Goal: Task Accomplishment & Management: Manage account settings

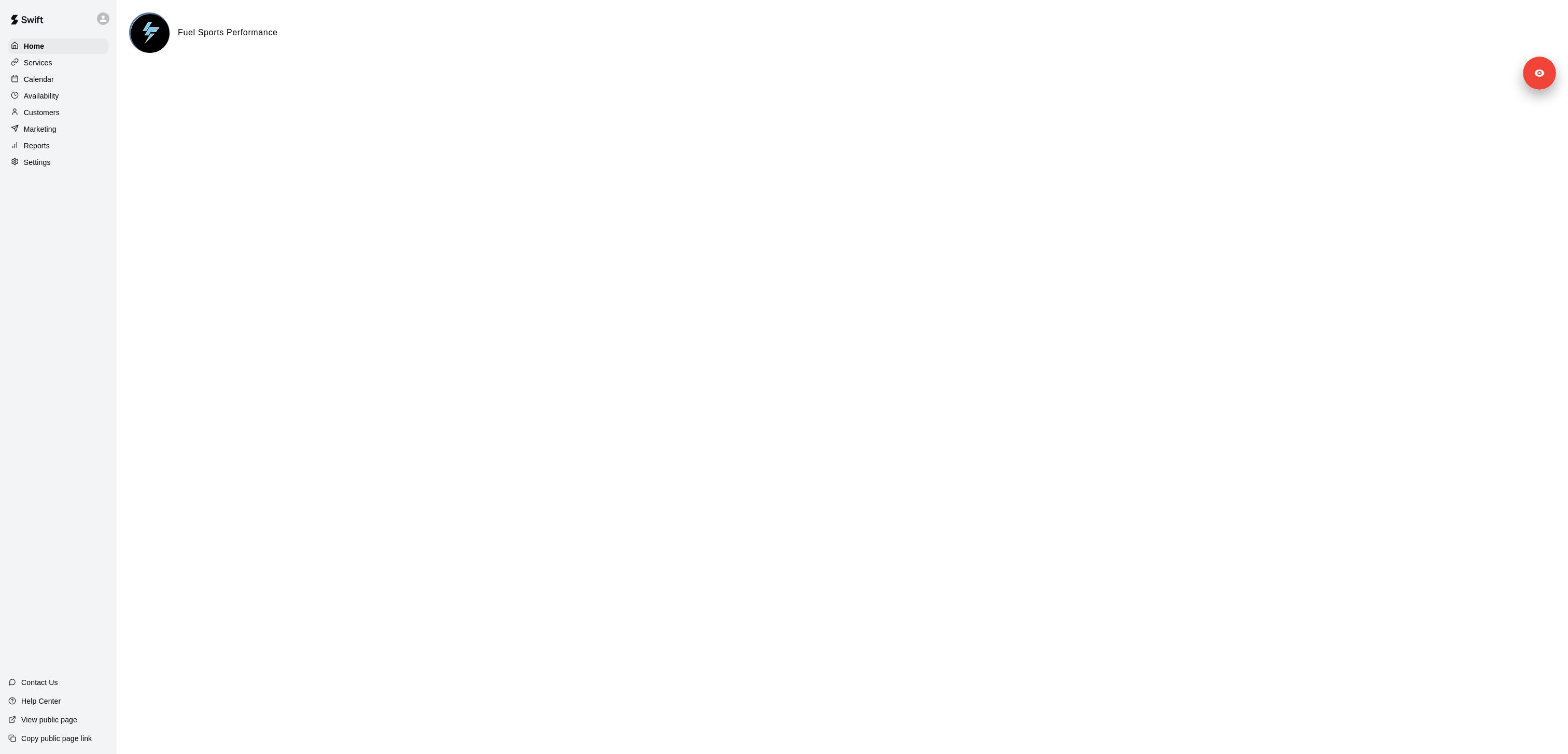
click at [35, 60] on p "Services" at bounding box center [38, 63] width 29 height 10
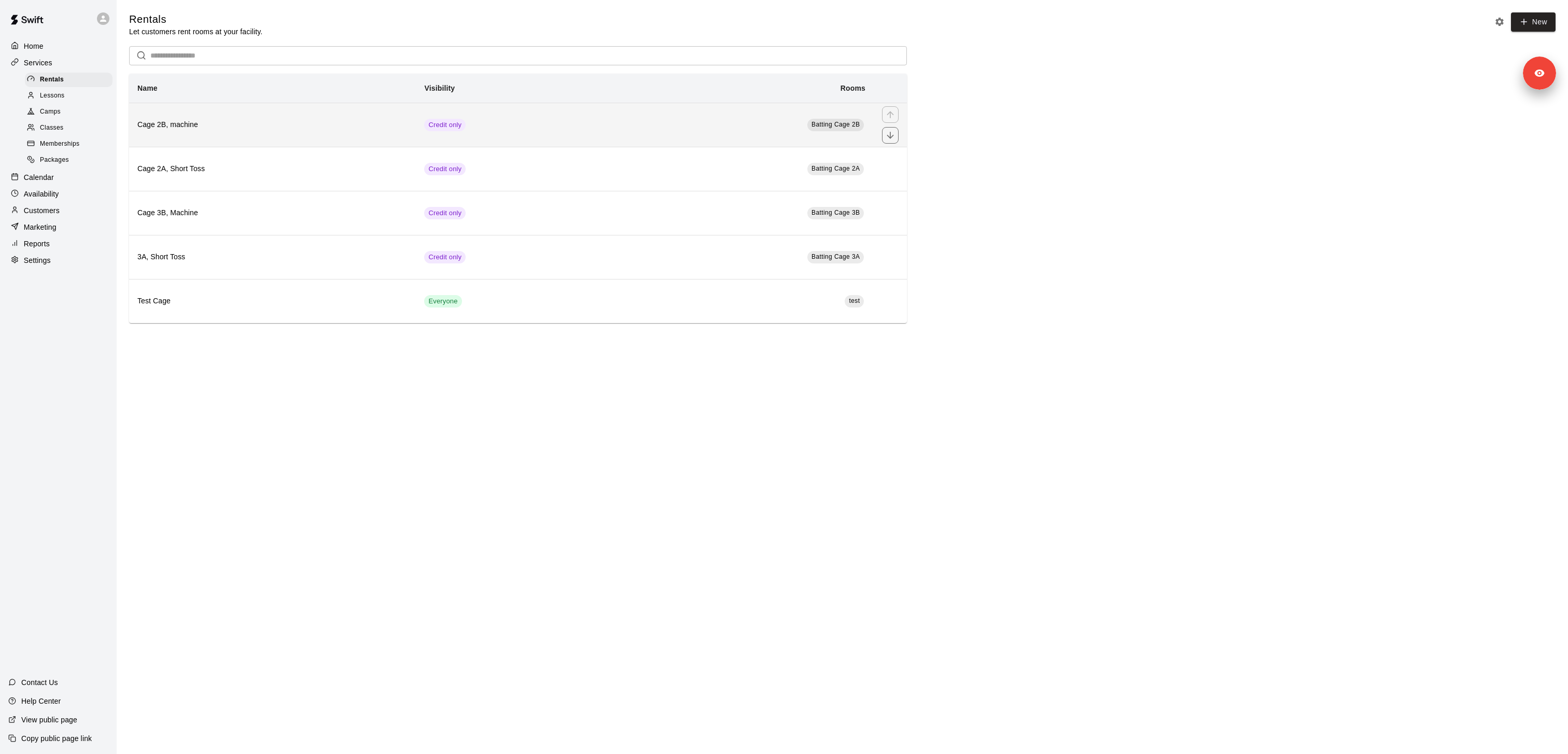
click at [320, 118] on th "Cage 2B, machine" at bounding box center [272, 125] width 287 height 44
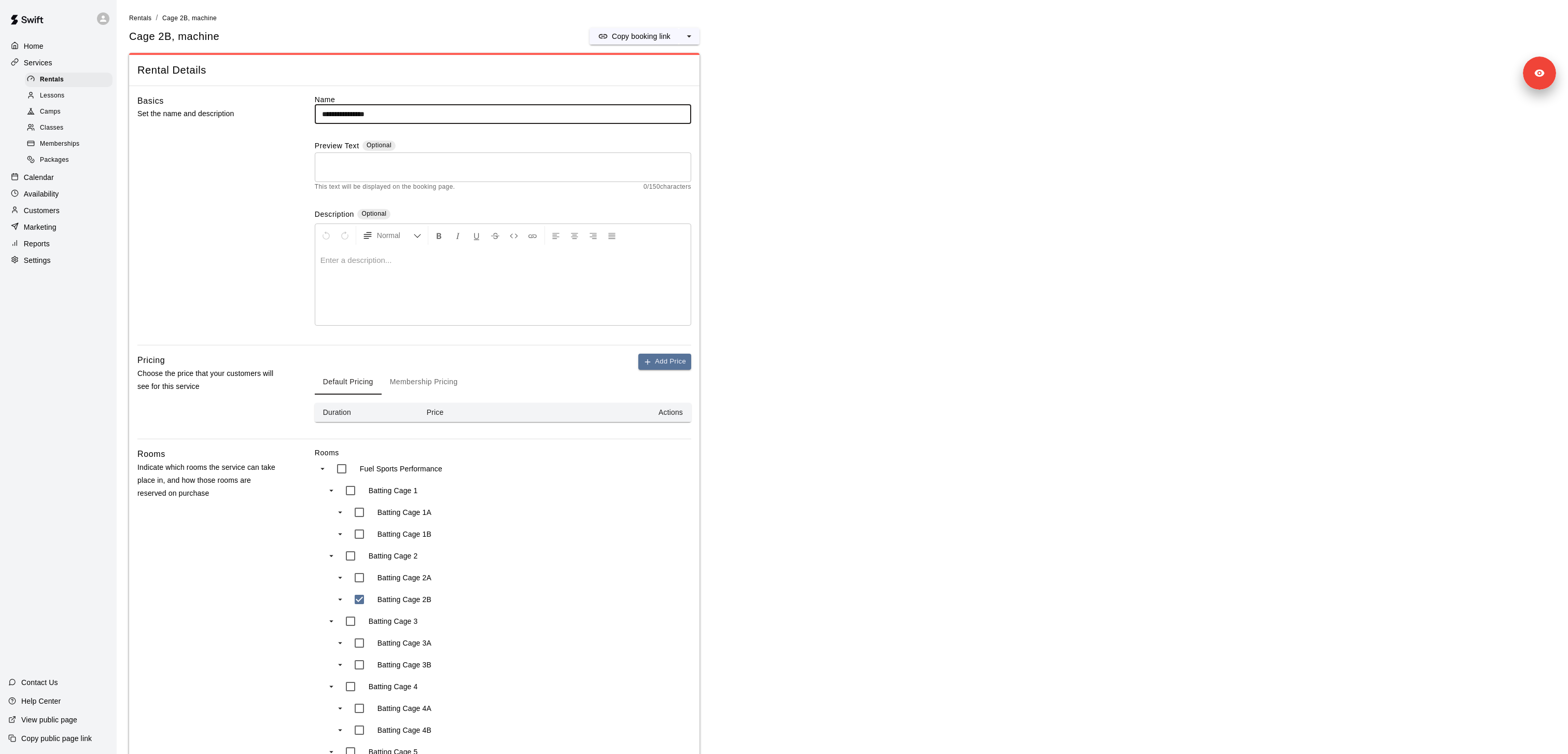
scroll to position [24, 0]
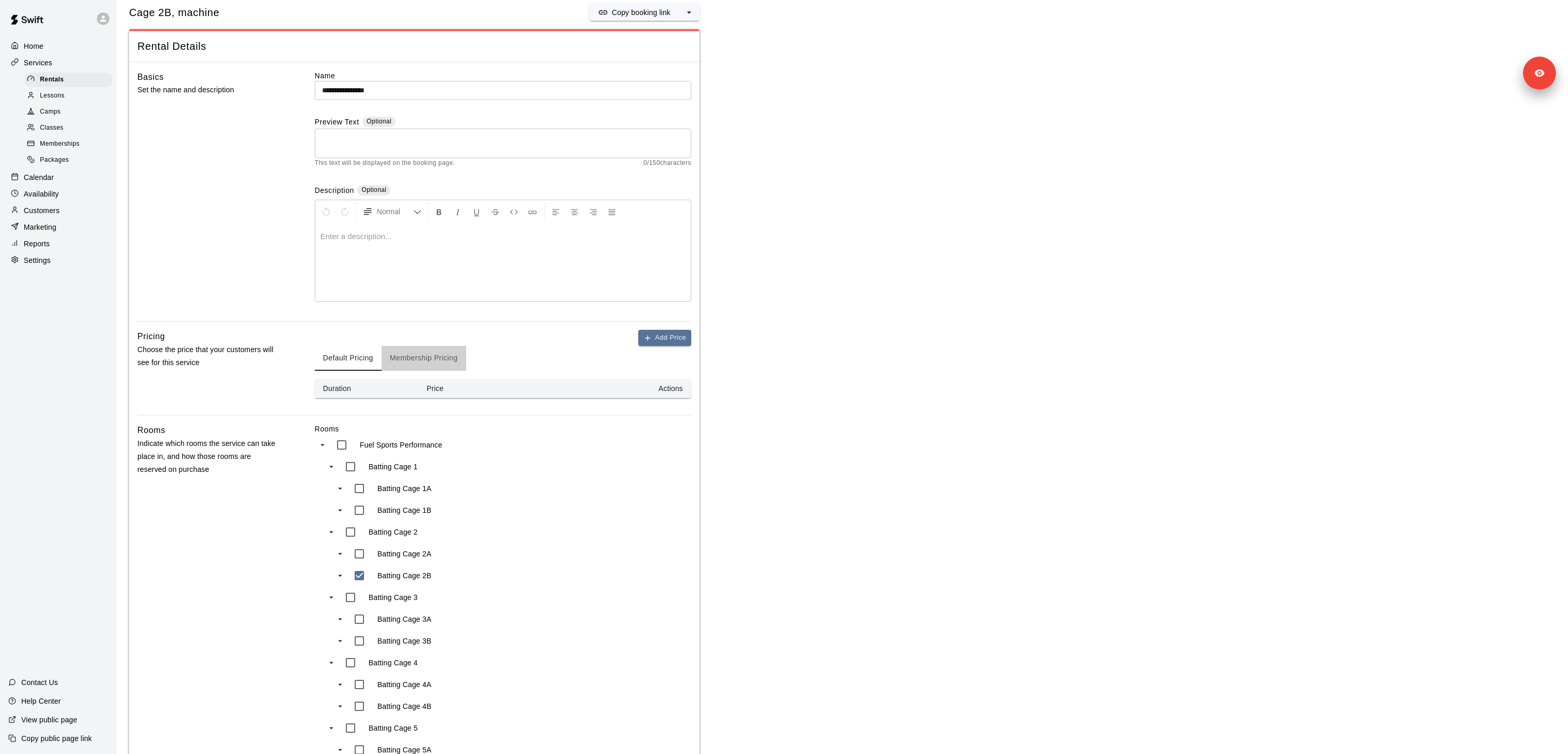
click at [440, 354] on button "Membership Pricing" at bounding box center [424, 358] width 85 height 25
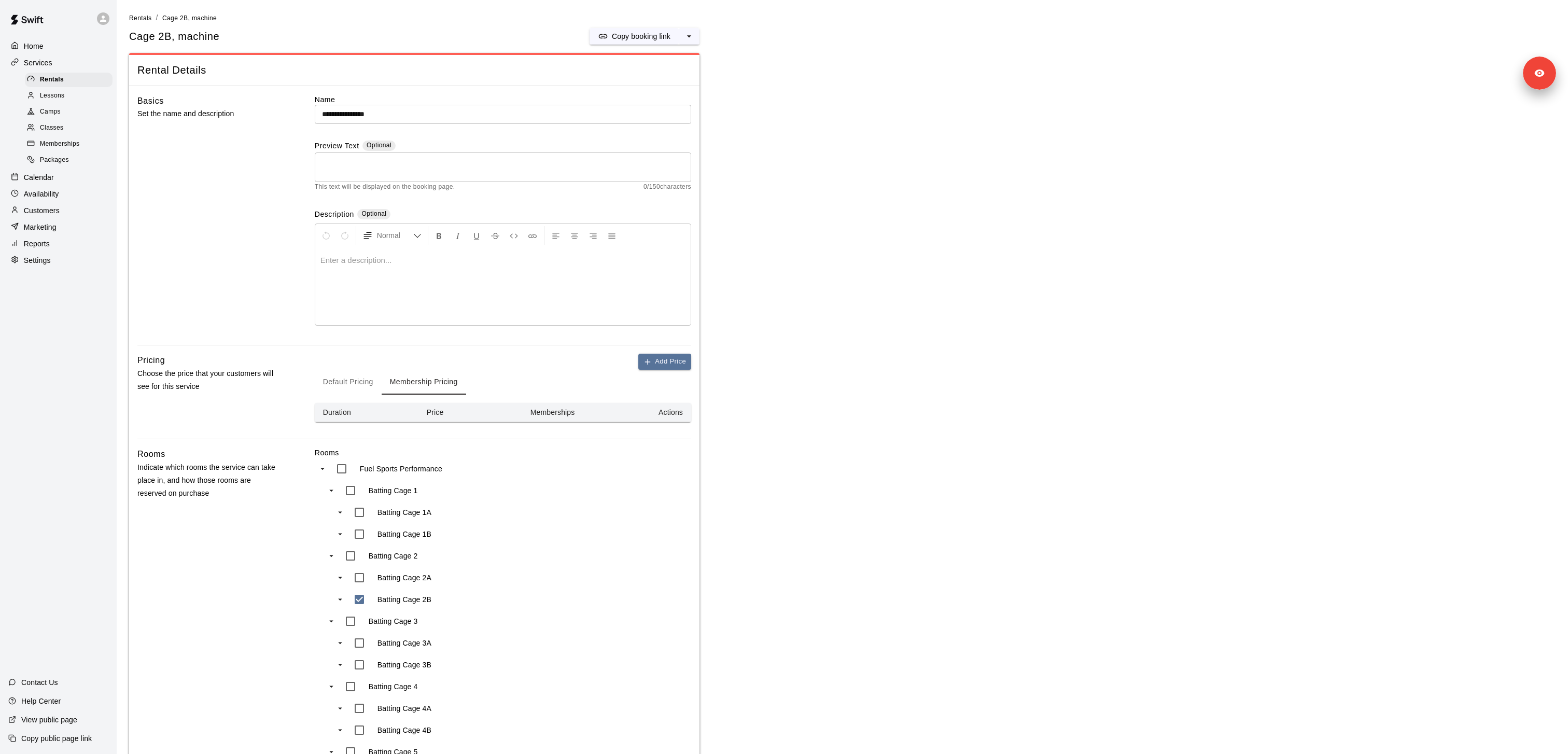
click at [84, 145] on div "Memberships" at bounding box center [69, 144] width 88 height 15
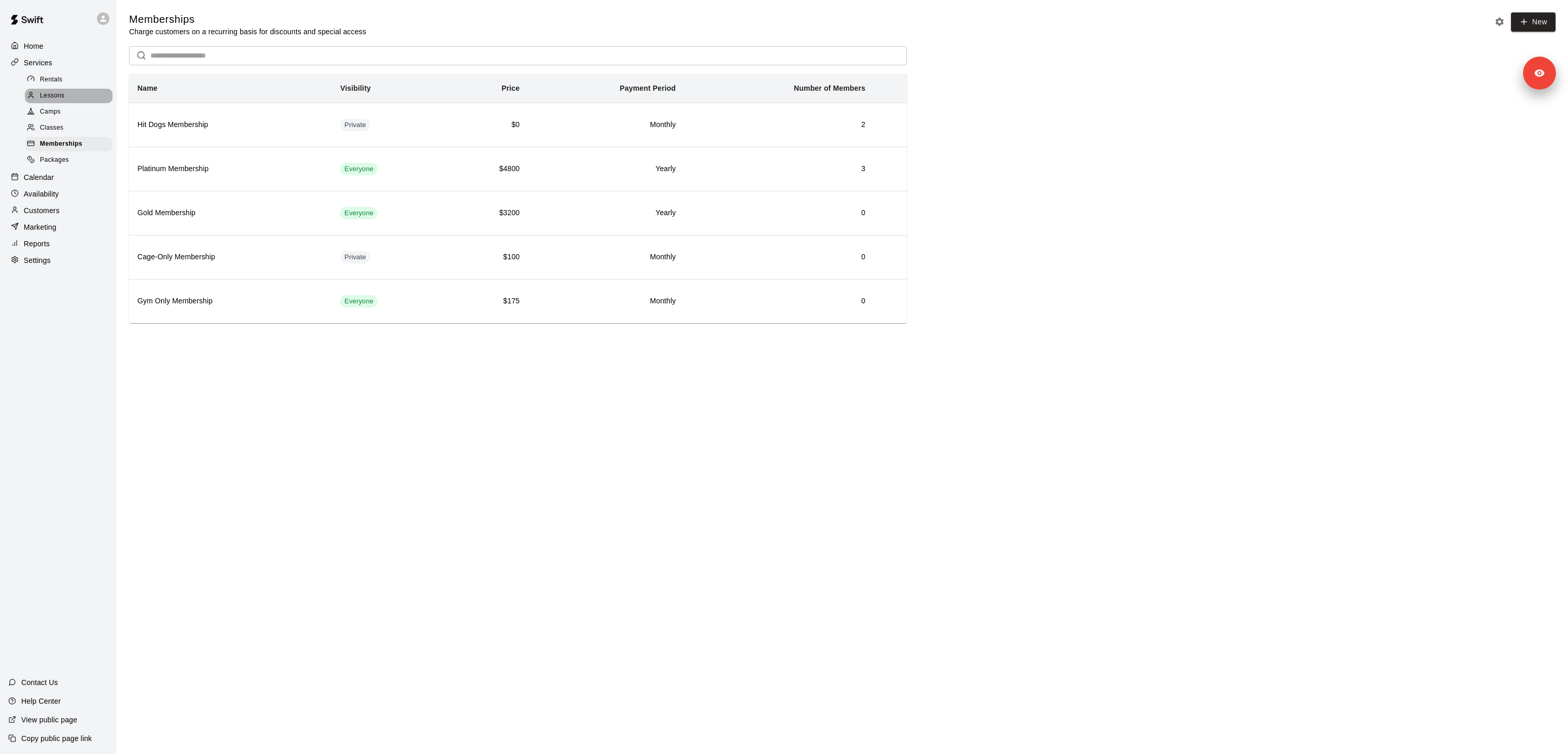
click at [68, 94] on div "Lessons" at bounding box center [69, 96] width 88 height 15
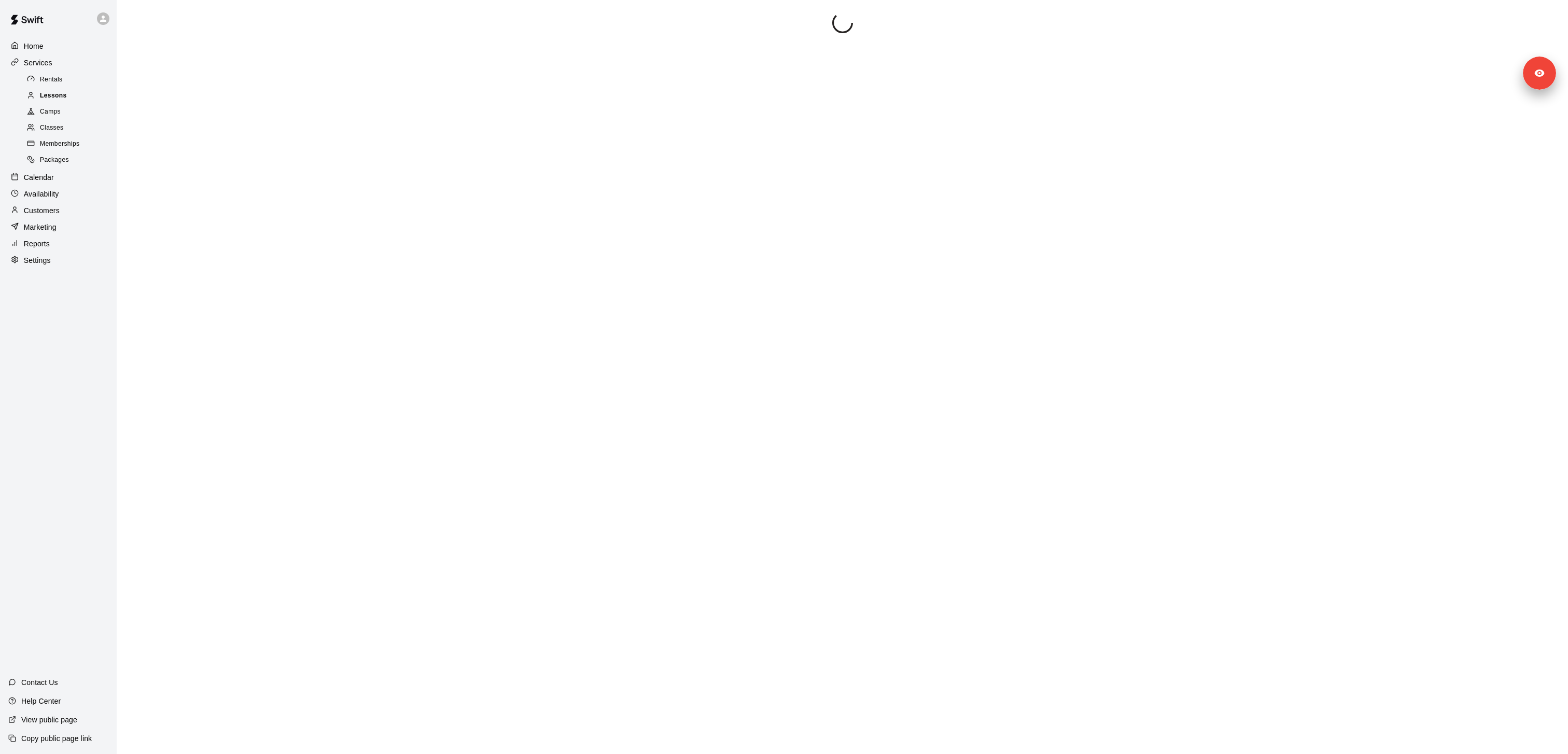
click at [68, 91] on div "Lessons" at bounding box center [69, 96] width 88 height 15
click at [68, 83] on div "Rentals" at bounding box center [69, 80] width 88 height 15
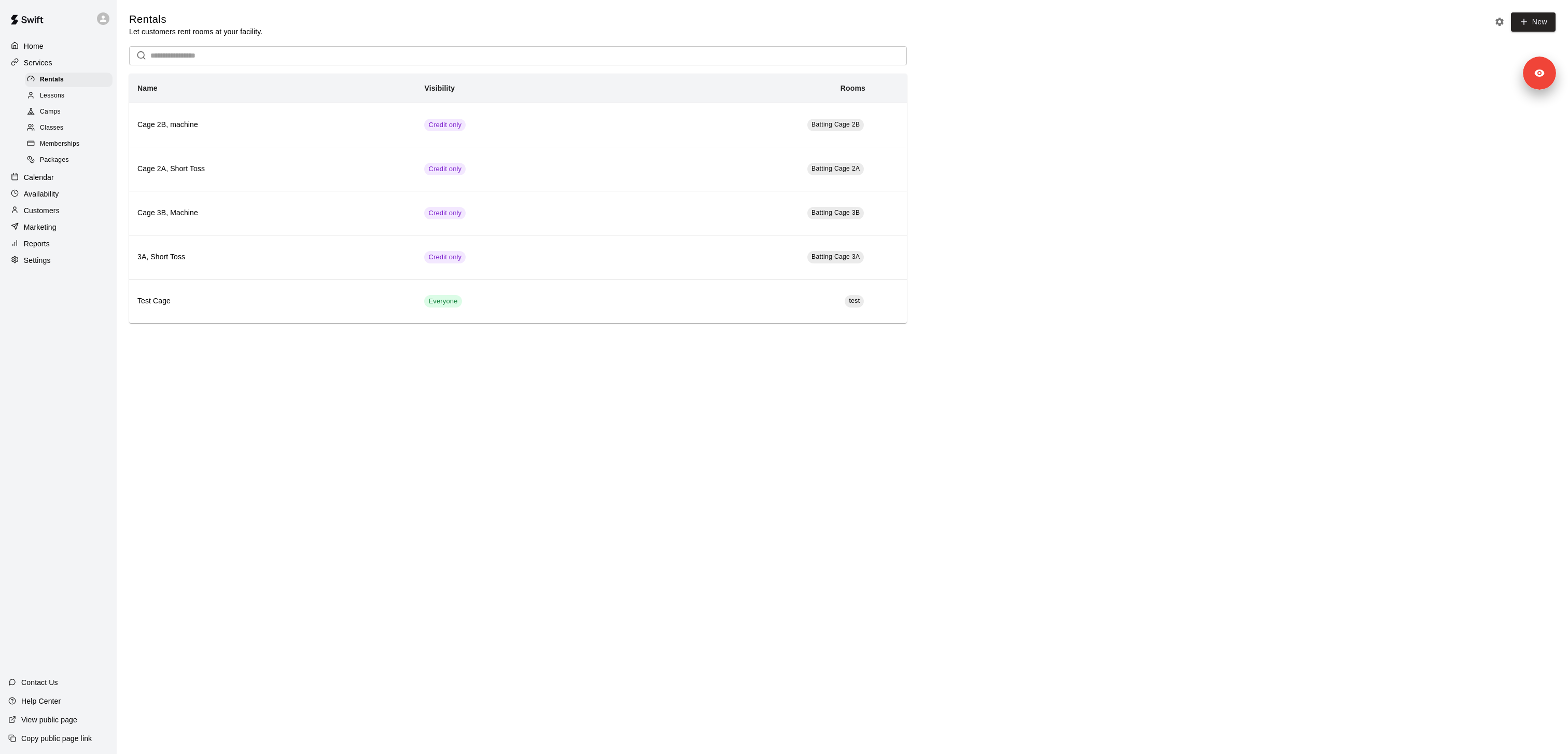
click at [82, 141] on div "Memberships" at bounding box center [69, 144] width 88 height 15
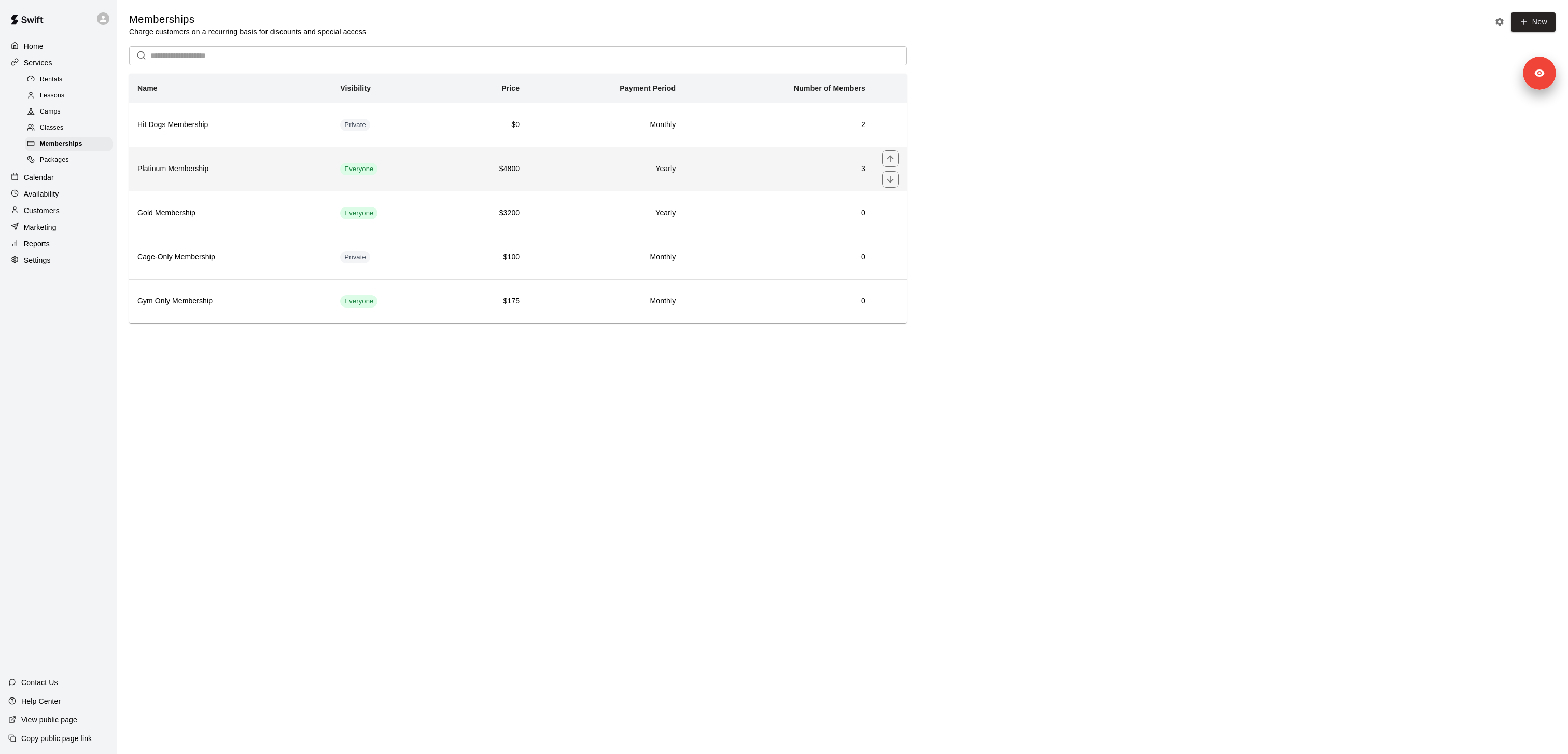
click at [214, 172] on h6 "Platinum Membership" at bounding box center [231, 169] width 186 height 12
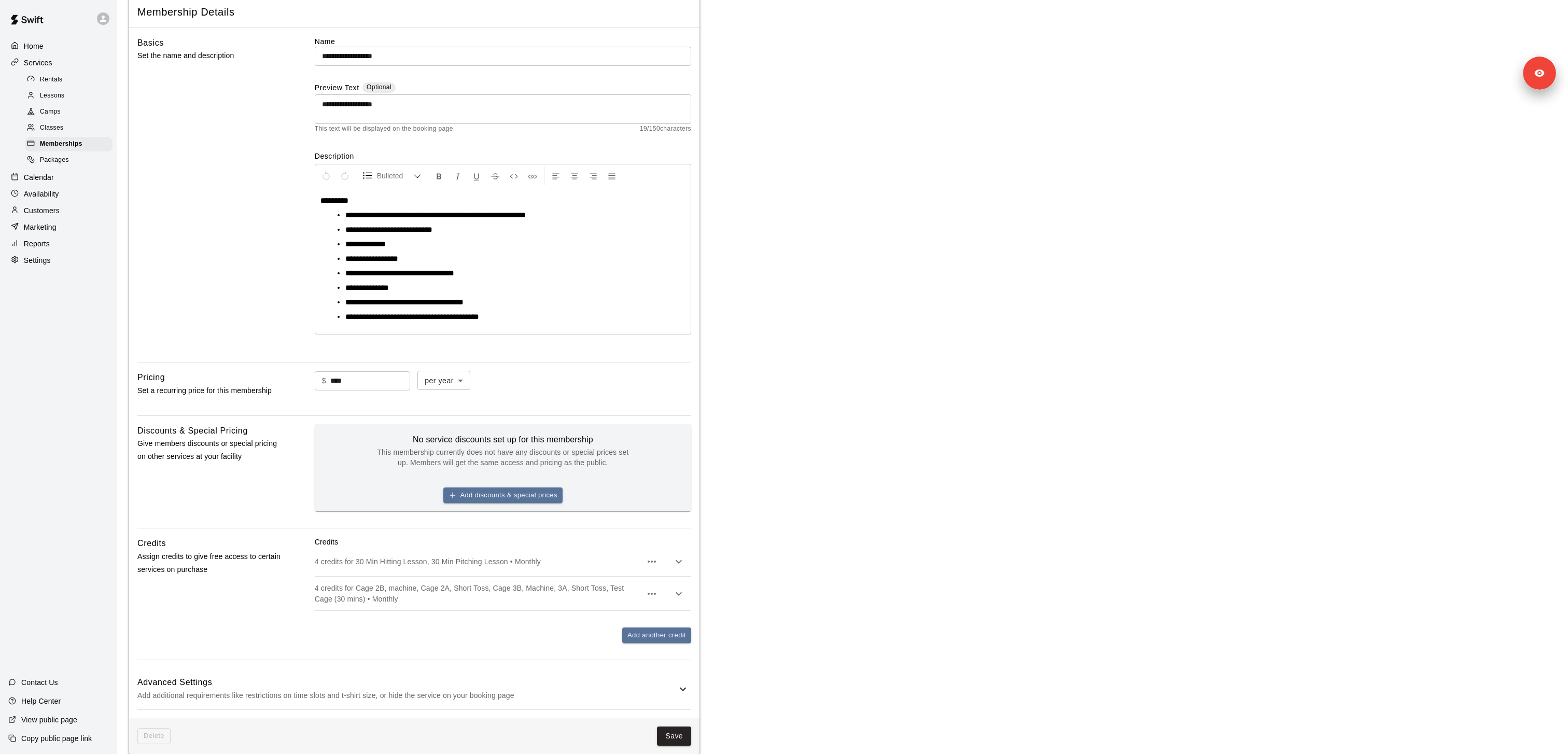
scroll to position [115, 0]
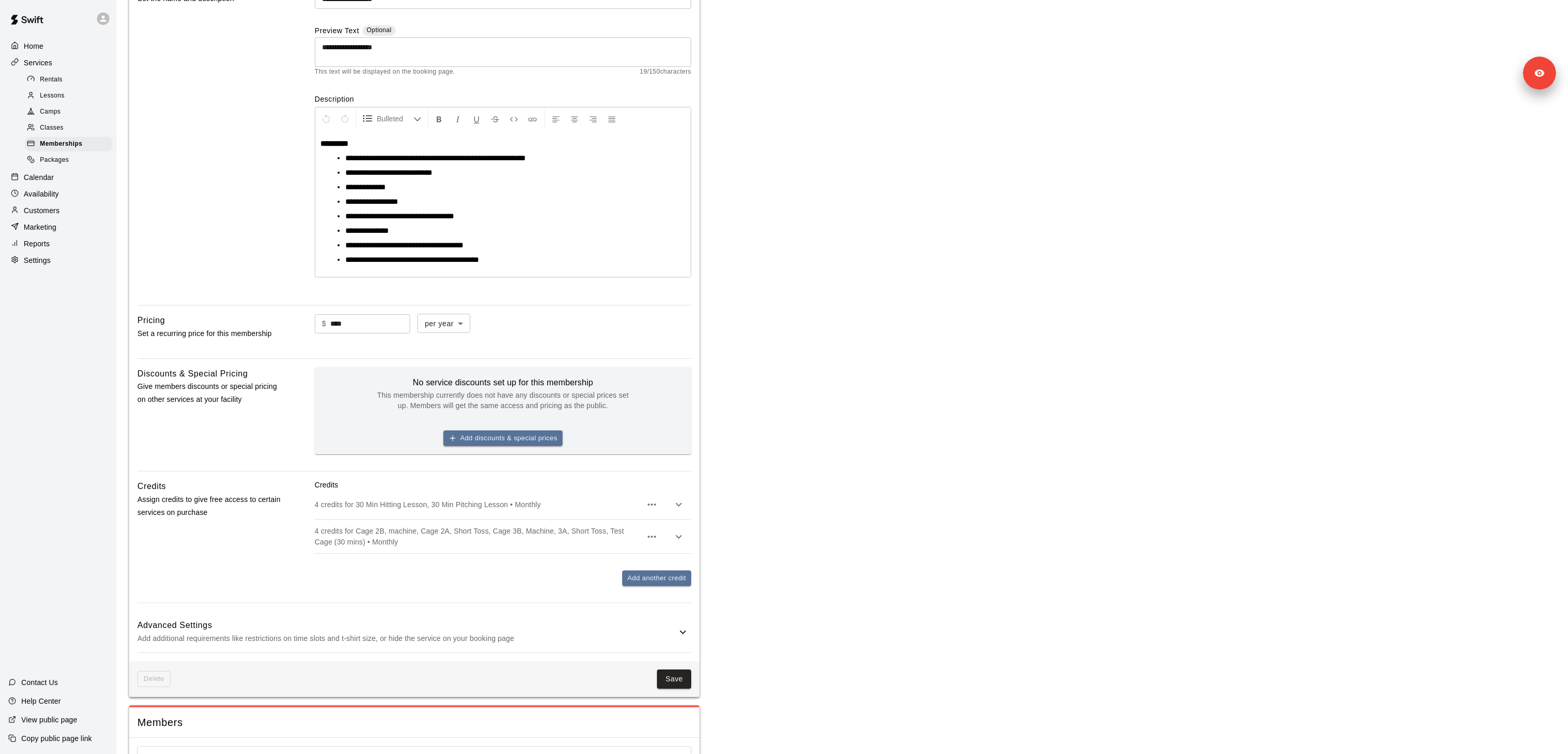
click at [396, 534] on p "4 credits for Cage 2B, machine, Cage 2A, Short Toss, Cage 3B, Machine, 3A, Shor…" at bounding box center [478, 536] width 327 height 21
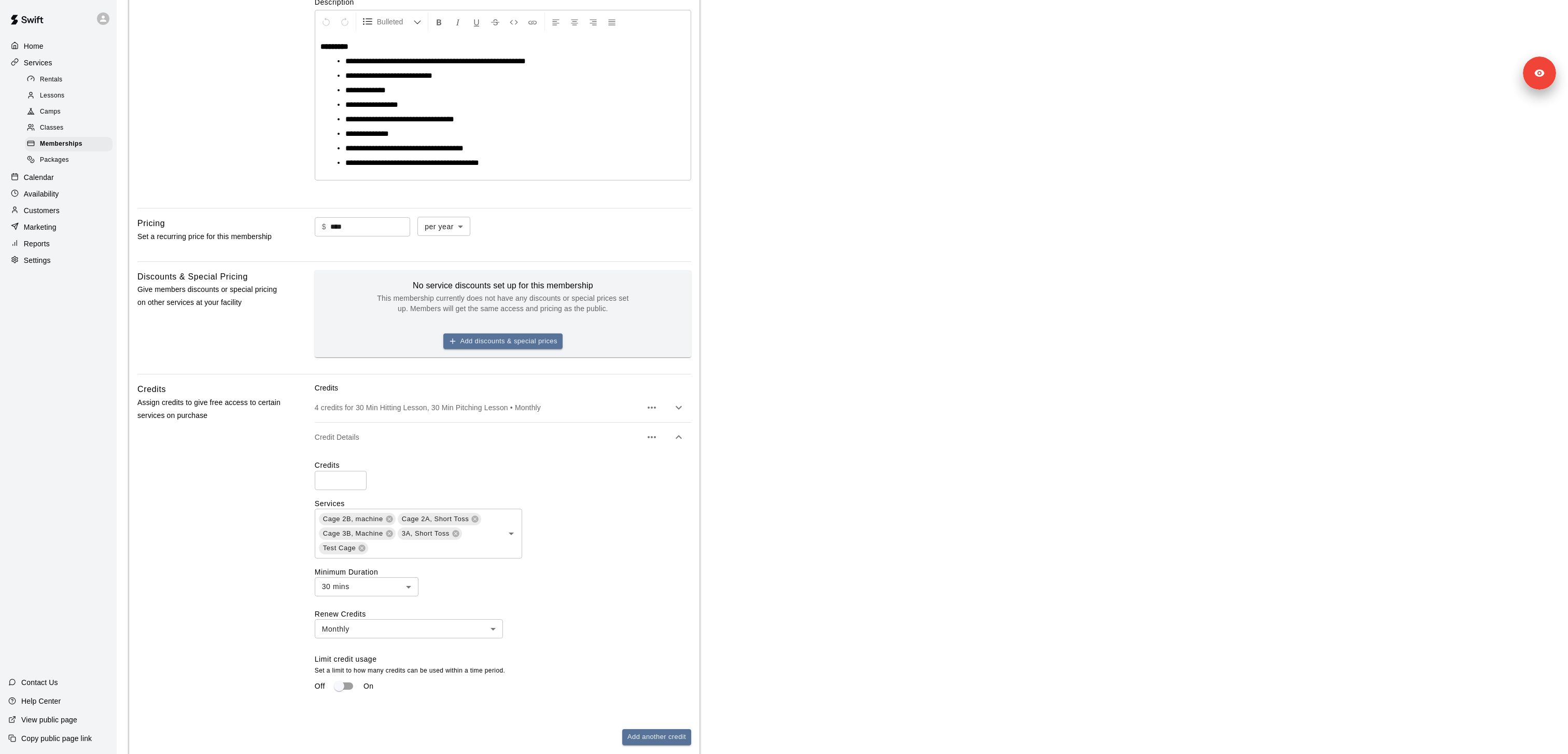
scroll to position [238, 0]
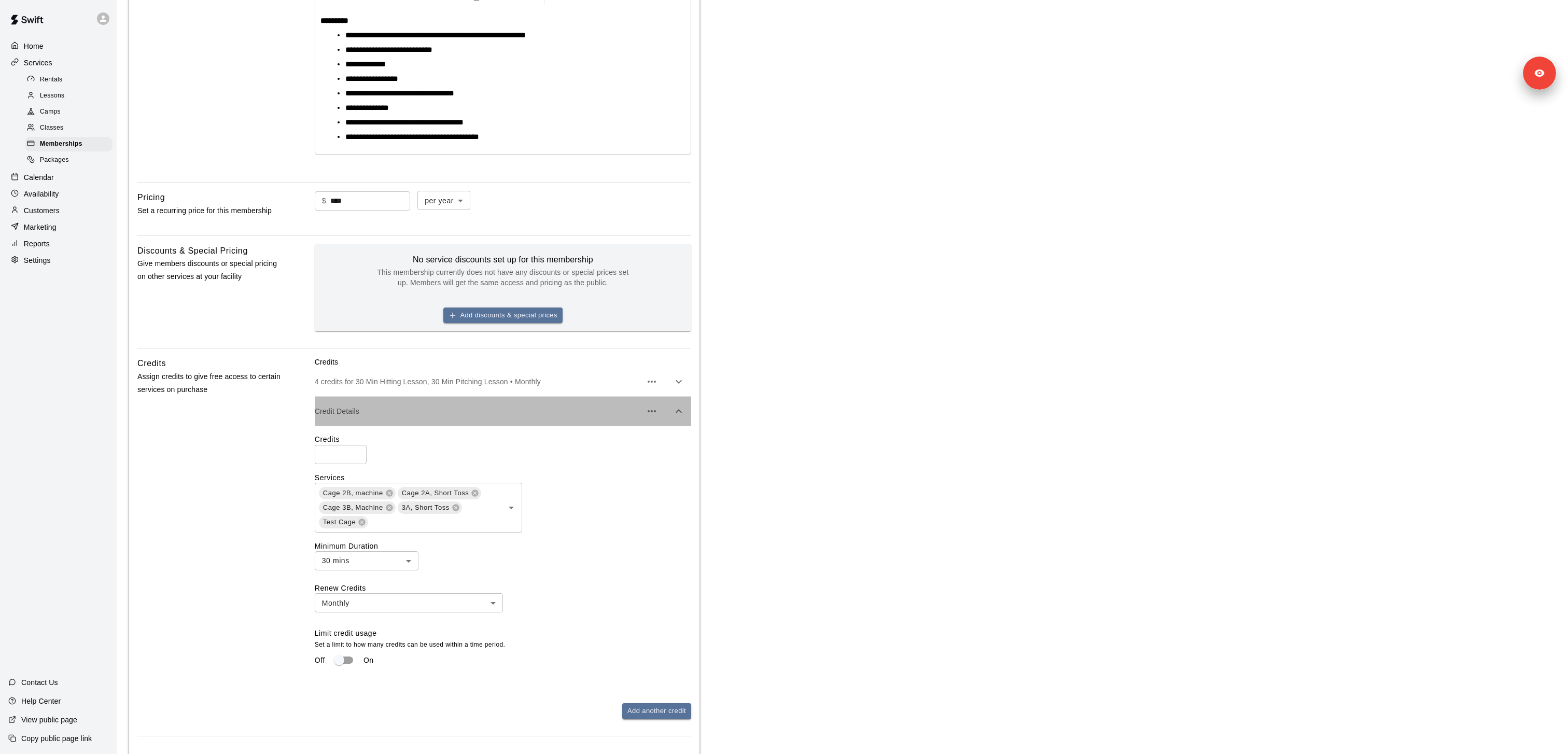
click at [419, 414] on p "Credit Details" at bounding box center [478, 411] width 327 height 10
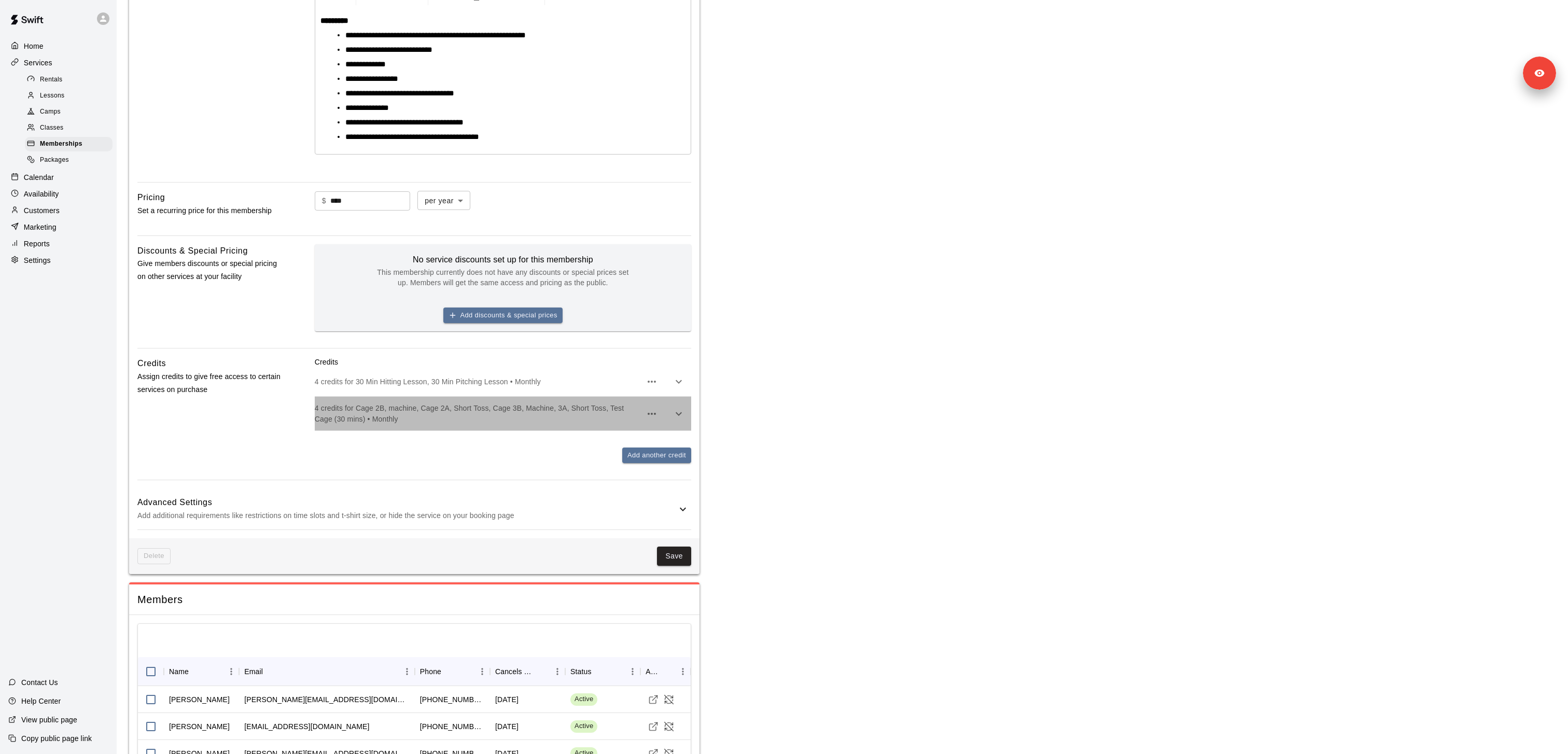
click at [415, 408] on p "4 credits for Cage 2B, machine, Cage 2A, Short Toss, Cage 3B, Machine, 3A, Shor…" at bounding box center [478, 413] width 327 height 21
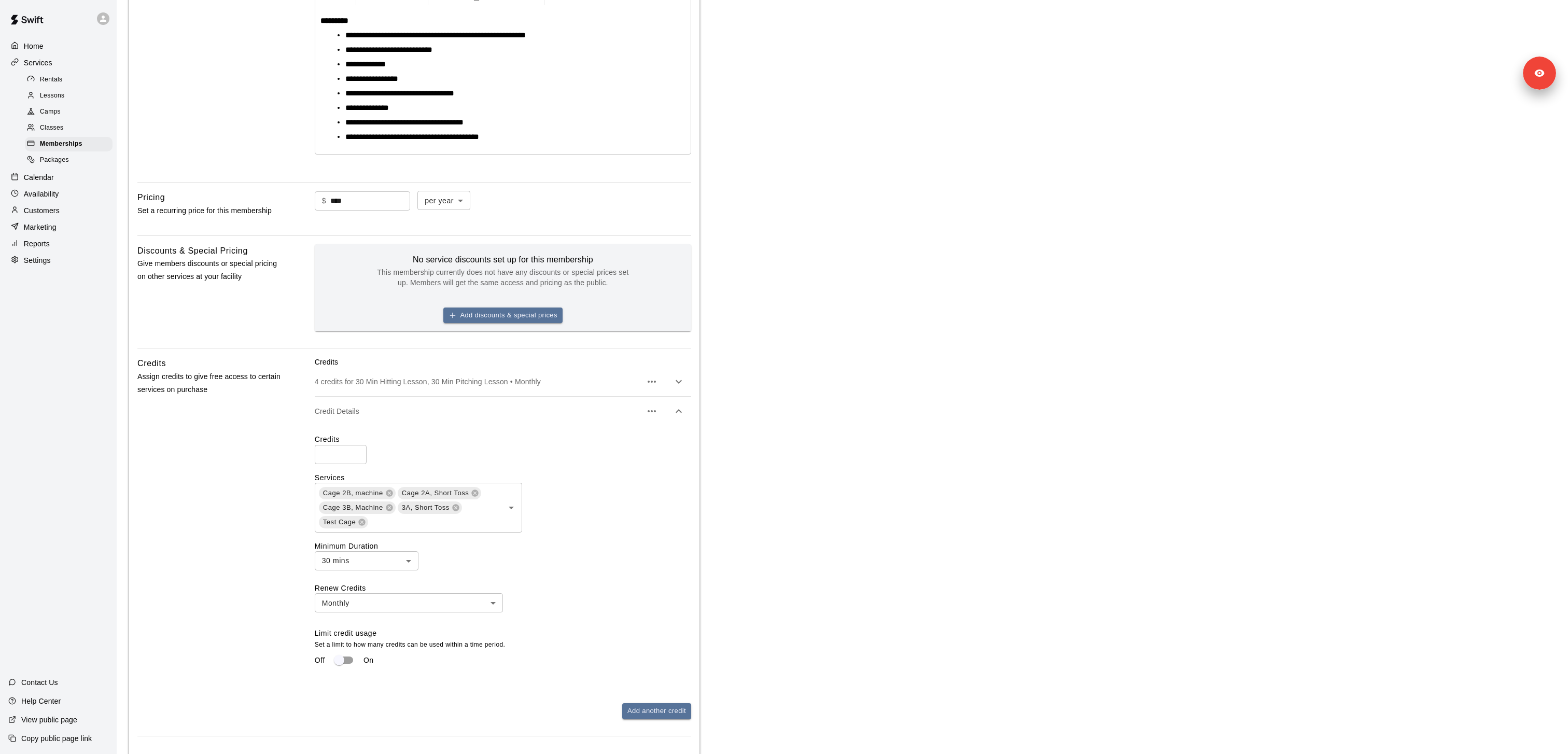
click at [51, 193] on p "Availability" at bounding box center [41, 194] width 35 height 10
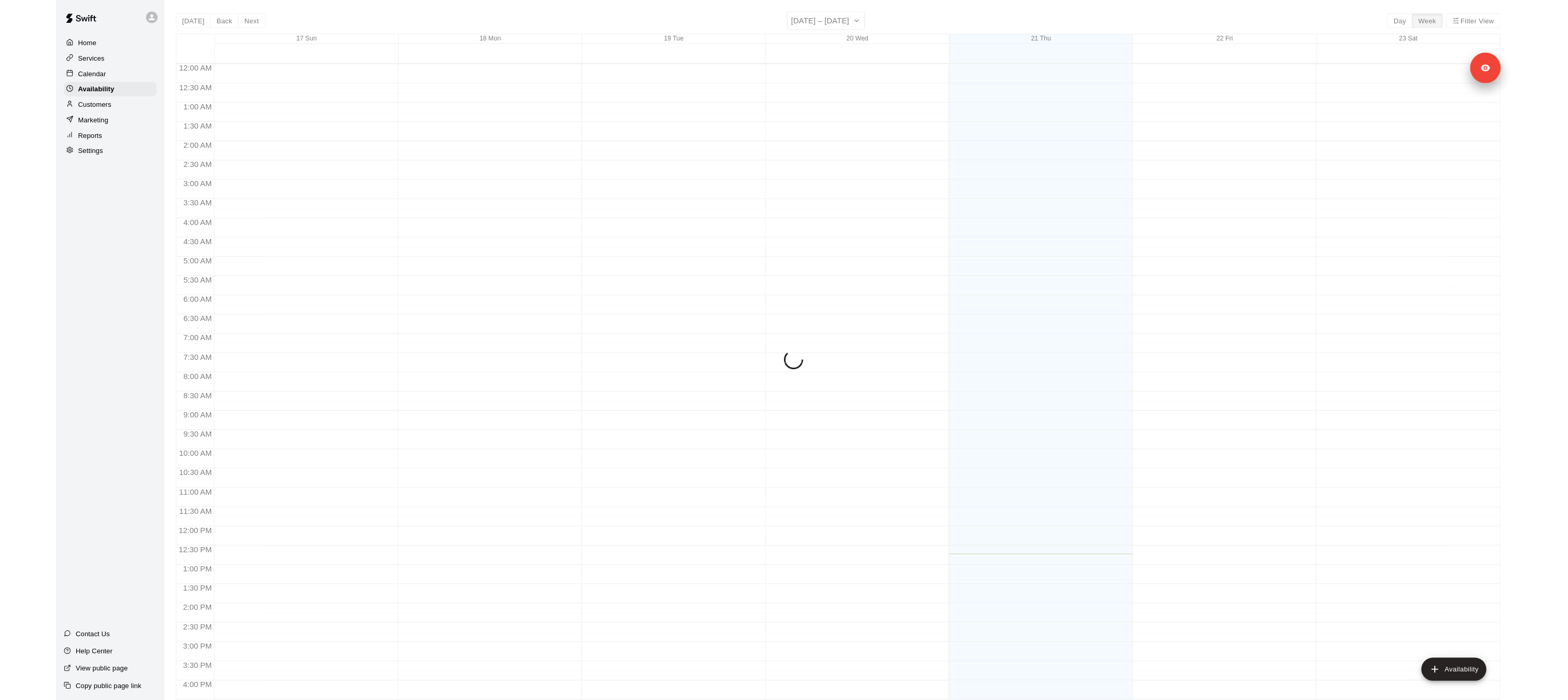
scroll to position [299, 0]
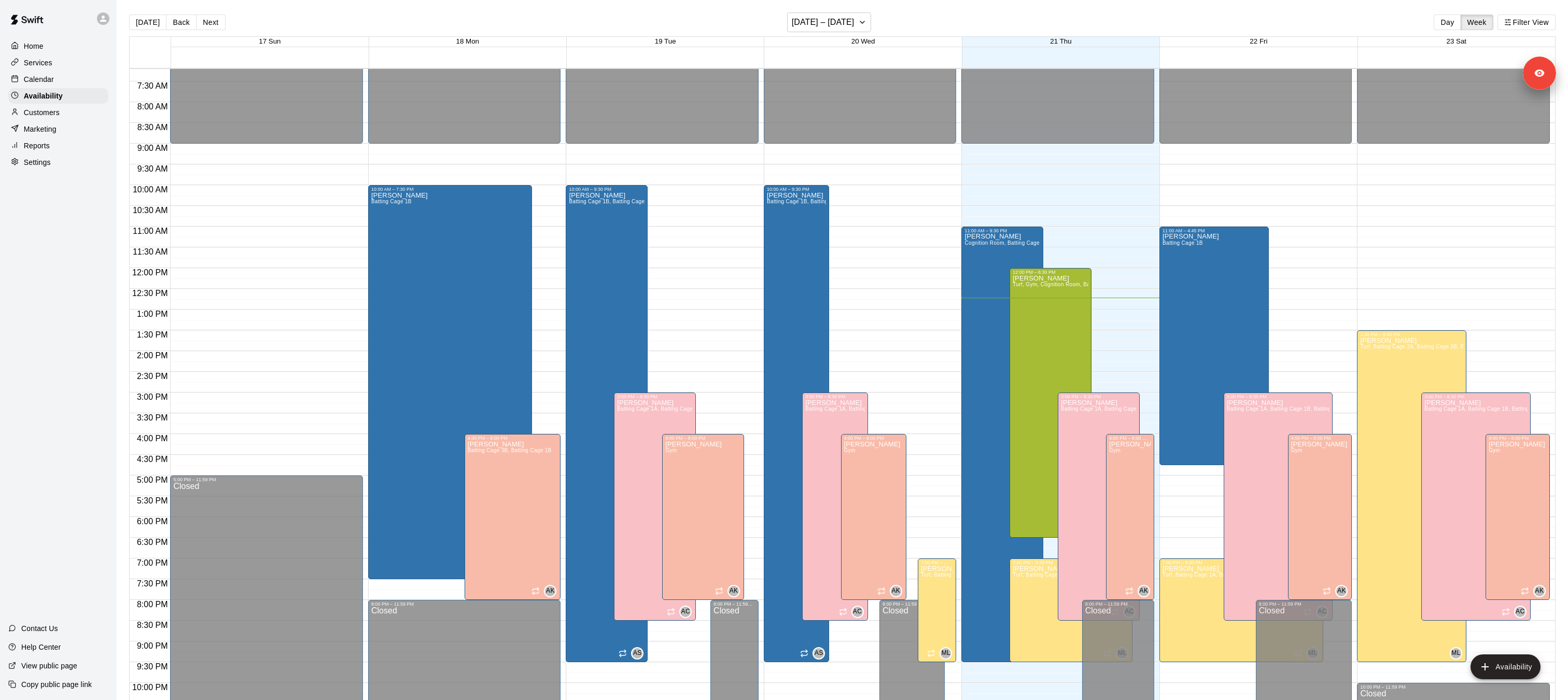
click at [74, 690] on div "Copy public page link" at bounding box center [58, 684] width 117 height 19
click at [996, 250] on div "[PERSON_NAME] Cognition Room, Batting Cage 1B" at bounding box center [1002, 583] width 75 height 700
click at [967, 247] on button "edit" at bounding box center [975, 244] width 21 height 21
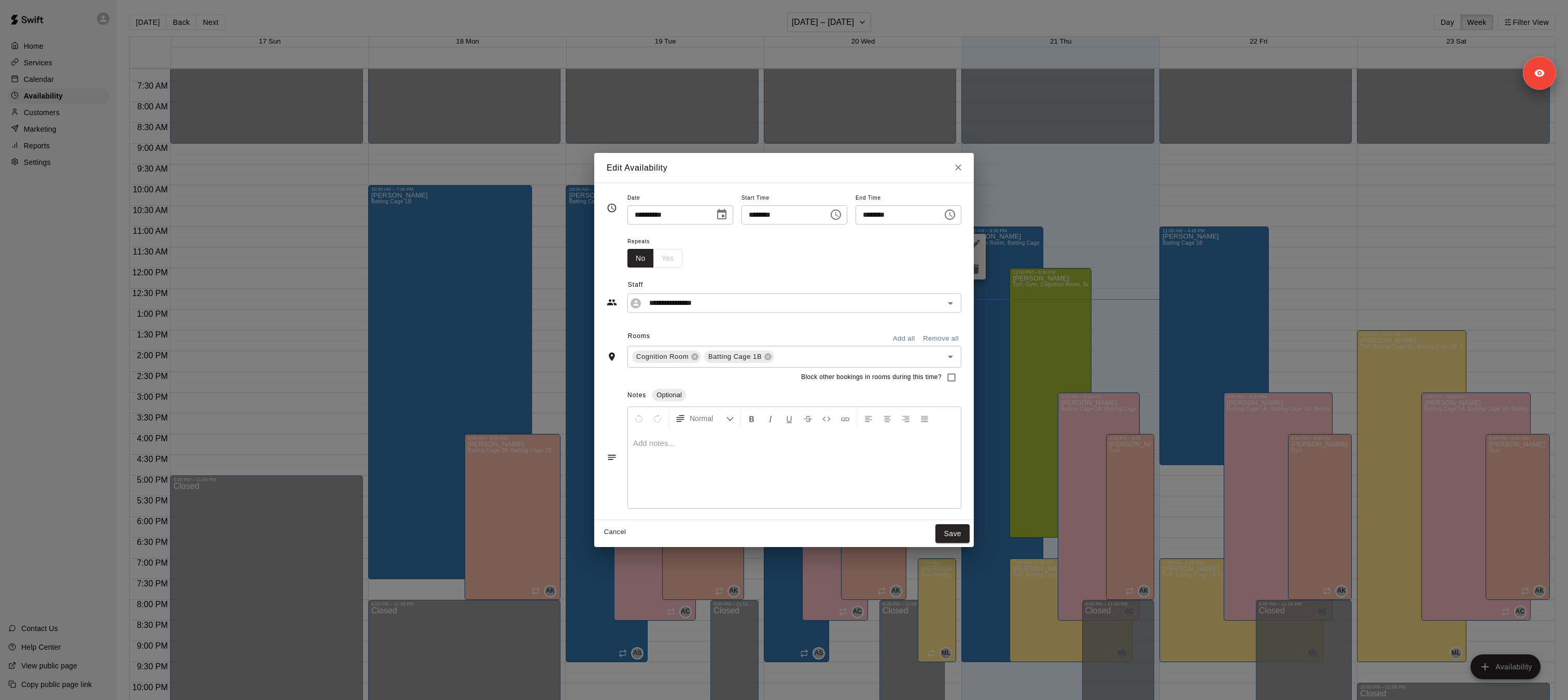
click at [963, 166] on icon "Close" at bounding box center [958, 167] width 10 height 10
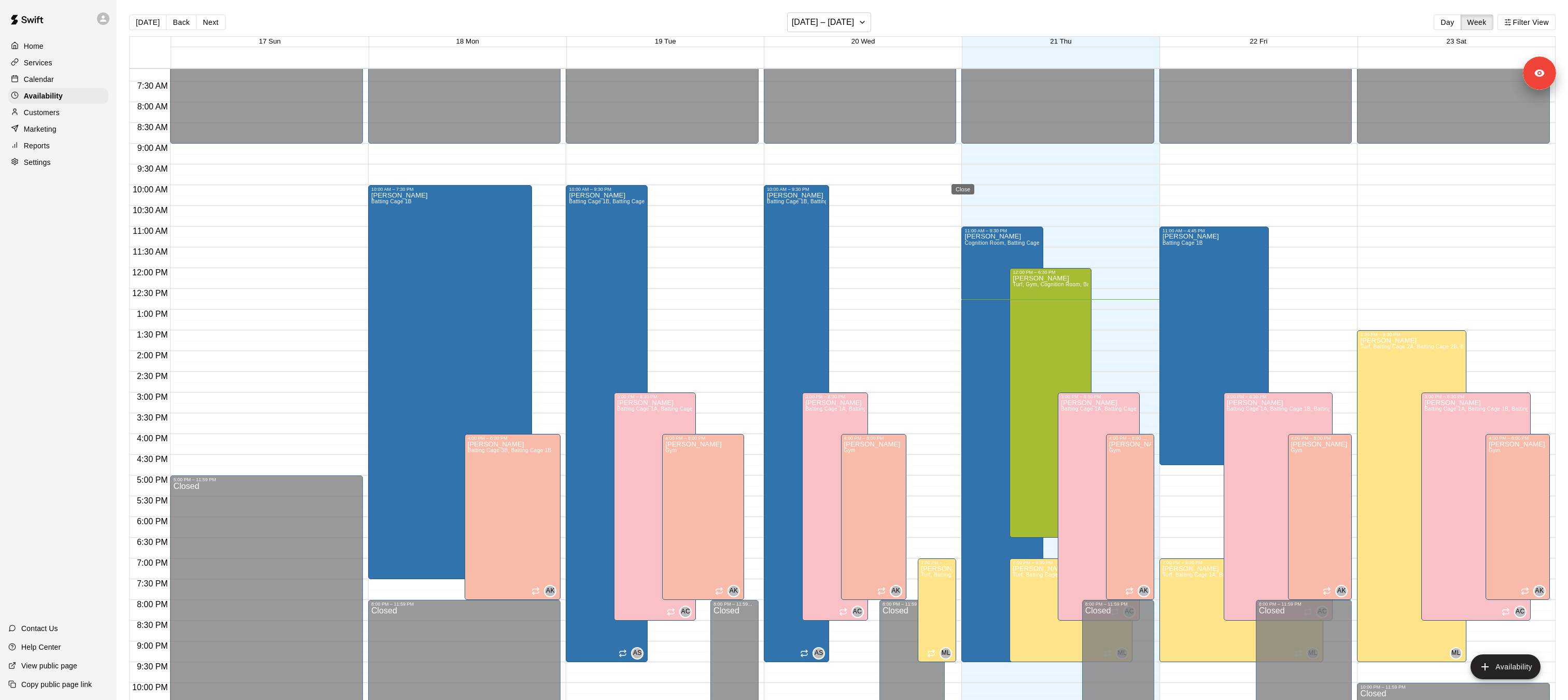
type input "**********"
click at [1048, 304] on div "[PERSON_NAME], Gym, Cognition Room, Batting Cage 1A, Batting Cage 1B, Batting C…" at bounding box center [1051, 625] width 75 height 700
click at [1030, 281] on button "edit" at bounding box center [1024, 285] width 21 height 21
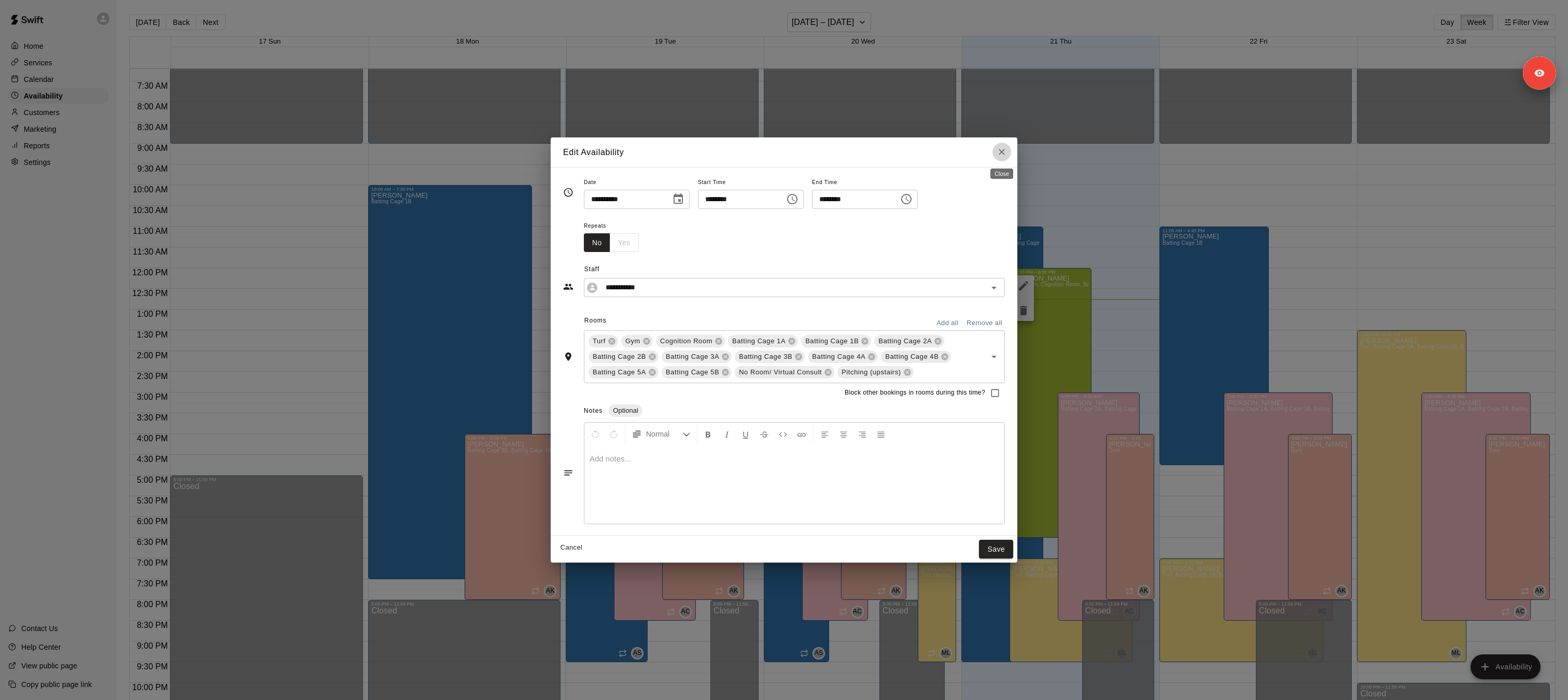
click at [999, 147] on icon "Close" at bounding box center [1001, 152] width 10 height 10
type input "**********"
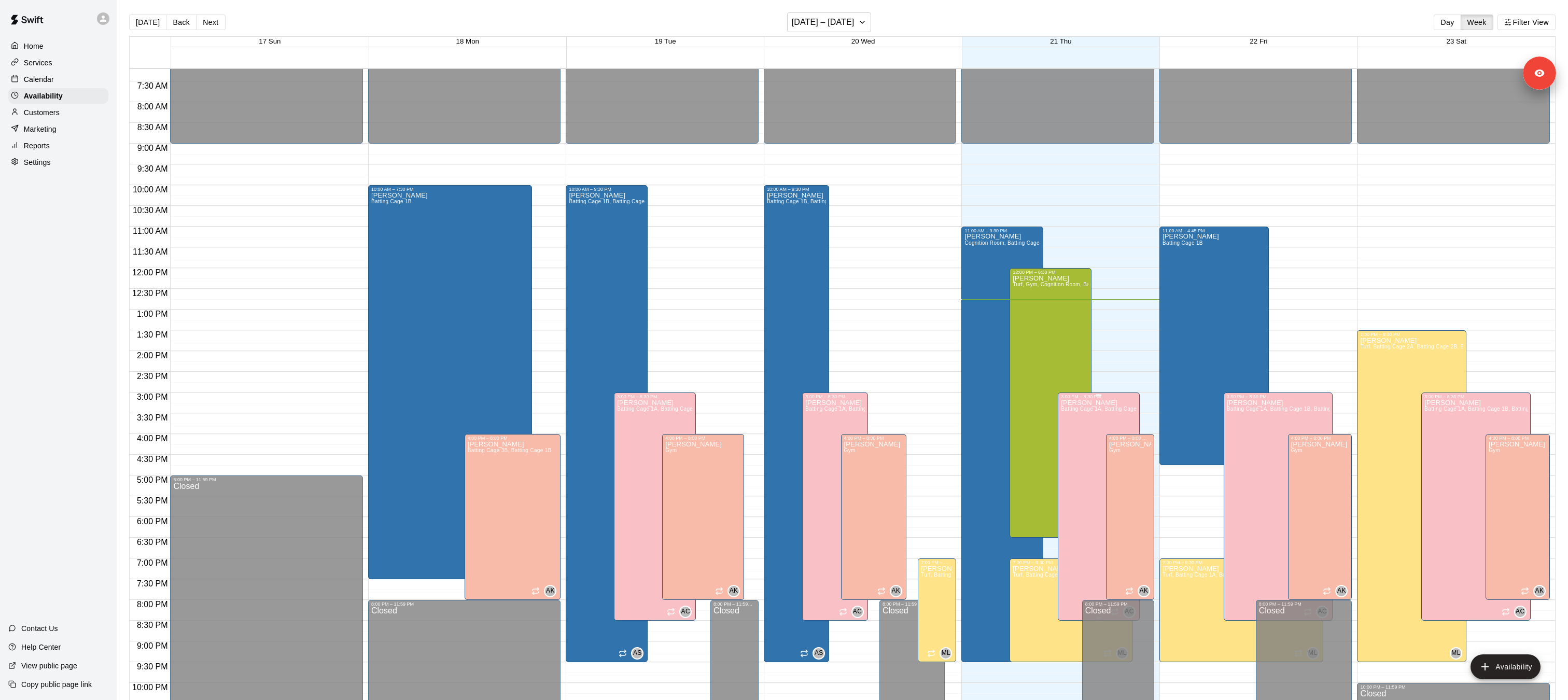
click at [1075, 404] on icon "edit" at bounding box center [1072, 410] width 12 height 12
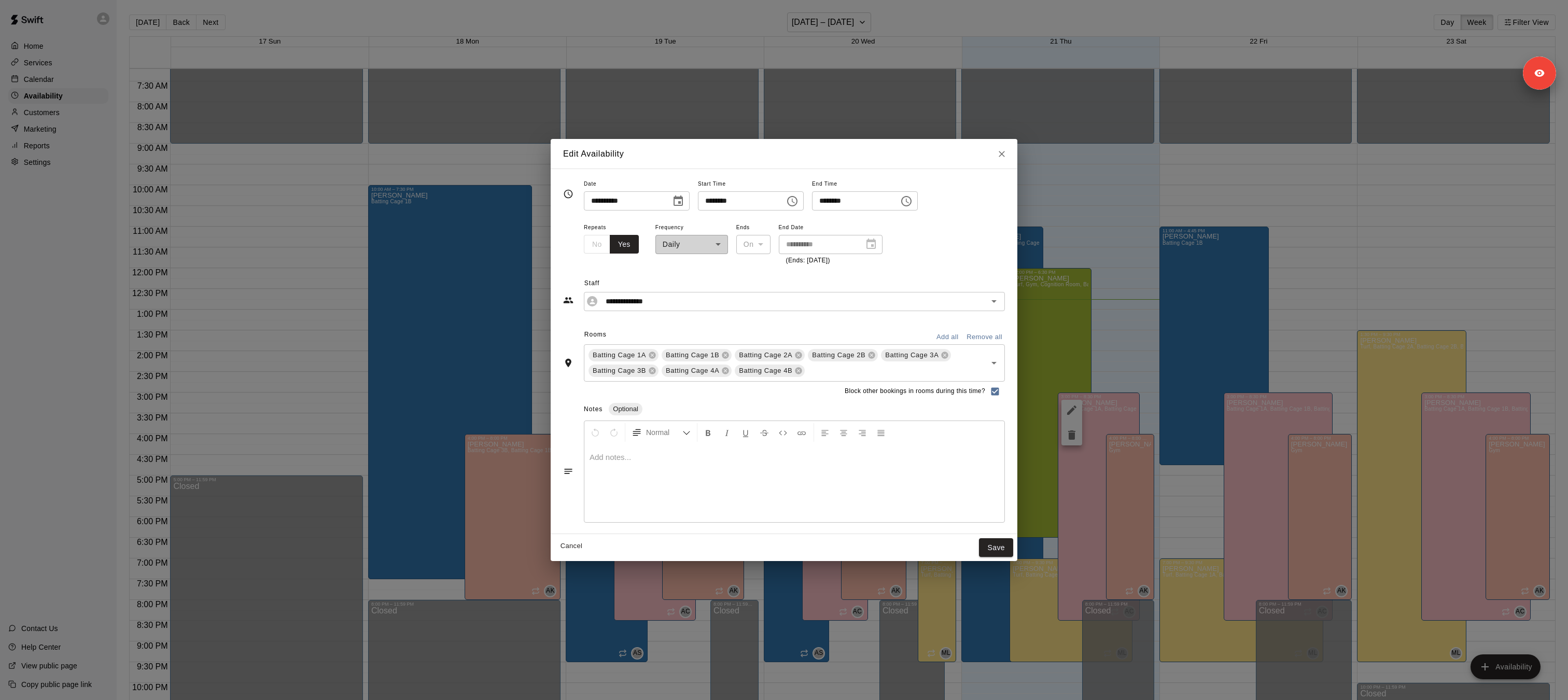
click at [1004, 156] on icon "Close" at bounding box center [1002, 154] width 6 height 6
type input "**********"
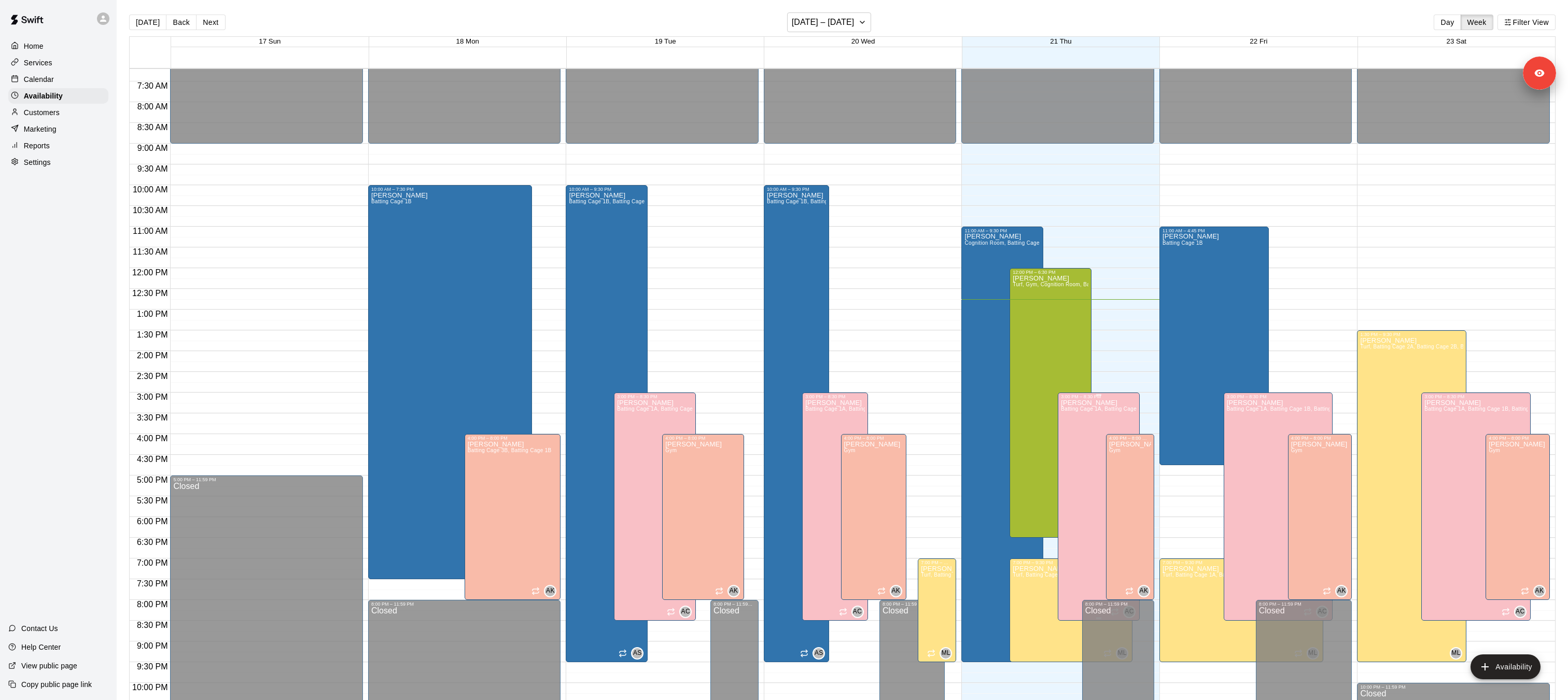
click at [1076, 411] on icon "edit" at bounding box center [1072, 410] width 12 height 12
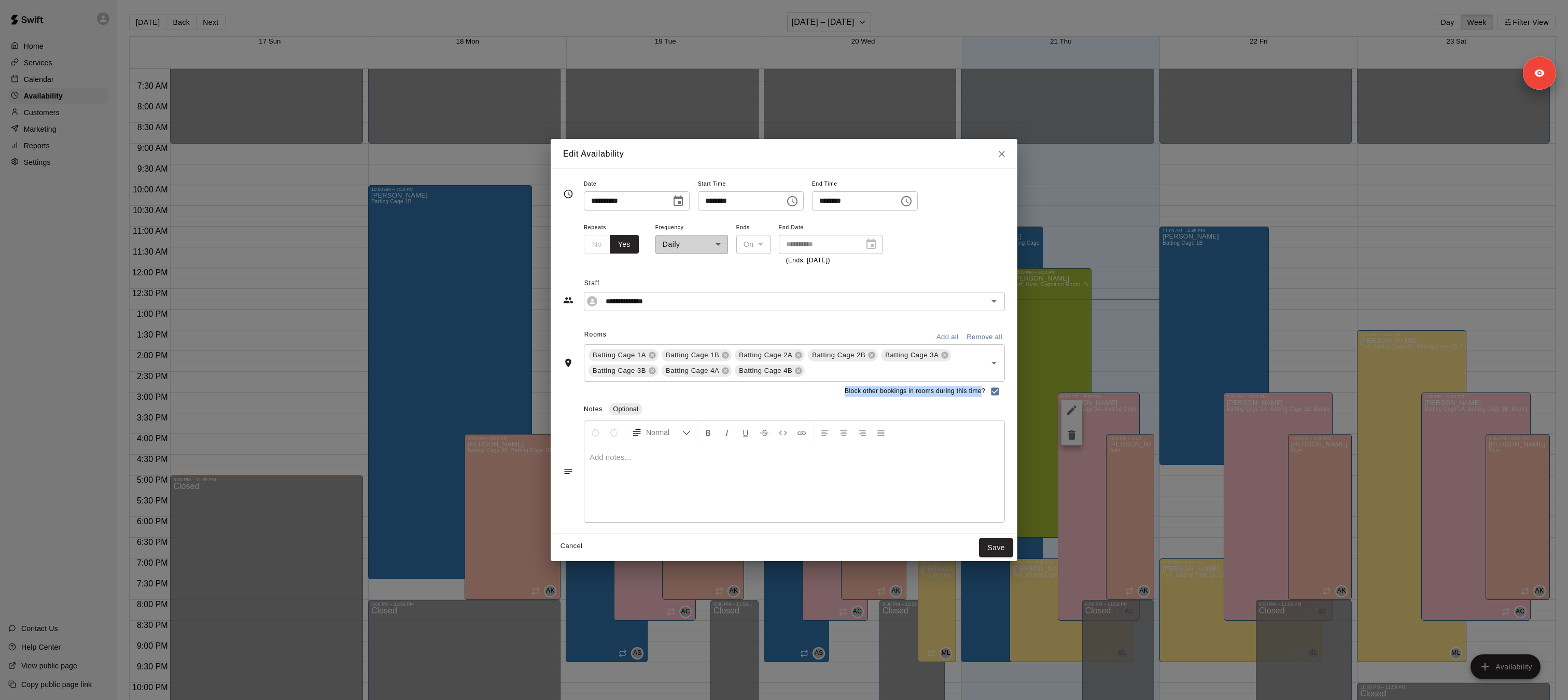
drag, startPoint x: 842, startPoint y: 390, endPoint x: 982, endPoint y: 392, distance: 140.0
click at [982, 392] on div "Block other bookings in rooms during this time?" at bounding box center [784, 391] width 442 height 19
click at [1001, 159] on button "Close" at bounding box center [1001, 154] width 19 height 19
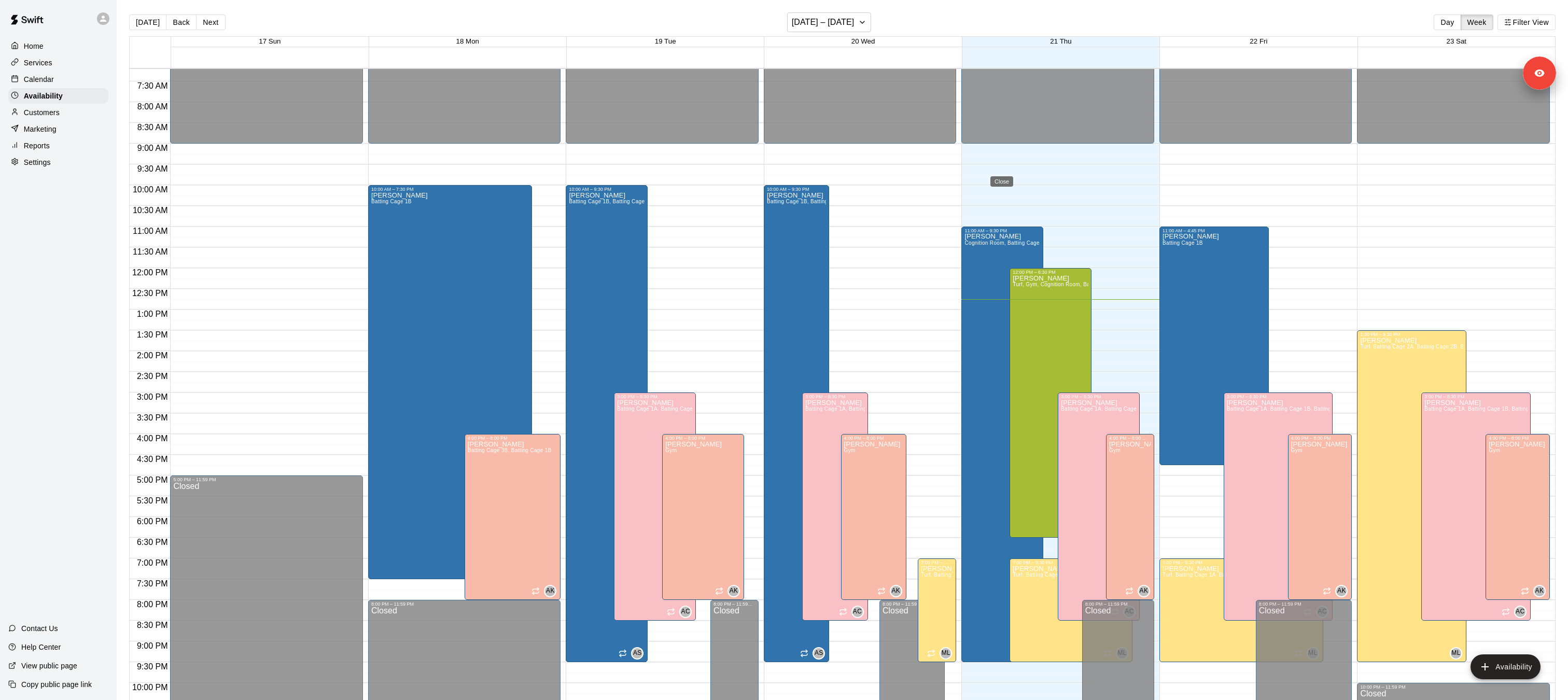
type input "**********"
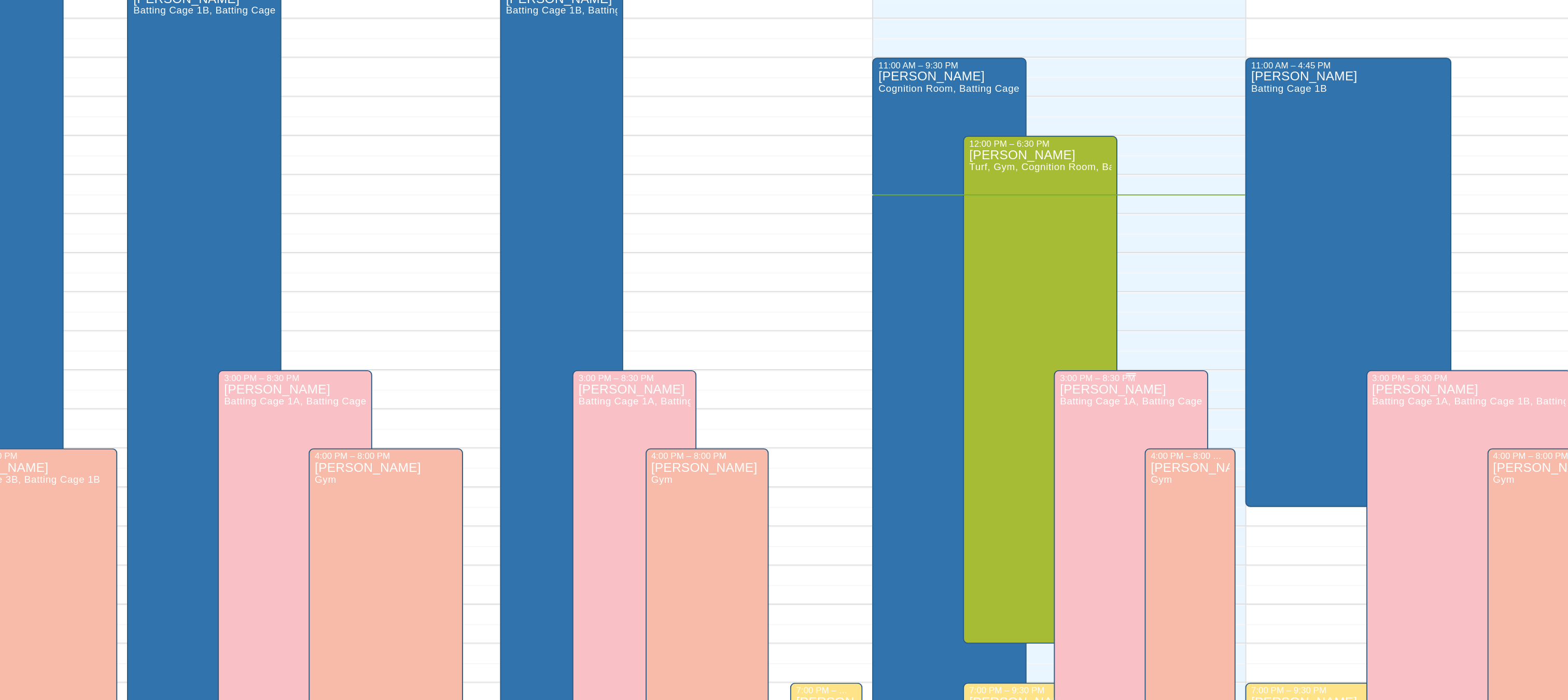
click at [1087, 408] on span "Batting Cage 1A, Batting Cage 1B, Batting Cage 2A, Batting Cage 2B, Batting Cag…" at bounding box center [1233, 408] width 345 height 5
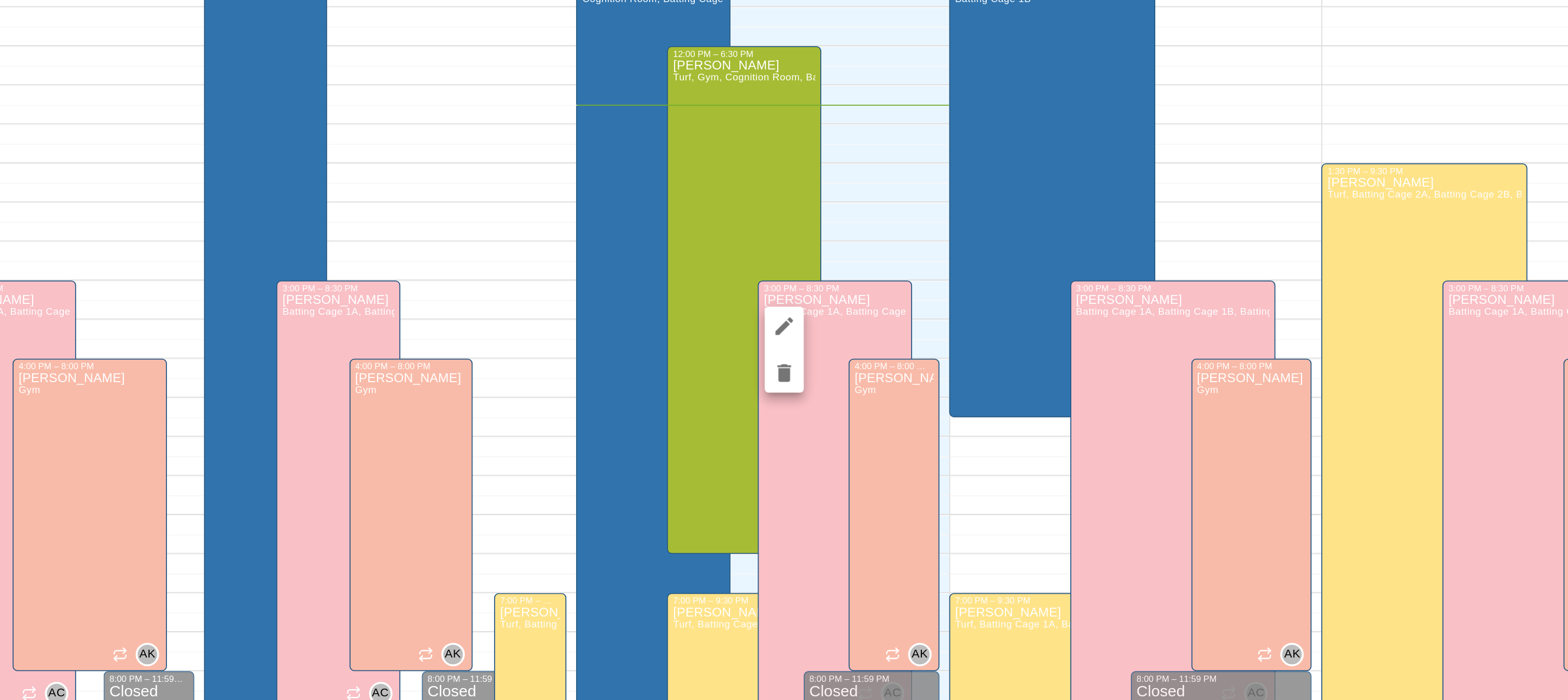
click at [718, 336] on div at bounding box center [784, 350] width 1568 height 700
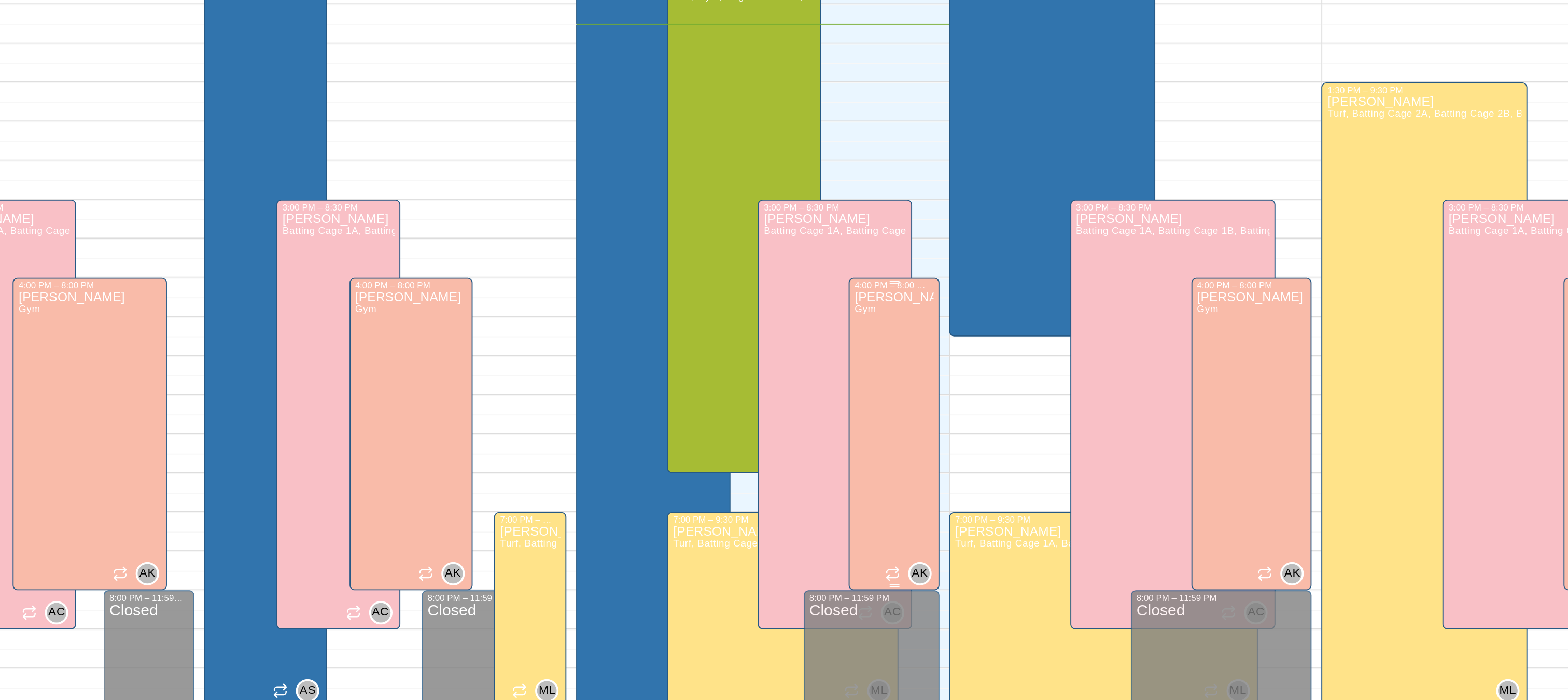
scroll to position [352, 0]
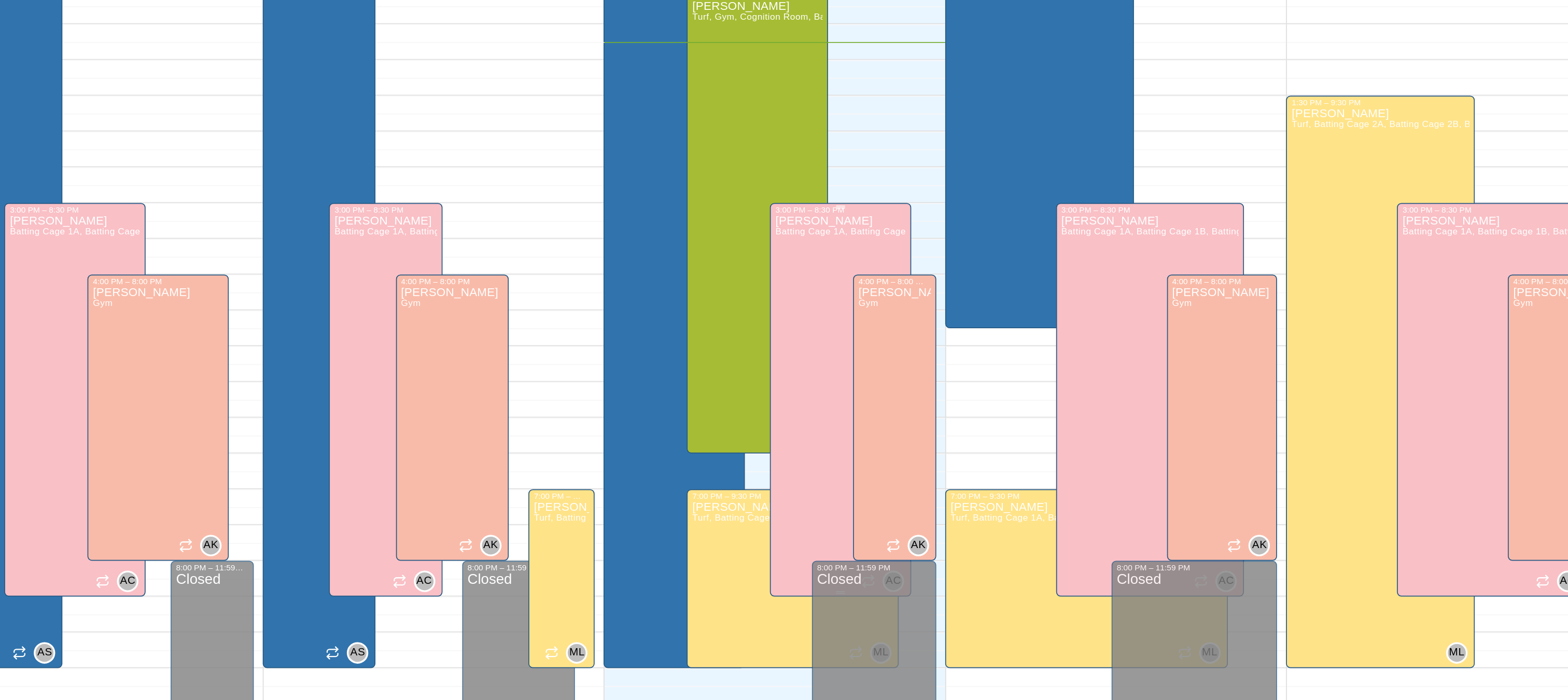
click at [1084, 383] on div "[PERSON_NAME] Cage 1A, Batting Cage 1B, Batting Cage 2A, Batting Cage 2B, Batti…" at bounding box center [1099, 695] width 75 height 700
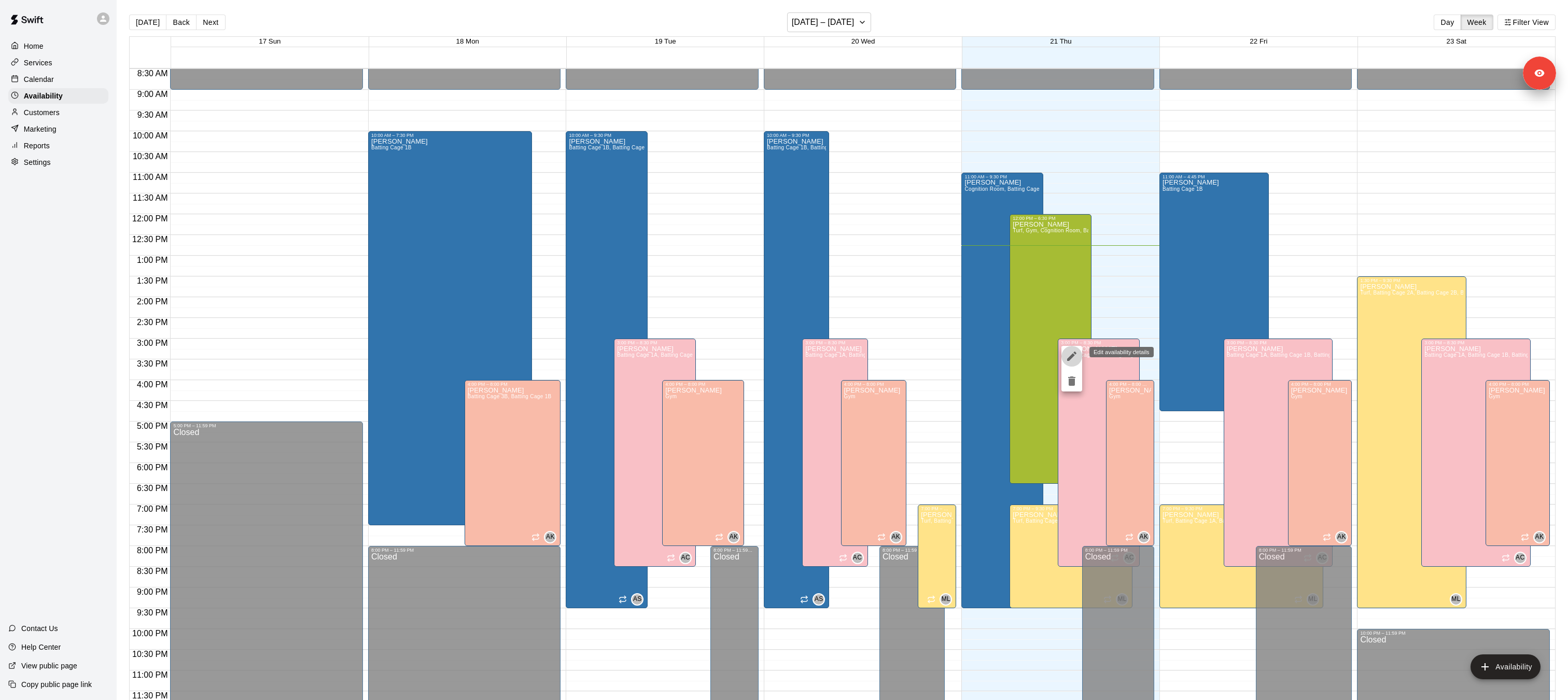
click at [1077, 359] on icon "edit" at bounding box center [1072, 356] width 12 height 12
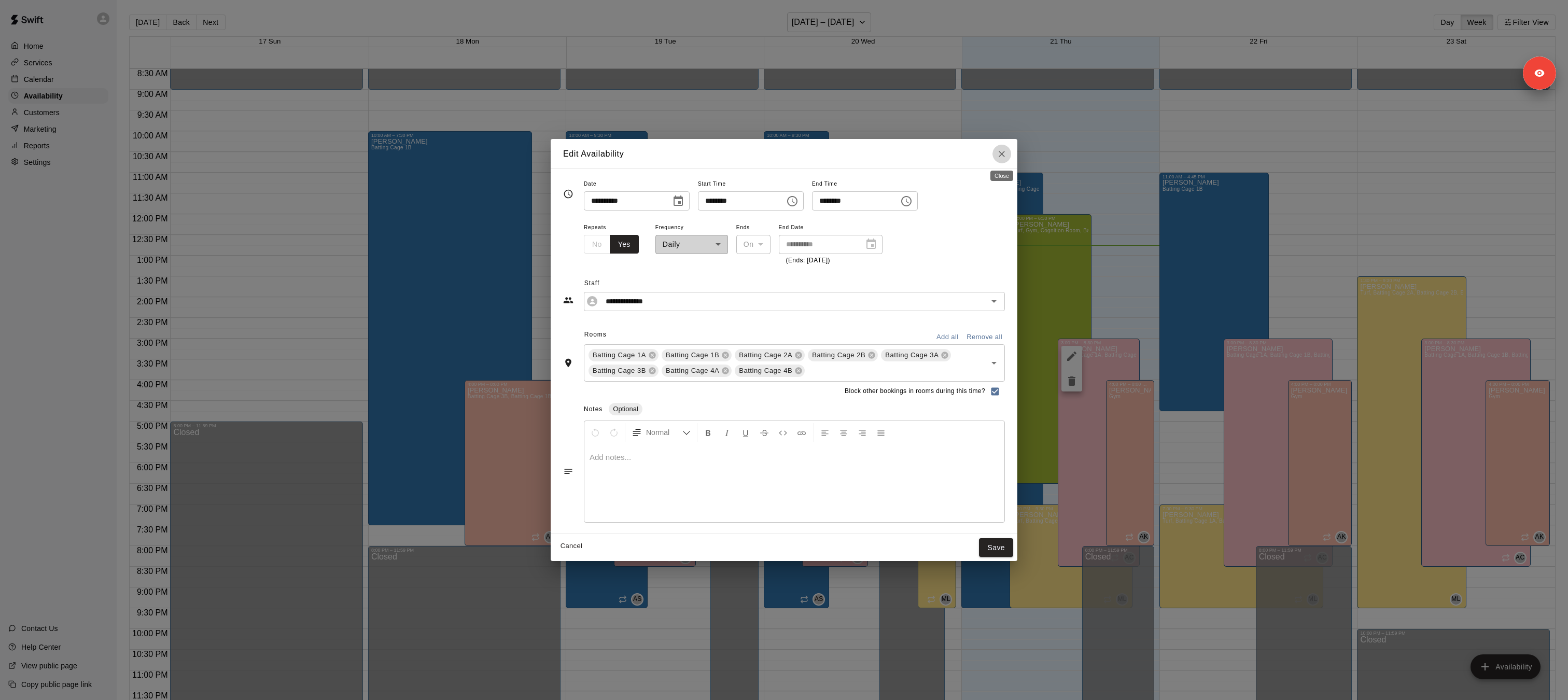
click at [1006, 150] on icon "Close" at bounding box center [1001, 153] width 10 height 10
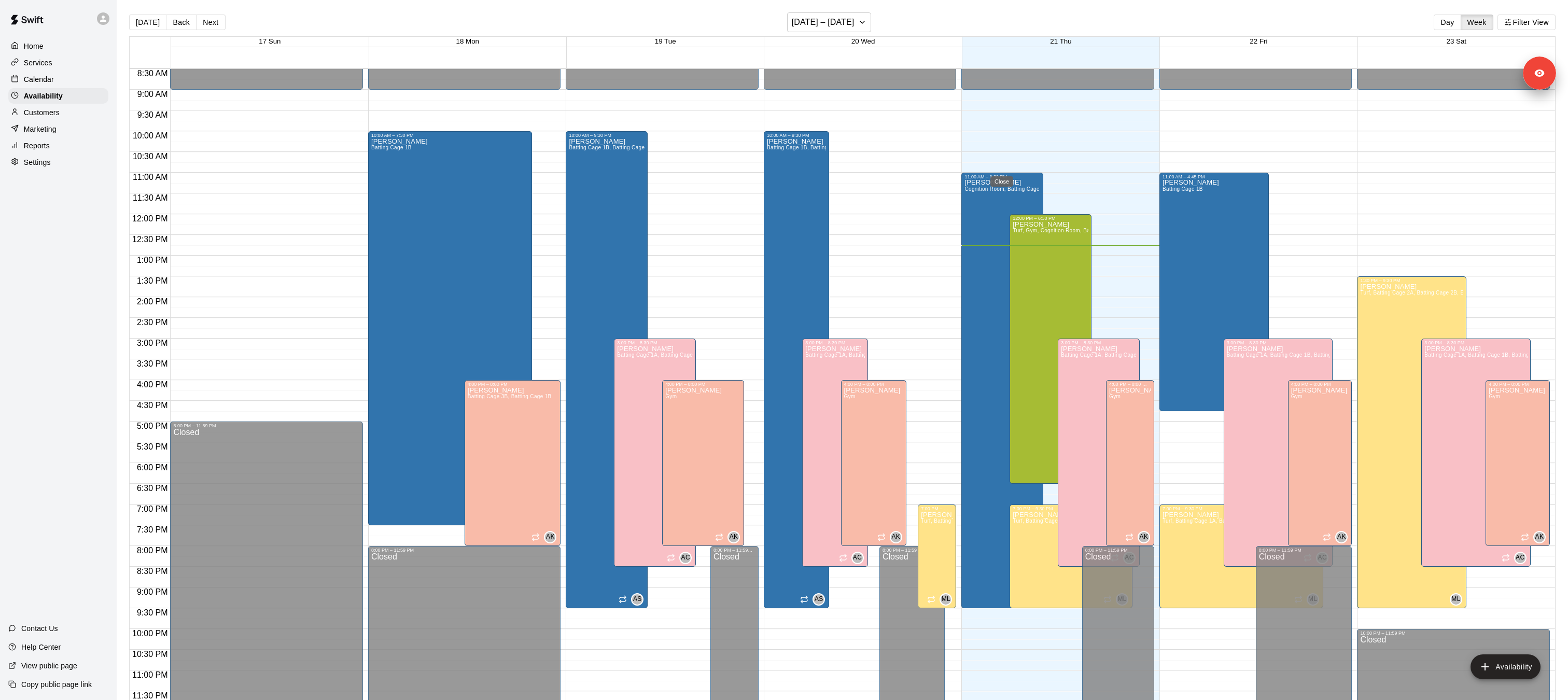
type input "**********"
click at [996, 195] on div "[PERSON_NAME] Cognition Room, Batting Cage 1B" at bounding box center [1002, 530] width 75 height 700
click at [976, 191] on icon "edit" at bounding box center [975, 190] width 12 height 12
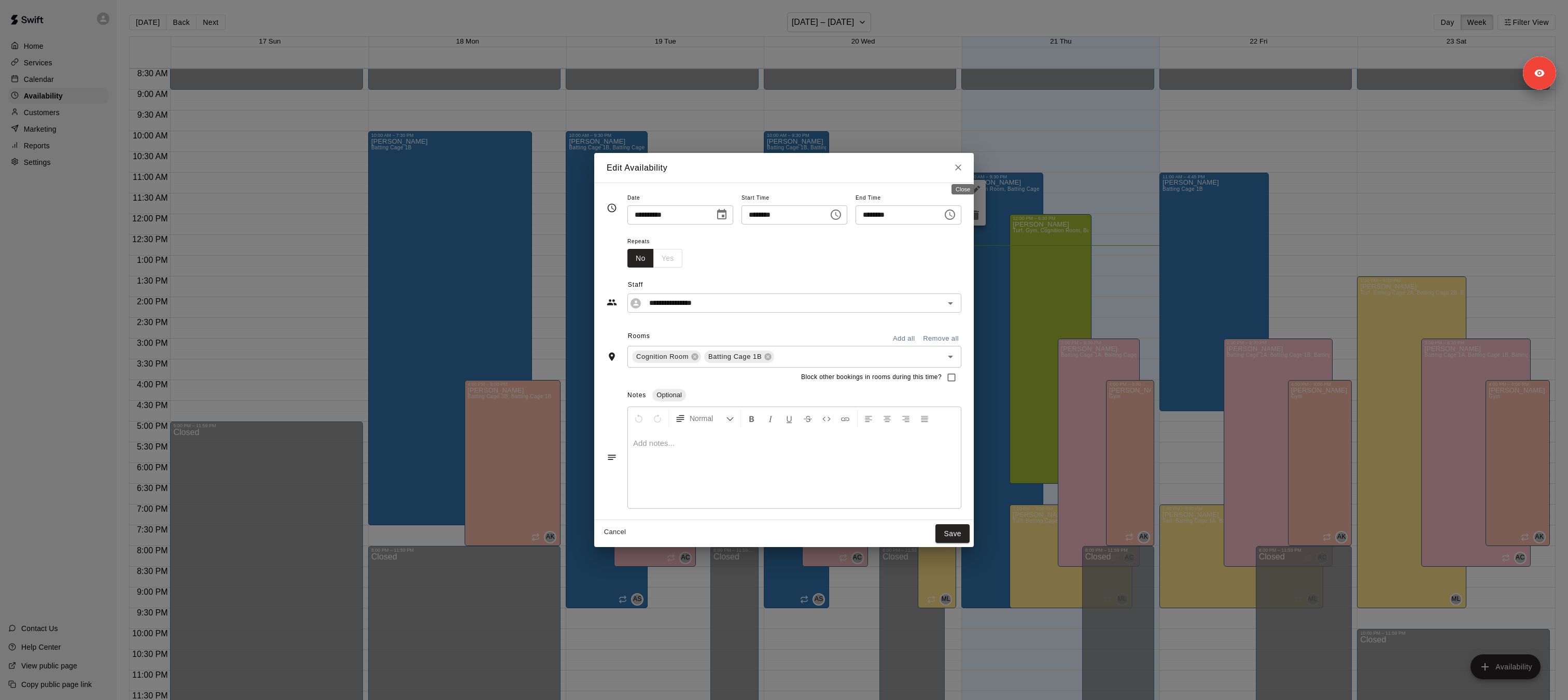
click at [961, 168] on icon "Close" at bounding box center [958, 167] width 10 height 10
type input "**********"
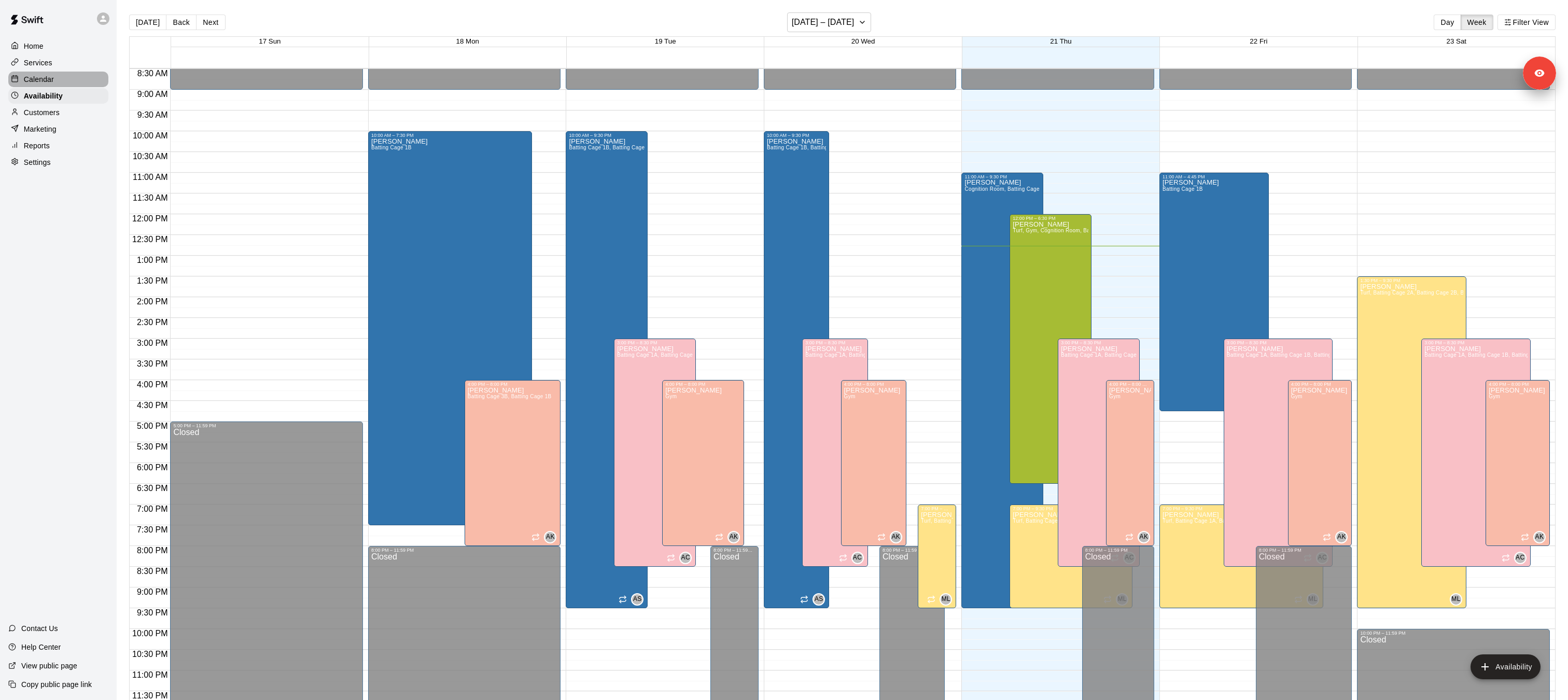
click at [60, 77] on div "Calendar" at bounding box center [58, 80] width 100 height 16
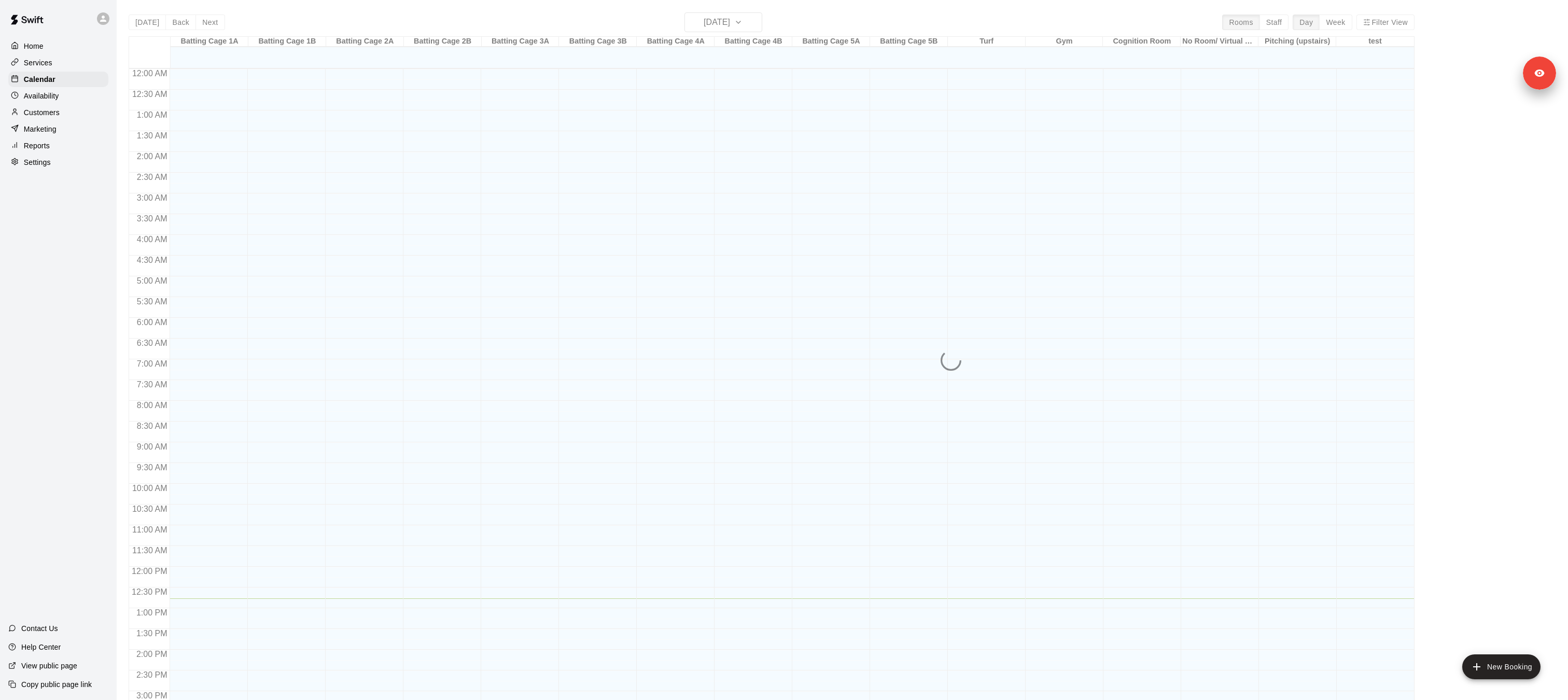
scroll to position [321, 0]
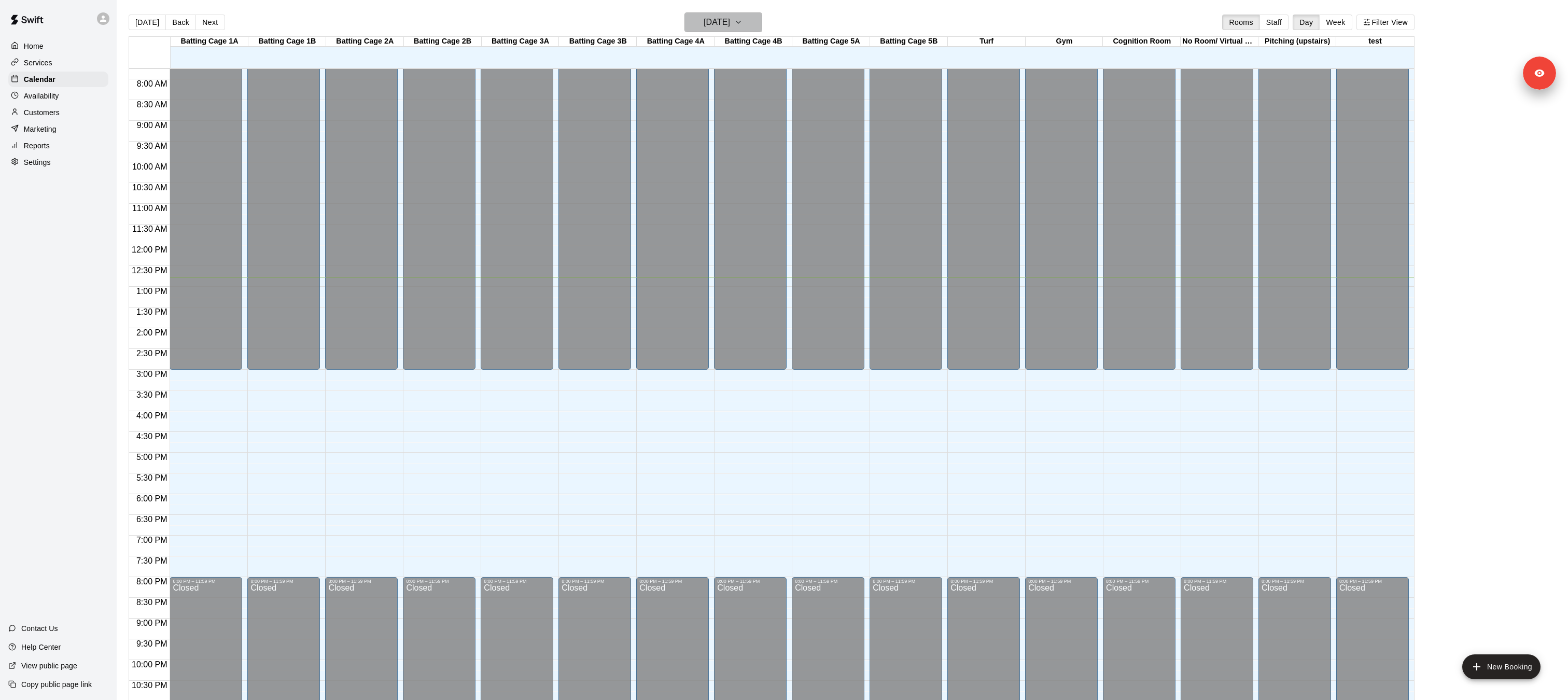
click at [730, 24] on h6 "[DATE]" at bounding box center [716, 23] width 26 height 15
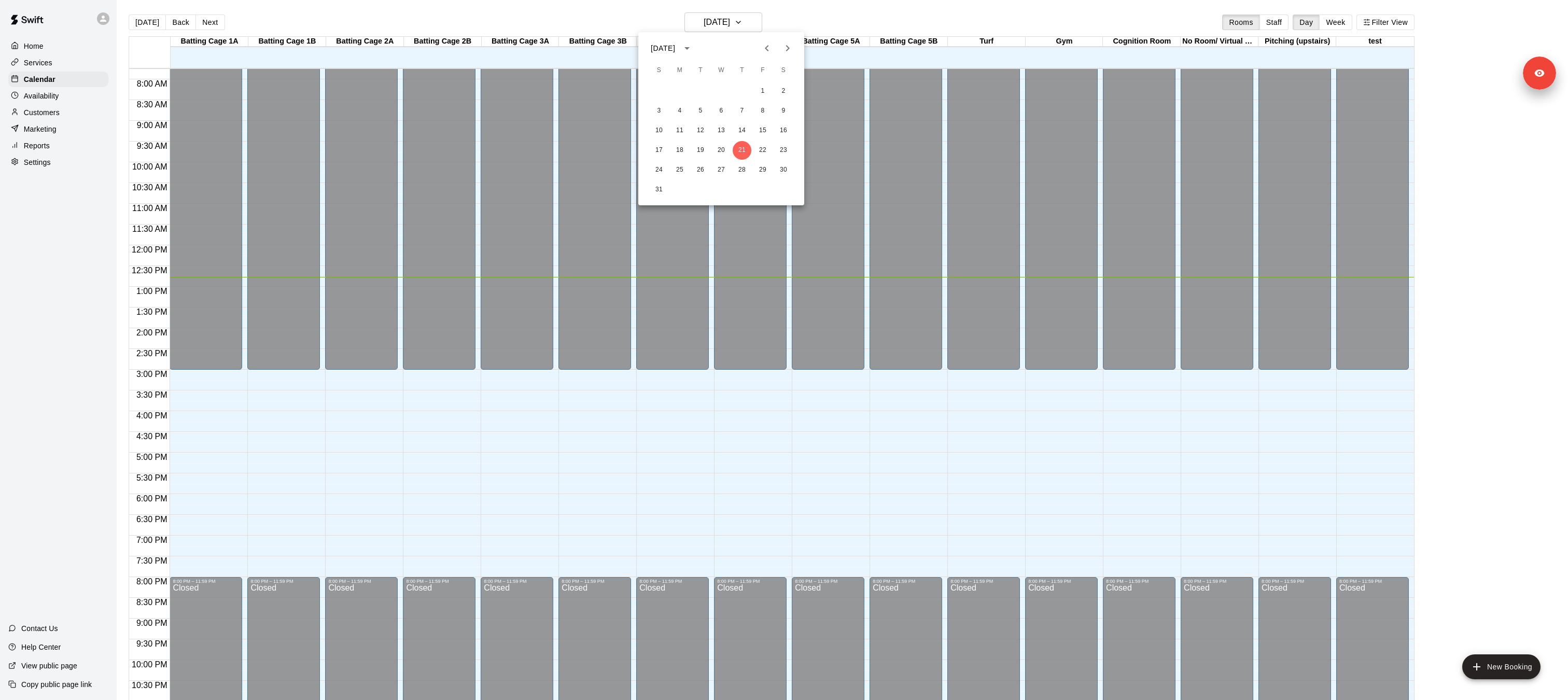
click at [739, 19] on div at bounding box center [784, 350] width 1568 height 700
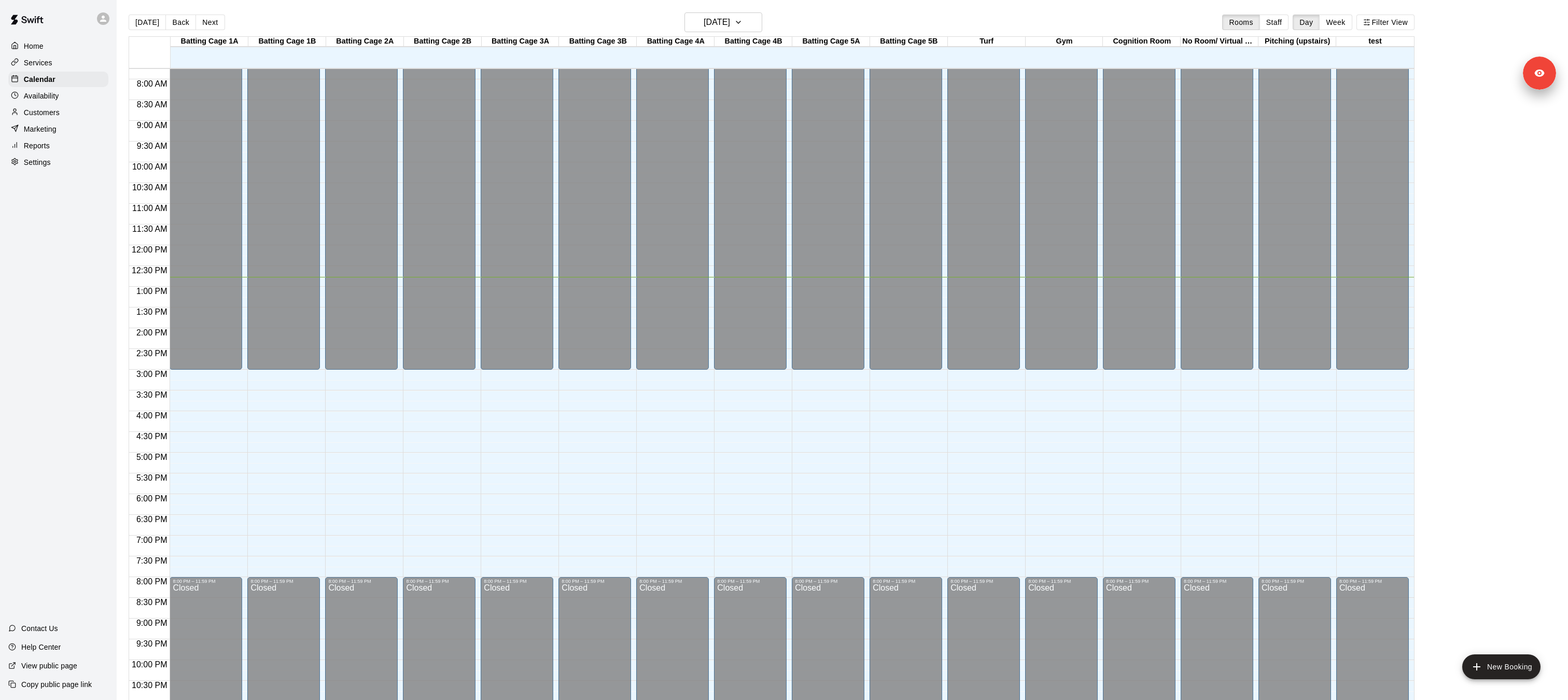
click at [49, 96] on p "Availability" at bounding box center [41, 96] width 35 height 10
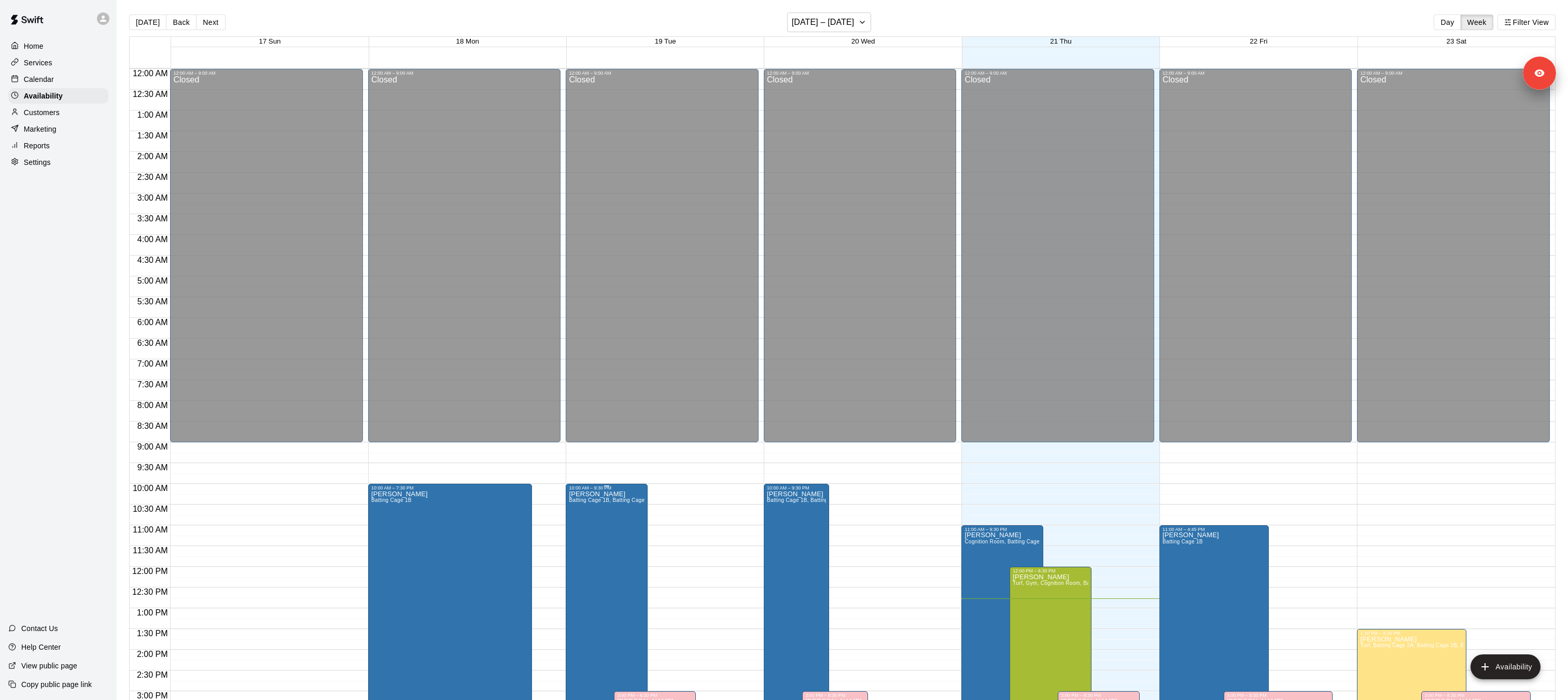
scroll to position [352, 0]
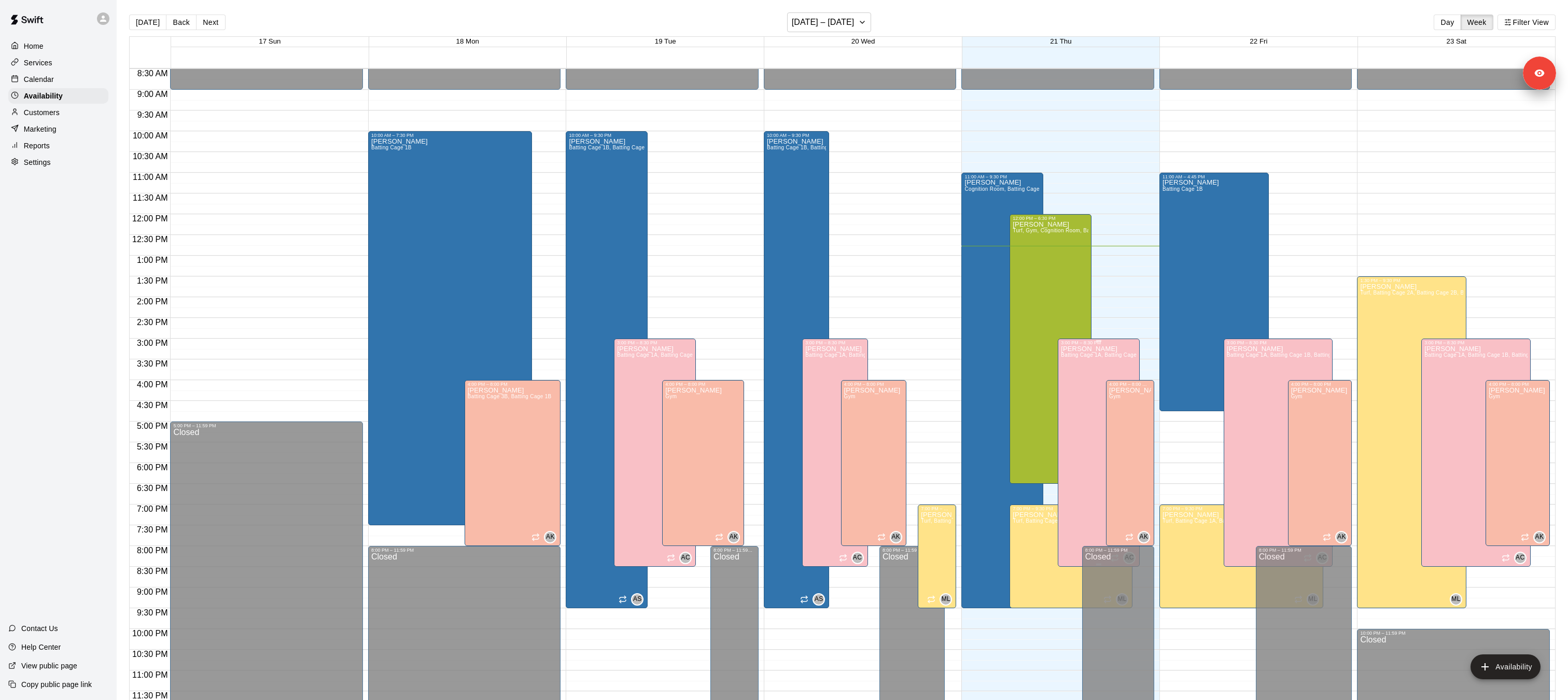
click at [1087, 362] on div "[PERSON_NAME] Cage 1A, Batting Cage 1B, Batting Cage 2A, Batting Cage 2B, Batti…" at bounding box center [1099, 695] width 75 height 700
click at [1073, 357] on icon "edit" at bounding box center [1072, 356] width 12 height 12
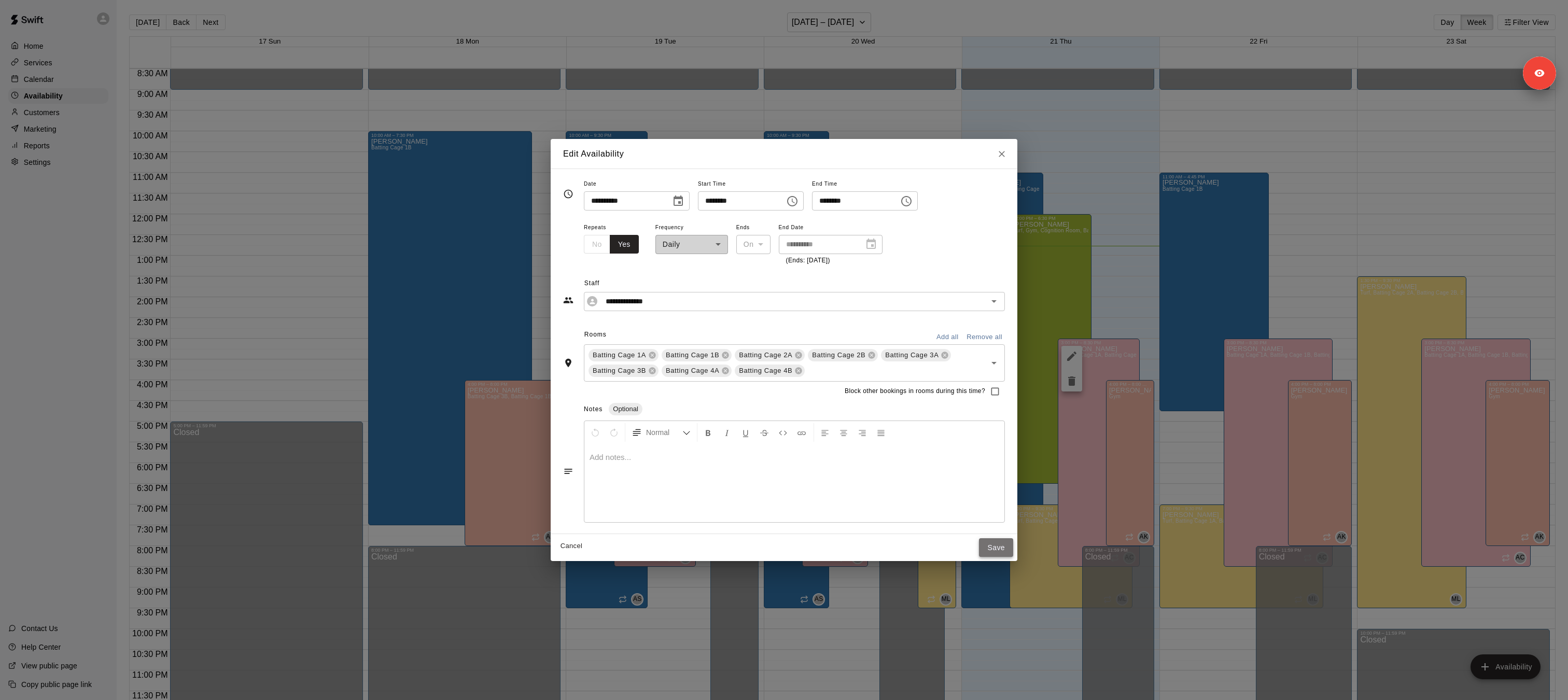
click at [998, 548] on button "Save" at bounding box center [996, 548] width 34 height 19
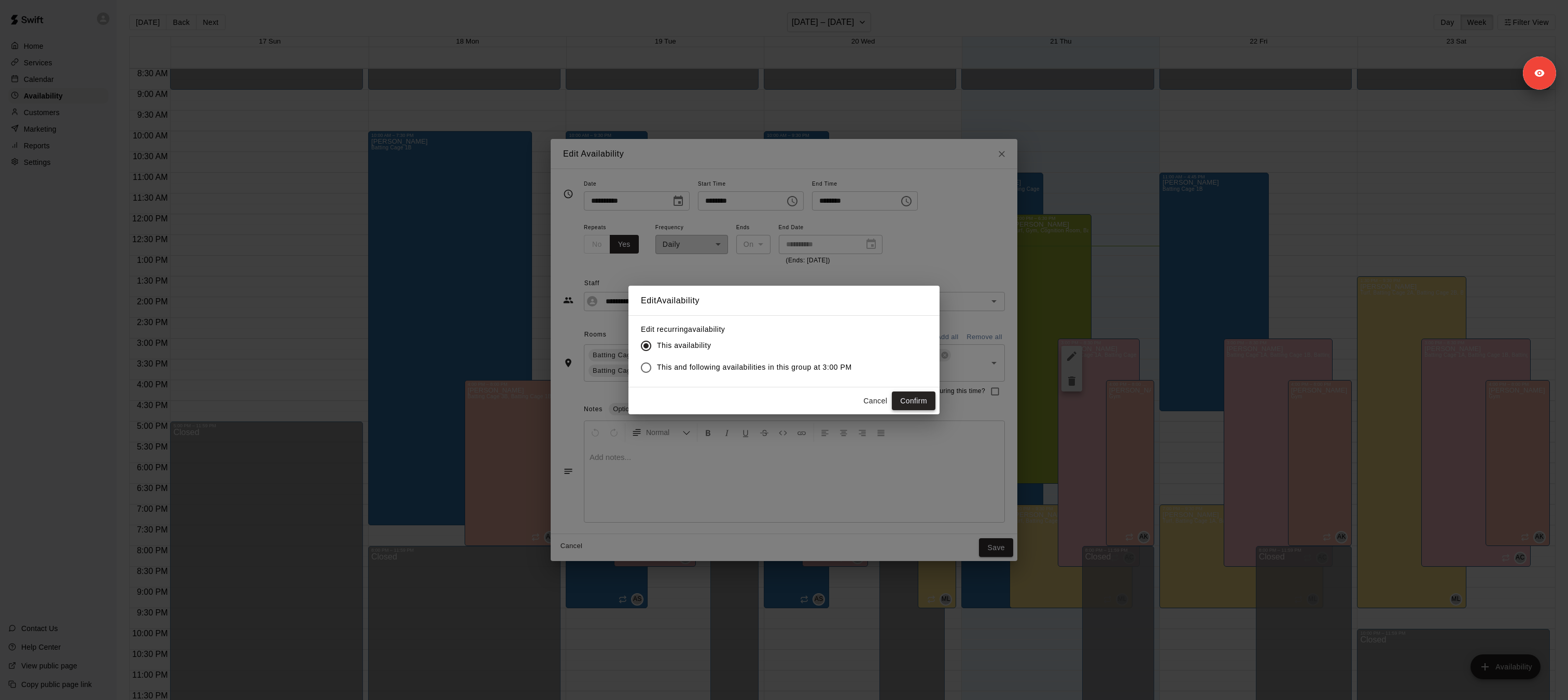
click at [922, 404] on button "Confirm" at bounding box center [914, 401] width 44 height 19
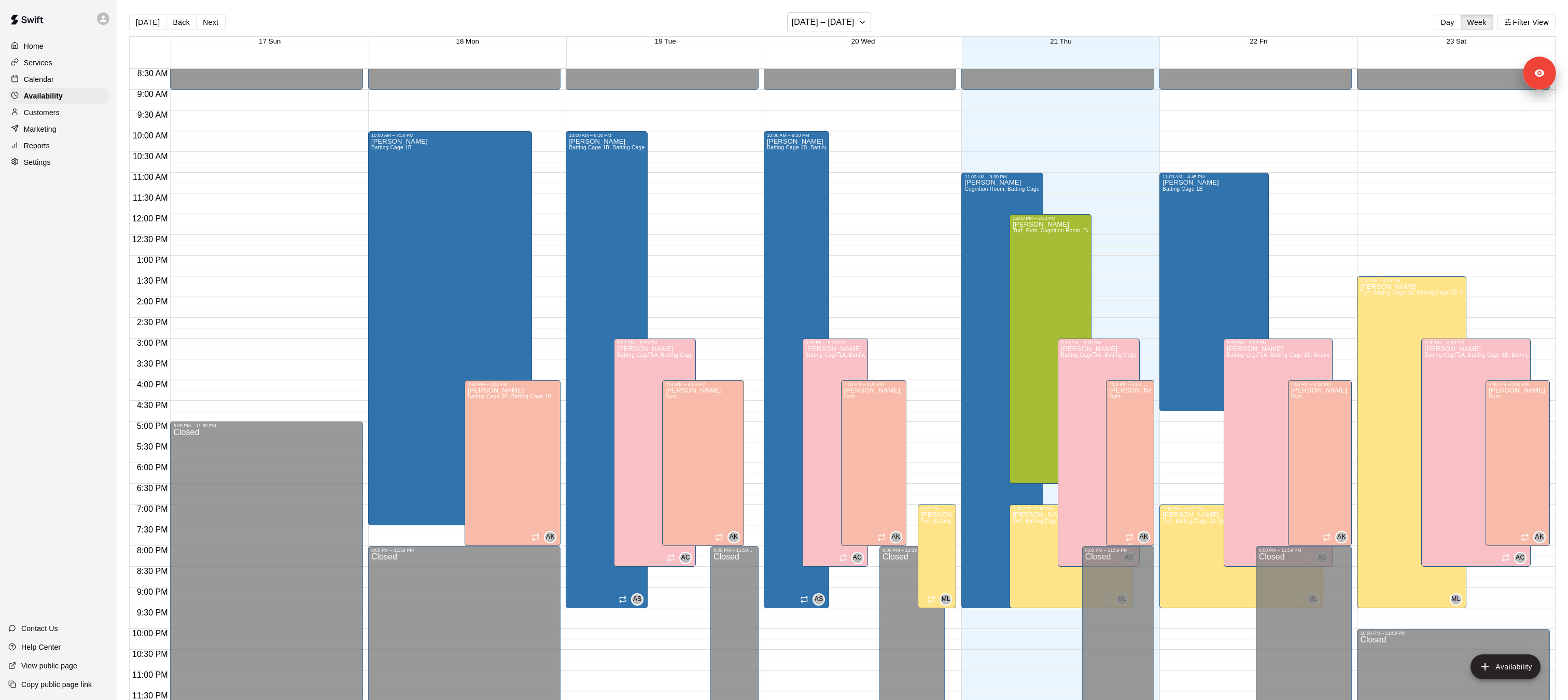
click at [1122, 401] on icon "edit" at bounding box center [1119, 397] width 12 height 12
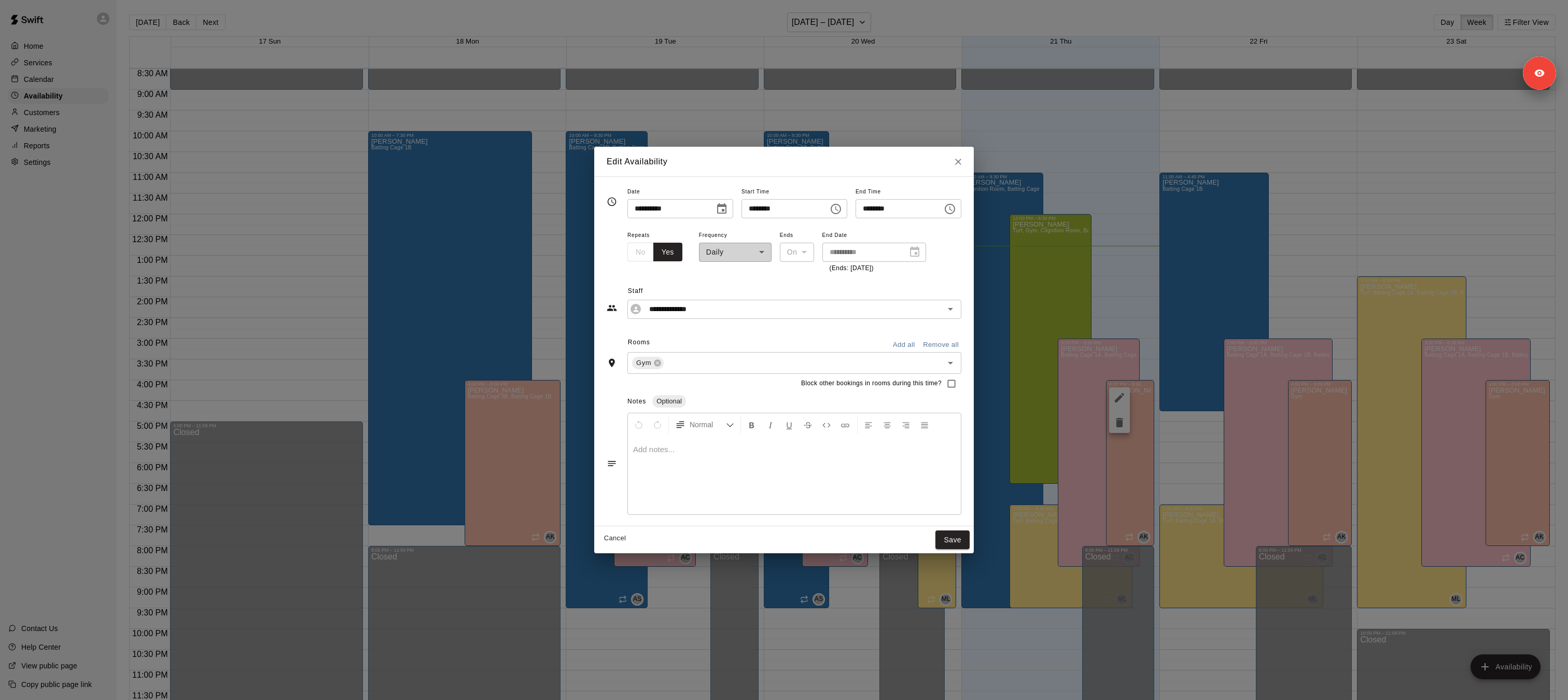
click at [961, 173] on div "Edit Availability" at bounding box center [784, 161] width 380 height 30
click at [961, 160] on icon "Close" at bounding box center [958, 162] width 6 height 6
type input "**********"
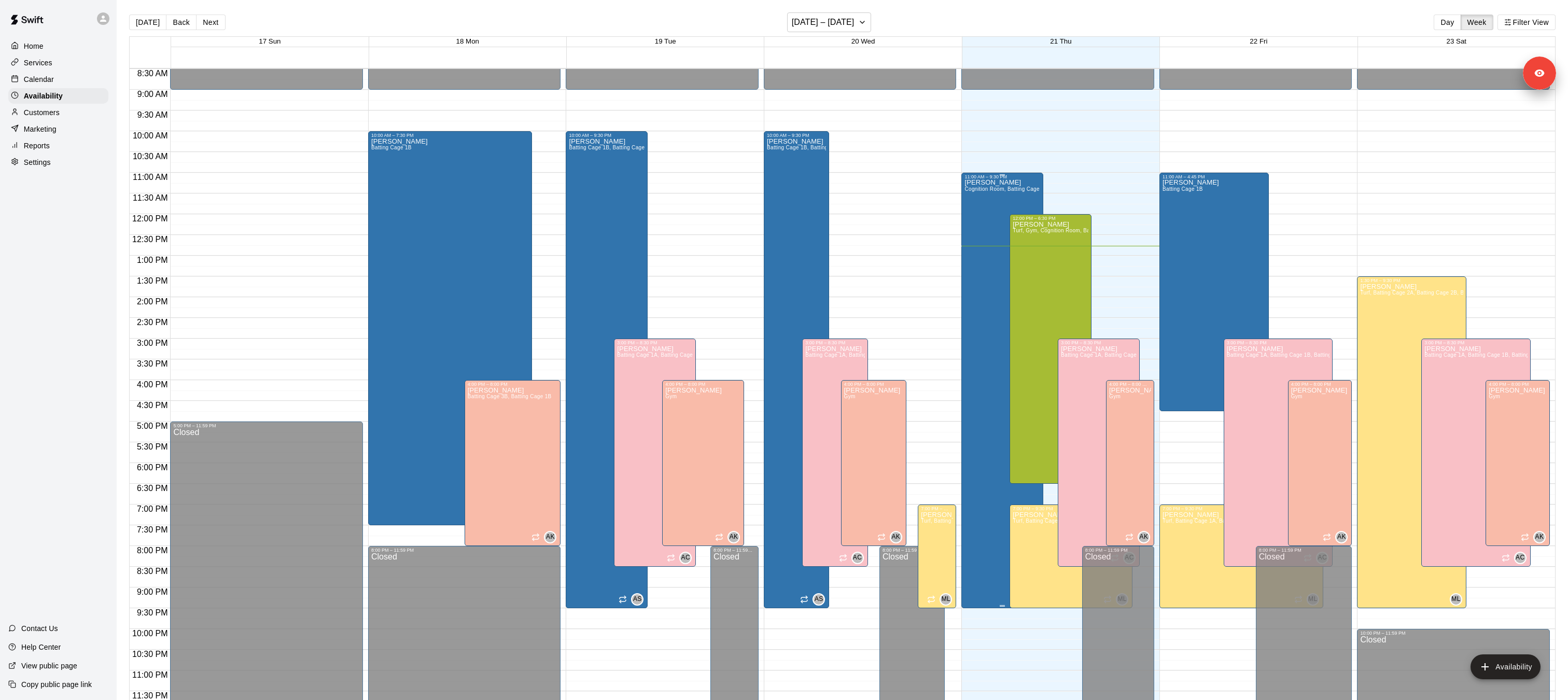
click at [996, 206] on div "[PERSON_NAME] Cognition Room, Batting Cage 1B" at bounding box center [1002, 530] width 75 height 700
click at [974, 191] on icon "edit" at bounding box center [975, 190] width 9 height 9
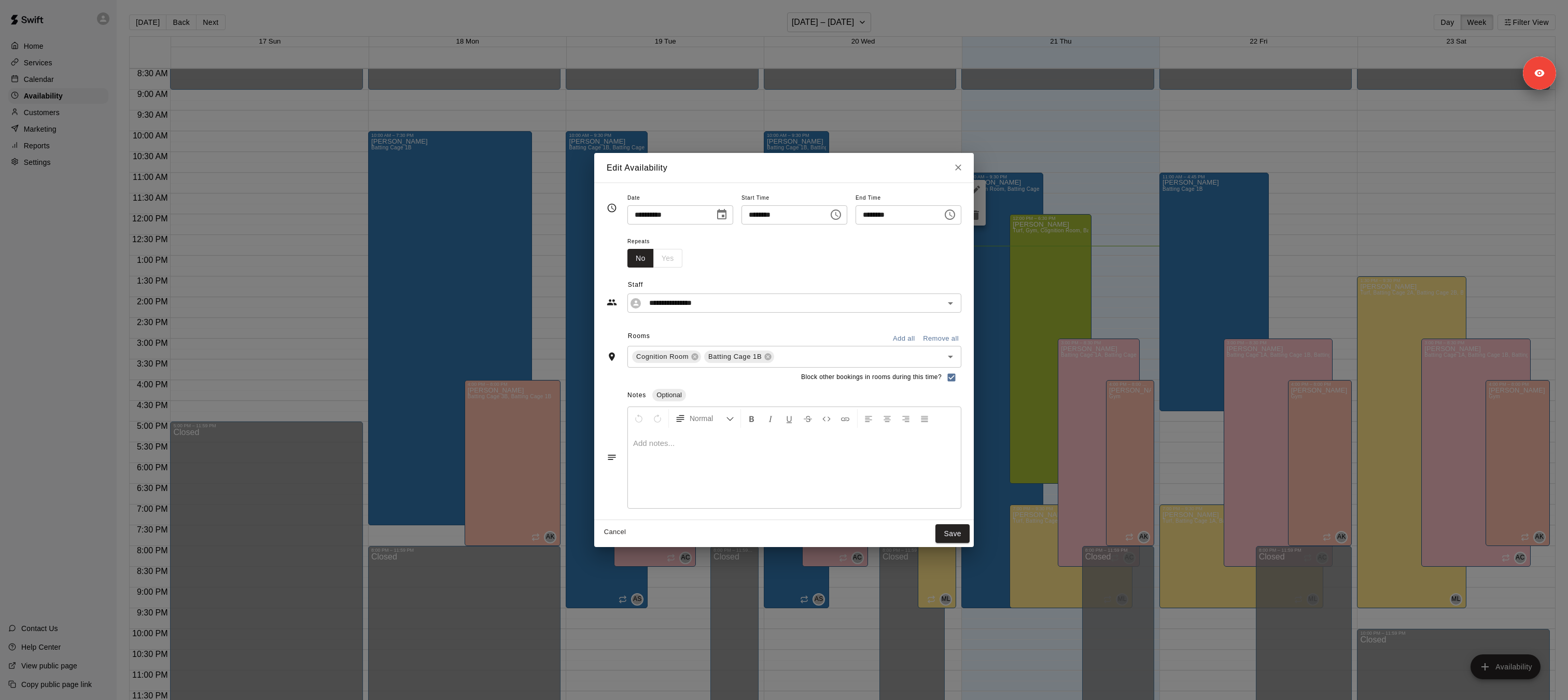
click at [964, 167] on icon "Close" at bounding box center [958, 167] width 10 height 10
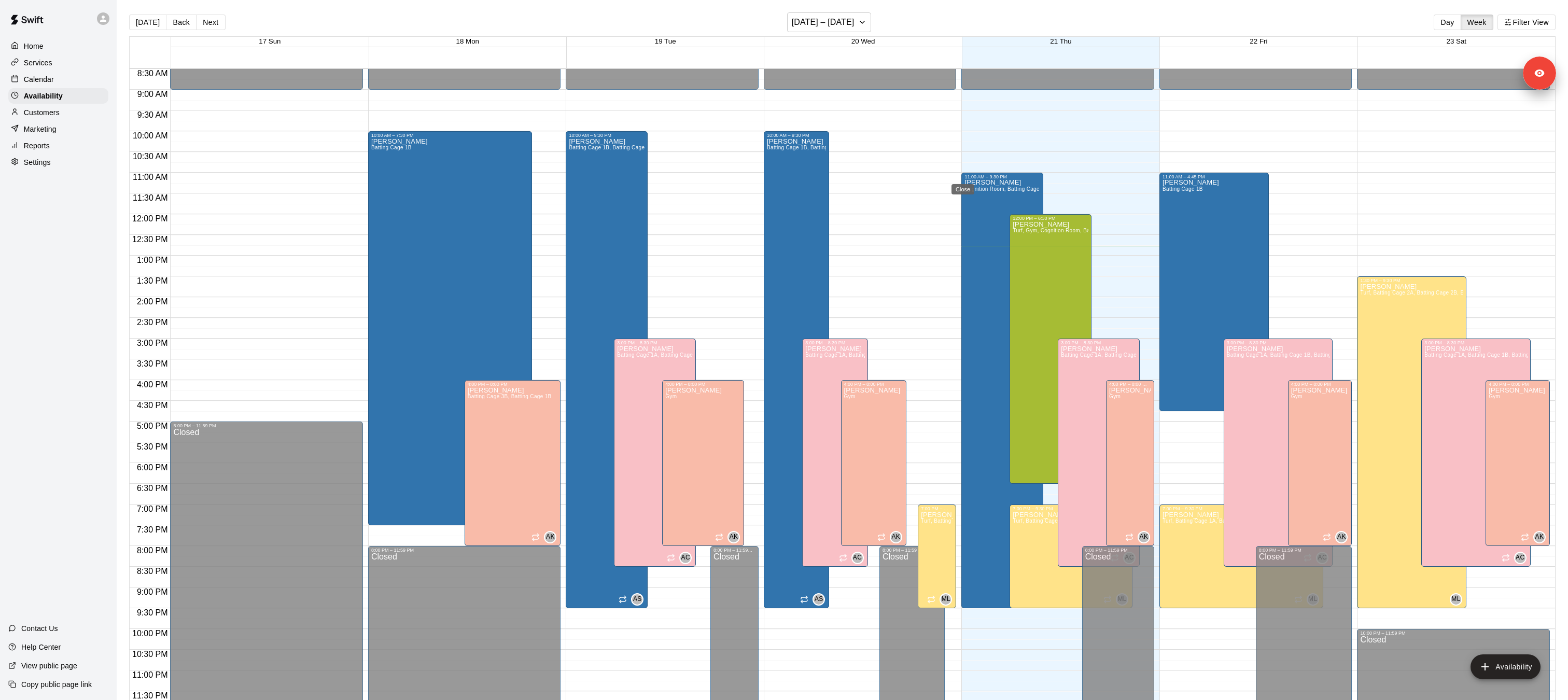
type input "**********"
click at [1090, 372] on div "[PERSON_NAME] Cage 1A, Batting Cage 1B, Batting Cage 2A, Batting Cage 2B, Batti…" at bounding box center [1099, 695] width 75 height 700
click at [1076, 355] on icon "edit" at bounding box center [1072, 356] width 12 height 12
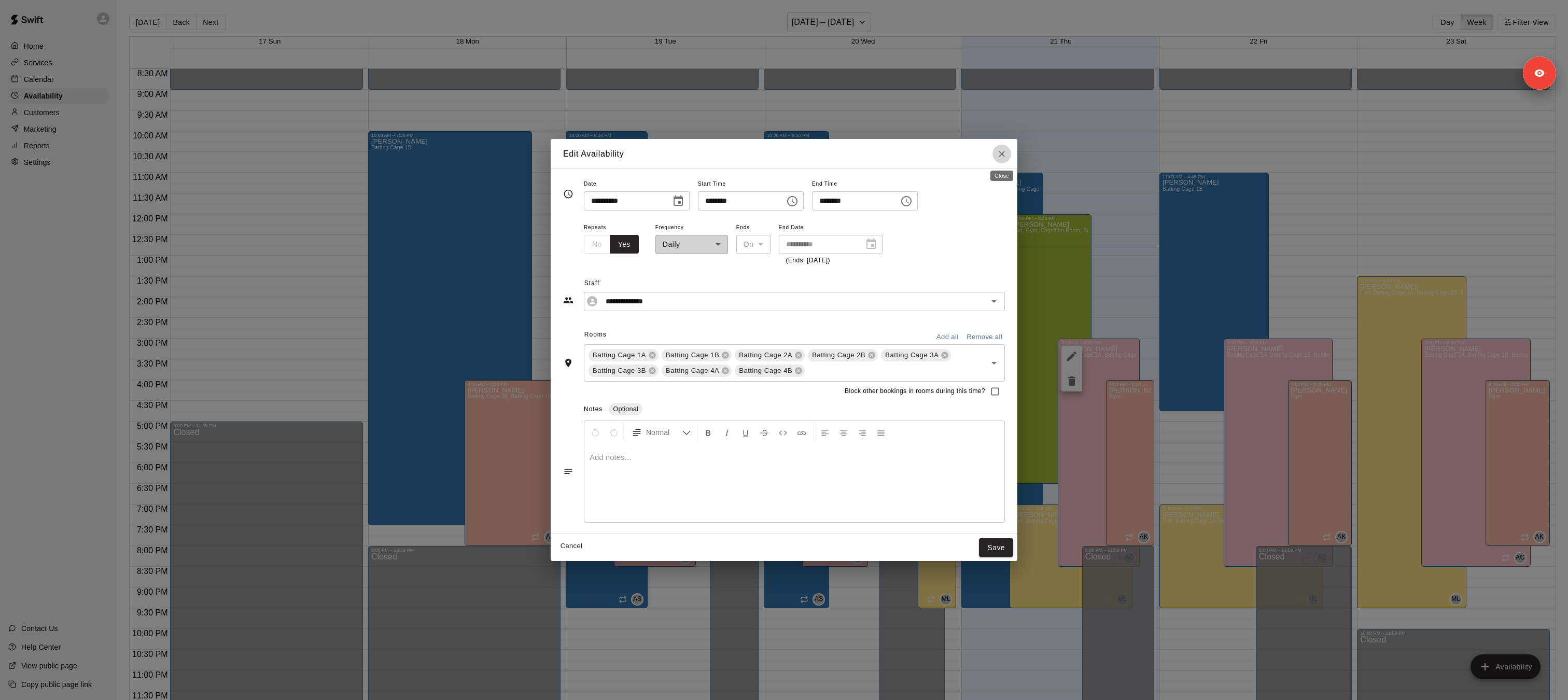
click at [1005, 153] on icon "Close" at bounding box center [1001, 153] width 10 height 10
type input "**********"
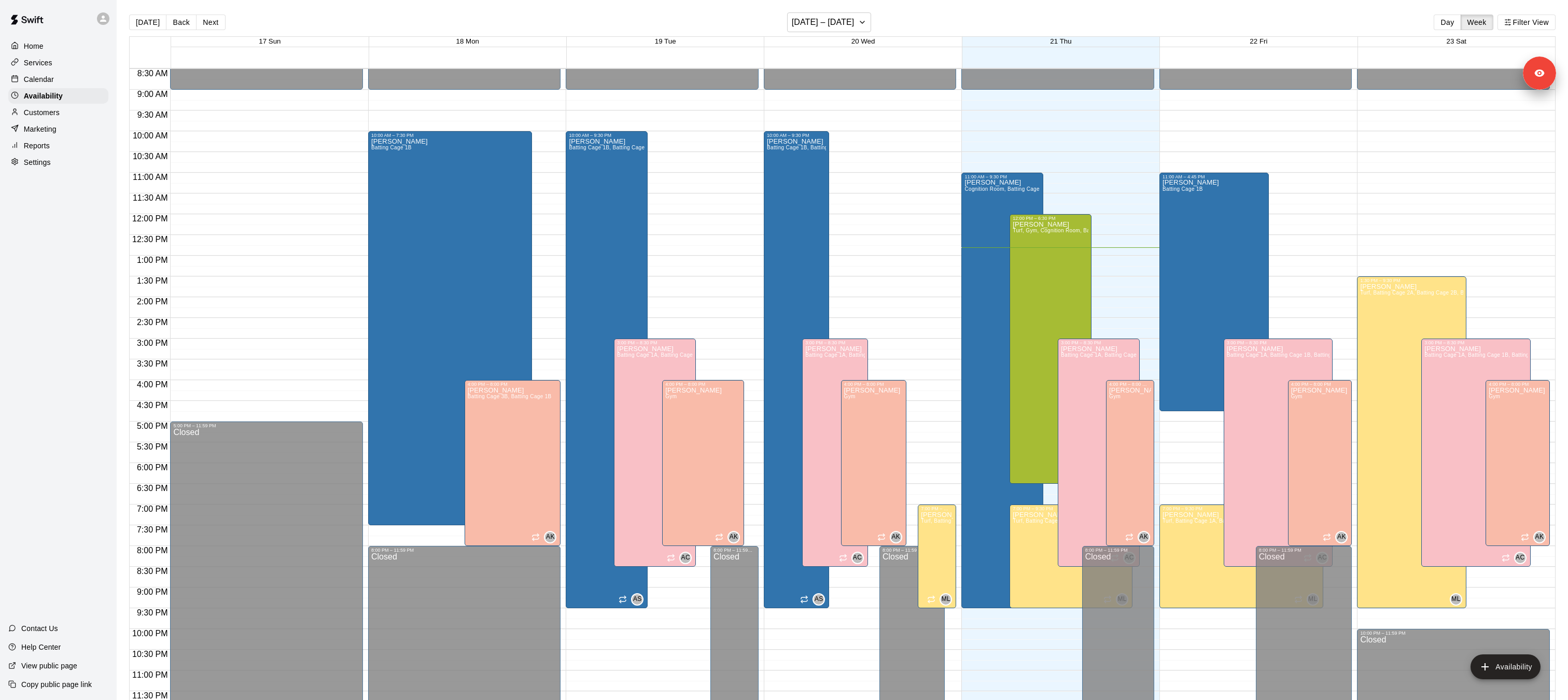
click at [45, 61] on p "Services" at bounding box center [38, 63] width 29 height 10
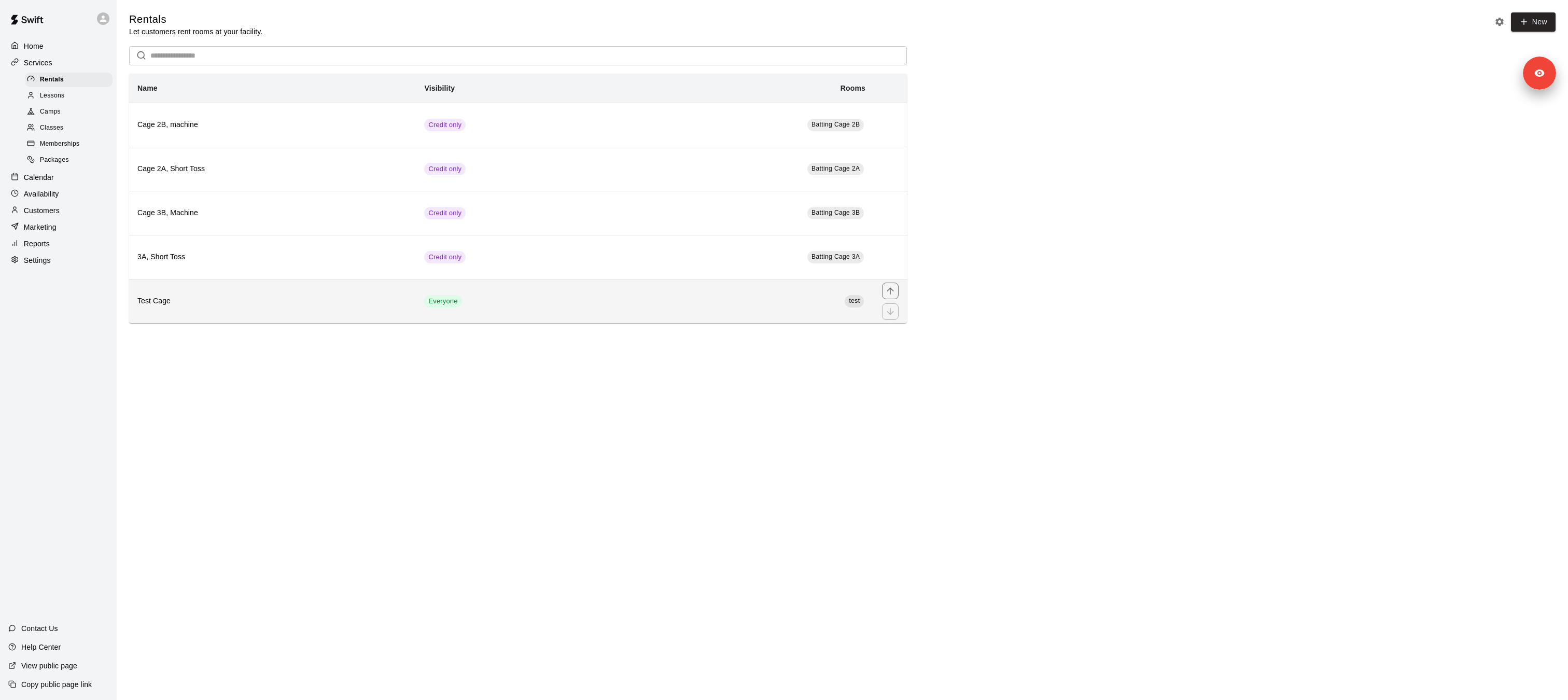
click at [178, 308] on th "Test Cage" at bounding box center [272, 301] width 287 height 44
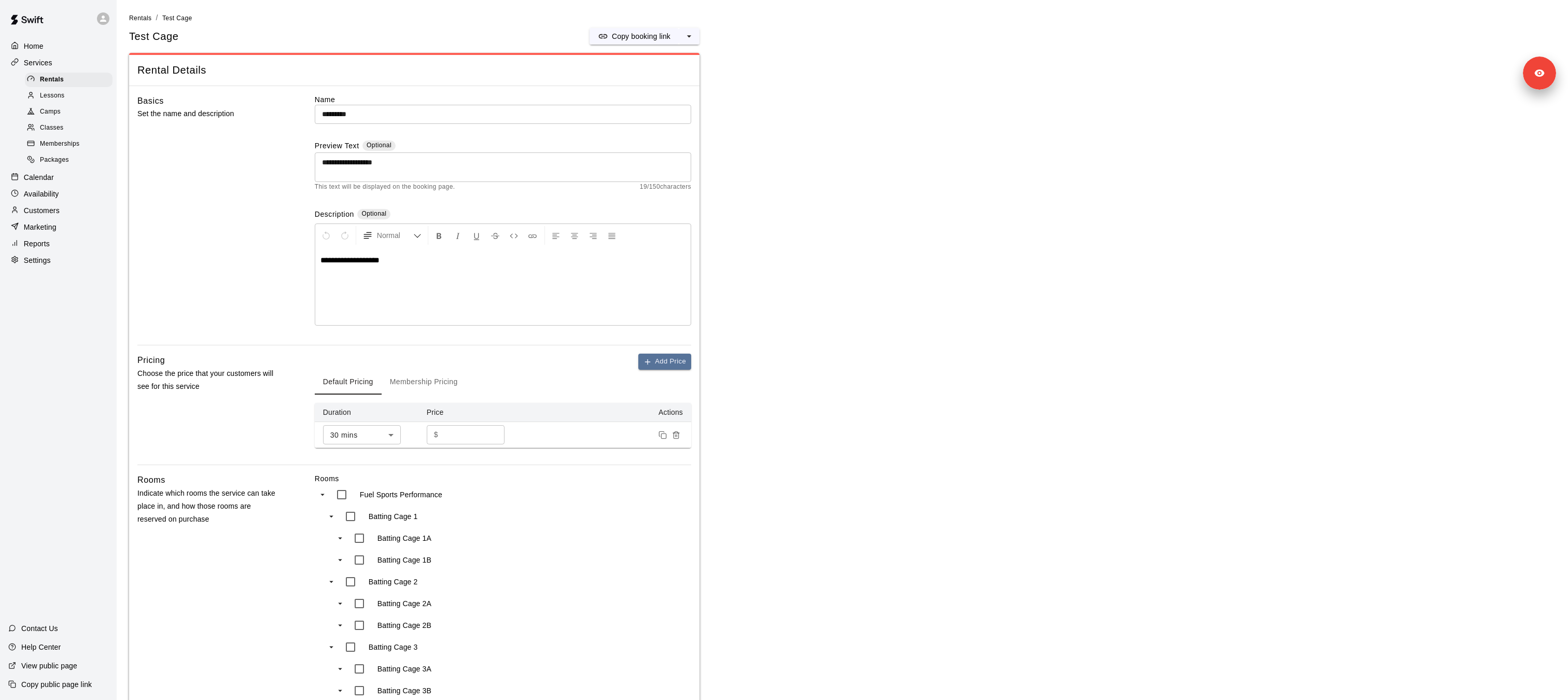
drag, startPoint x: 676, startPoint y: 438, endPoint x: 417, endPoint y: 382, distance: 265.0
click at [417, 382] on div "Add Price Default Pricing Membership Pricing Duration Price Actions 30 mins ** …" at bounding box center [503, 401] width 376 height 94
click at [417, 382] on button "Membership Pricing" at bounding box center [424, 382] width 85 height 25
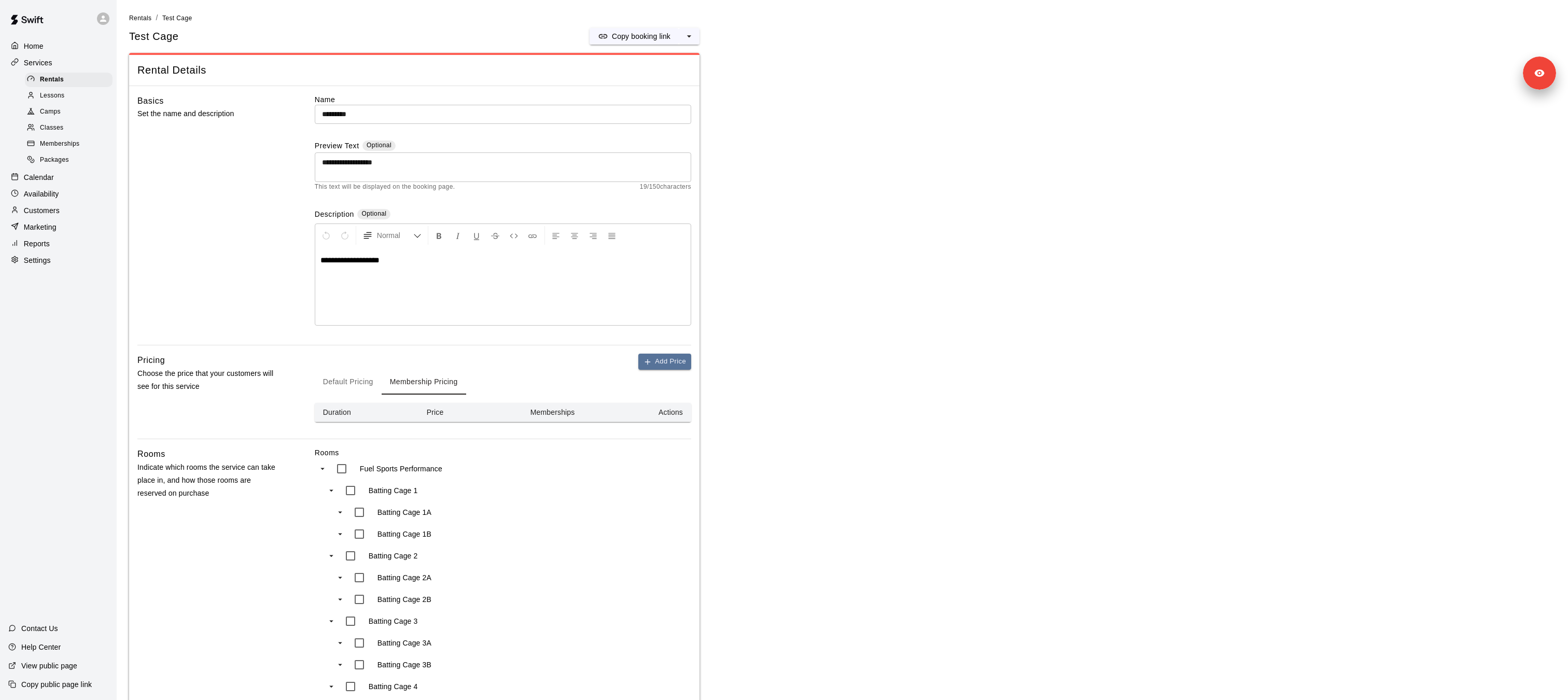
click at [37, 194] on p "Availability" at bounding box center [41, 194] width 35 height 10
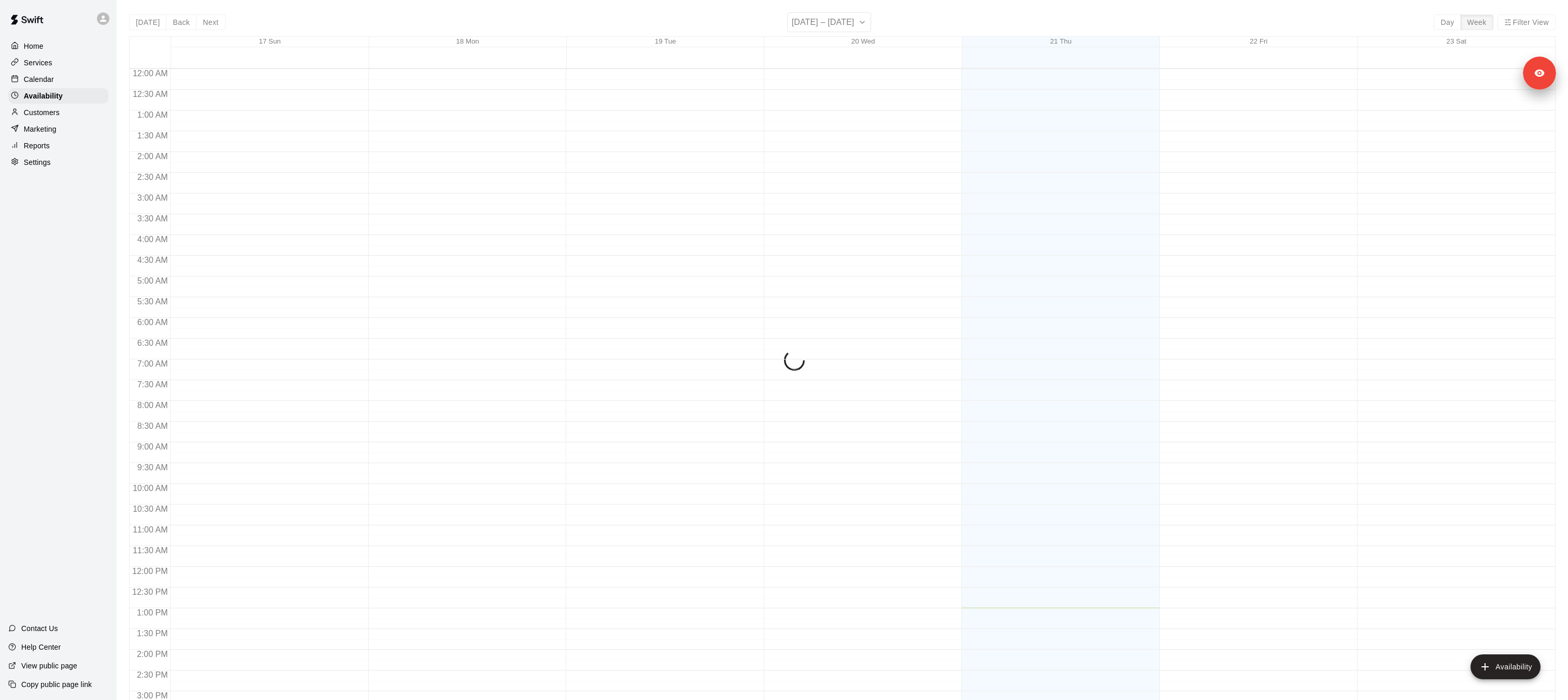
scroll to position [352, 0]
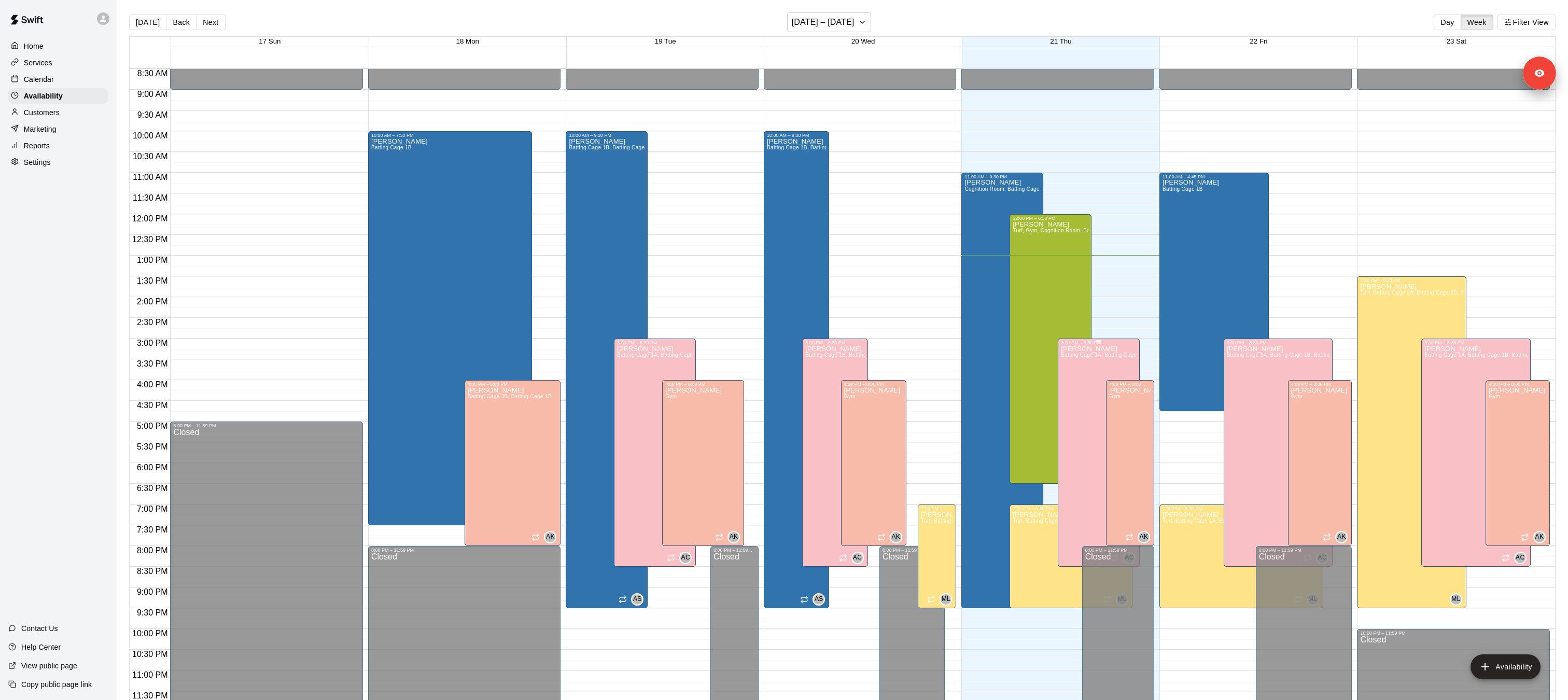
click at [1073, 364] on div "[PERSON_NAME] Cage 1A, Batting Cage 1B, Batting Cage 2A, Batting Cage 2B, Batti…" at bounding box center [1099, 695] width 75 height 700
click at [1069, 355] on icon "edit" at bounding box center [1071, 356] width 9 height 9
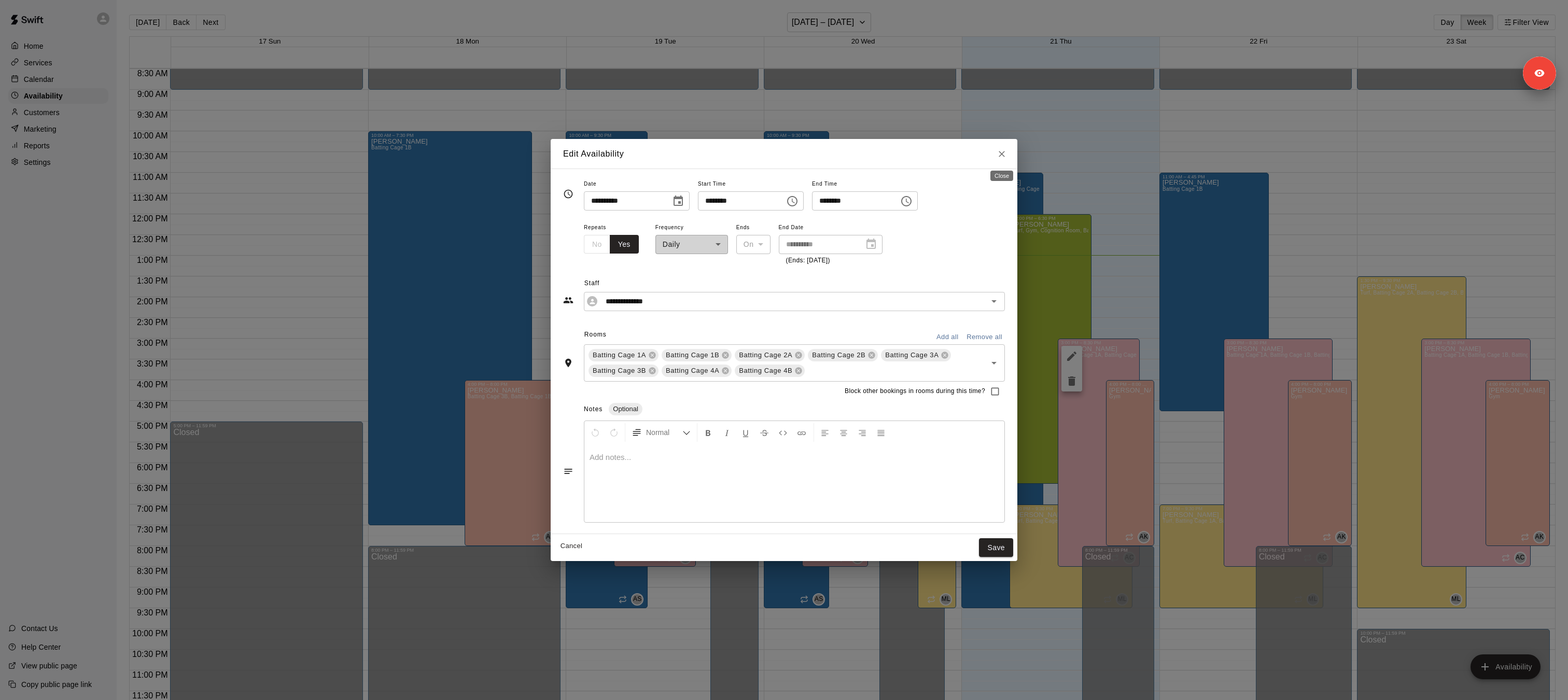
click at [1006, 150] on icon "Close" at bounding box center [1001, 153] width 10 height 10
type input "**********"
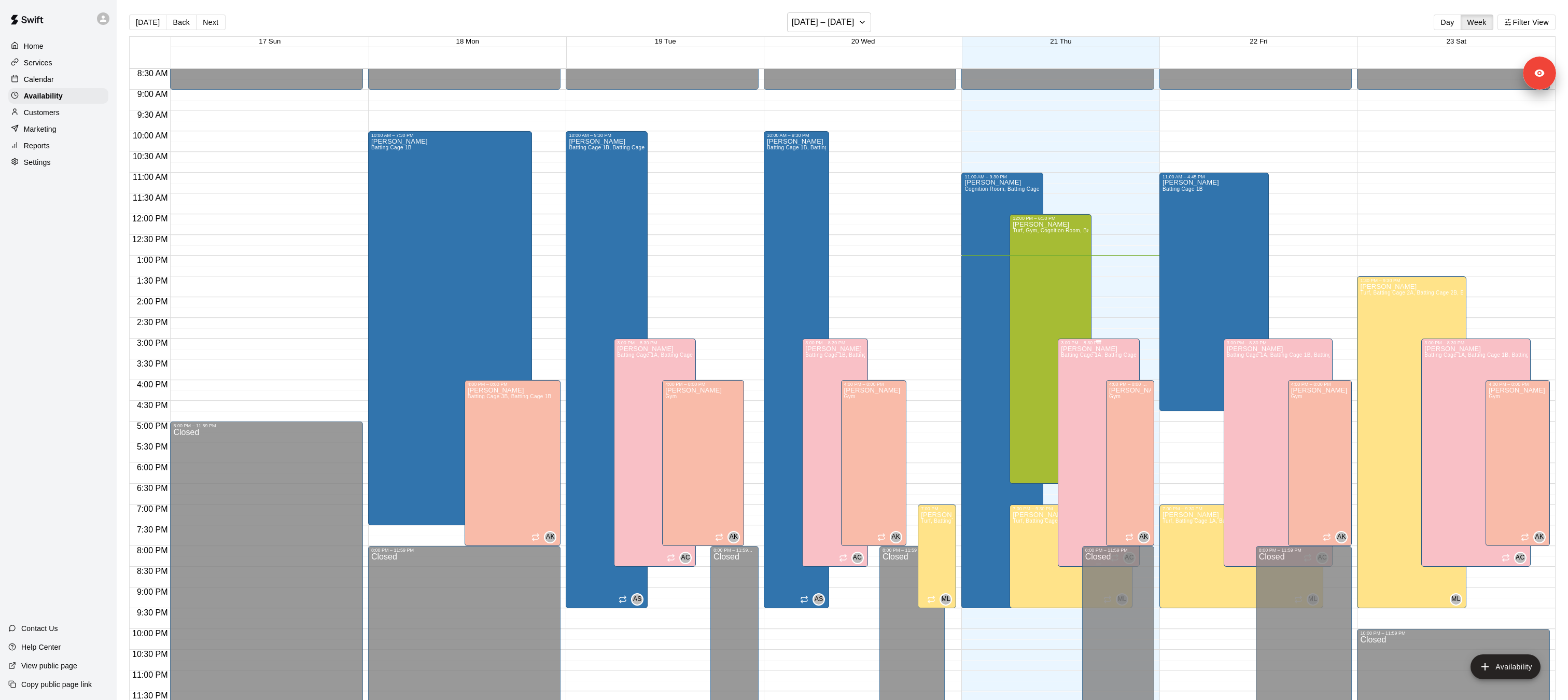
click at [1093, 369] on div "[PERSON_NAME] Cage 1A, Batting Cage 1B, Batting Cage 2A, Batting Cage 2B, Batti…" at bounding box center [1099, 695] width 75 height 700
click at [1073, 355] on icon "edit" at bounding box center [1071, 356] width 9 height 9
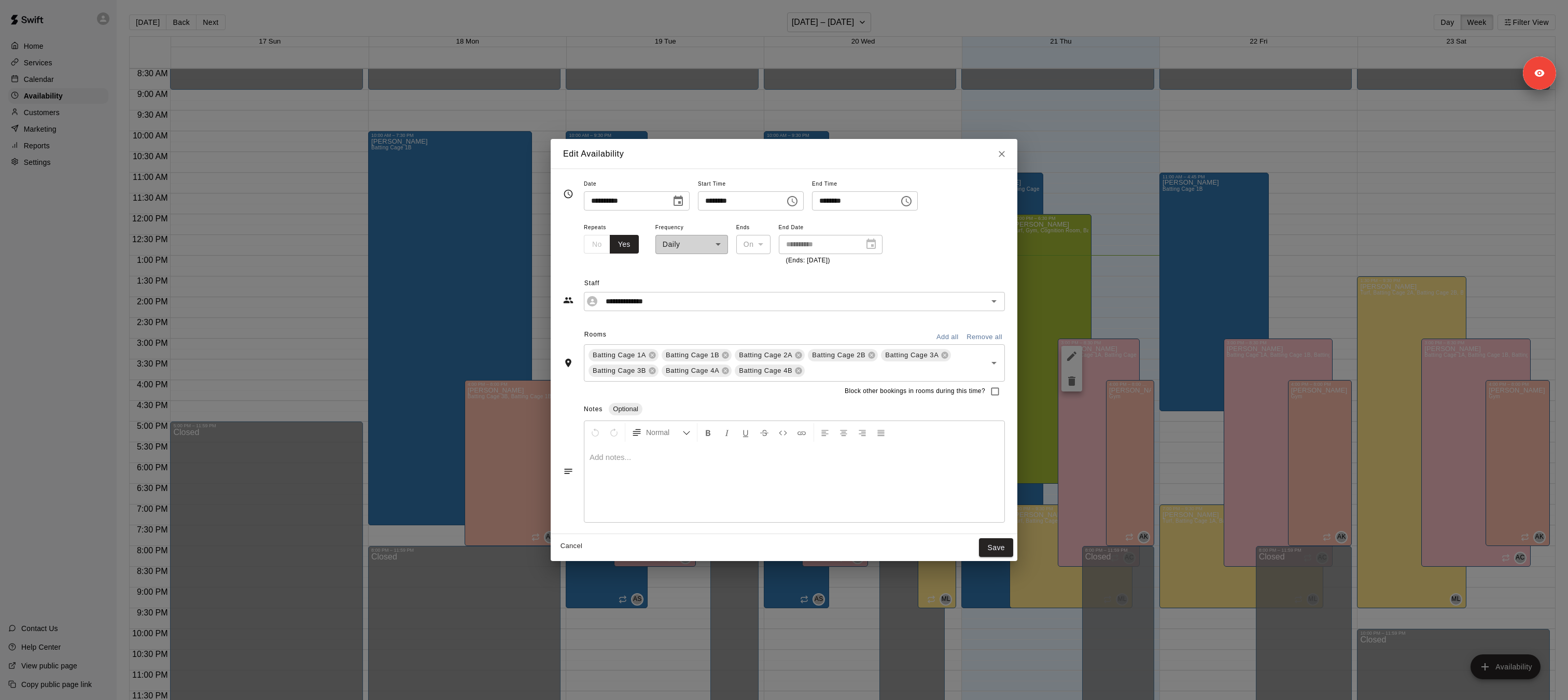
click at [1003, 158] on icon "Close" at bounding box center [1001, 153] width 10 height 10
type input "**********"
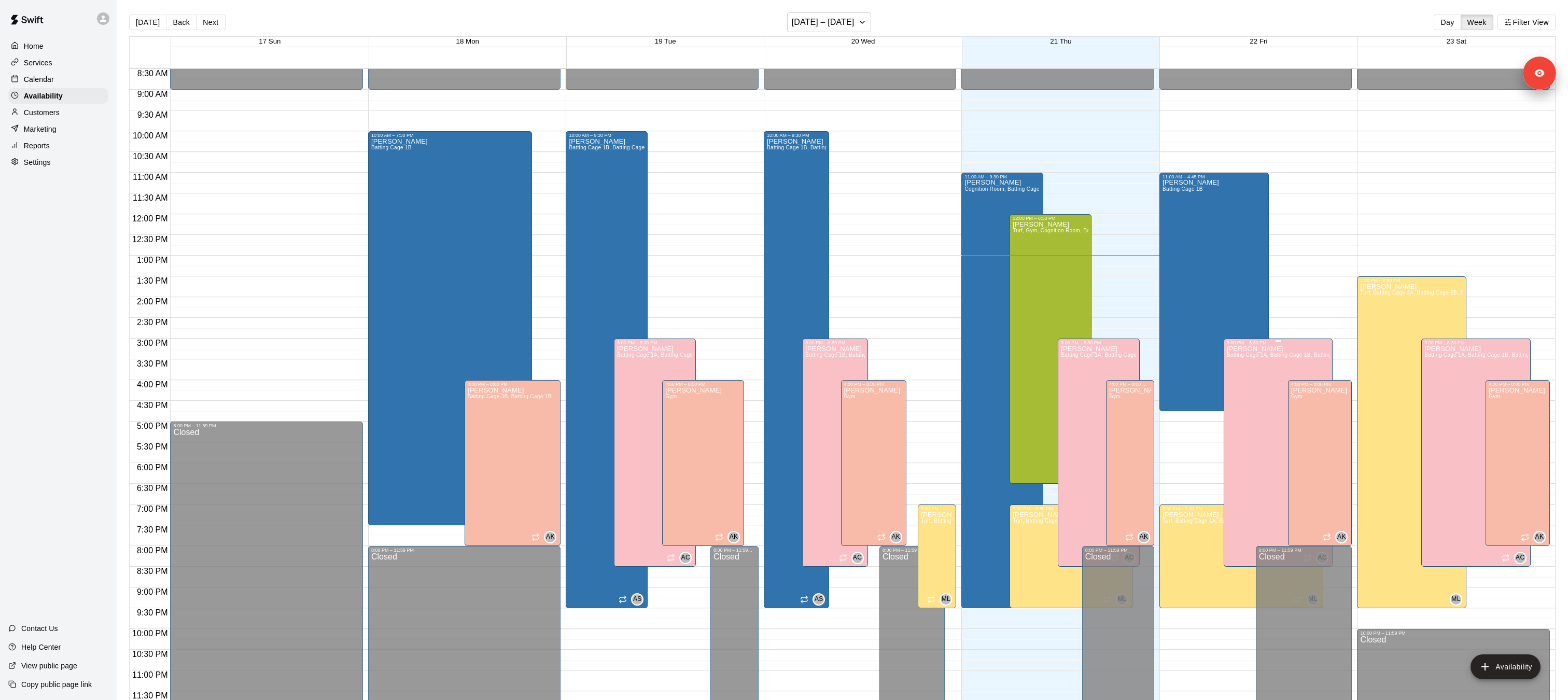
click at [1232, 355] on span "Batting Cage 1A, Batting Cage 1B, Batting Cage 2A, Batting Cage 2B, Batting Cag…" at bounding box center [1399, 354] width 345 height 5
click at [1237, 363] on icon "edit" at bounding box center [1237, 363] width 9 height 9
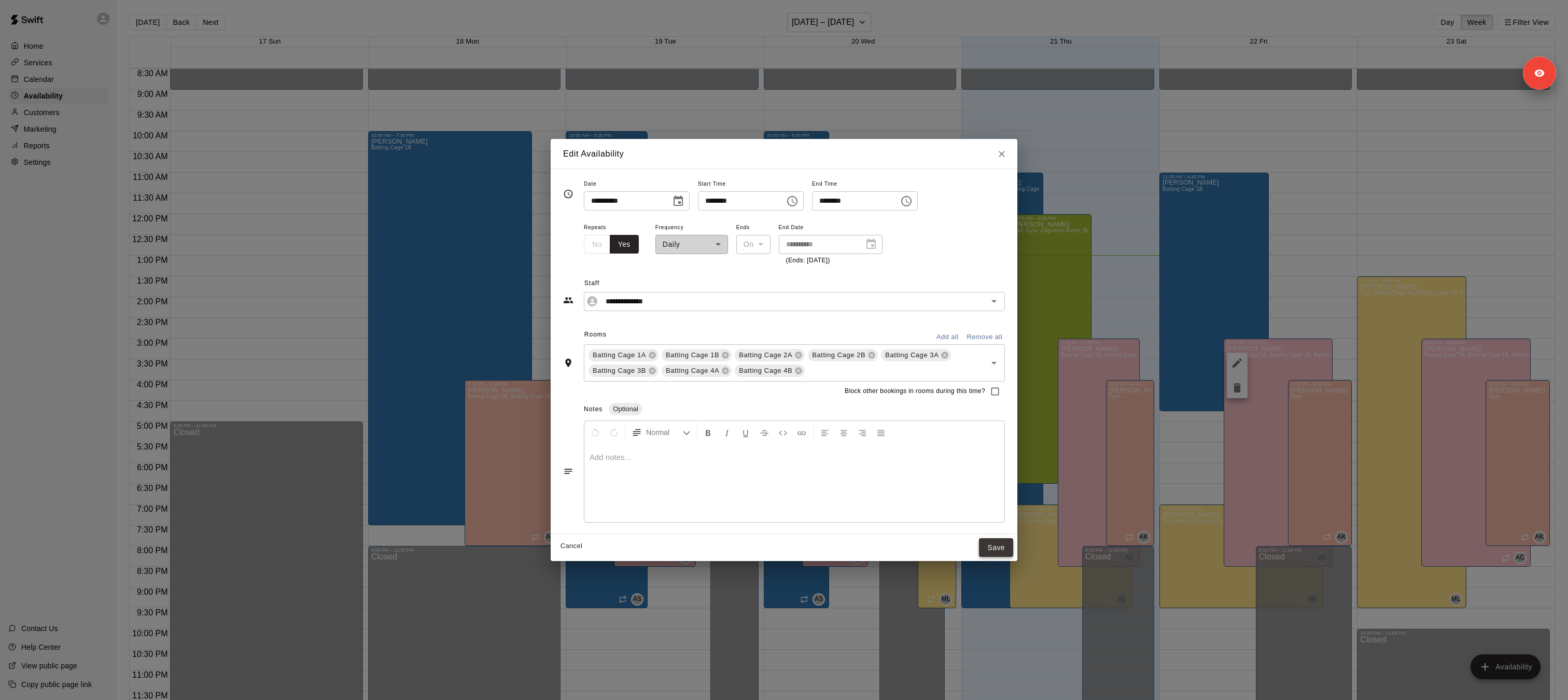
click at [1000, 553] on button "Save" at bounding box center [996, 548] width 34 height 19
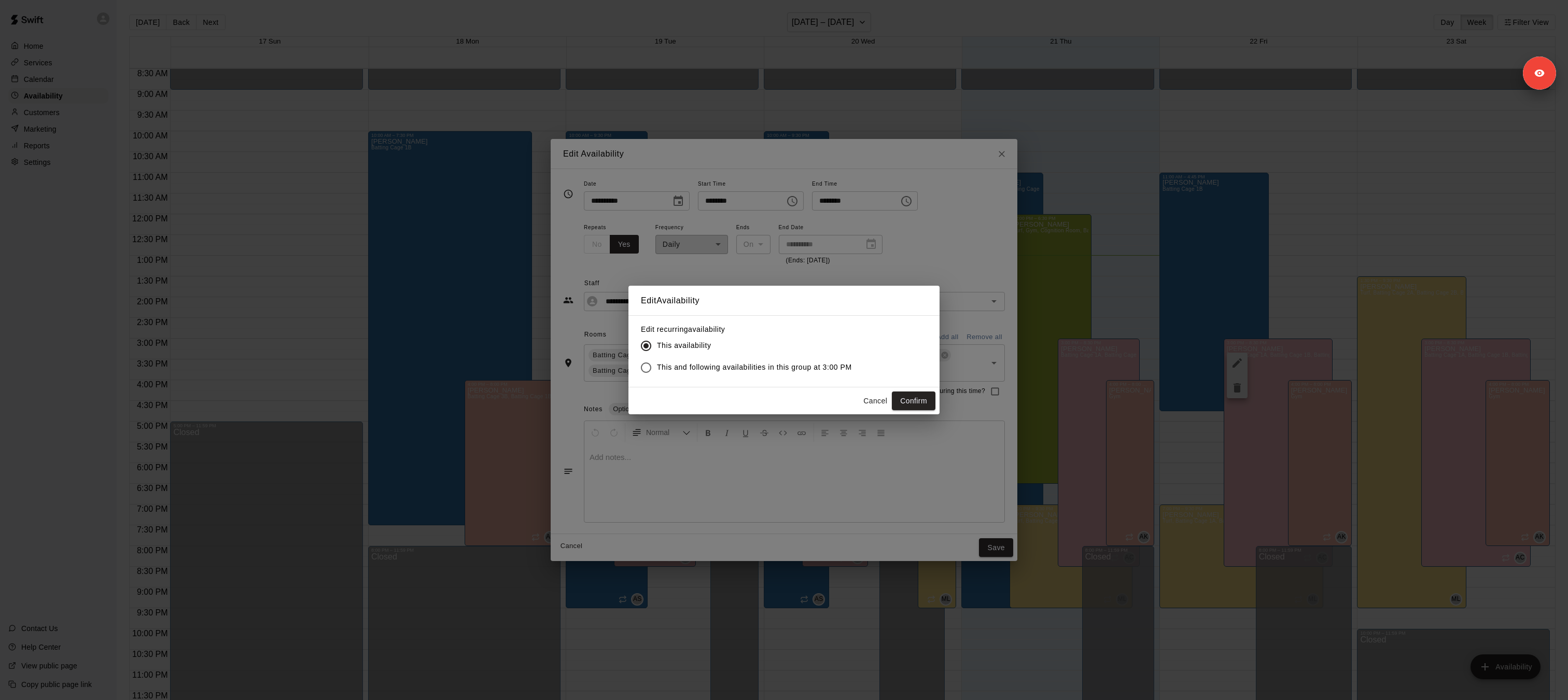
click at [1108, 136] on div "Edit Availability Edit recurring availability This availability This and follow…" at bounding box center [784, 350] width 1568 height 700
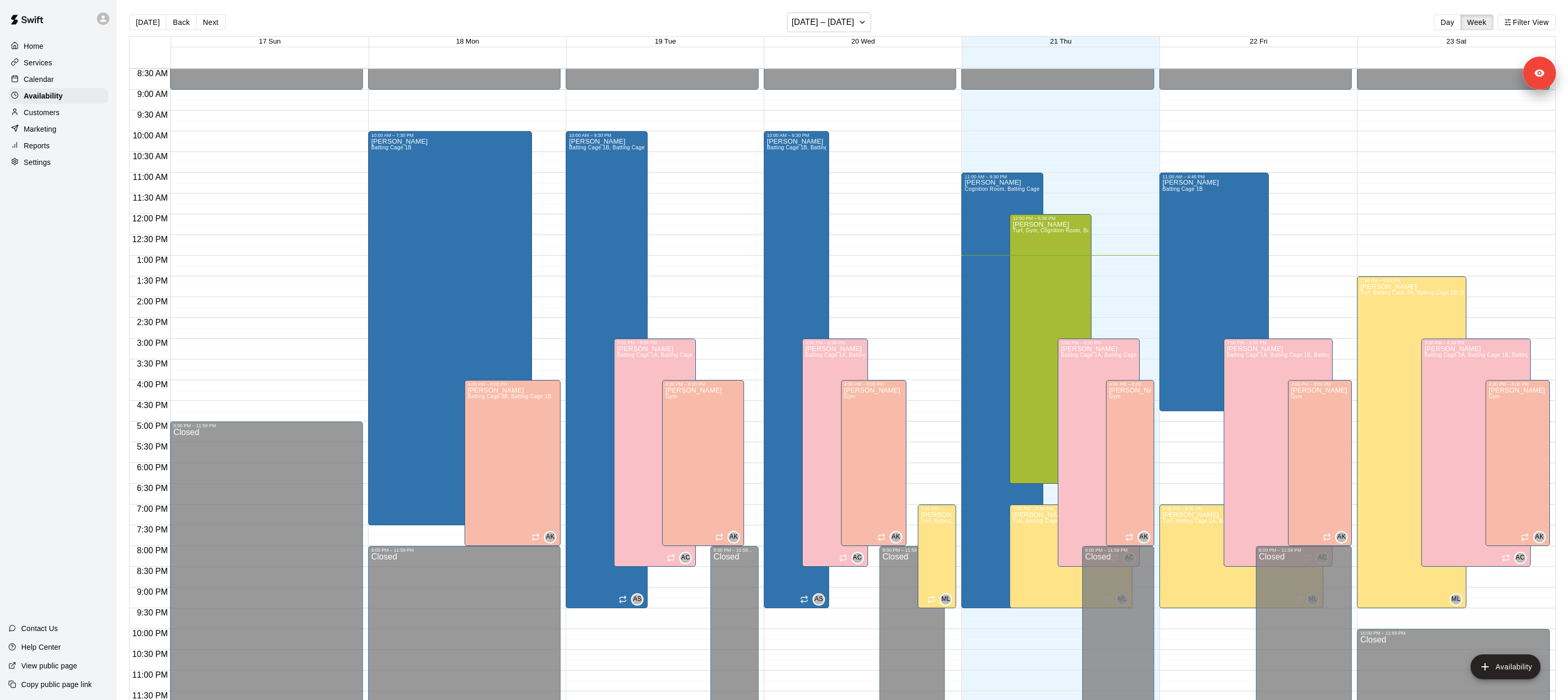
click at [51, 70] on div "Home Services Calendar Availability Customers Marketing Reports Settings" at bounding box center [58, 104] width 117 height 134
click at [51, 67] on p "Services" at bounding box center [38, 63] width 29 height 10
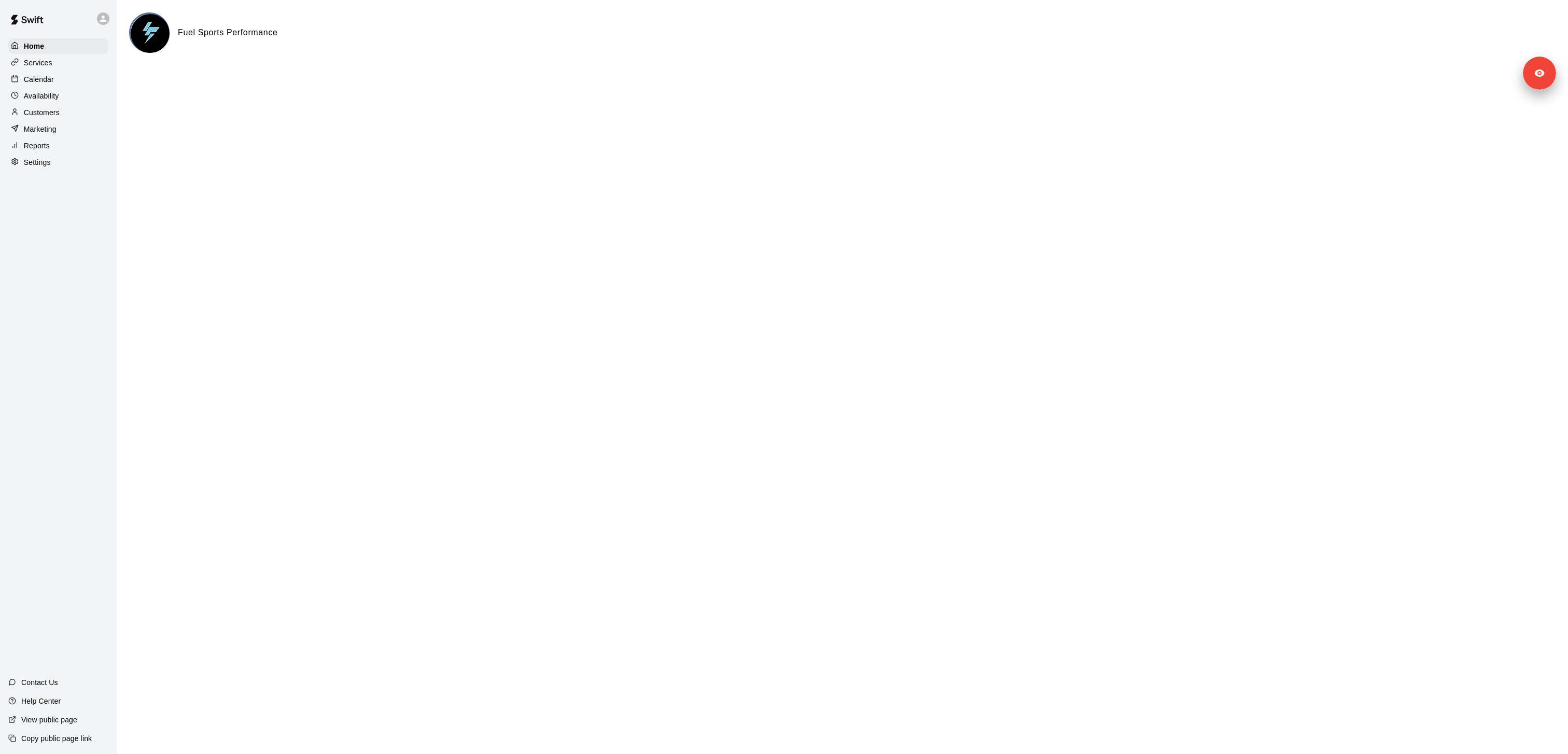
click at [46, 63] on p "Services" at bounding box center [38, 63] width 29 height 10
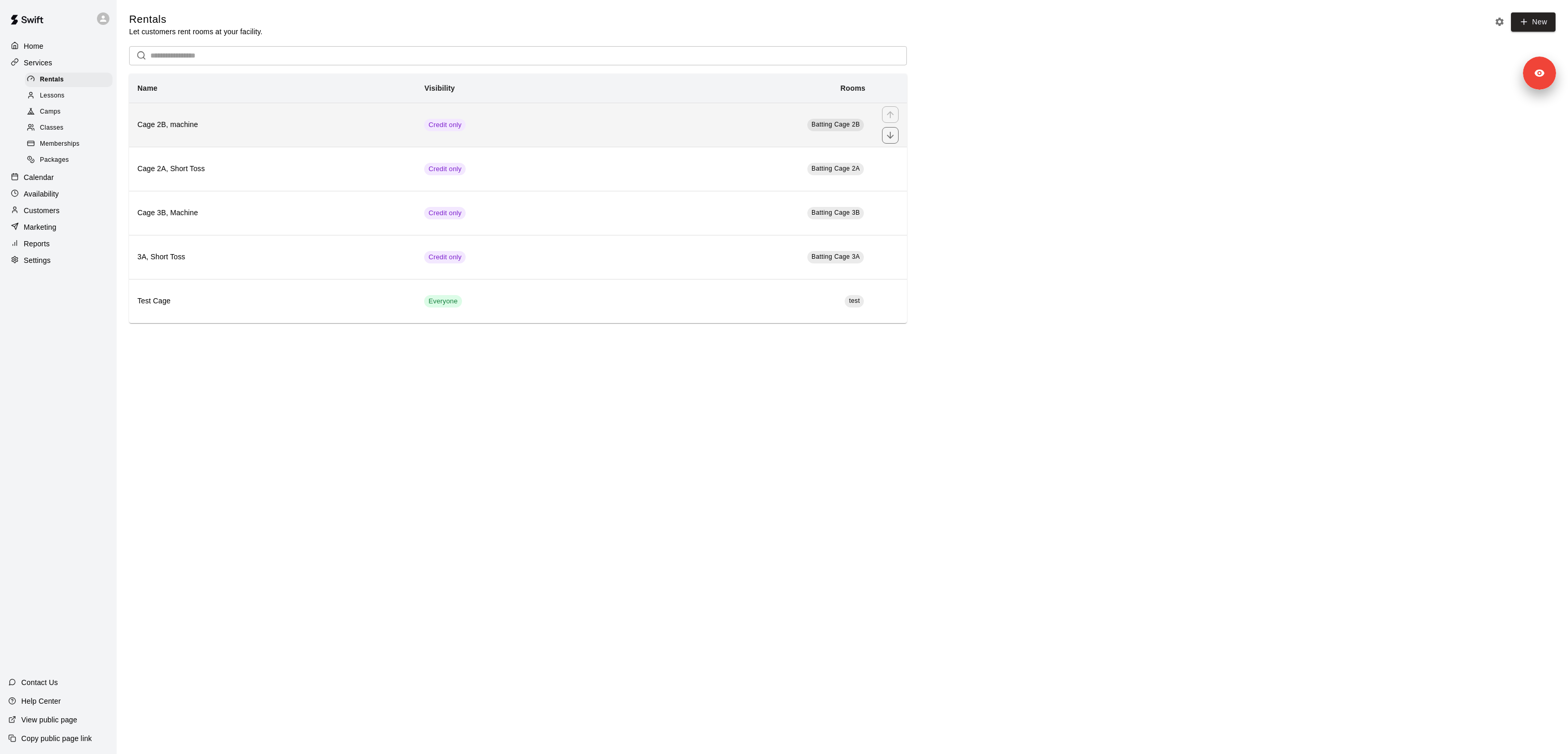
click at [201, 127] on h6 "Cage 2B, machine" at bounding box center [273, 125] width 270 height 12
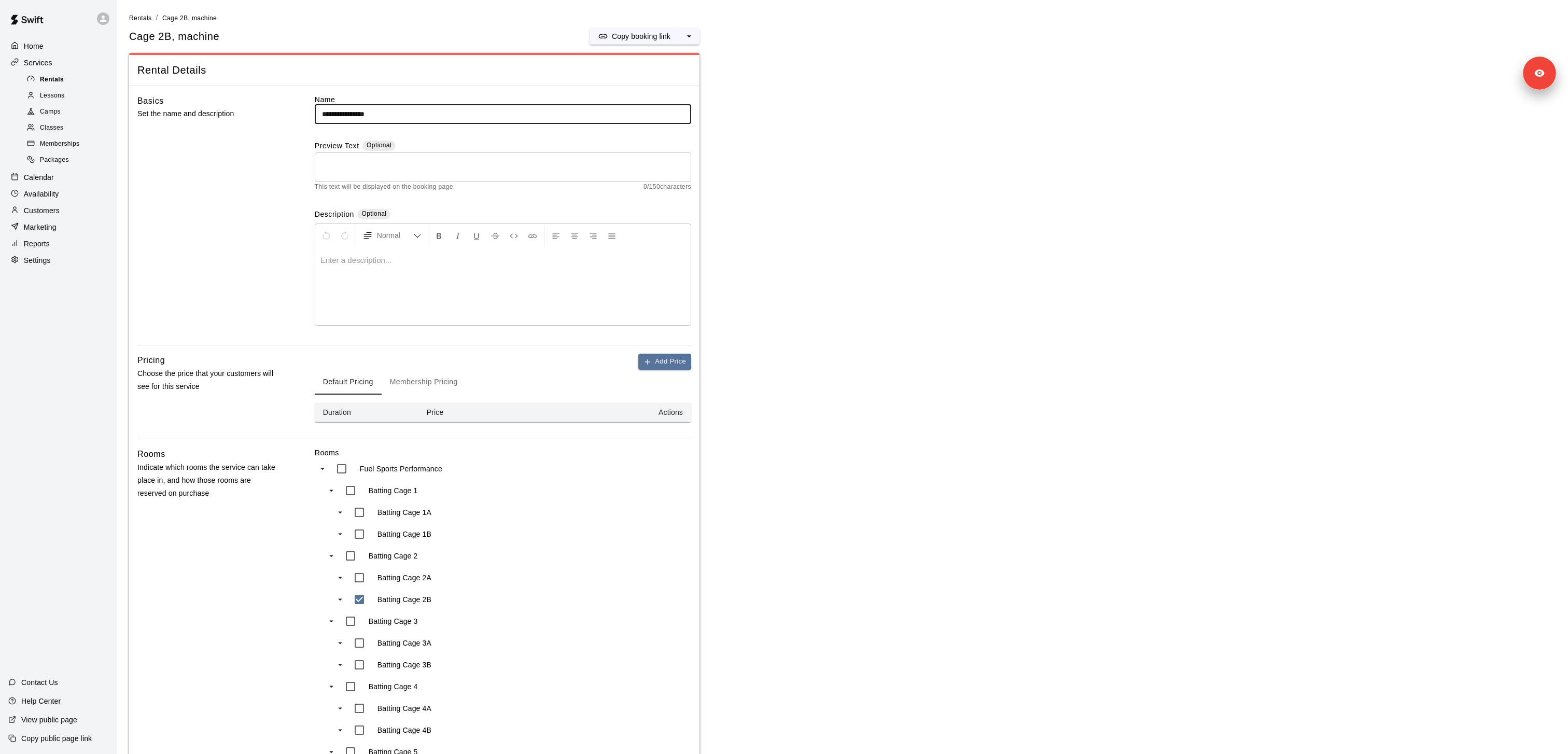
click at [49, 80] on span "Rentals" at bounding box center [52, 80] width 24 height 10
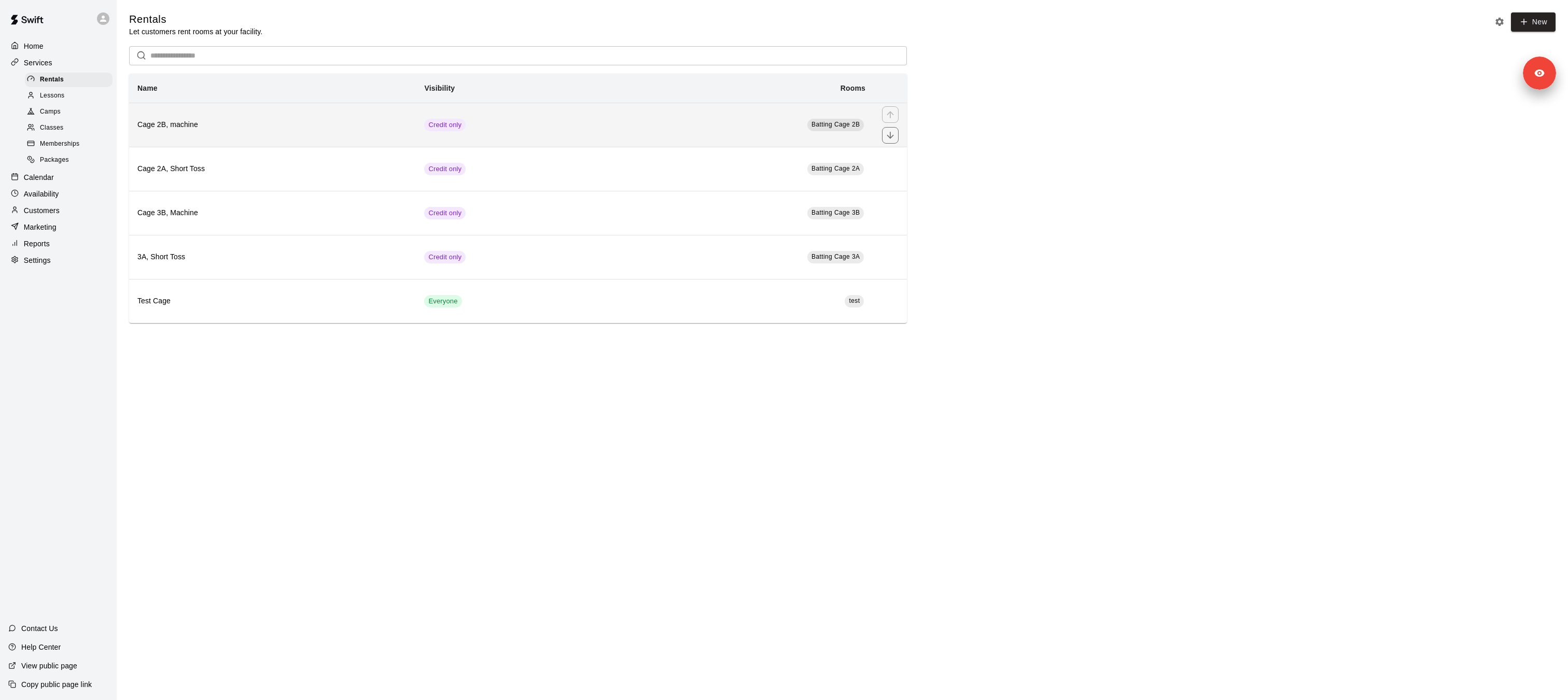
click at [287, 124] on h6 "Cage 2B, machine" at bounding box center [273, 125] width 270 height 12
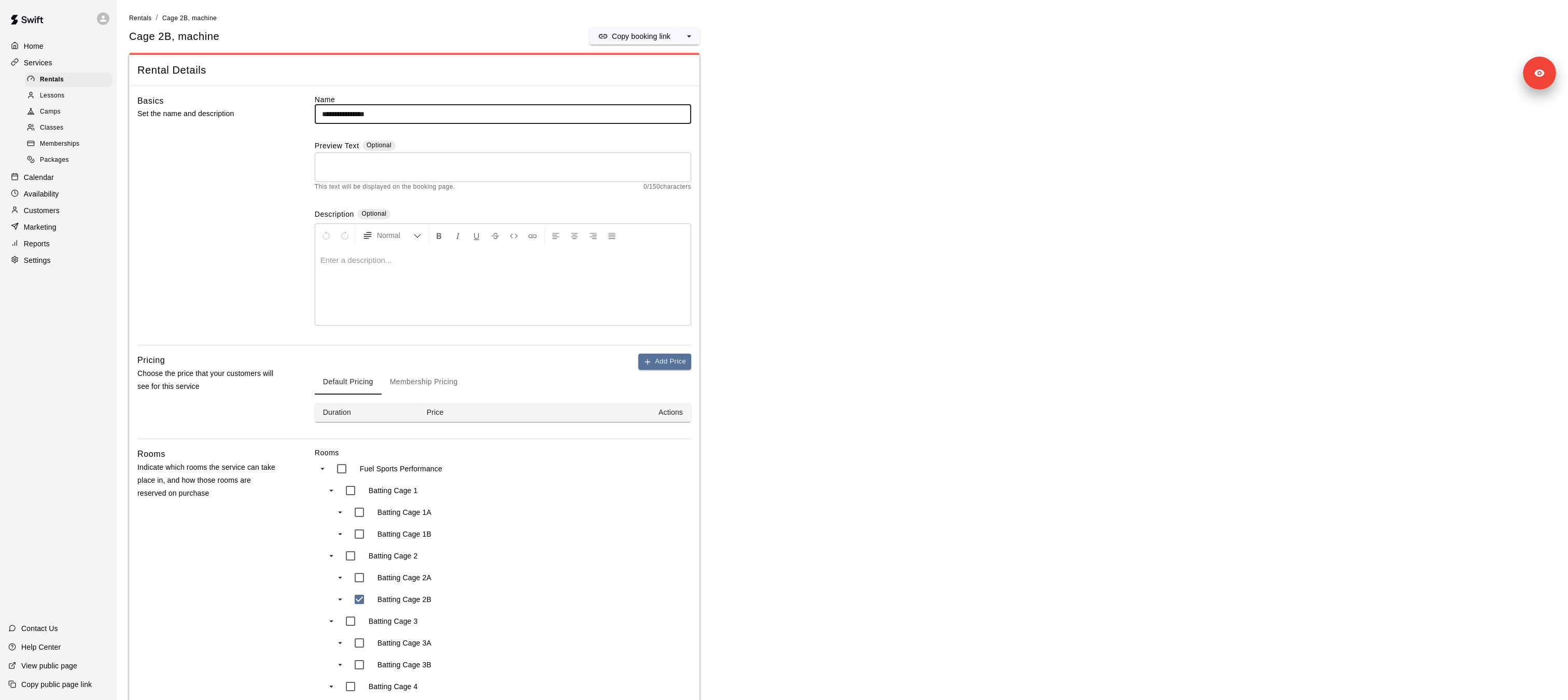
click at [351, 381] on button "Default Pricing" at bounding box center [348, 382] width 67 height 25
click at [413, 383] on button "Membership Pricing" at bounding box center [424, 382] width 85 height 25
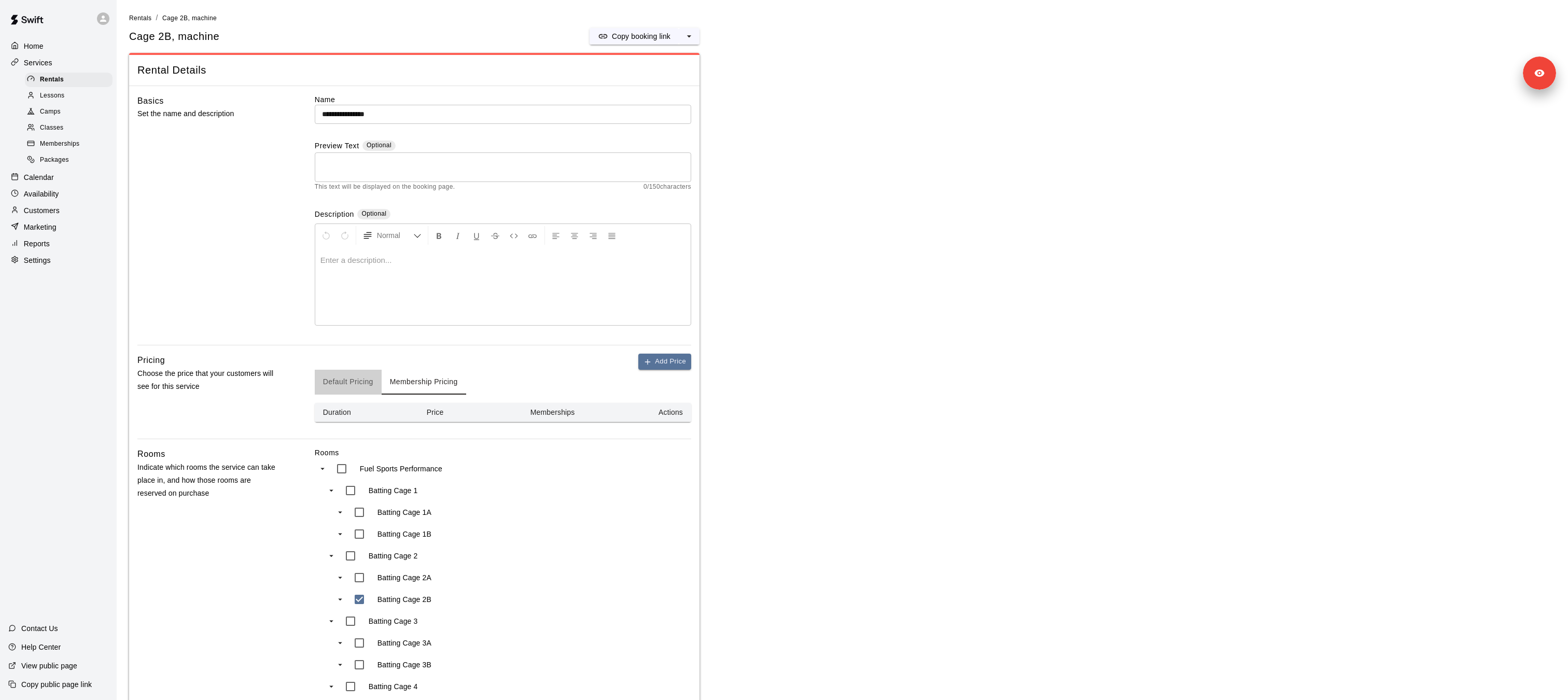
click at [341, 385] on button "Default Pricing" at bounding box center [348, 382] width 67 height 25
click at [408, 385] on button "Membership Pricing" at bounding box center [424, 382] width 85 height 25
click at [341, 385] on button "Default Pricing" at bounding box center [348, 382] width 67 height 25
click at [419, 385] on button "Membership Pricing" at bounding box center [424, 382] width 85 height 25
click at [654, 363] on button "Add Price" at bounding box center [665, 362] width 53 height 16
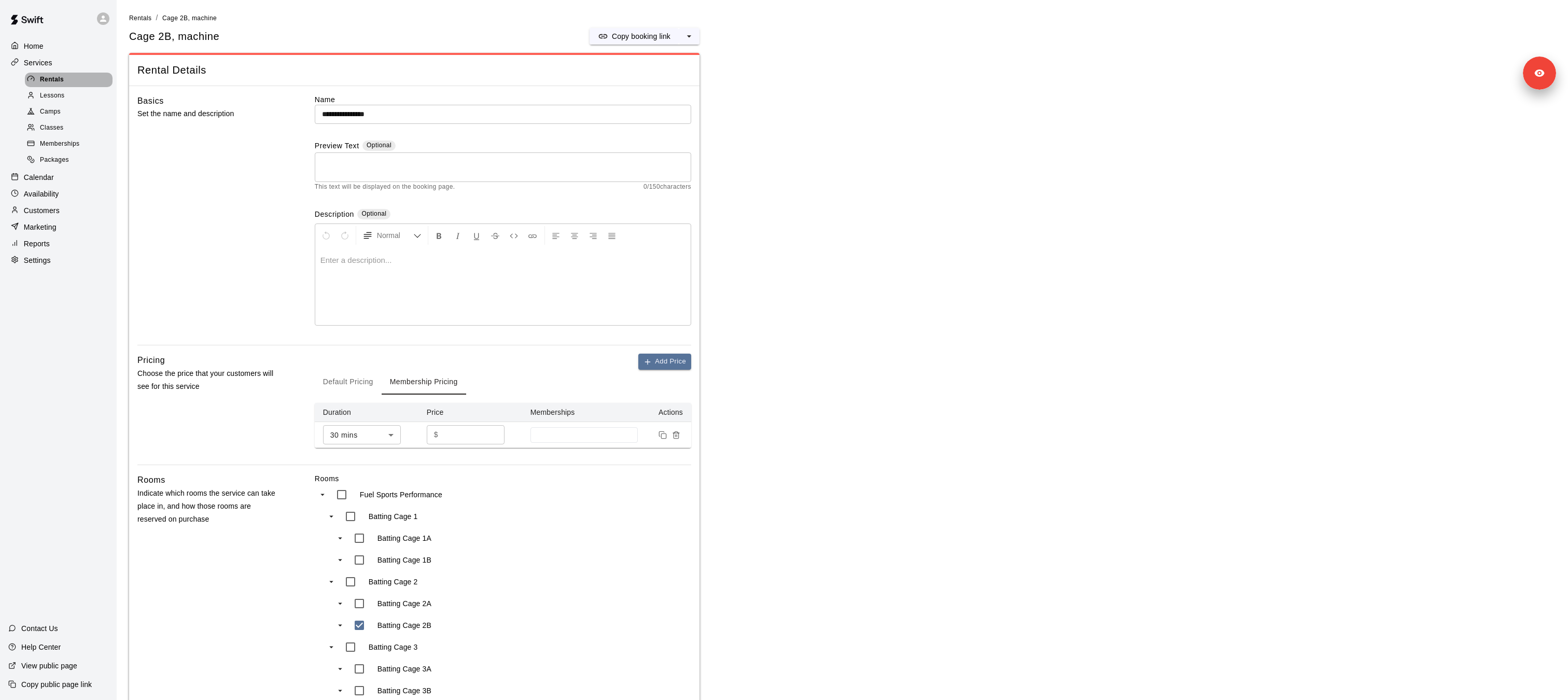
click at [82, 75] on div "Rentals" at bounding box center [69, 80] width 88 height 15
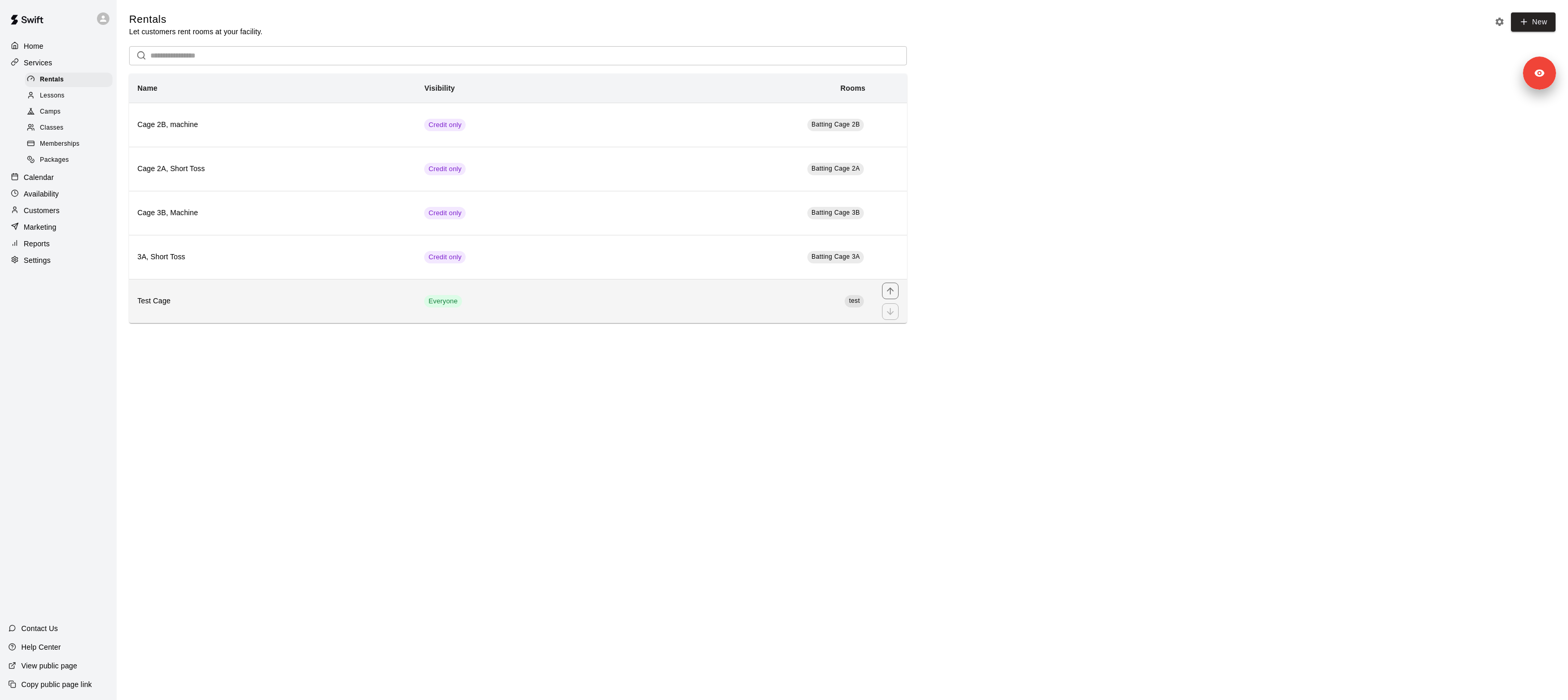
click at [257, 304] on h6 "Test Cage" at bounding box center [273, 301] width 270 height 12
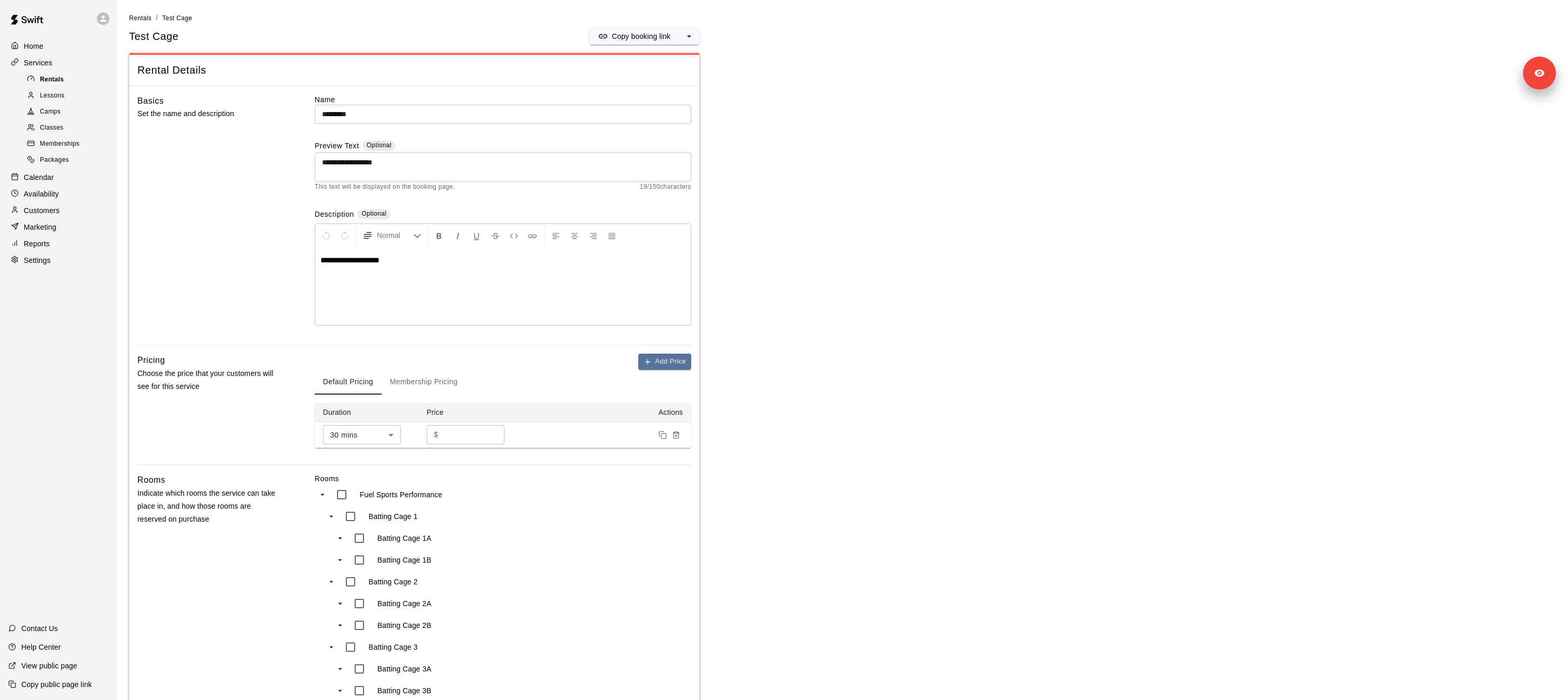
click at [54, 75] on span "Rentals" at bounding box center [52, 80] width 24 height 10
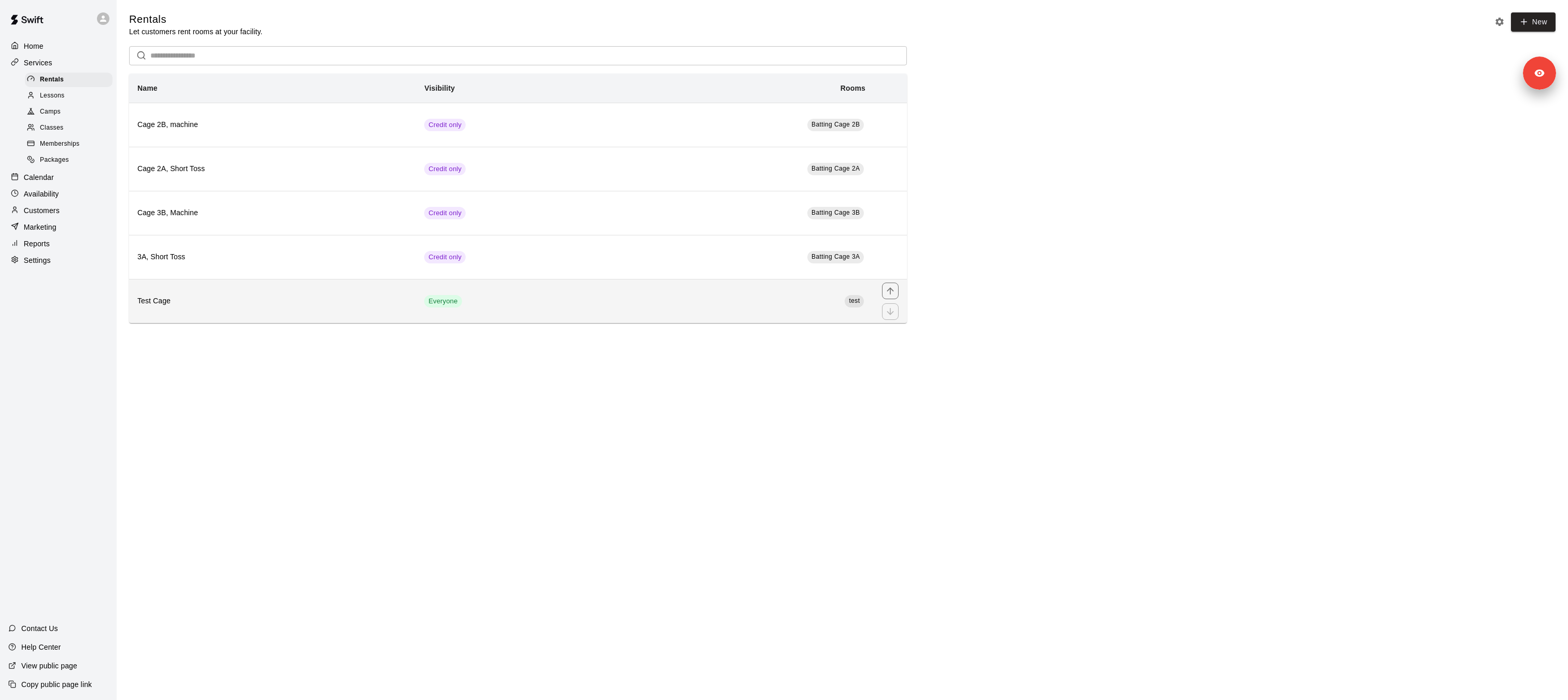
click at [231, 306] on h6 "Test Cage" at bounding box center [273, 301] width 270 height 12
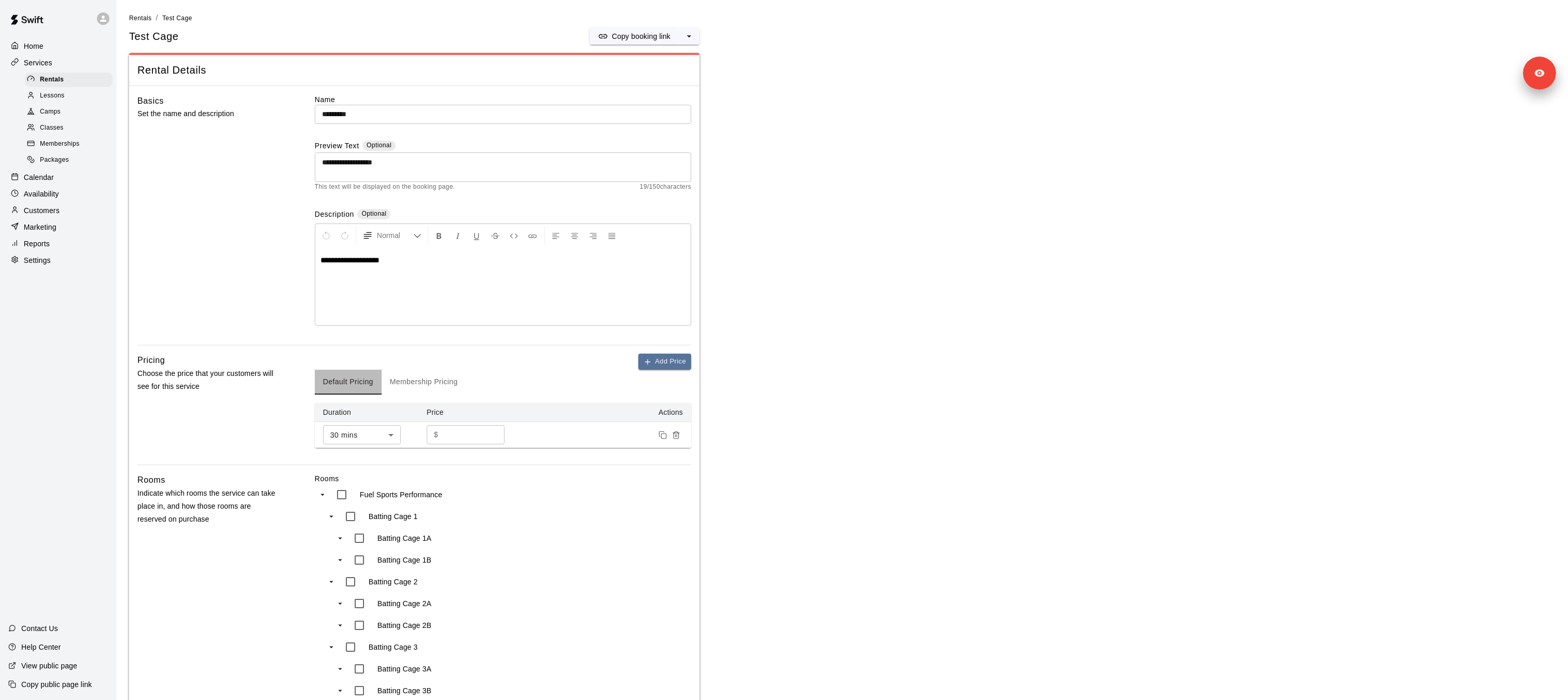
click at [349, 382] on button "Default Pricing" at bounding box center [348, 382] width 67 height 25
click at [411, 382] on button "Membership Pricing" at bounding box center [424, 382] width 85 height 25
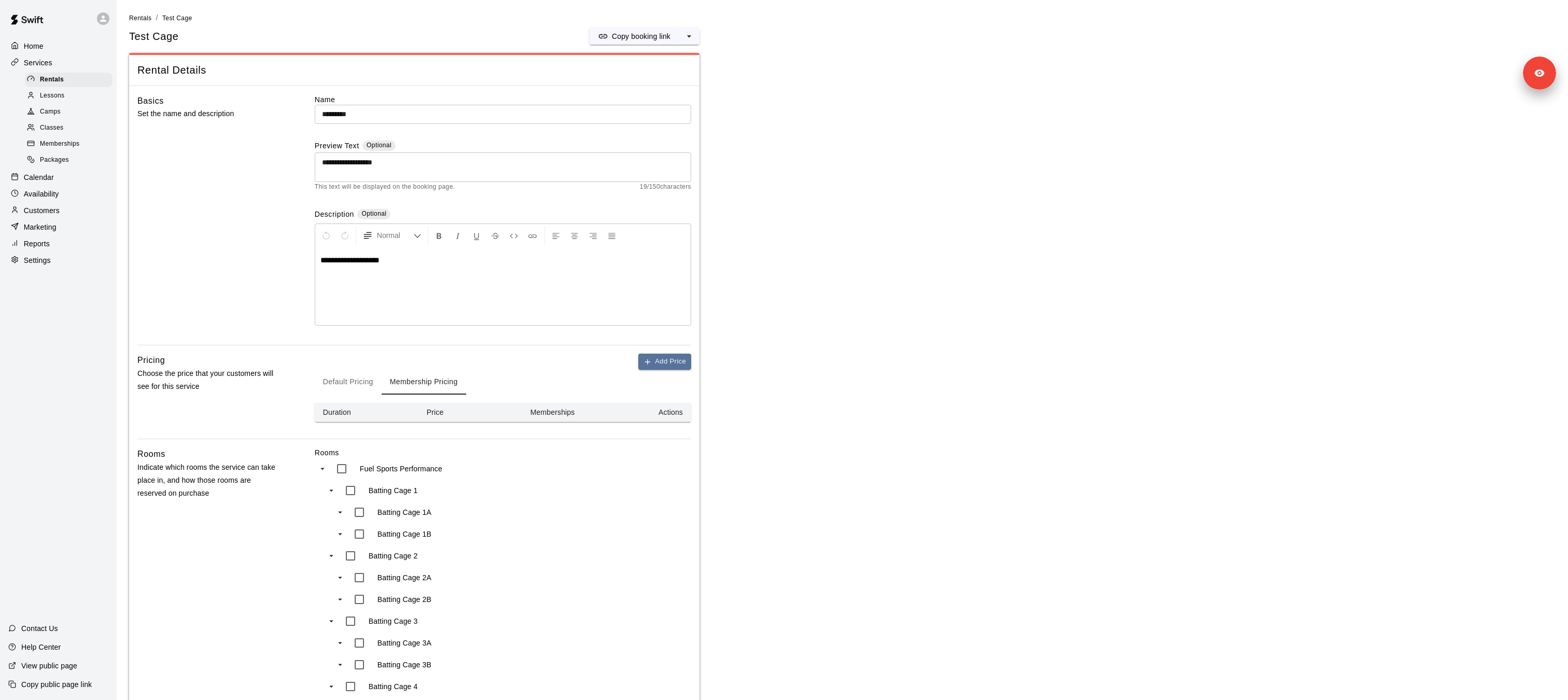
click at [346, 379] on button "Default Pricing" at bounding box center [348, 382] width 67 height 25
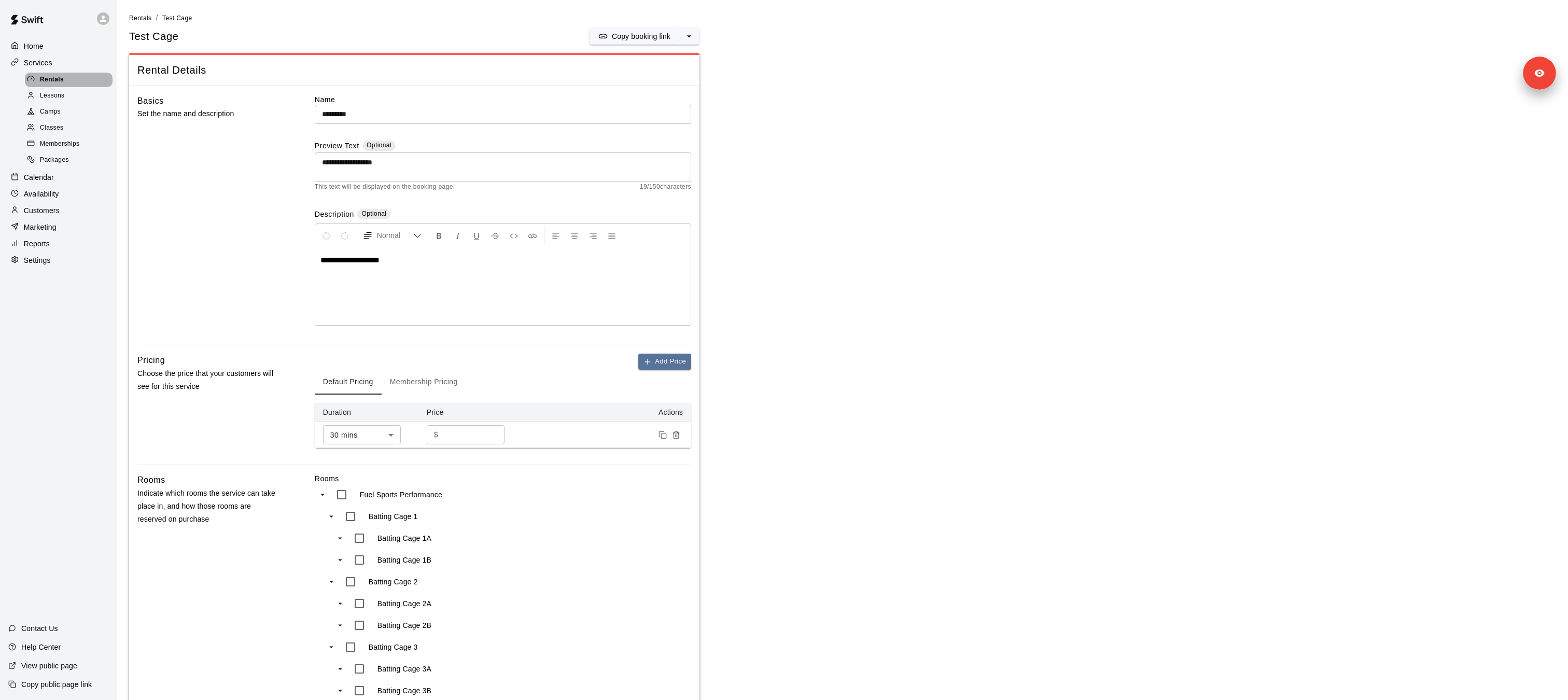
click at [47, 72] on div "Rentals" at bounding box center [69, 80] width 88 height 15
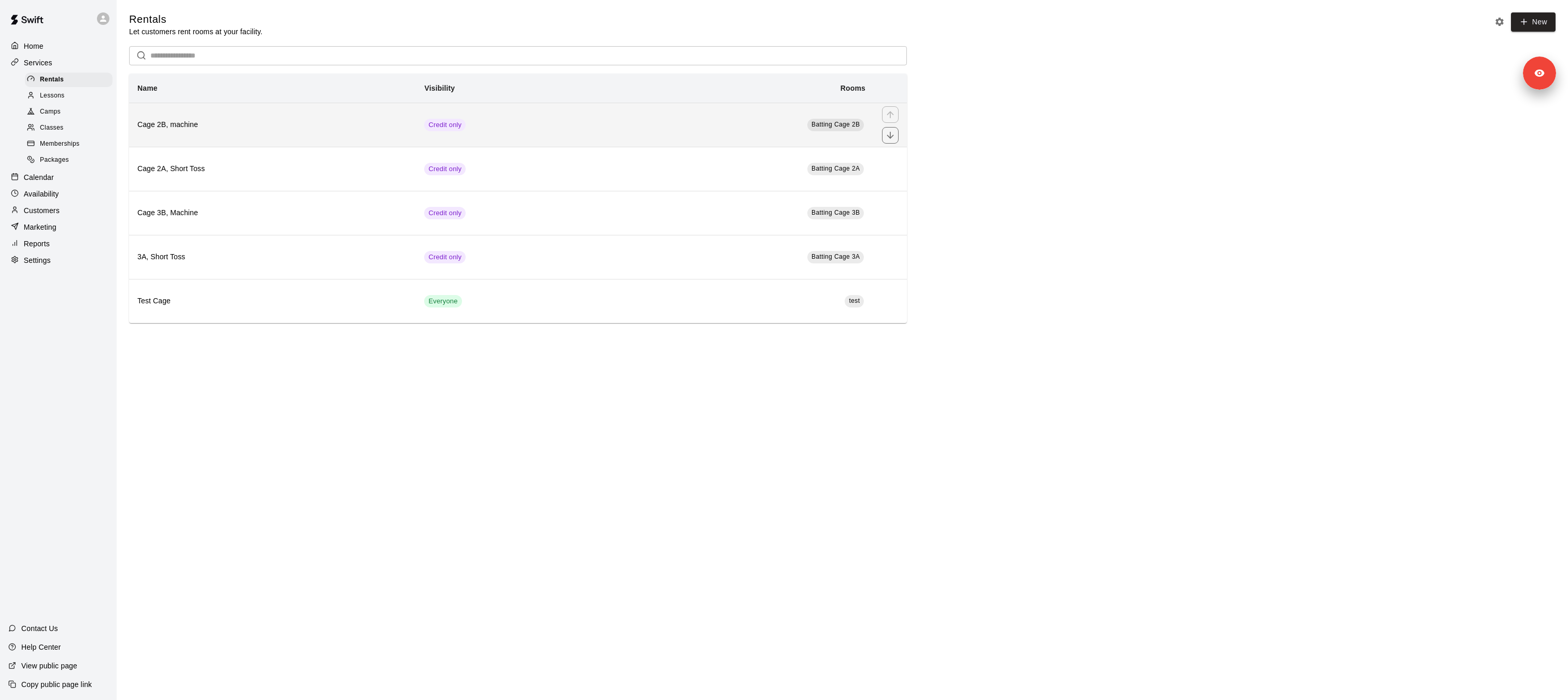
click at [257, 127] on h6 "Cage 2B, machine" at bounding box center [273, 125] width 270 height 12
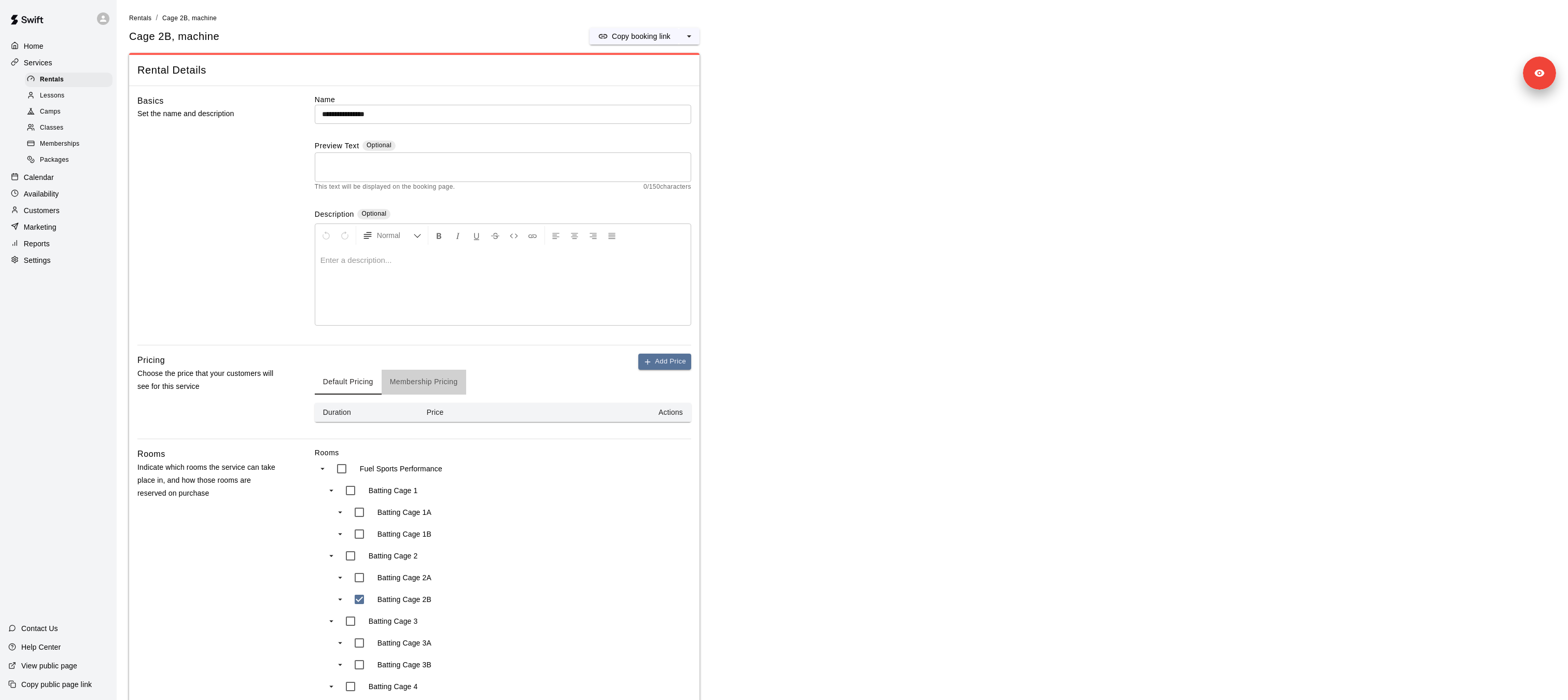
click at [411, 382] on button "Membership Pricing" at bounding box center [424, 382] width 85 height 25
click at [69, 79] on div "Rentals" at bounding box center [69, 80] width 88 height 15
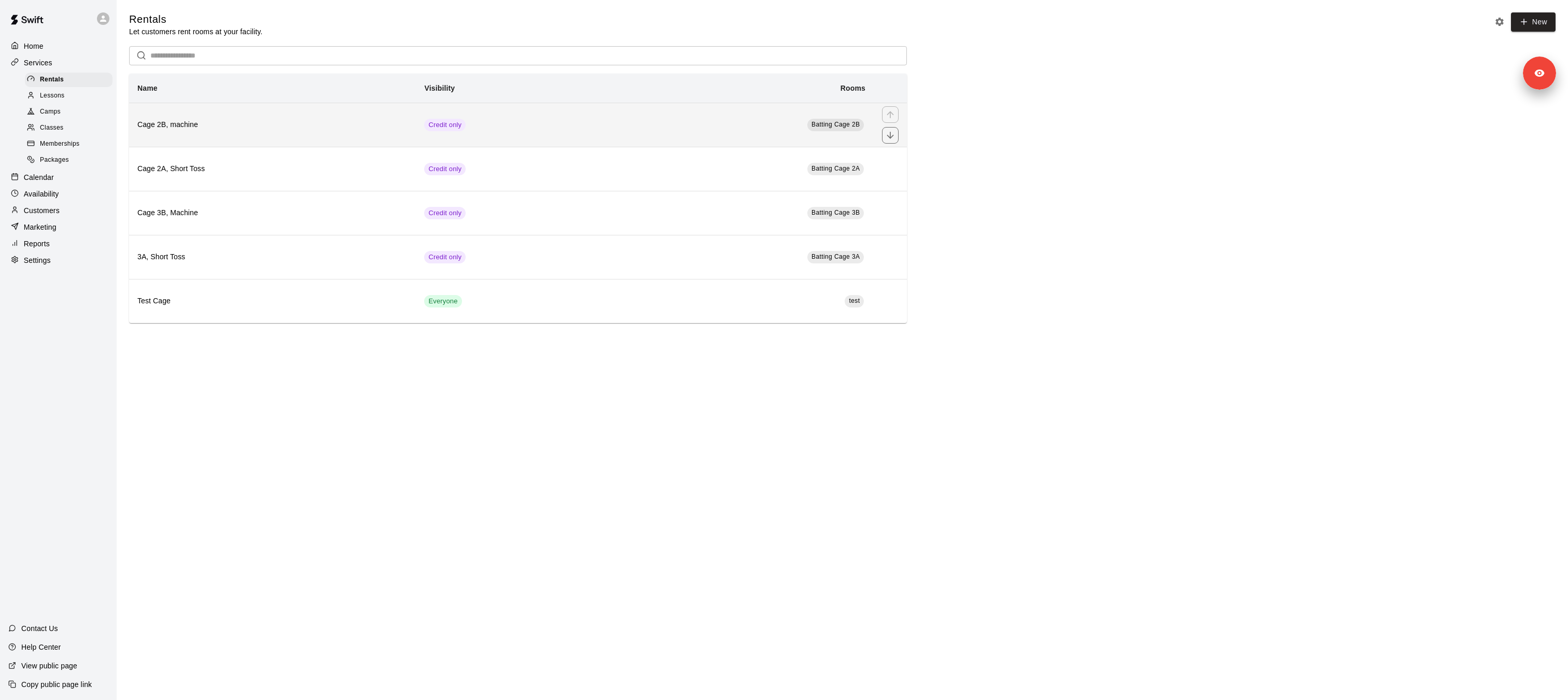
click at [257, 124] on h6 "Cage 2B, machine" at bounding box center [273, 125] width 270 height 12
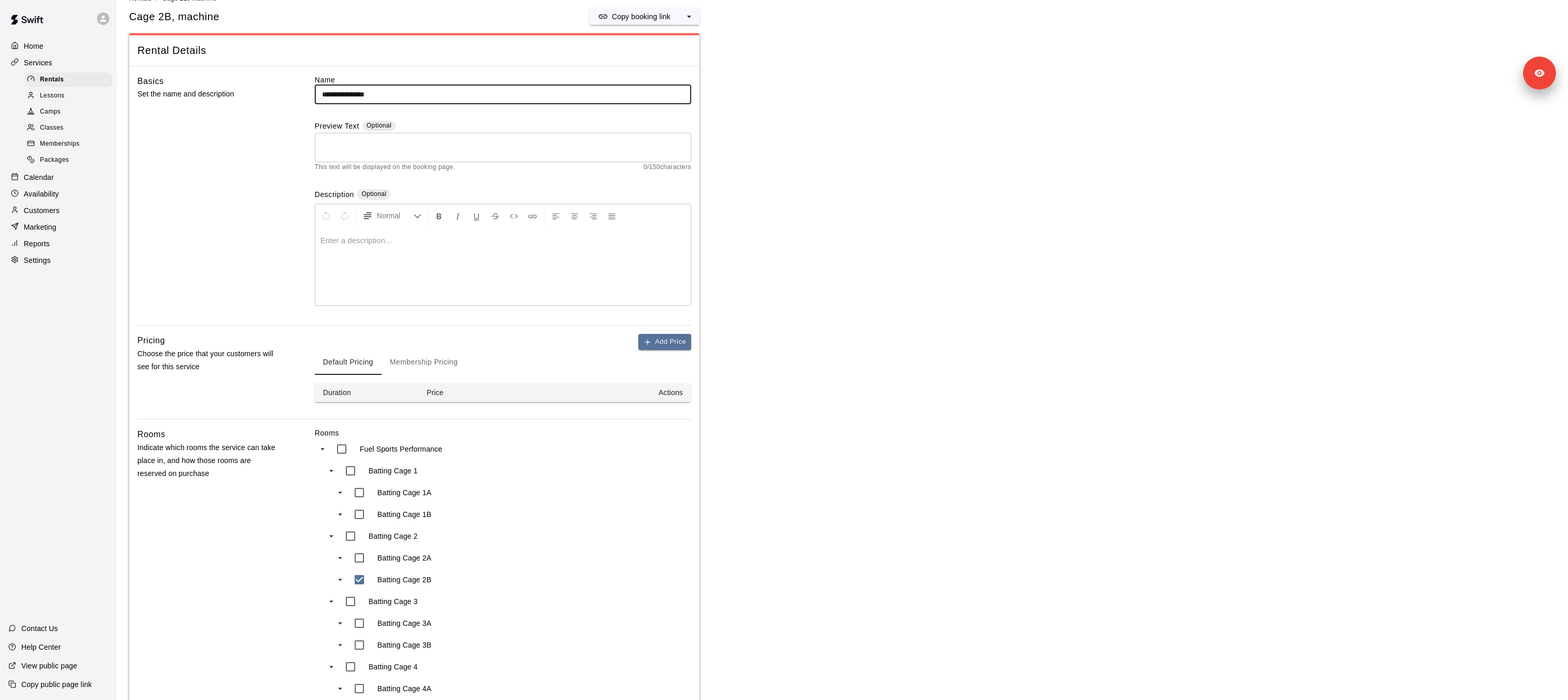
scroll to position [25, 0]
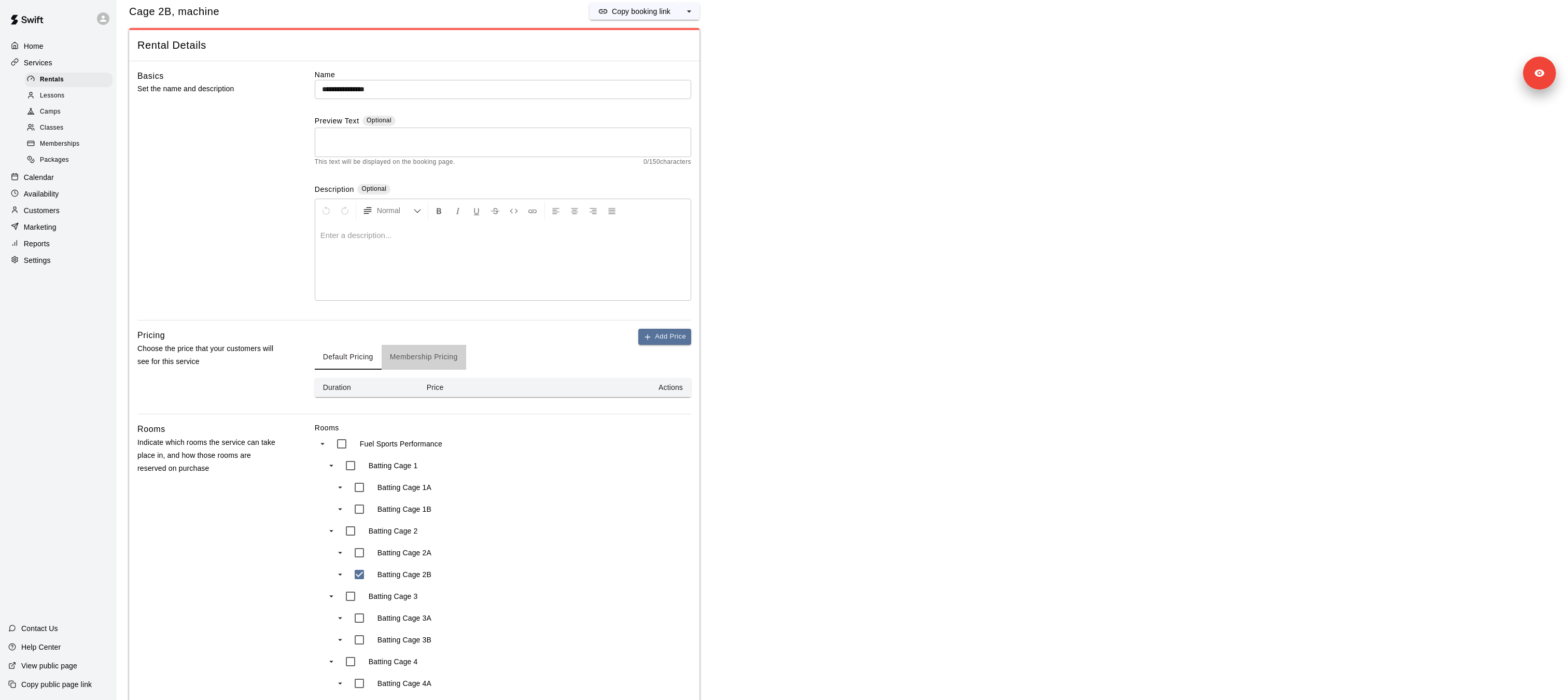
click at [411, 355] on button "Membership Pricing" at bounding box center [424, 357] width 85 height 25
click at [668, 335] on button "Add Price" at bounding box center [665, 337] width 53 height 16
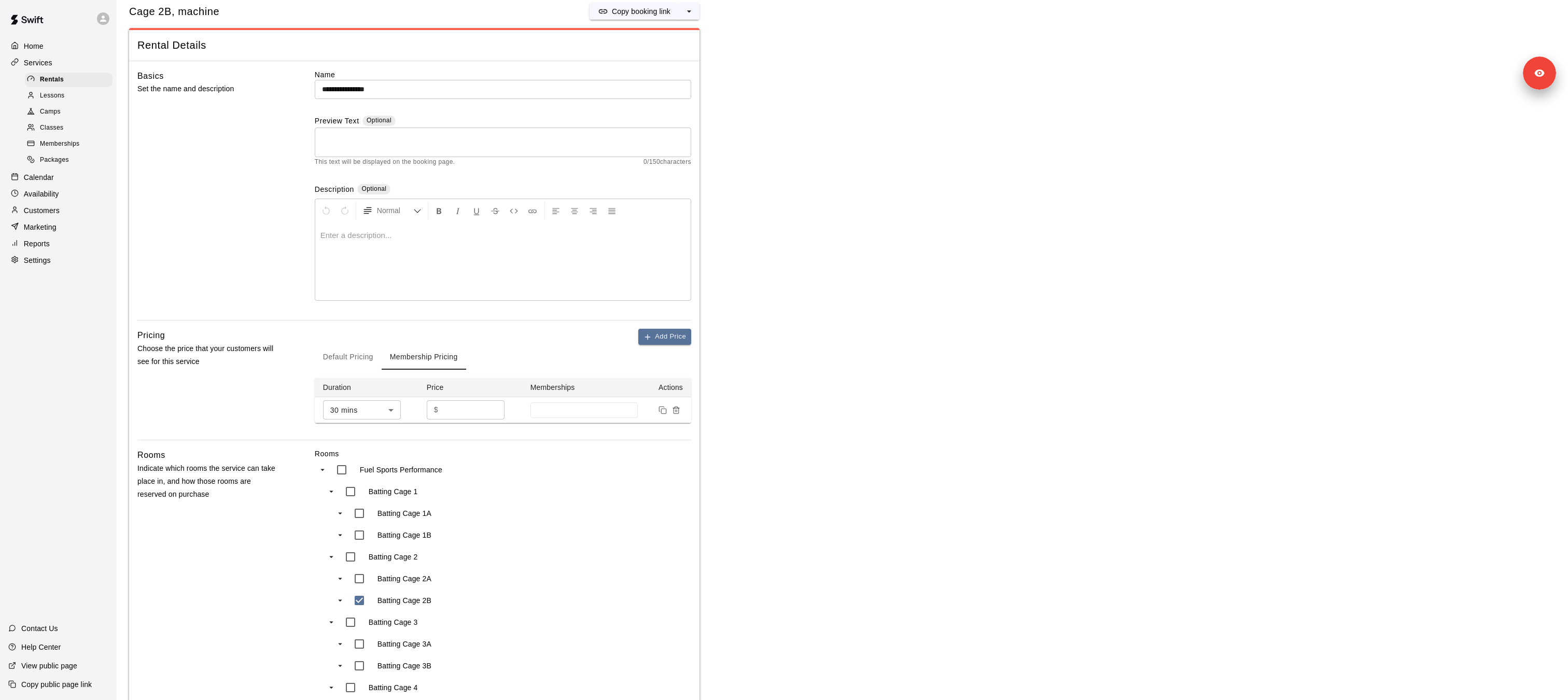
click at [454, 416] on input "*" at bounding box center [474, 410] width 62 height 19
click at [583, 409] on input at bounding box center [584, 410] width 97 height 9
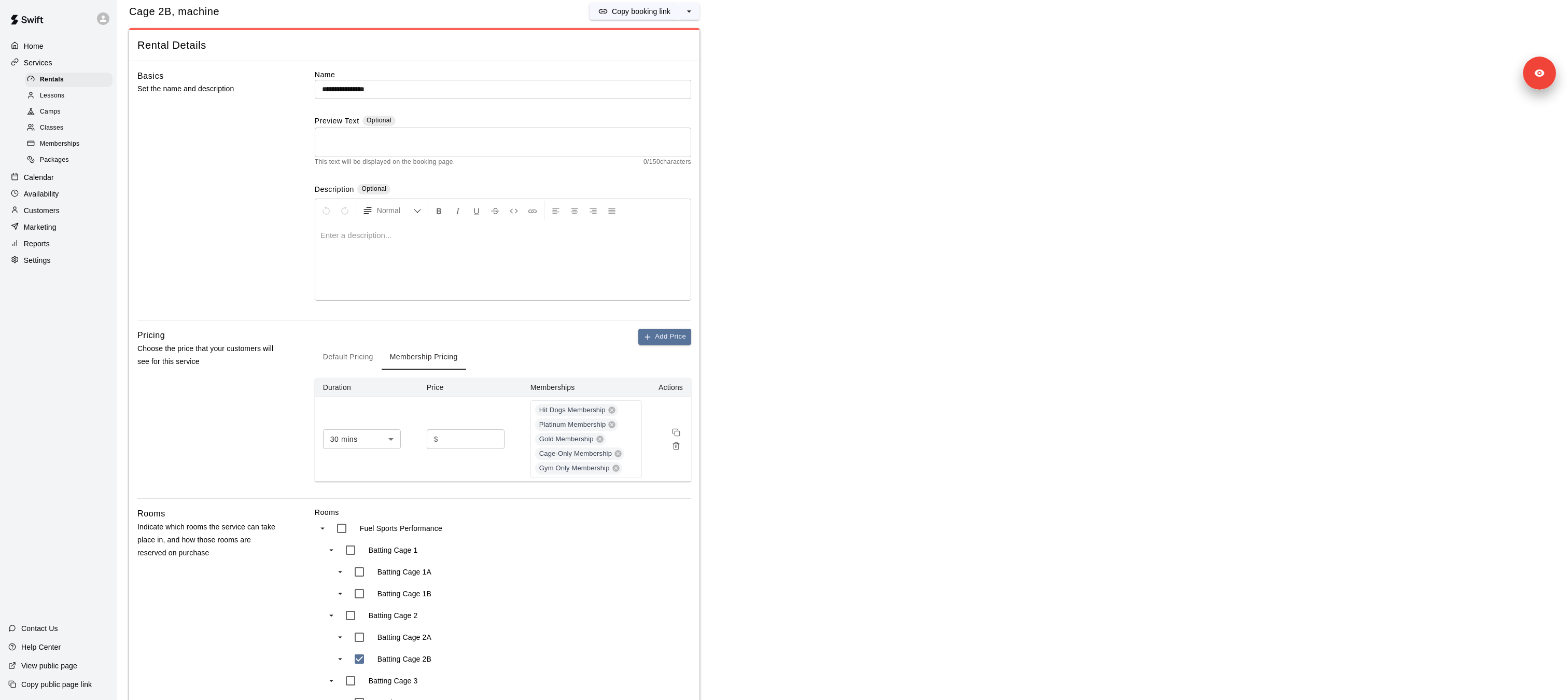
click at [455, 438] on input "*" at bounding box center [474, 439] width 62 height 19
type input "**"
click at [829, 537] on main "**********" at bounding box center [842, 572] width 1426 height 1169
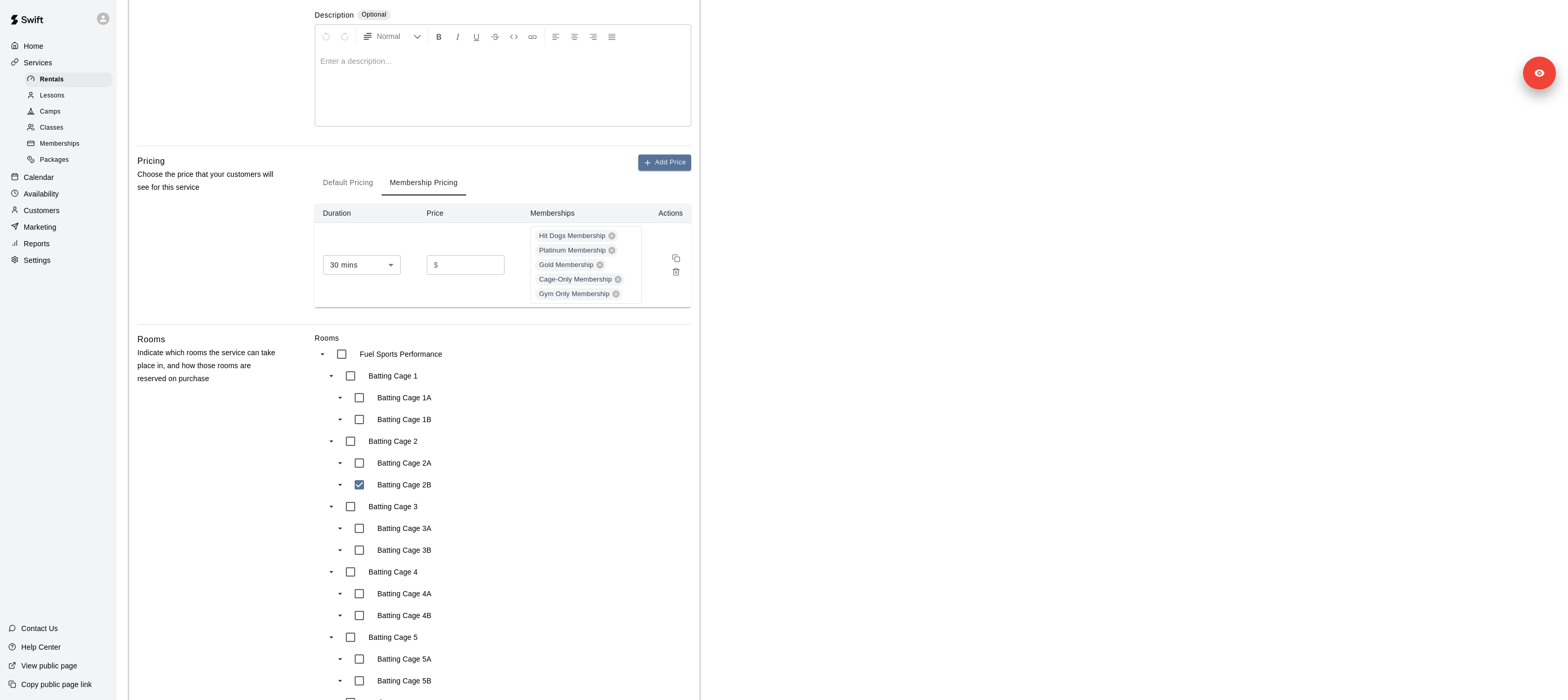
scroll to position [494, 0]
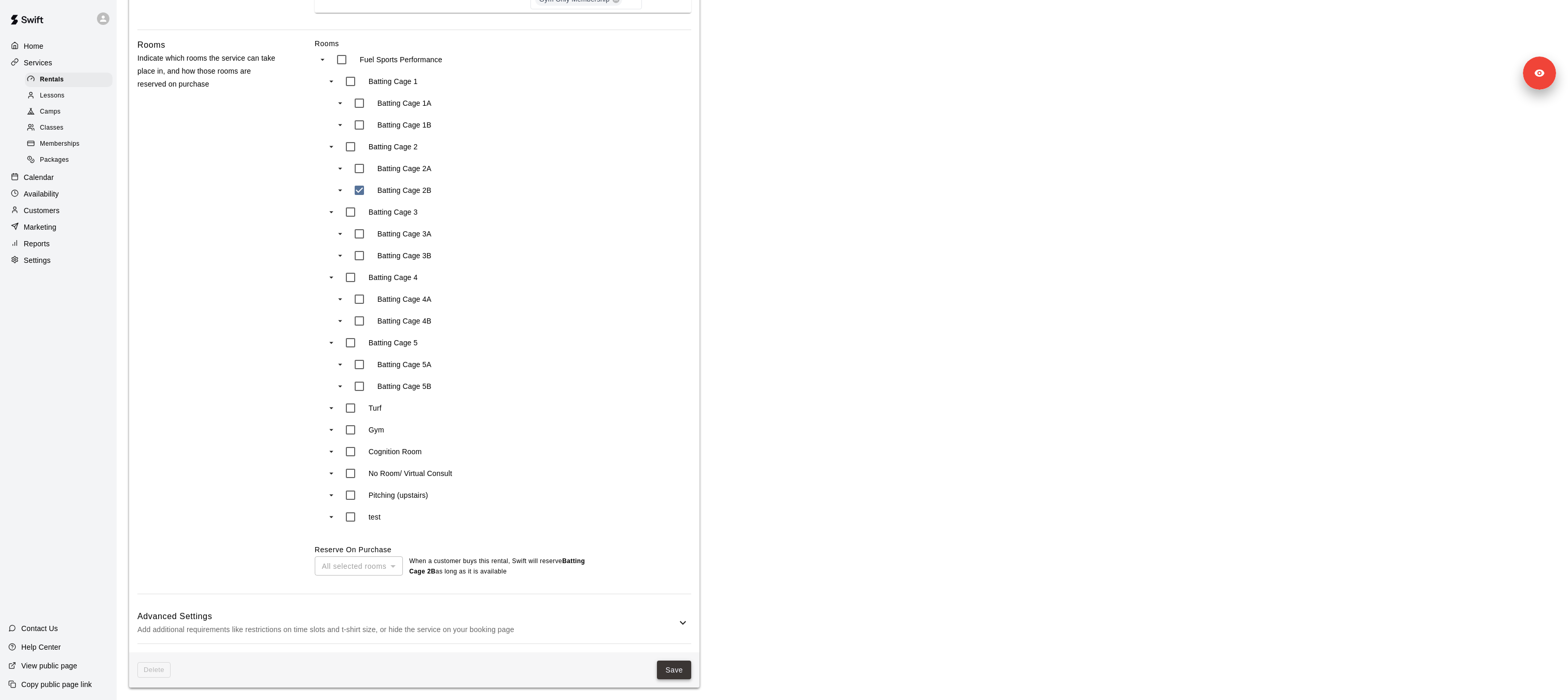
click at [675, 678] on button "Save" at bounding box center [674, 670] width 34 height 19
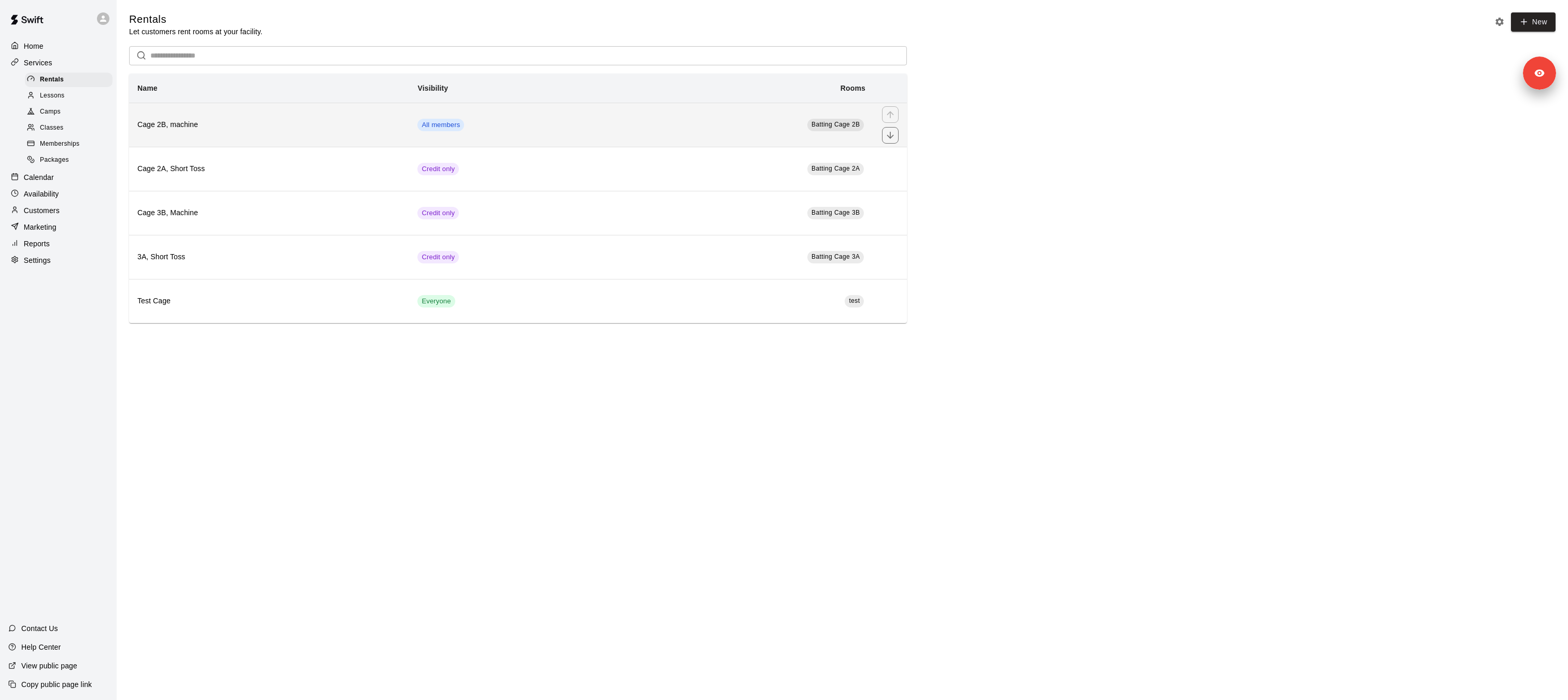
click at [285, 121] on h6 "Cage 2B, machine" at bounding box center [269, 125] width 264 height 12
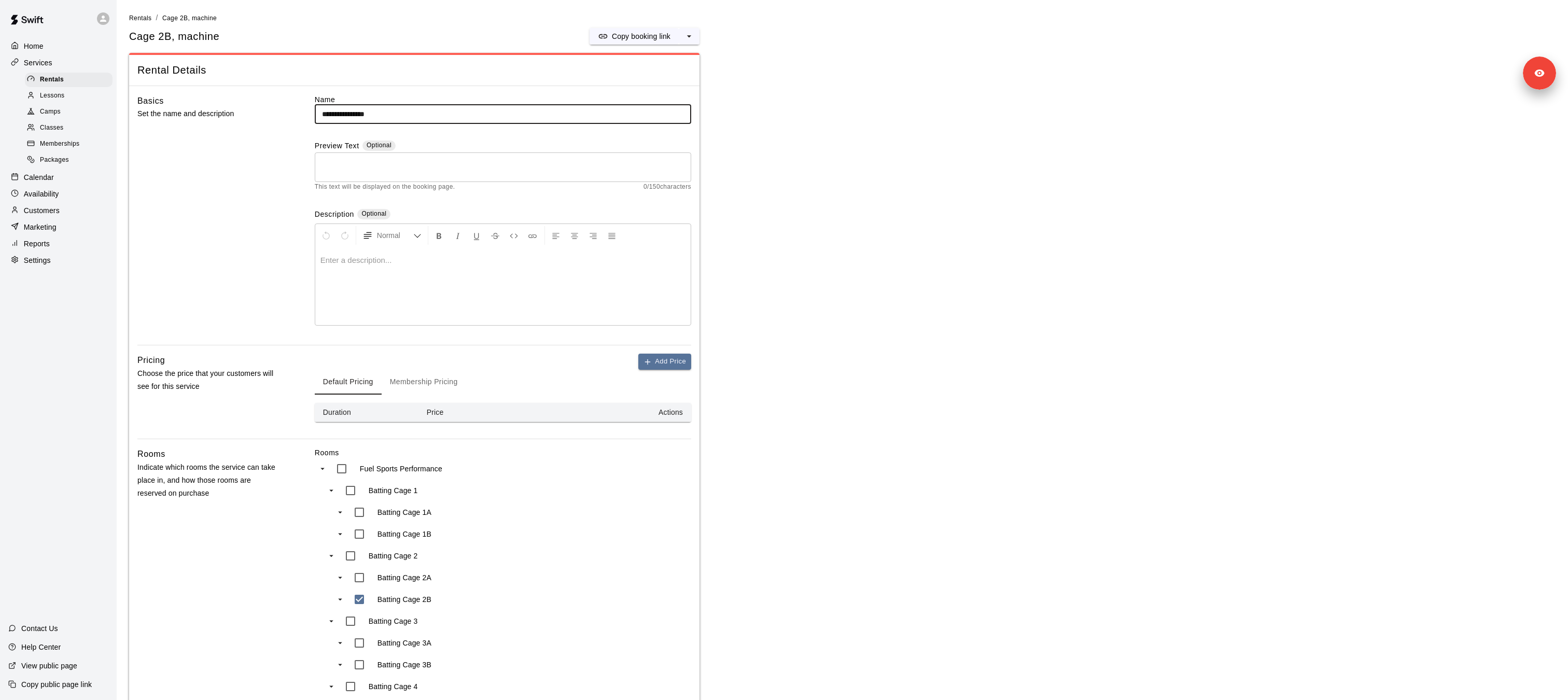
click at [422, 376] on button "Membership Pricing" at bounding box center [424, 382] width 85 height 25
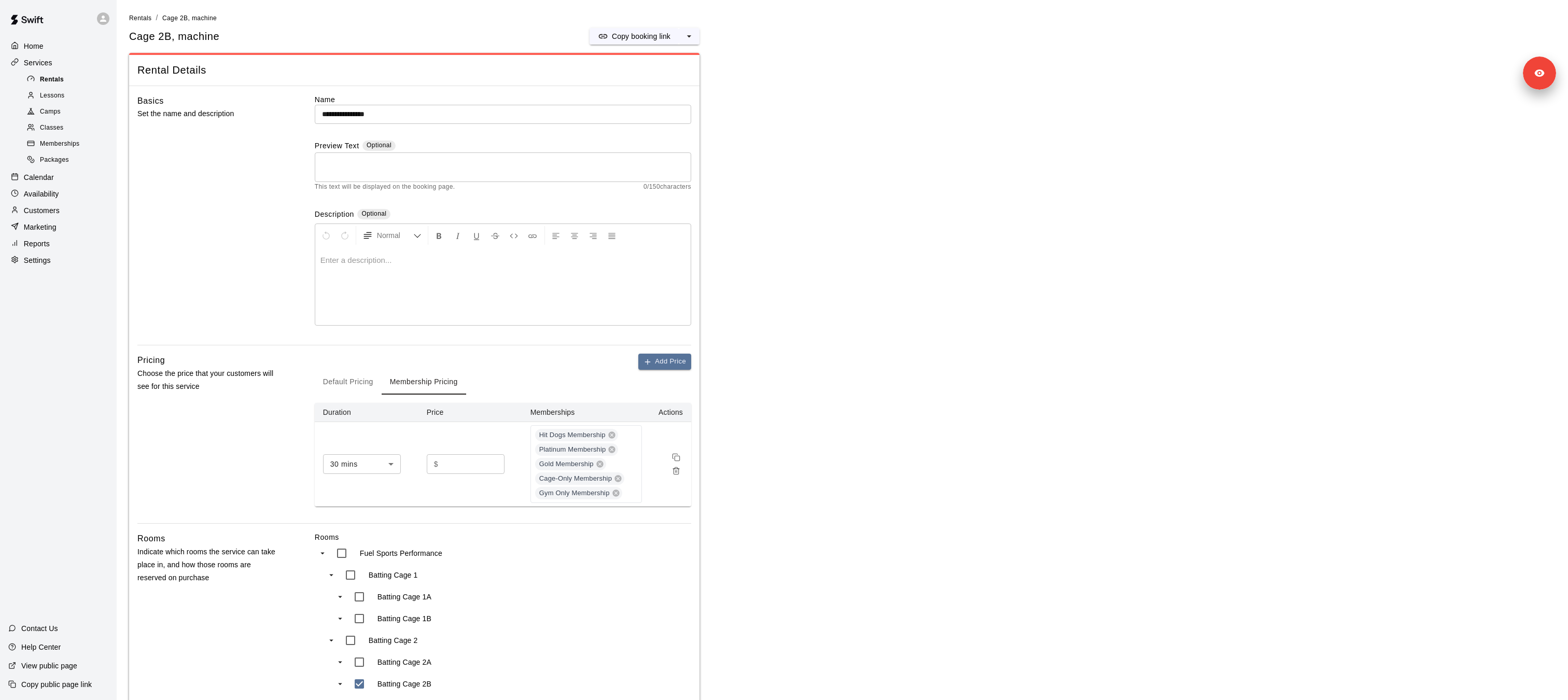
click at [63, 75] on span "Rentals" at bounding box center [52, 80] width 24 height 10
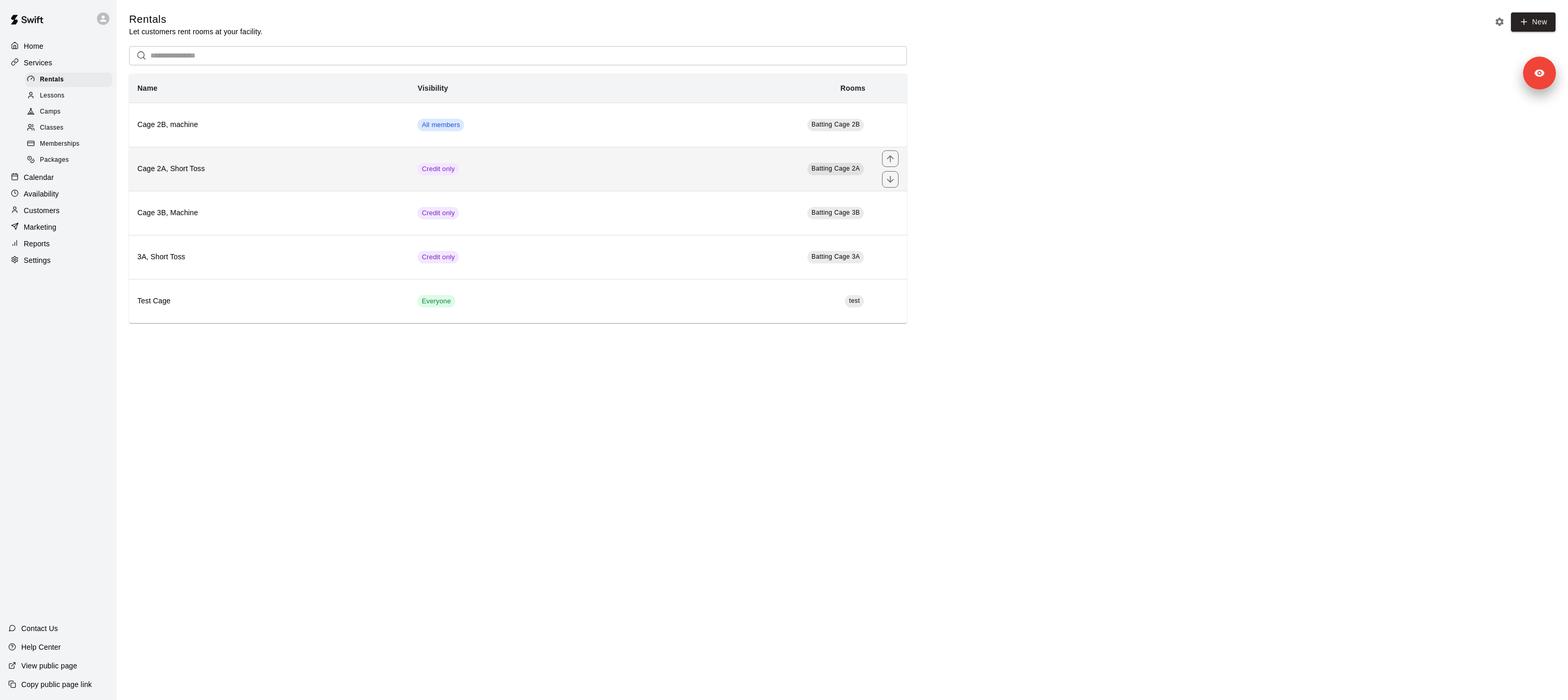
click at [279, 159] on th "Cage 2A, Short Toss" at bounding box center [269, 169] width 280 height 44
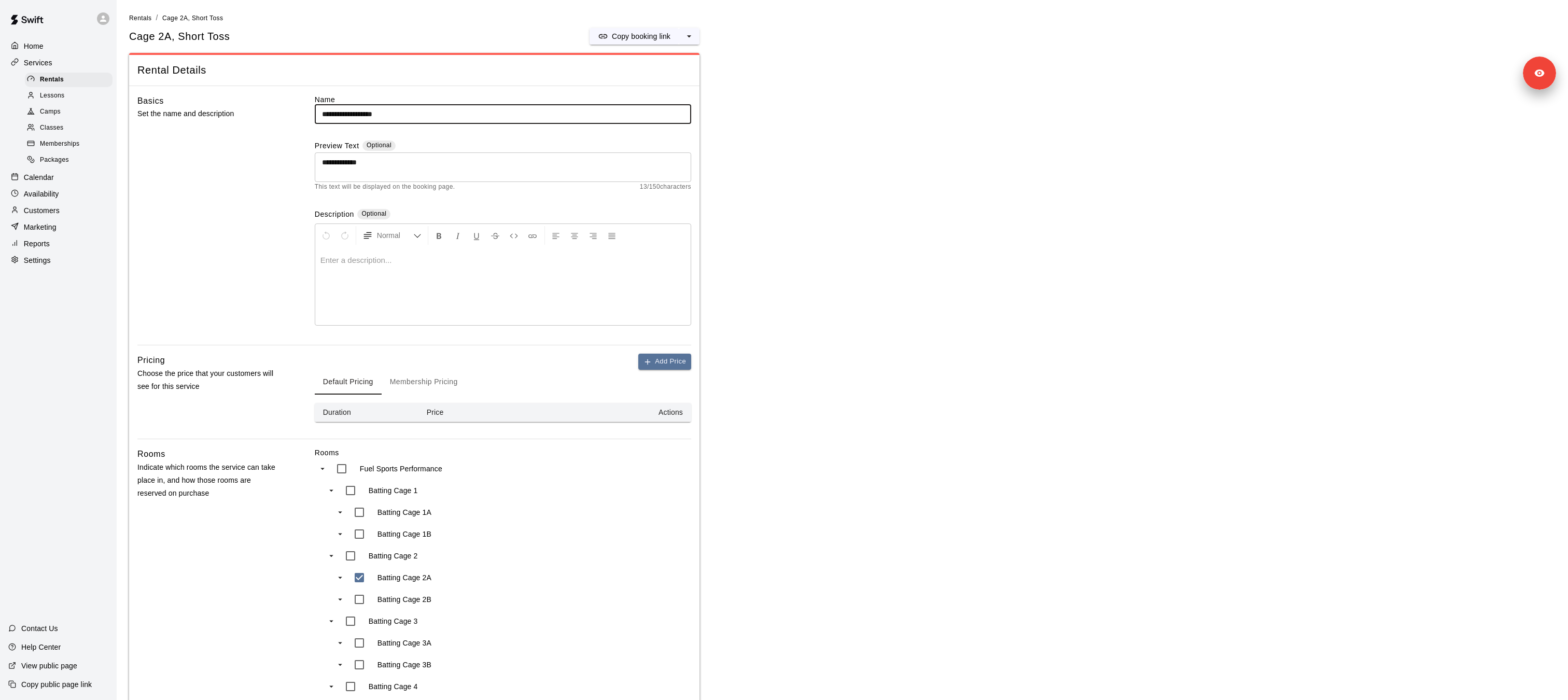
click at [443, 377] on button "Membership Pricing" at bounding box center [424, 382] width 85 height 25
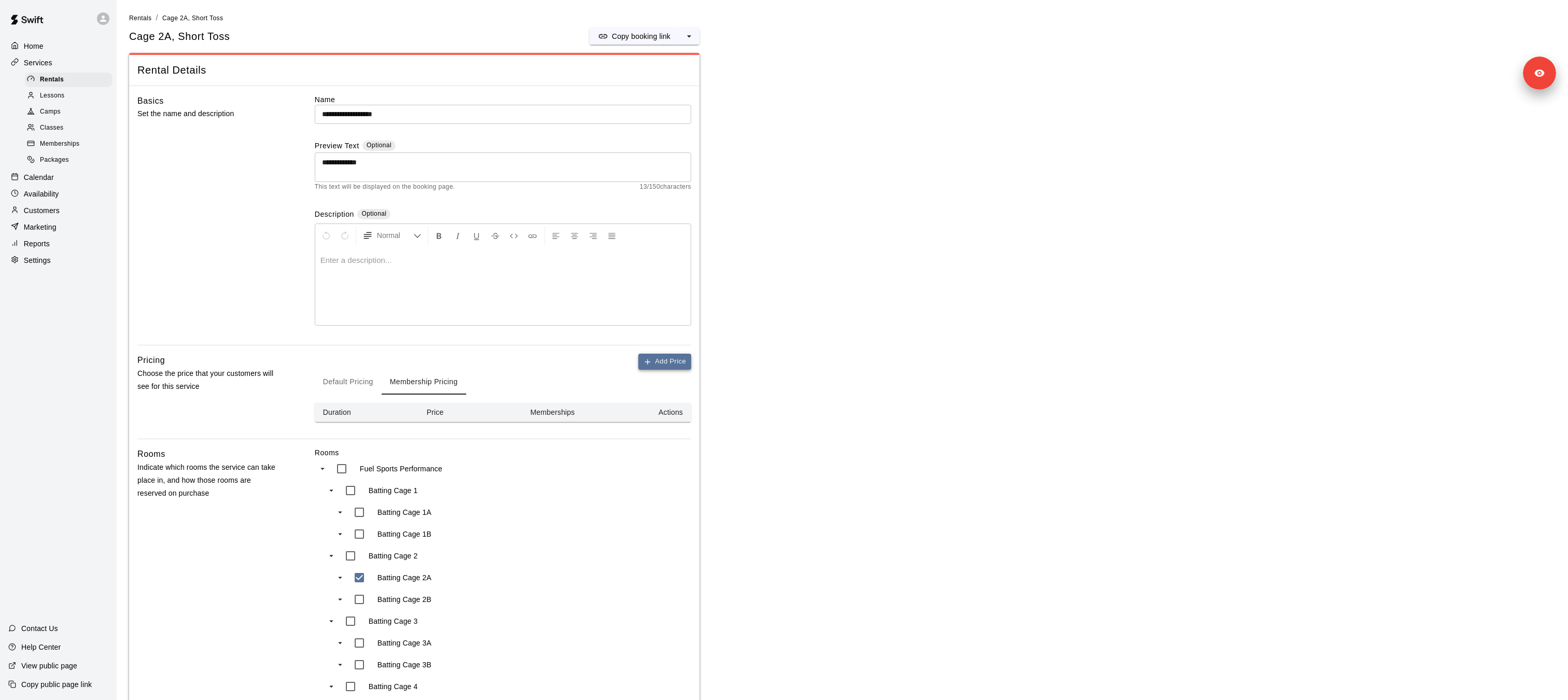
click at [670, 359] on button "Add Price" at bounding box center [665, 362] width 53 height 16
click at [434, 446] on td "$ * ​" at bounding box center [470, 435] width 103 height 26
click at [452, 445] on td "$ * ​" at bounding box center [470, 435] width 103 height 26
click at [460, 439] on input "*" at bounding box center [474, 435] width 62 height 19
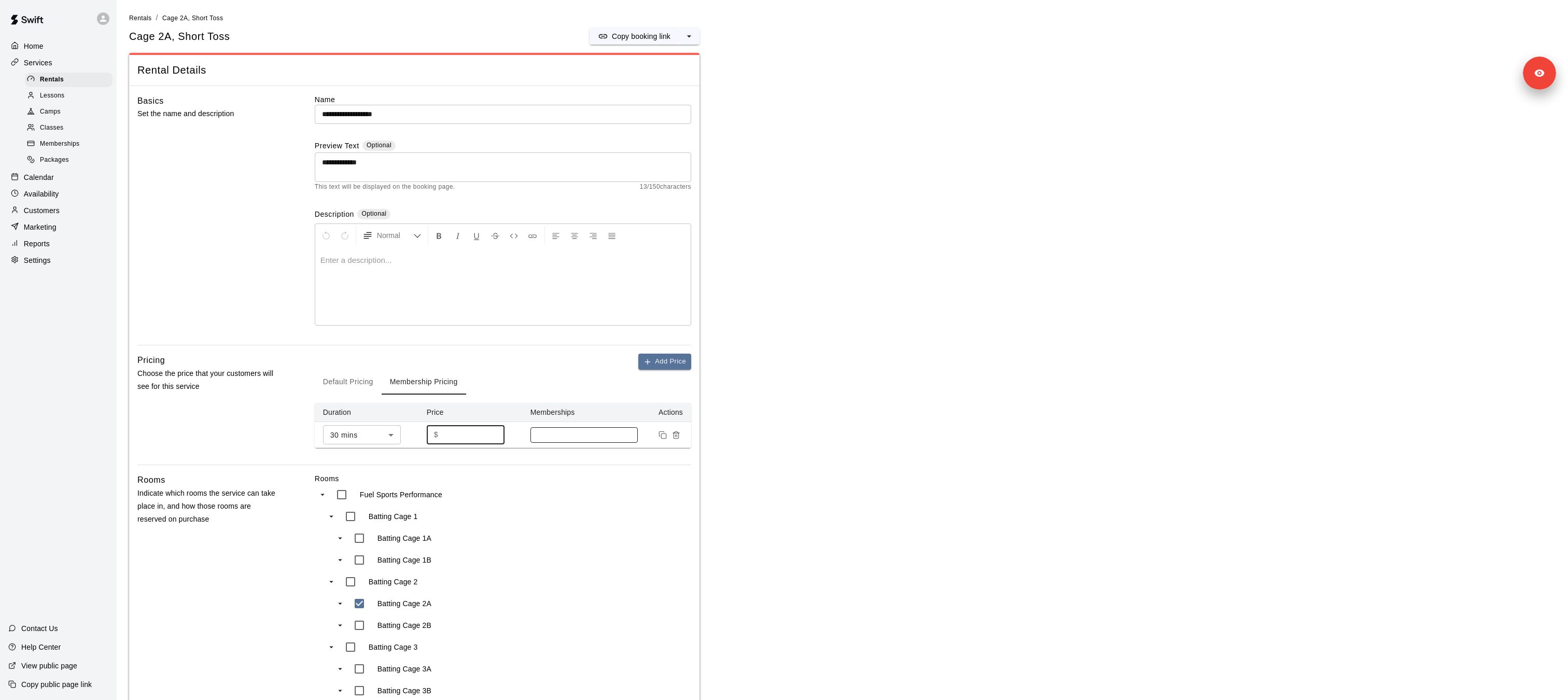
click at [609, 439] on div at bounding box center [584, 435] width 108 height 16
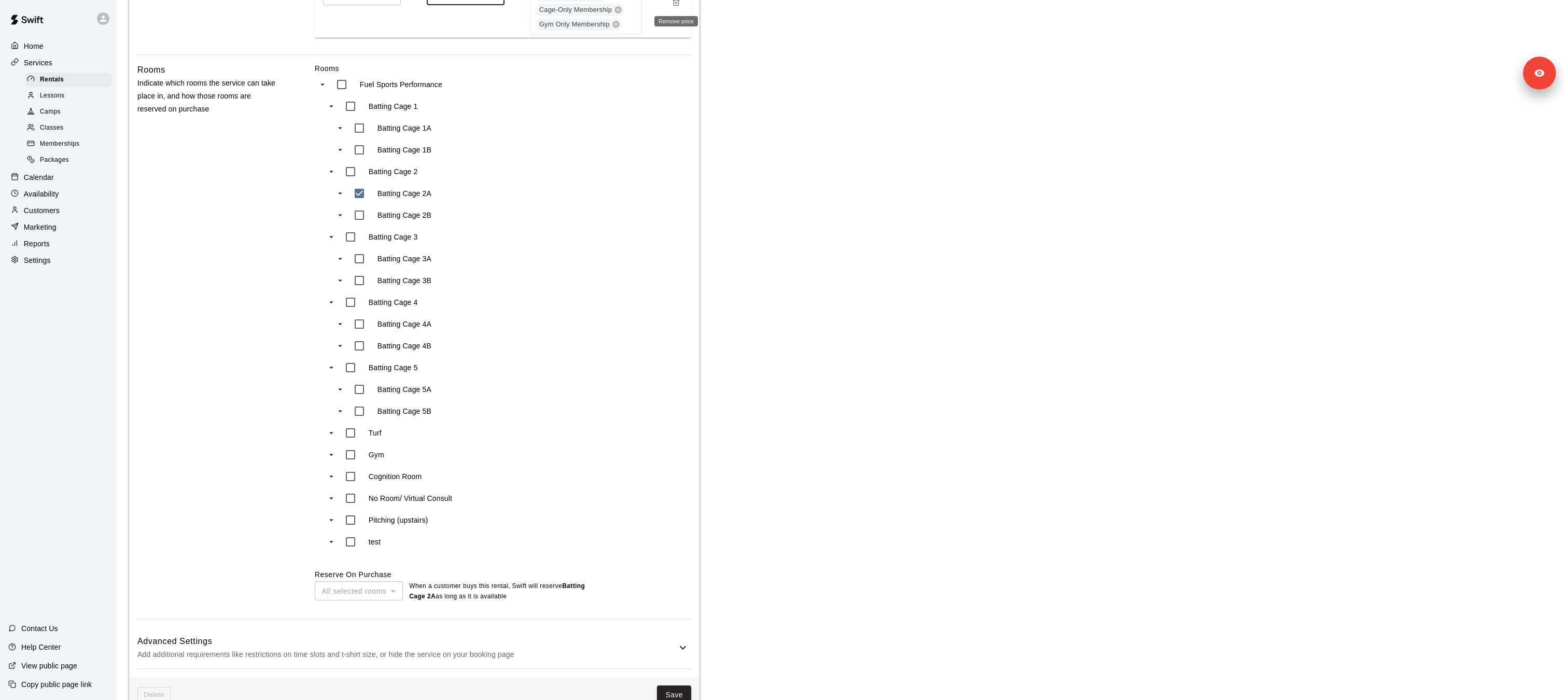
scroll to position [494, 0]
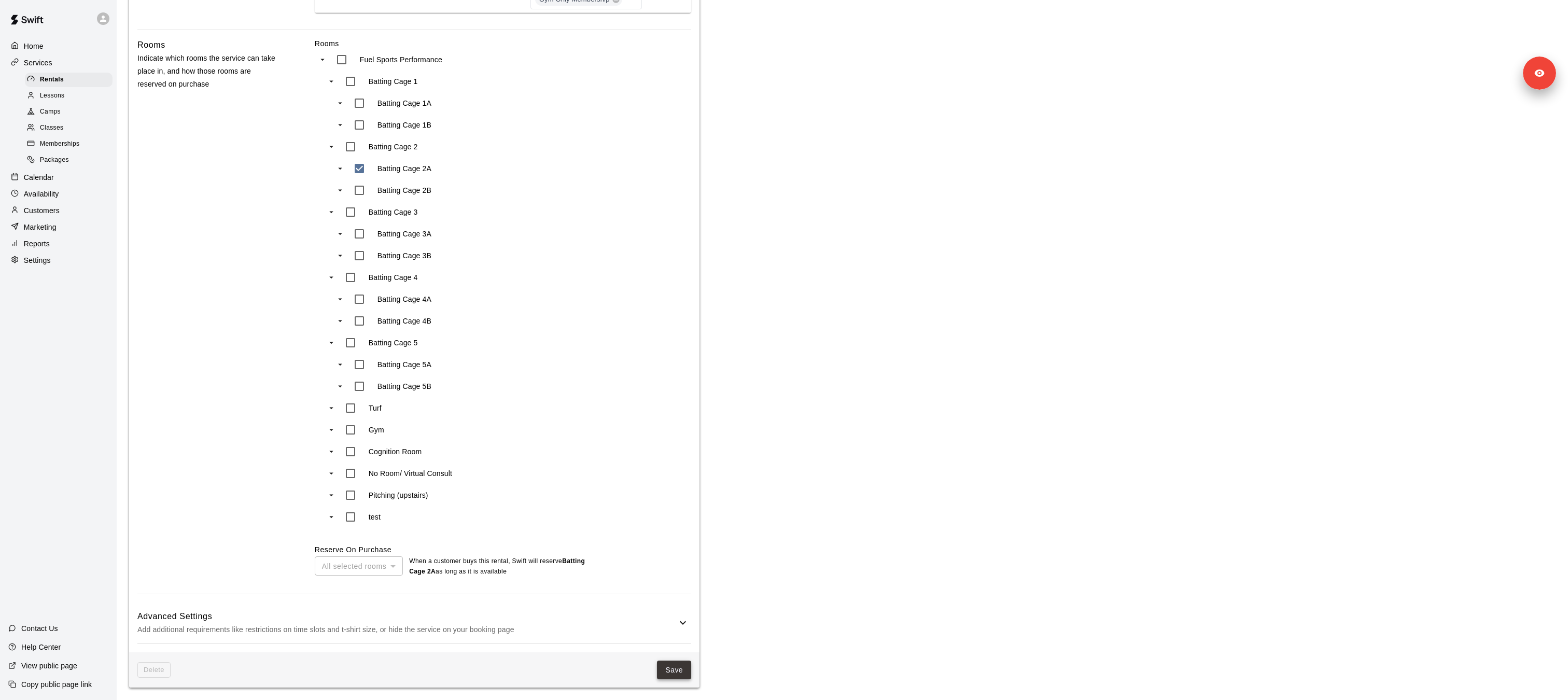
type input "**"
click at [676, 669] on button "Save" at bounding box center [674, 670] width 34 height 19
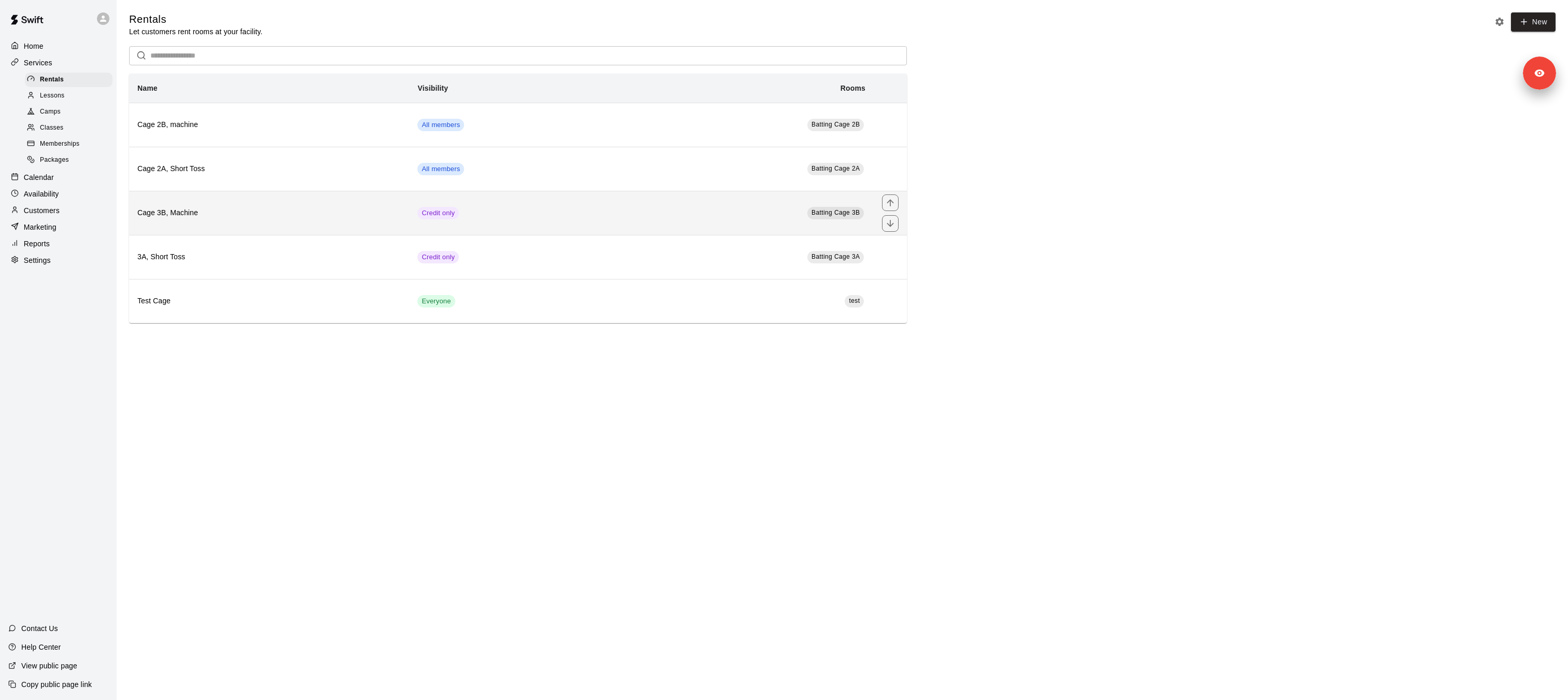
click at [259, 222] on th "Cage 3B, Machine" at bounding box center [269, 212] width 280 height 44
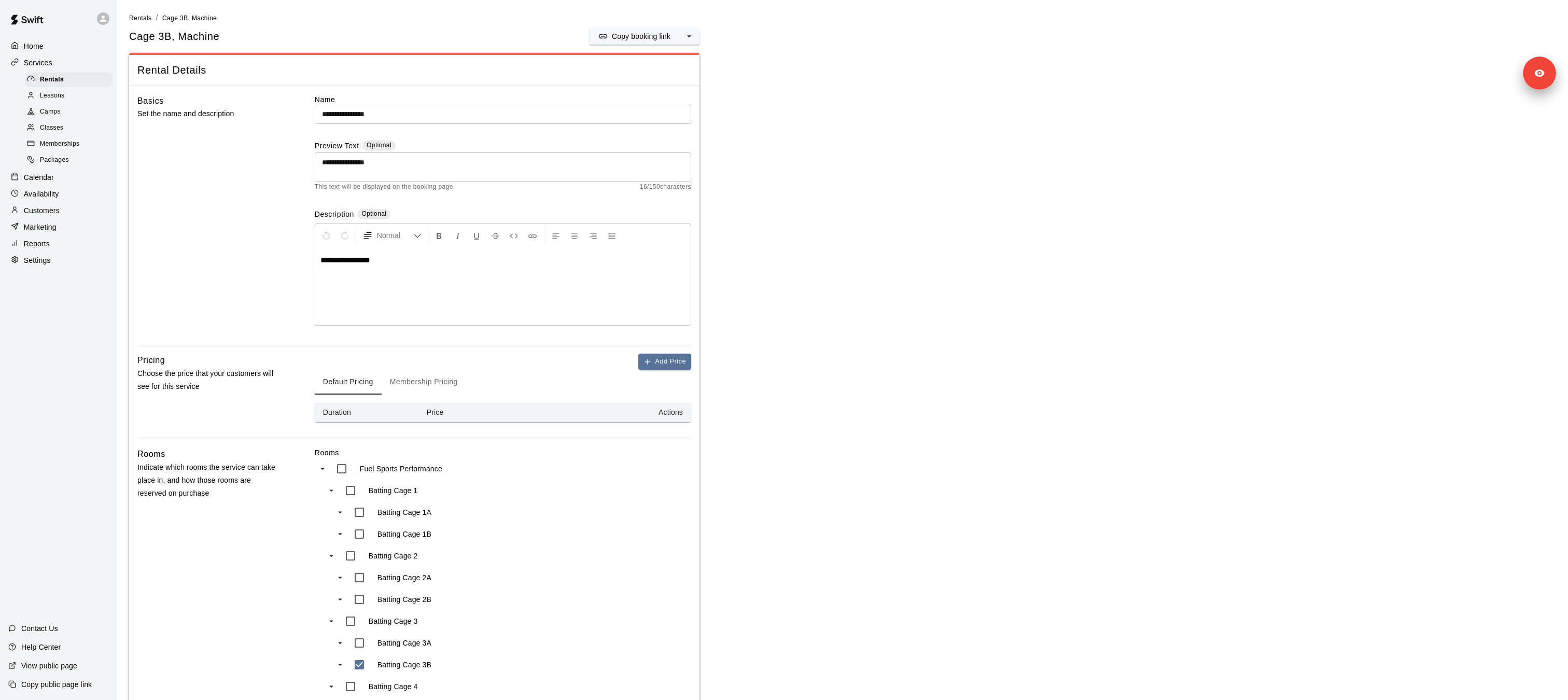
drag, startPoint x: 402, startPoint y: 383, endPoint x: 408, endPoint y: 383, distance: 6.0
click at [402, 383] on button "Membership Pricing" at bounding box center [424, 382] width 85 height 25
click at [674, 369] on div "Default Pricing Membership Pricing" at bounding box center [503, 382] width 376 height 25
click at [674, 367] on button "Add Price" at bounding box center [665, 362] width 53 height 16
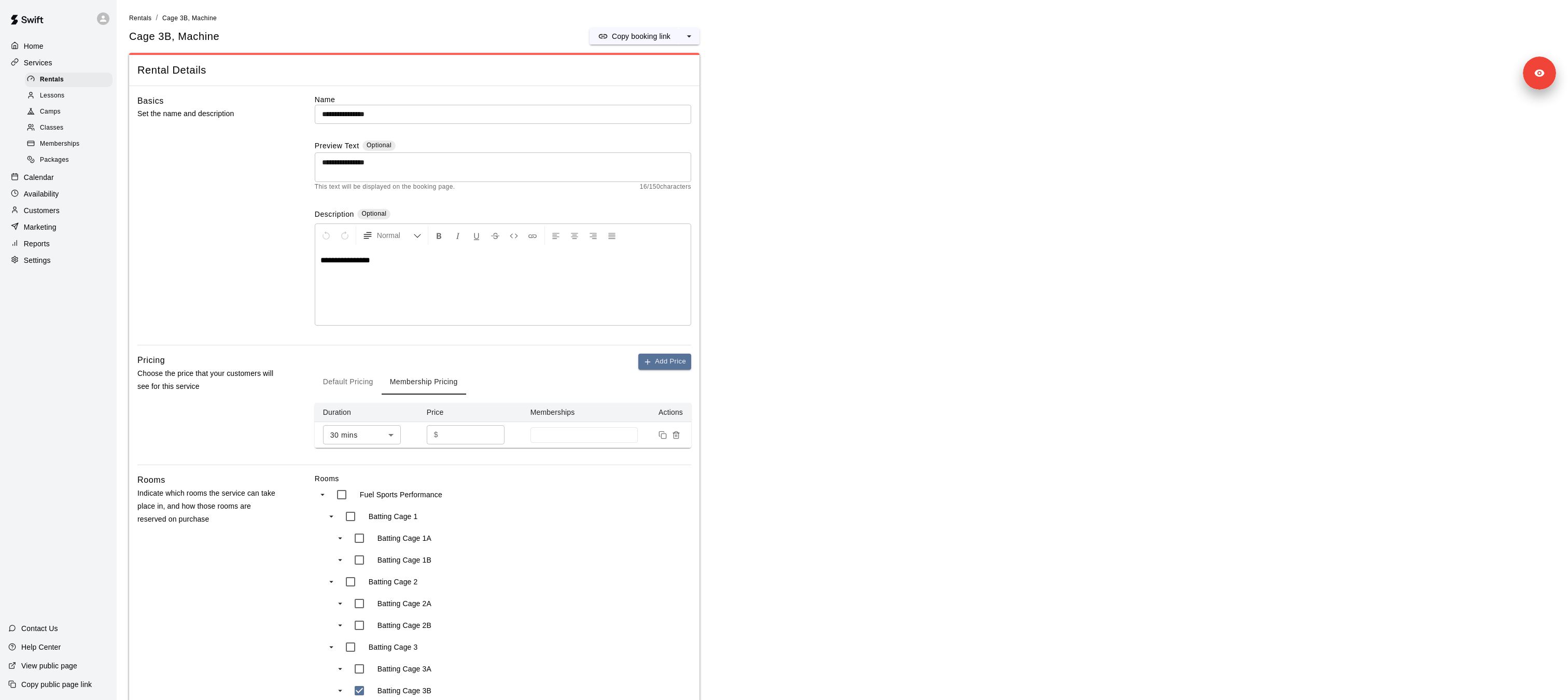
click at [441, 436] on div "$ * ​" at bounding box center [466, 435] width 78 height 19
type input "**"
click at [572, 434] on input at bounding box center [584, 435] width 97 height 9
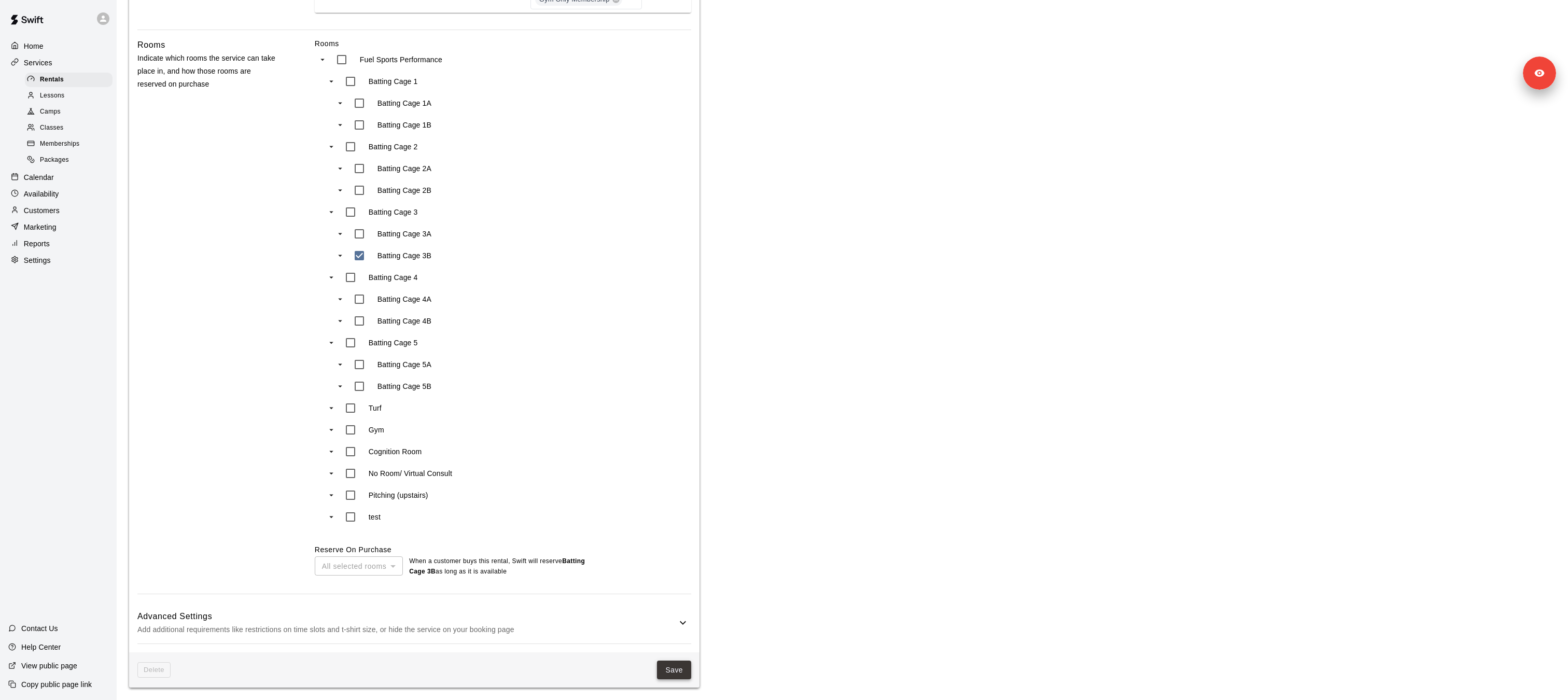
scroll to position [494, 0]
click at [677, 673] on button "Save" at bounding box center [674, 670] width 34 height 19
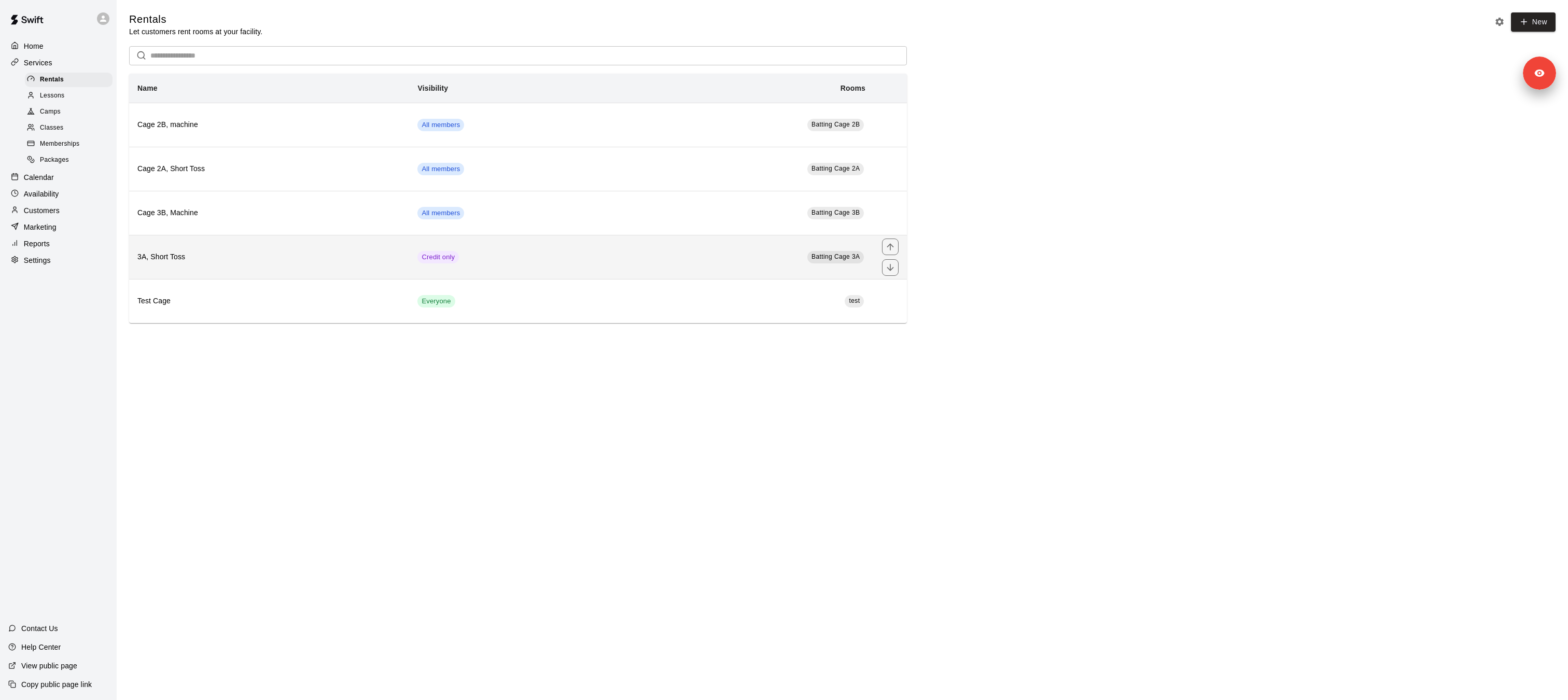
click at [267, 264] on th "3A, Short Toss" at bounding box center [269, 257] width 280 height 44
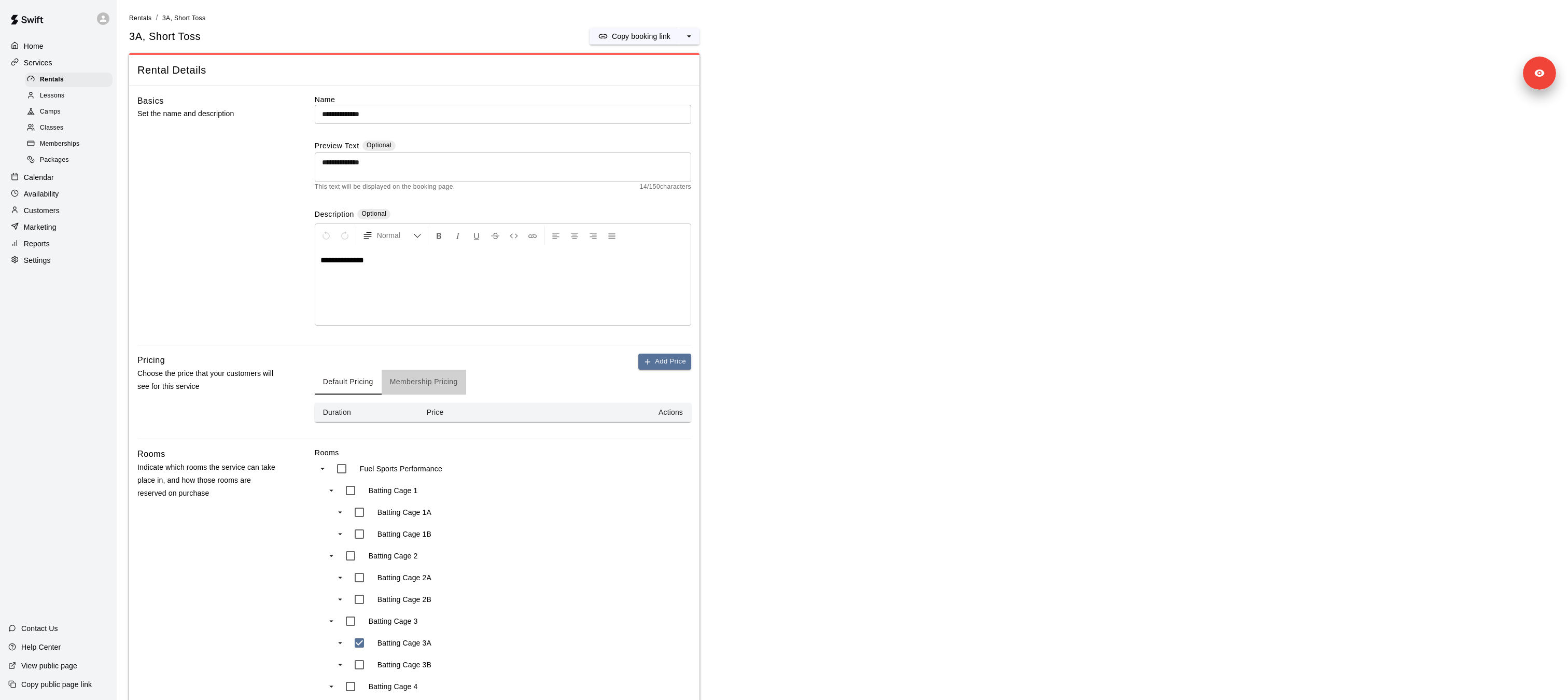
click at [439, 391] on button "Membership Pricing" at bounding box center [424, 382] width 85 height 25
click at [666, 367] on button "Add Price" at bounding box center [665, 362] width 53 height 16
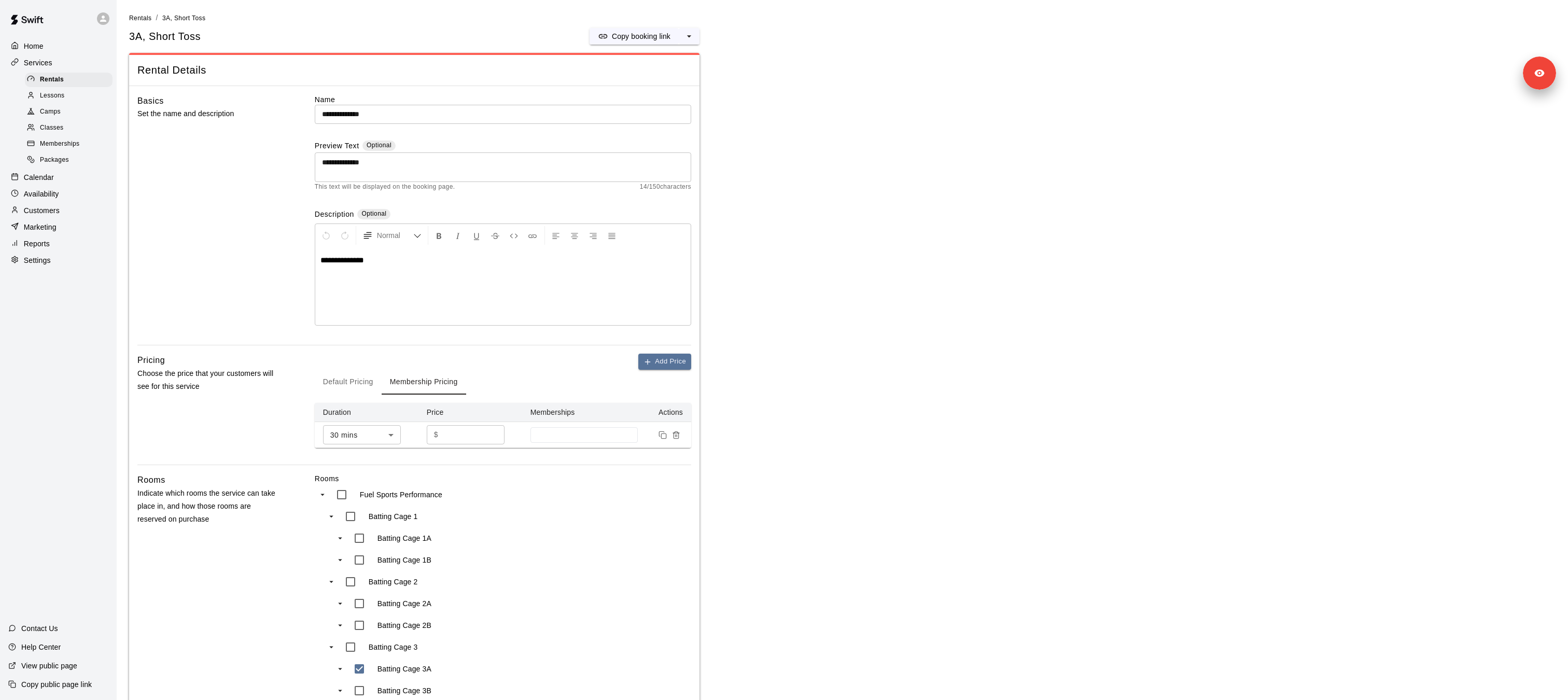
click at [436, 438] on p "$" at bounding box center [436, 435] width 4 height 11
click at [449, 435] on input "*" at bounding box center [474, 435] width 62 height 19
type input "**"
click at [551, 438] on input at bounding box center [584, 435] width 97 height 9
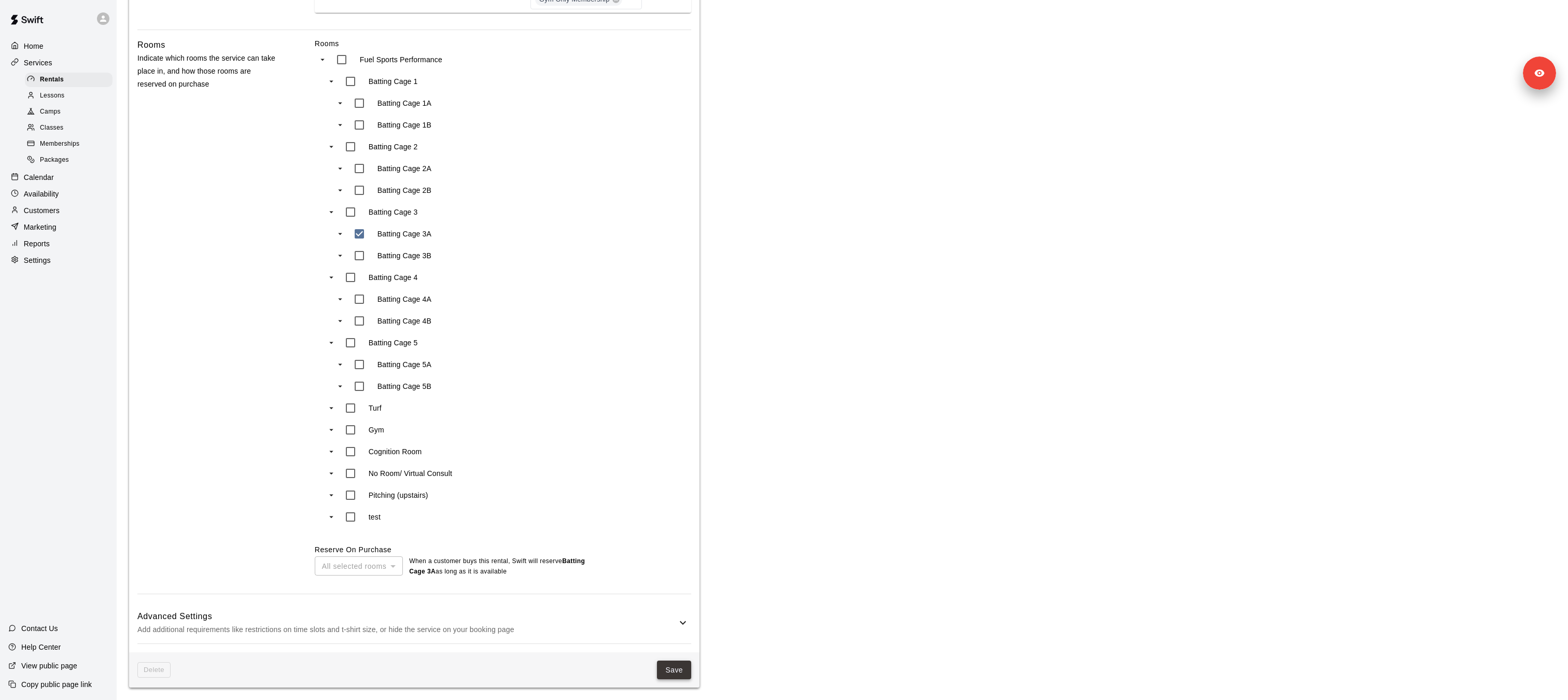
scroll to position [494, 0]
click at [677, 676] on button "Save" at bounding box center [674, 670] width 34 height 19
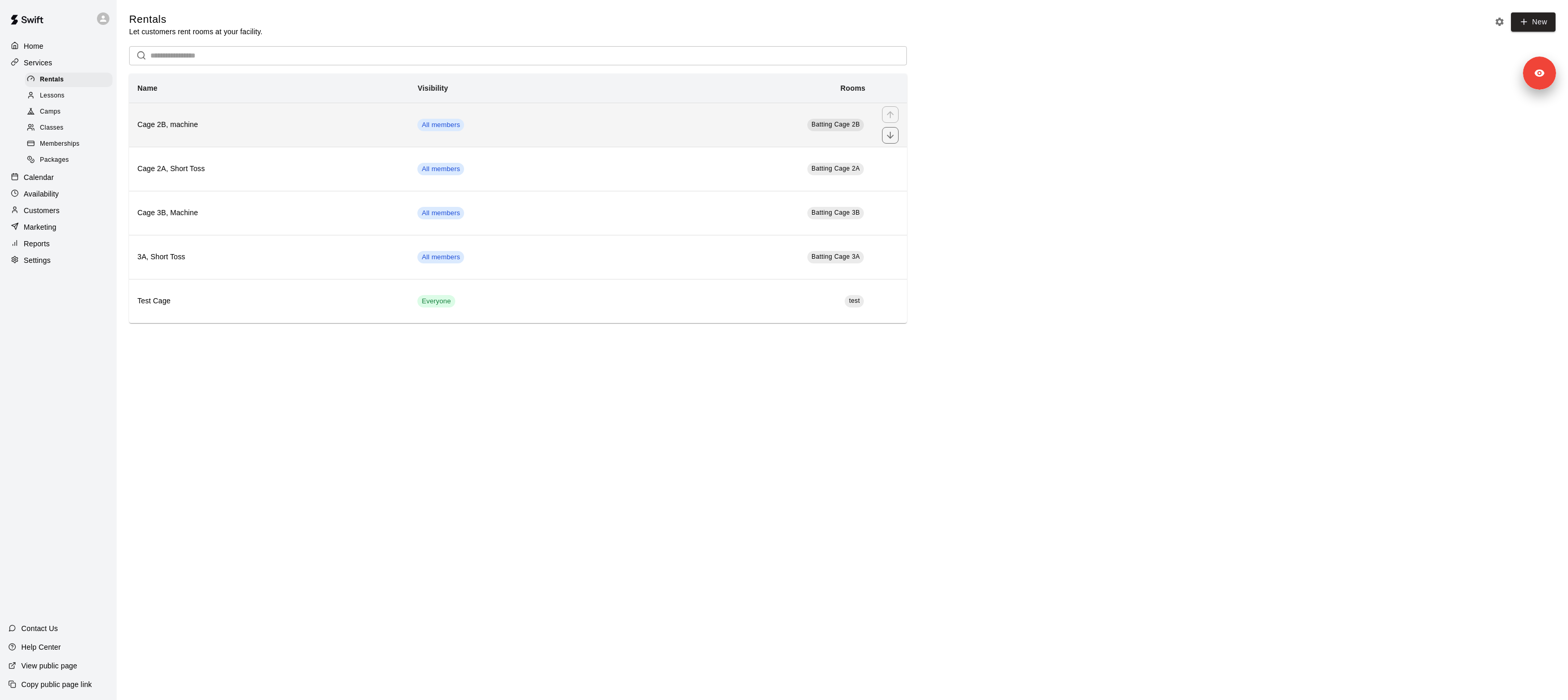
click at [455, 139] on td "All members" at bounding box center [514, 125] width 211 height 44
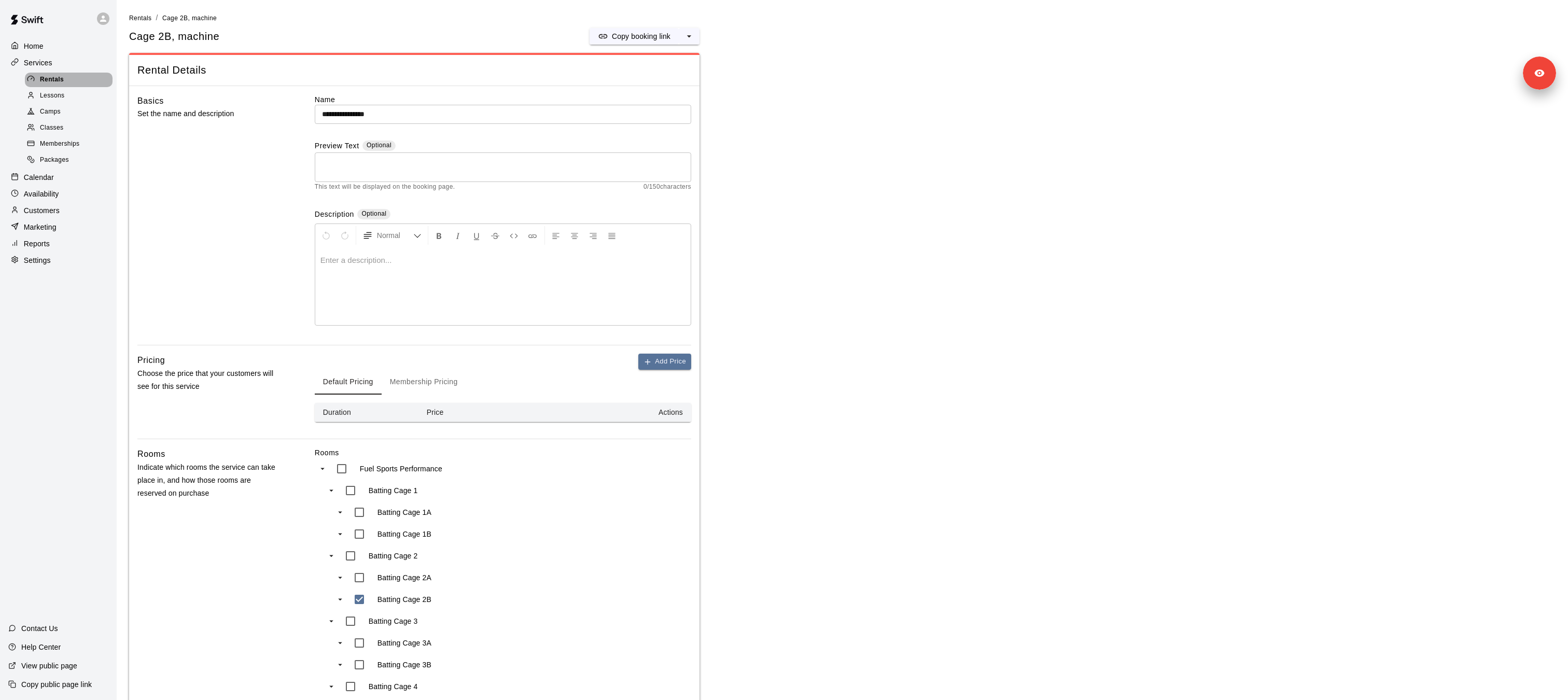
click at [64, 81] on div "Rentals" at bounding box center [69, 80] width 88 height 15
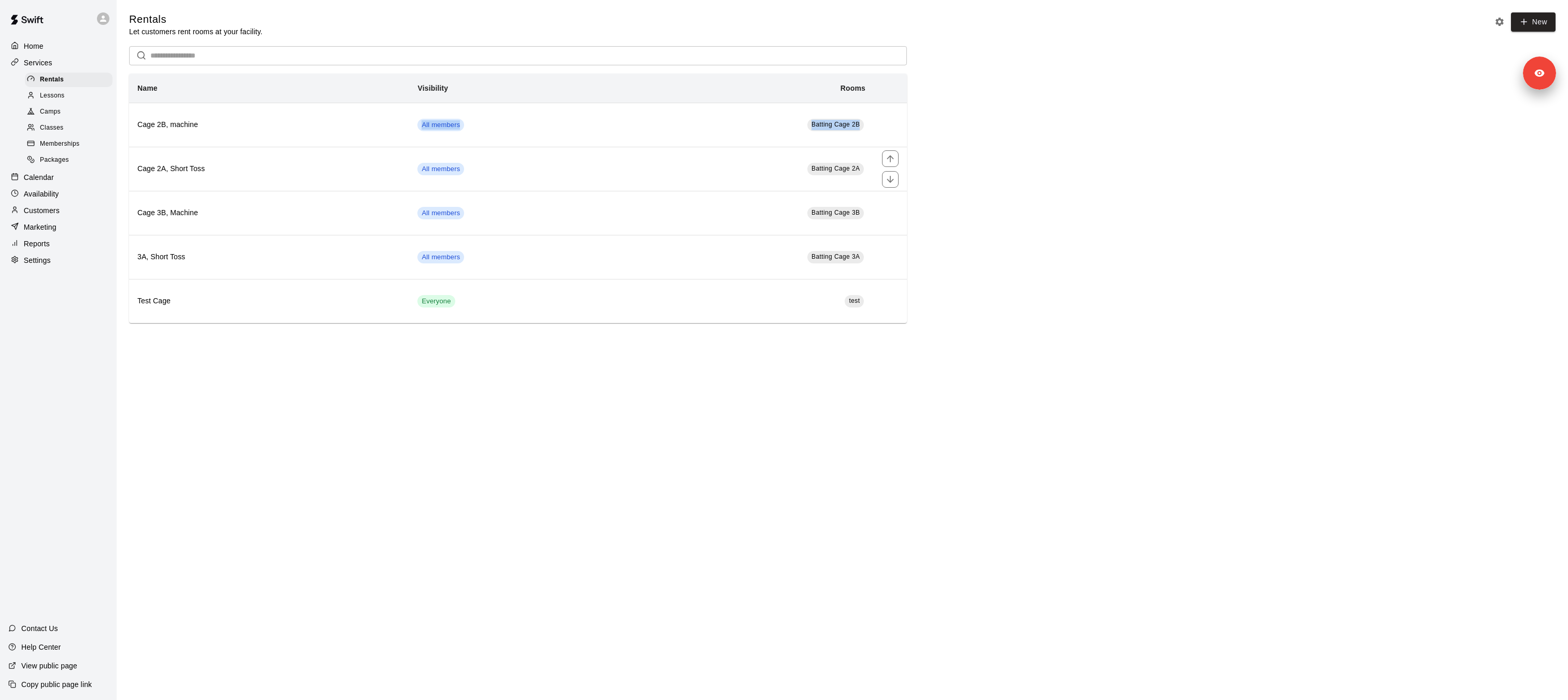
drag, startPoint x: 222, startPoint y: 145, endPoint x: 103, endPoint y: 169, distance: 121.4
click at [122, 165] on div "Rentals Let customers rent rooms at your facility. New ​ Name Visibility Rooms …" at bounding box center [842, 167] width 1443 height 310
click at [78, 139] on span "Memberships" at bounding box center [60, 144] width 40 height 10
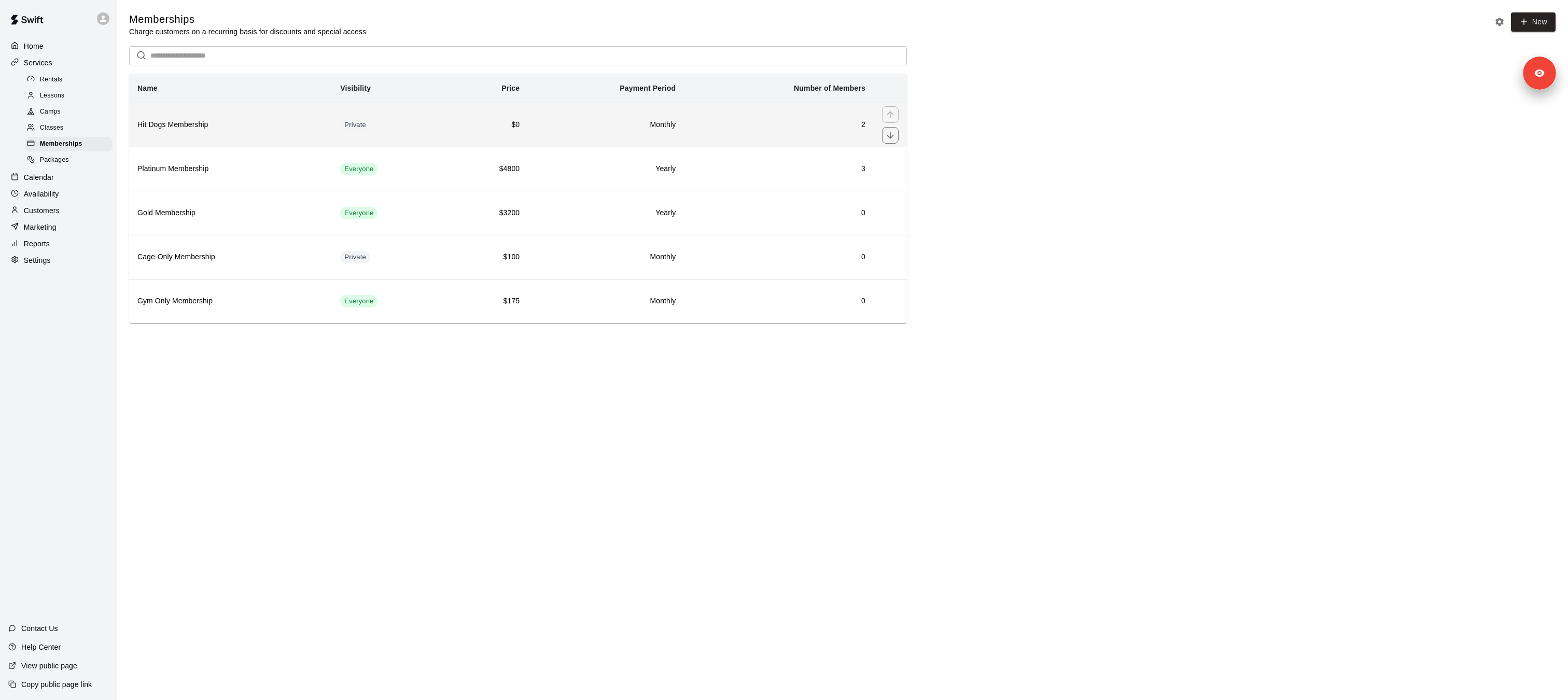
click at [240, 134] on th "Hit Dogs Membership" at bounding box center [230, 125] width 203 height 44
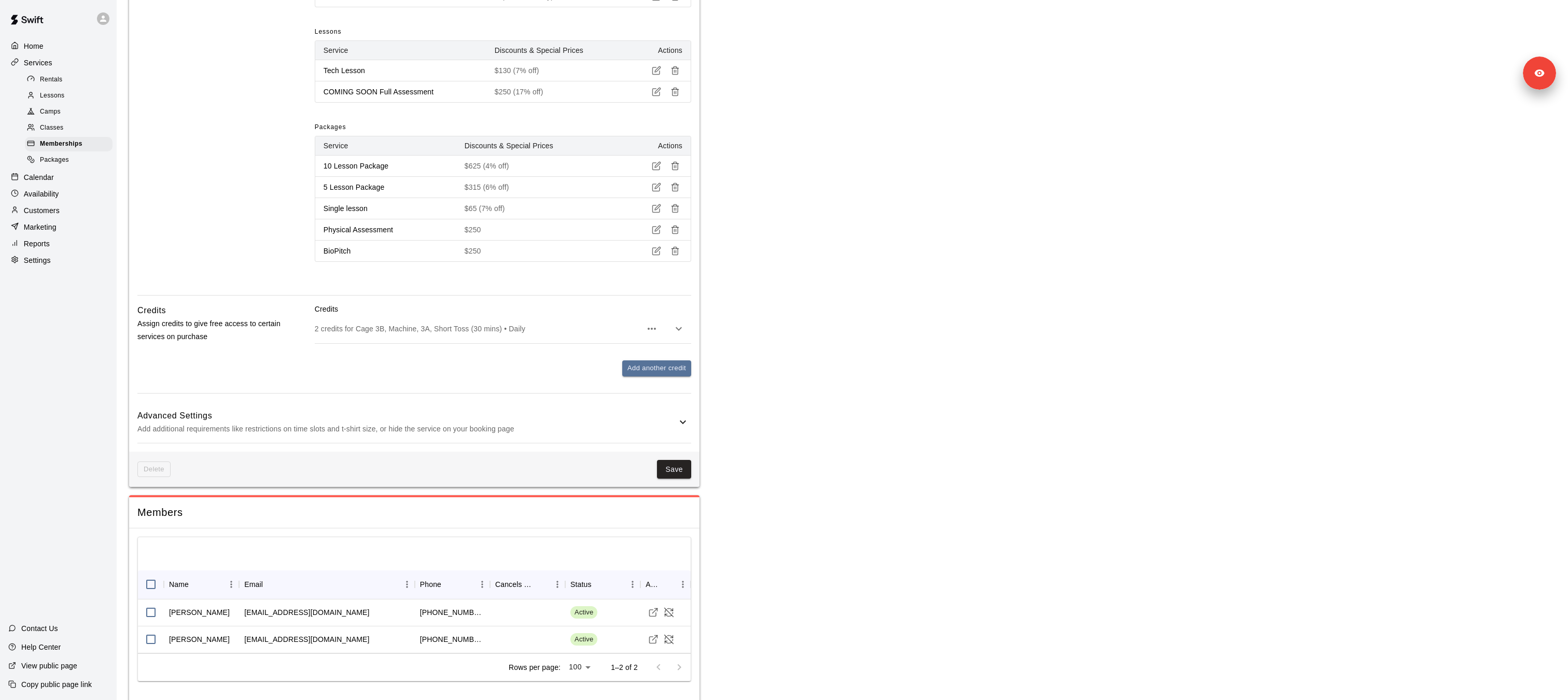
scroll to position [597, 0]
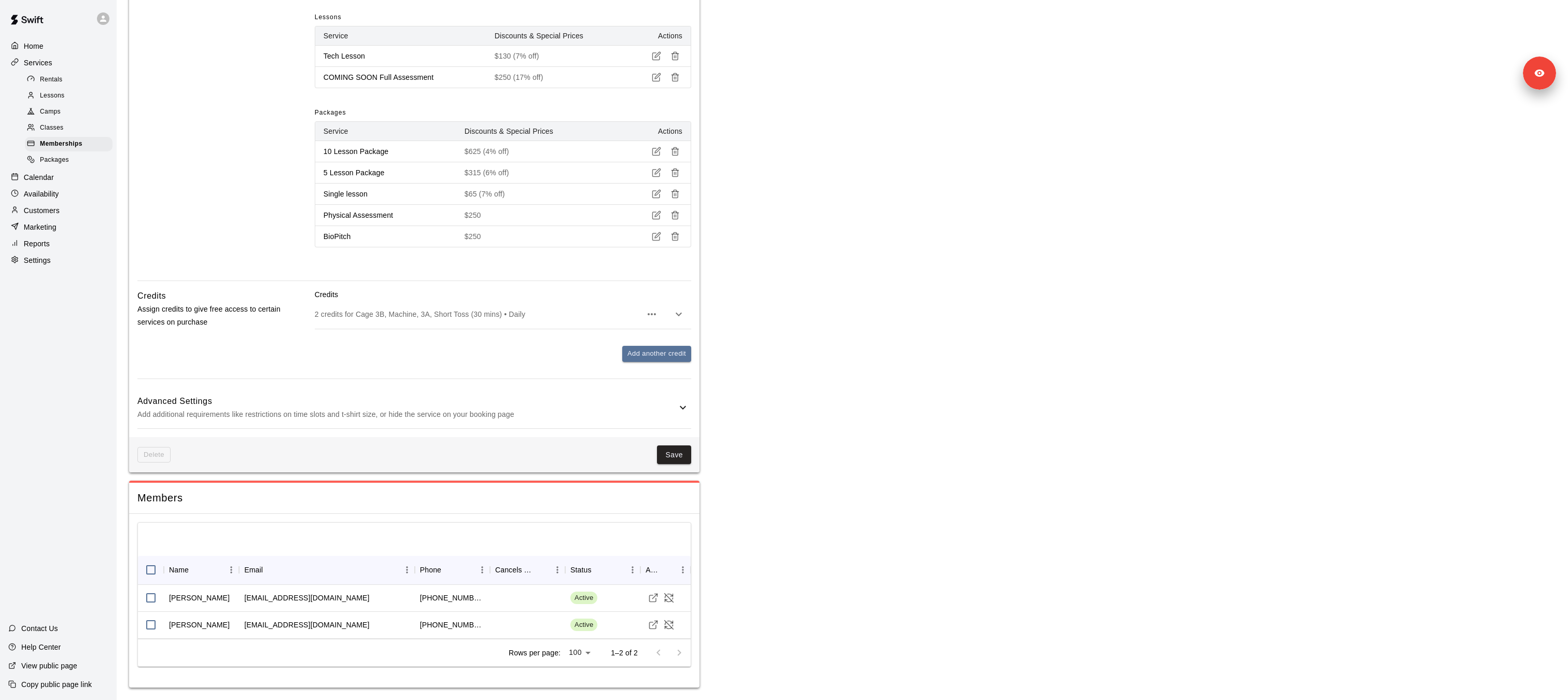
click at [362, 316] on p "2 credits for Cage 3B, Machine, 3A, Short Toss (30 mins) • Daily" at bounding box center [478, 314] width 327 height 10
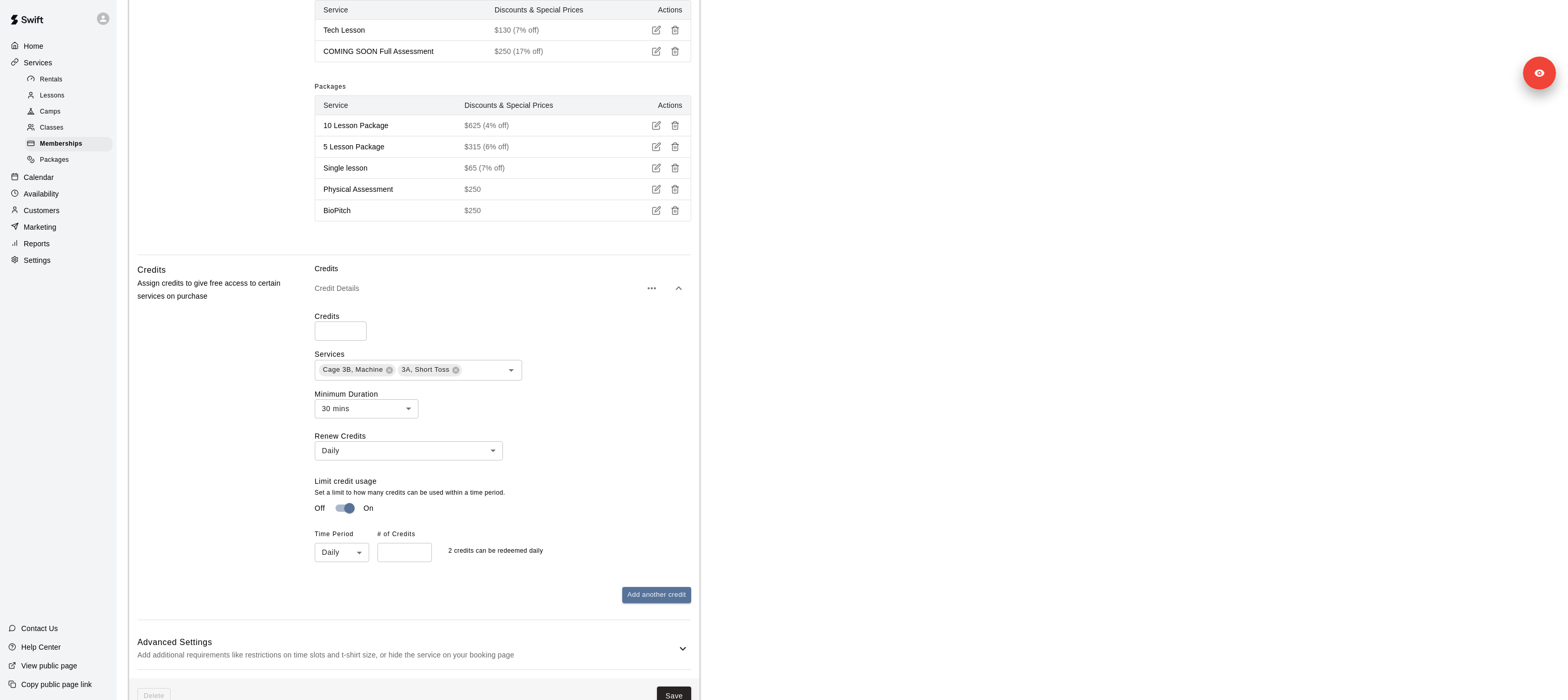
scroll to position [625, 0]
click at [73, 139] on span "Memberships" at bounding box center [61, 144] width 43 height 10
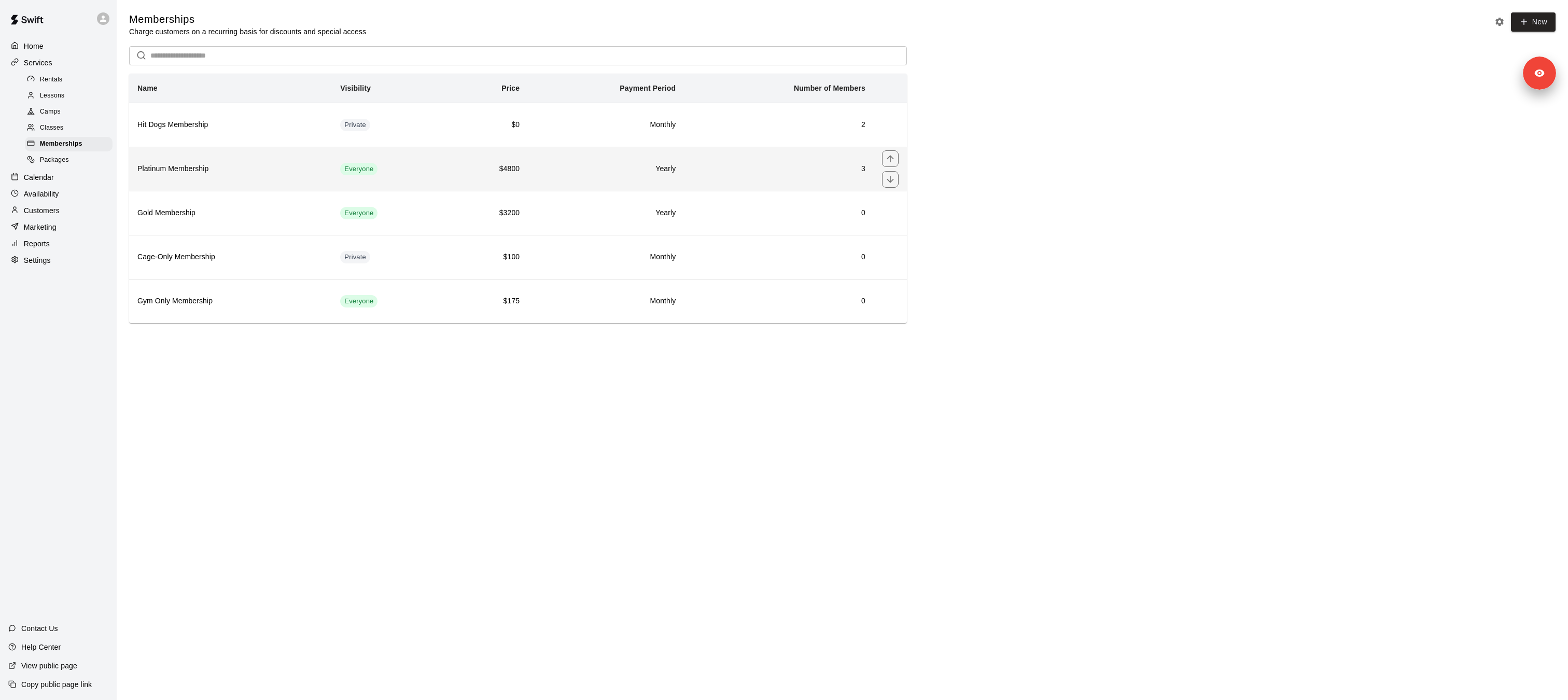
click at [247, 149] on th "Platinum Membership" at bounding box center [230, 169] width 203 height 44
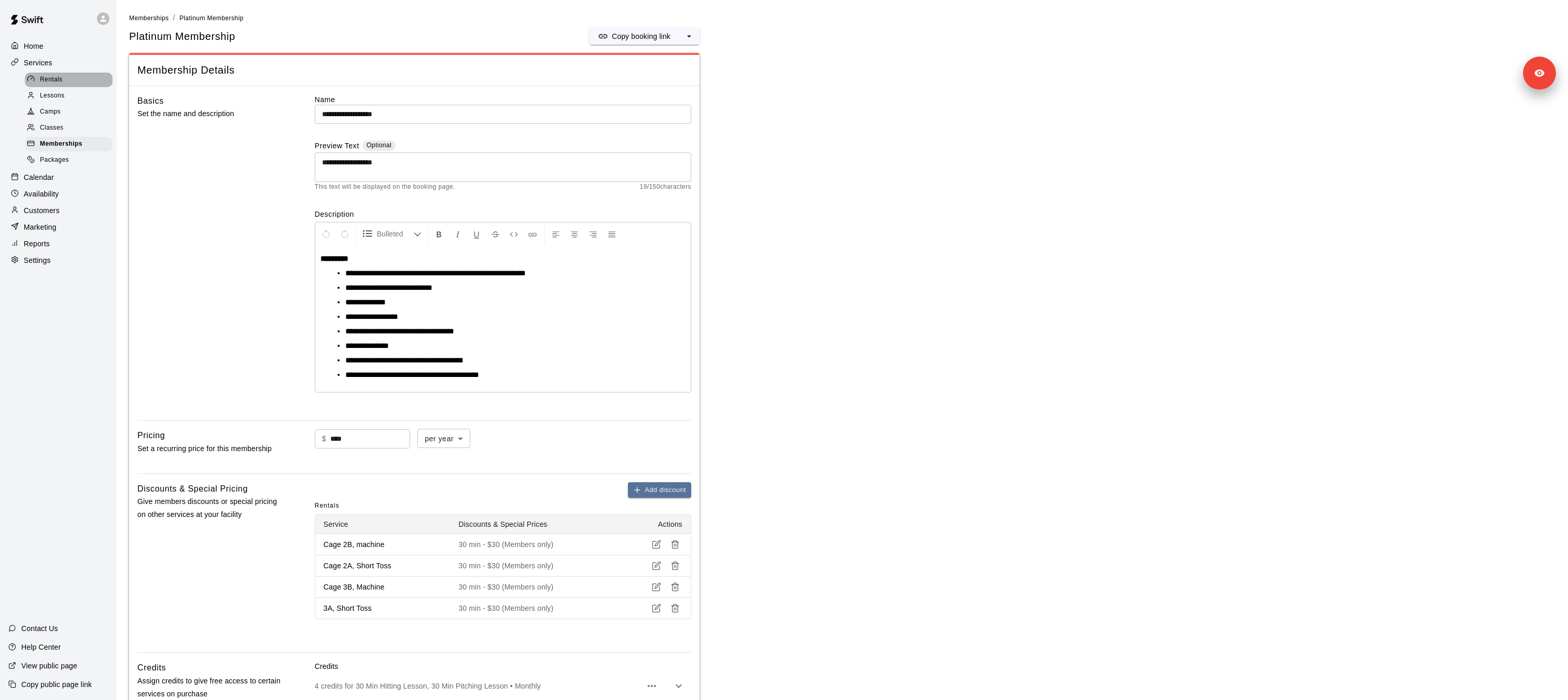
click at [58, 80] on span "Rentals" at bounding box center [51, 80] width 23 height 10
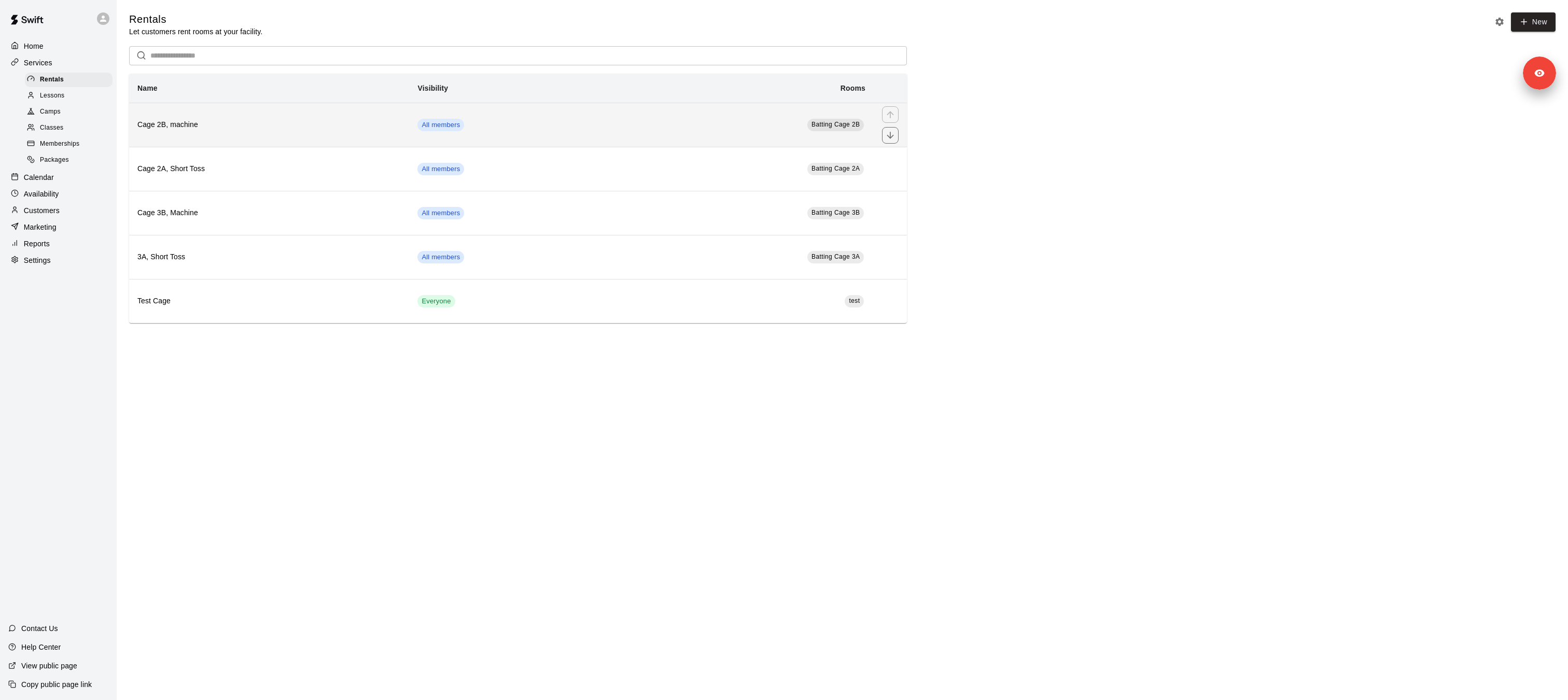
click at [193, 124] on h6 "Cage 2B, machine" at bounding box center [269, 125] width 264 height 12
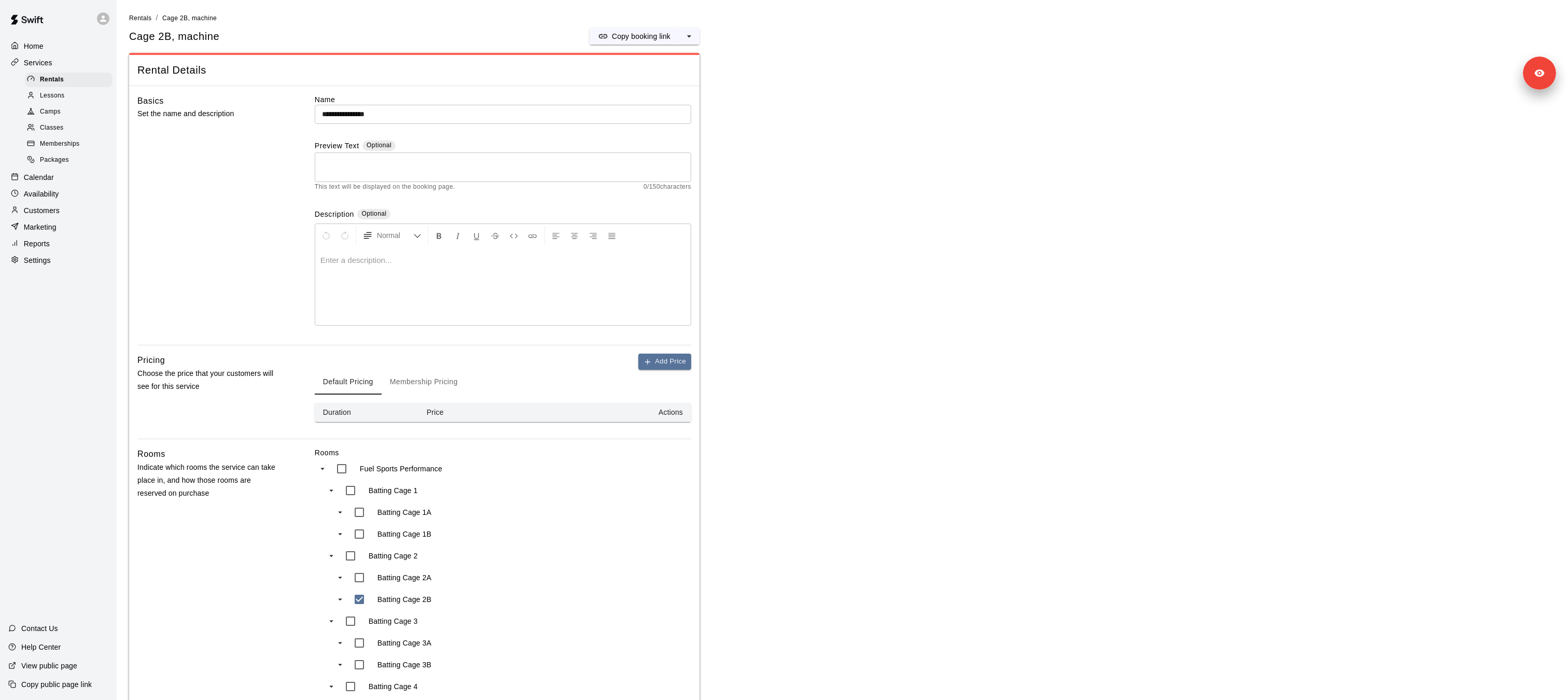
click at [366, 287] on div at bounding box center [503, 286] width 376 height 78
click at [415, 273] on div at bounding box center [503, 286] width 376 height 78
click at [422, 373] on button "Membership Pricing" at bounding box center [424, 382] width 85 height 25
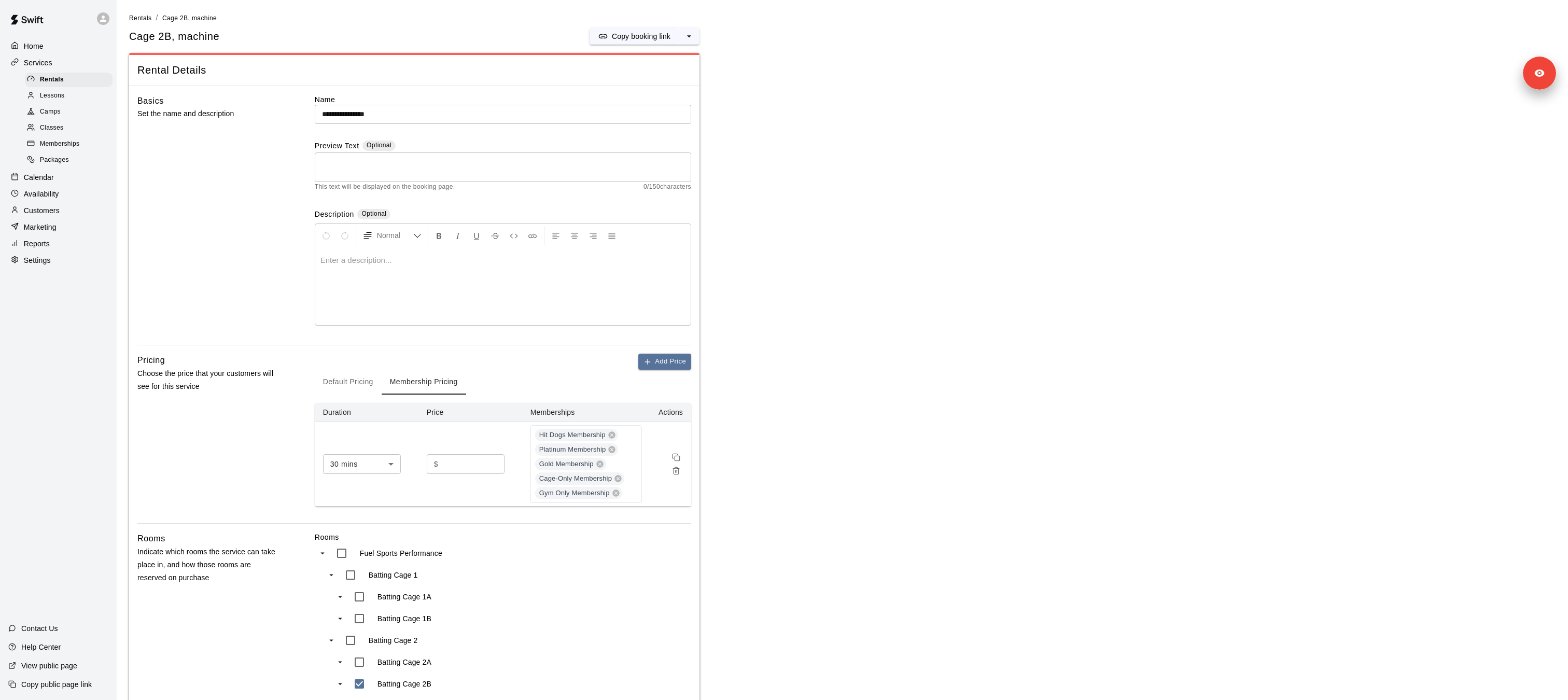
click at [500, 276] on div at bounding box center [503, 286] width 376 height 78
click at [383, 290] on div at bounding box center [503, 286] width 376 height 78
click at [95, 82] on div "Rentals" at bounding box center [69, 80] width 88 height 15
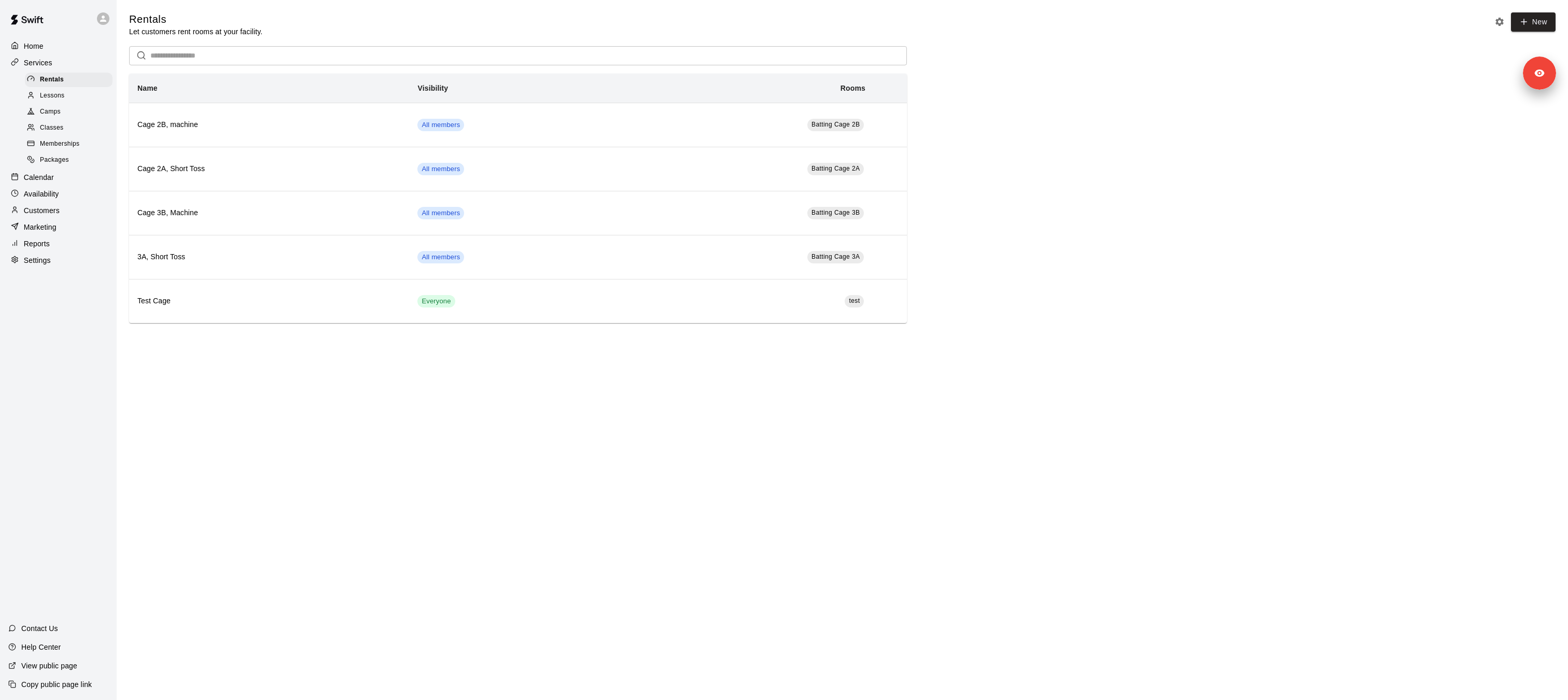
click at [712, 344] on html "Home Services Rentals Lessons Camps Classes Memberships Packages Calendar Avail…" at bounding box center [784, 172] width 1568 height 344
click at [74, 212] on div "Customers" at bounding box center [58, 211] width 100 height 16
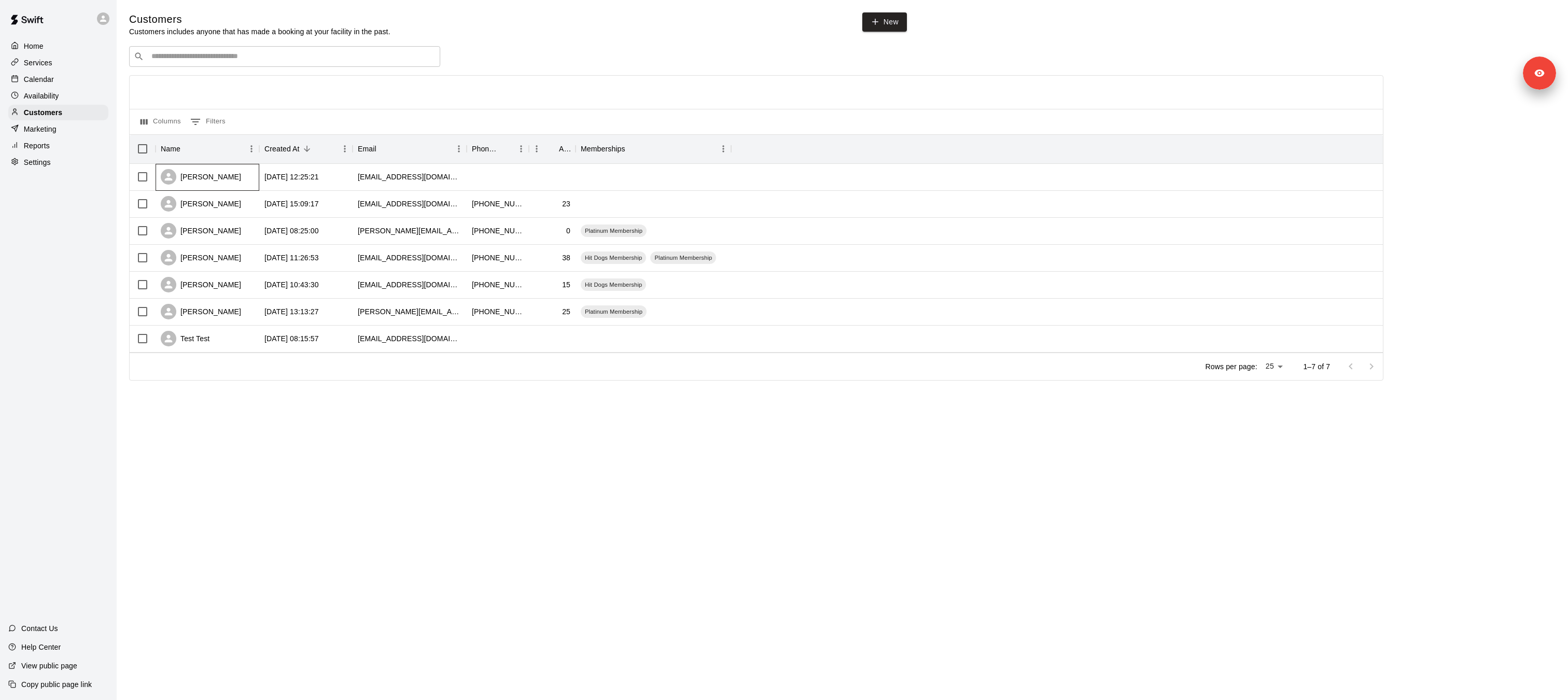
click at [206, 177] on div "Andy Deligiannis" at bounding box center [201, 177] width 80 height 16
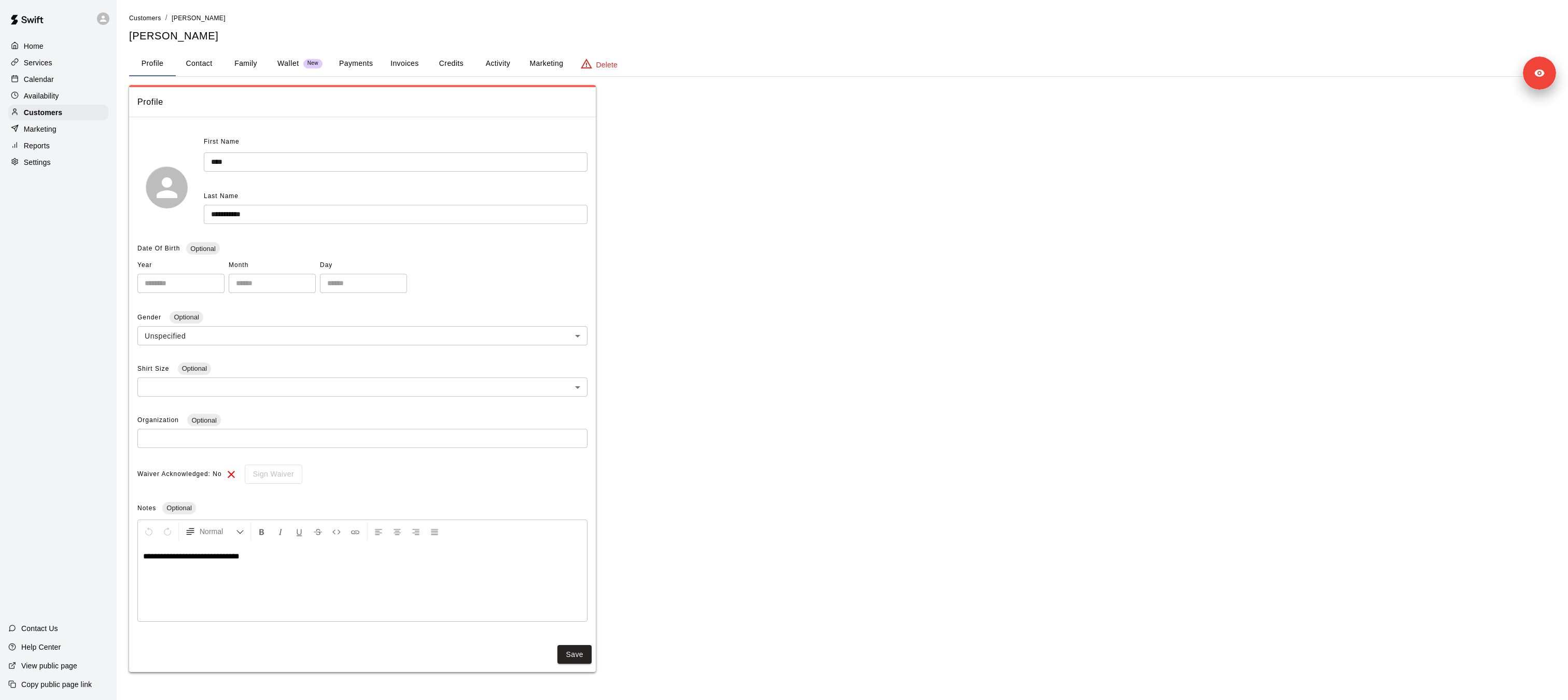
click at [295, 60] on p "Wallet" at bounding box center [289, 63] width 22 height 11
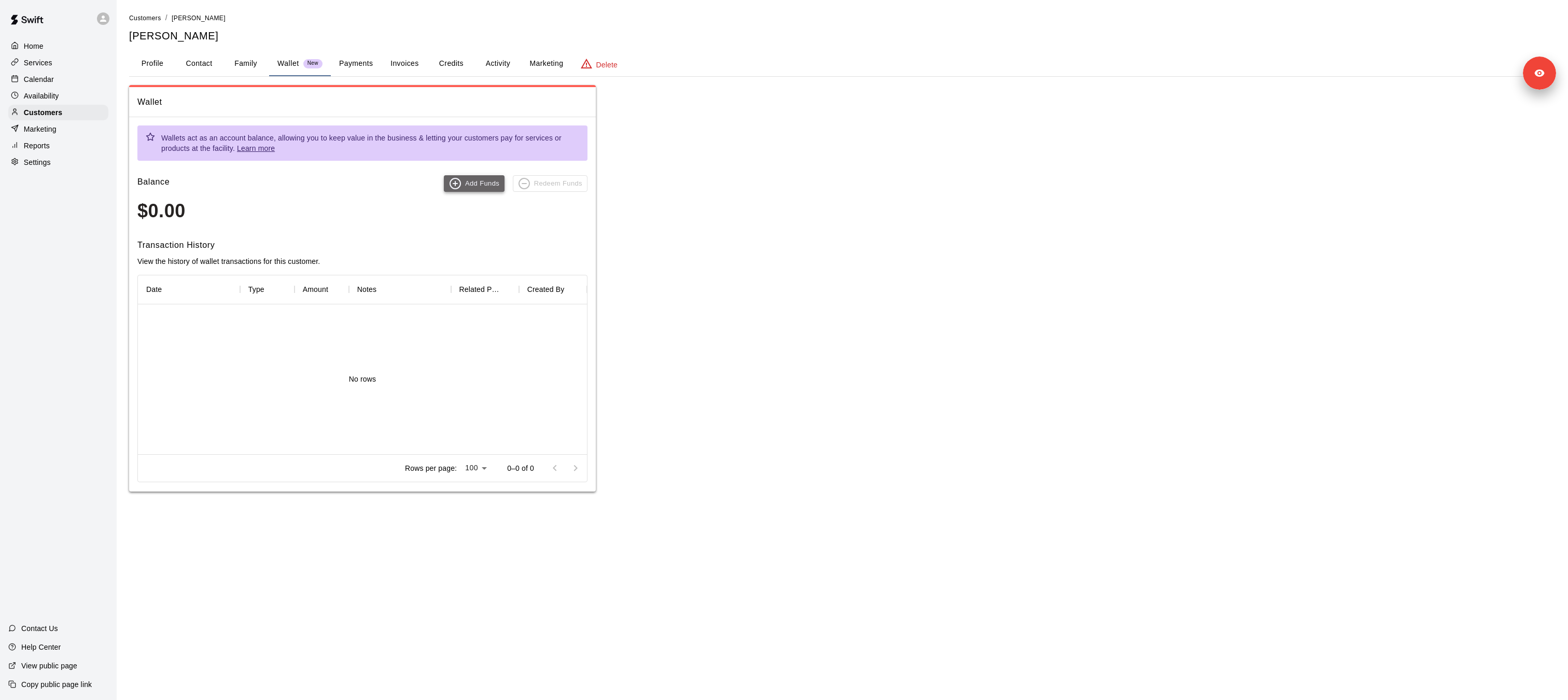
click at [467, 184] on button "Add Funds" at bounding box center [474, 183] width 61 height 16
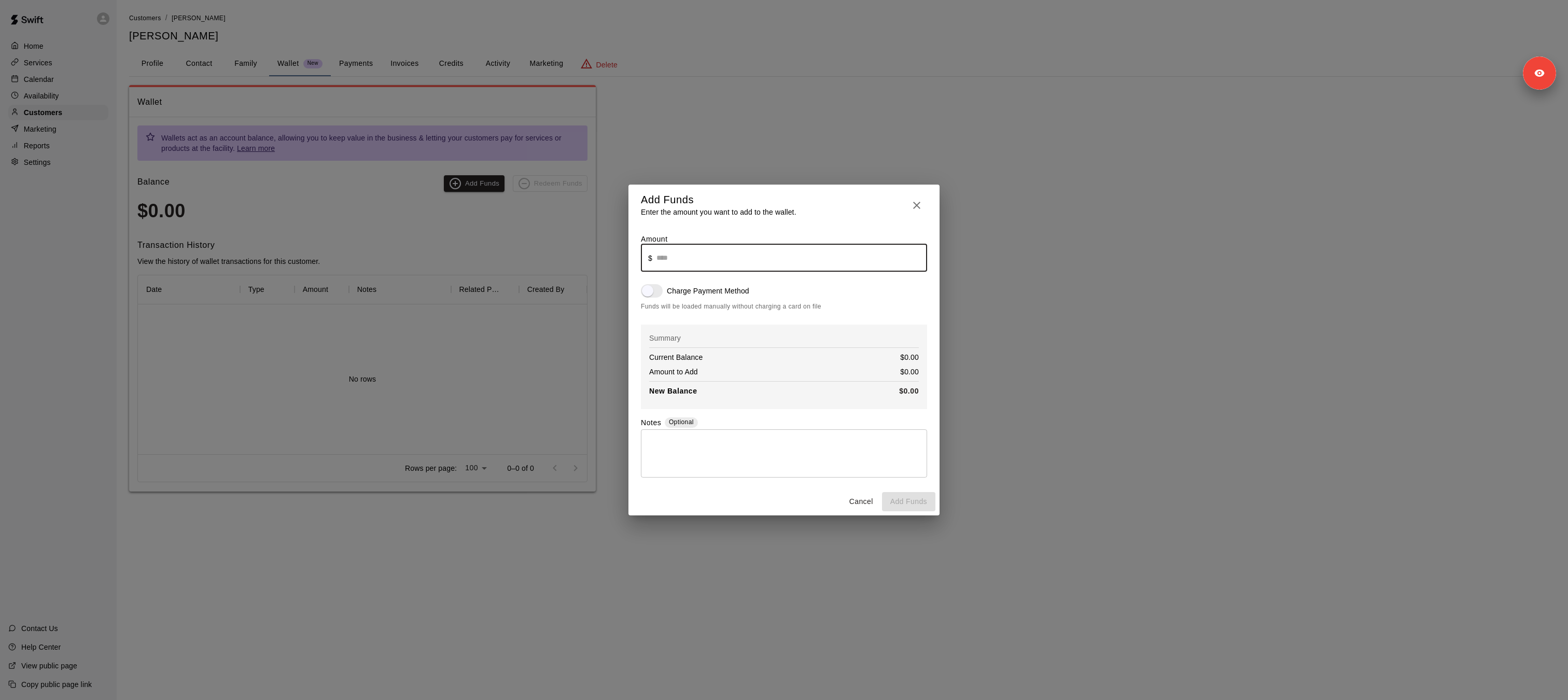
click at [688, 250] on input "text" at bounding box center [791, 257] width 271 height 27
type input "*****"
click at [922, 206] on icon "button" at bounding box center [917, 205] width 12 height 12
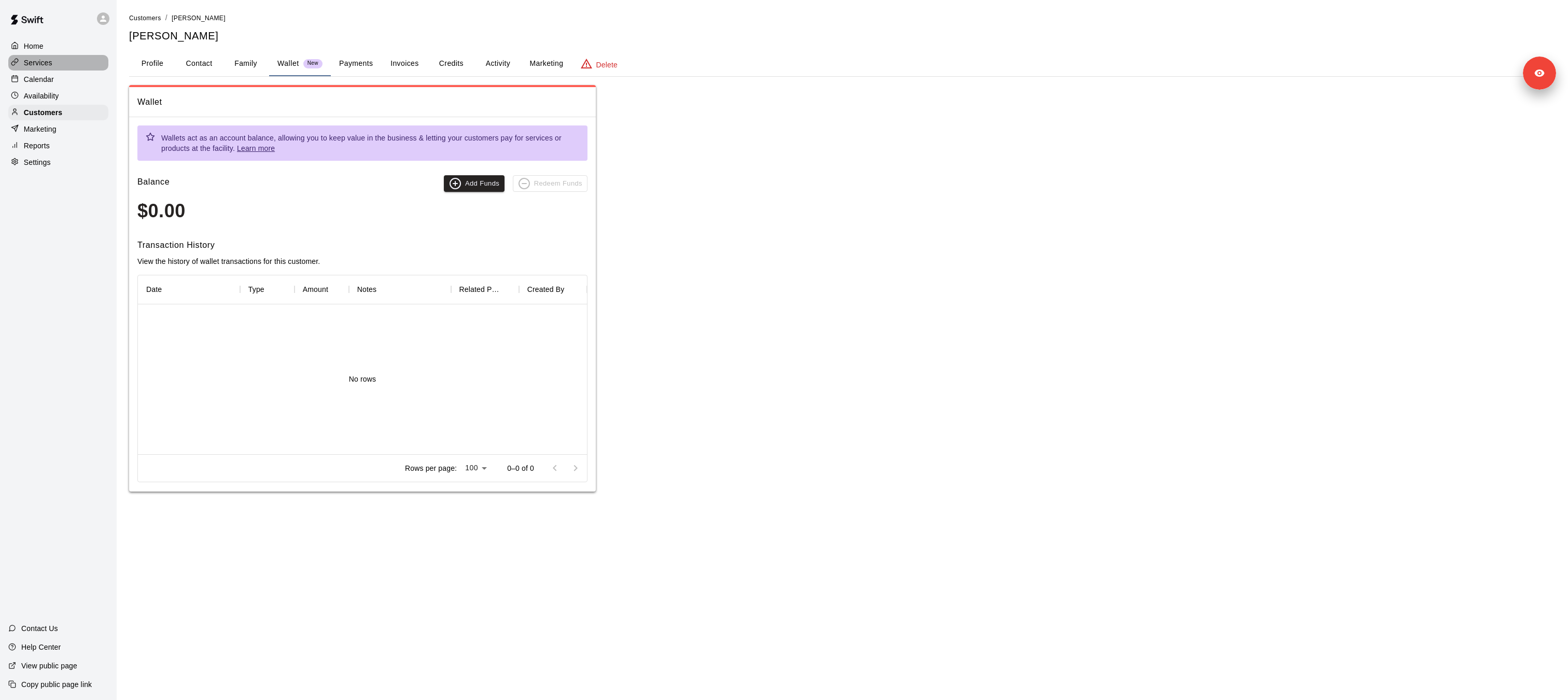
click at [47, 68] on p "Services" at bounding box center [38, 63] width 29 height 10
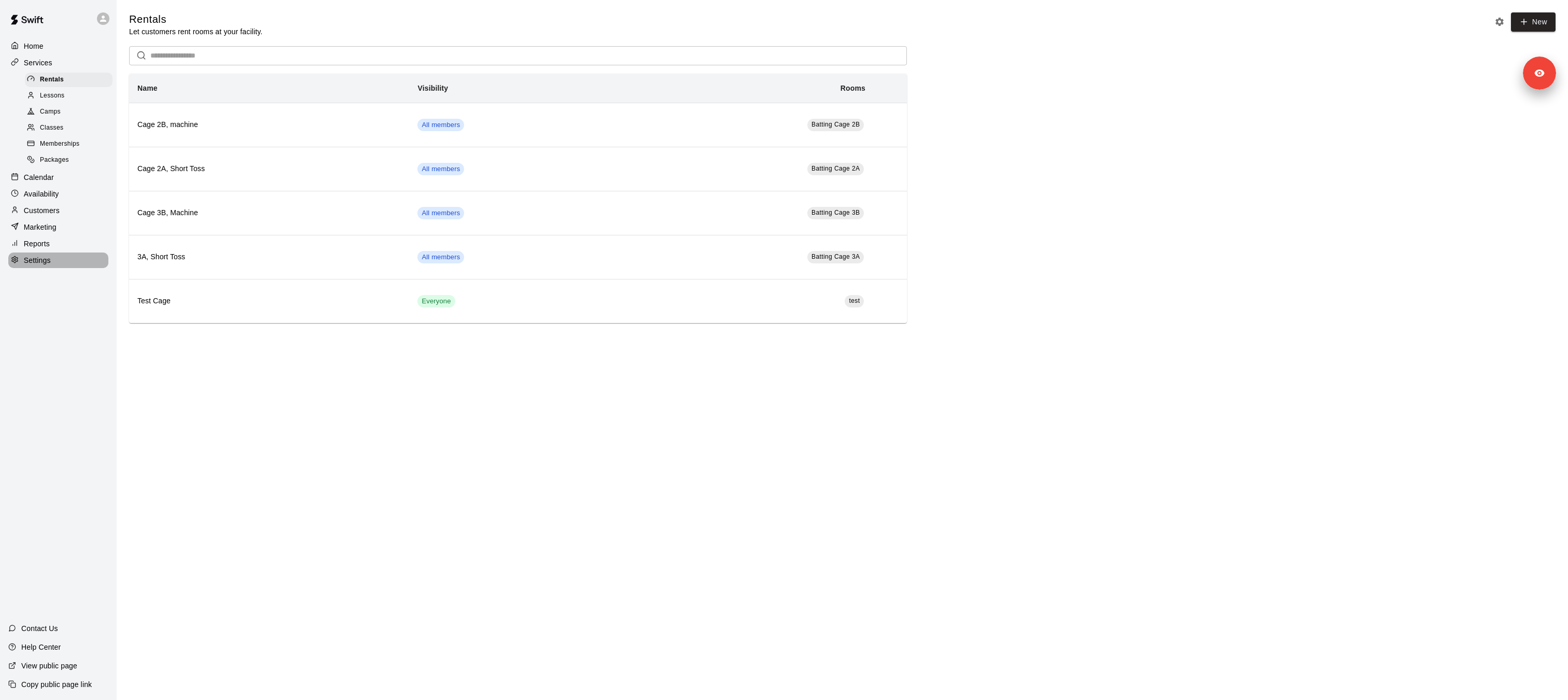
click at [33, 255] on p "Settings" at bounding box center [37, 260] width 27 height 10
select select "**"
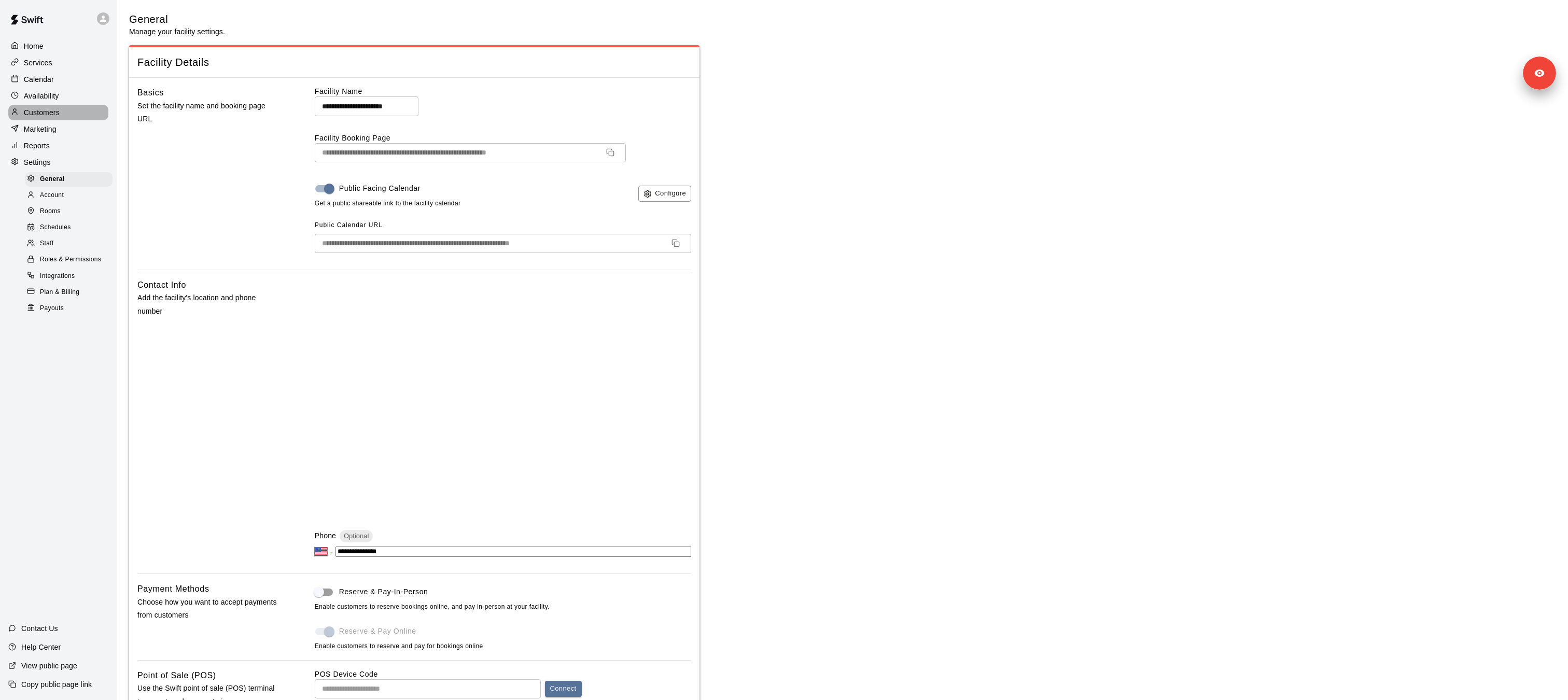
click at [40, 113] on p "Customers" at bounding box center [41, 112] width 36 height 10
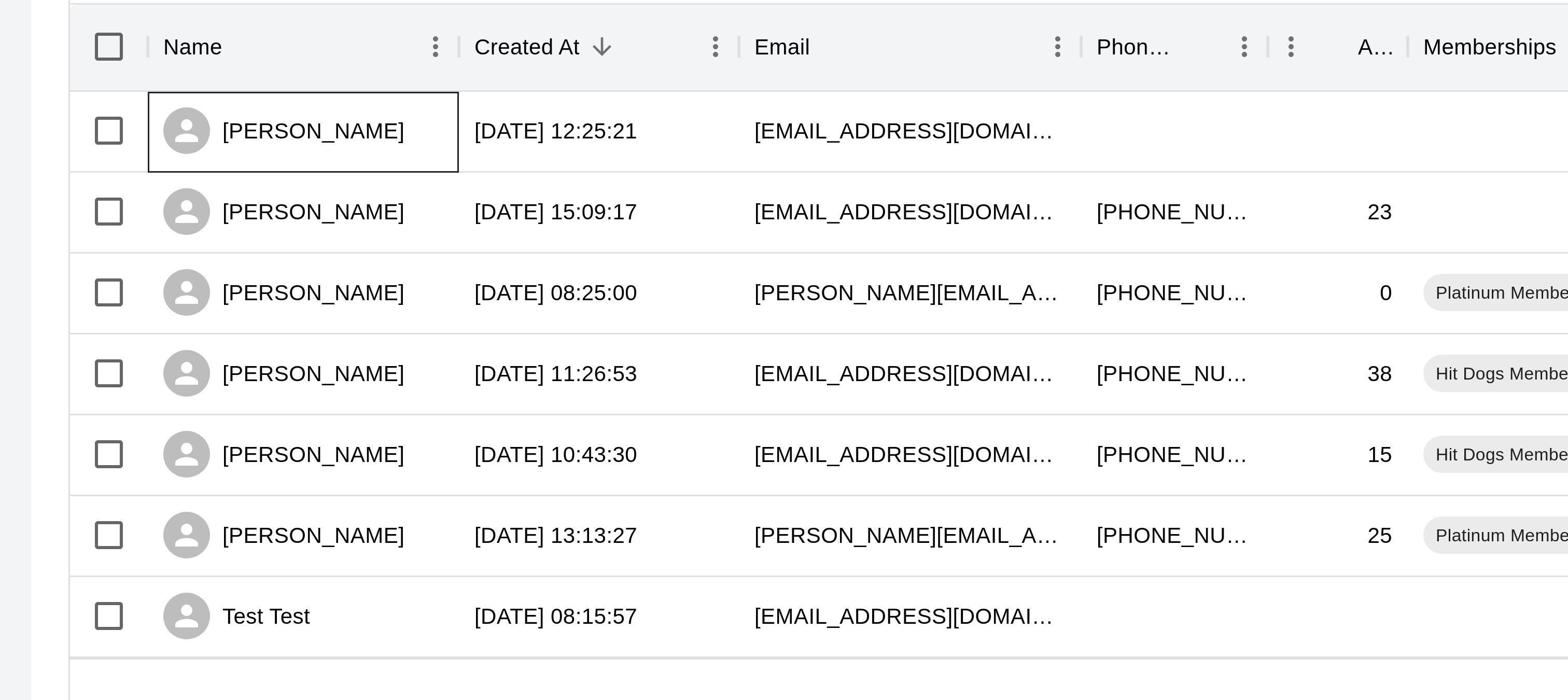
click at [215, 180] on div "Andy Deligiannis" at bounding box center [201, 177] width 80 height 16
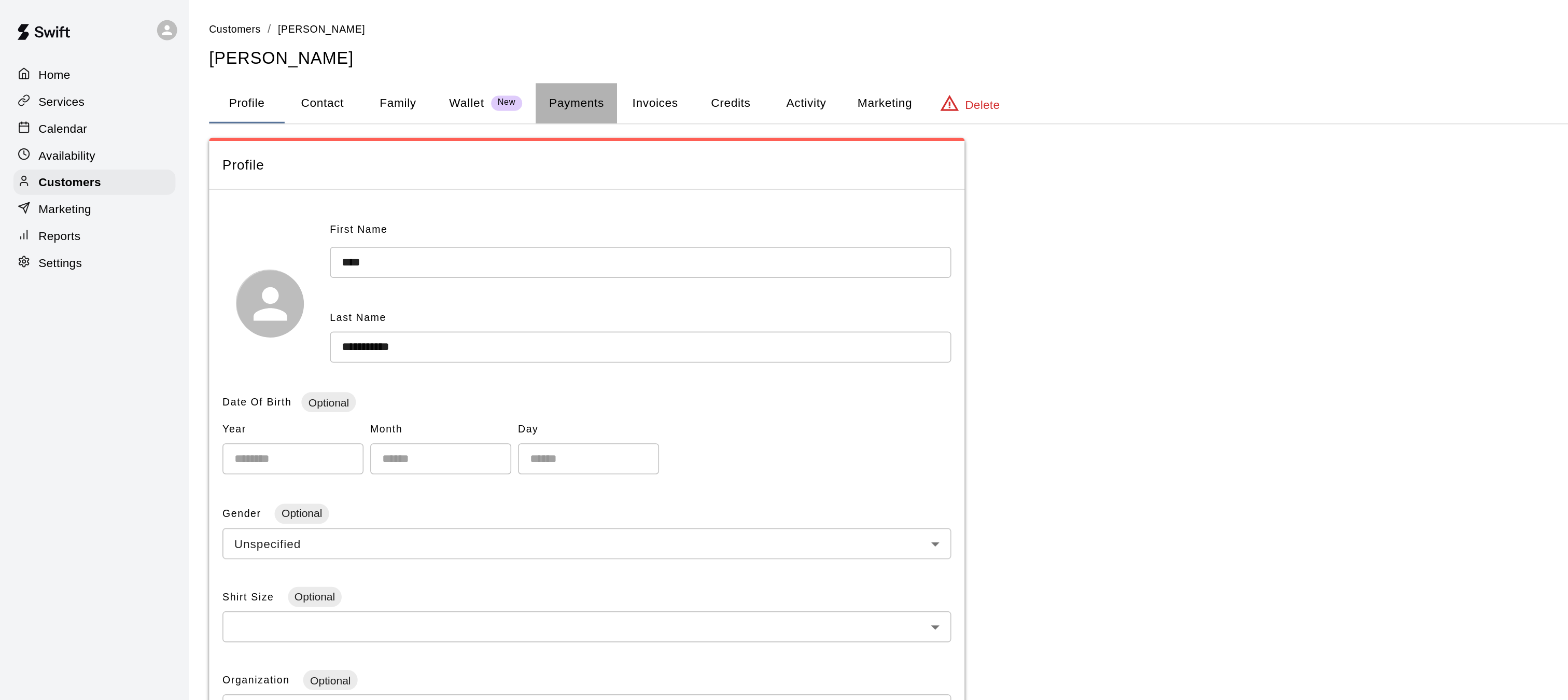
click at [352, 60] on button "Payments" at bounding box center [355, 63] width 51 height 25
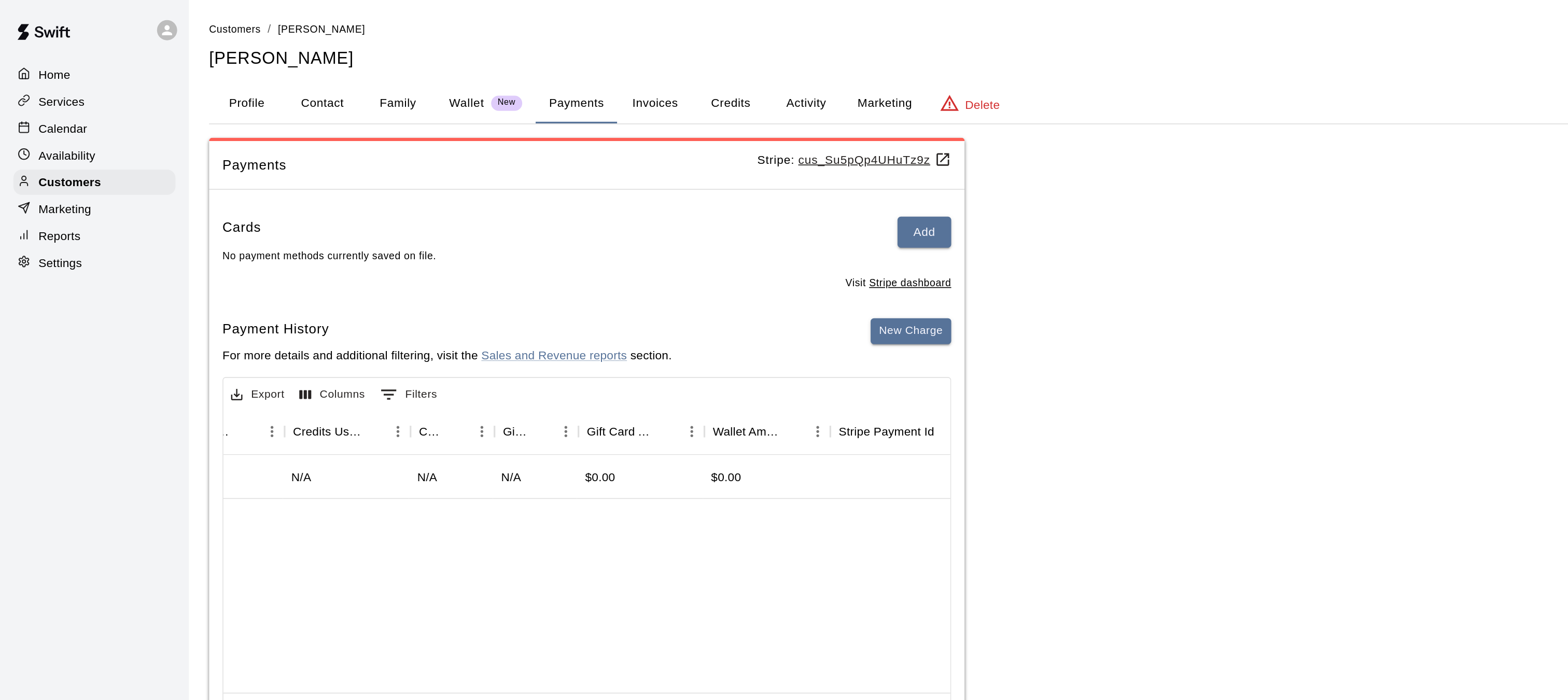
scroll to position [0, 685]
click at [492, 61] on button "Activity" at bounding box center [497, 63] width 47 height 25
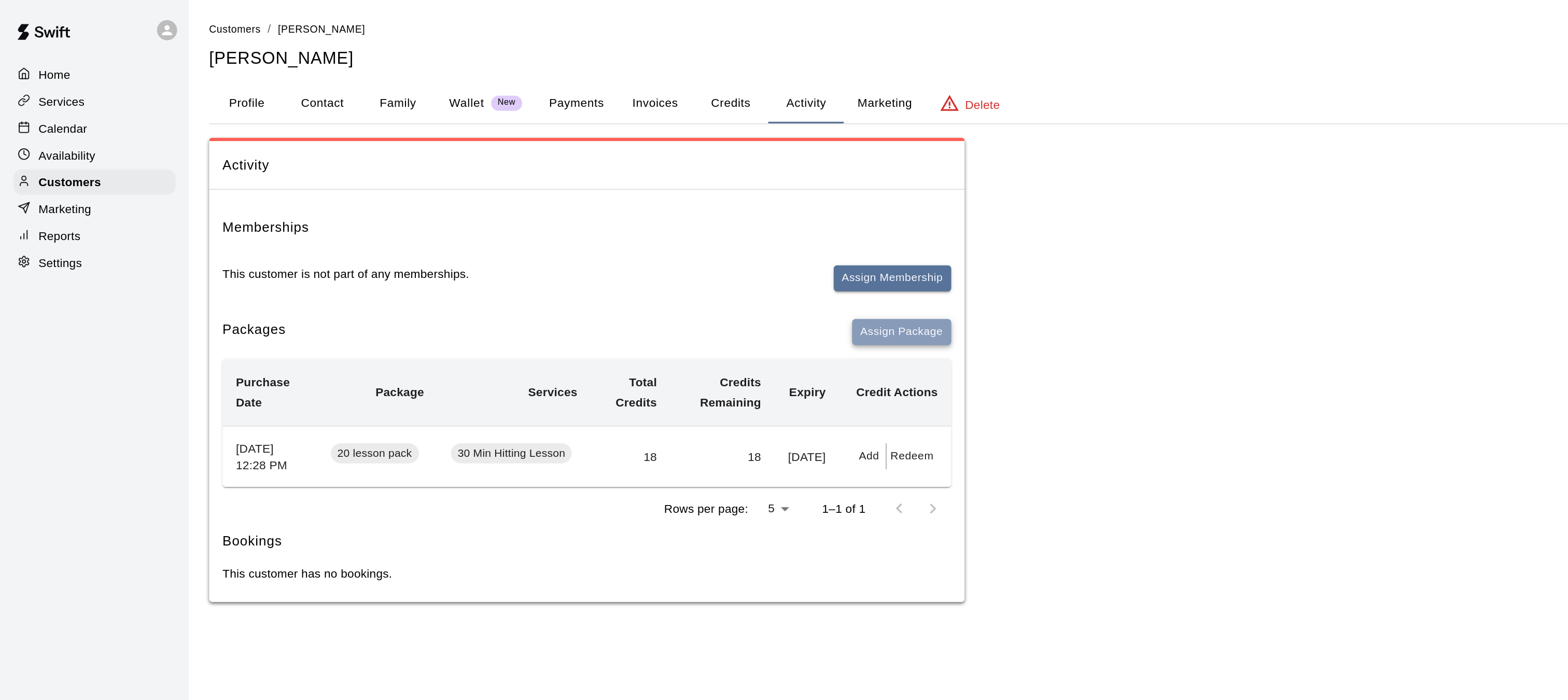
click at [542, 205] on button "Assign Package" at bounding box center [557, 205] width 61 height 16
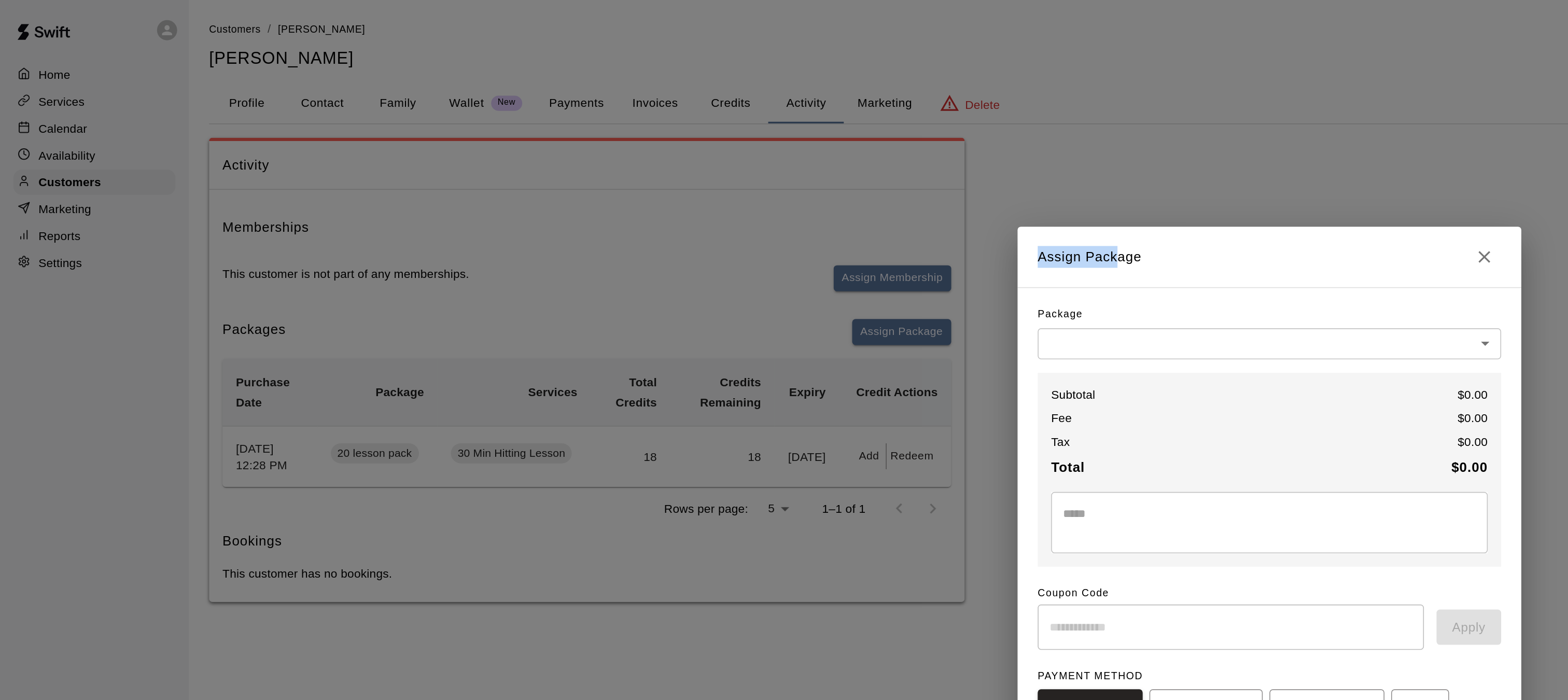
drag, startPoint x: 691, startPoint y: 156, endPoint x: 469, endPoint y: 74, distance: 236.7
click at [471, 75] on div "Assign Package Package ​ ​ Subtotal $ 0.00 Fee $ 0.00 Tax $ 0.00 Total $ 0.00 *…" at bounding box center [784, 350] width 1568 height 700
click at [684, 225] on div "Package ​ ​ Subtotal $ 0.00 Fee $ 0.00 Tax $ 0.00 Total $ 0.00 * ​ Coupon Code …" at bounding box center [784, 354] width 286 height 335
click at [691, 159] on h2 "Assign Package" at bounding box center [783, 158] width 311 height 37
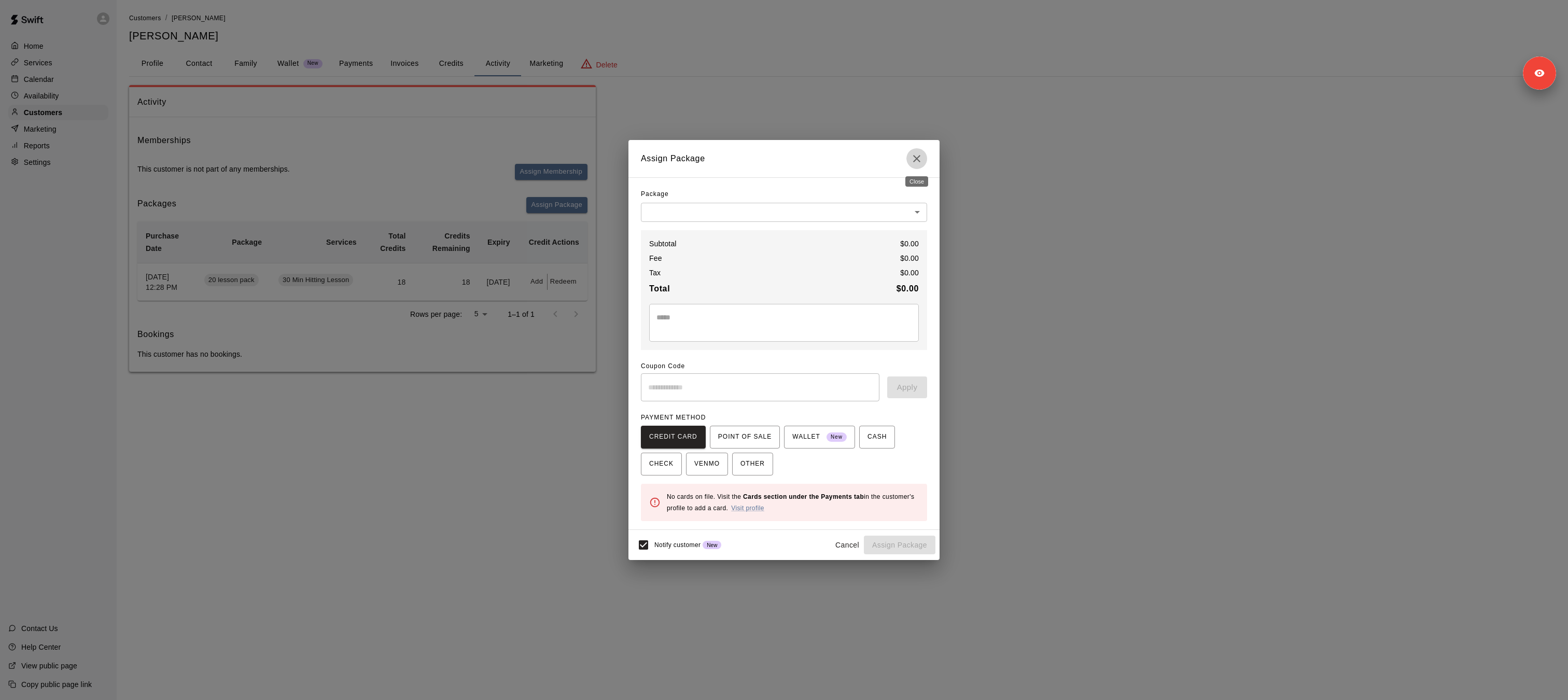
drag, startPoint x: 922, startPoint y: 158, endPoint x: 889, endPoint y: 164, distance: 33.5
click at [891, 164] on h2 "Assign Package" at bounding box center [783, 158] width 311 height 37
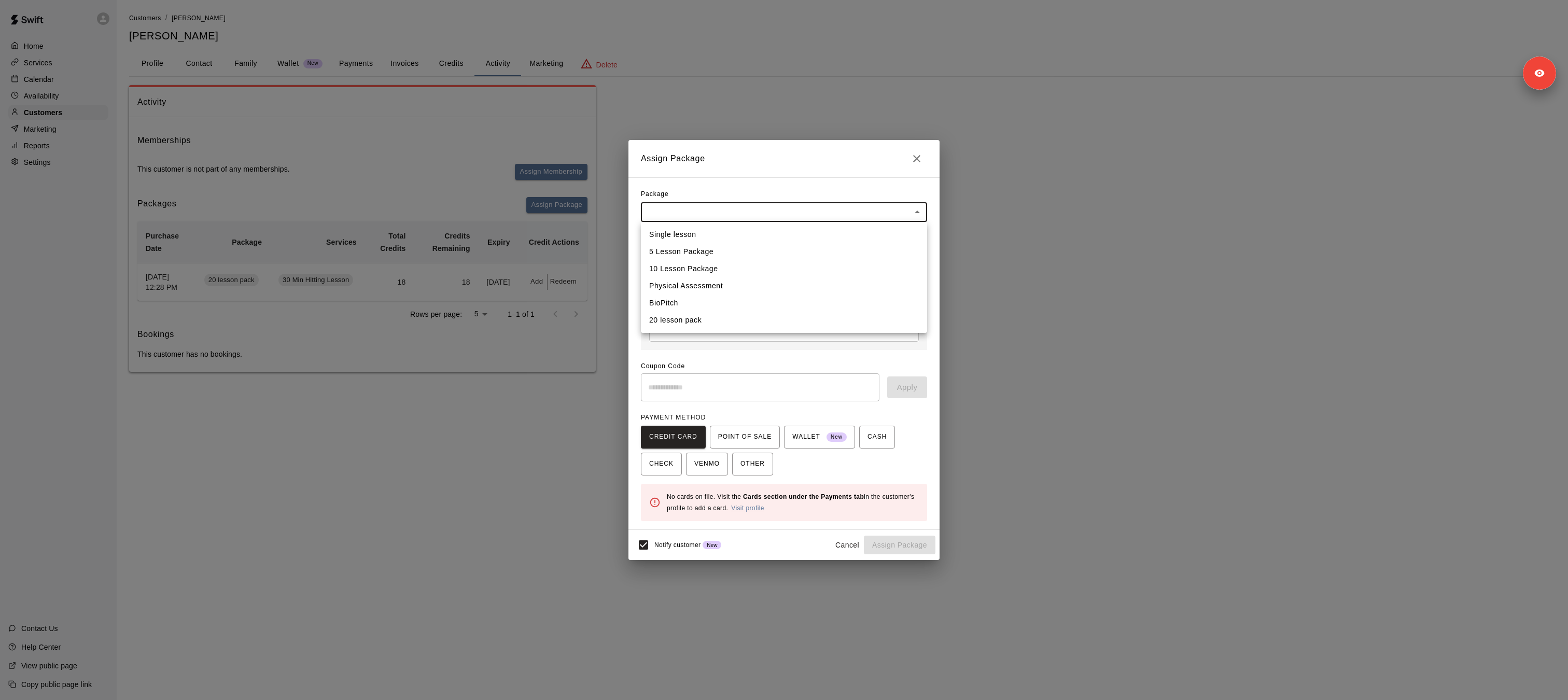
click at [758, 214] on body "Home Services Calendar Availability Customers Marketing Reports Settings Contac…" at bounding box center [784, 196] width 1568 height 393
click at [693, 316] on li "20 lesson pack" at bounding box center [784, 320] width 286 height 17
type input "**********"
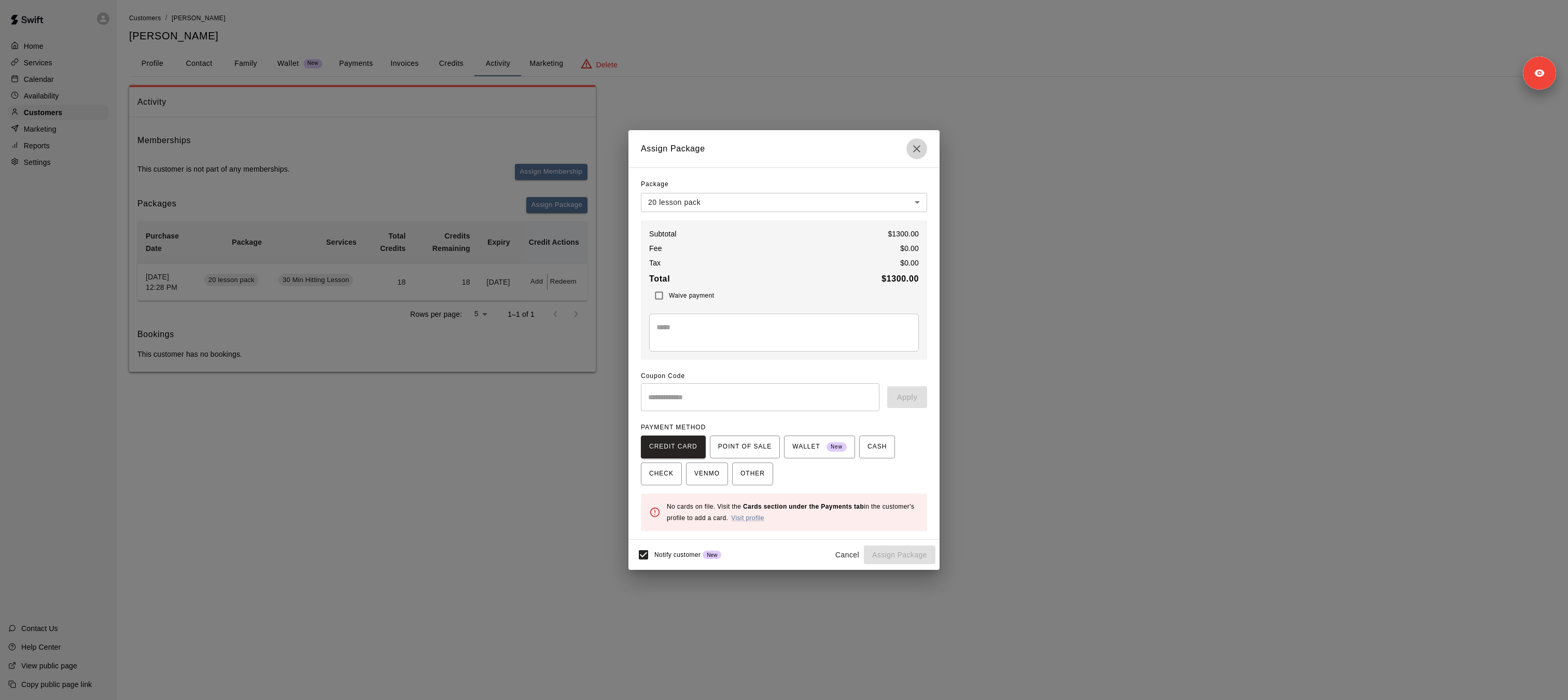
click at [922, 147] on icon "Close" at bounding box center [917, 149] width 12 height 12
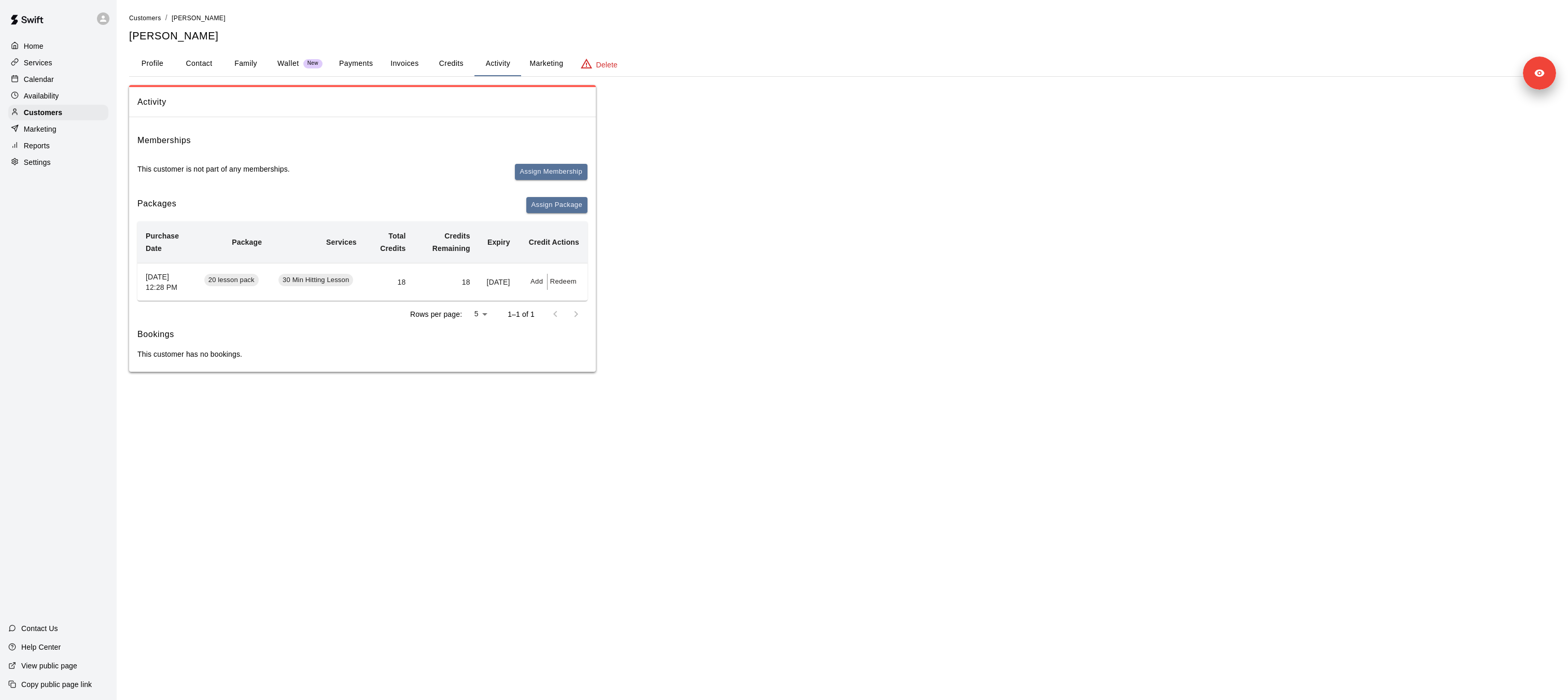
click at [54, 128] on p "Marketing" at bounding box center [40, 129] width 33 height 10
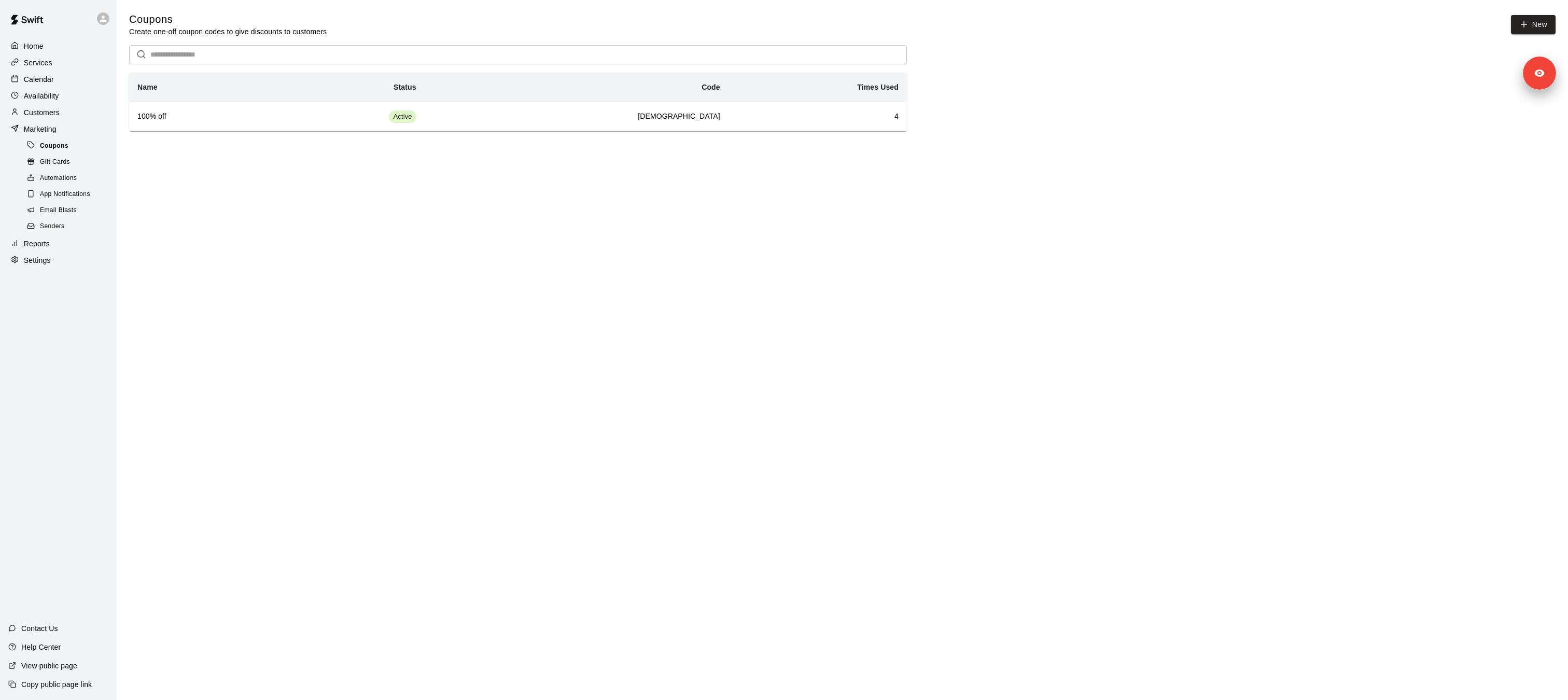
click at [57, 148] on span "Coupons" at bounding box center [54, 146] width 29 height 10
click at [180, 117] on h6 "100% off" at bounding box center [199, 116] width 124 height 12
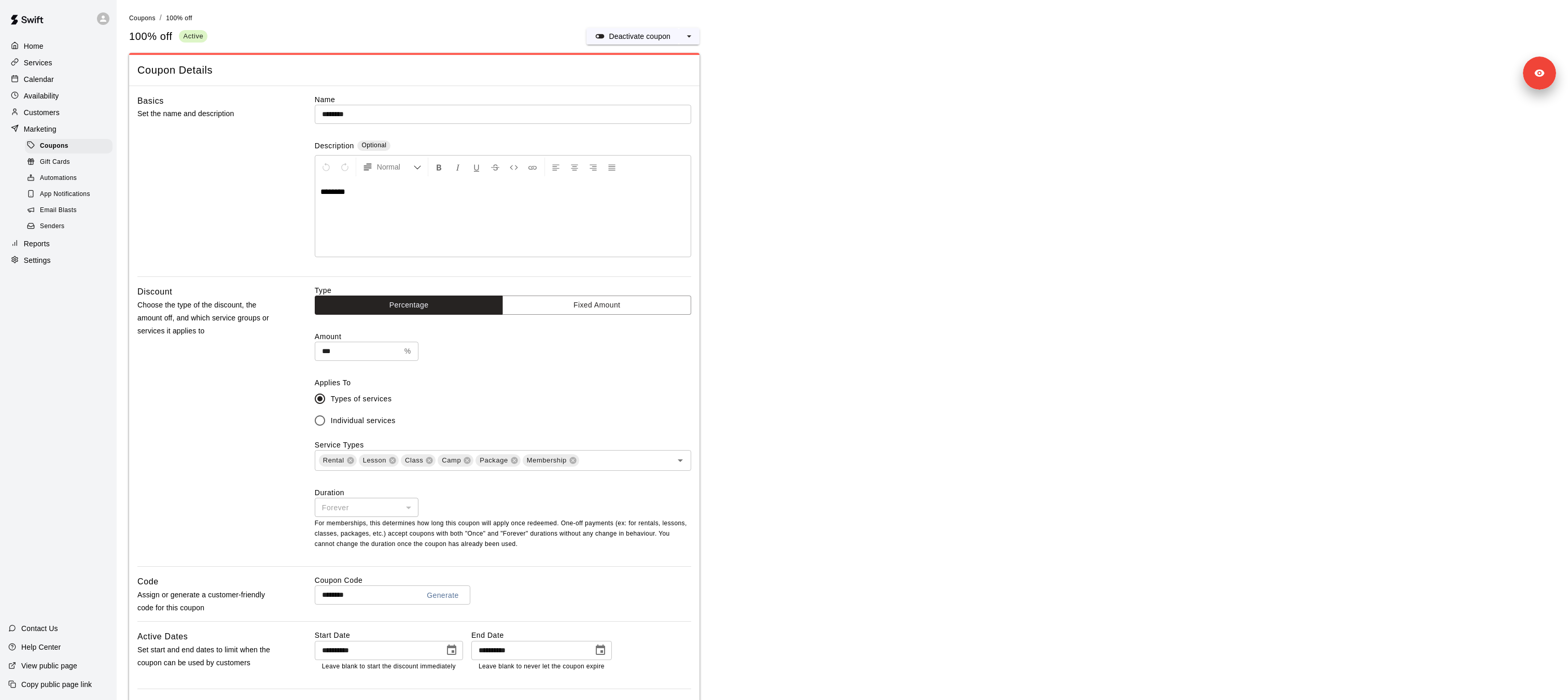
scroll to position [141, 0]
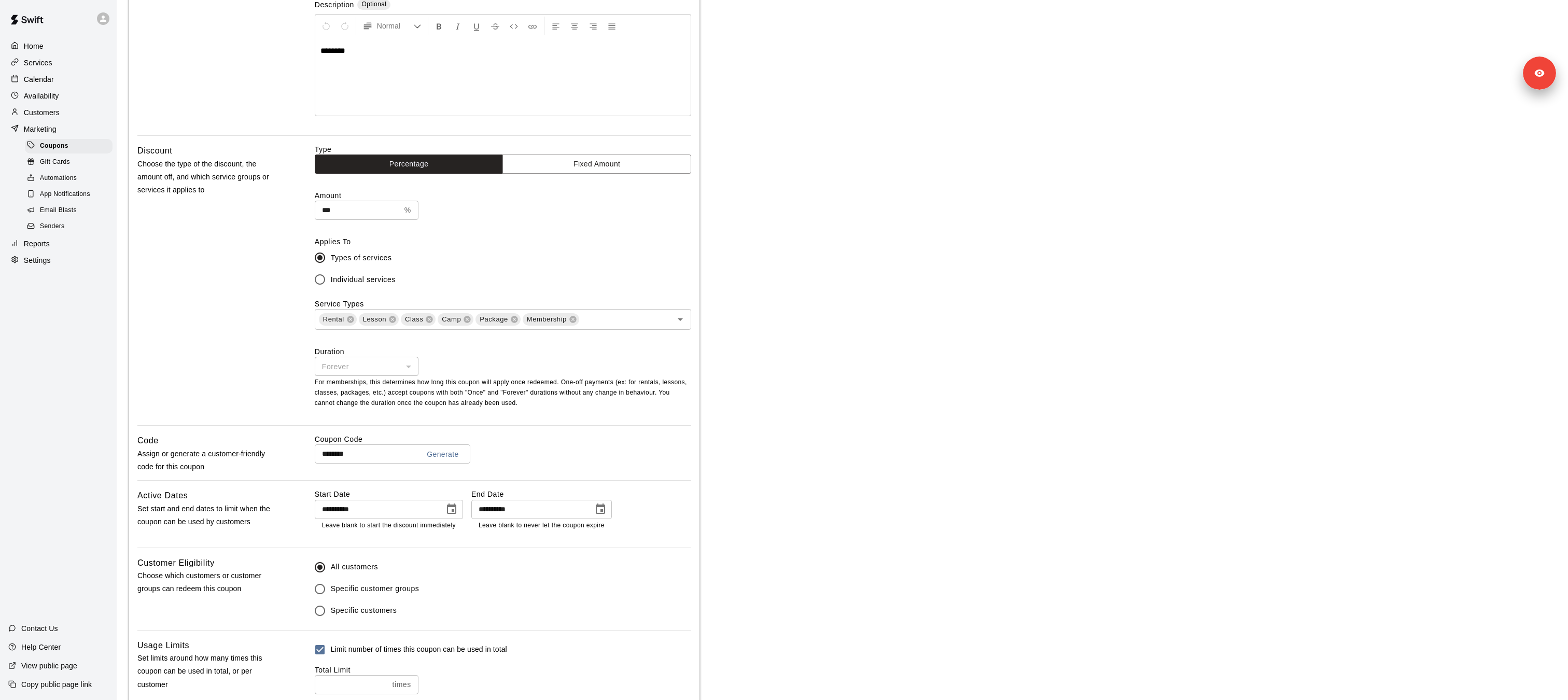
click at [345, 453] on input "********" at bounding box center [363, 454] width 96 height 19
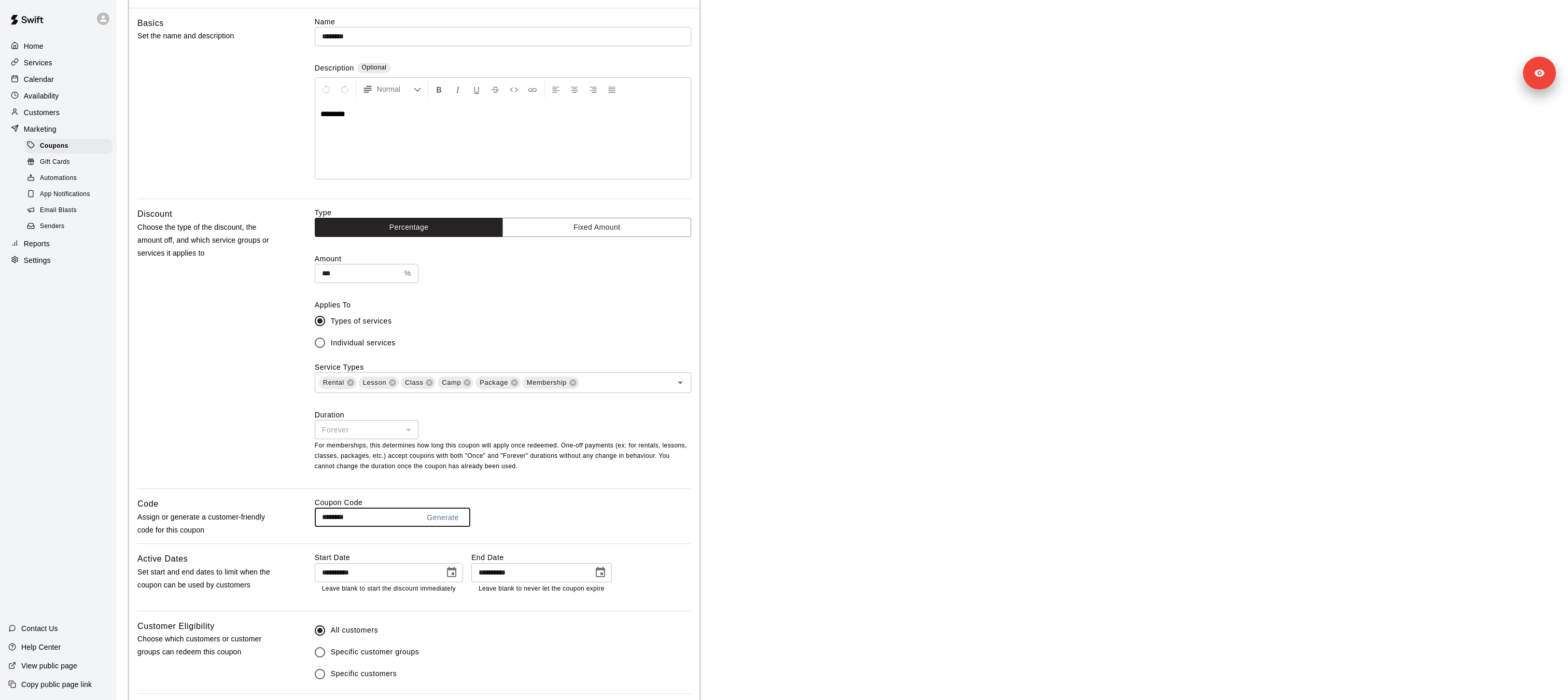
scroll to position [0, 0]
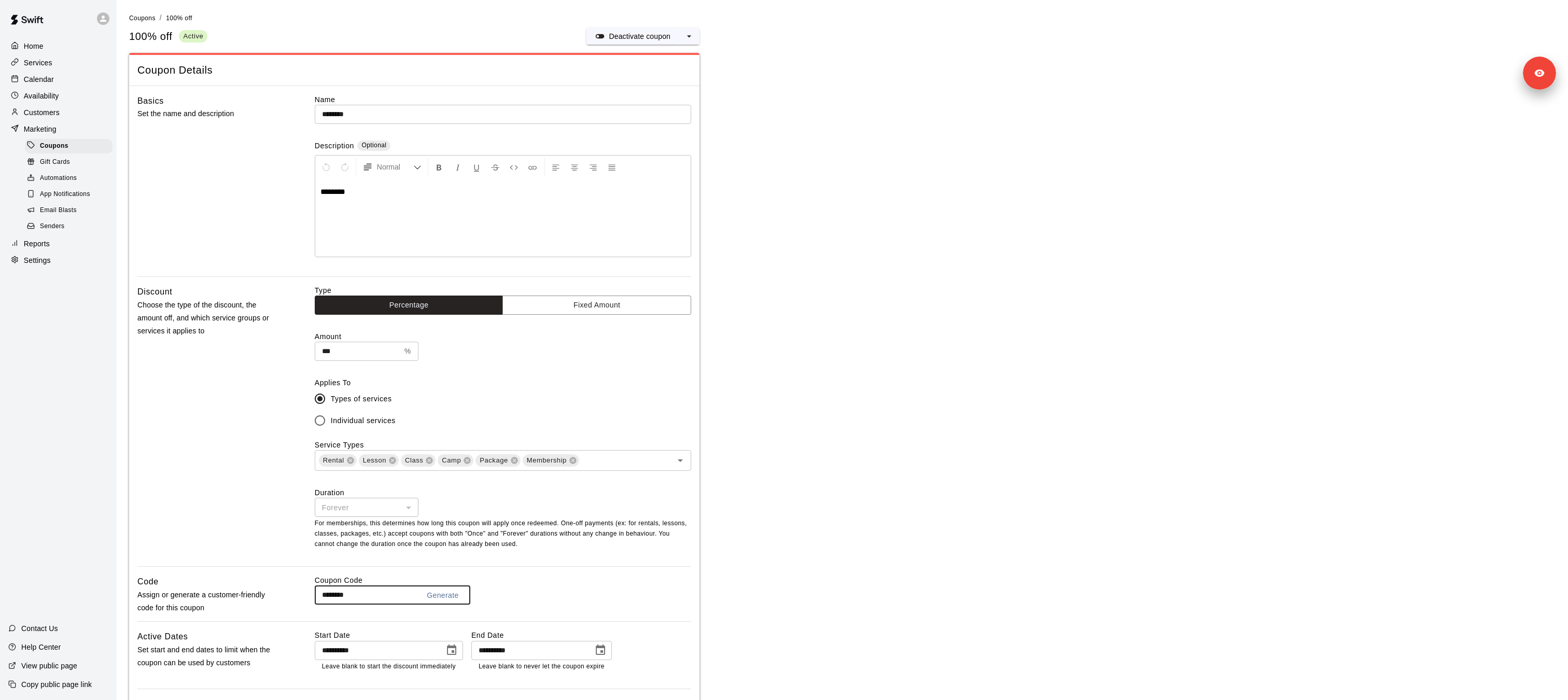
click at [56, 105] on div "Customers" at bounding box center [58, 113] width 100 height 16
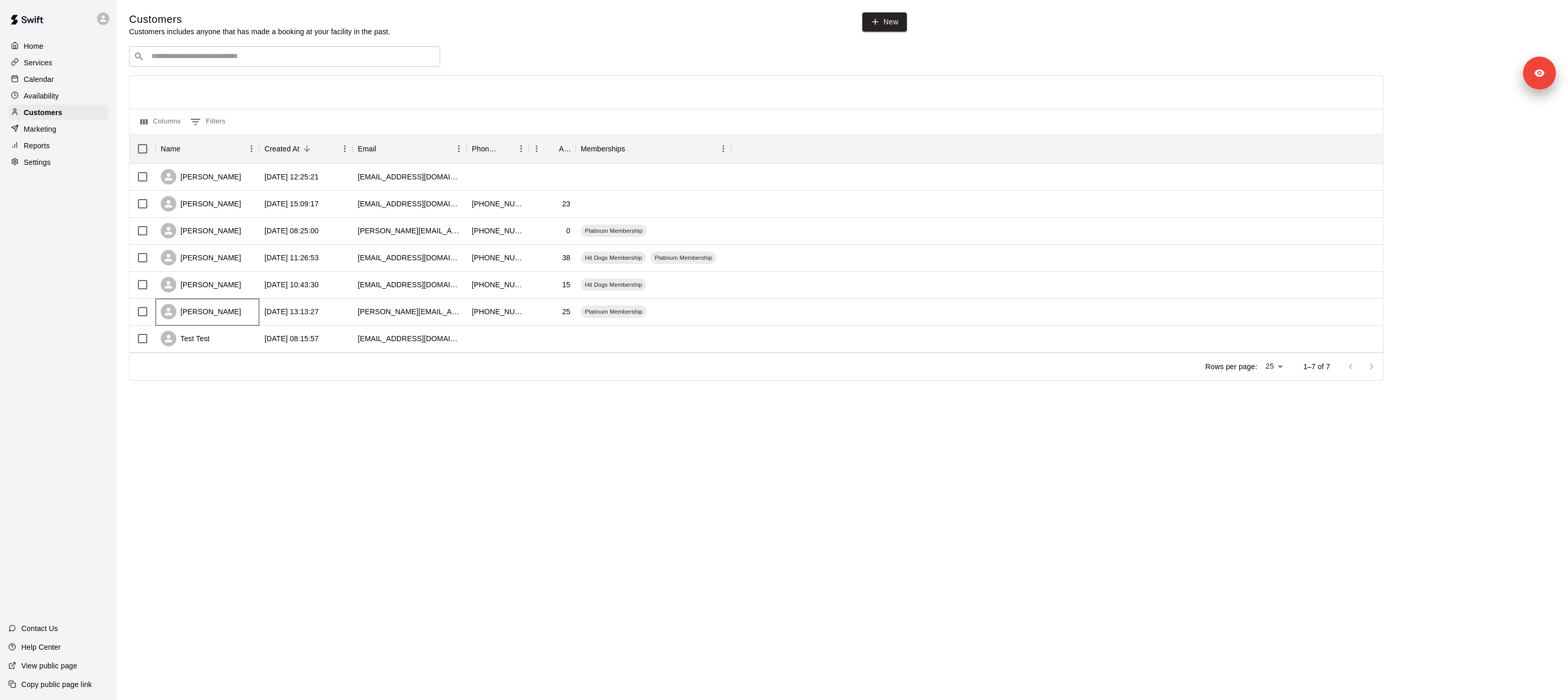
click at [194, 311] on div "[PERSON_NAME]" at bounding box center [201, 312] width 80 height 16
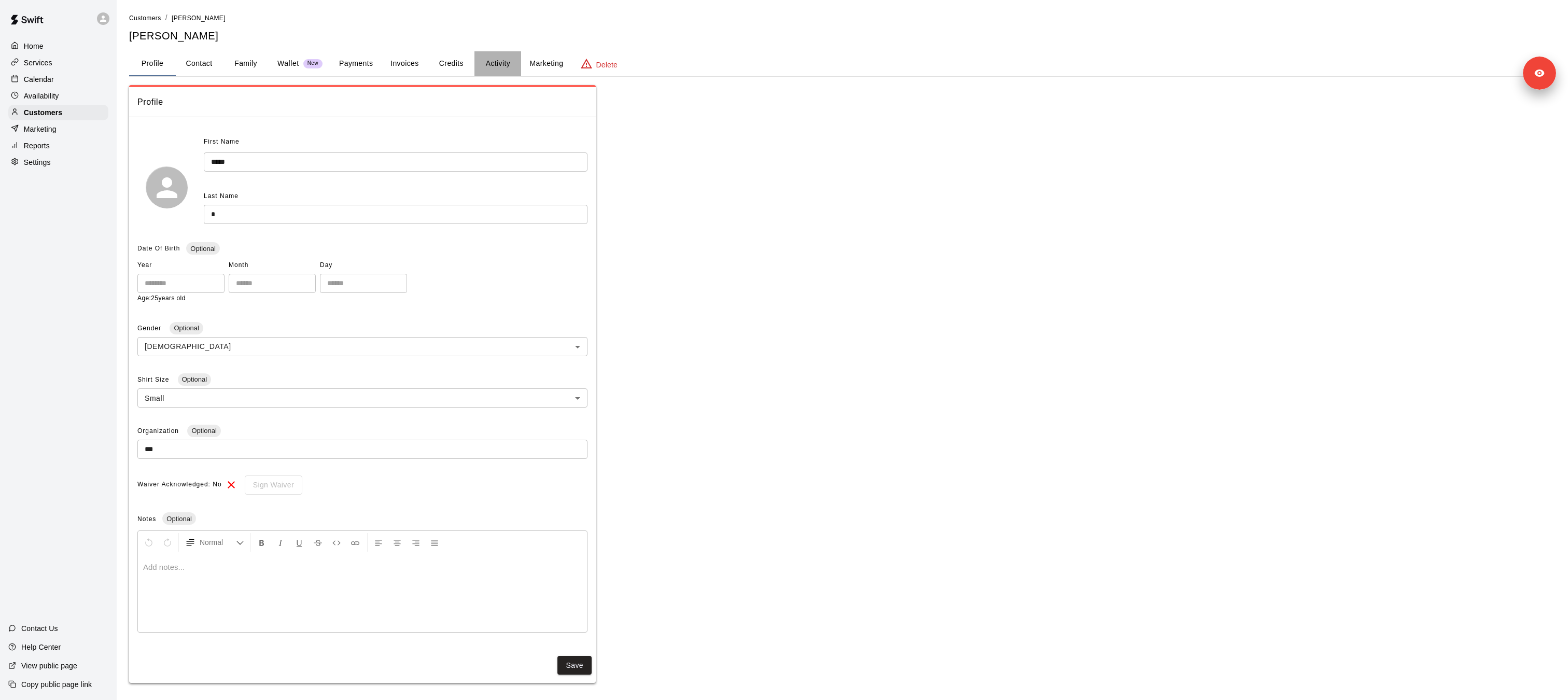
click at [500, 61] on button "Activity" at bounding box center [497, 63] width 47 height 25
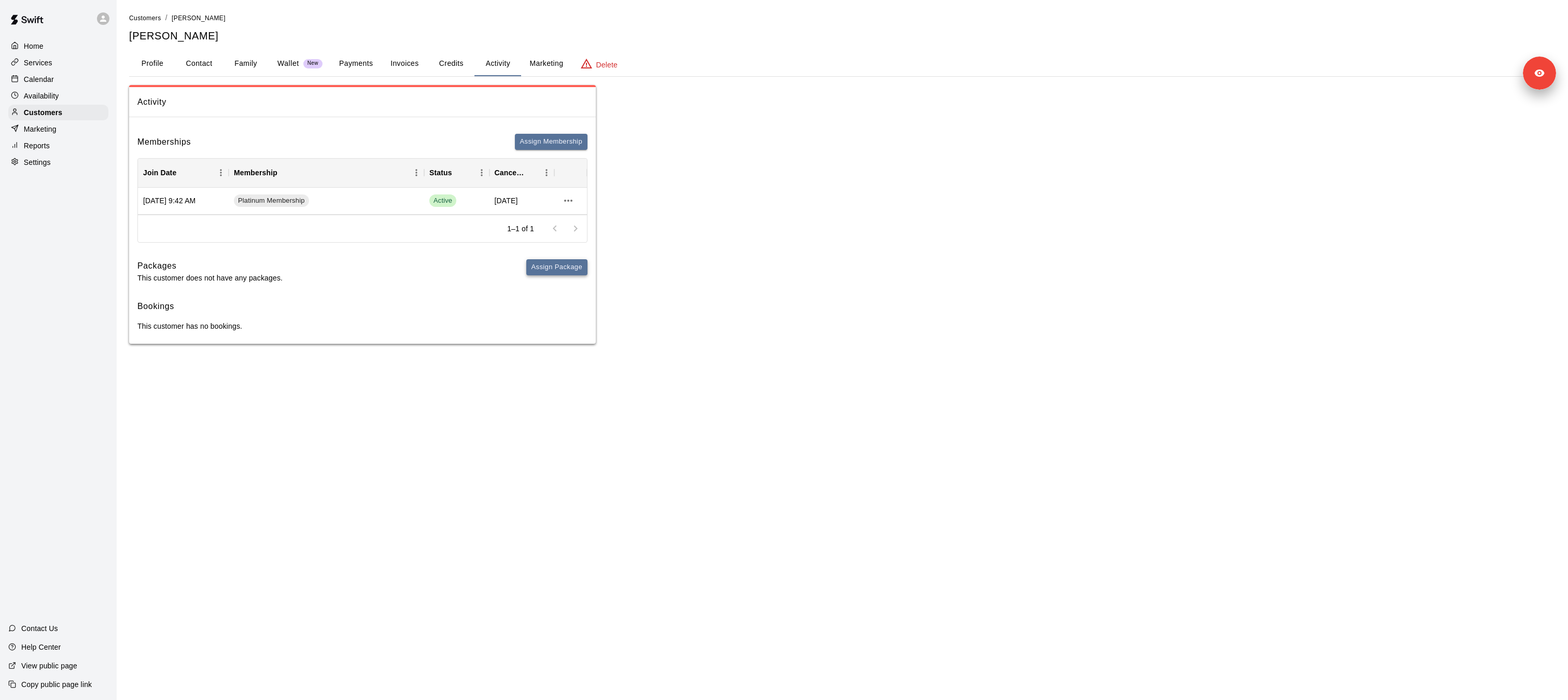
click at [547, 266] on button "Assign Package" at bounding box center [557, 267] width 61 height 16
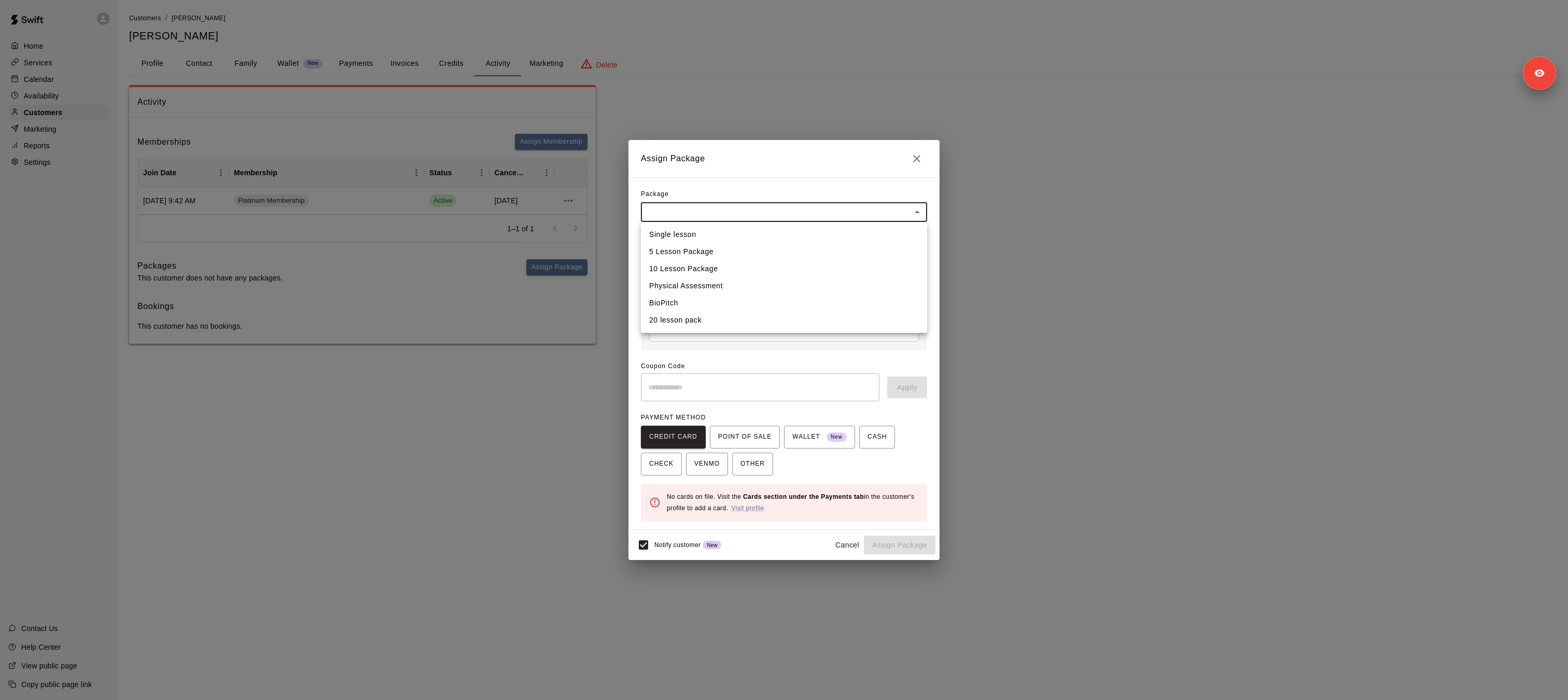
click at [697, 210] on body "Home Services Calendar Availability Customers Marketing Reports Settings Contac…" at bounding box center [784, 182] width 1568 height 365
click at [690, 321] on li "20 lesson pack" at bounding box center [784, 320] width 286 height 17
type input "**********"
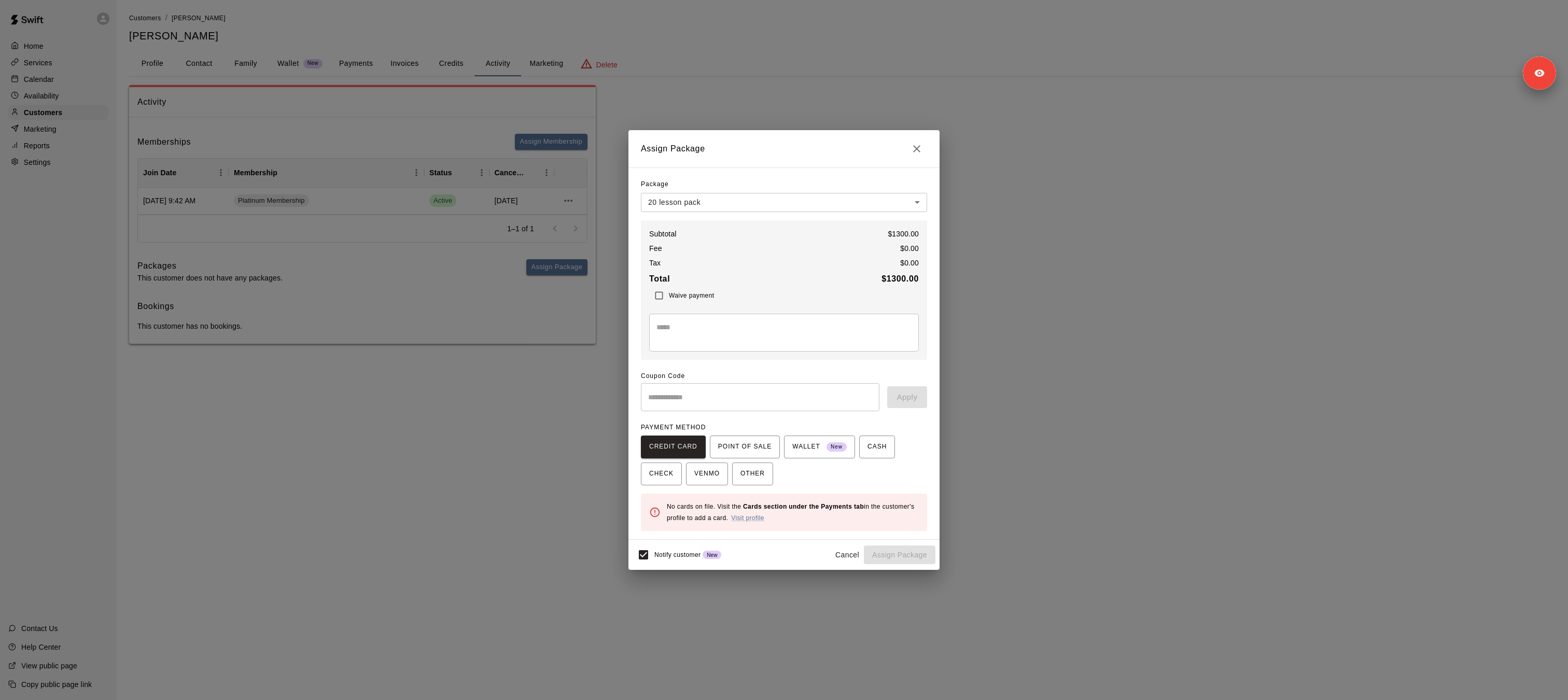
click at [23, 96] on div "**********" at bounding box center [784, 350] width 1568 height 700
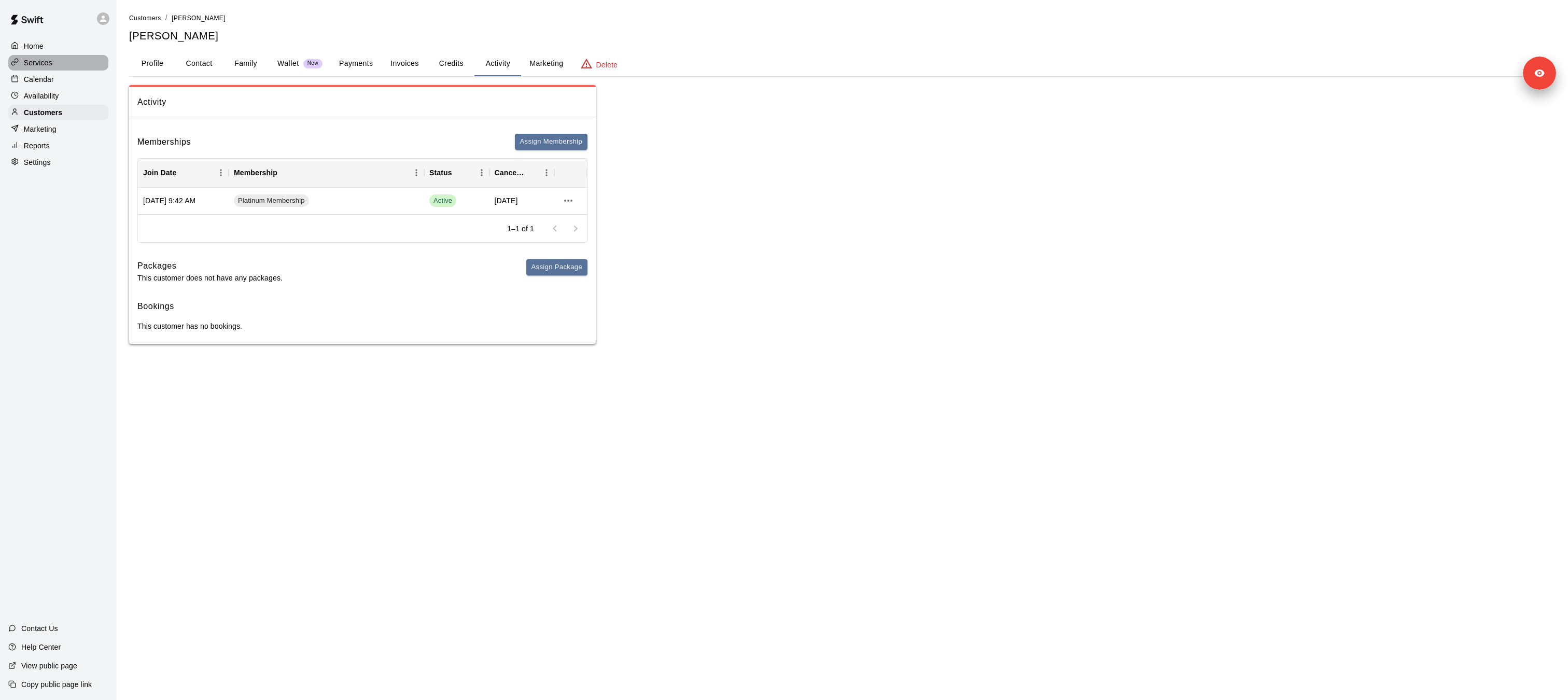
click at [40, 60] on p "Services" at bounding box center [38, 63] width 29 height 10
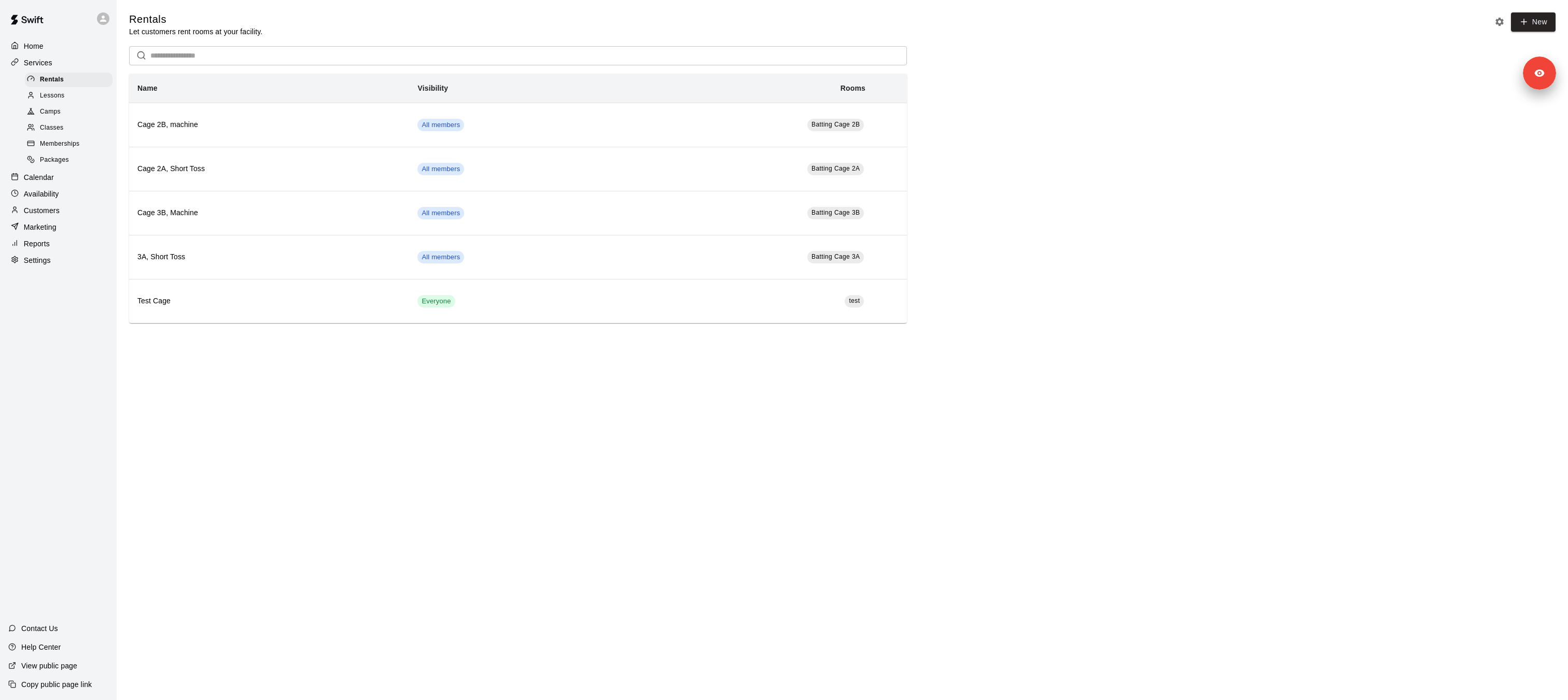
click at [47, 208] on p "Customers" at bounding box center [41, 210] width 36 height 10
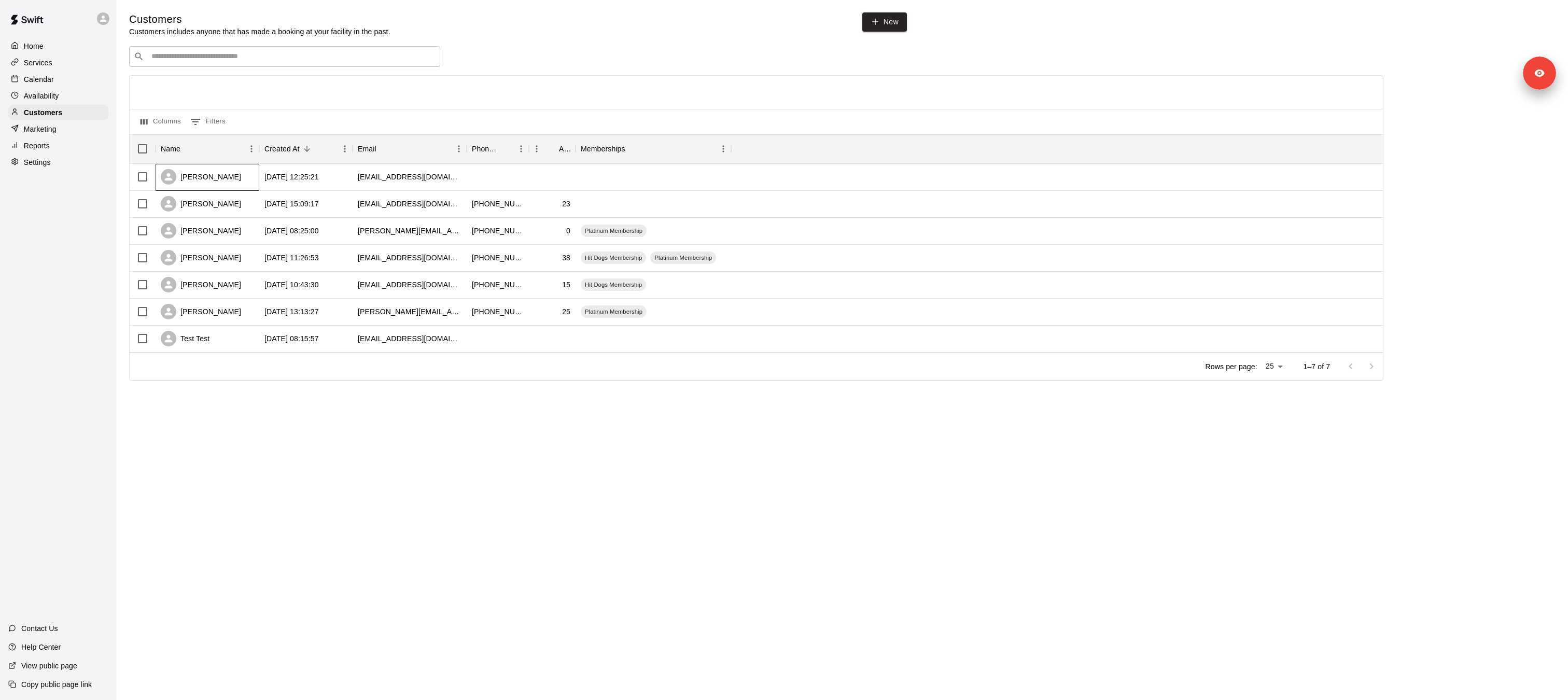
click at [194, 178] on div "Andy Deligiannis" at bounding box center [201, 177] width 80 height 16
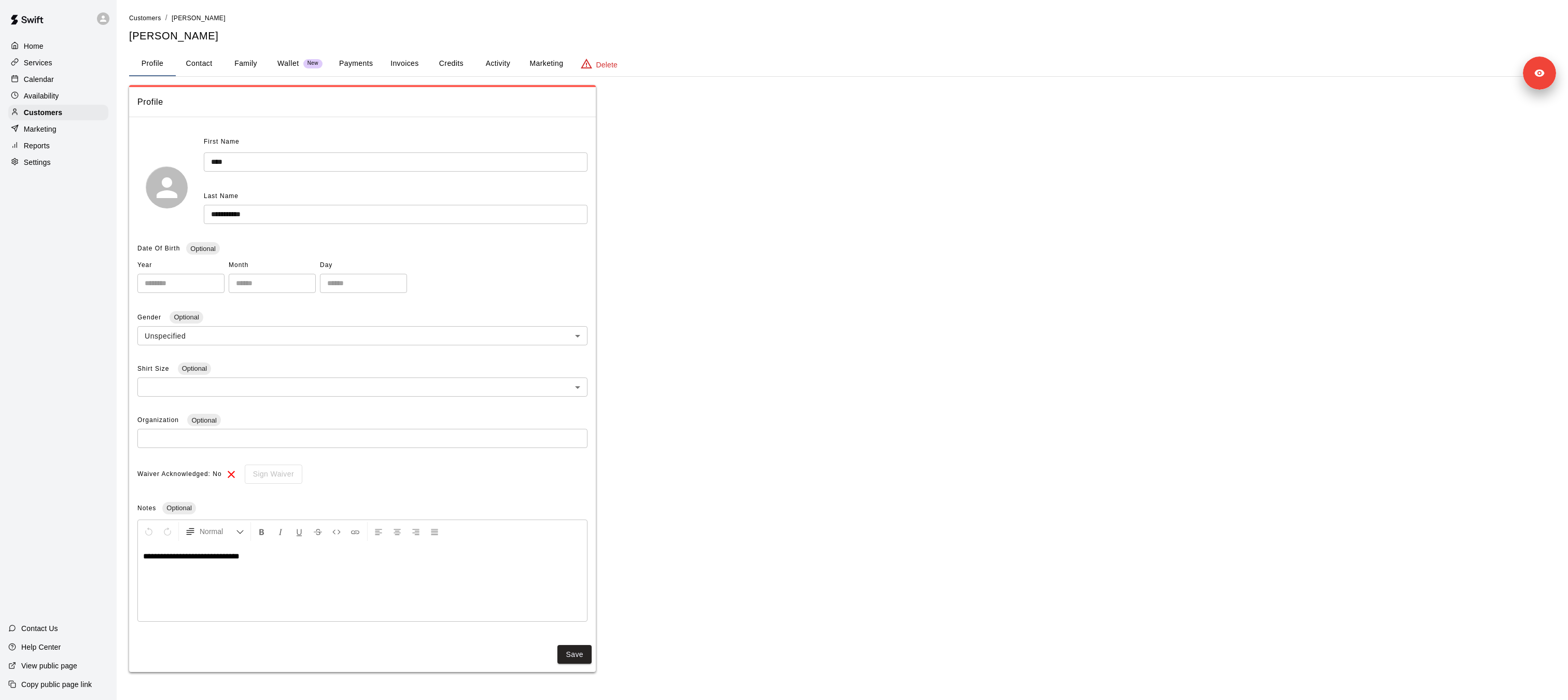
click at [345, 66] on button "Payments" at bounding box center [355, 63] width 51 height 25
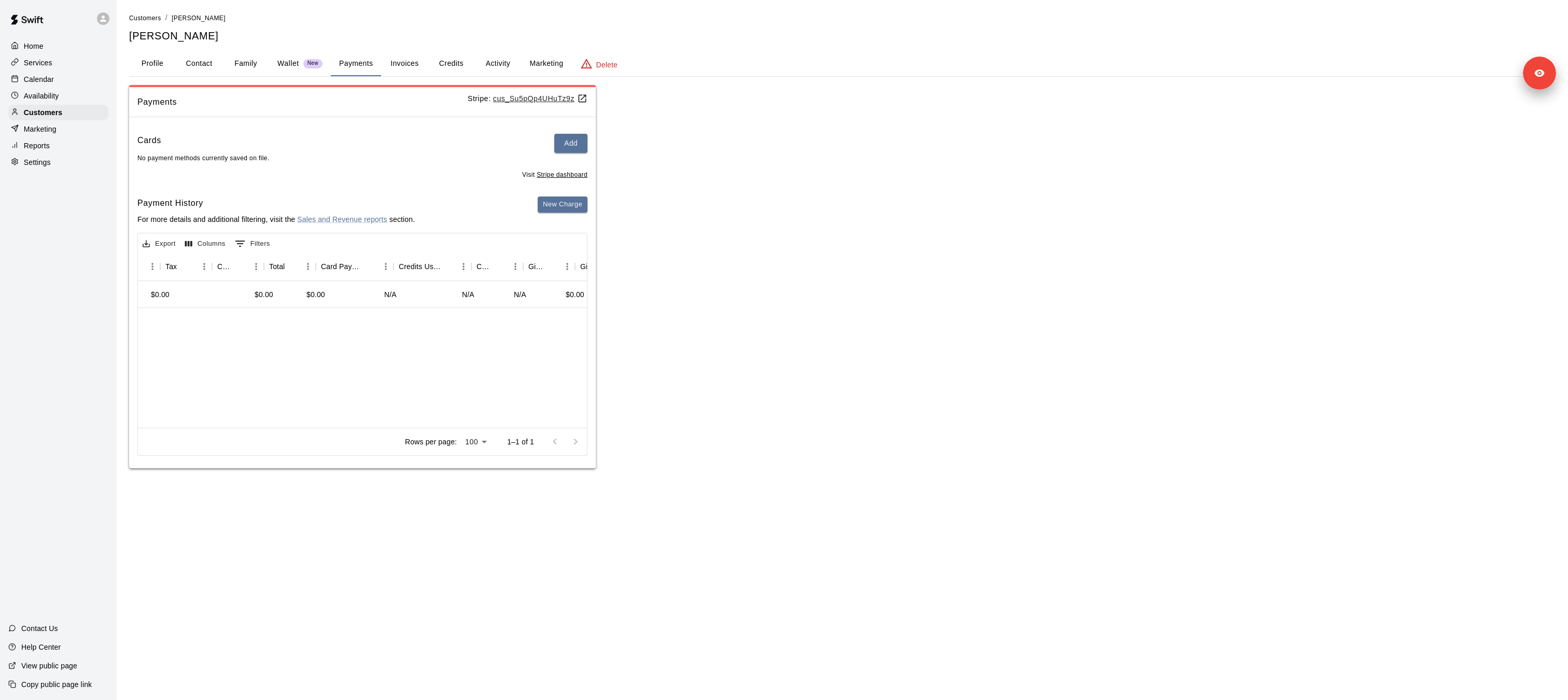
scroll to position [0, 478]
click at [469, 295] on div "N/A" at bounding box center [467, 294] width 12 height 10
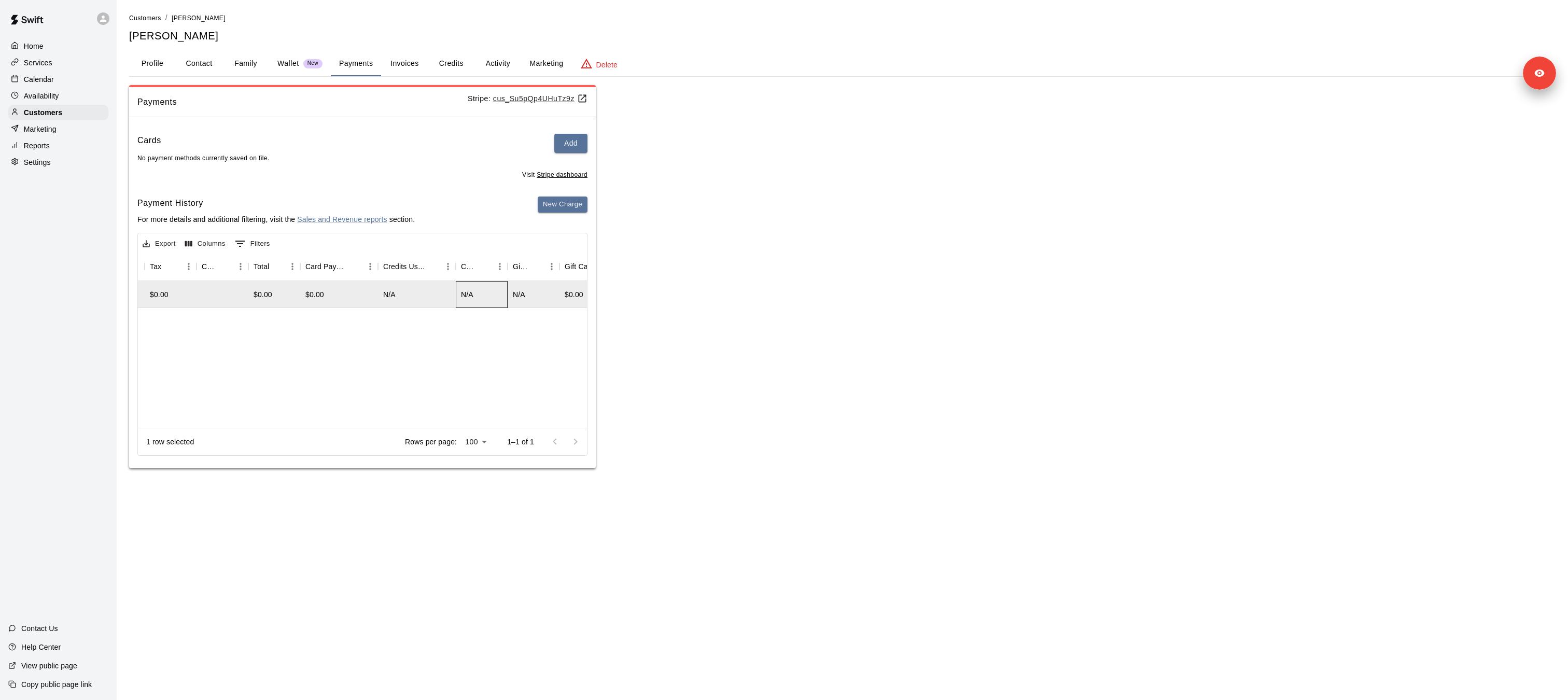
click at [469, 295] on div "N/A" at bounding box center [467, 294] width 12 height 10
click at [565, 212] on button "New Charge" at bounding box center [562, 205] width 50 height 16
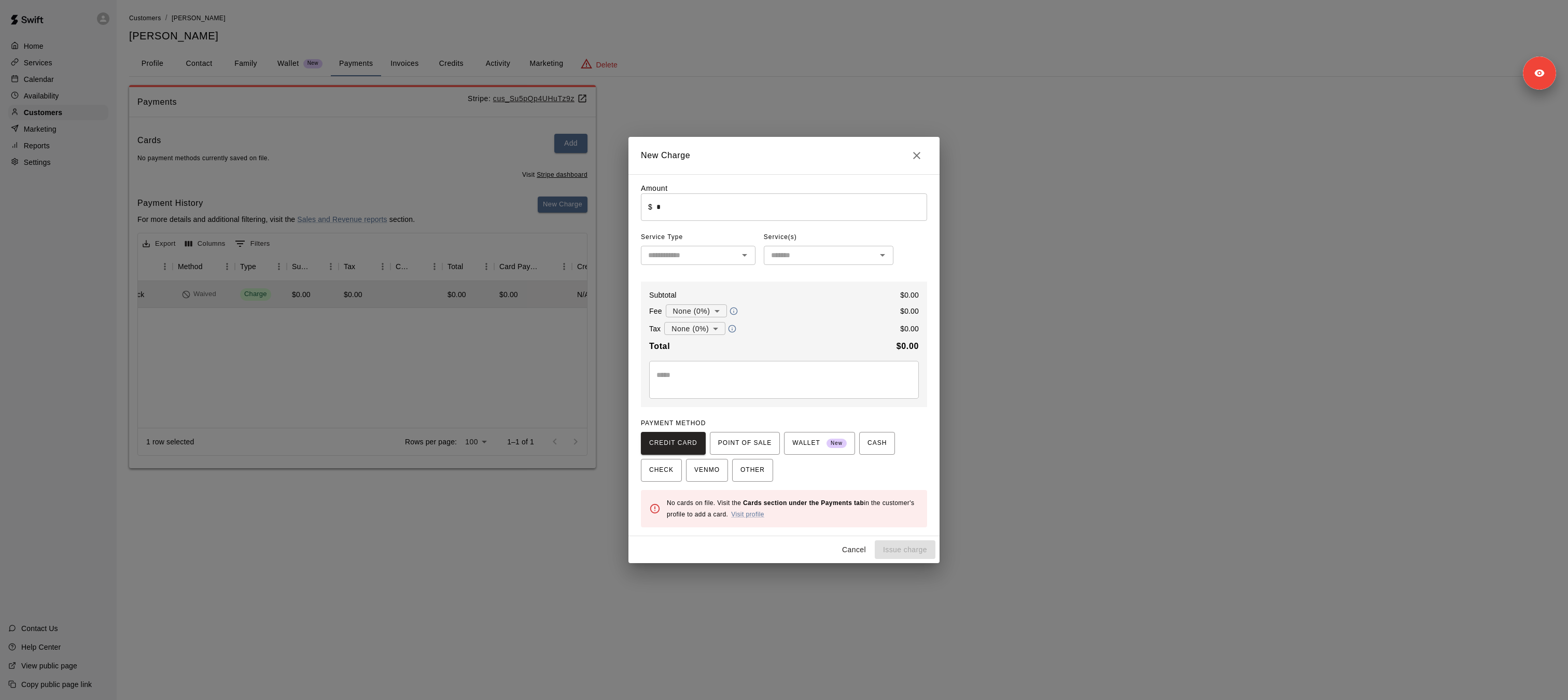
click at [919, 152] on icon "Close" at bounding box center [917, 155] width 12 height 12
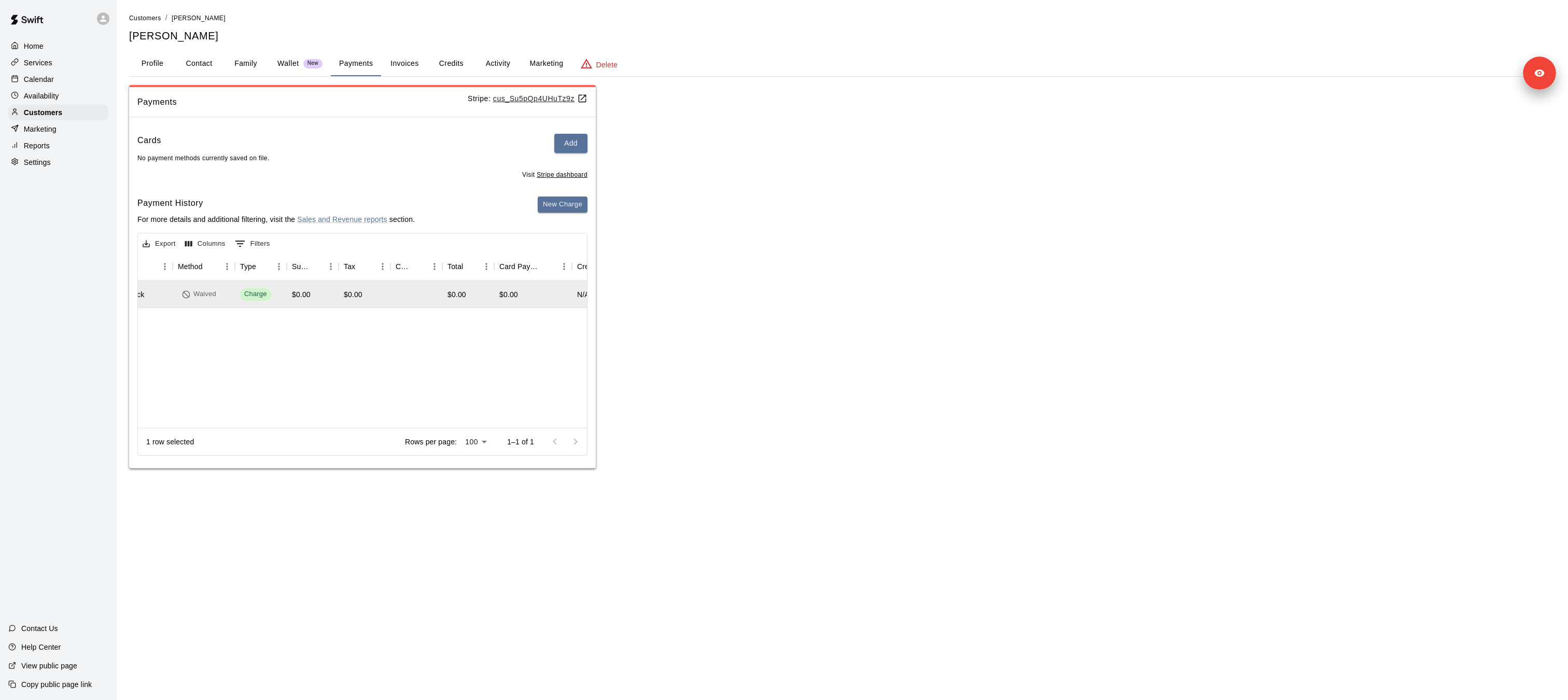
click at [445, 71] on button "Credits" at bounding box center [451, 63] width 47 height 25
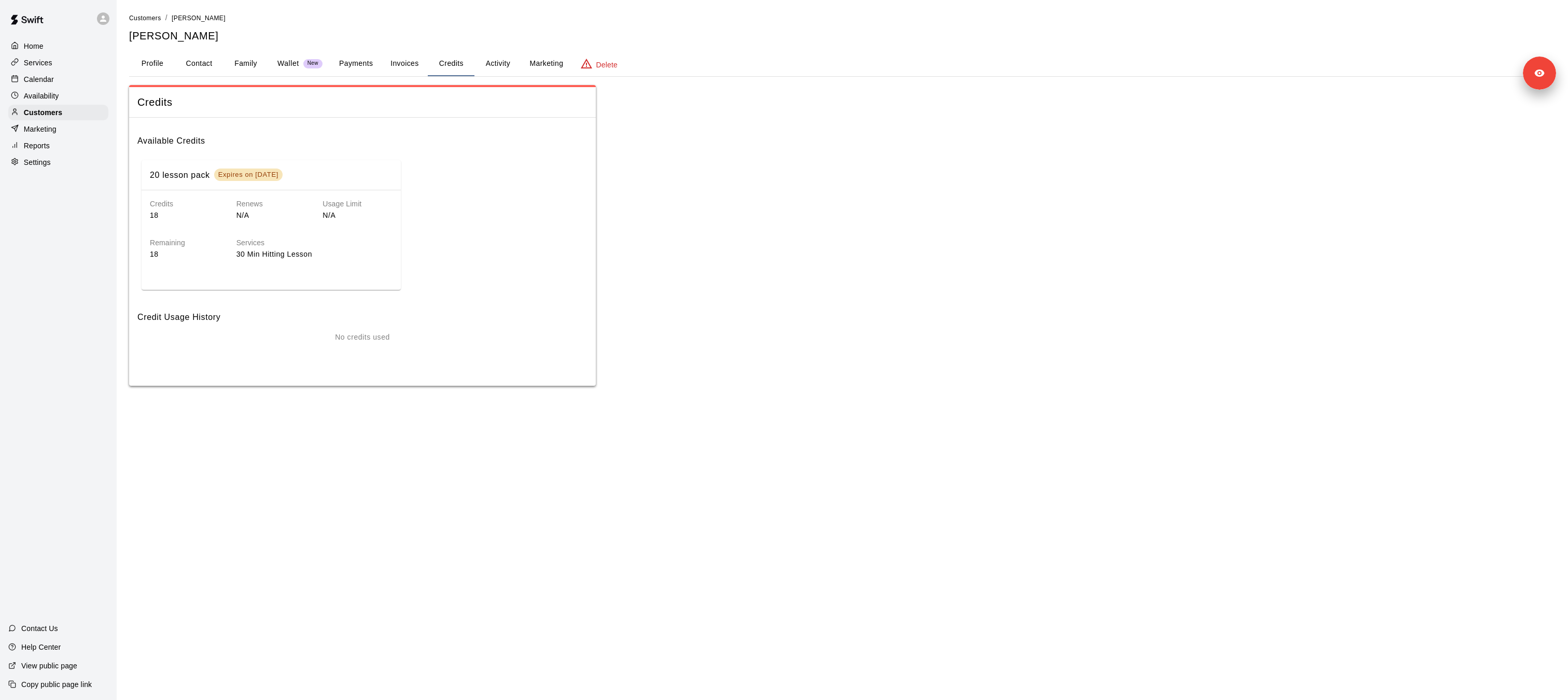
click at [502, 64] on button "Activity" at bounding box center [497, 63] width 47 height 25
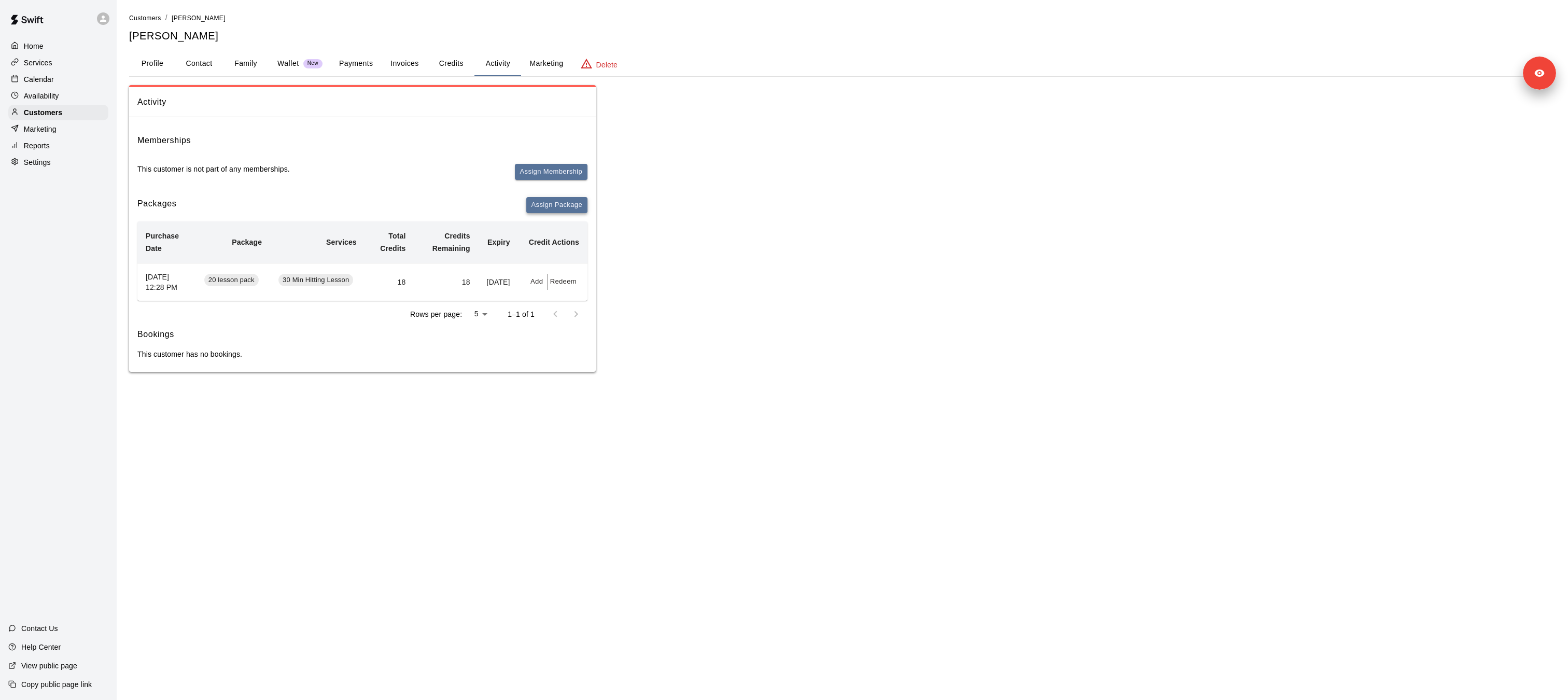
click at [551, 211] on button "Assign Package" at bounding box center [557, 205] width 61 height 16
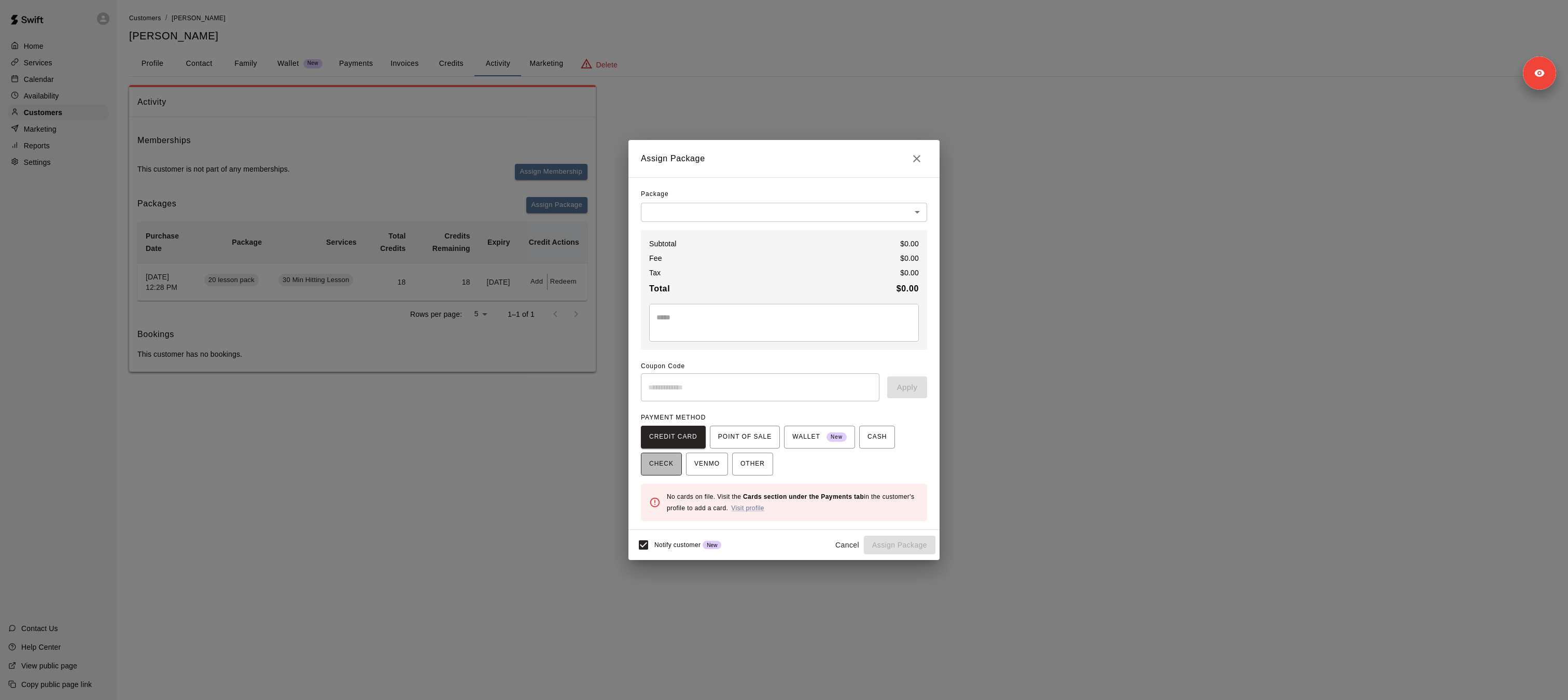
click at [663, 466] on span "CHECK" at bounding box center [662, 464] width 24 height 16
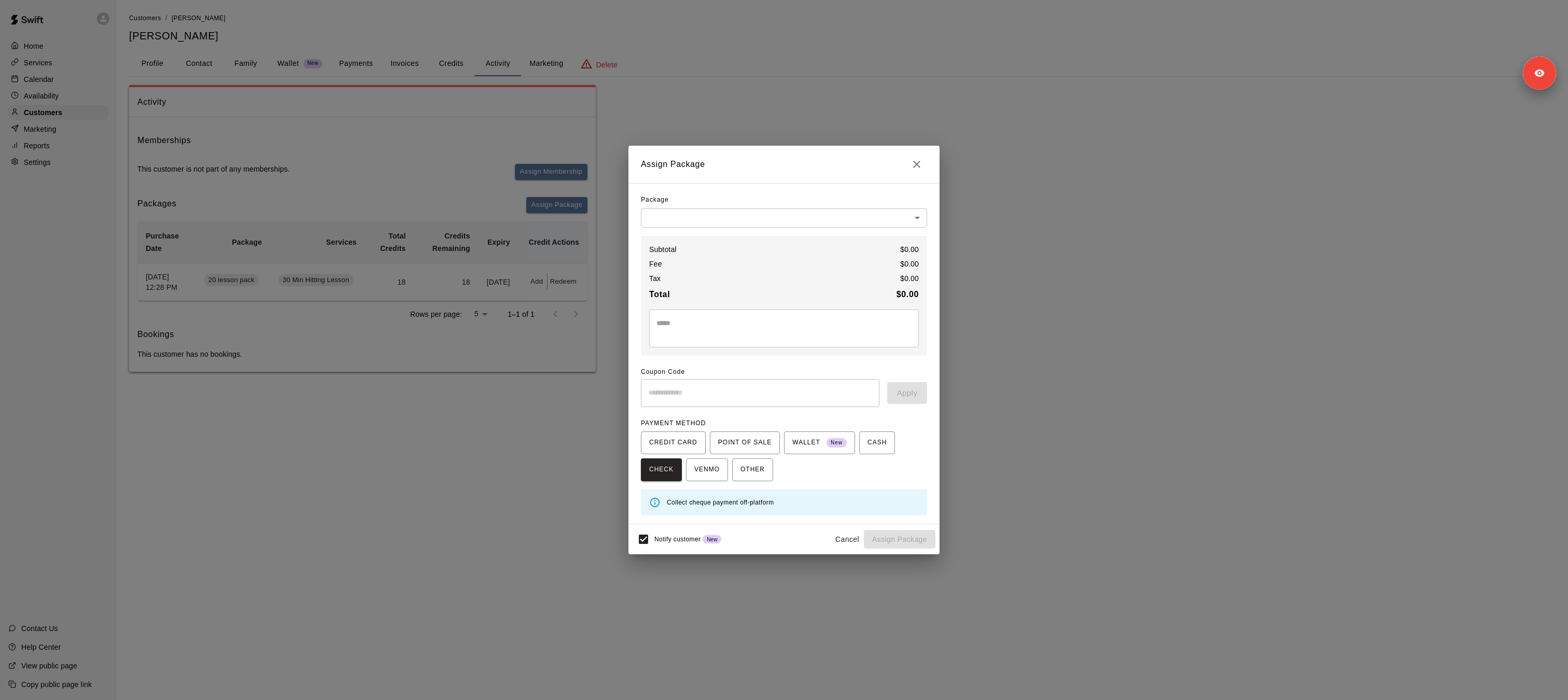
click at [744, 233] on div "Package ​ ​ Subtotal $ 0.00 Fee $ 0.00 Tax $ 0.00 Total $ 0.00 * ​ Coupon Code …" at bounding box center [784, 354] width 286 height 324
click at [740, 229] on div "Package ​ ​ Subtotal $ 0.00 Fee $ 0.00 Tax $ 0.00 Total $ 0.00 * ​ Coupon Code …" at bounding box center [784, 354] width 286 height 324
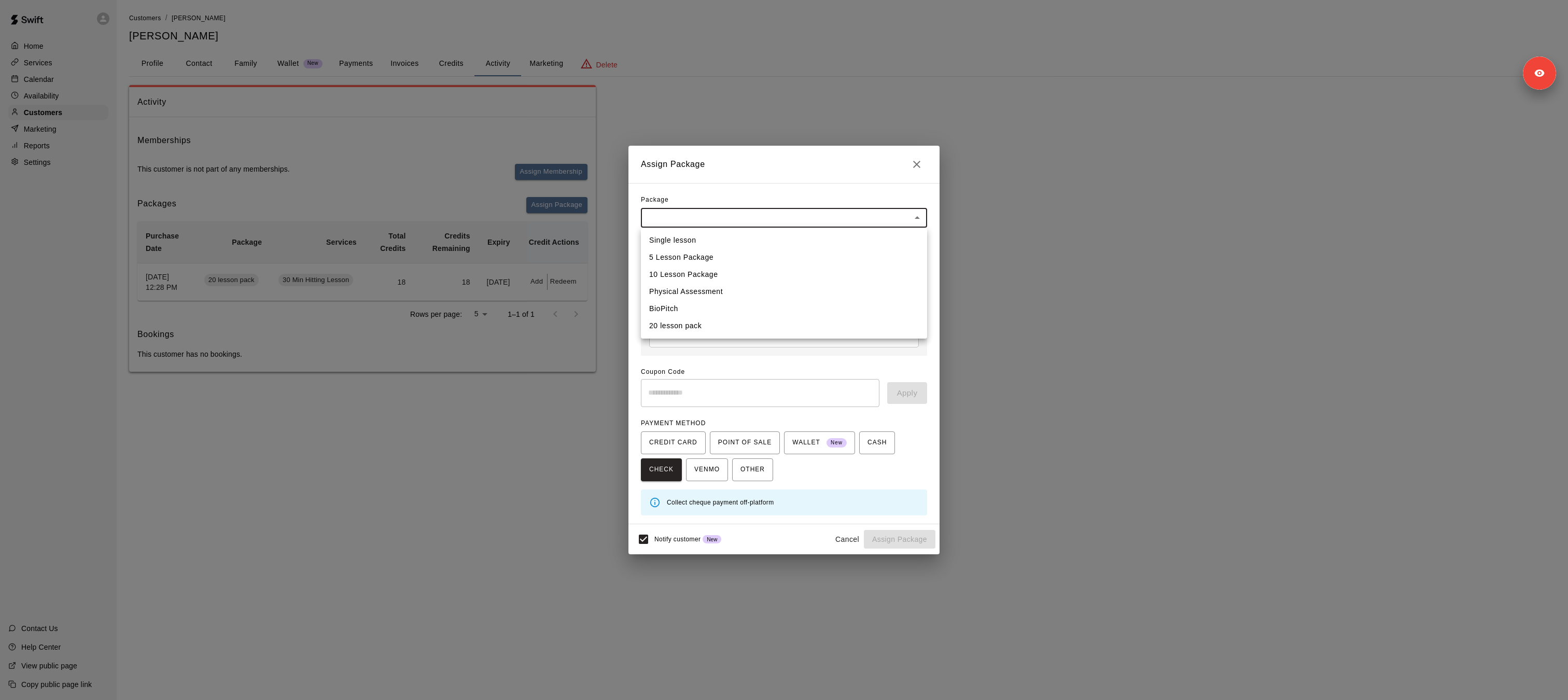
click at [735, 226] on body "Home Services Calendar Availability Customers Marketing Reports Settings Contac…" at bounding box center [784, 196] width 1568 height 393
click at [726, 333] on li "20 lesson pack" at bounding box center [784, 326] width 286 height 17
type input "**********"
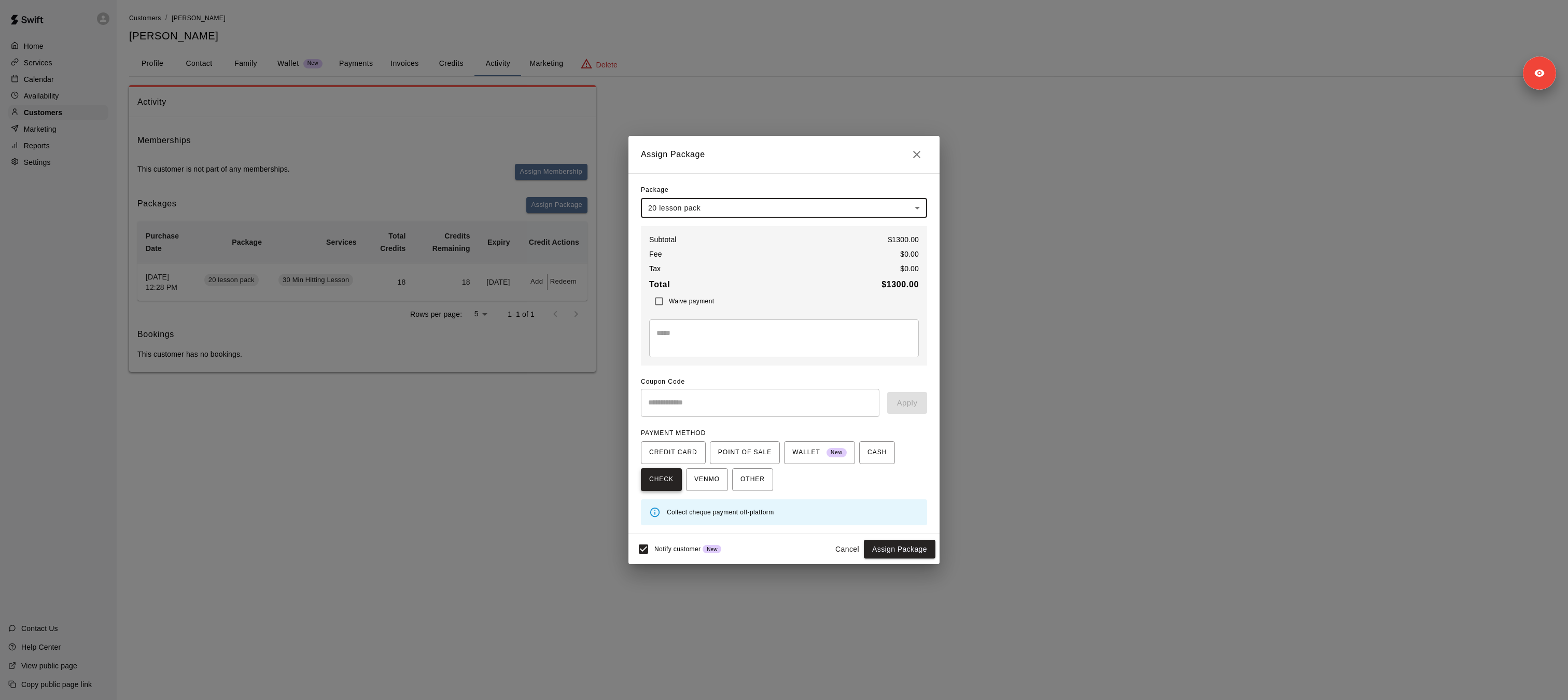
click at [674, 484] on button "CHECK" at bounding box center [661, 479] width 41 height 23
click at [657, 487] on div "CREDIT CARD POINT OF SALE WALLET New CASH CHECK VENMO OTHER" at bounding box center [784, 466] width 286 height 50
click at [657, 481] on div "CREDIT CARD POINT OF SALE WALLET New CASH CHECK VENMO OTHER" at bounding box center [784, 466] width 286 height 50
click at [657, 477] on div "CREDIT CARD POINT OF SALE WALLET New CASH CHECK VENMO OTHER" at bounding box center [784, 466] width 286 height 50
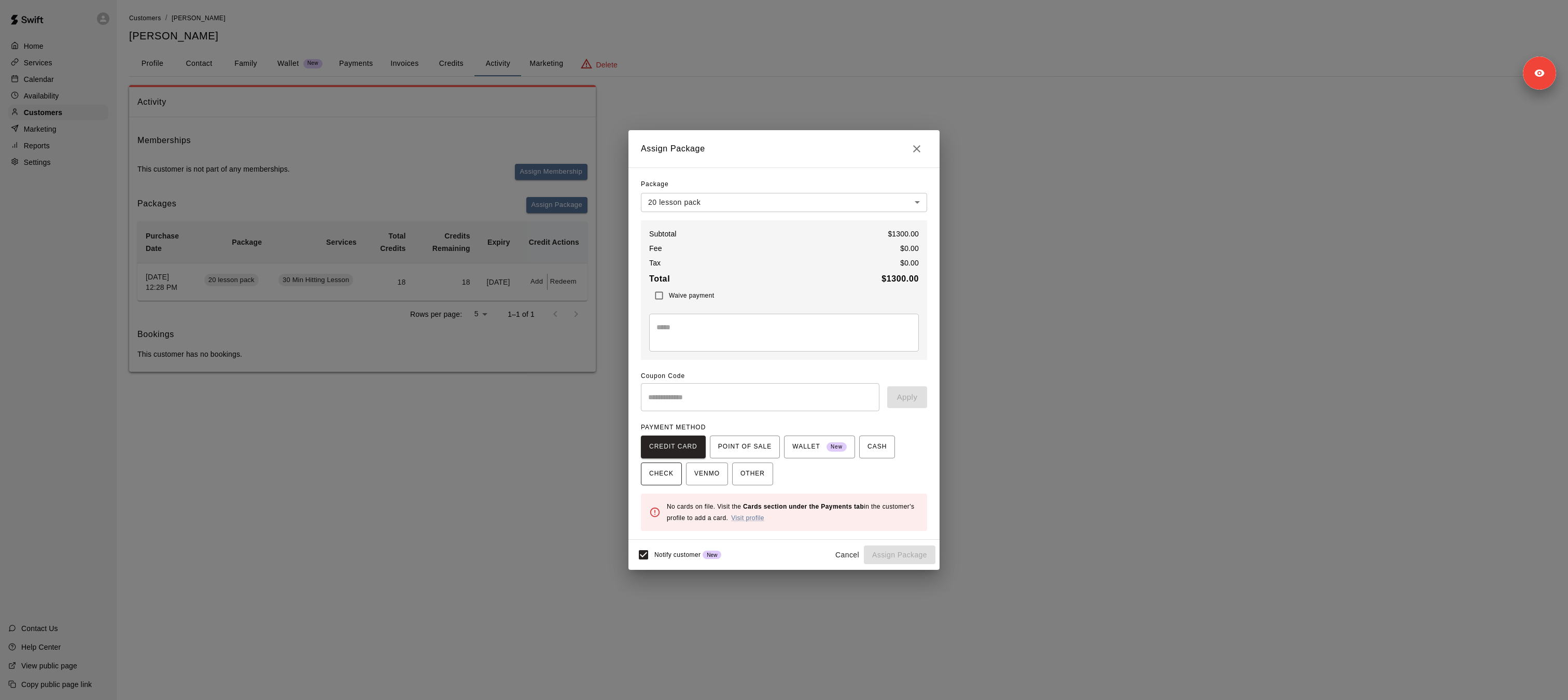
click at [671, 485] on button "CHECK" at bounding box center [661, 474] width 41 height 23
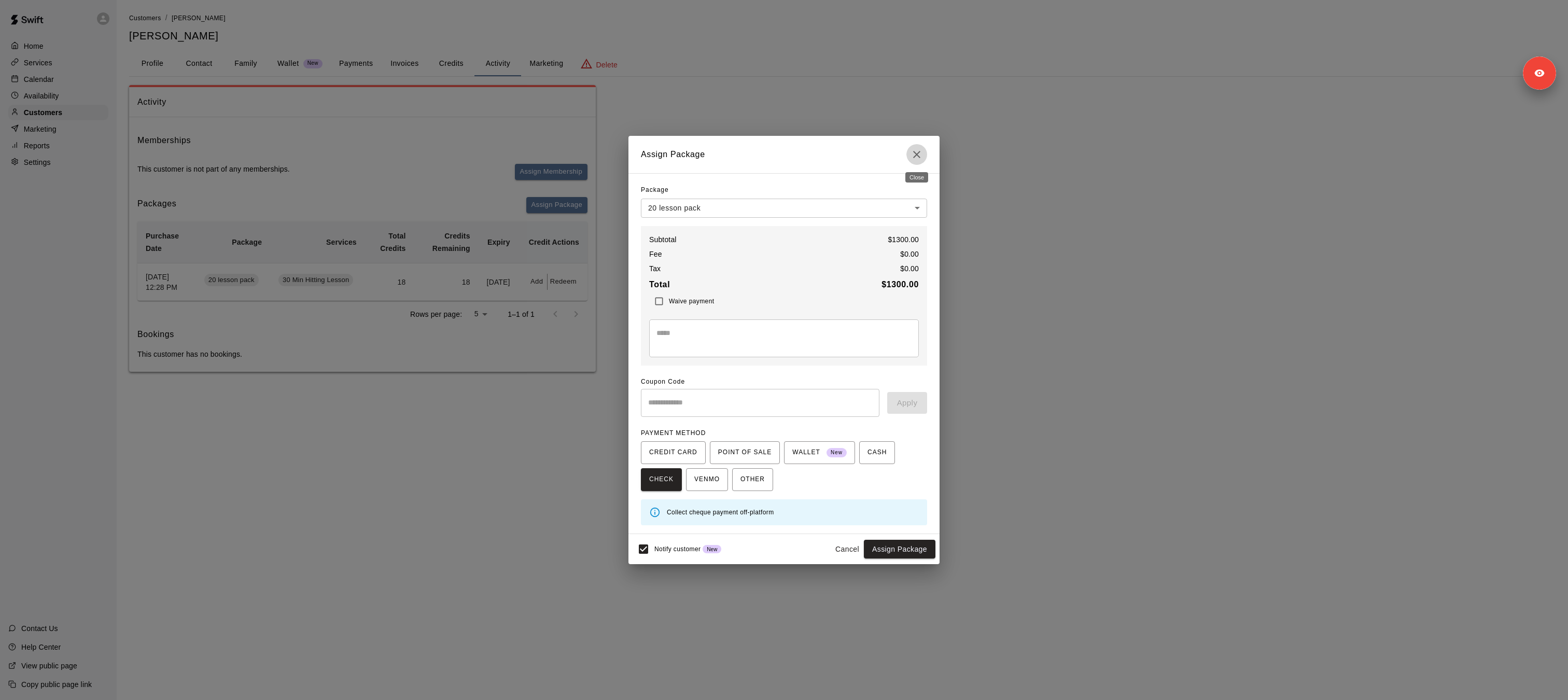
click at [922, 152] on icon "Close" at bounding box center [917, 155] width 12 height 12
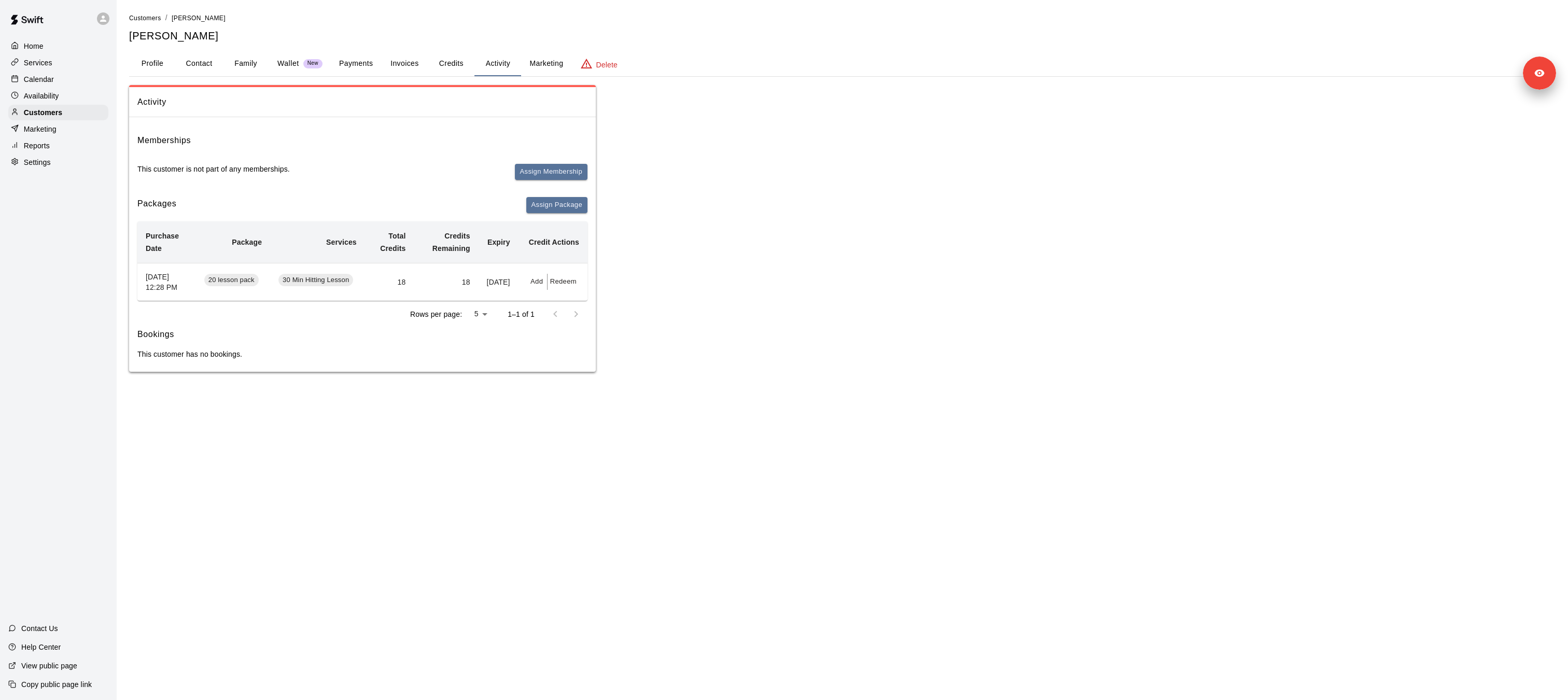
click at [349, 66] on button "Payments" at bounding box center [355, 63] width 51 height 25
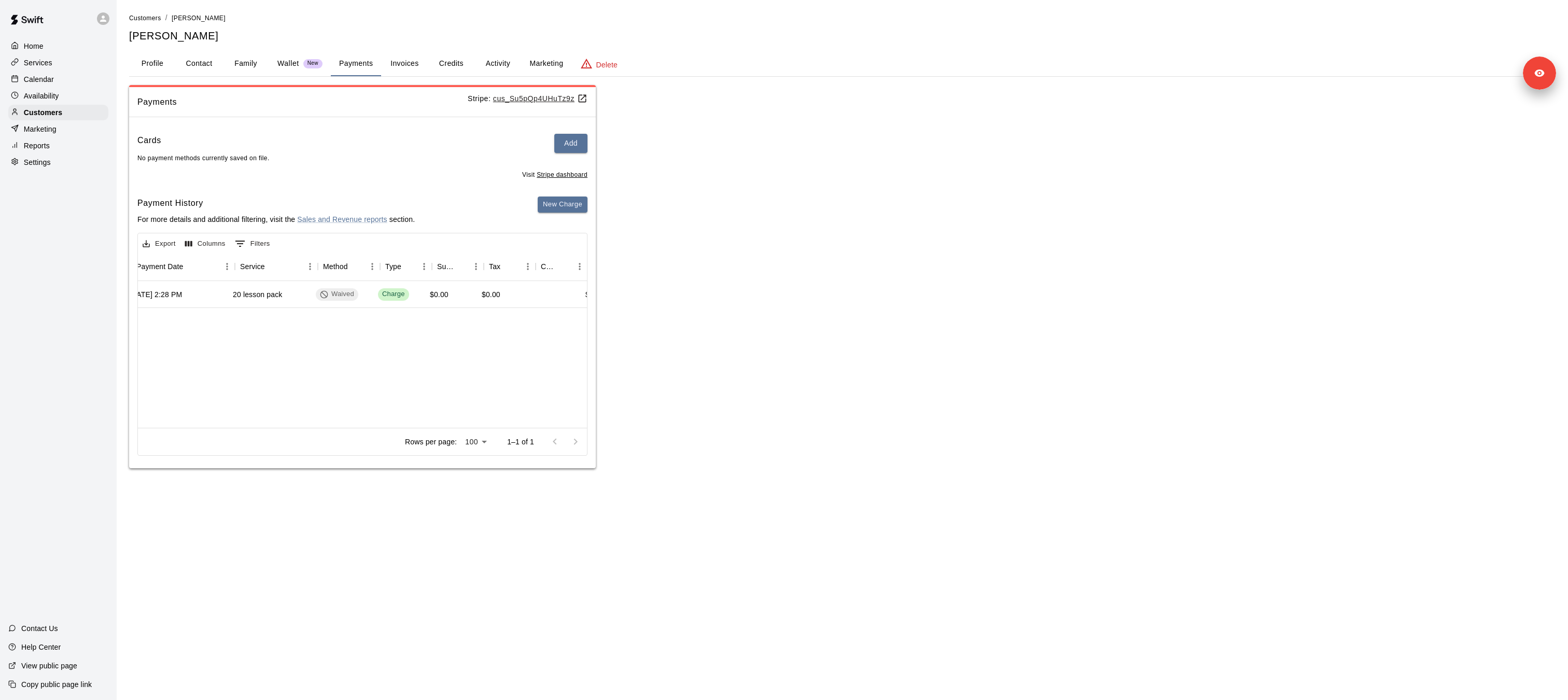
scroll to position [0, 170]
click at [497, 63] on button "Activity" at bounding box center [497, 63] width 47 height 25
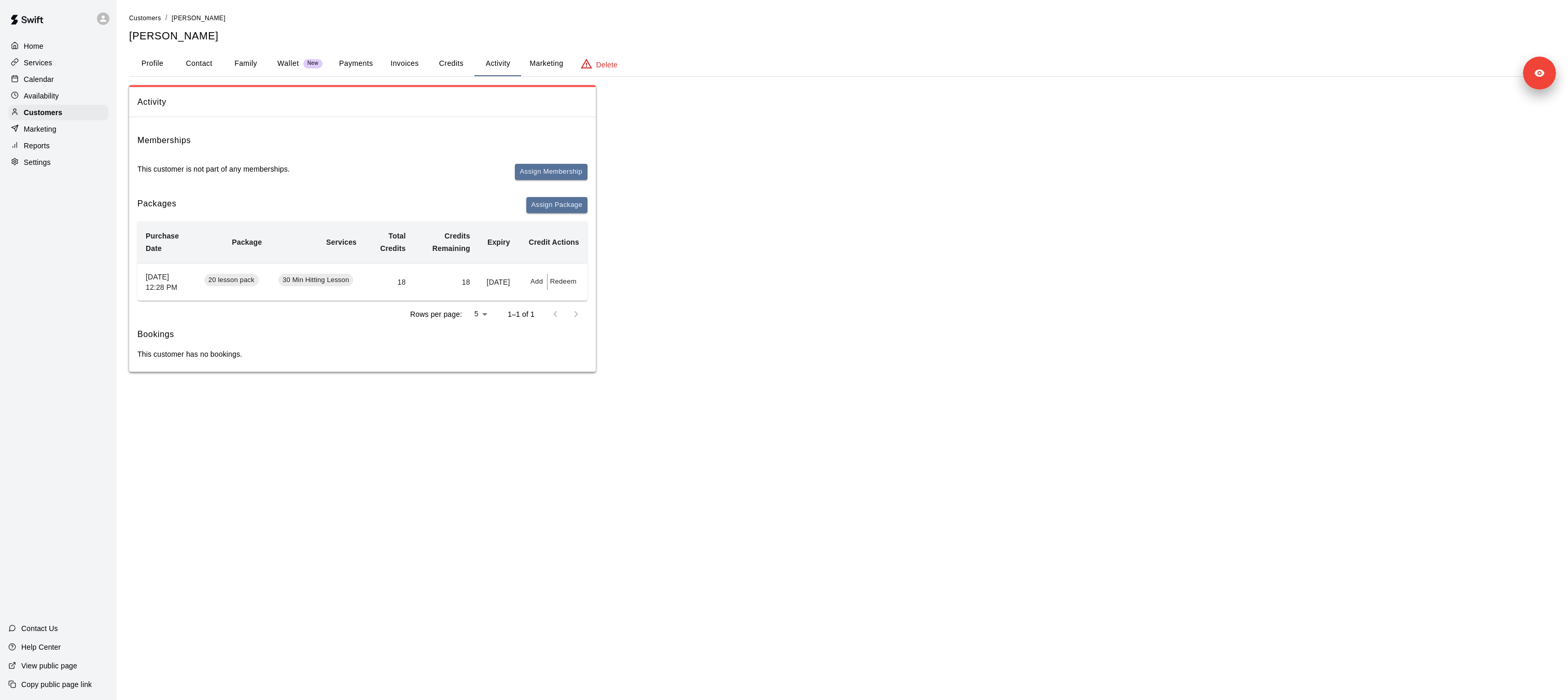
click at [289, 65] on p "Wallet" at bounding box center [289, 63] width 22 height 11
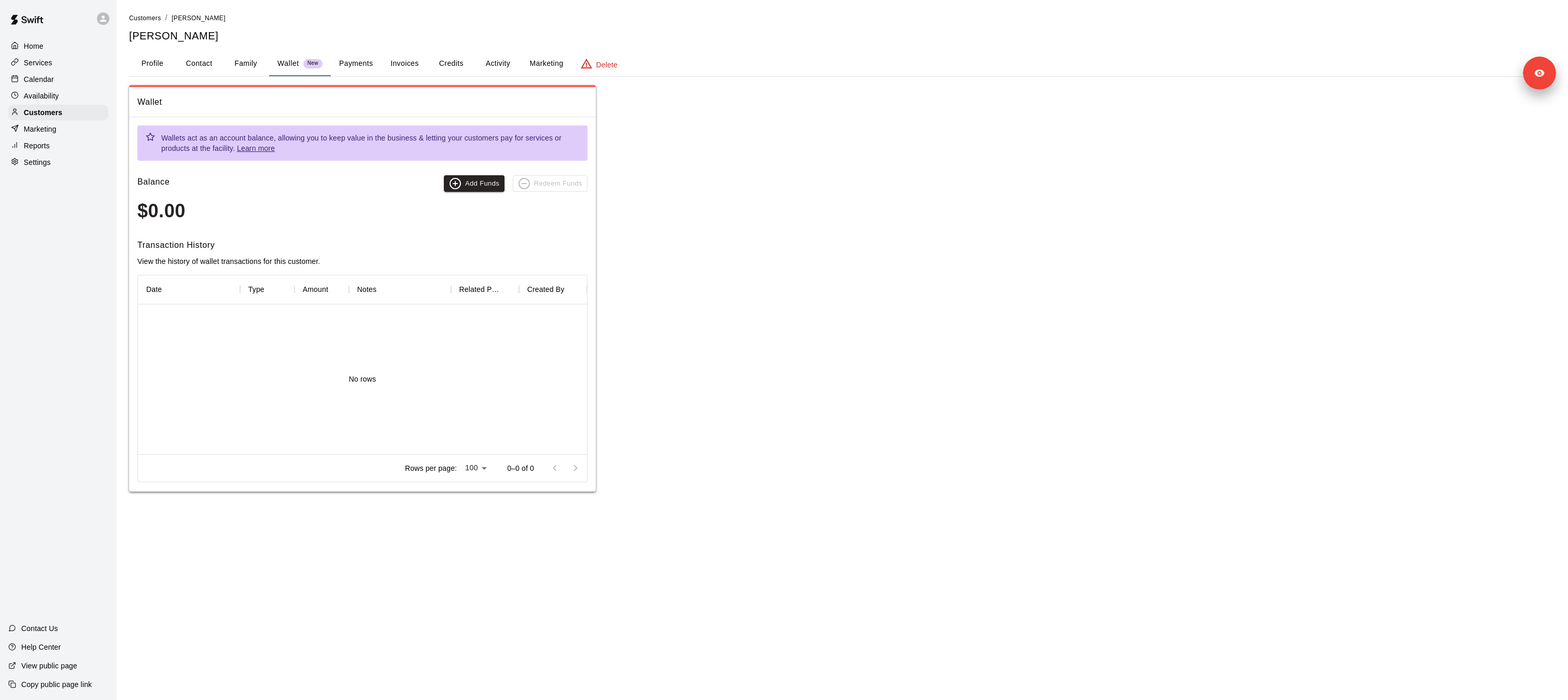
click at [353, 69] on button "Payments" at bounding box center [355, 63] width 51 height 25
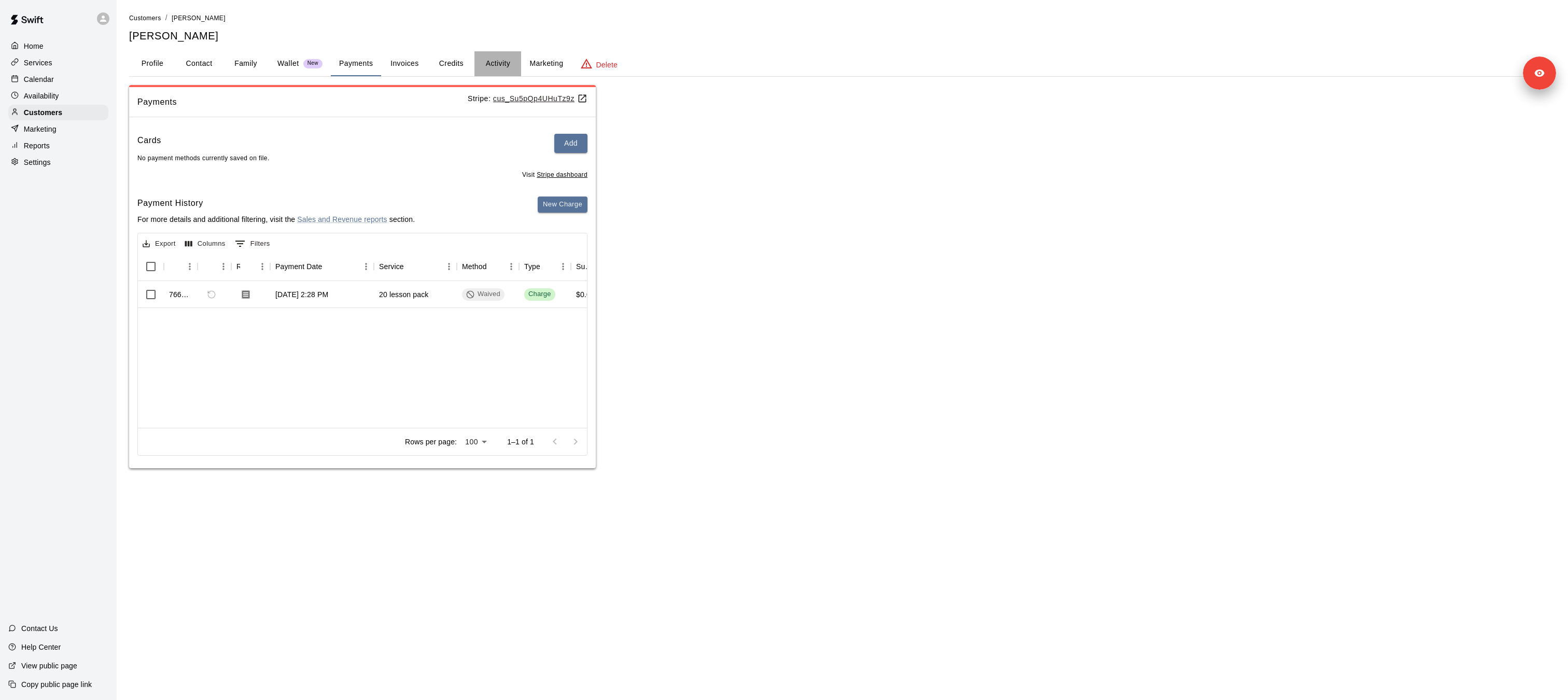
click at [503, 56] on button "Activity" at bounding box center [497, 63] width 47 height 25
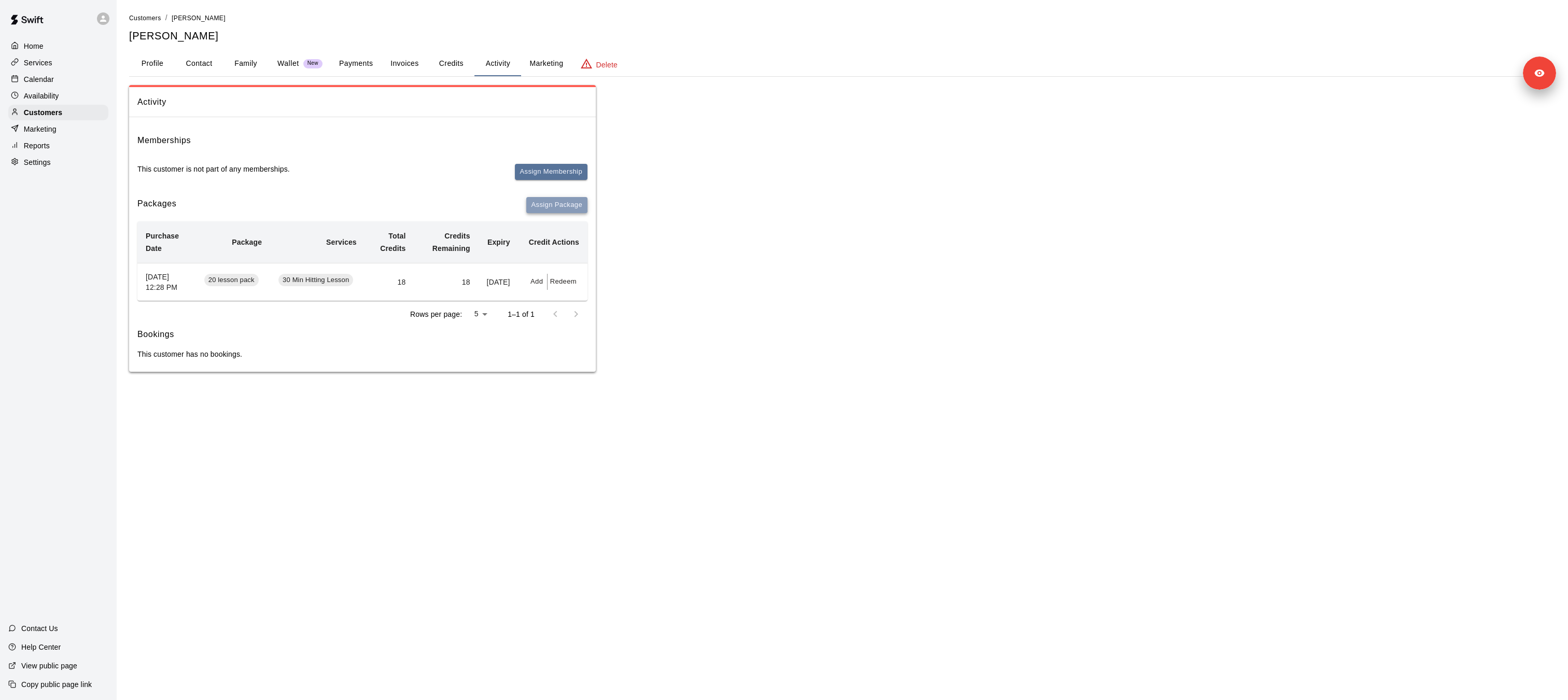
click at [541, 206] on button "Assign Package" at bounding box center [557, 205] width 61 height 16
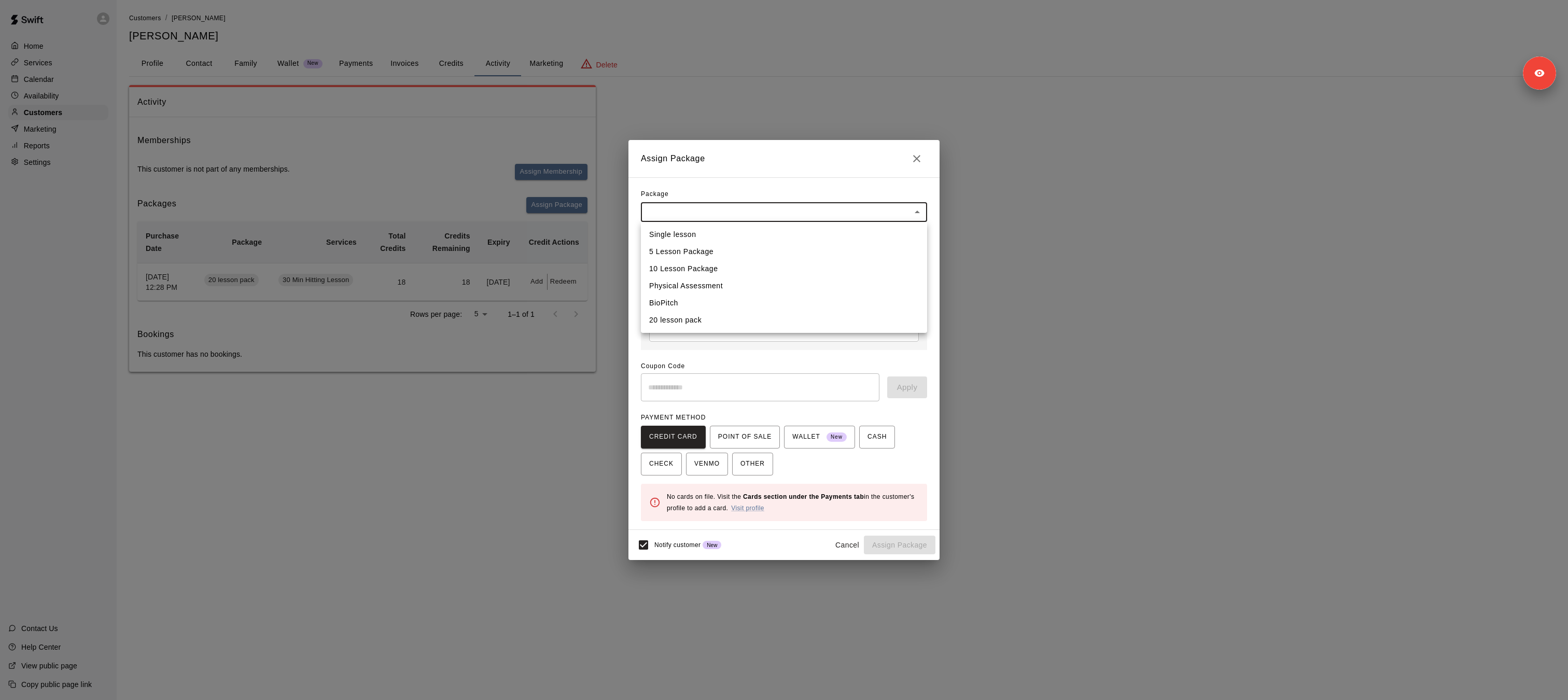
click at [677, 215] on body "Home Services Calendar Availability Customers Marketing Reports Settings Contac…" at bounding box center [784, 196] width 1568 height 393
click at [681, 324] on li "20 lesson pack" at bounding box center [784, 320] width 286 height 17
type input "**********"
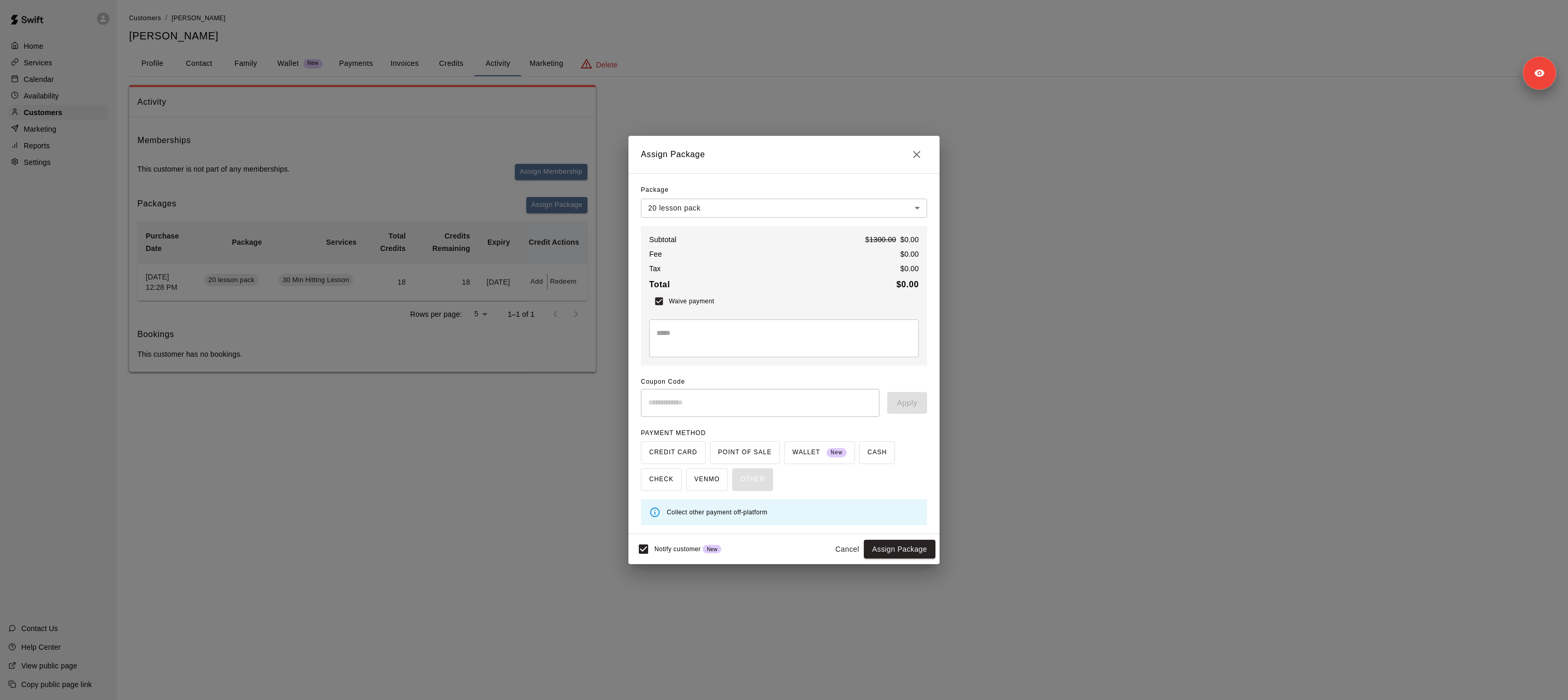
click at [659, 480] on div "CREDIT CARD POINT OF SALE WALLET New CASH CHECK VENMO OTHER" at bounding box center [784, 466] width 286 height 50
click at [915, 158] on icon "Close" at bounding box center [917, 155] width 12 height 12
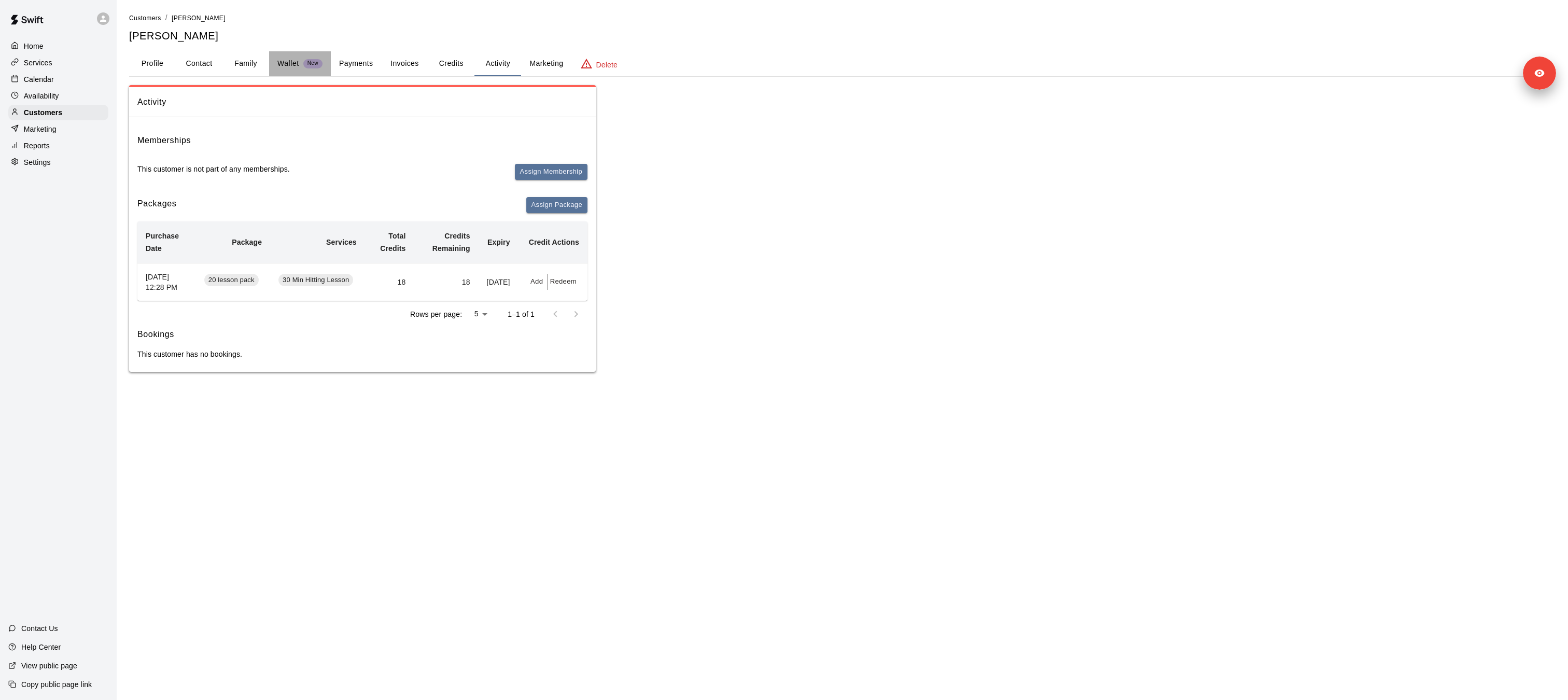
click at [293, 61] on p "Wallet" at bounding box center [289, 63] width 22 height 11
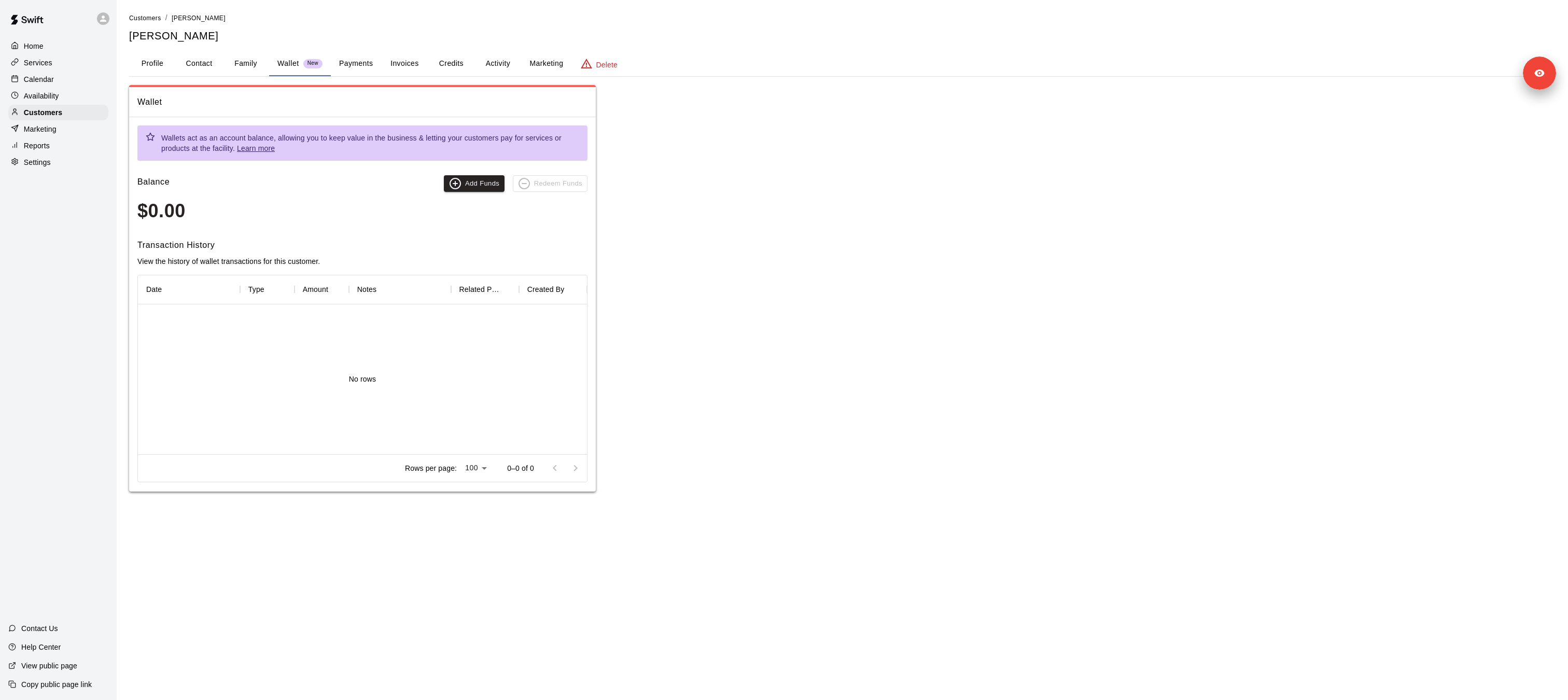
click at [346, 66] on button "Payments" at bounding box center [355, 63] width 51 height 25
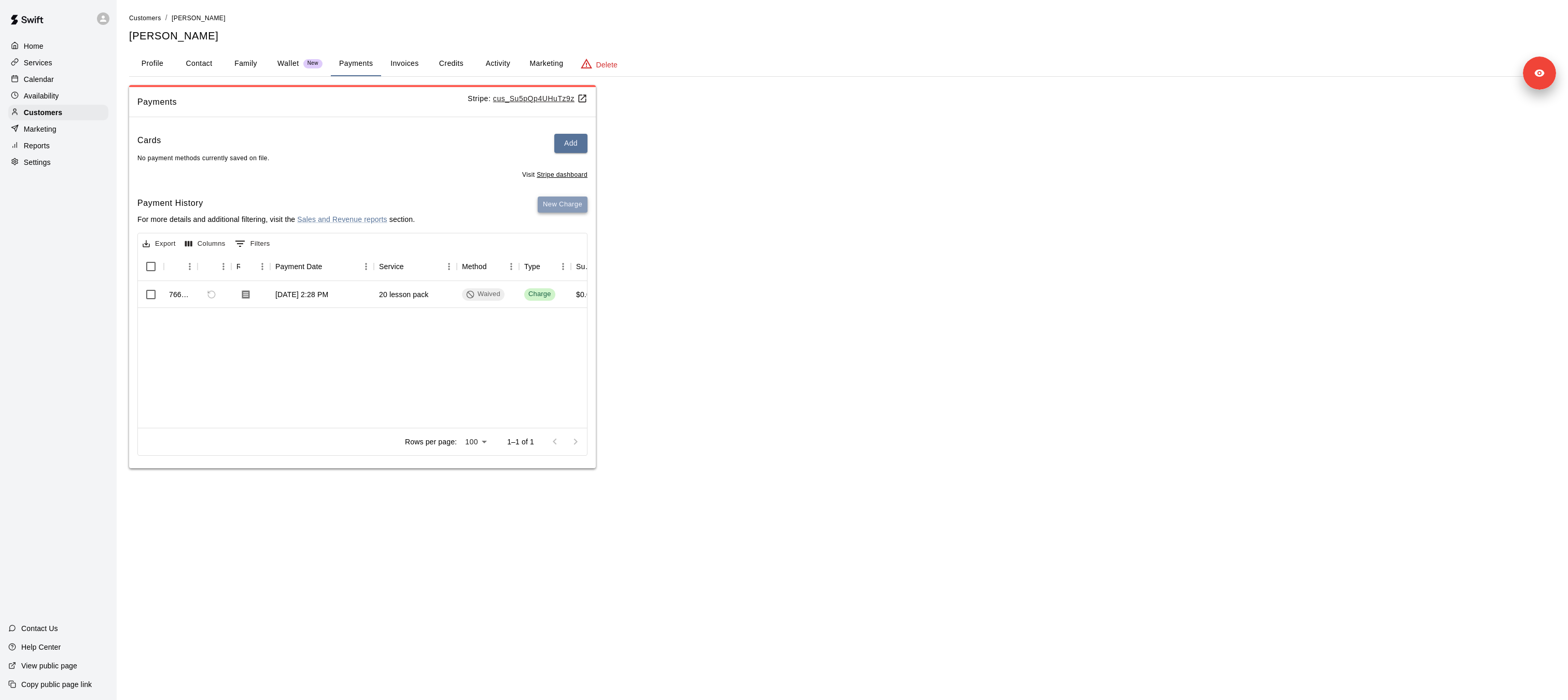
click at [566, 212] on button "New Charge" at bounding box center [562, 205] width 50 height 16
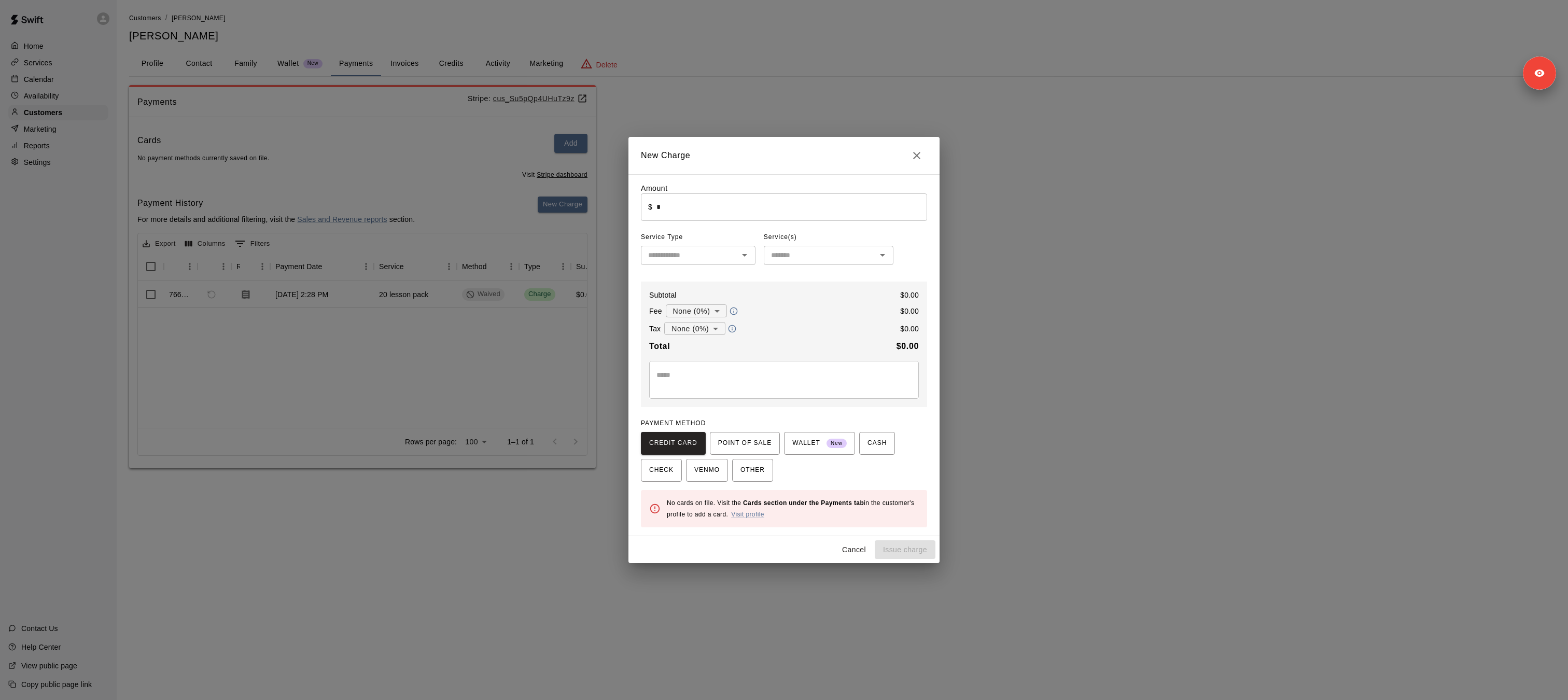
click at [668, 211] on input "*" at bounding box center [791, 207] width 271 height 27
type input "*******"
click at [710, 249] on input "text" at bounding box center [690, 255] width 91 height 13
click at [688, 351] on li "Packages" at bounding box center [698, 346] width 114 height 17
type input "********"
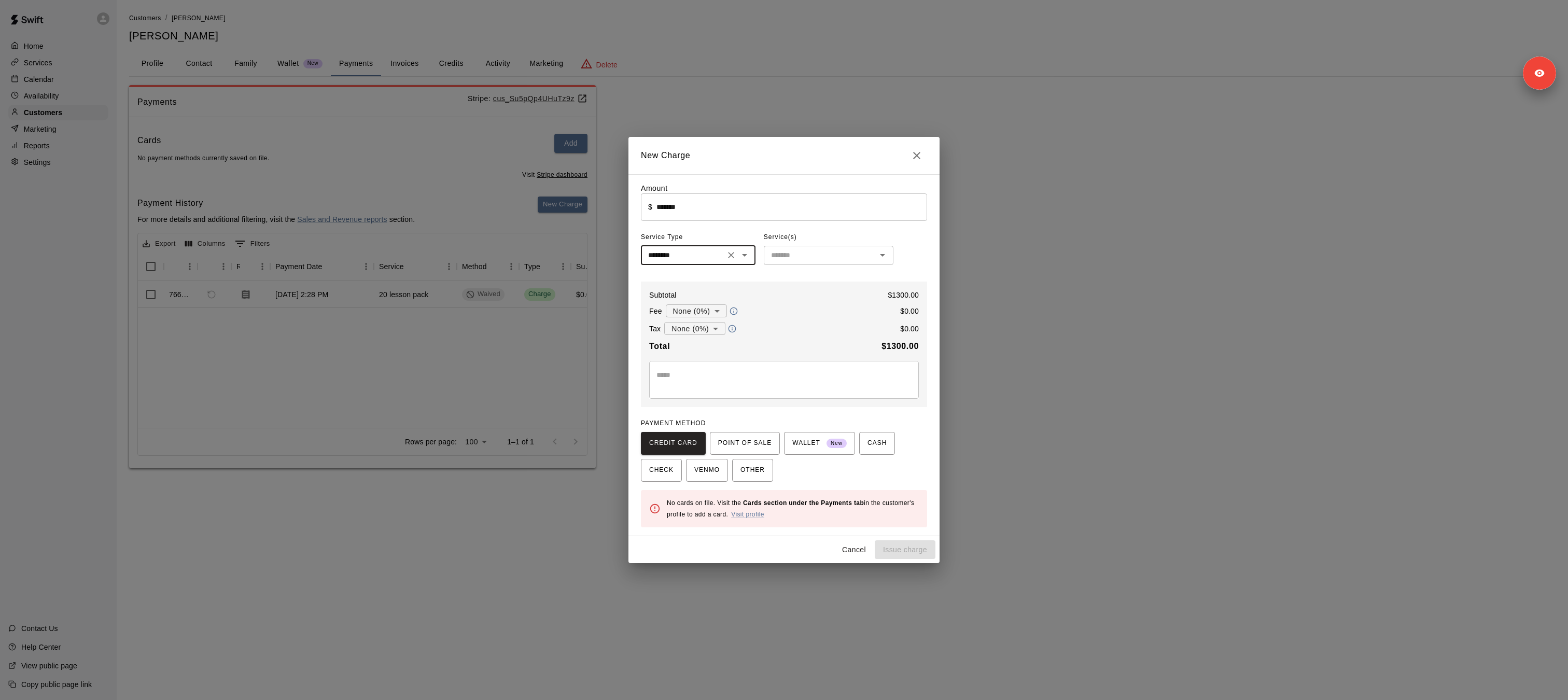
click at [813, 245] on div "Service(s)" at bounding box center [828, 237] width 130 height 16
click at [813, 253] on input "text" at bounding box center [820, 255] width 107 height 13
click at [819, 389] on li "20 lesson pack" at bounding box center [828, 388] width 130 height 17
type input "**********"
click at [667, 468] on span "CHECK" at bounding box center [662, 470] width 24 height 16
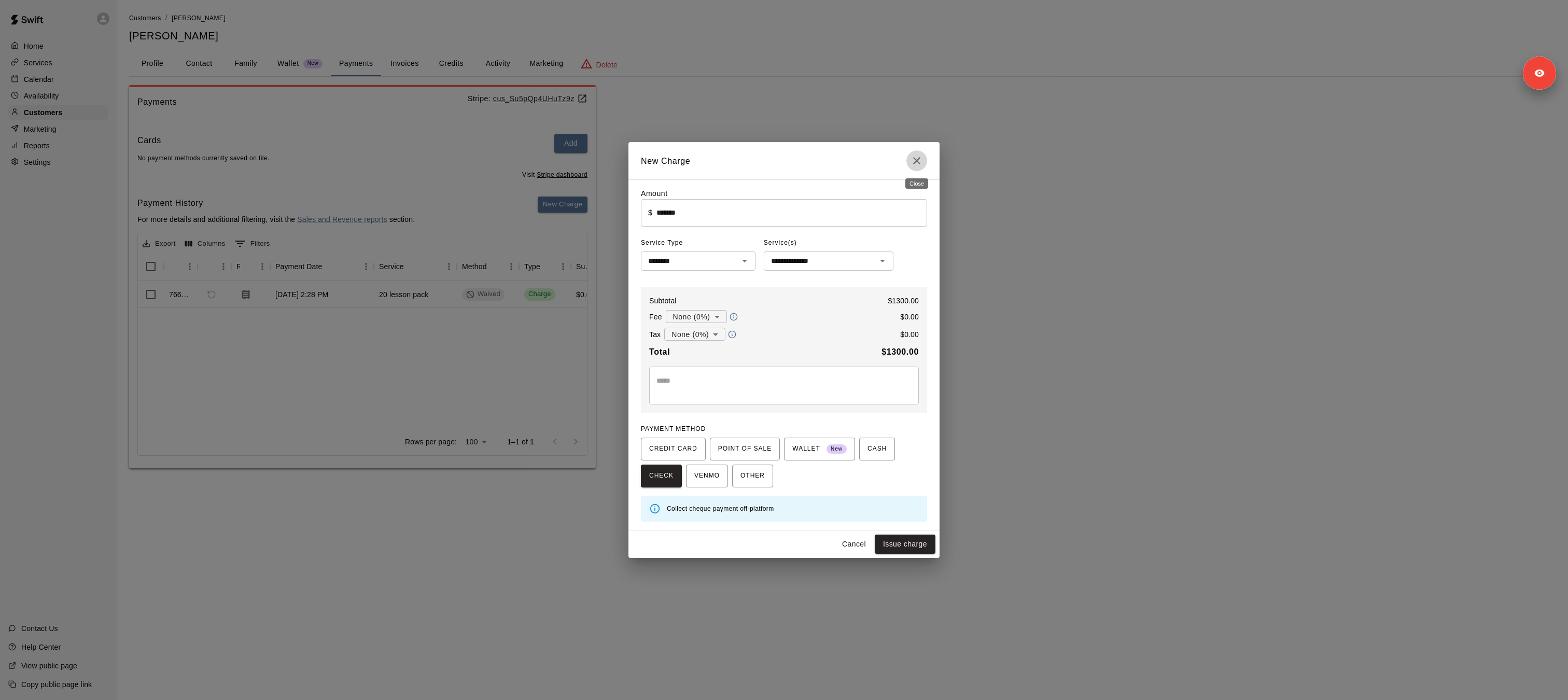
click at [926, 160] on button "Close" at bounding box center [917, 161] width 21 height 21
type input "*"
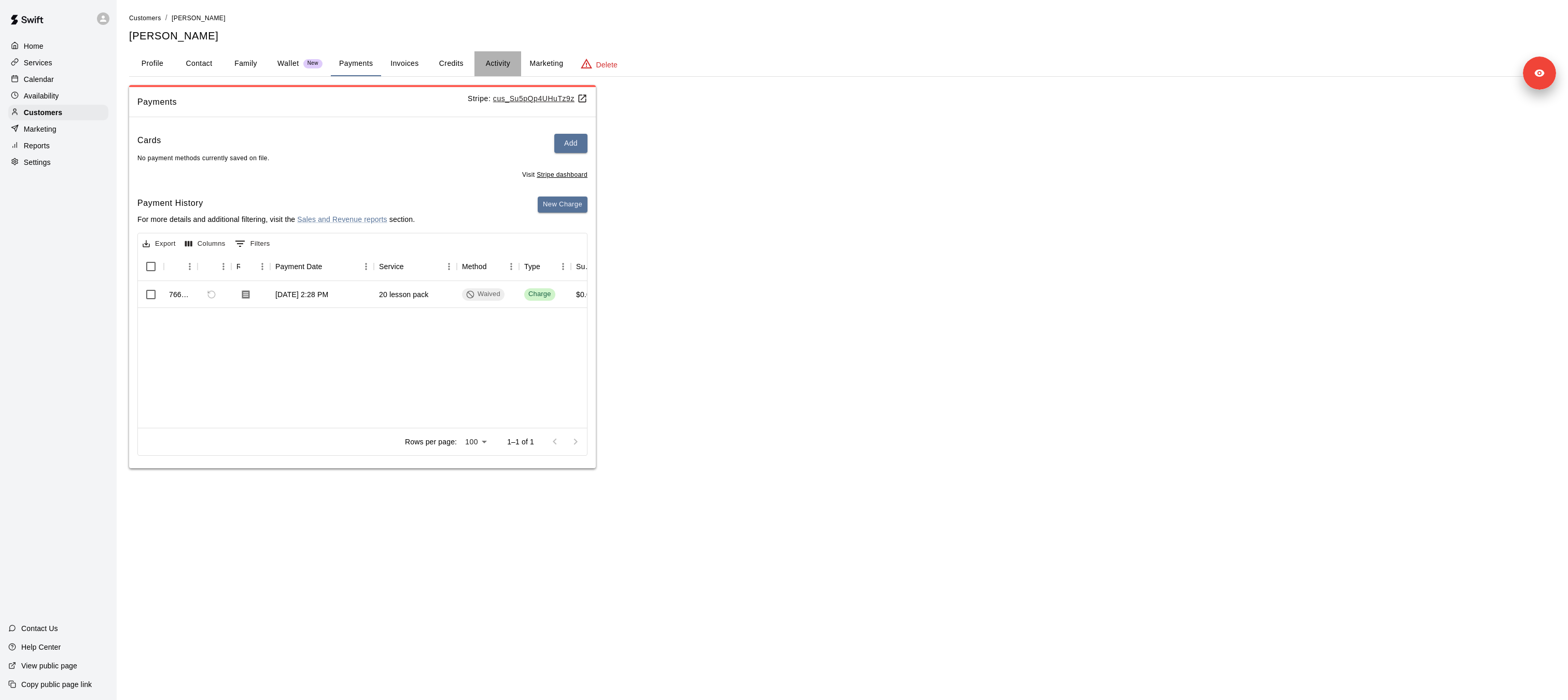
click at [509, 66] on button "Activity" at bounding box center [497, 63] width 47 height 25
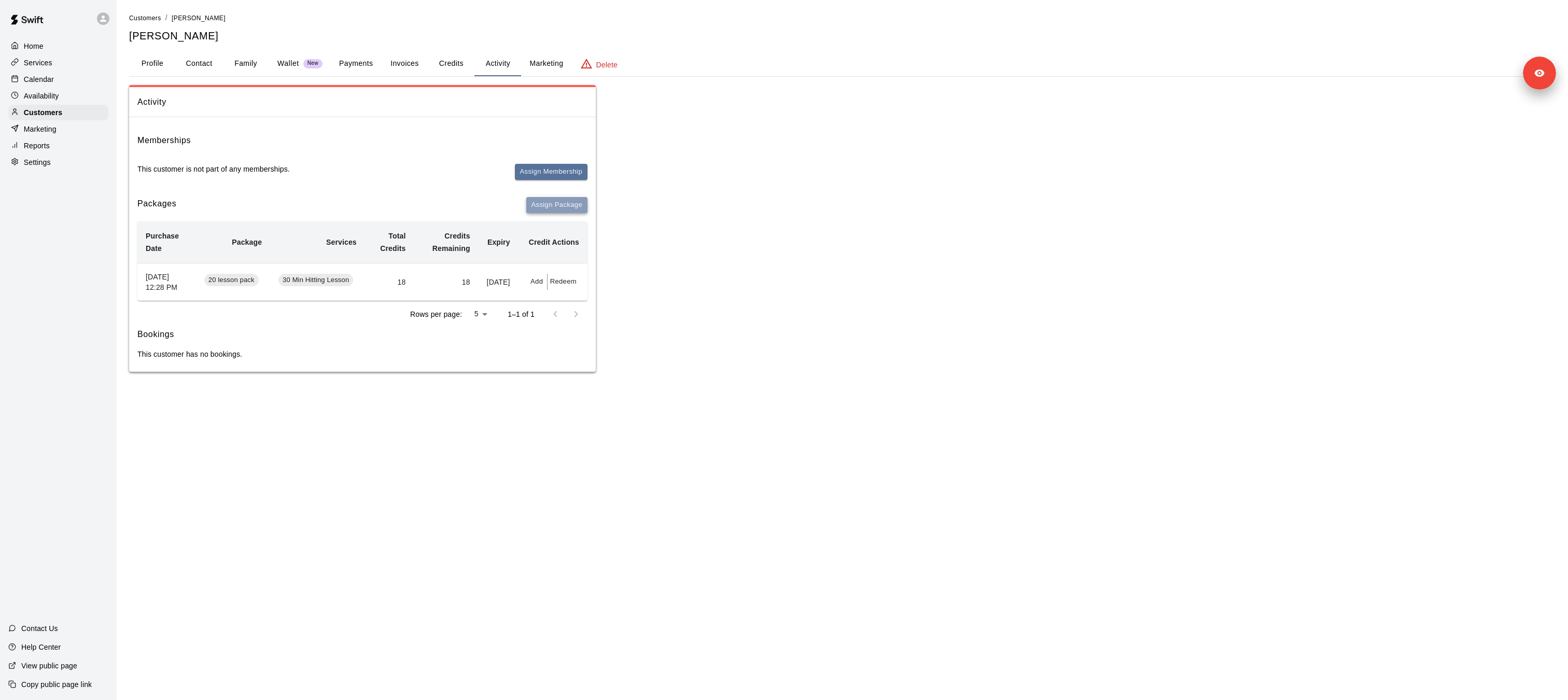
click at [560, 206] on button "Assign Package" at bounding box center [557, 205] width 61 height 16
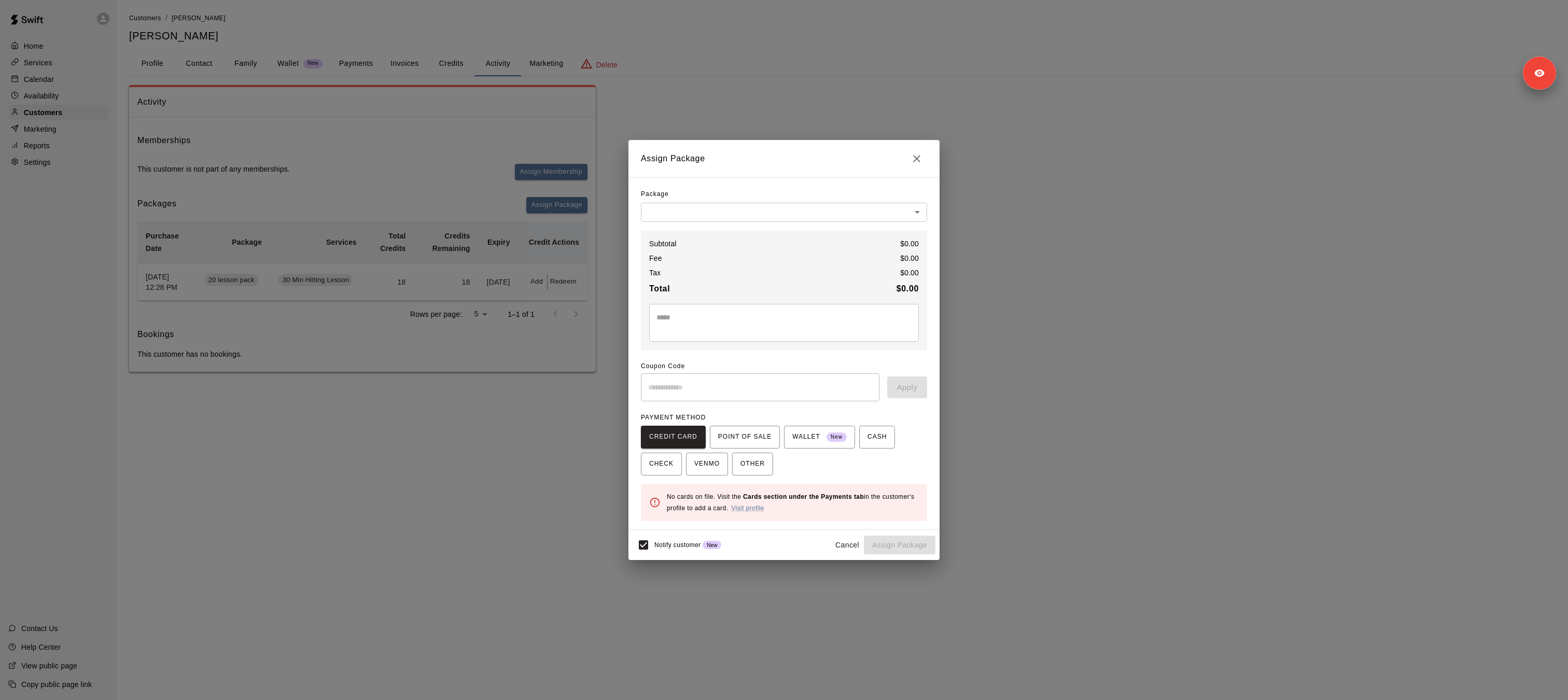
click at [698, 193] on div "Package" at bounding box center [784, 194] width 286 height 16
click at [698, 217] on body "Home Services Calendar Availability Customers Marketing Reports Settings Contac…" at bounding box center [784, 196] width 1568 height 393
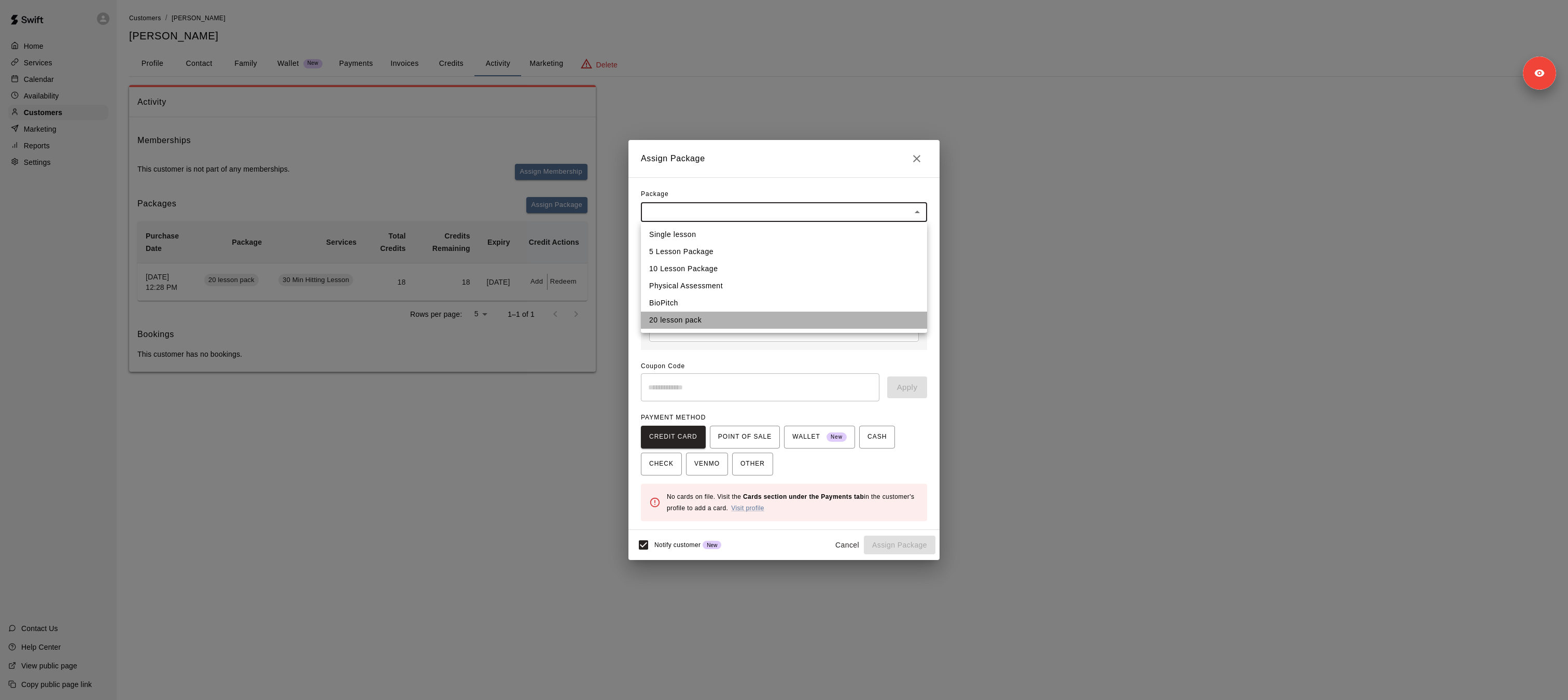
click at [688, 321] on li "20 lesson pack" at bounding box center [784, 320] width 286 height 17
type input "**********"
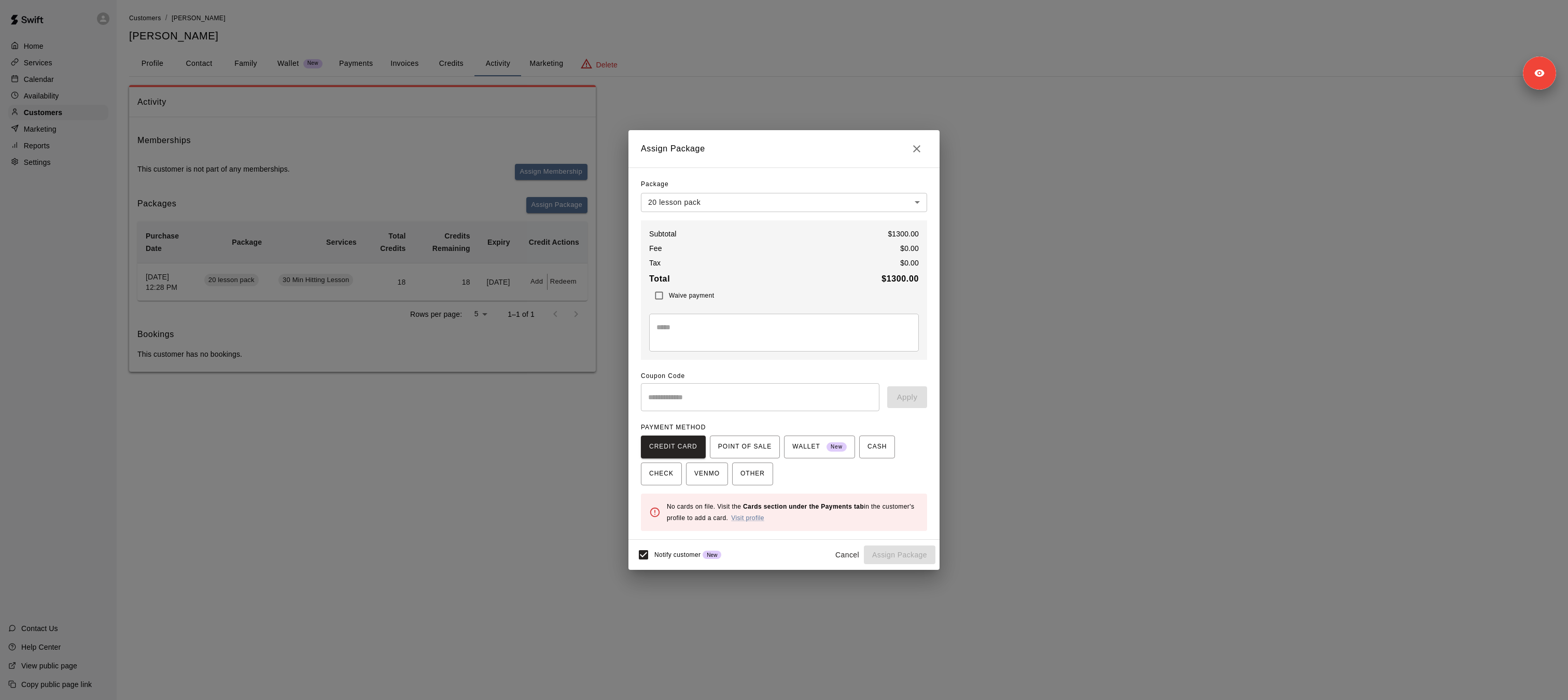
click at [660, 487] on div "**********" at bounding box center [784, 354] width 286 height 355
click at [659, 479] on span "CHECK" at bounding box center [662, 474] width 24 height 16
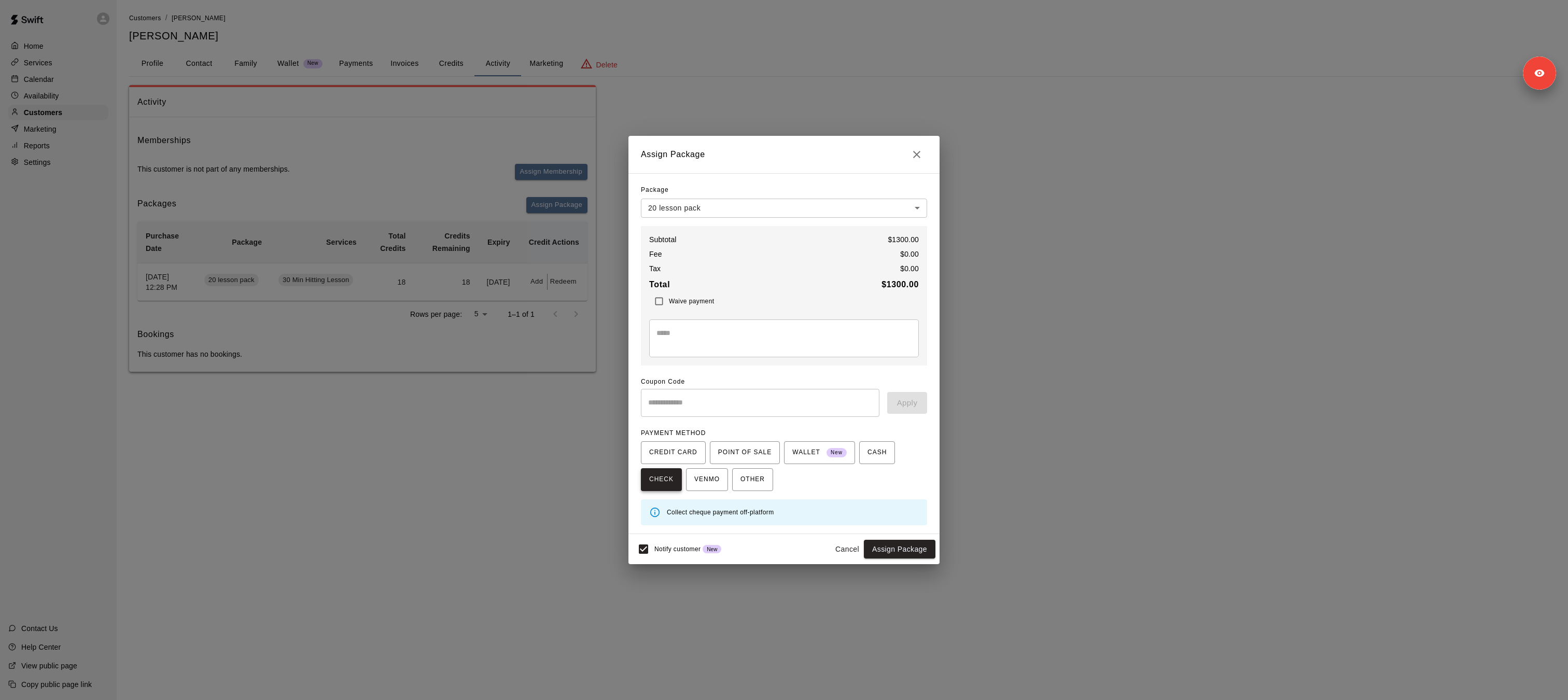
click at [663, 488] on button "CHECK" at bounding box center [661, 479] width 41 height 23
click at [923, 159] on button "Close" at bounding box center [917, 155] width 21 height 21
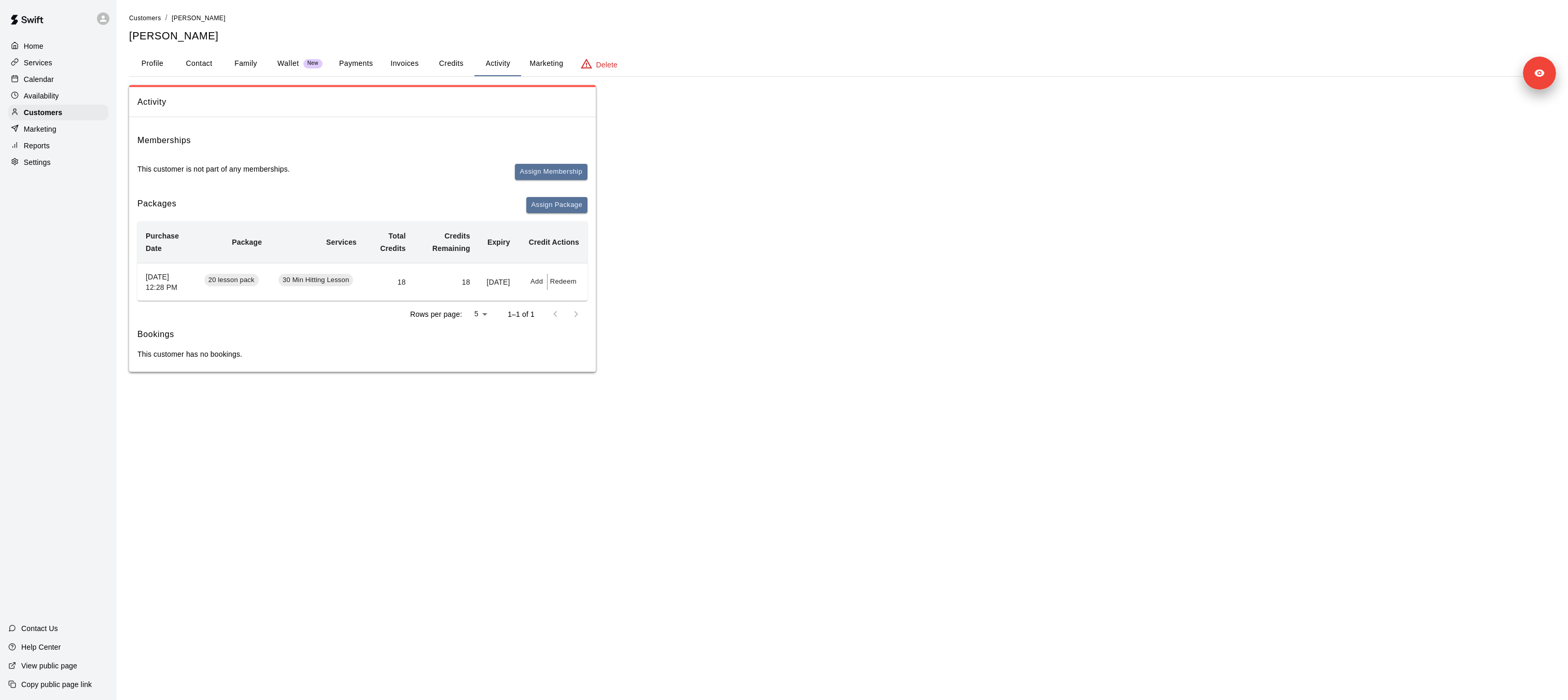
click at [544, 180] on span "Assign Membership" at bounding box center [551, 176] width 72 height 25
click at [544, 173] on button "Assign Membership" at bounding box center [551, 172] width 72 height 16
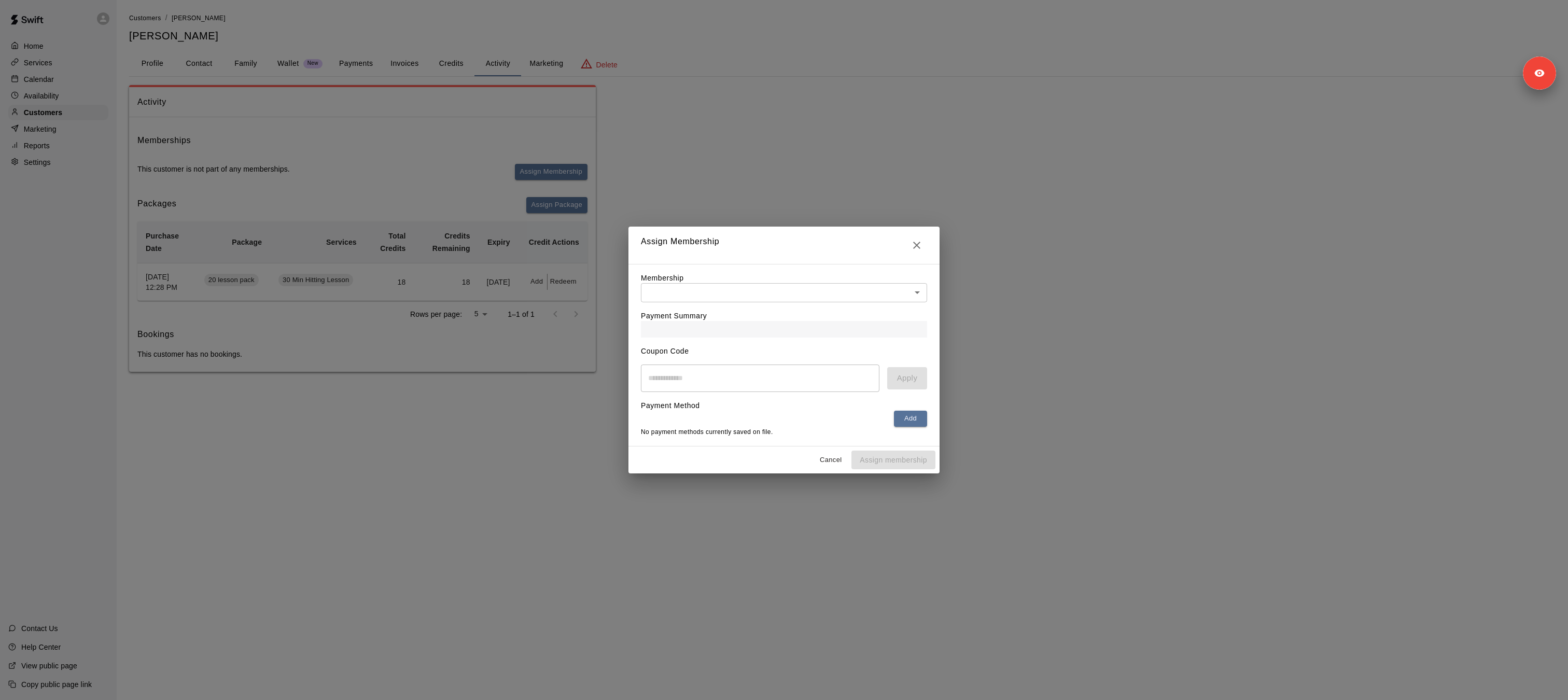
click at [719, 291] on body "Home Services Calendar Availability Customers Marketing Reports Settings Contac…" at bounding box center [784, 196] width 1568 height 393
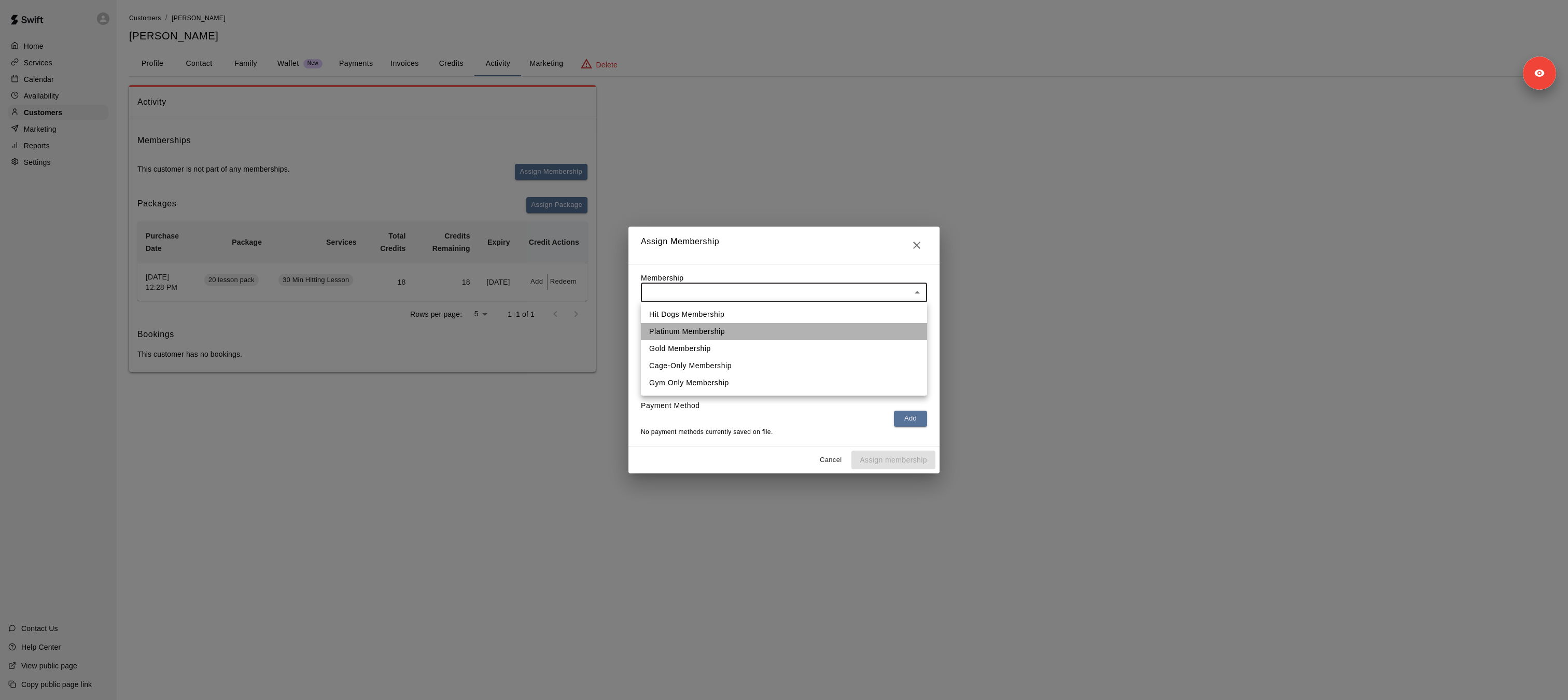
click at [698, 332] on li "Platinum Membership" at bounding box center [784, 332] width 286 height 17
type input "**********"
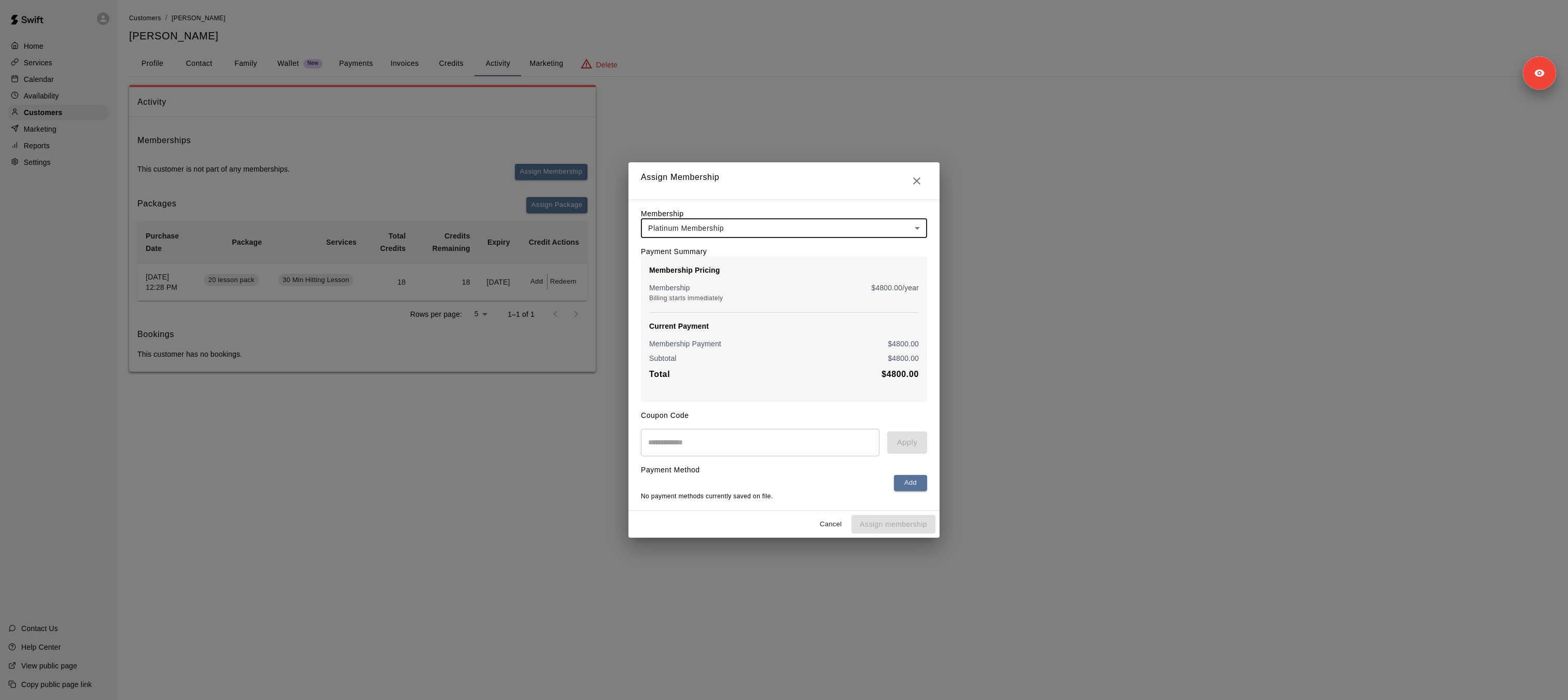
click at [919, 183] on icon "Close" at bounding box center [917, 181] width 7 height 7
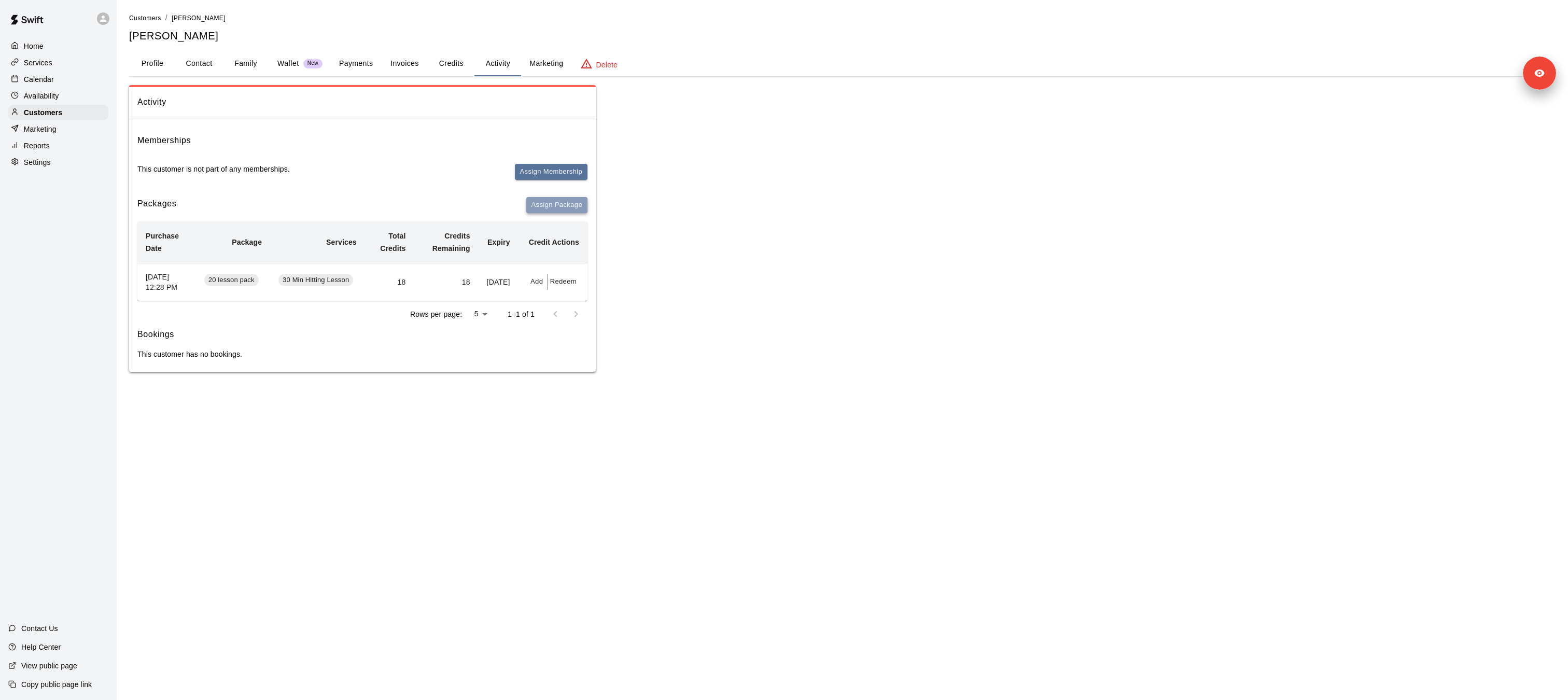
click at [569, 206] on button "Assign Package" at bounding box center [557, 205] width 61 height 16
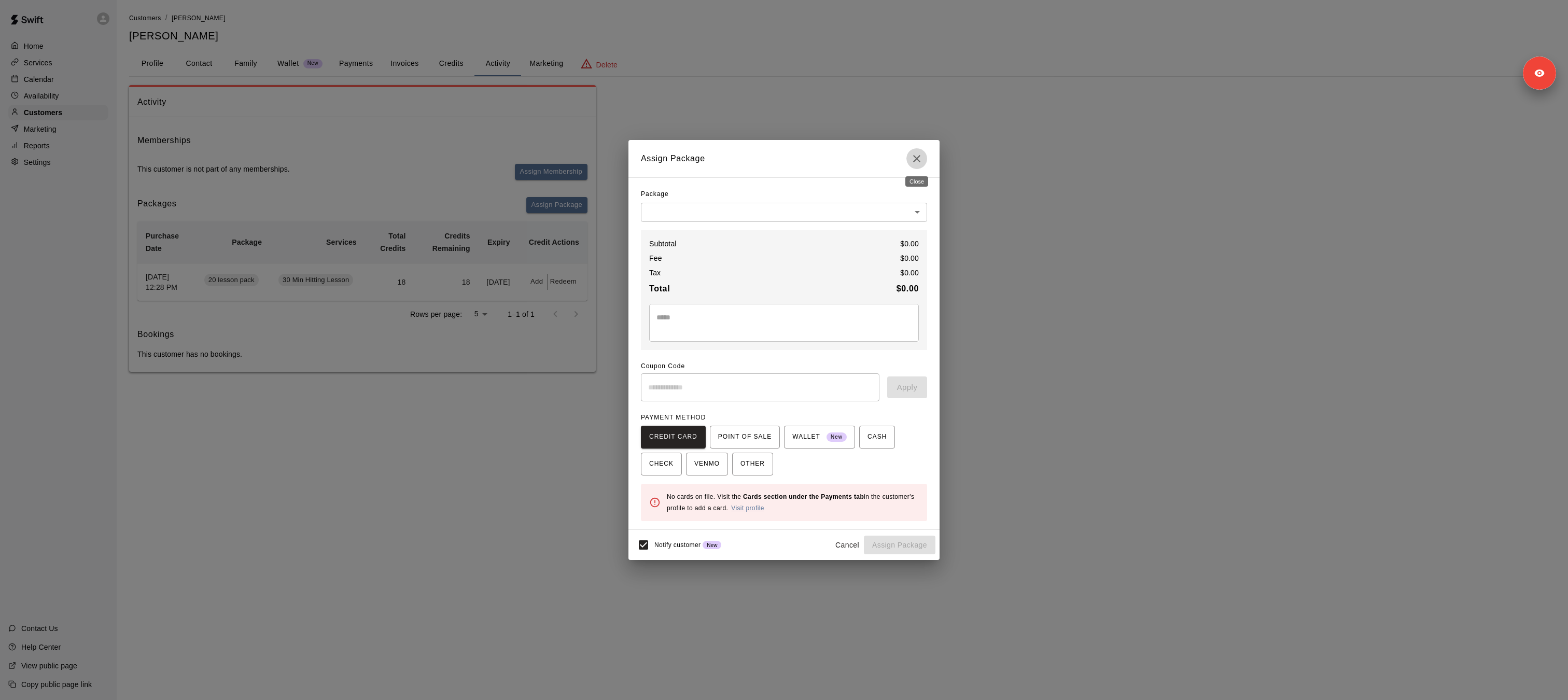
click at [920, 161] on icon "Close" at bounding box center [917, 159] width 7 height 7
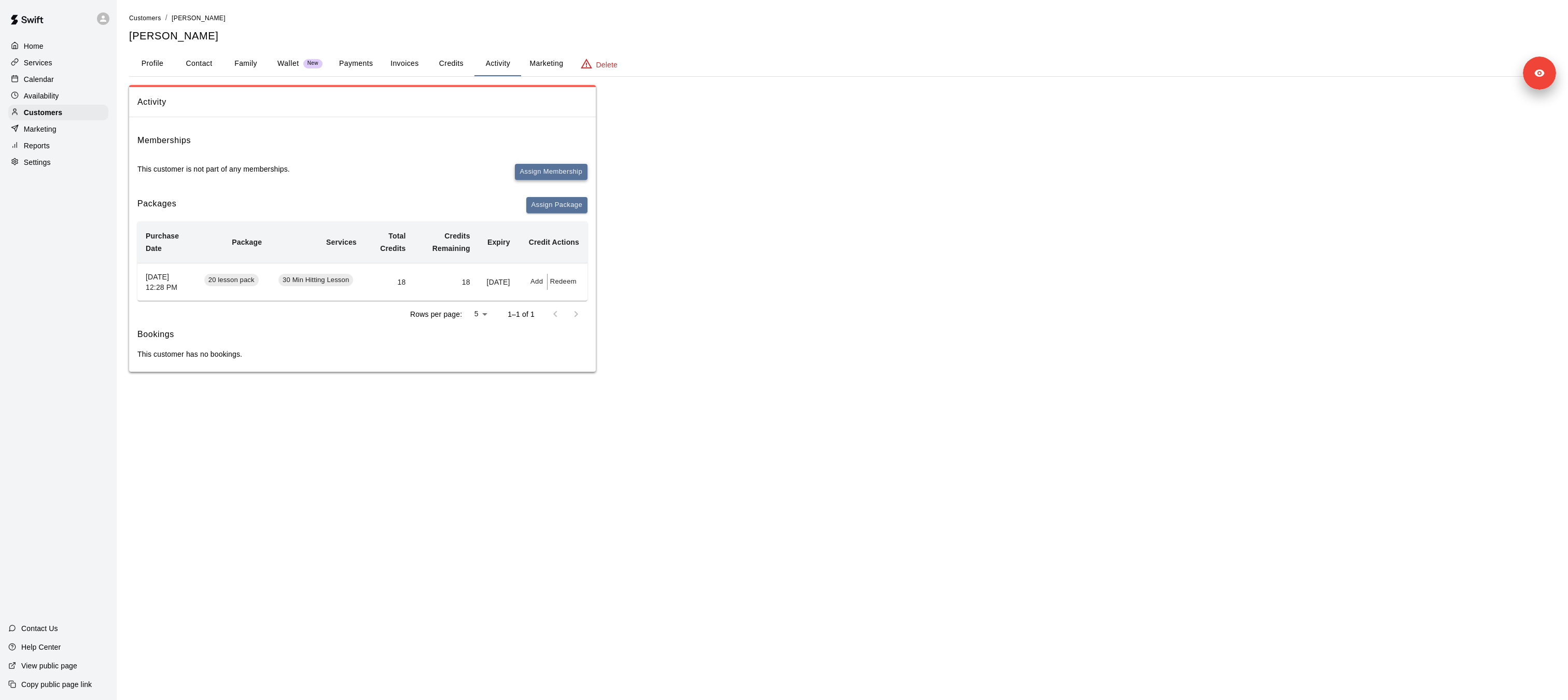
click at [572, 177] on button "Assign Membership" at bounding box center [551, 172] width 72 height 16
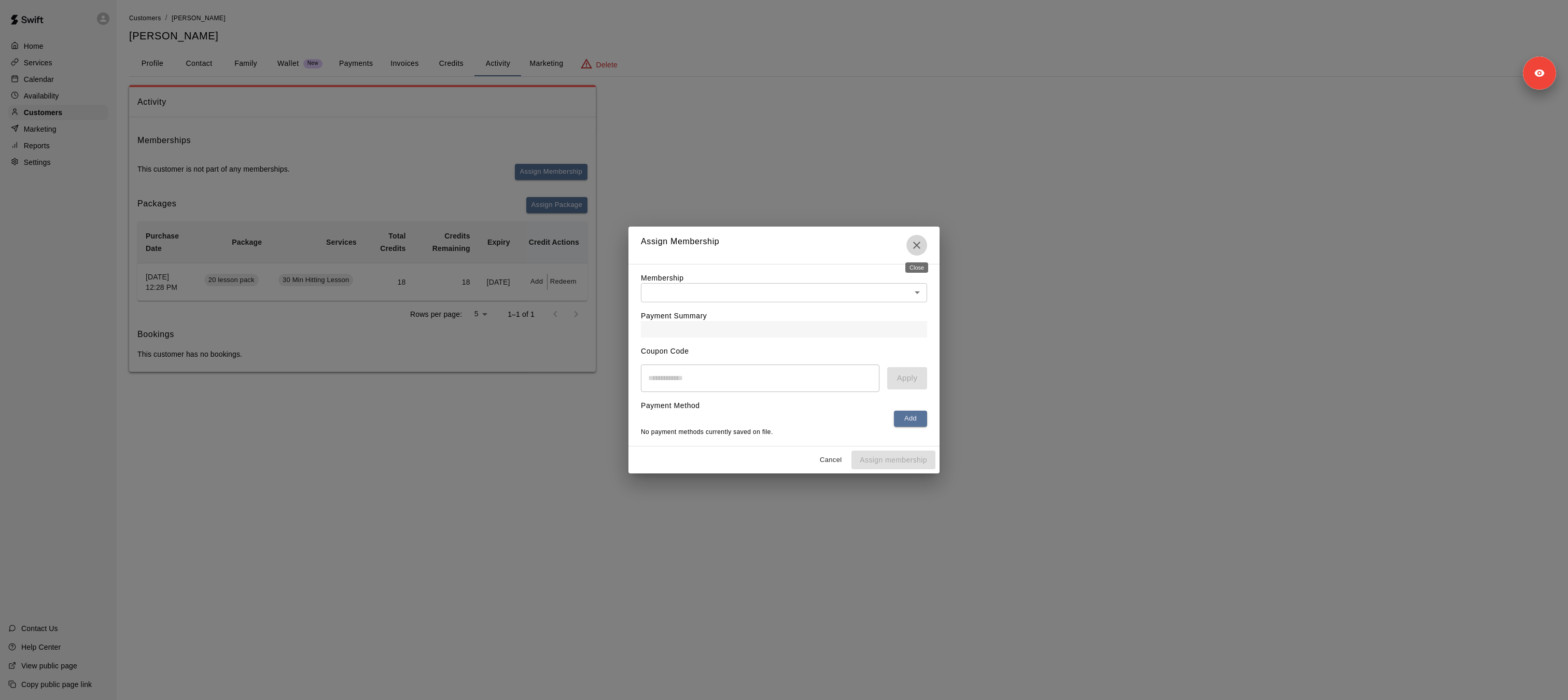
click at [919, 247] on icon "Close" at bounding box center [917, 245] width 7 height 7
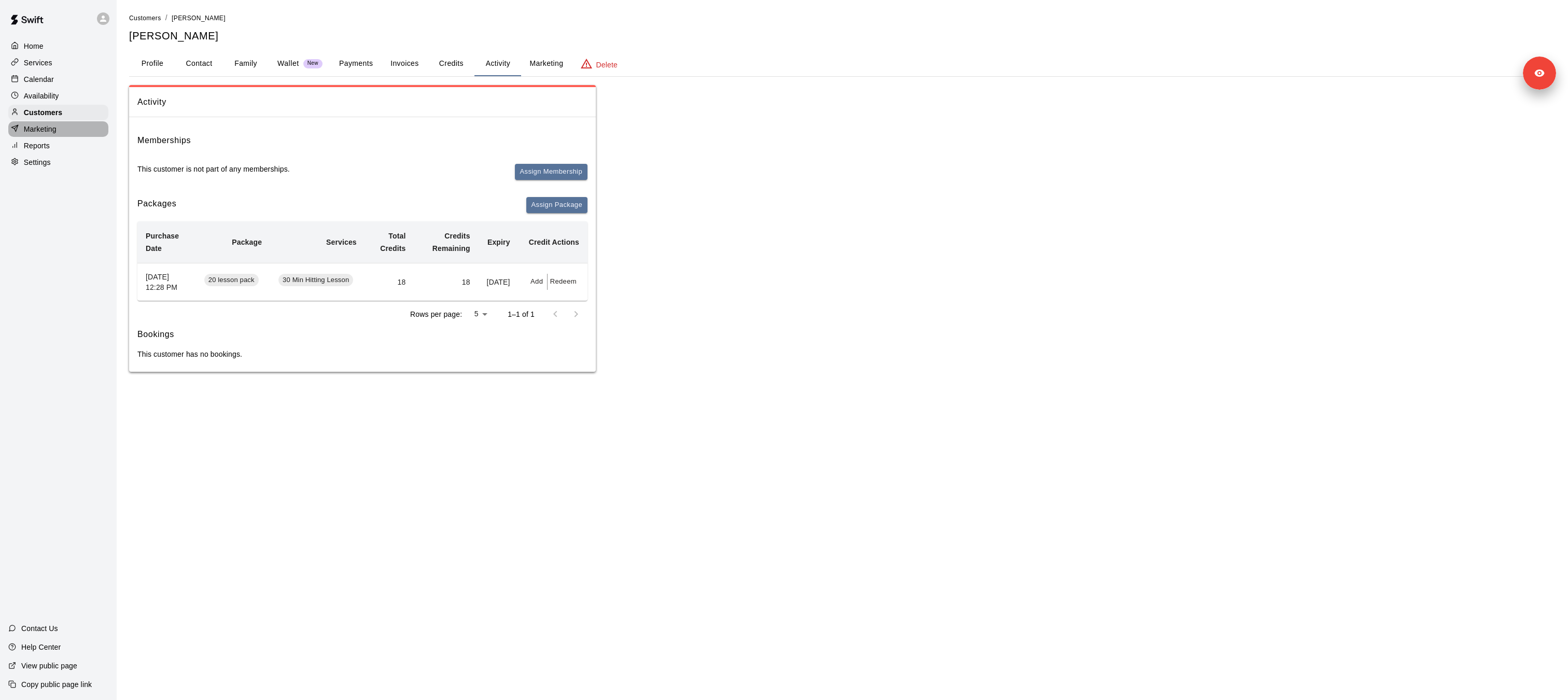
click at [48, 132] on p "Marketing" at bounding box center [40, 129] width 33 height 10
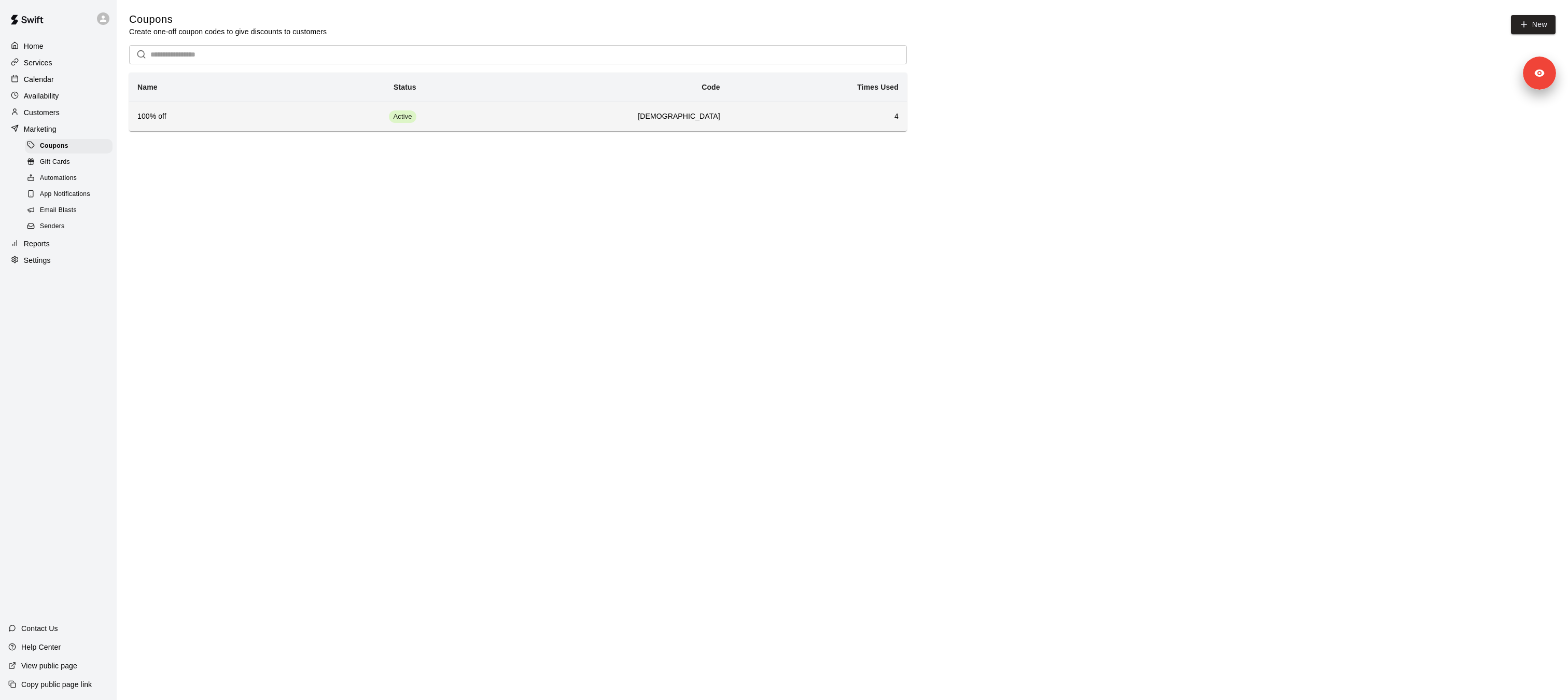
click at [178, 117] on h6 "100% off" at bounding box center [199, 116] width 124 height 12
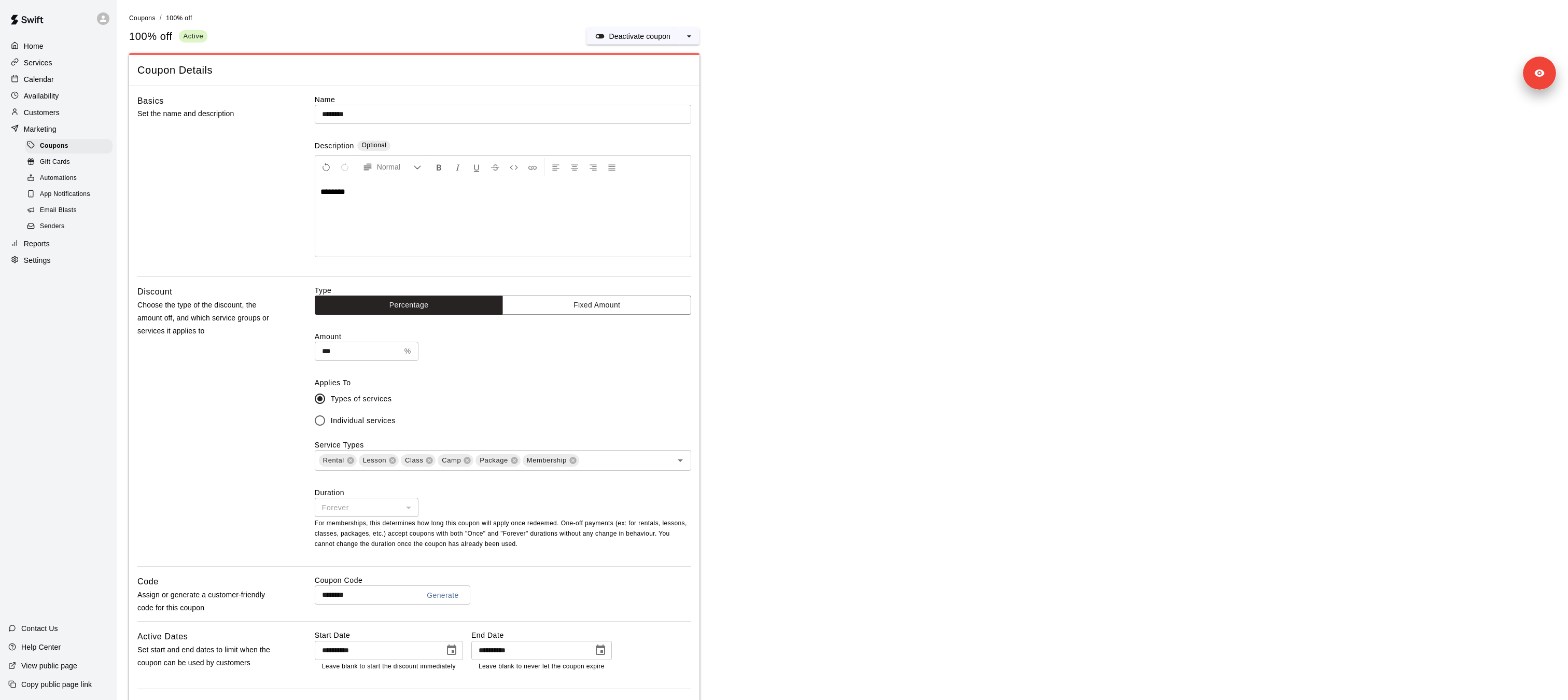
click at [344, 597] on input "********" at bounding box center [363, 595] width 96 height 19
click at [109, 272] on div "Home Services Calendar Availability Customers Marketing Coupons Gift Cards Auto…" at bounding box center [58, 350] width 117 height 700
click at [51, 111] on p "Customers" at bounding box center [41, 112] width 36 height 10
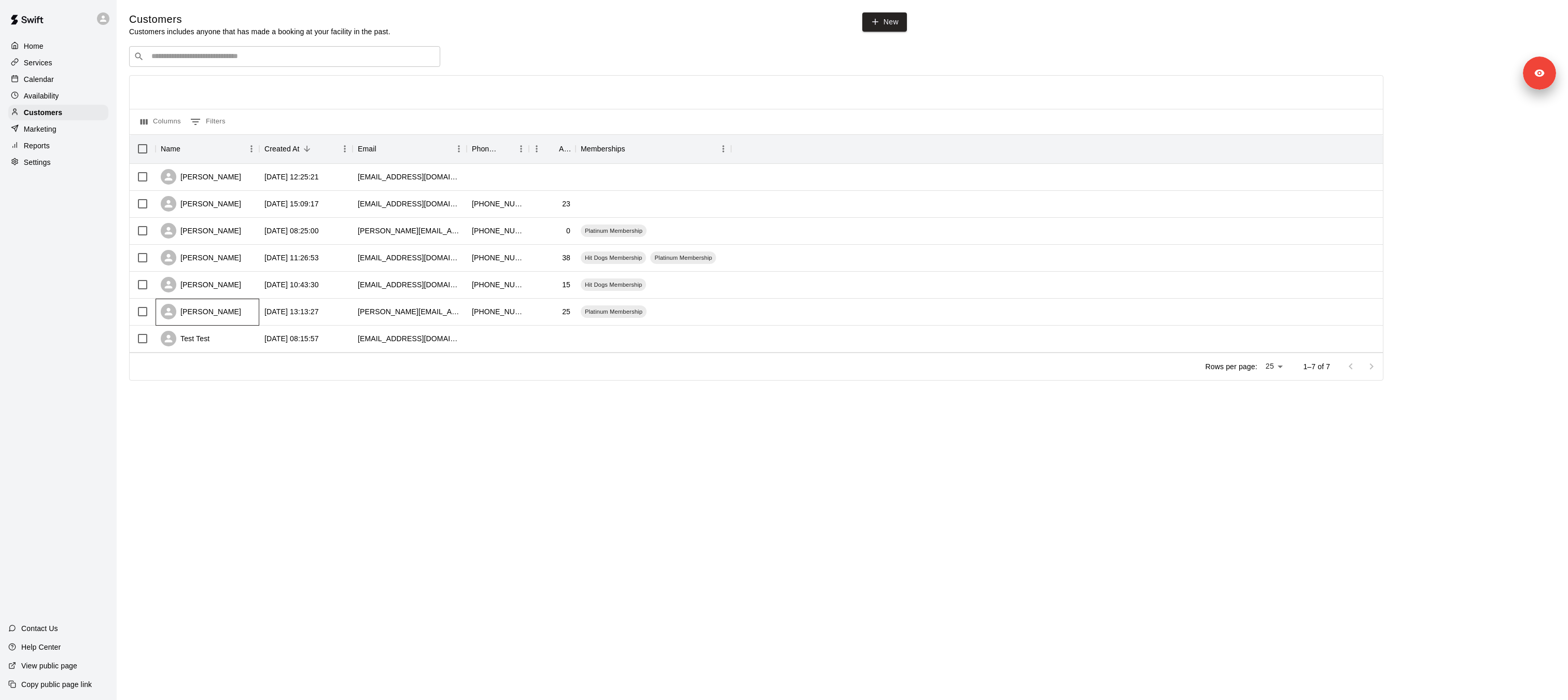
click at [194, 310] on div "[PERSON_NAME]" at bounding box center [201, 312] width 80 height 16
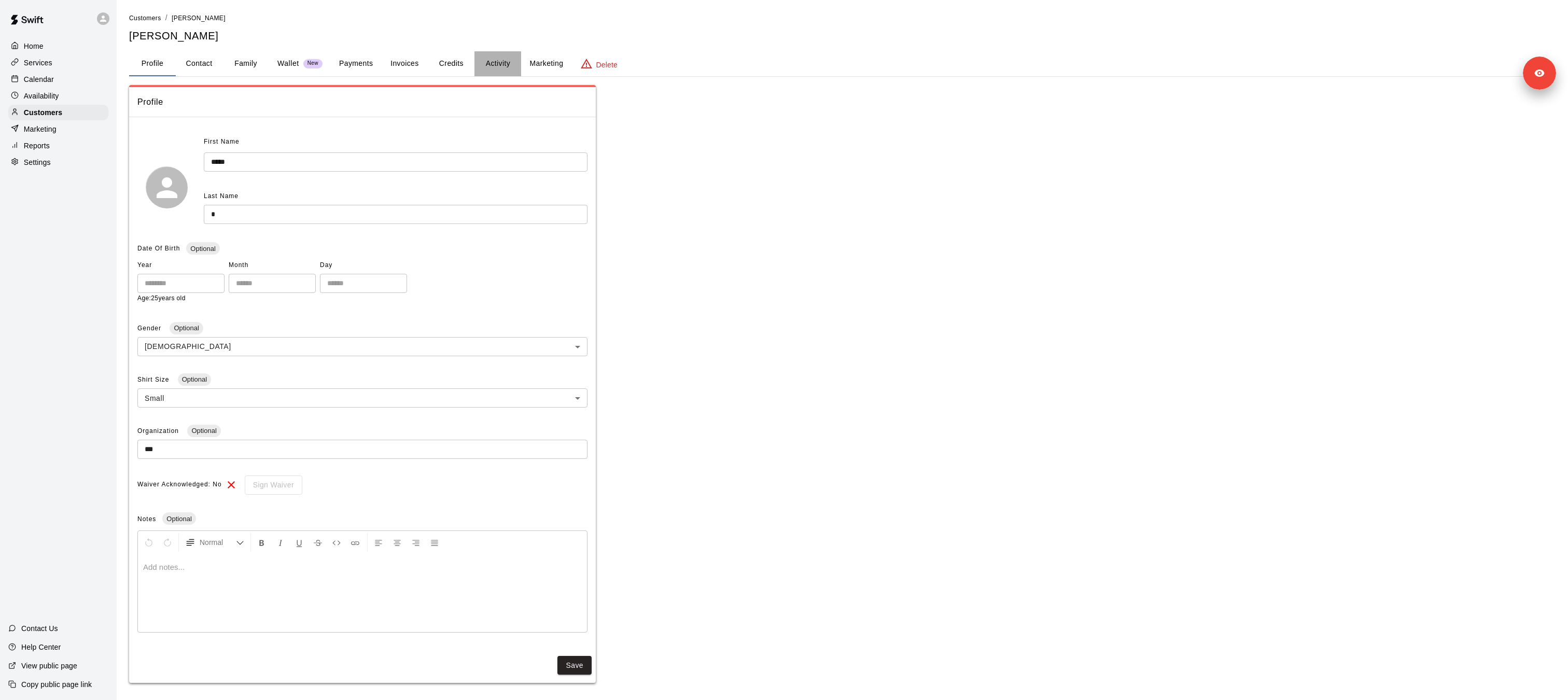
click at [489, 62] on button "Activity" at bounding box center [497, 63] width 47 height 25
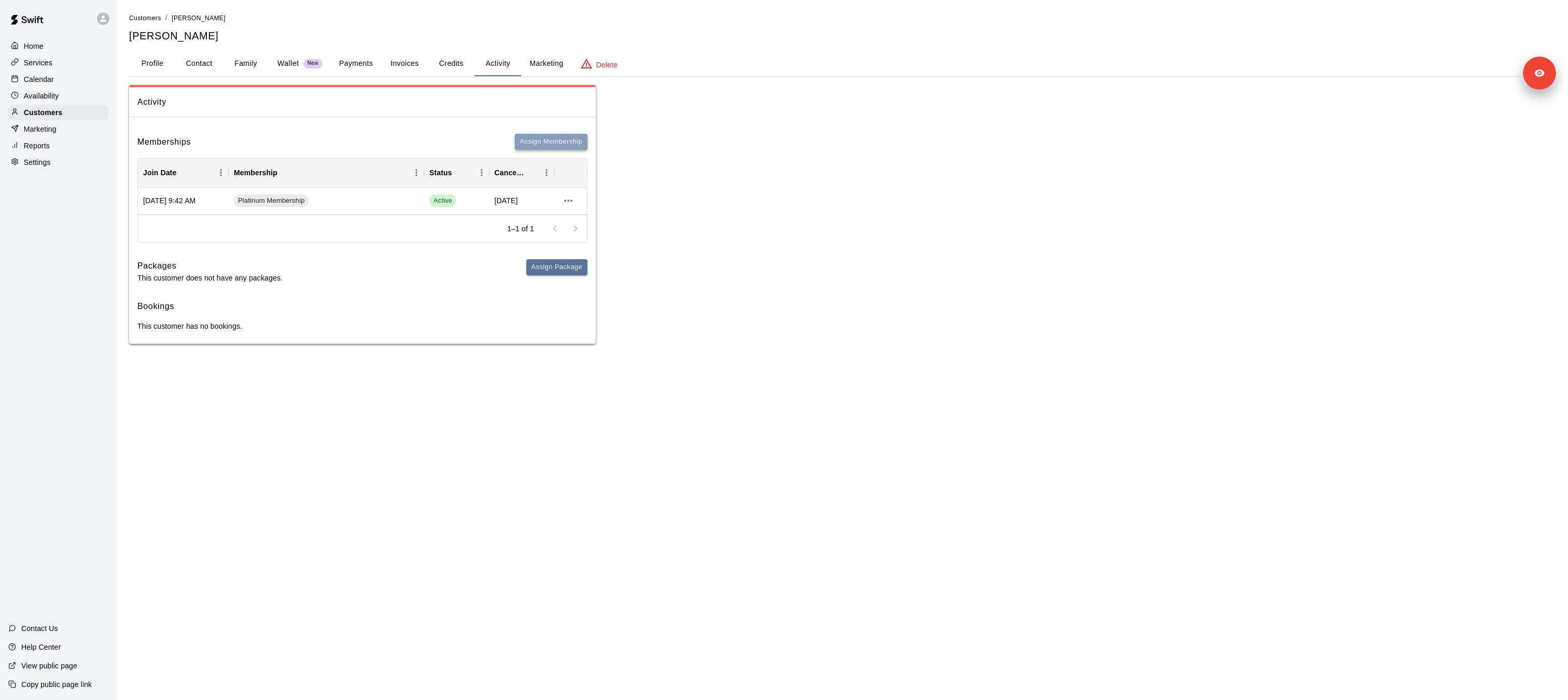
click at [555, 142] on button "Assign Membership" at bounding box center [551, 142] width 72 height 16
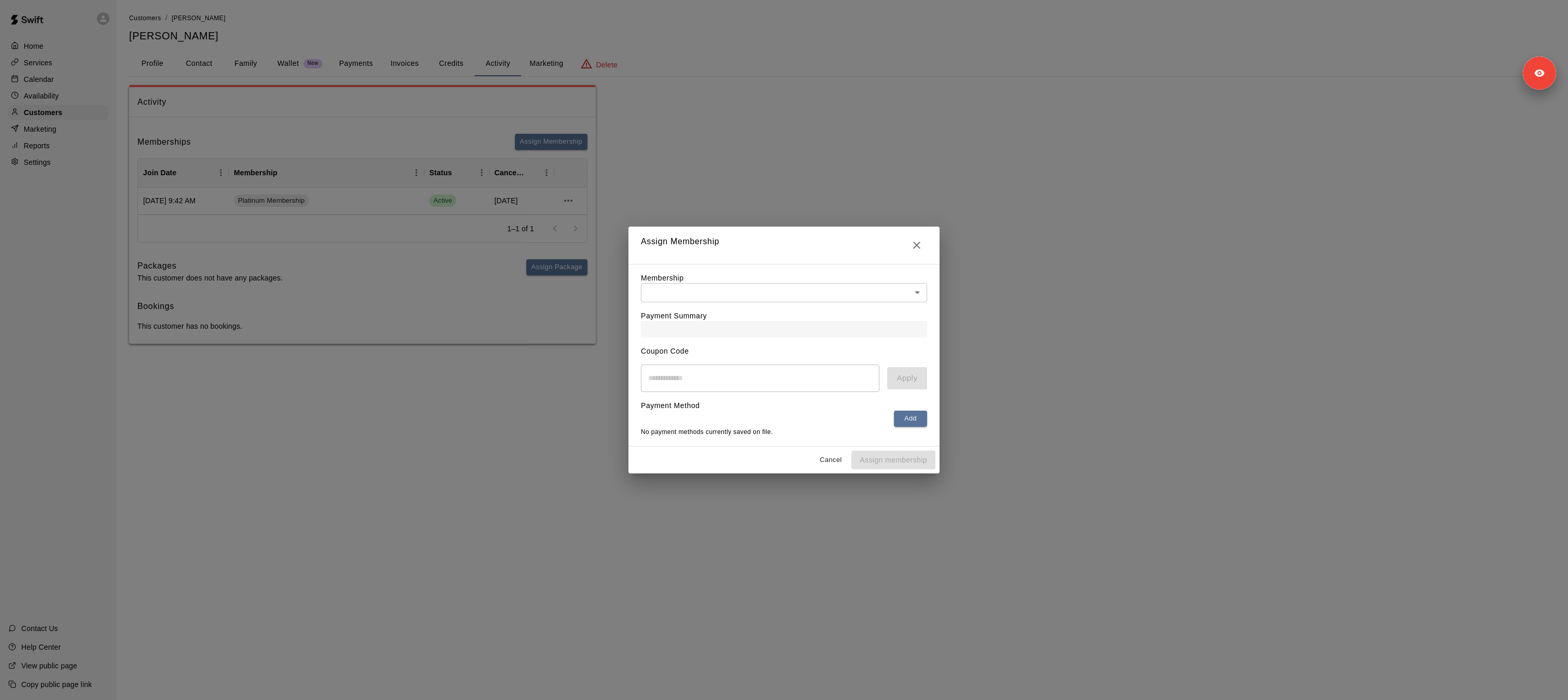
click at [702, 289] on body "Home Services Calendar Availability Customers Marketing Reports Settings Contac…" at bounding box center [784, 182] width 1568 height 365
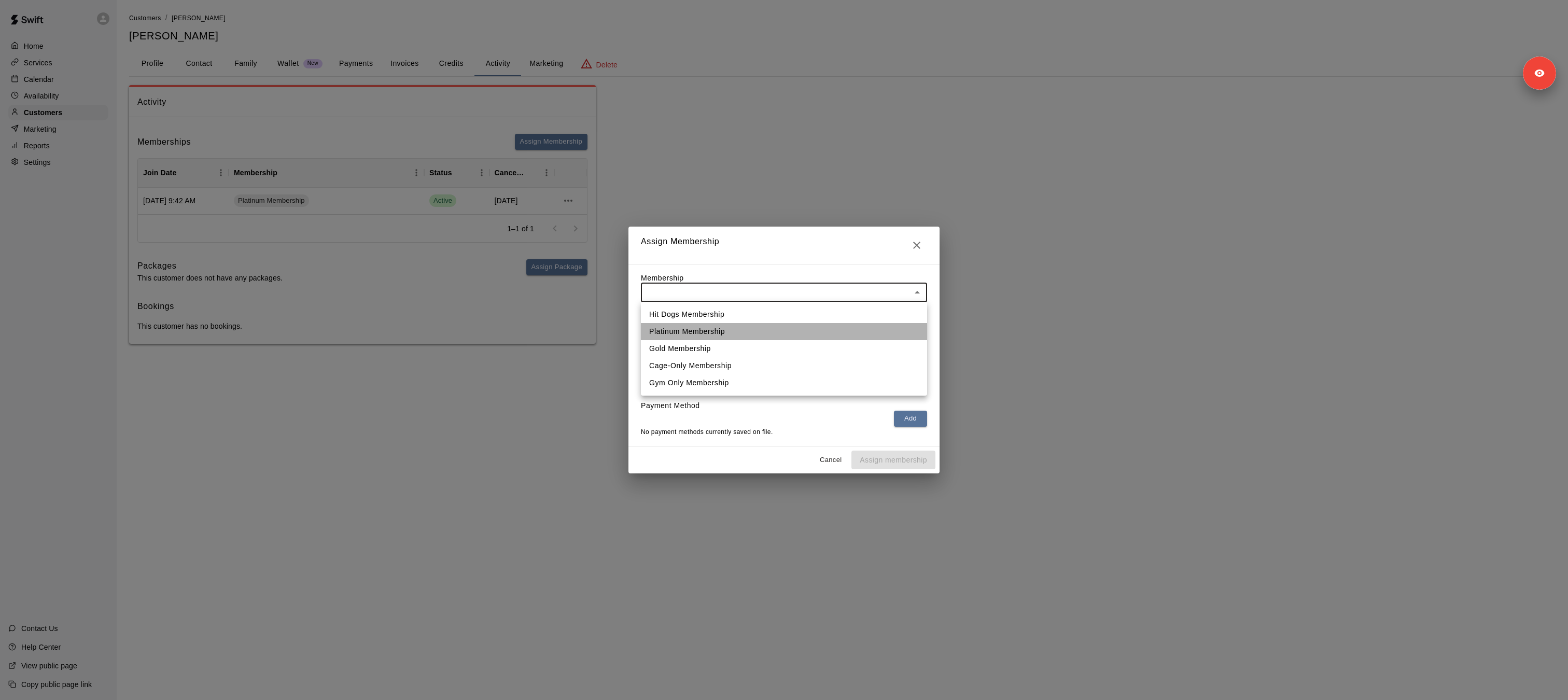
click at [711, 331] on li "Platinum Membership" at bounding box center [784, 332] width 286 height 17
type input "**********"
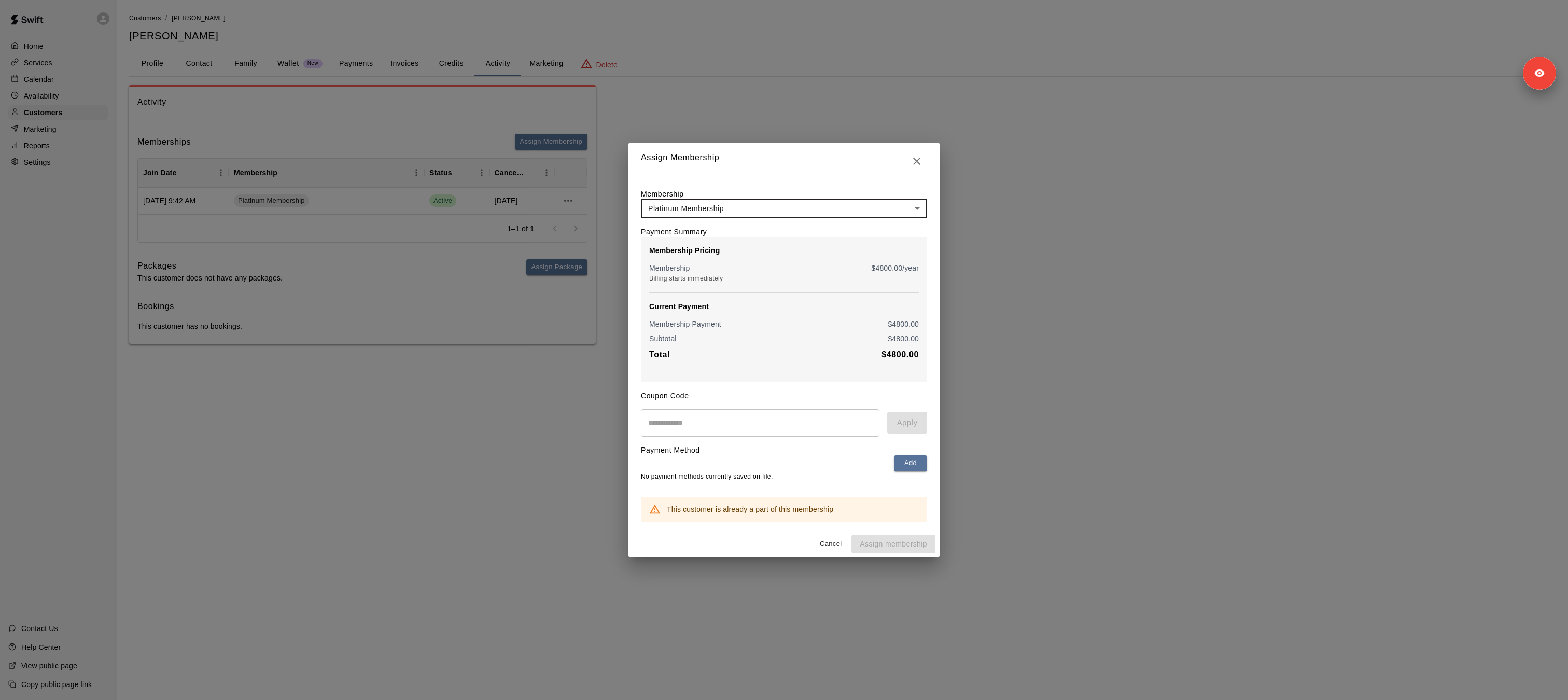
click at [695, 422] on input "text" at bounding box center [760, 422] width 239 height 27
paste input "********"
type input "********"
click at [917, 422] on button "Apply" at bounding box center [908, 422] width 40 height 22
click at [917, 158] on icon "Close" at bounding box center [917, 161] width 12 height 12
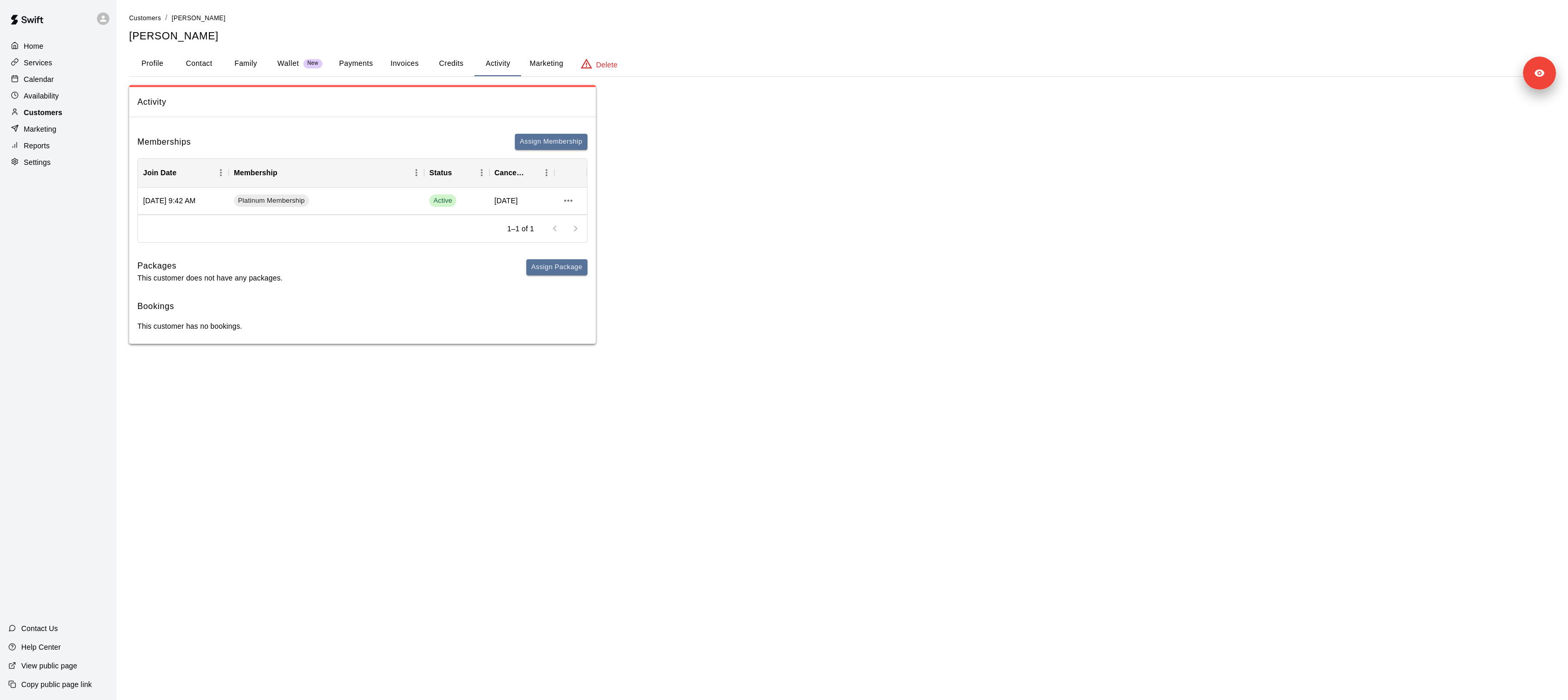
click at [77, 113] on div "Customers" at bounding box center [58, 113] width 100 height 16
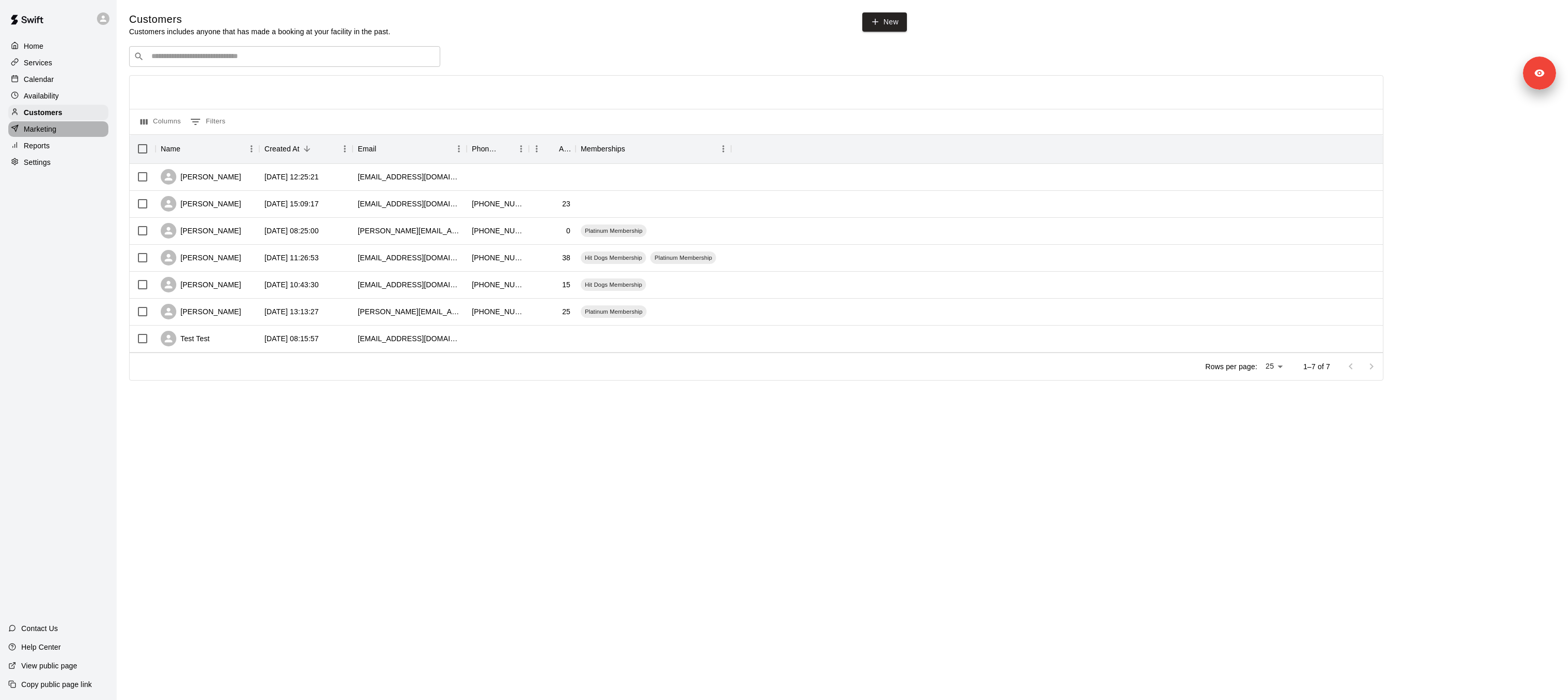
click at [56, 128] on p "Marketing" at bounding box center [40, 129] width 33 height 10
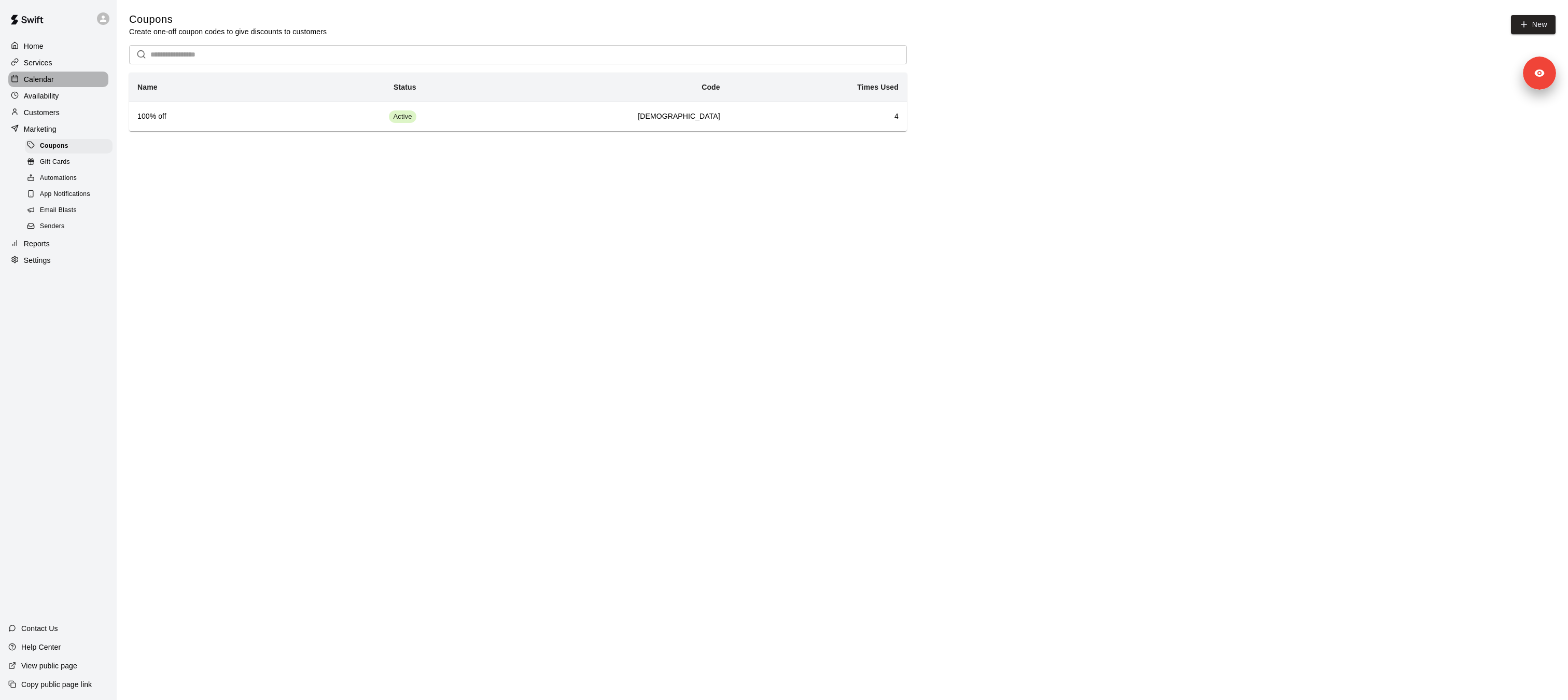
click at [51, 79] on p "Calendar" at bounding box center [38, 79] width 30 height 10
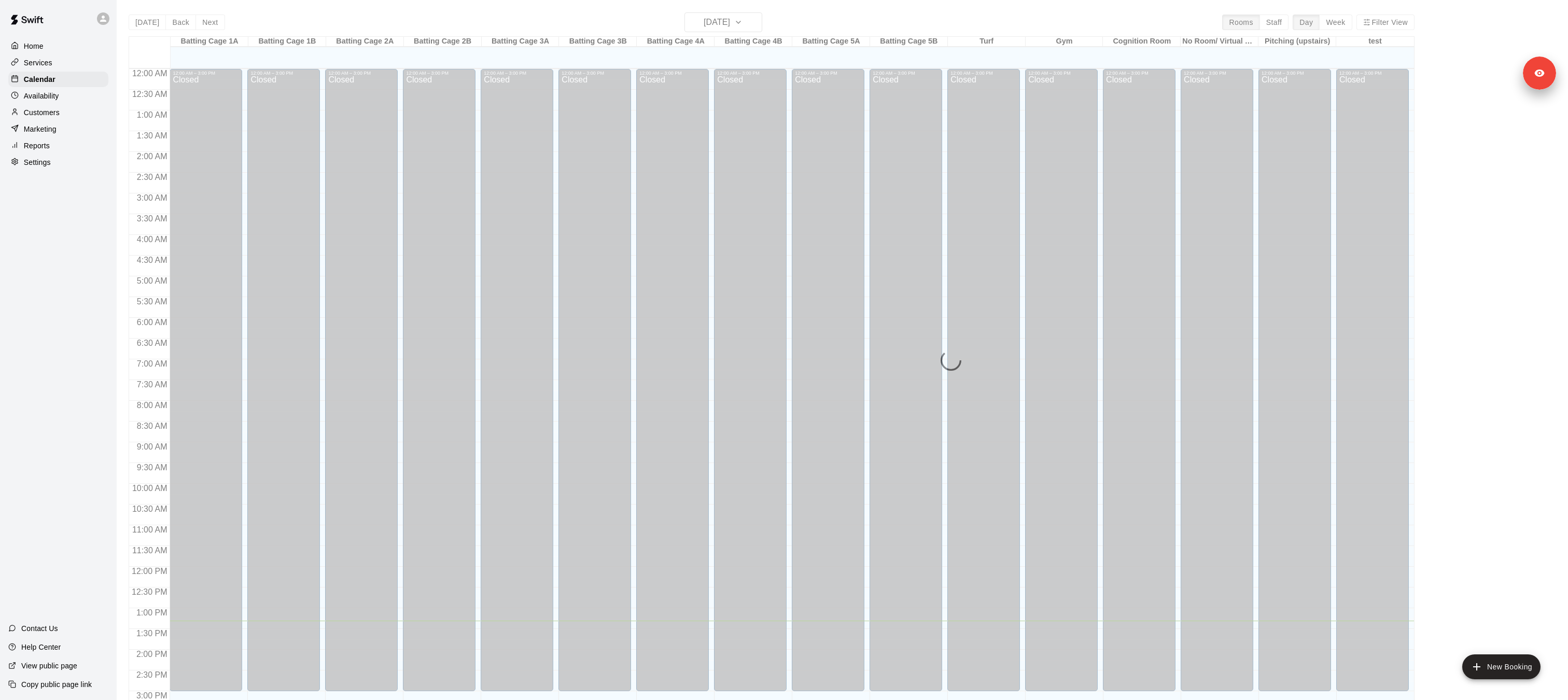
scroll to position [321, 0]
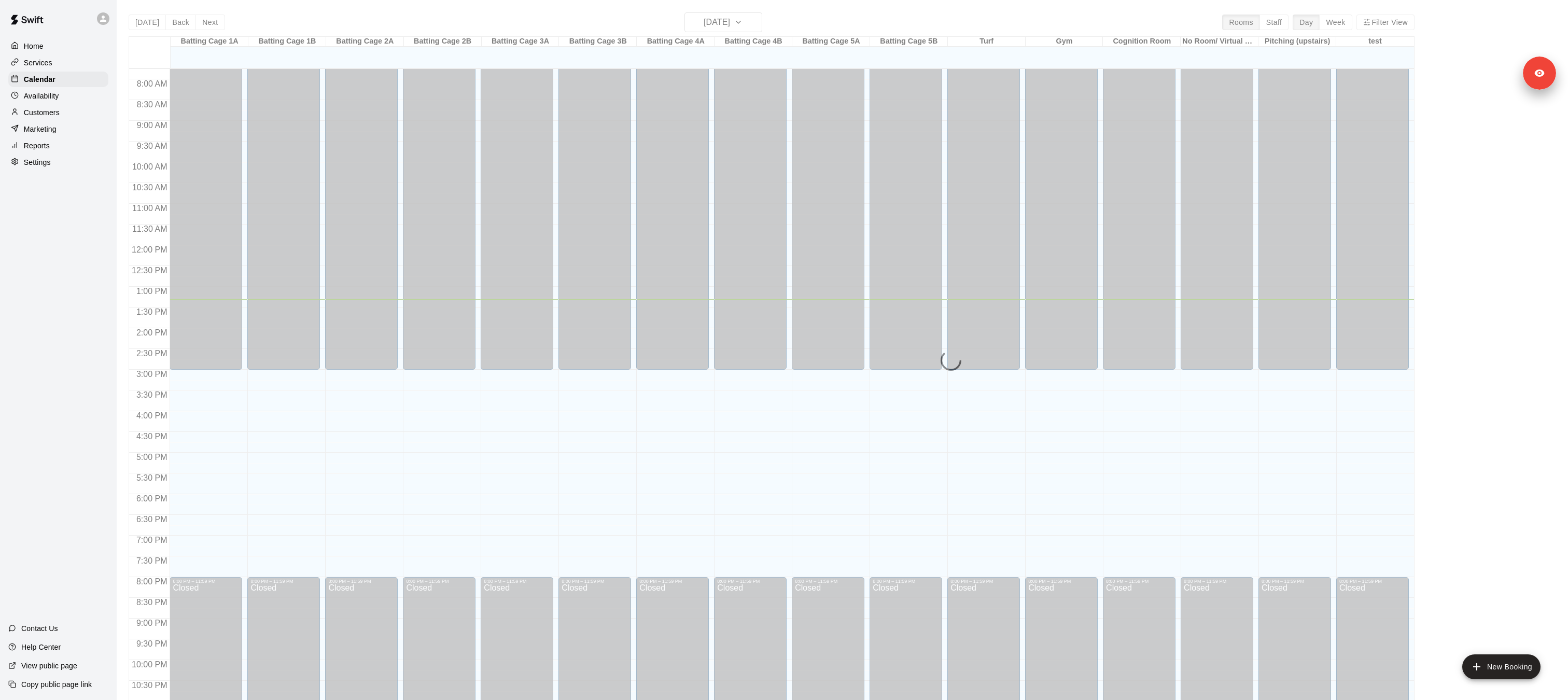
click at [51, 114] on p "Customers" at bounding box center [41, 112] width 36 height 10
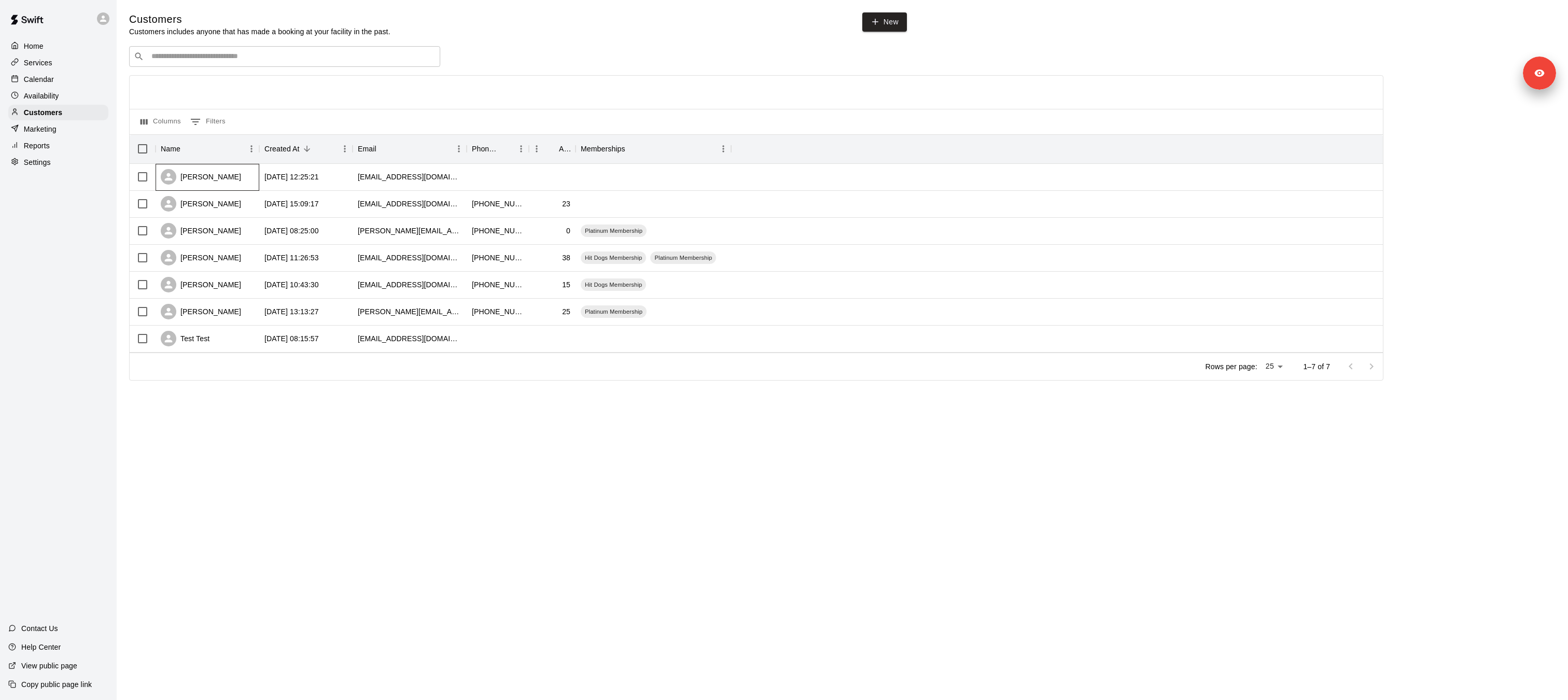
click at [185, 175] on div "Andy Deligiannis" at bounding box center [201, 177] width 80 height 16
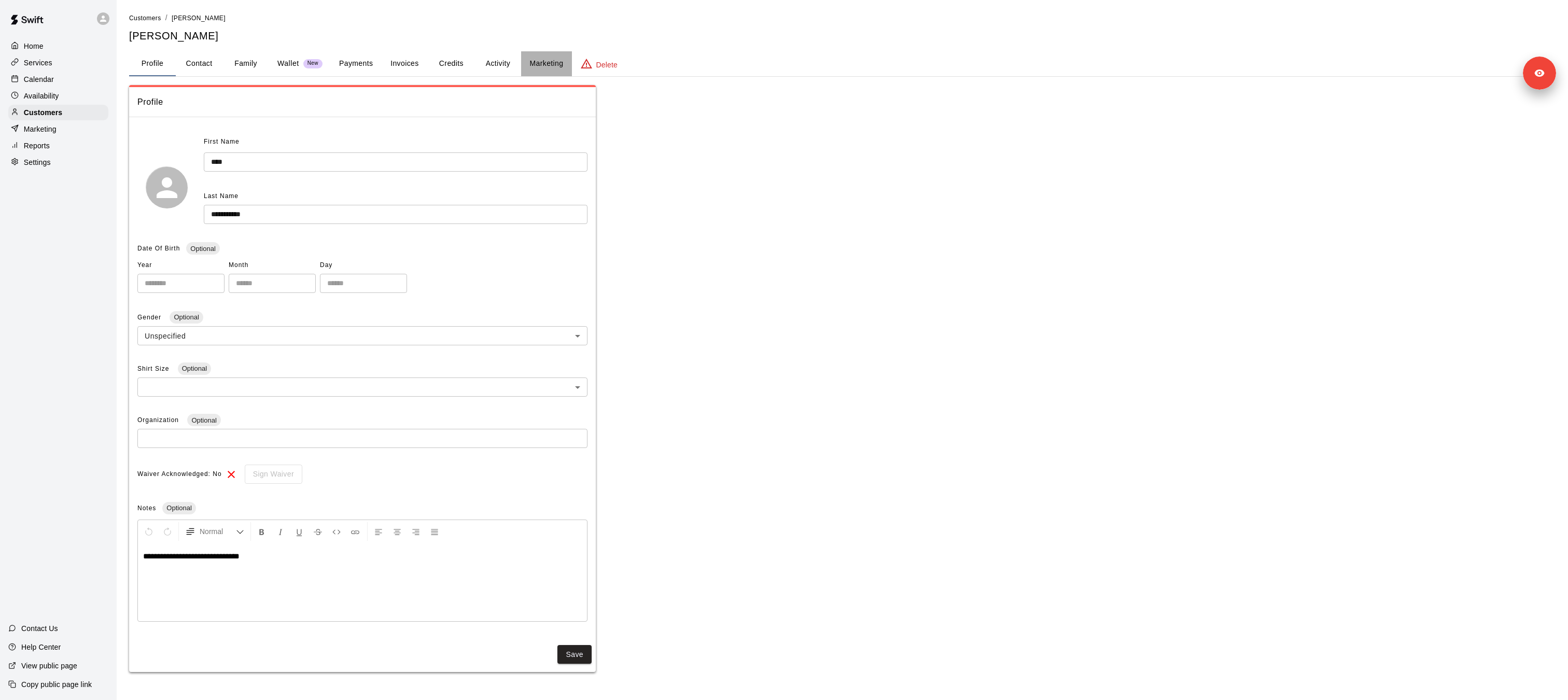
click at [532, 60] on button "Marketing" at bounding box center [546, 63] width 51 height 25
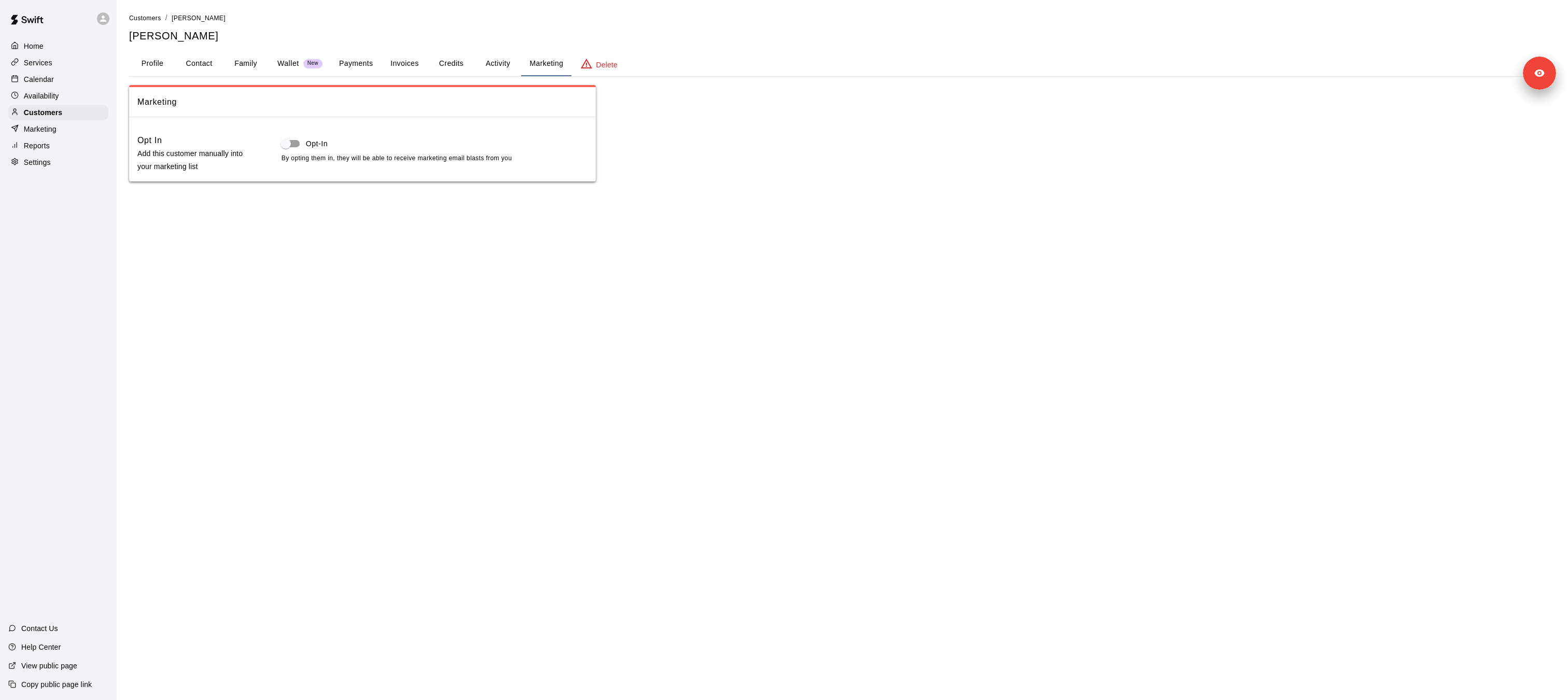
click at [481, 71] on button "Activity" at bounding box center [497, 63] width 47 height 25
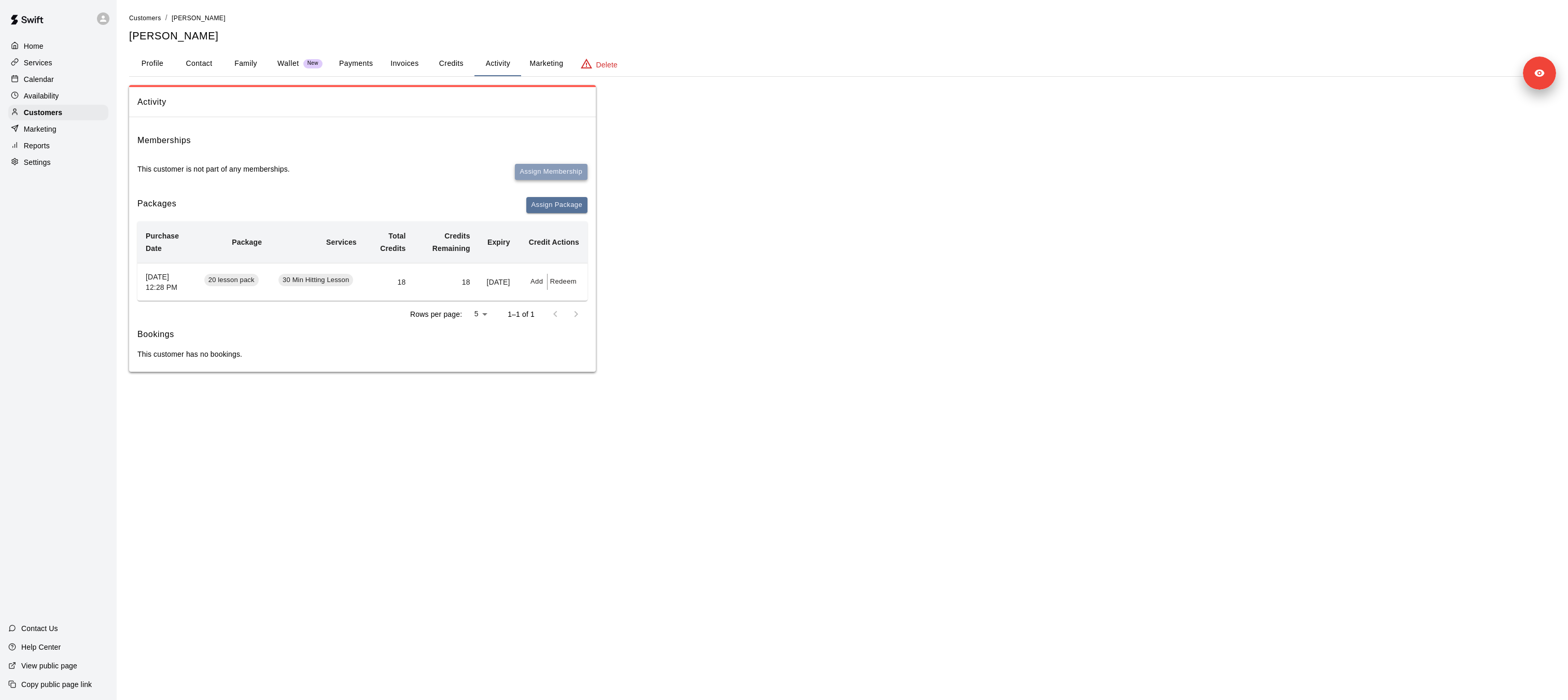
click at [547, 172] on button "Assign Membership" at bounding box center [551, 172] width 72 height 16
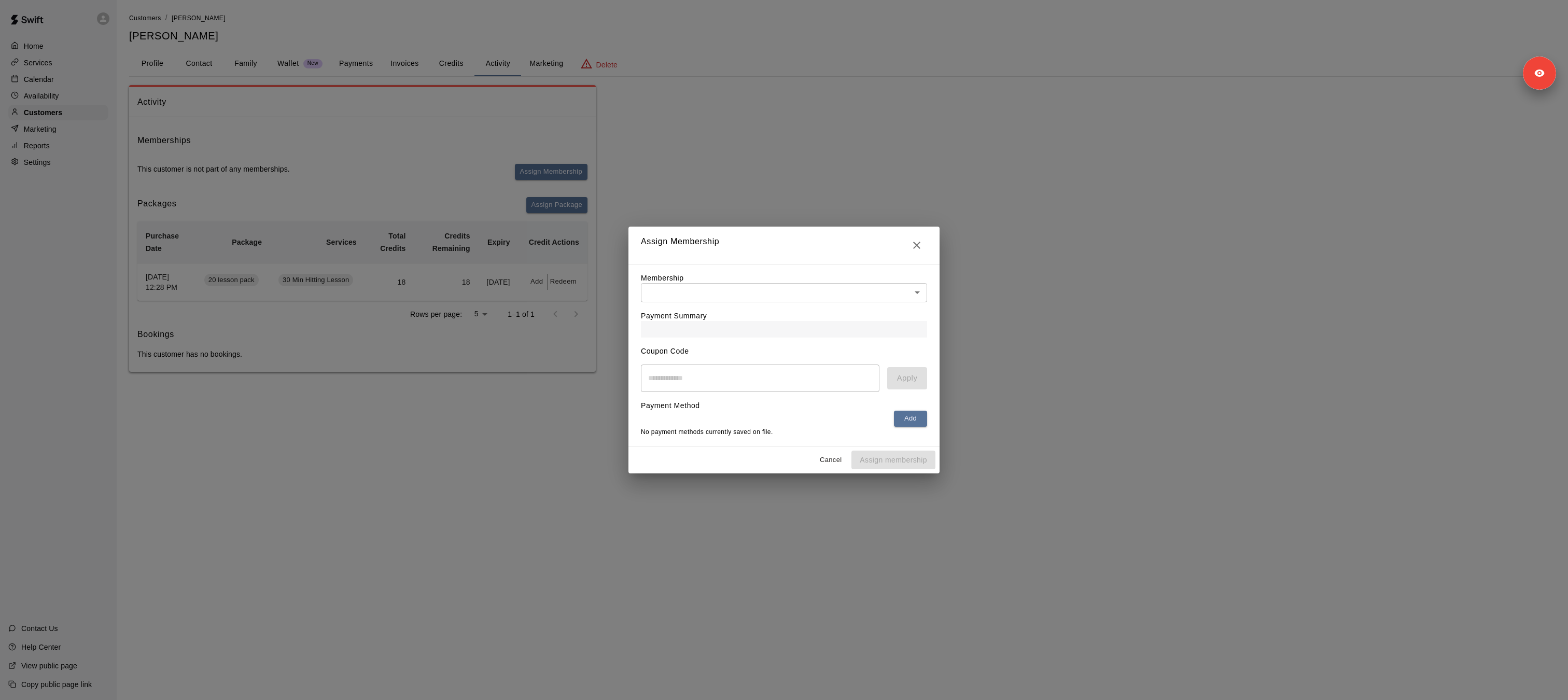
click at [712, 273] on div "Membership ​ ​" at bounding box center [784, 287] width 286 height 30
click at [712, 289] on body "Home Services Calendar Availability Customers Marketing Reports Settings Contac…" at bounding box center [784, 196] width 1568 height 393
click at [708, 335] on li "Platinum Membership" at bounding box center [784, 332] width 286 height 17
type input "**********"
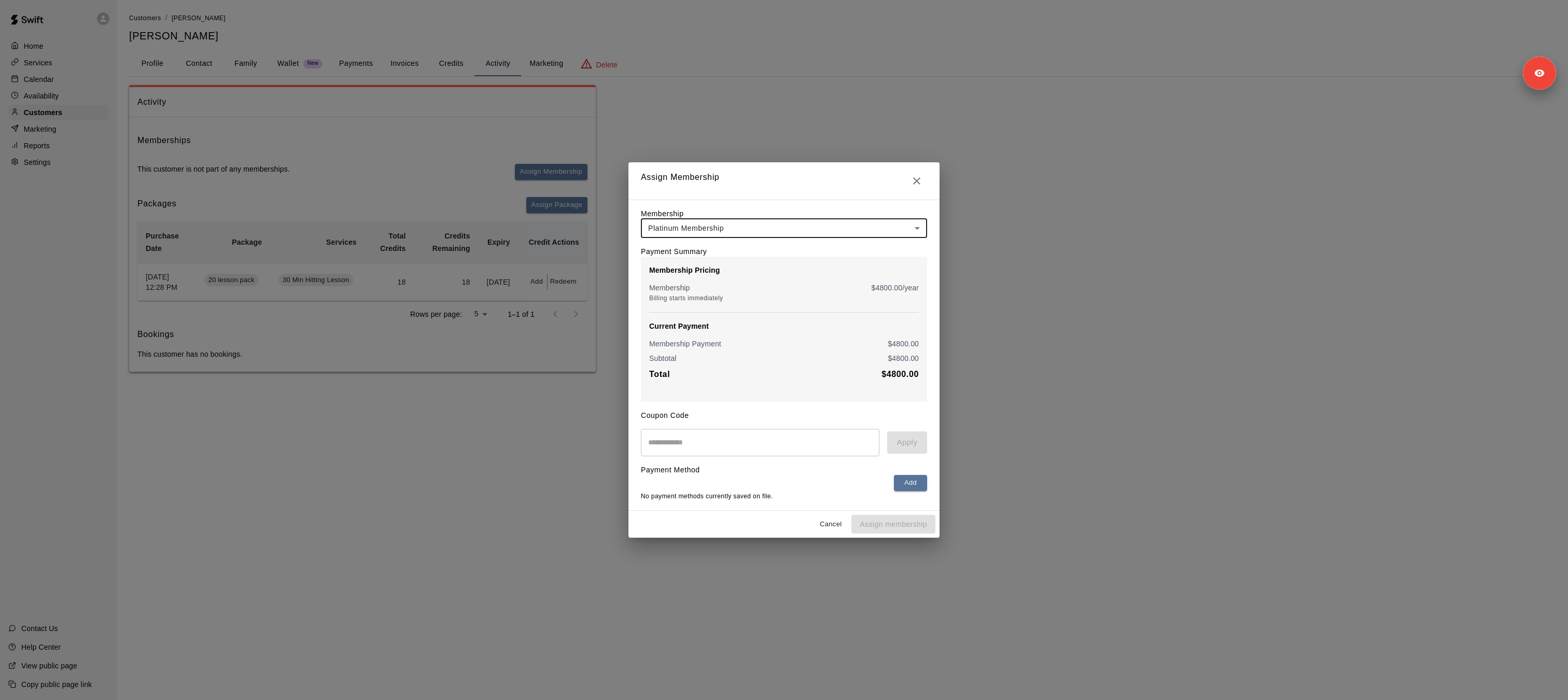
click at [695, 449] on input "text" at bounding box center [760, 442] width 239 height 27
paste input "********"
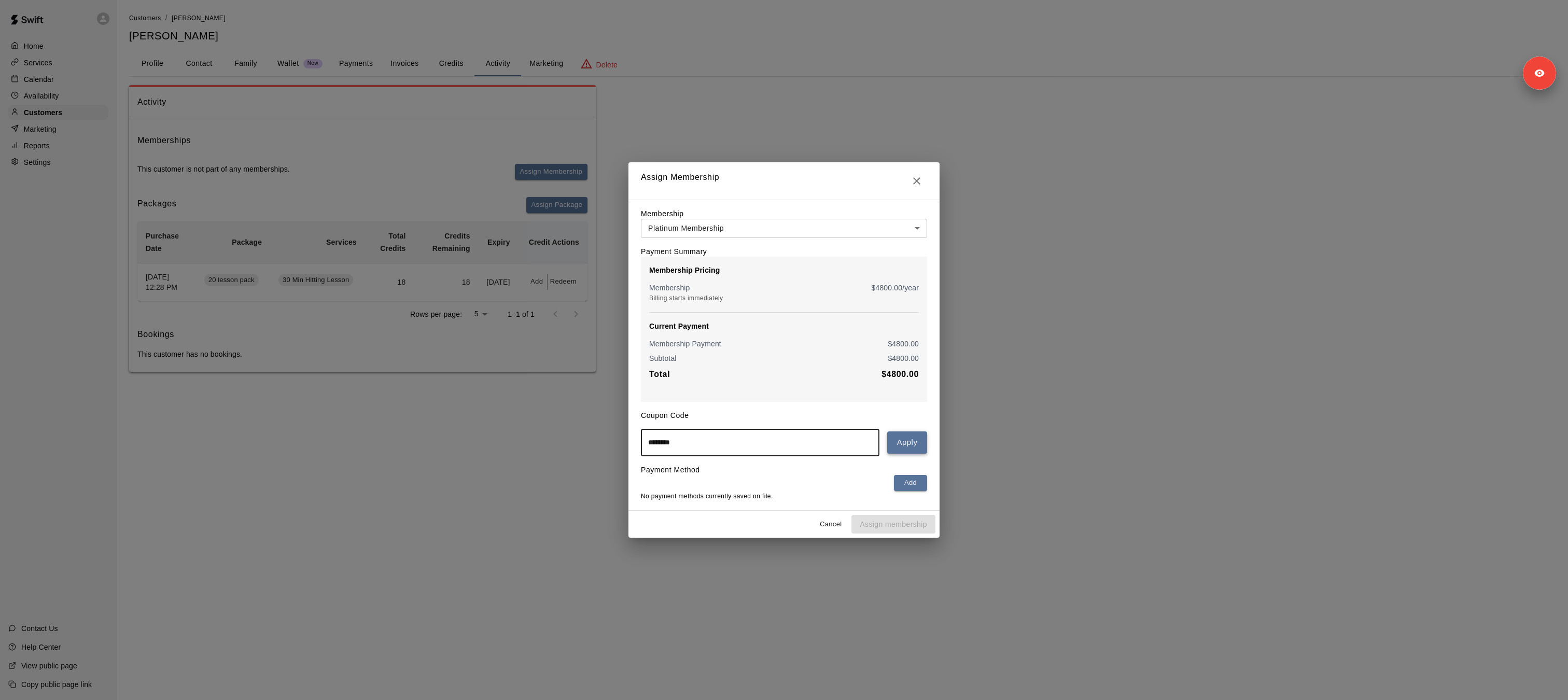
type input "********"
click at [911, 448] on button "Apply" at bounding box center [908, 443] width 40 height 22
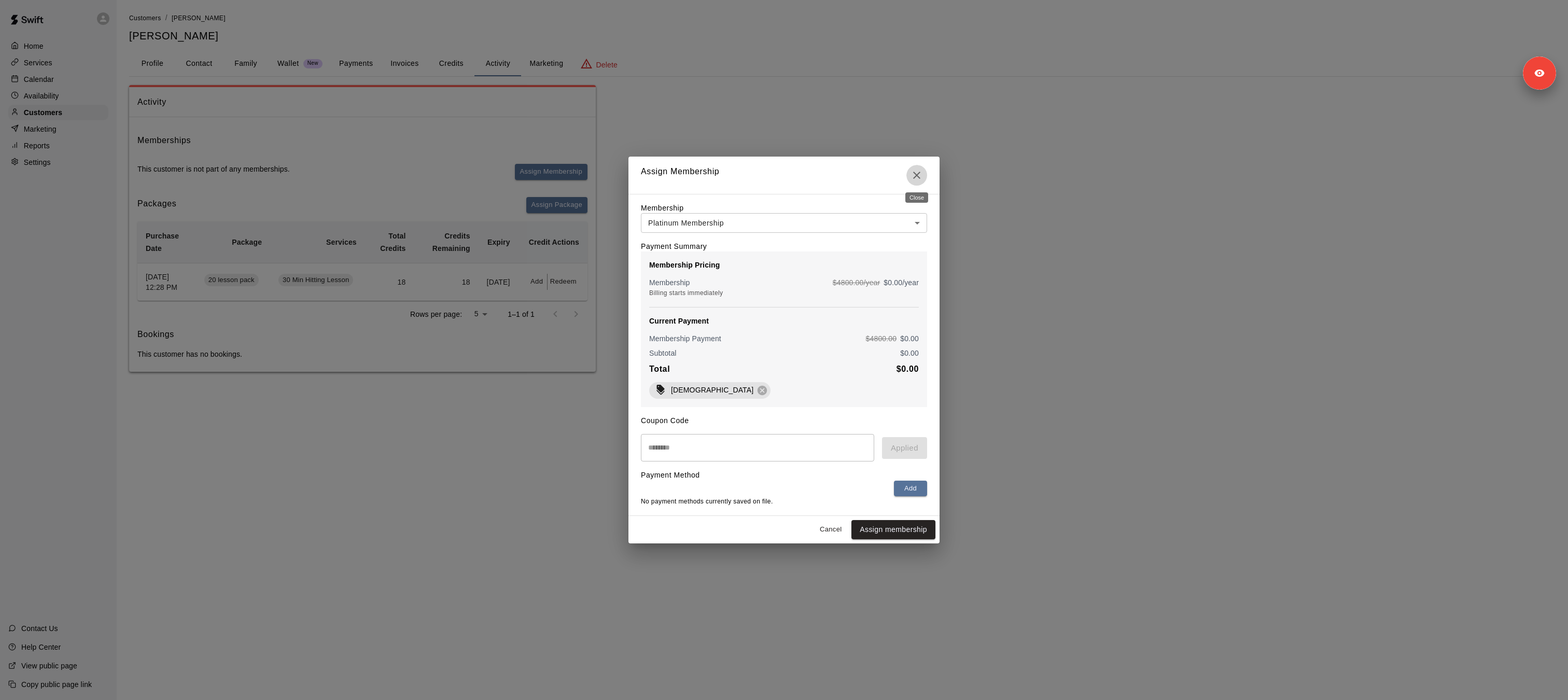
click at [919, 179] on icon "Close" at bounding box center [917, 175] width 12 height 12
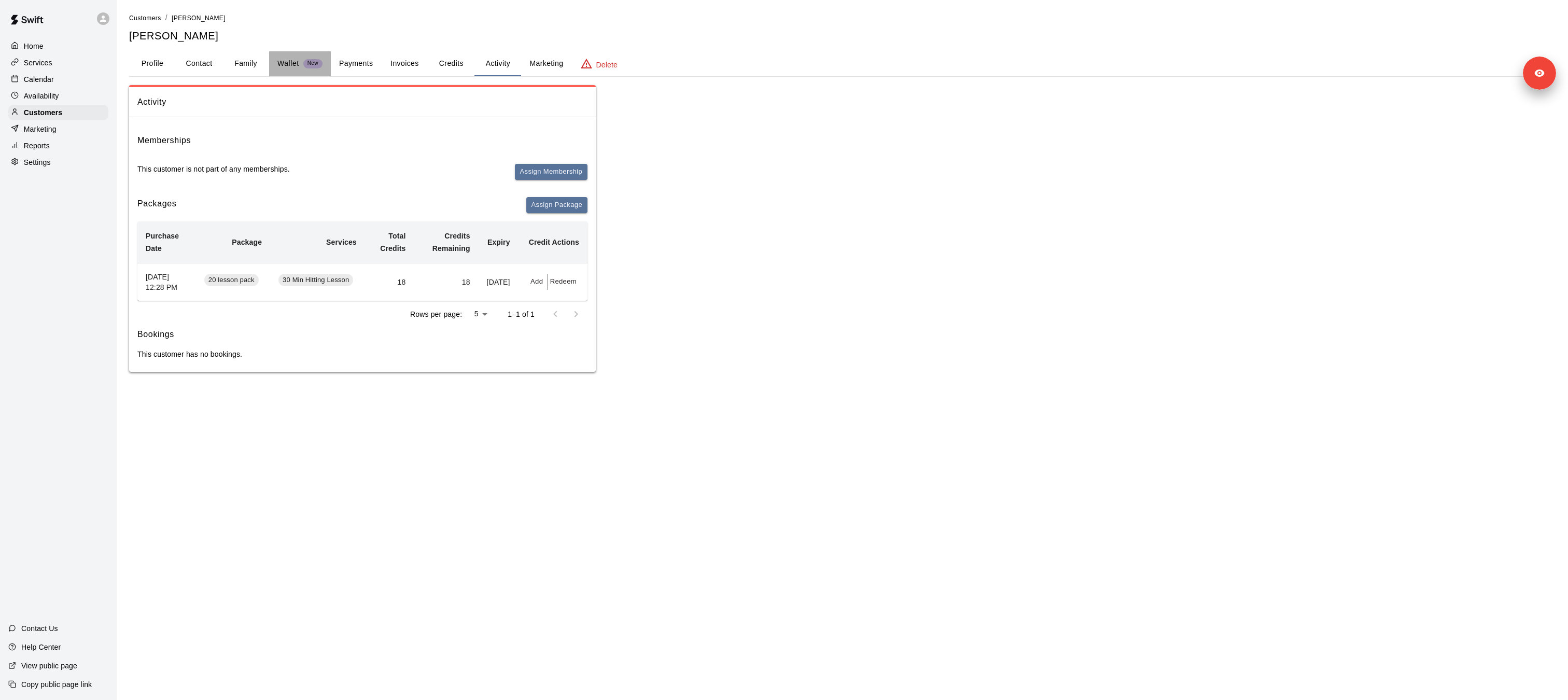
click at [296, 68] on p "Wallet" at bounding box center [289, 63] width 22 height 11
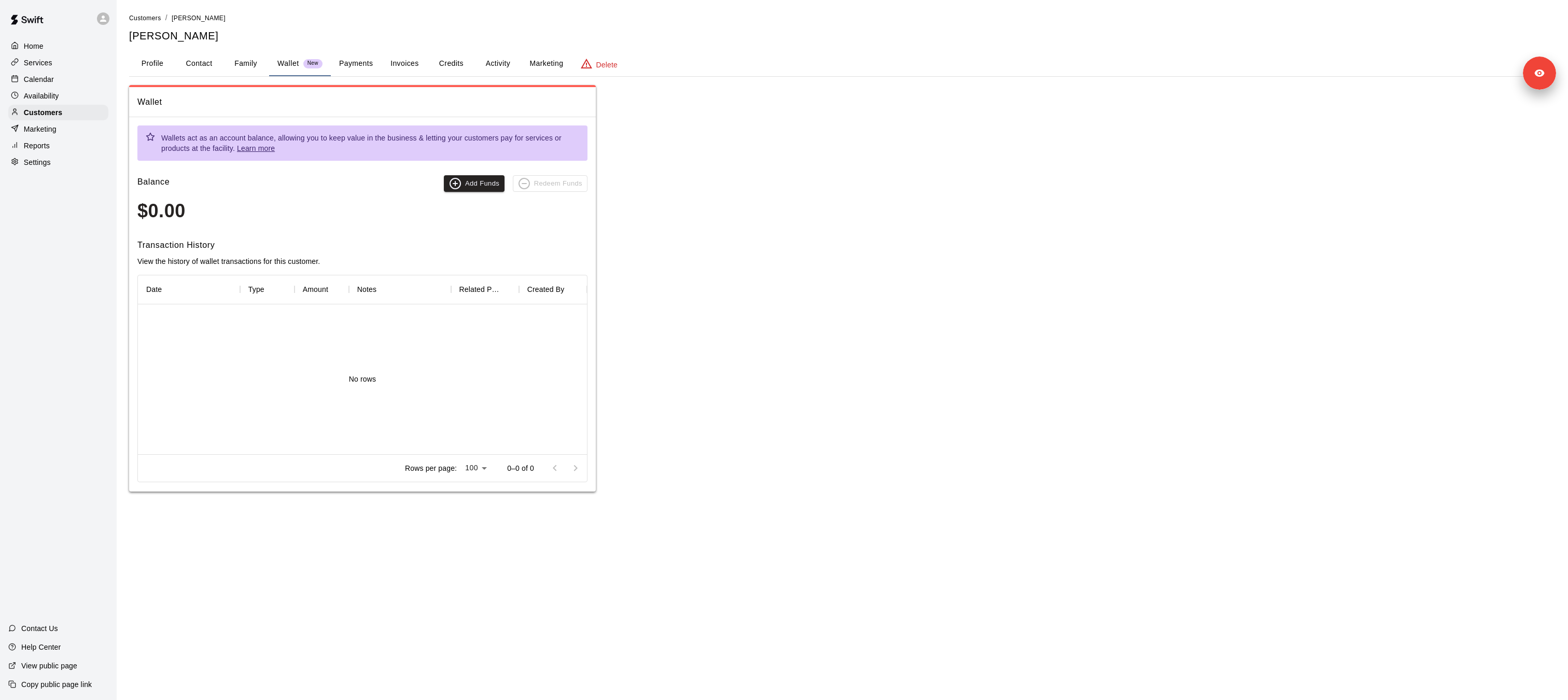
click at [499, 69] on button "Activity" at bounding box center [497, 63] width 47 height 25
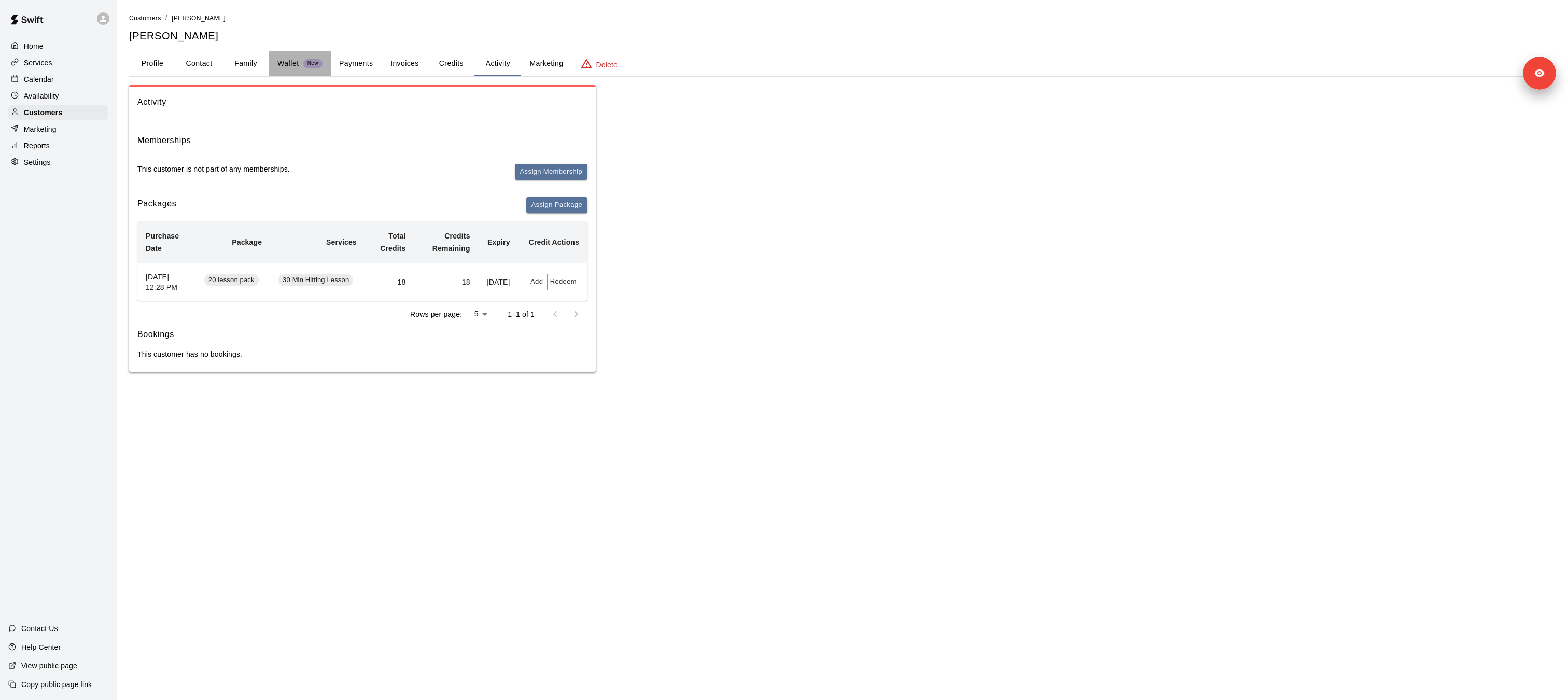
click at [295, 61] on p "Wallet" at bounding box center [289, 63] width 22 height 11
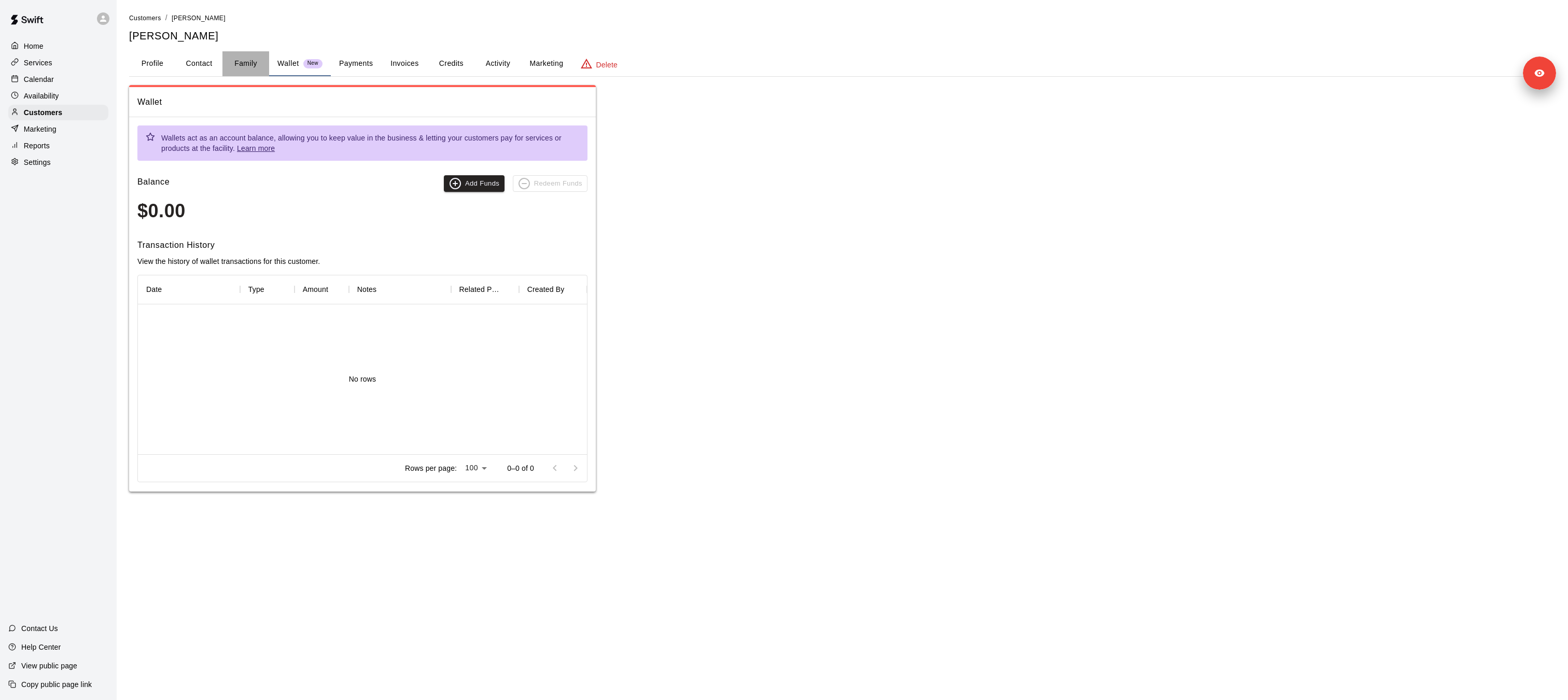
click at [251, 68] on button "Family" at bounding box center [245, 63] width 47 height 25
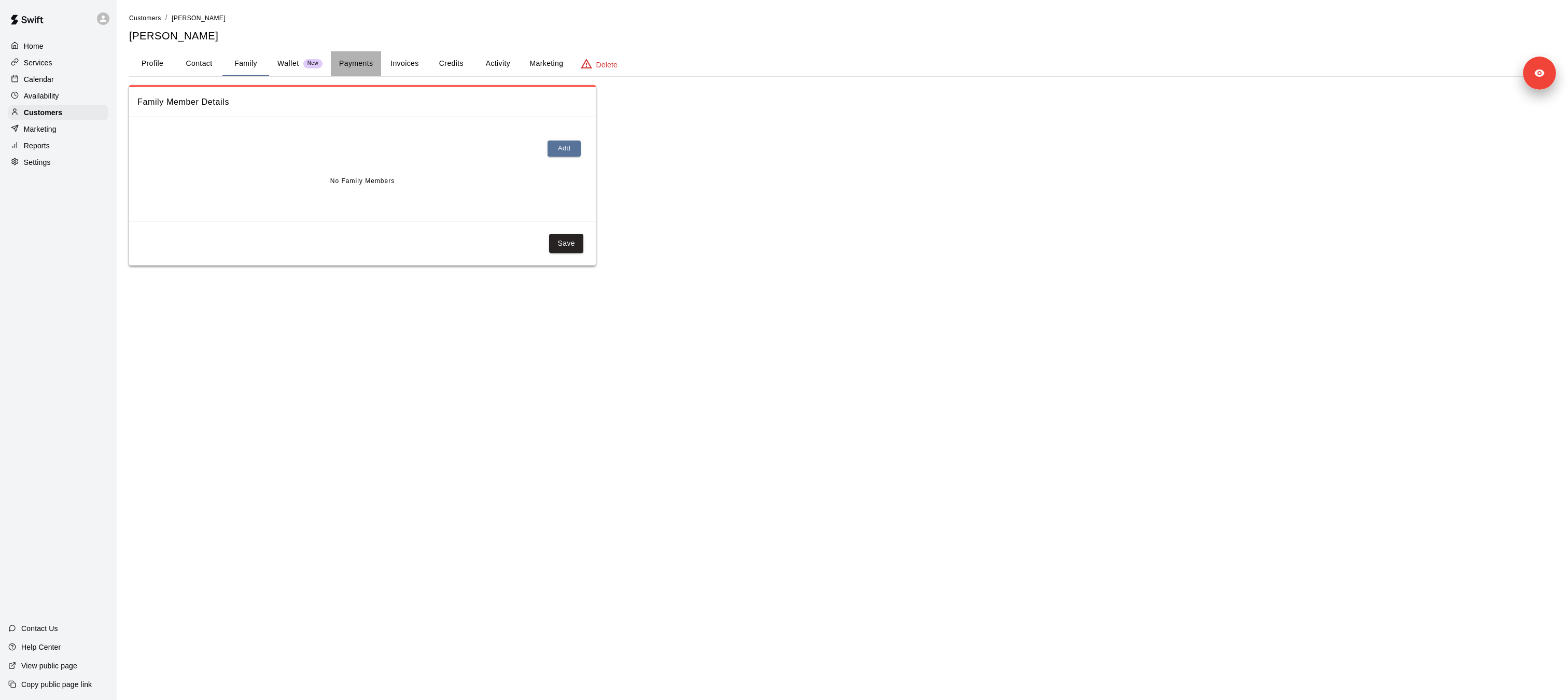
click at [345, 68] on button "Payments" at bounding box center [355, 63] width 51 height 25
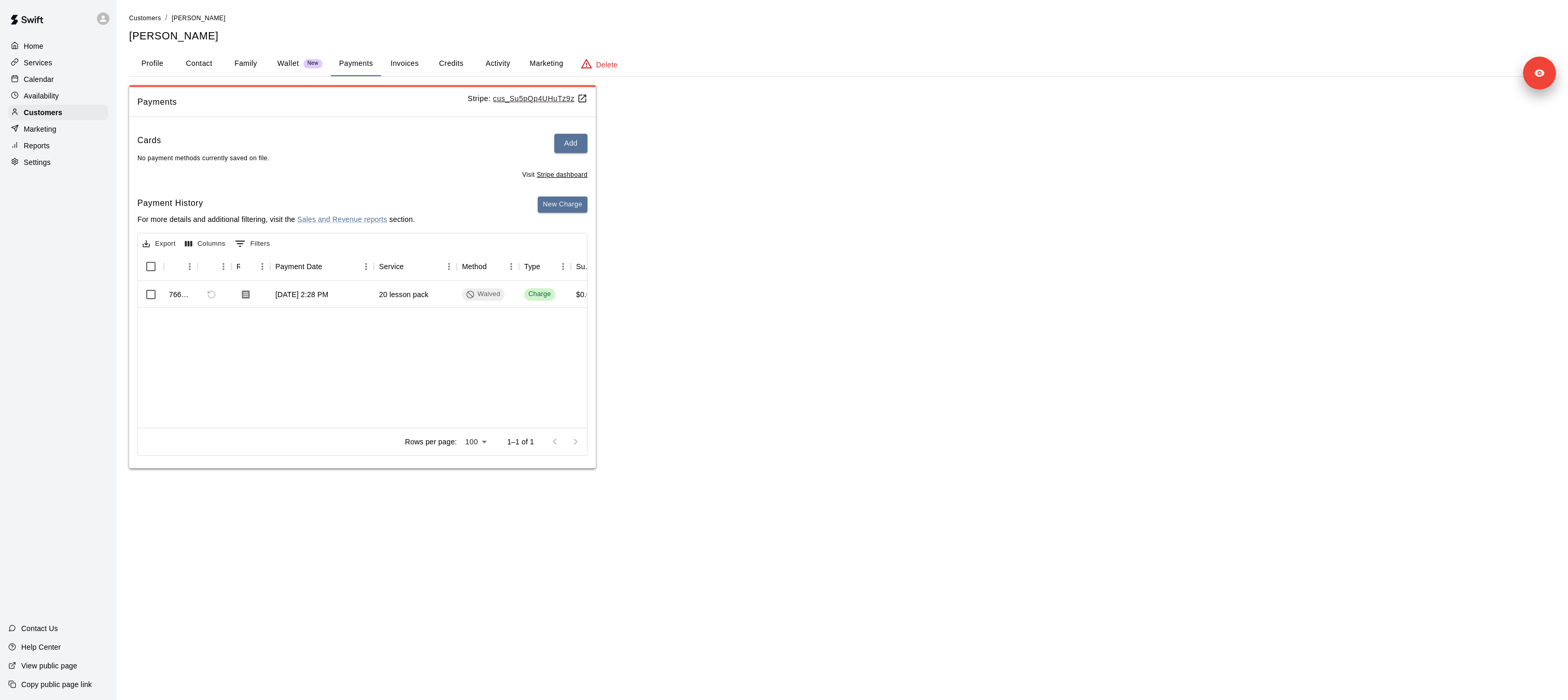
click at [497, 63] on button "Activity" at bounding box center [497, 63] width 47 height 25
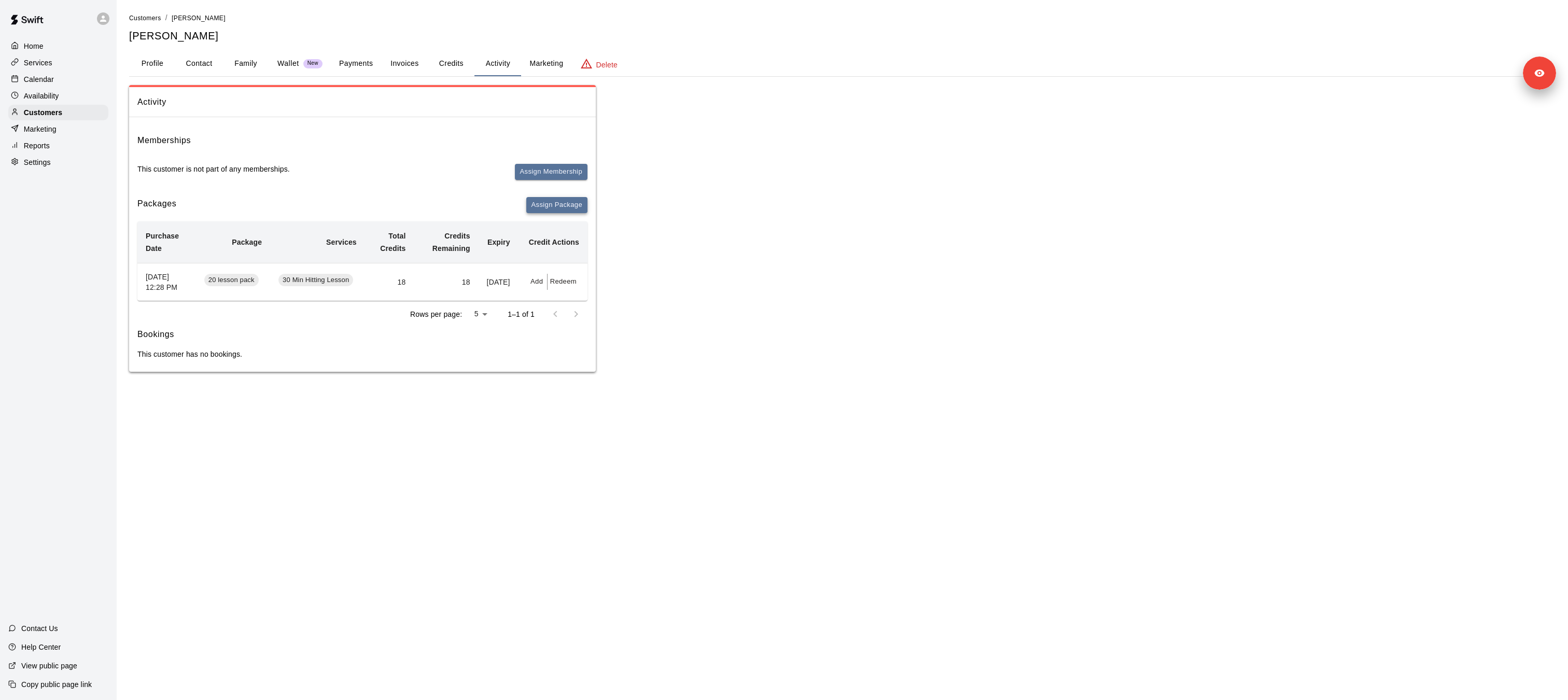
click at [570, 209] on button "Assign Package" at bounding box center [557, 205] width 61 height 16
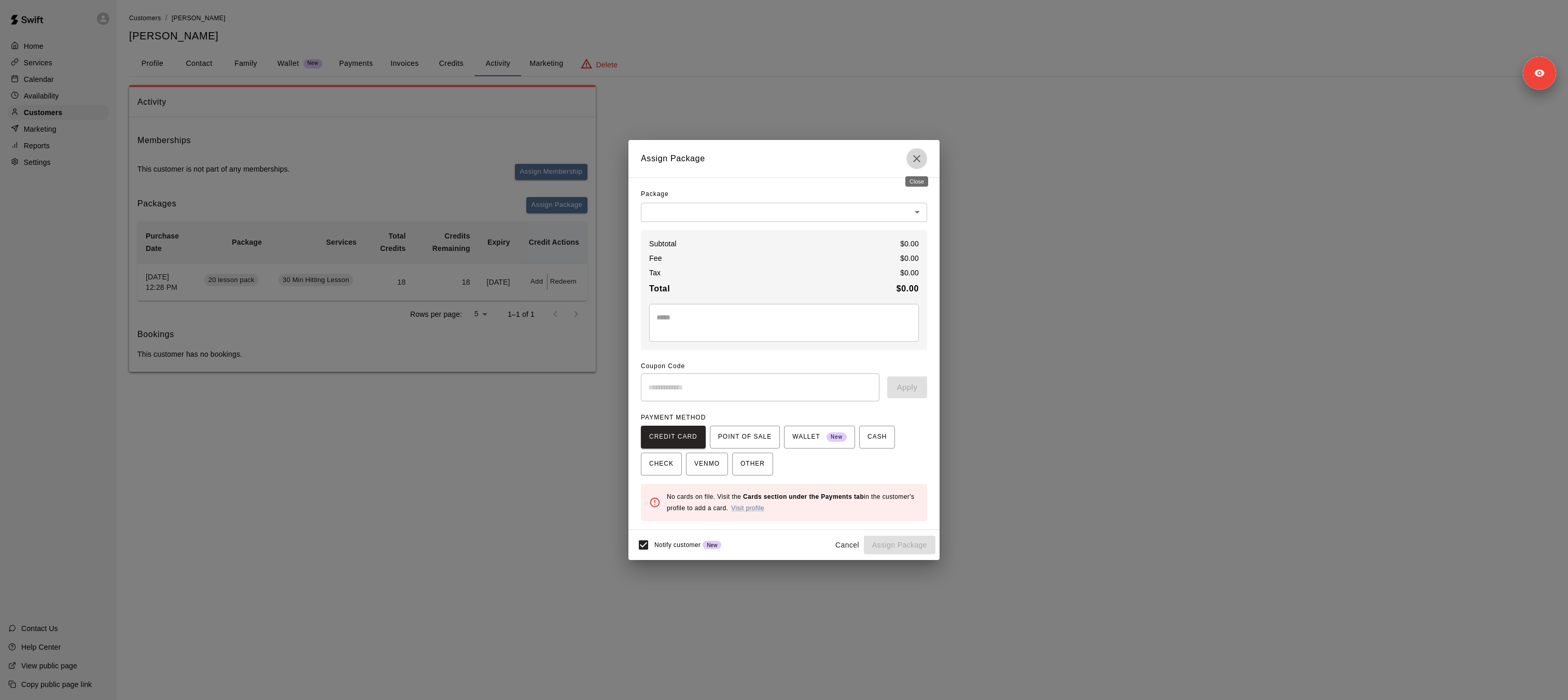
click at [922, 159] on icon "Close" at bounding box center [917, 158] width 12 height 12
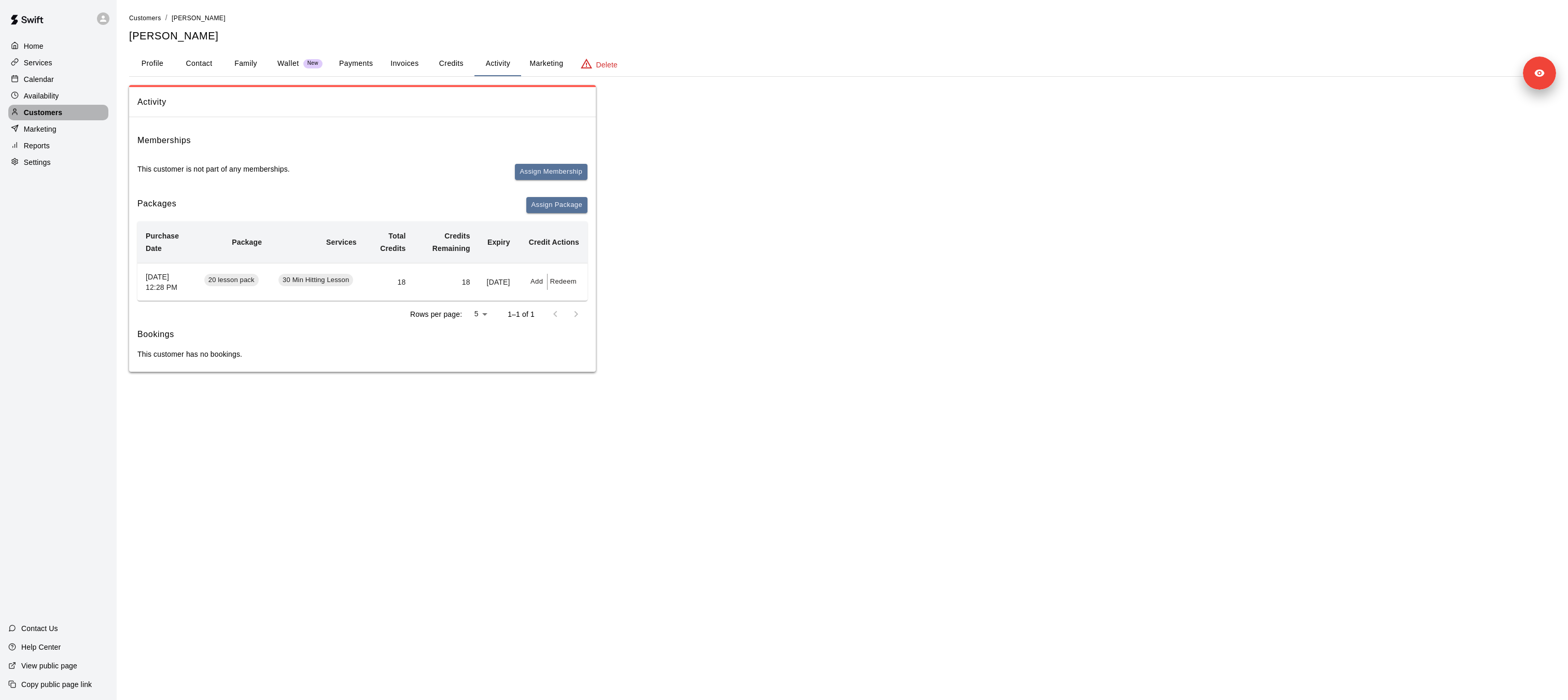
click at [49, 116] on p "Customers" at bounding box center [43, 112] width 38 height 10
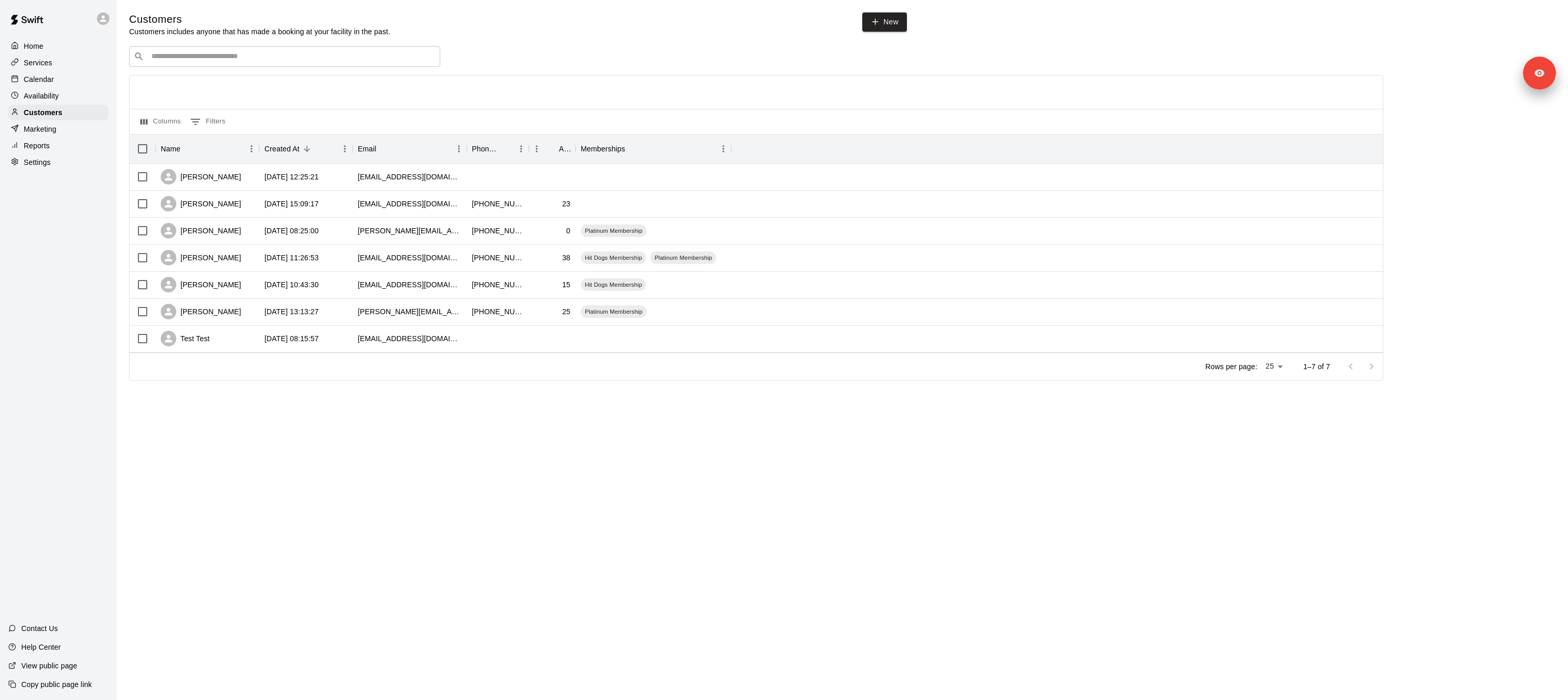
click at [54, 51] on div "Home" at bounding box center [58, 46] width 100 height 16
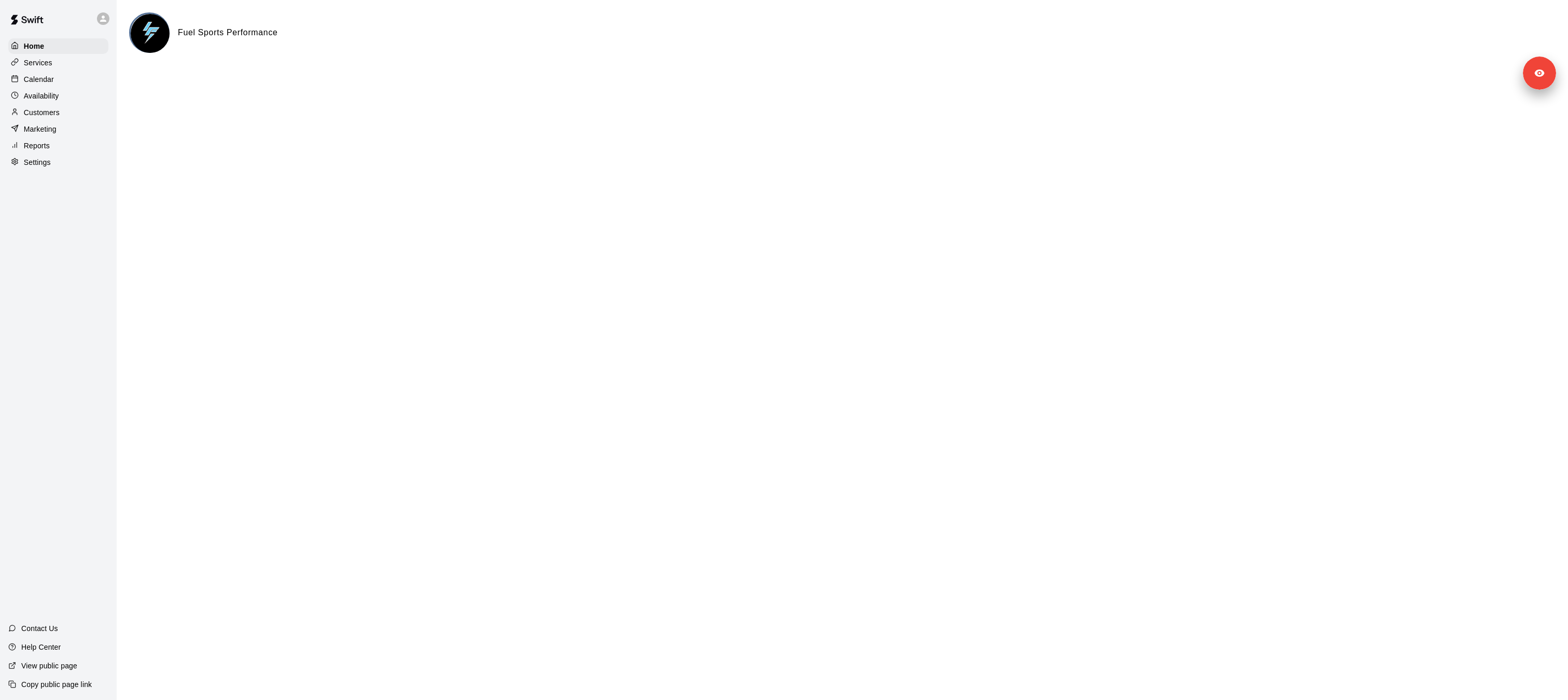
click at [54, 68] on div "Services" at bounding box center [58, 63] width 100 height 16
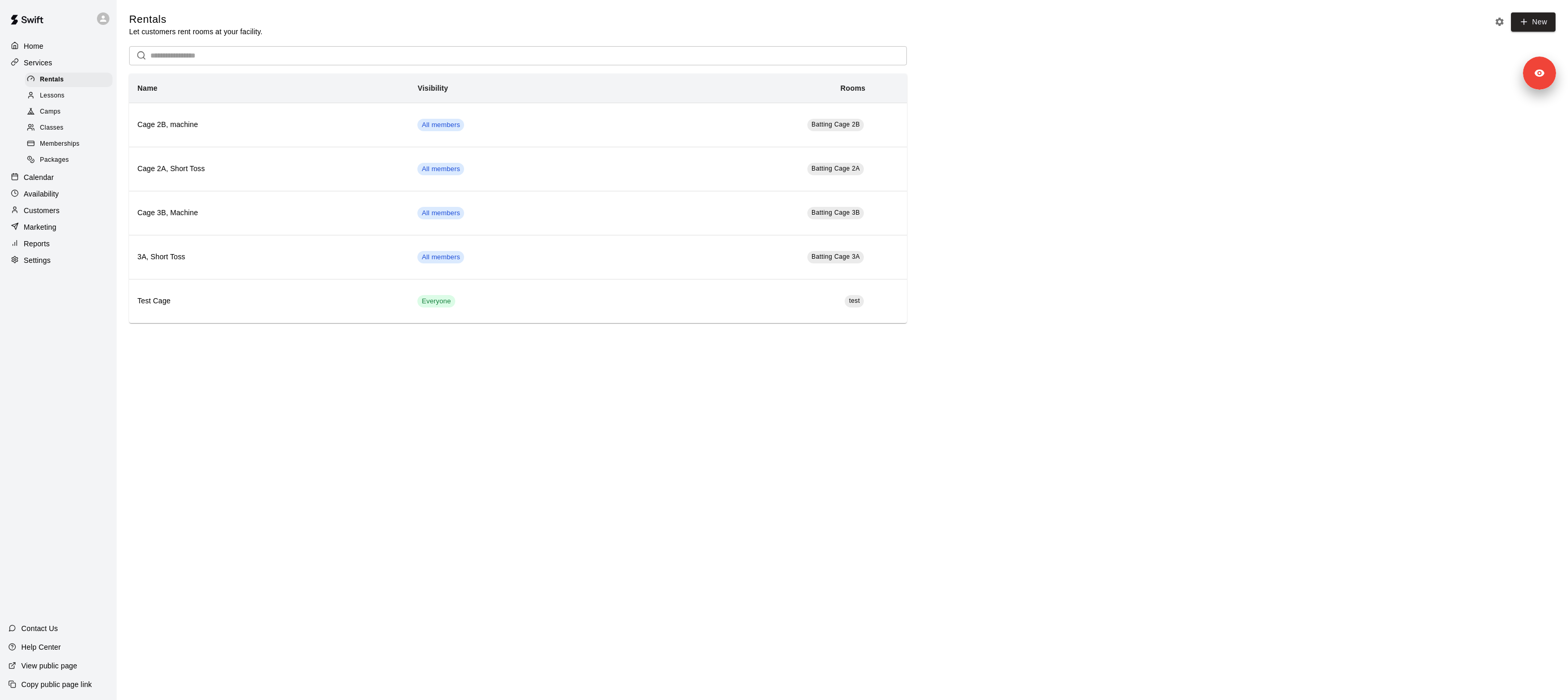
click at [75, 142] on span "Memberships" at bounding box center [60, 144] width 40 height 10
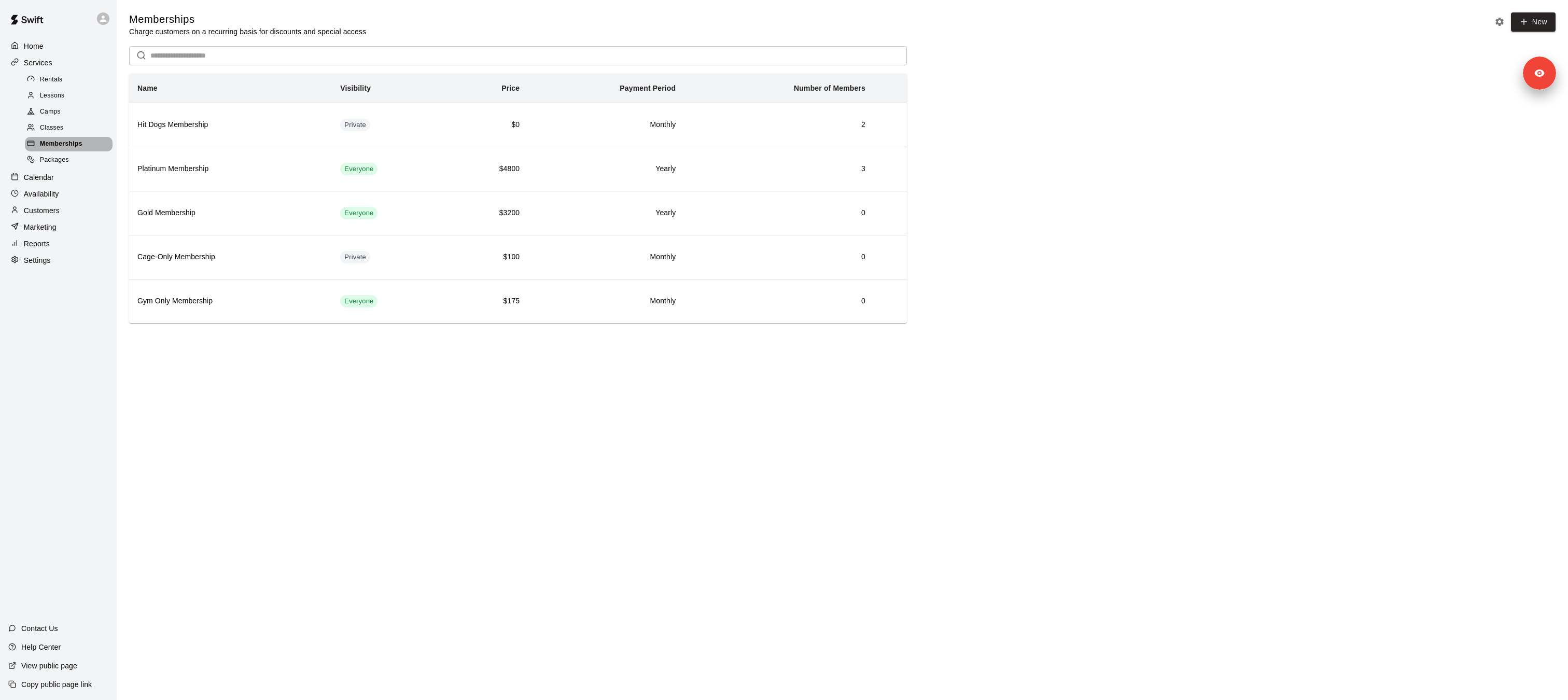
click at [75, 149] on span "Memberships" at bounding box center [61, 144] width 43 height 10
click at [58, 212] on p "Customers" at bounding box center [41, 210] width 36 height 10
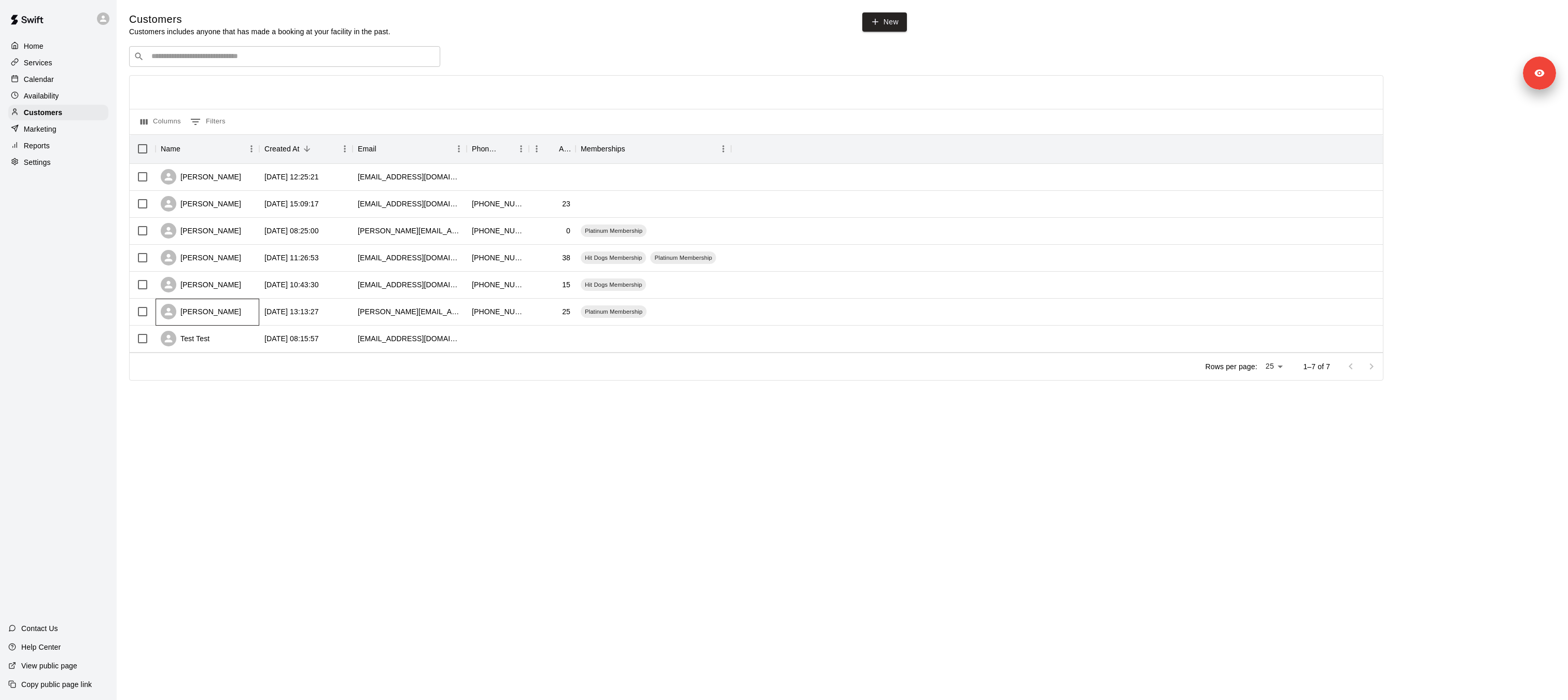
click at [212, 318] on div "[PERSON_NAME]" at bounding box center [208, 312] width 103 height 27
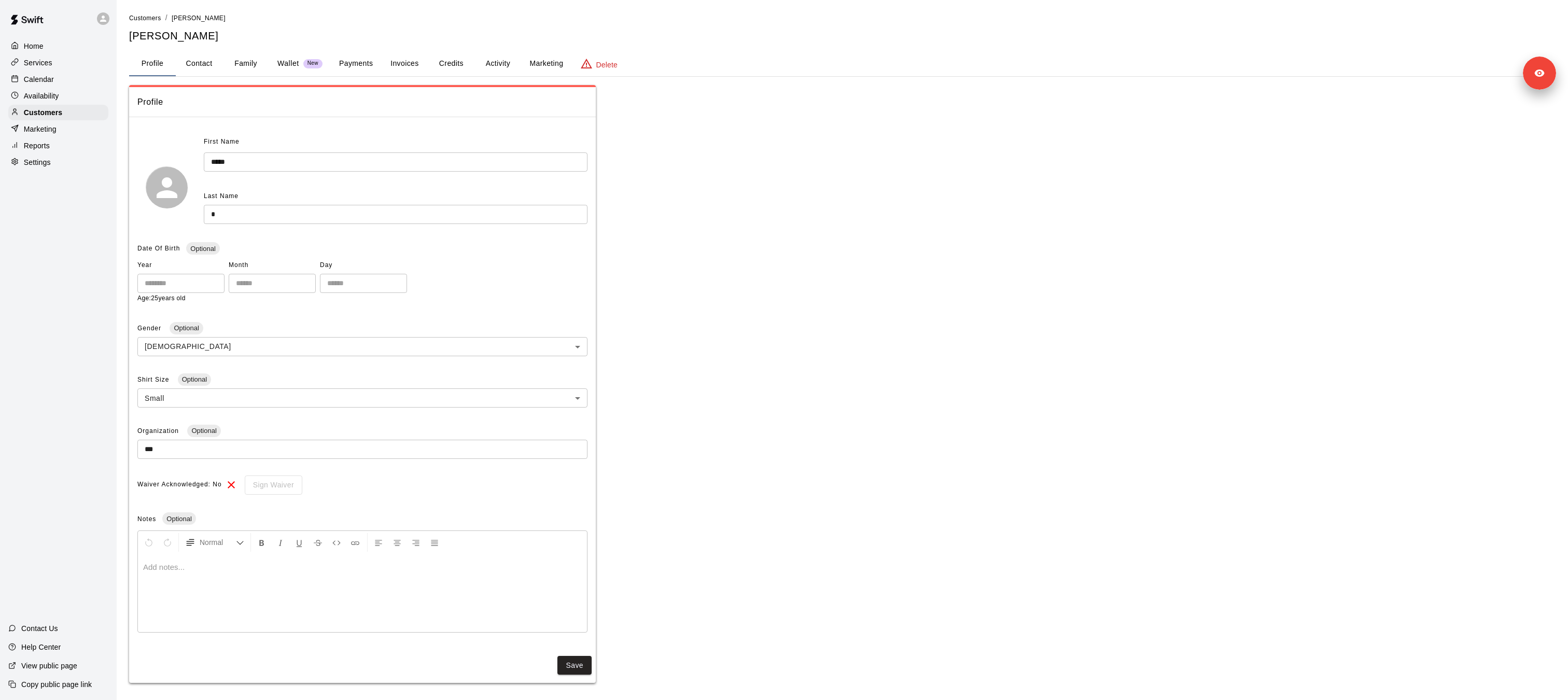
click at [503, 66] on button "Activity" at bounding box center [497, 63] width 47 height 25
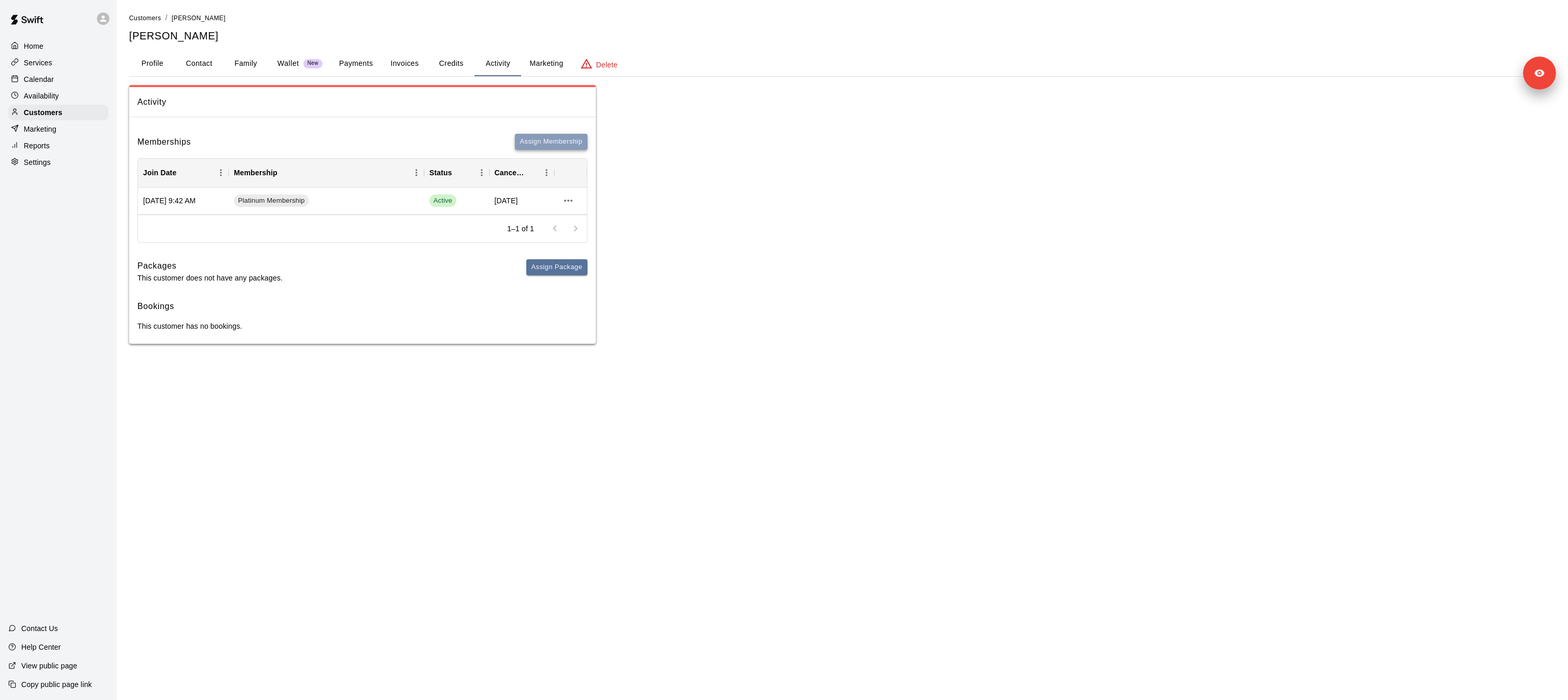
click at [561, 141] on button "Assign Membership" at bounding box center [551, 142] width 72 height 16
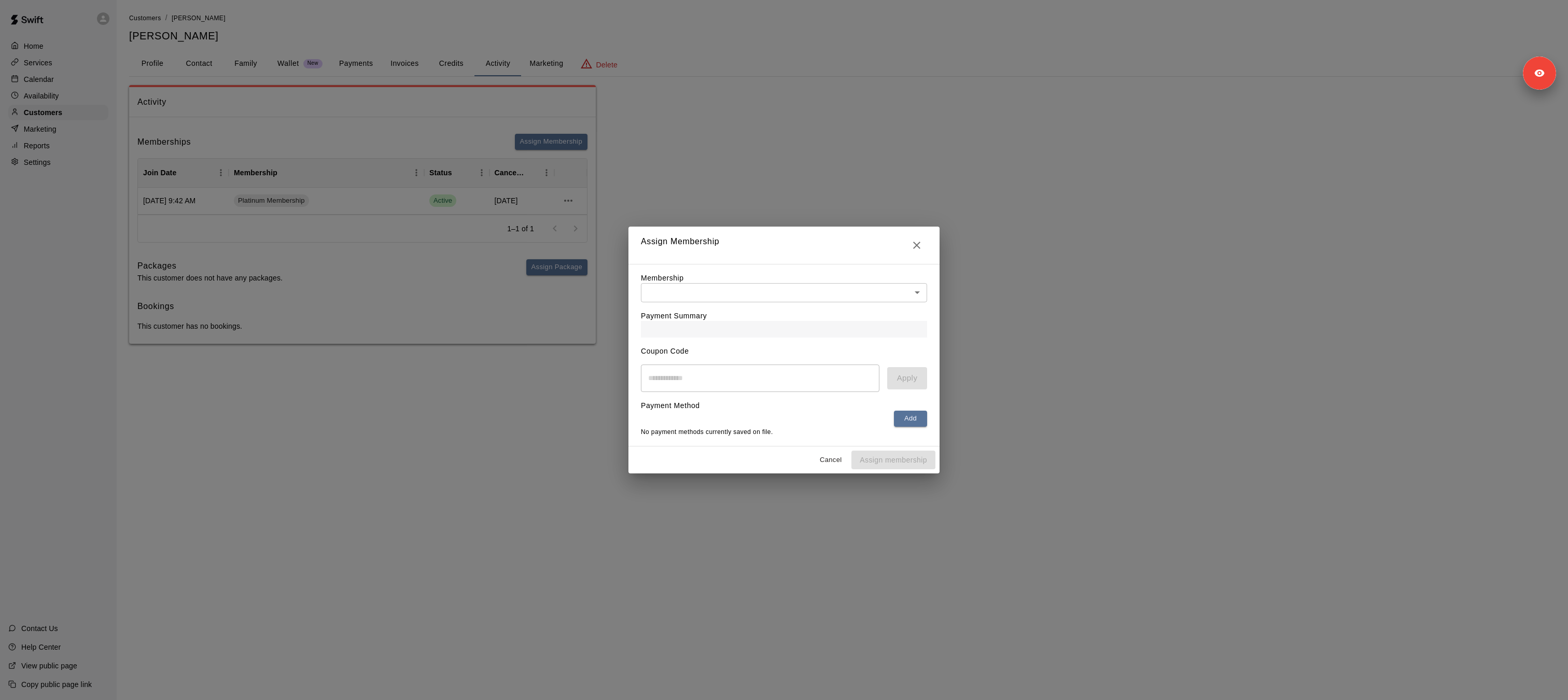
click at [700, 292] on body "Home Services Calendar Availability Customers Marketing Reports Settings Contac…" at bounding box center [784, 182] width 1568 height 365
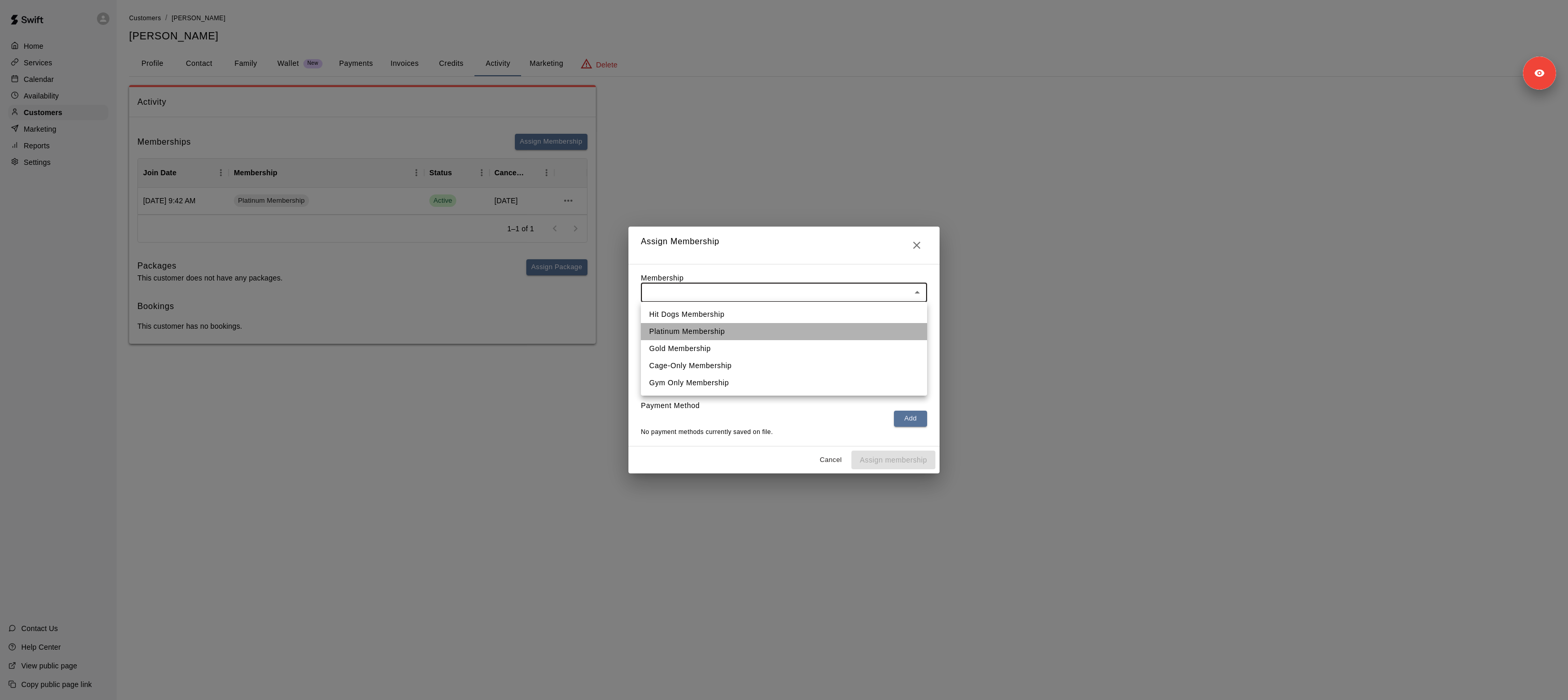
click at [694, 333] on li "Platinum Membership" at bounding box center [784, 332] width 286 height 17
type input "**********"
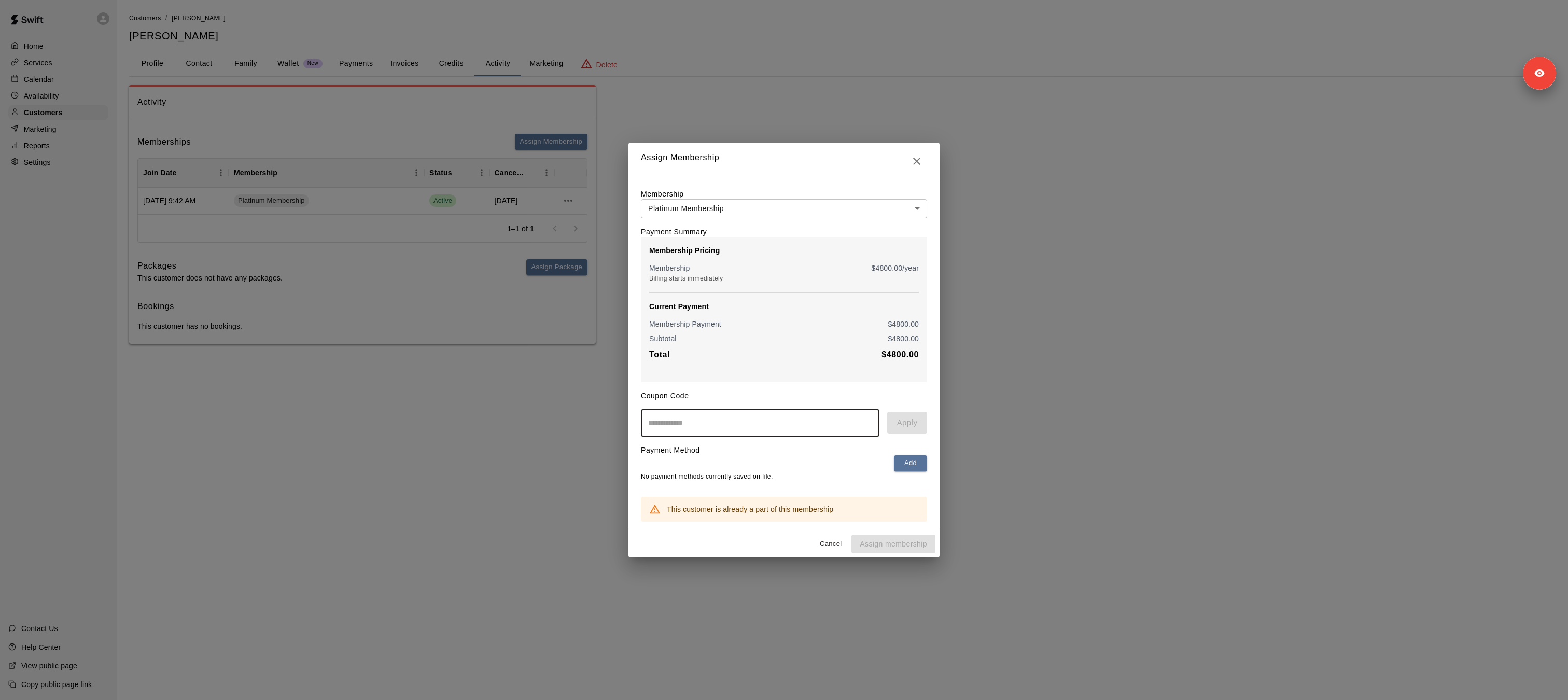
click at [693, 419] on input "text" at bounding box center [760, 422] width 239 height 27
paste input "********"
type input "********"
click at [903, 426] on button "Apply" at bounding box center [908, 422] width 40 height 22
click at [916, 164] on icon "Close" at bounding box center [917, 161] width 12 height 12
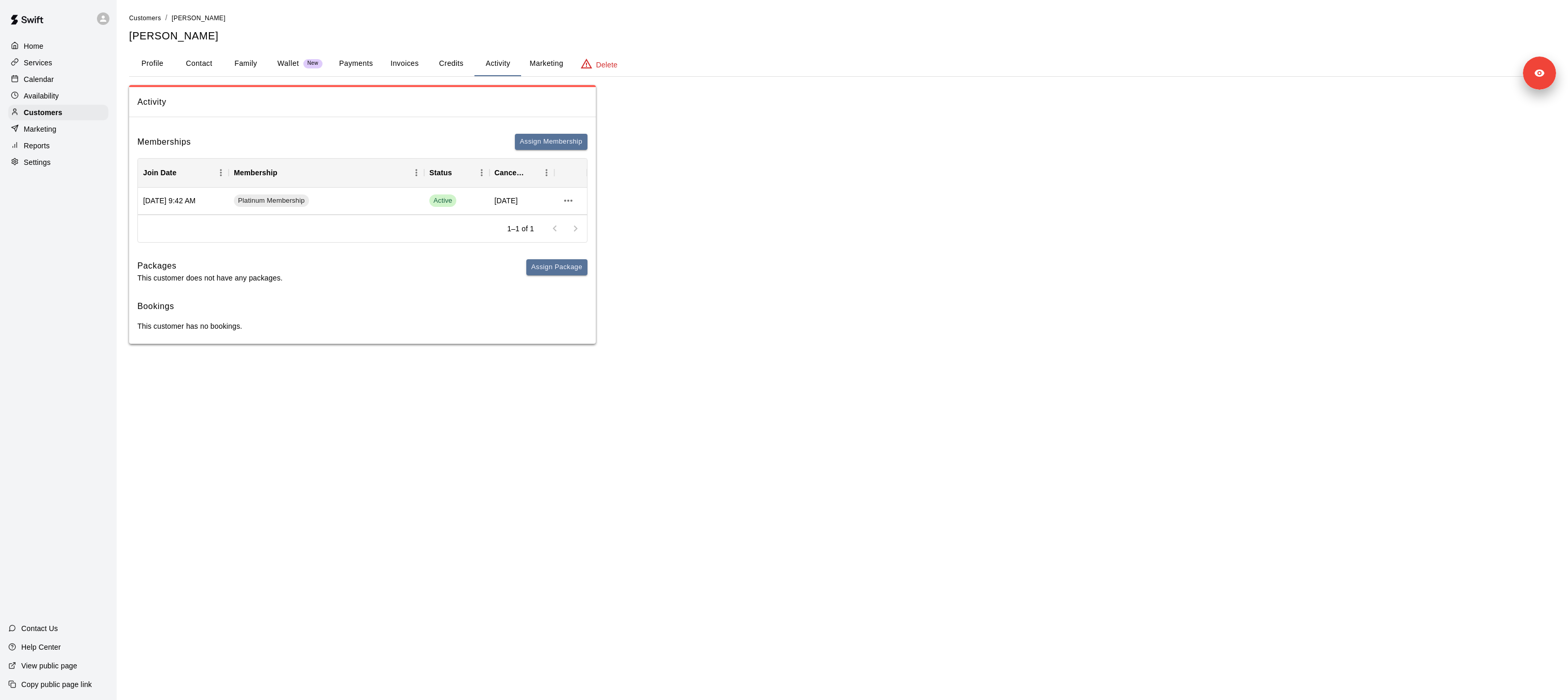
click at [55, 128] on p "Marketing" at bounding box center [40, 129] width 33 height 10
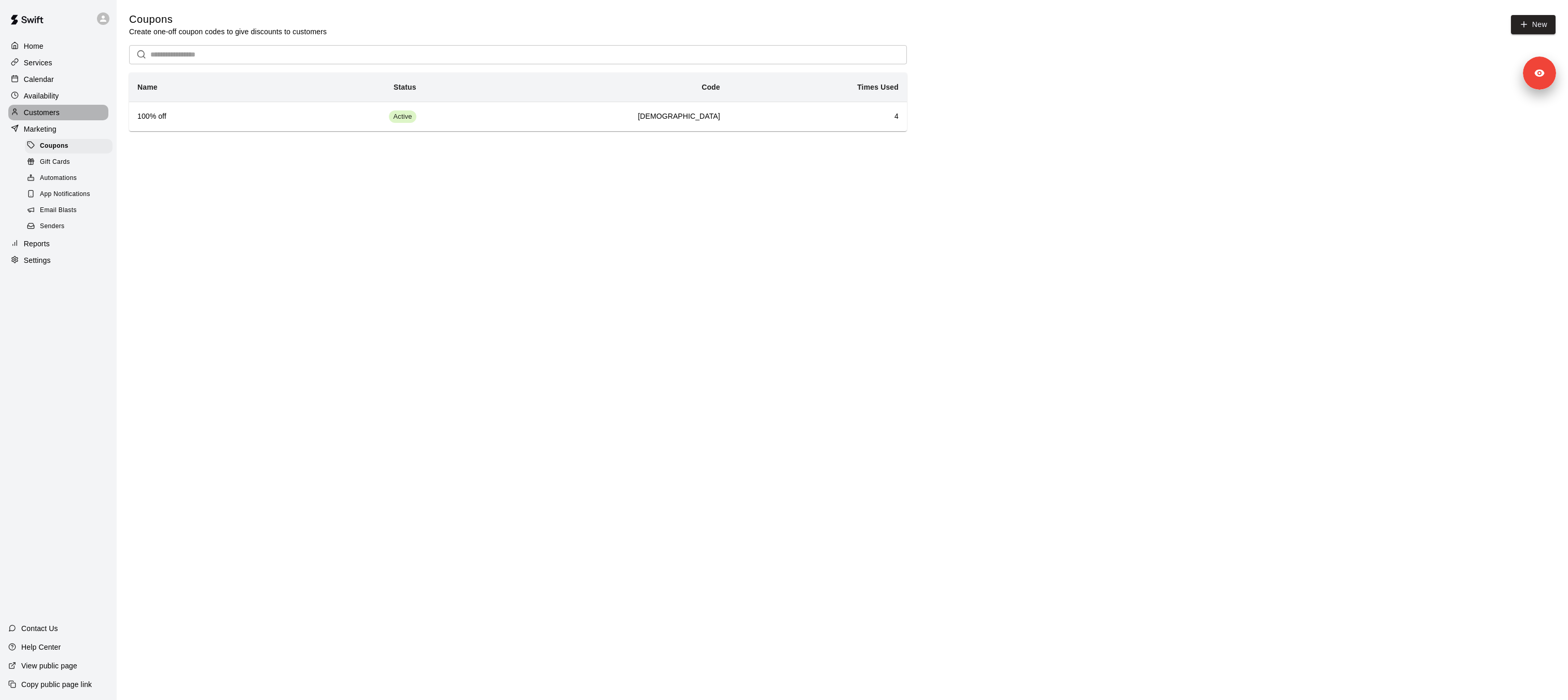
click at [51, 108] on p "Customers" at bounding box center [41, 112] width 36 height 10
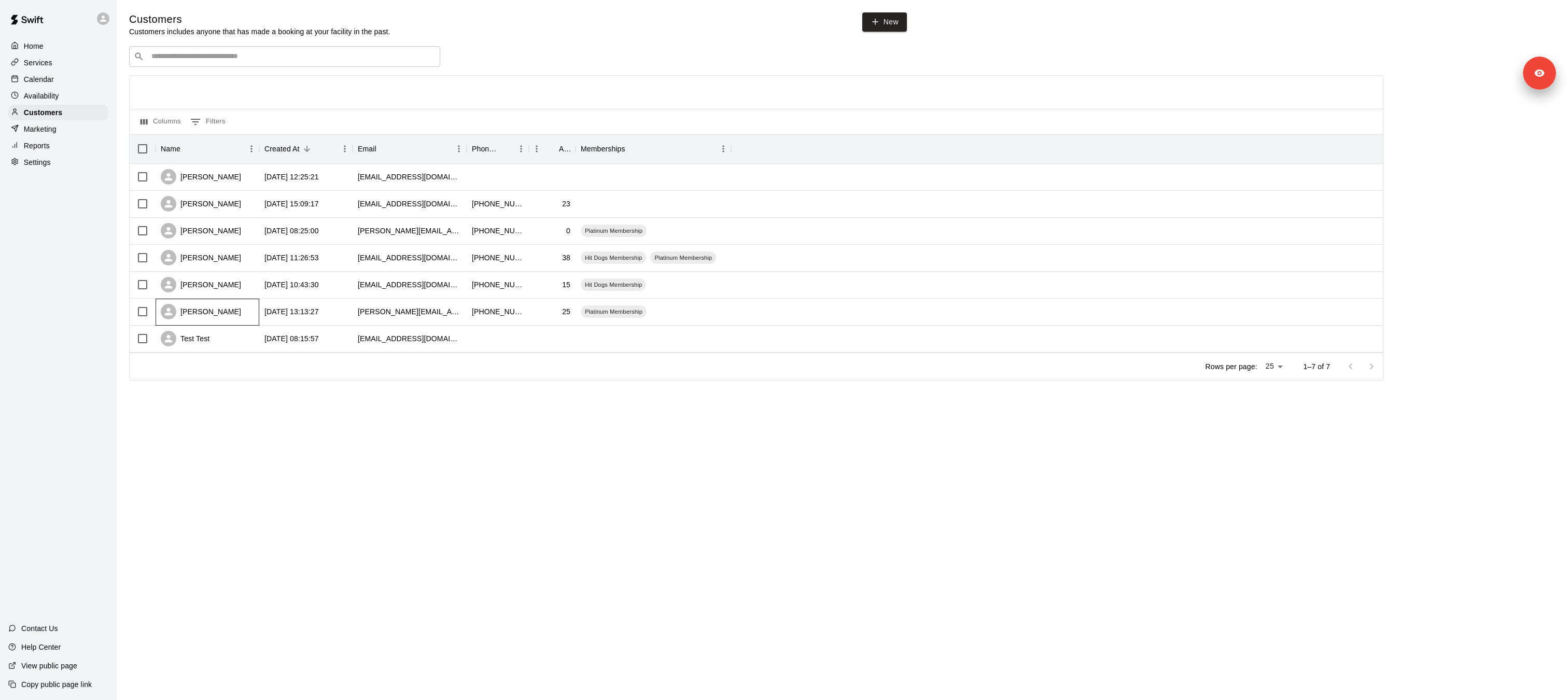
click at [201, 306] on div "[PERSON_NAME]" at bounding box center [201, 312] width 80 height 16
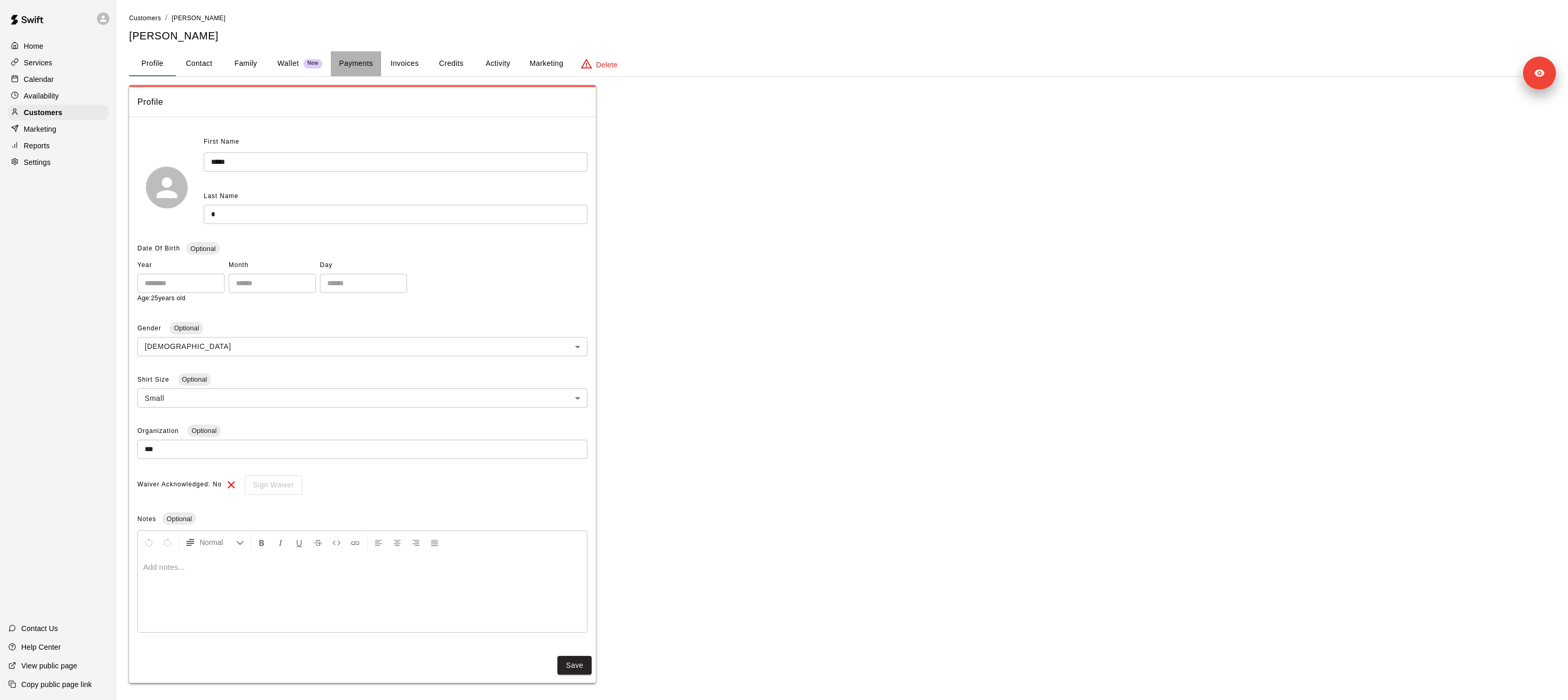
click at [363, 51] on button "Payments" at bounding box center [355, 63] width 51 height 25
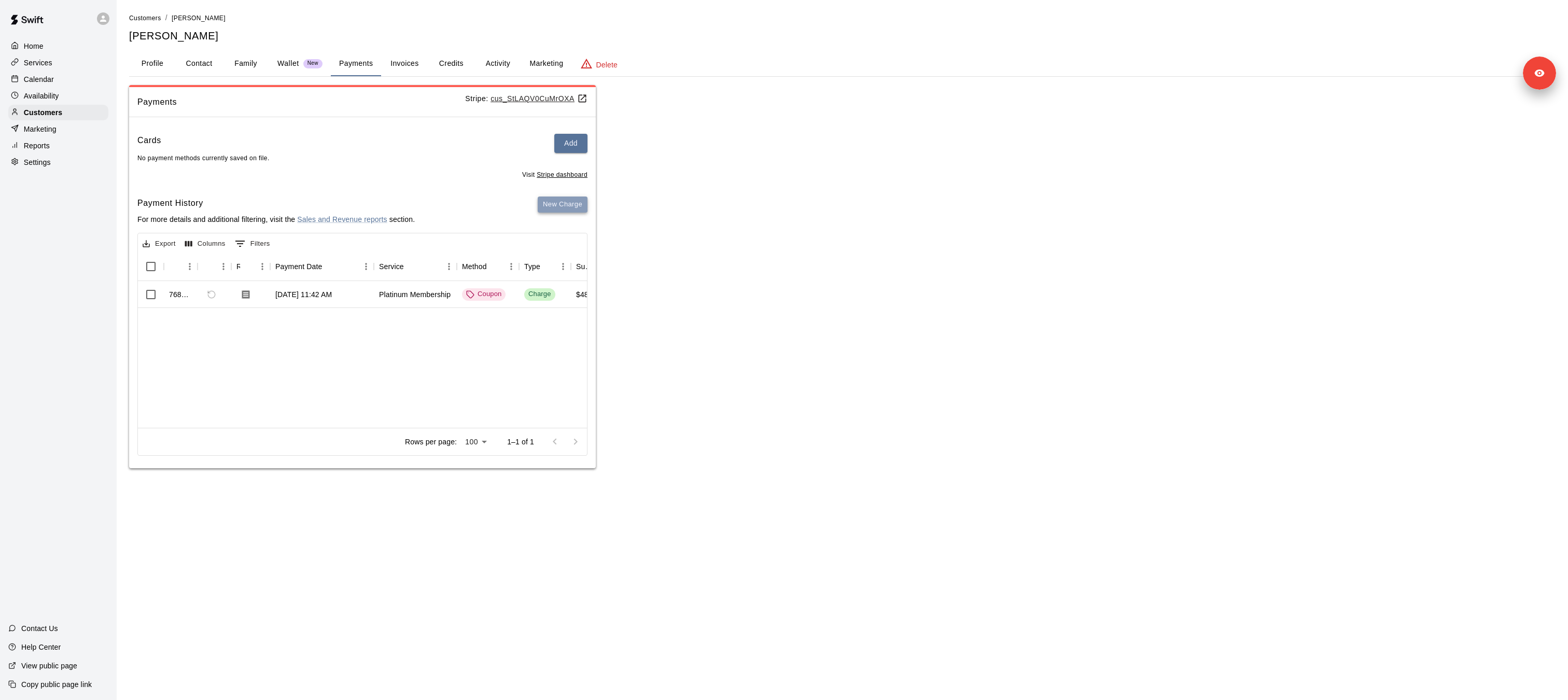
click at [558, 205] on button "New Charge" at bounding box center [562, 205] width 50 height 16
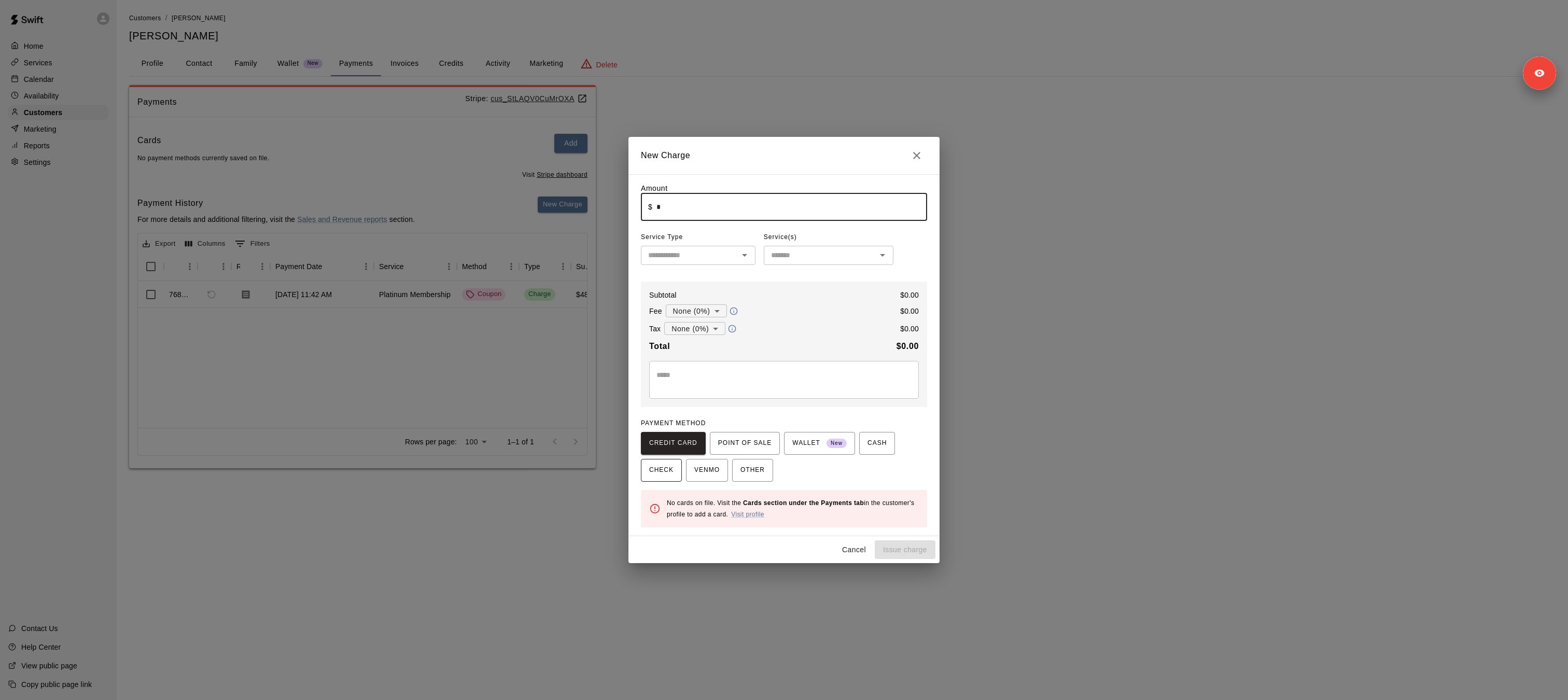
click at [674, 477] on button "CHECK" at bounding box center [661, 470] width 41 height 23
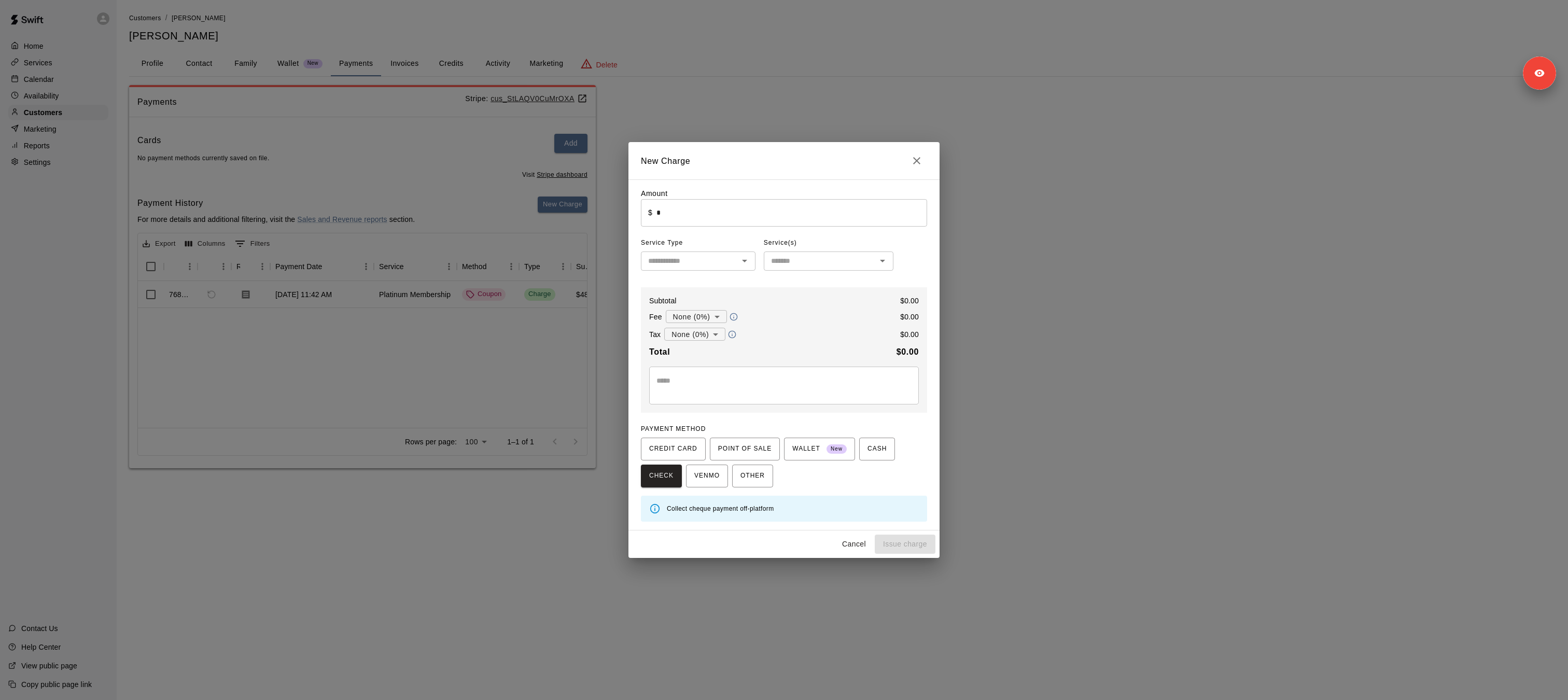
drag, startPoint x: 919, startPoint y: 164, endPoint x: 707, endPoint y: 328, distance: 268.0
click at [709, 324] on div "New Charge Amount ​ $ * ​ Service Type ​ Service(s) ​ Subtotal $ 0.00 Fee None …" at bounding box center [783, 349] width 311 height 415
click at [684, 215] on input "*" at bounding box center [791, 212] width 271 height 27
click at [737, 173] on h2 "New Charge" at bounding box center [783, 160] width 311 height 37
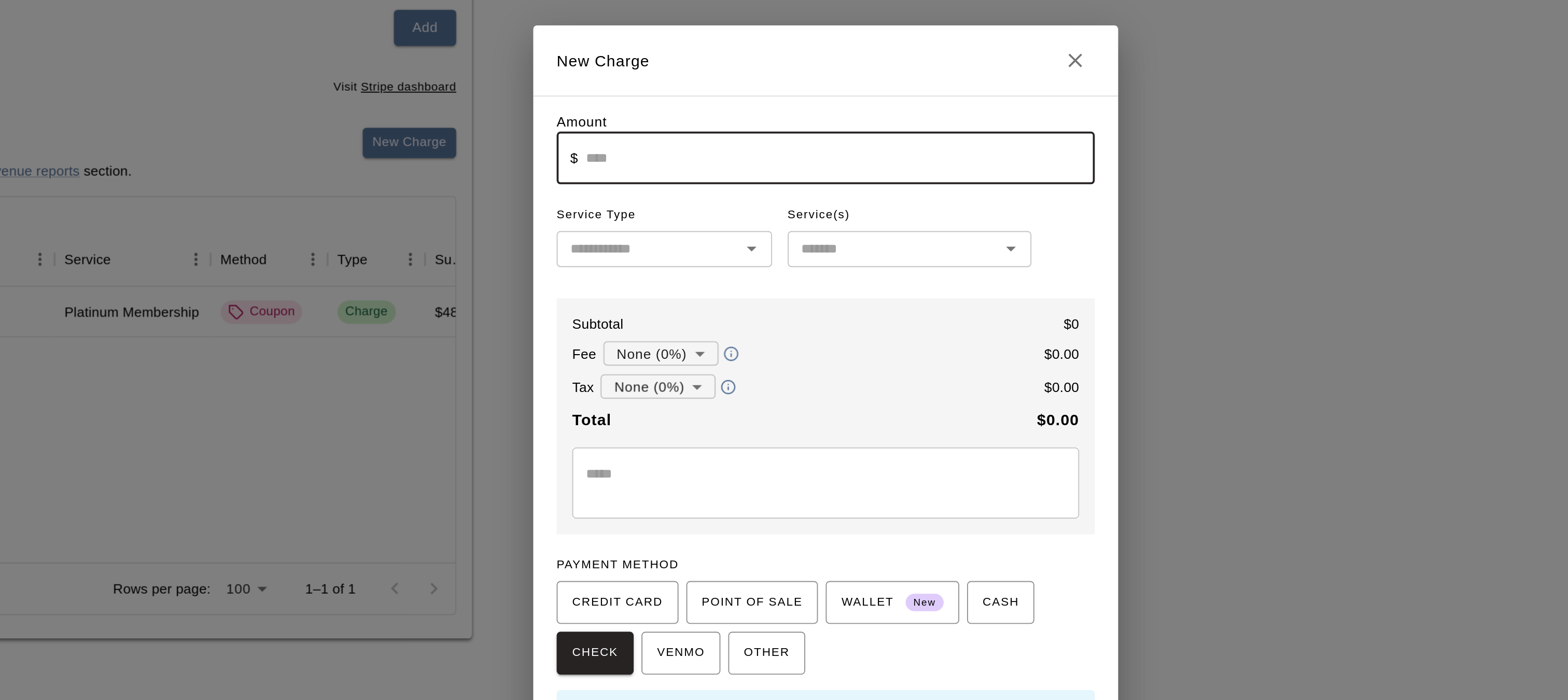
click at [695, 220] on input "text" at bounding box center [791, 212] width 271 height 27
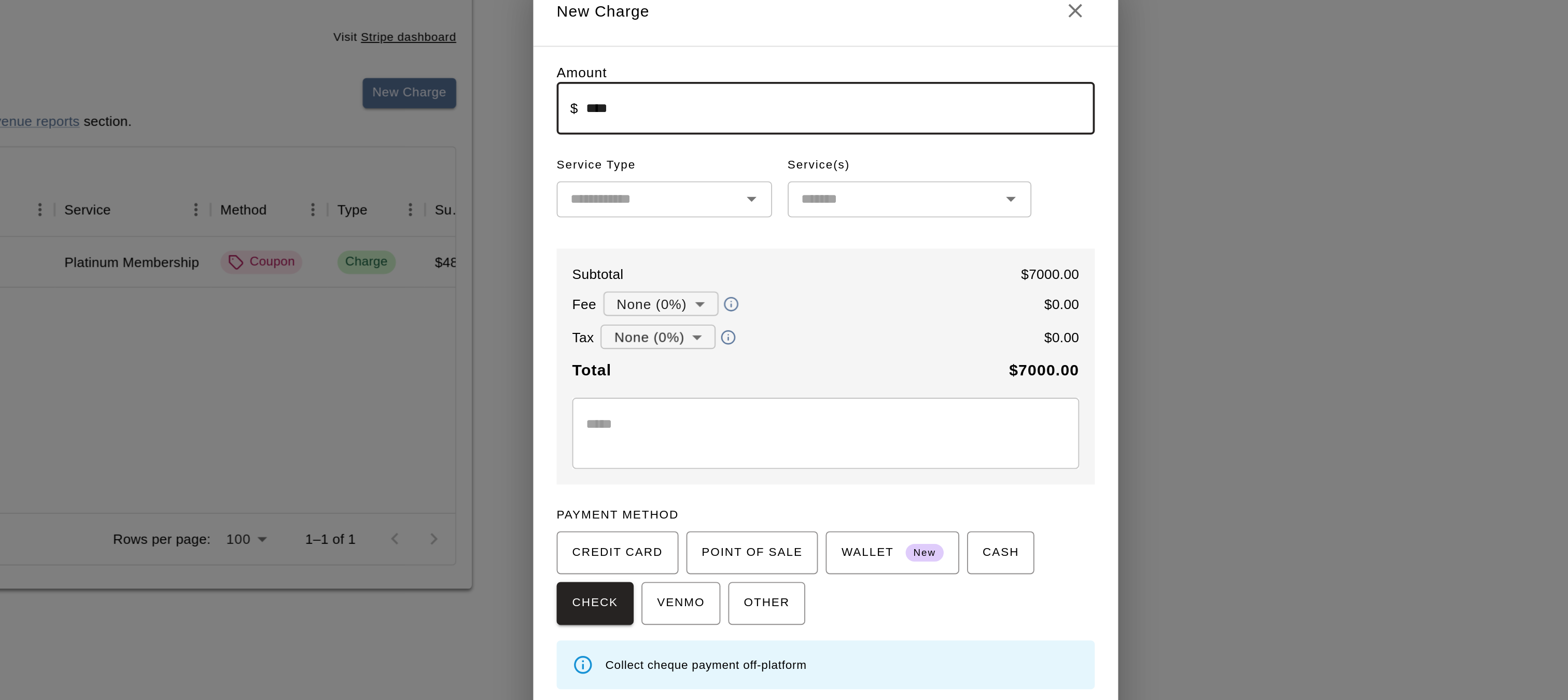
type input "*******"
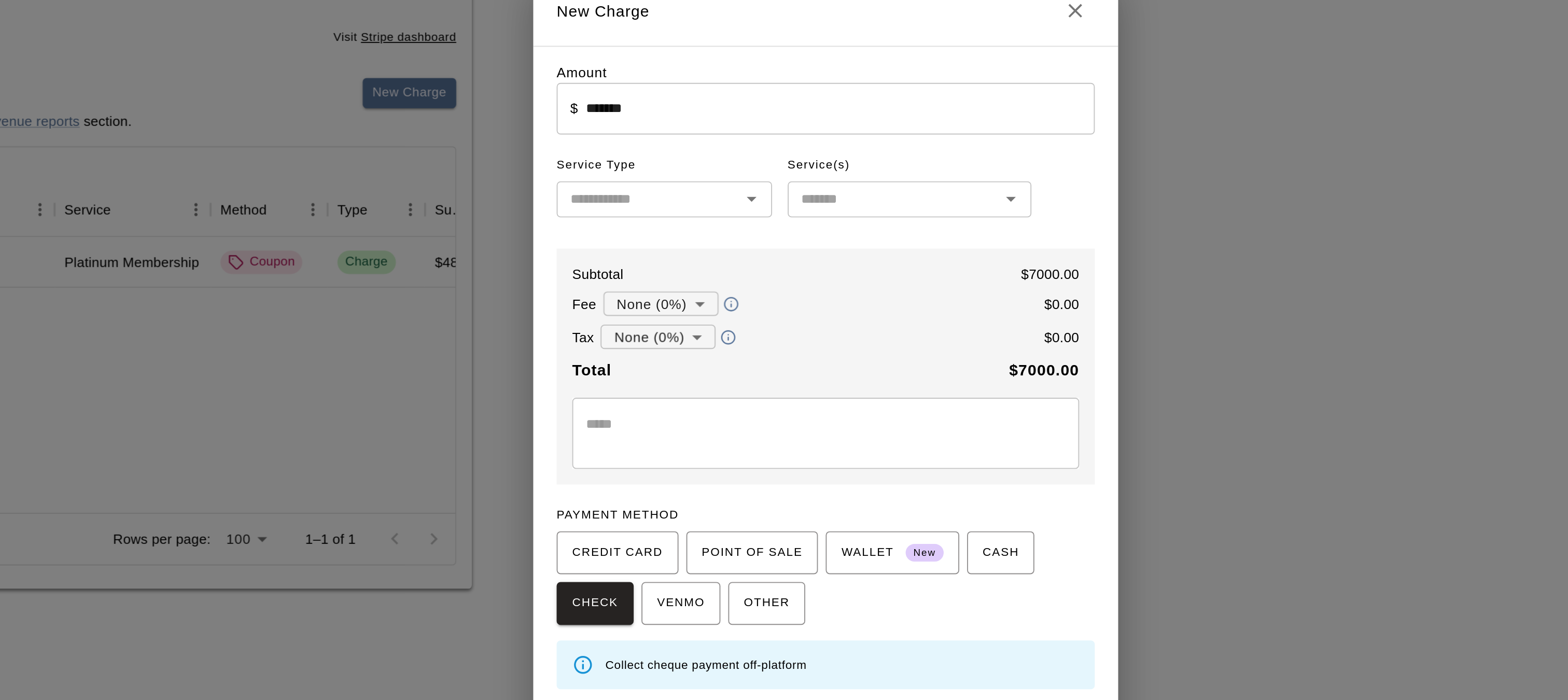
click at [676, 250] on span "Service Type" at bounding box center [698, 243] width 114 height 16
click at [676, 264] on input "text" at bounding box center [690, 261] width 91 height 13
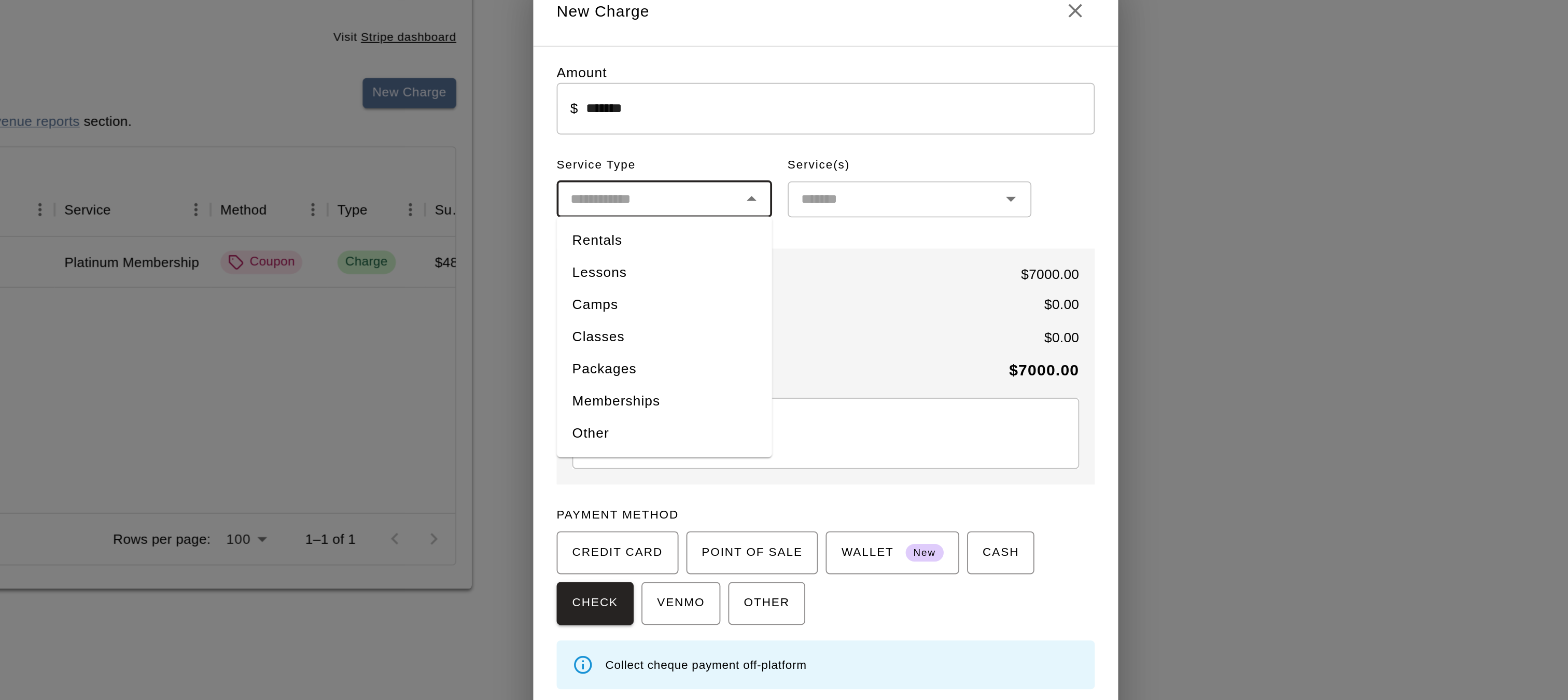
click at [676, 365] on li "Memberships" at bounding box center [698, 368] width 114 height 17
type input "**********"
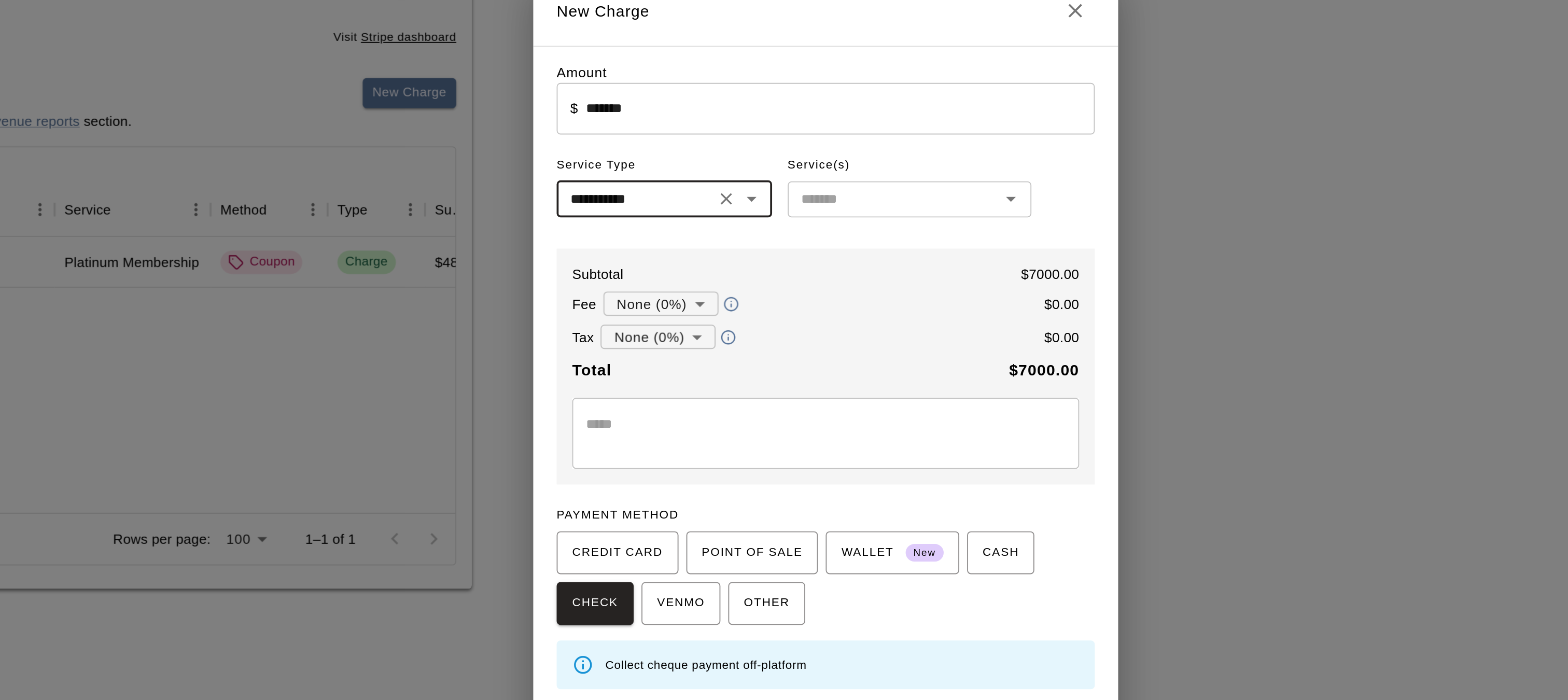
click at [804, 262] on input "text" at bounding box center [820, 261] width 107 height 13
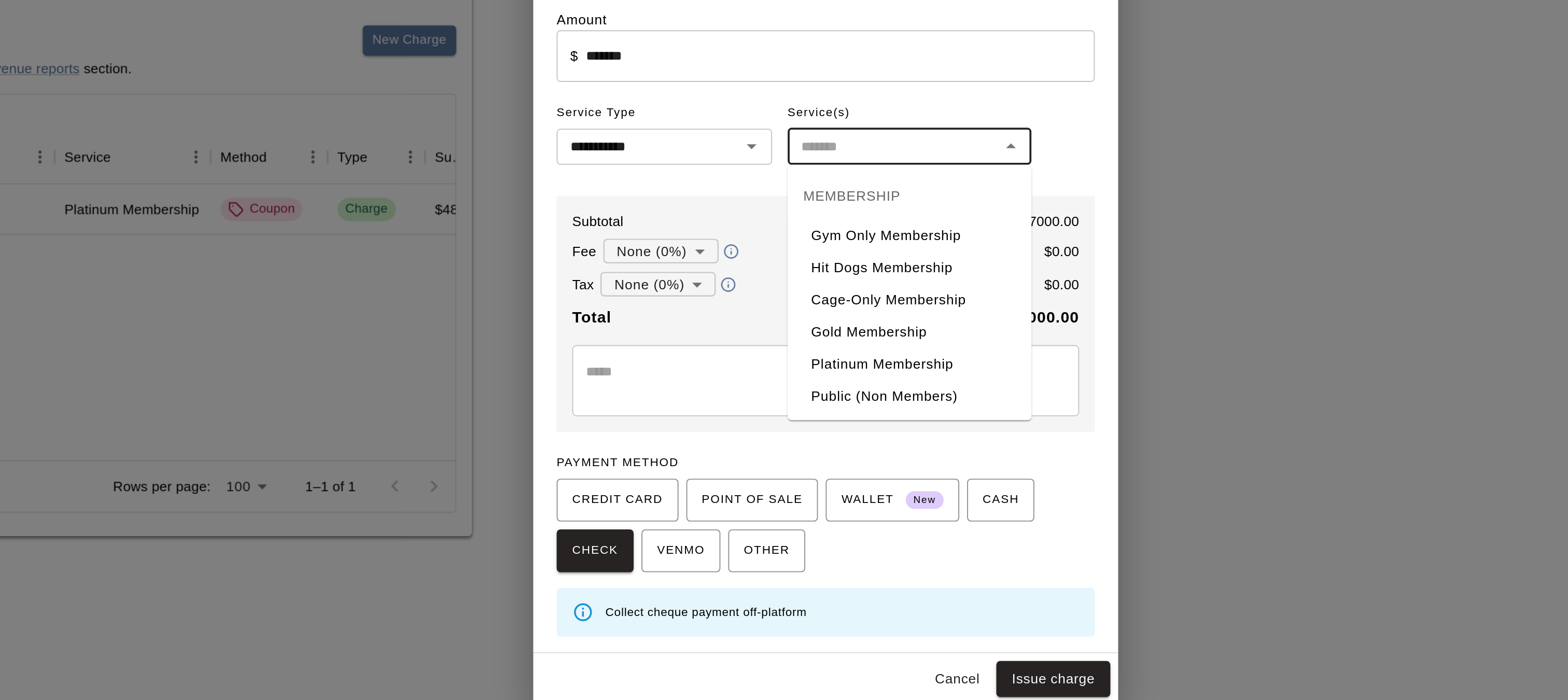
click at [730, 385] on textarea at bounding box center [783, 386] width 255 height 21
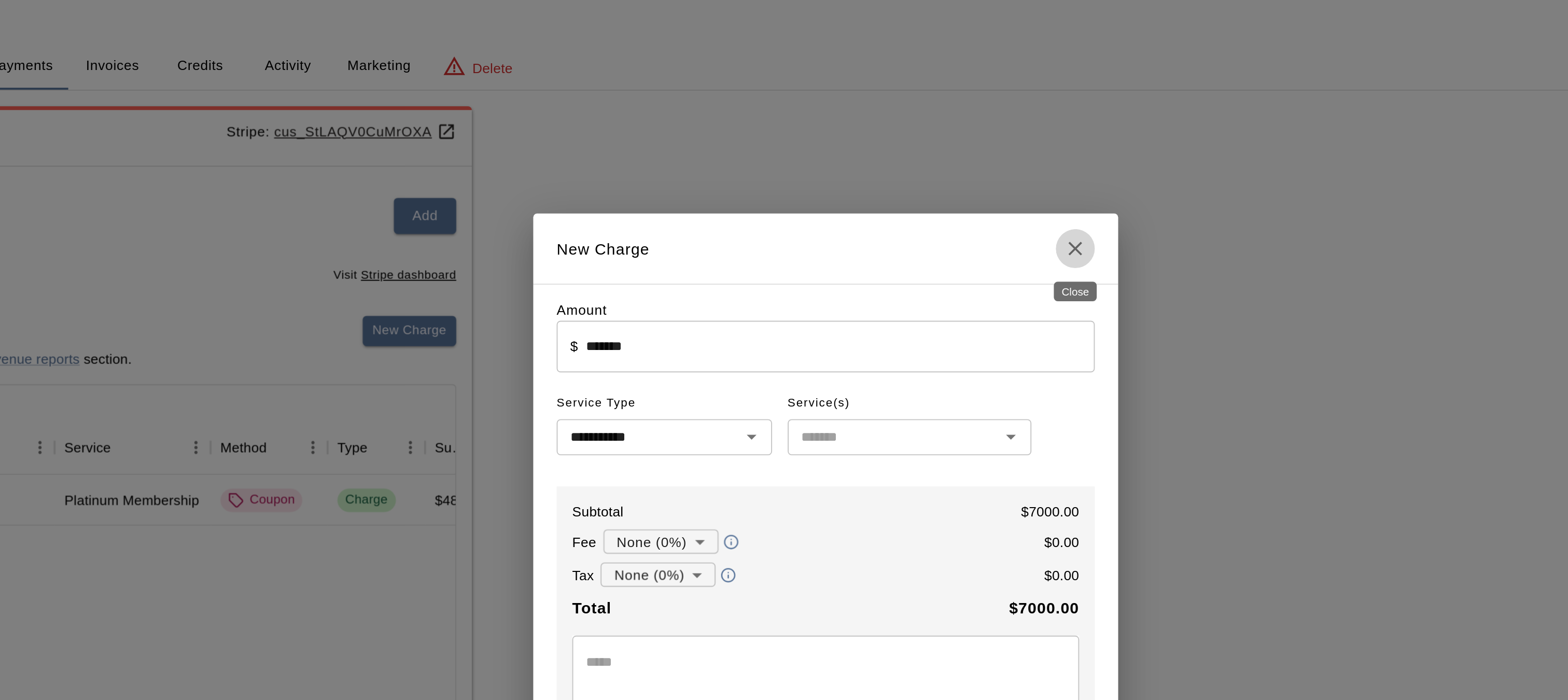
click at [916, 162] on icon "Close" at bounding box center [917, 161] width 12 height 12
type input "*"
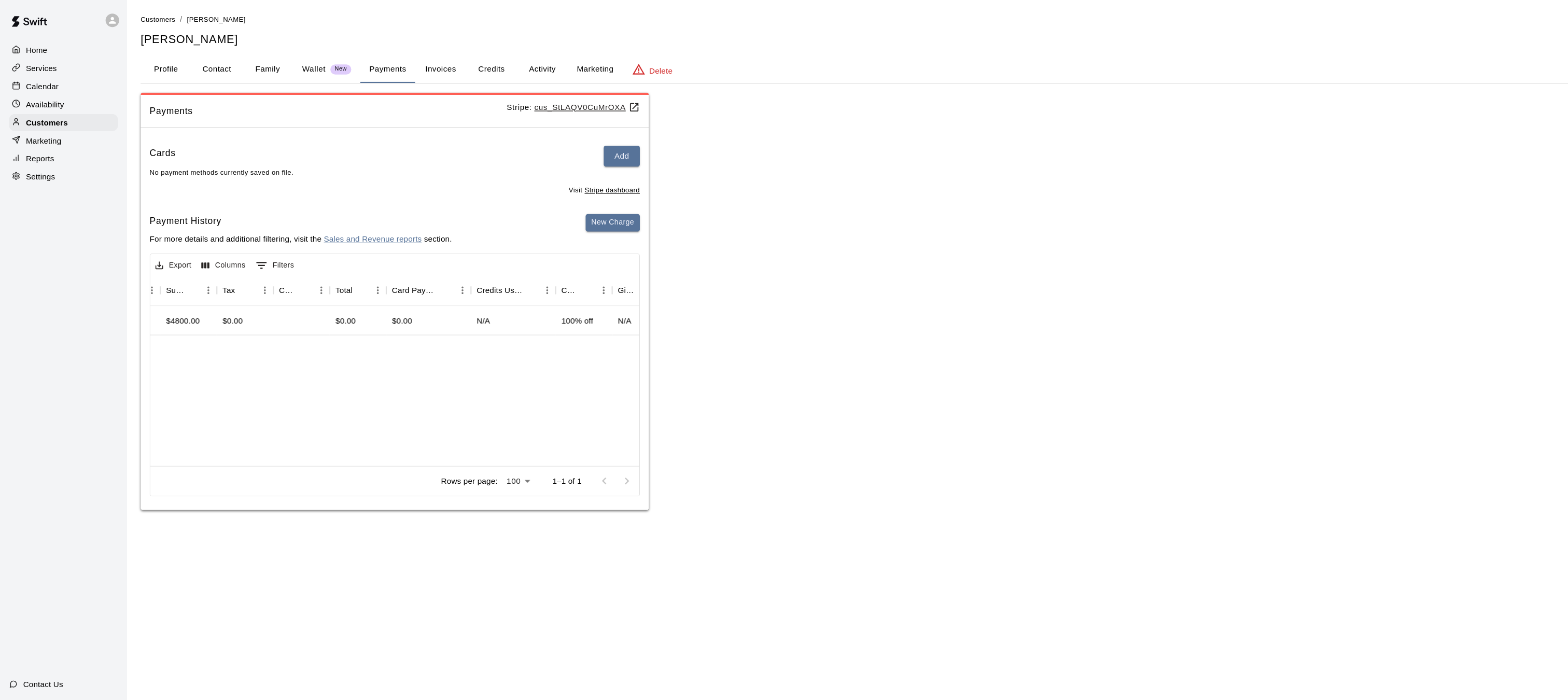
scroll to position [0, 434]
click at [55, 110] on p "Customers" at bounding box center [43, 112] width 38 height 10
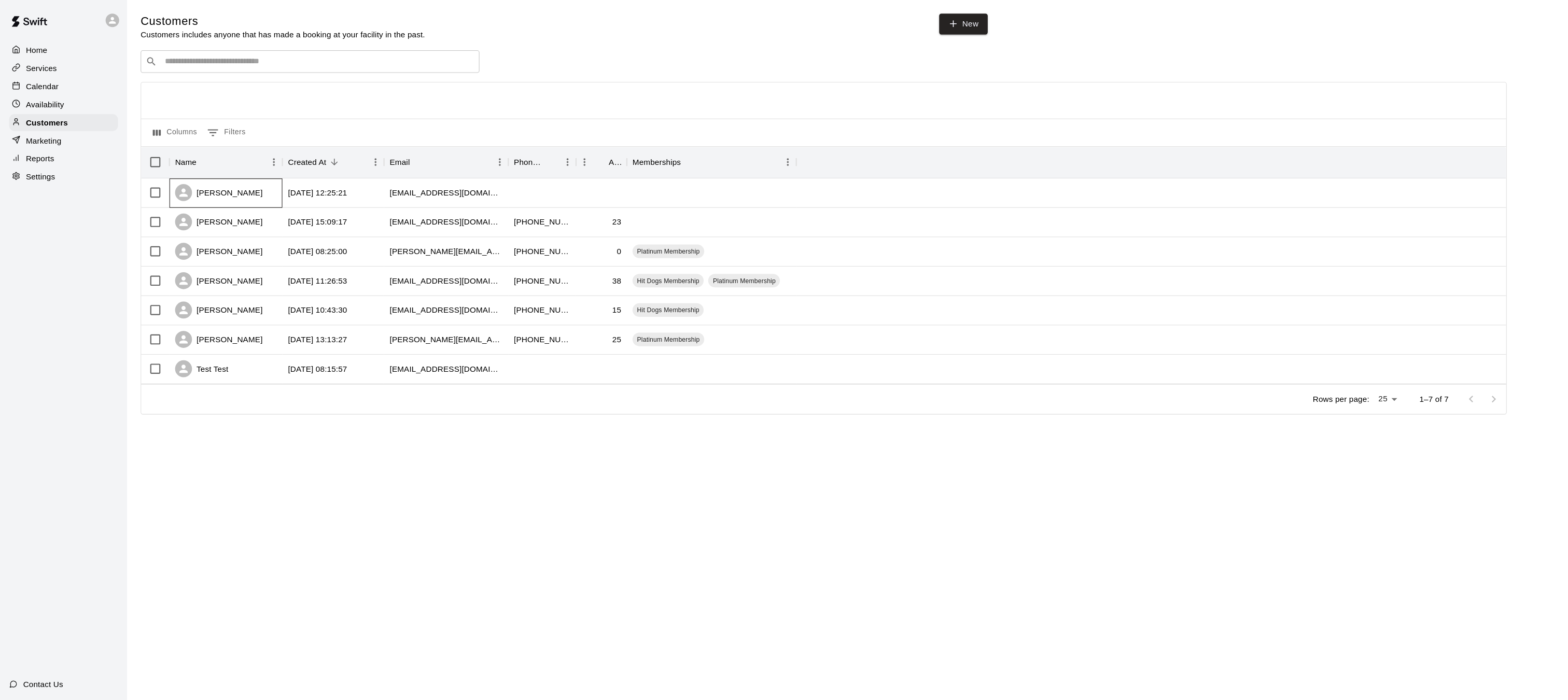
click at [217, 184] on div "Andy Deligiannis" at bounding box center [201, 177] width 80 height 16
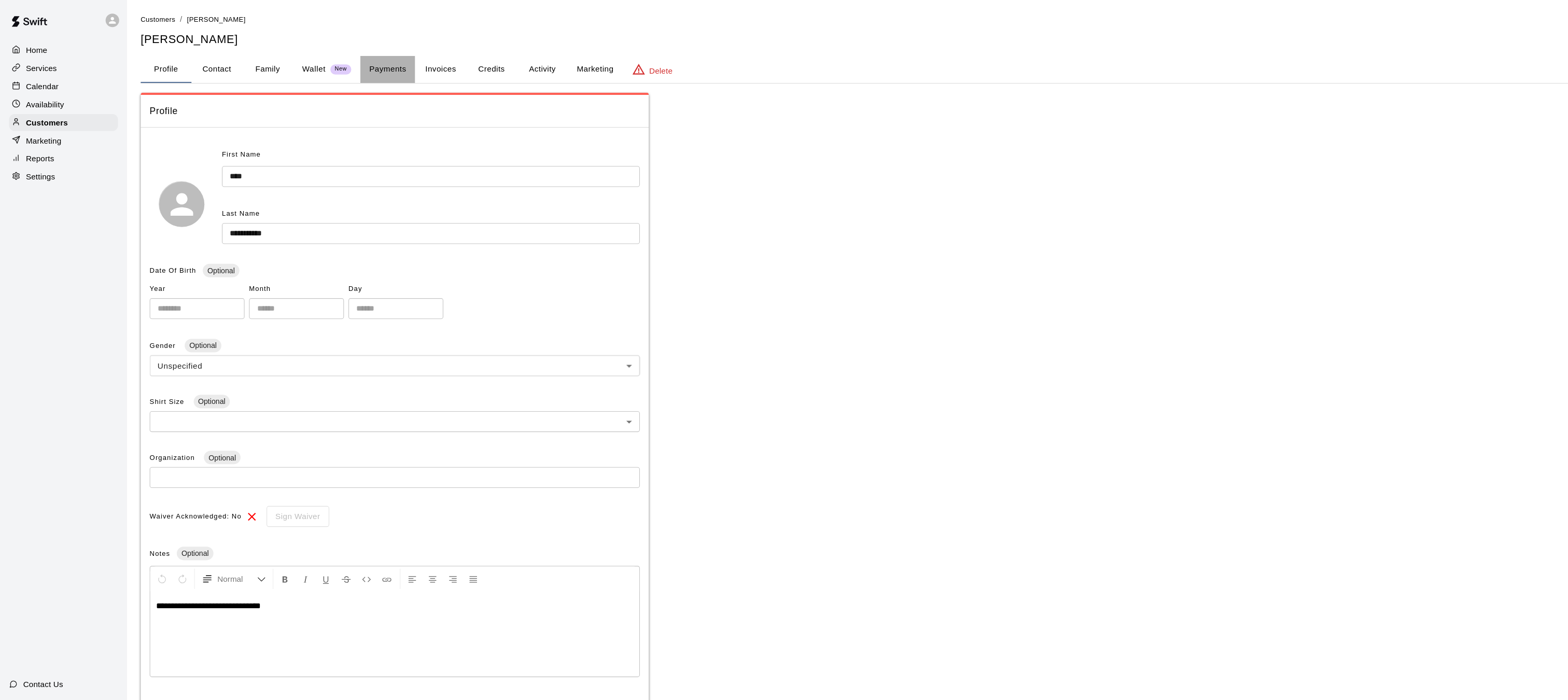
click at [355, 61] on button "Payments" at bounding box center [355, 63] width 51 height 25
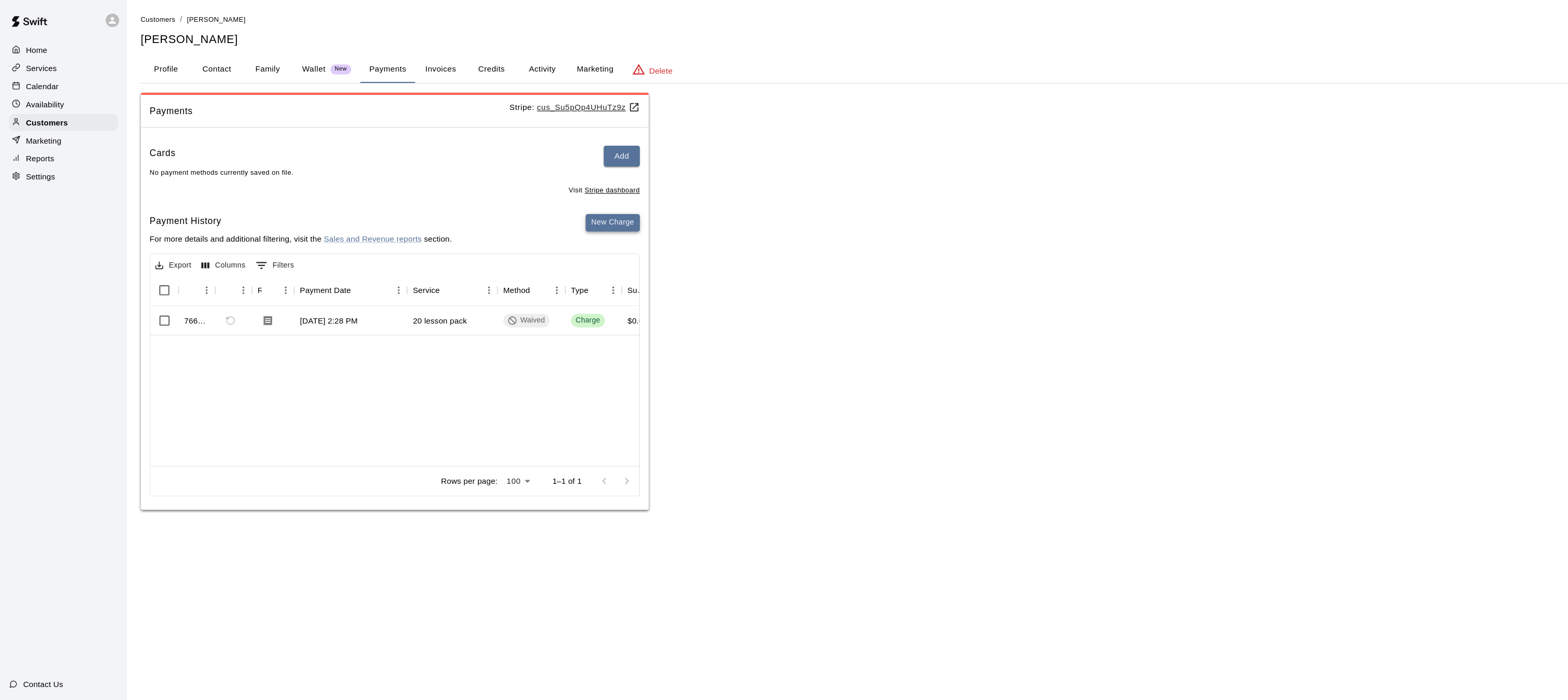
click at [565, 207] on button "New Charge" at bounding box center [562, 205] width 50 height 16
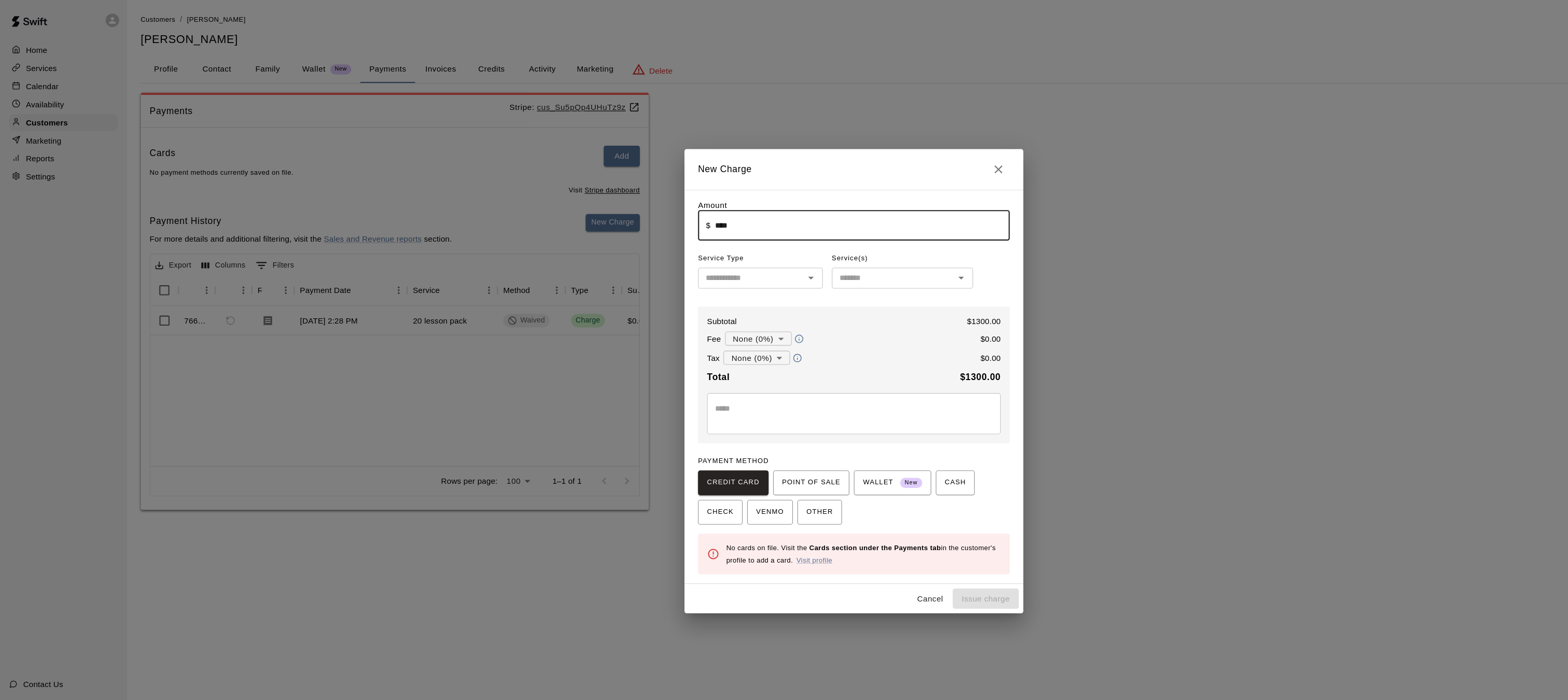
click at [720, 246] on div "​" at bounding box center [698, 256] width 114 height 19
type input "*******"
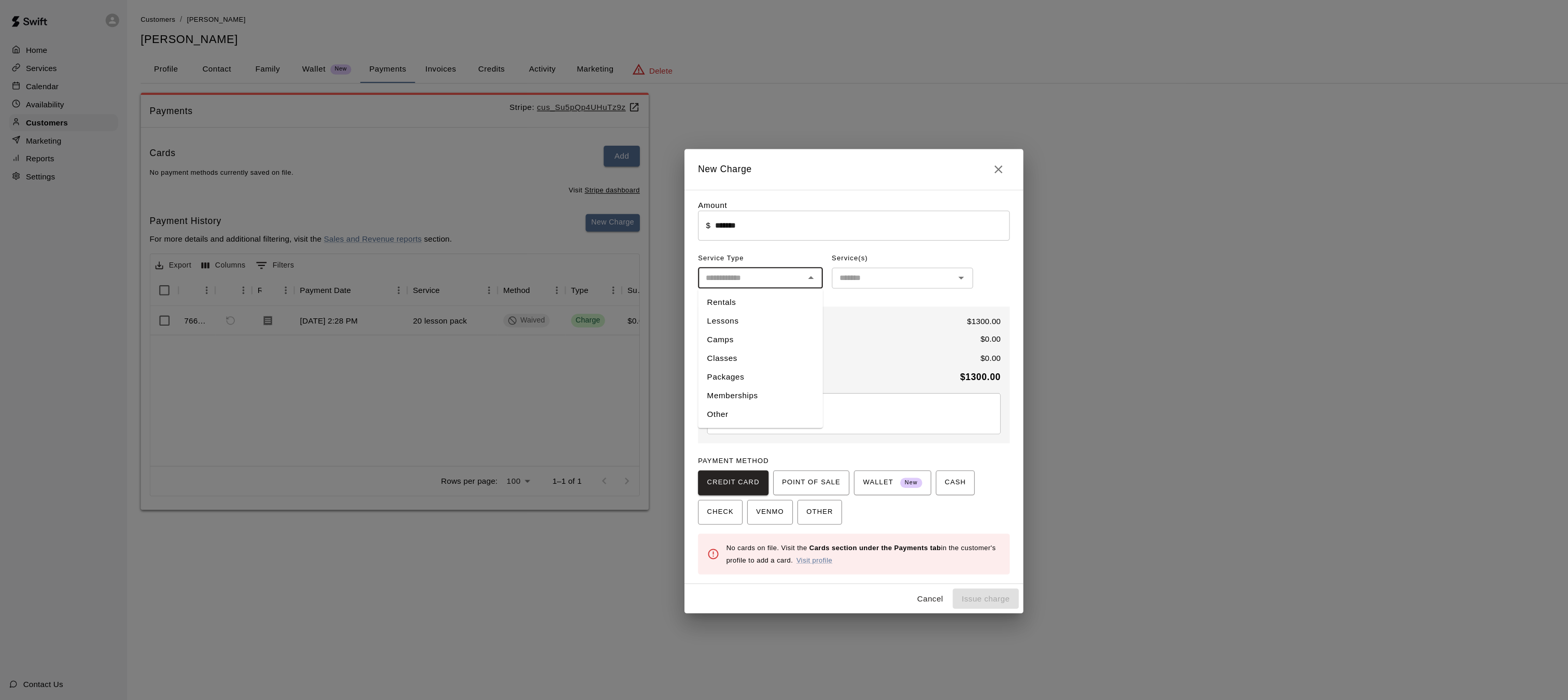
click at [720, 246] on div "​" at bounding box center [698, 256] width 114 height 19
click at [710, 259] on input "text" at bounding box center [690, 255] width 91 height 13
click at [682, 343] on li "Packages" at bounding box center [698, 346] width 114 height 17
type input "********"
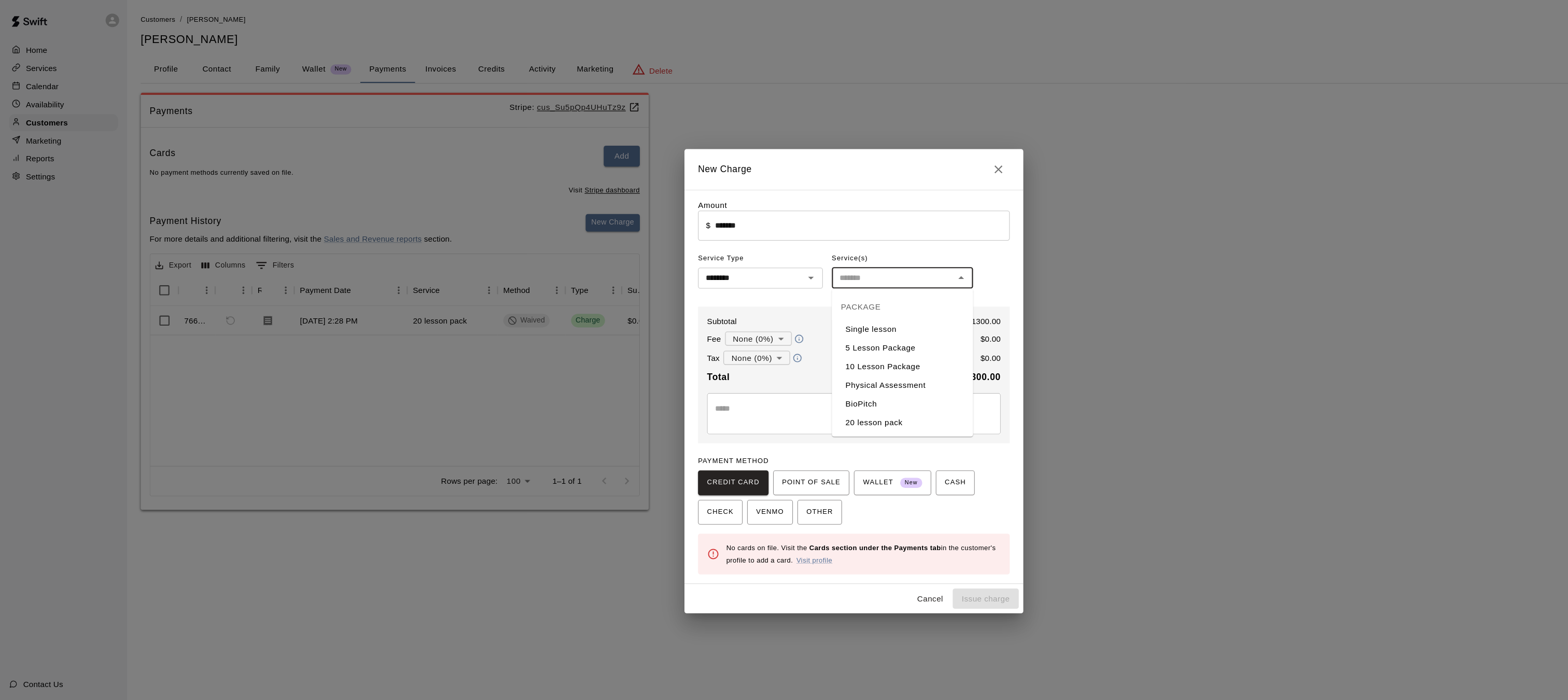
click at [808, 250] on input "text" at bounding box center [820, 255] width 107 height 13
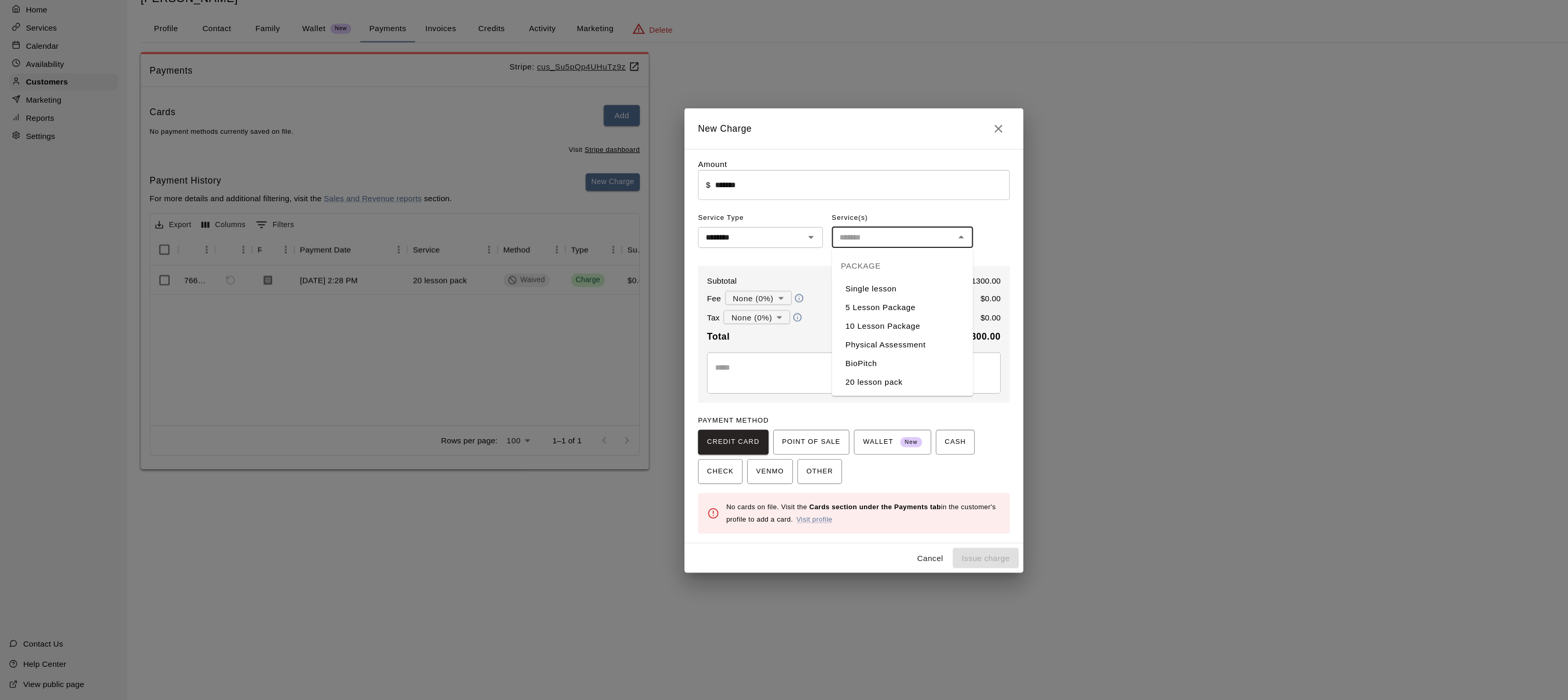
click at [803, 391] on li "20 lesson pack" at bounding box center [828, 388] width 130 height 17
type input "**********"
click at [663, 478] on span "CHECK" at bounding box center [662, 470] width 24 height 16
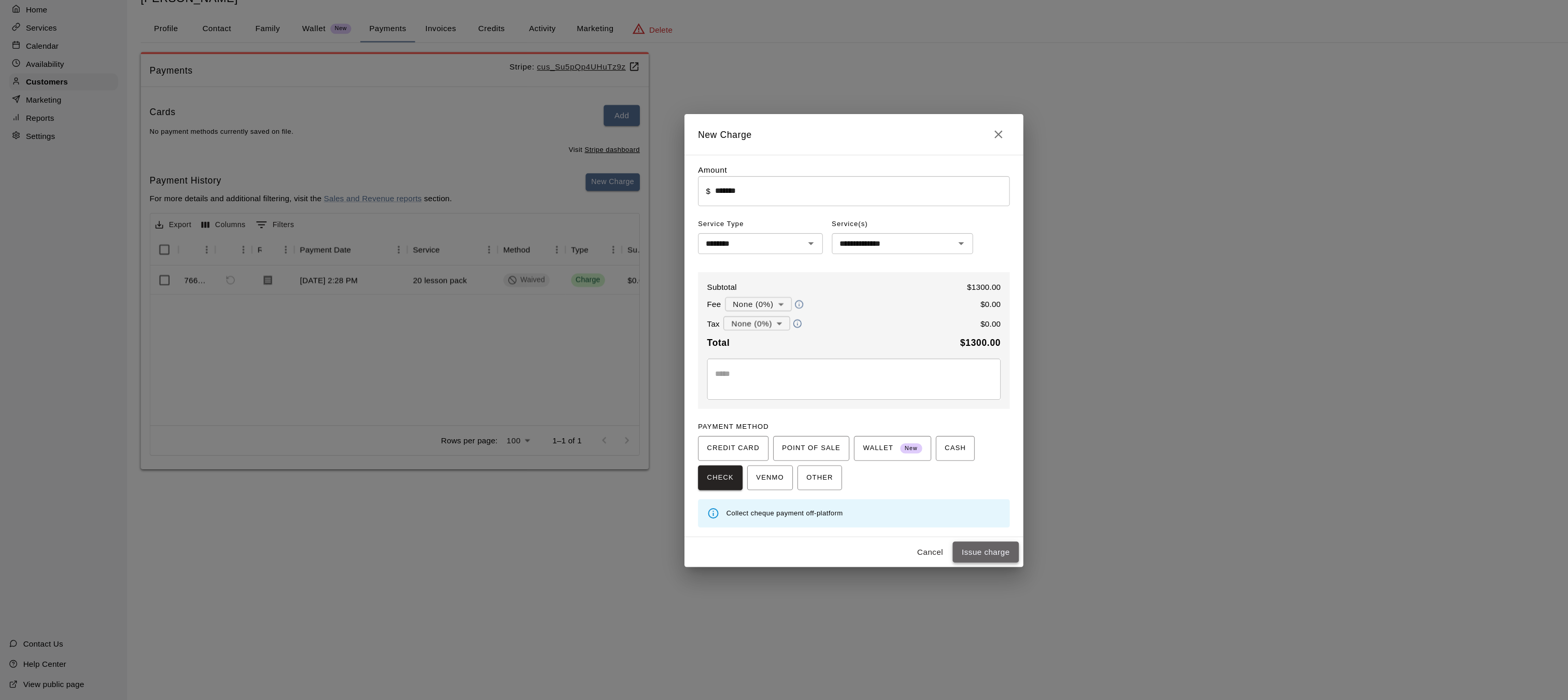
click at [909, 548] on button "Issue charge" at bounding box center [905, 544] width 61 height 19
type input "*"
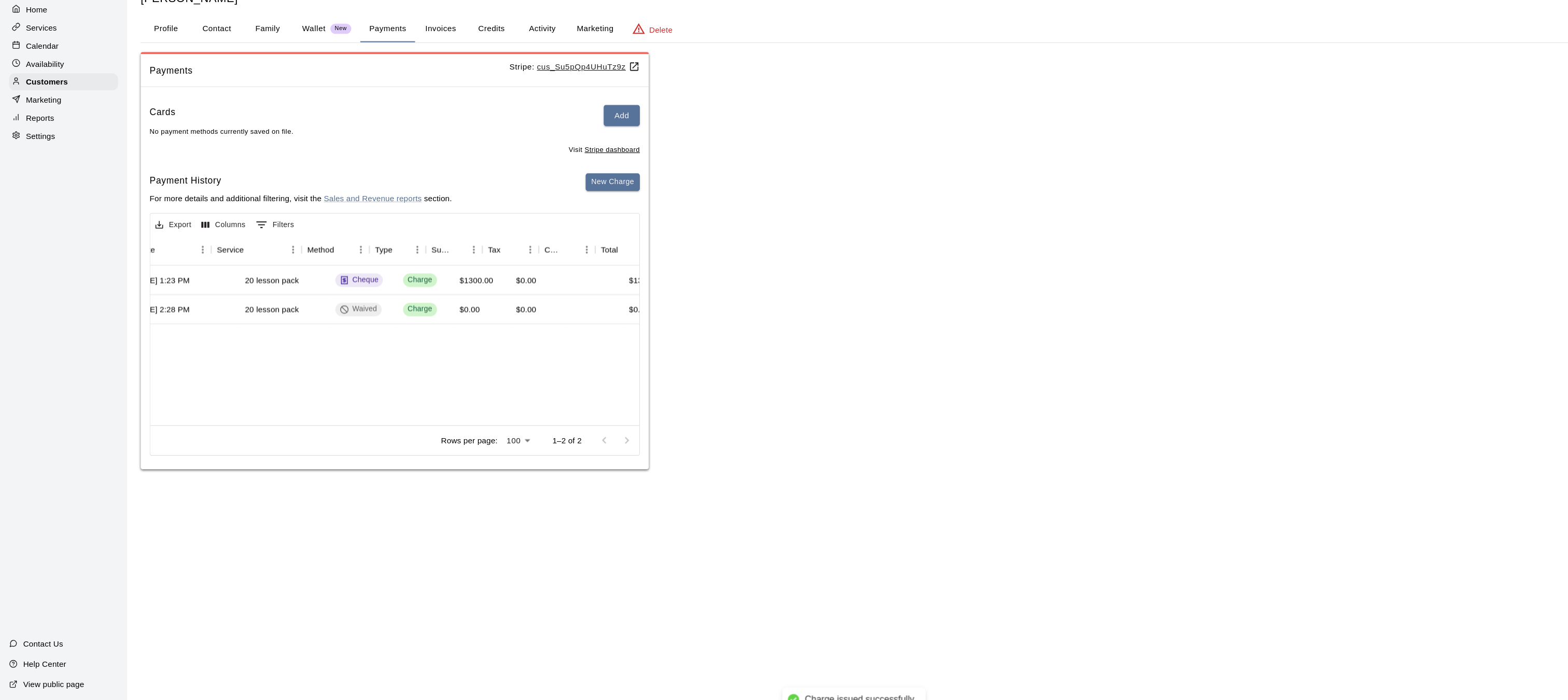
scroll to position [0, 180]
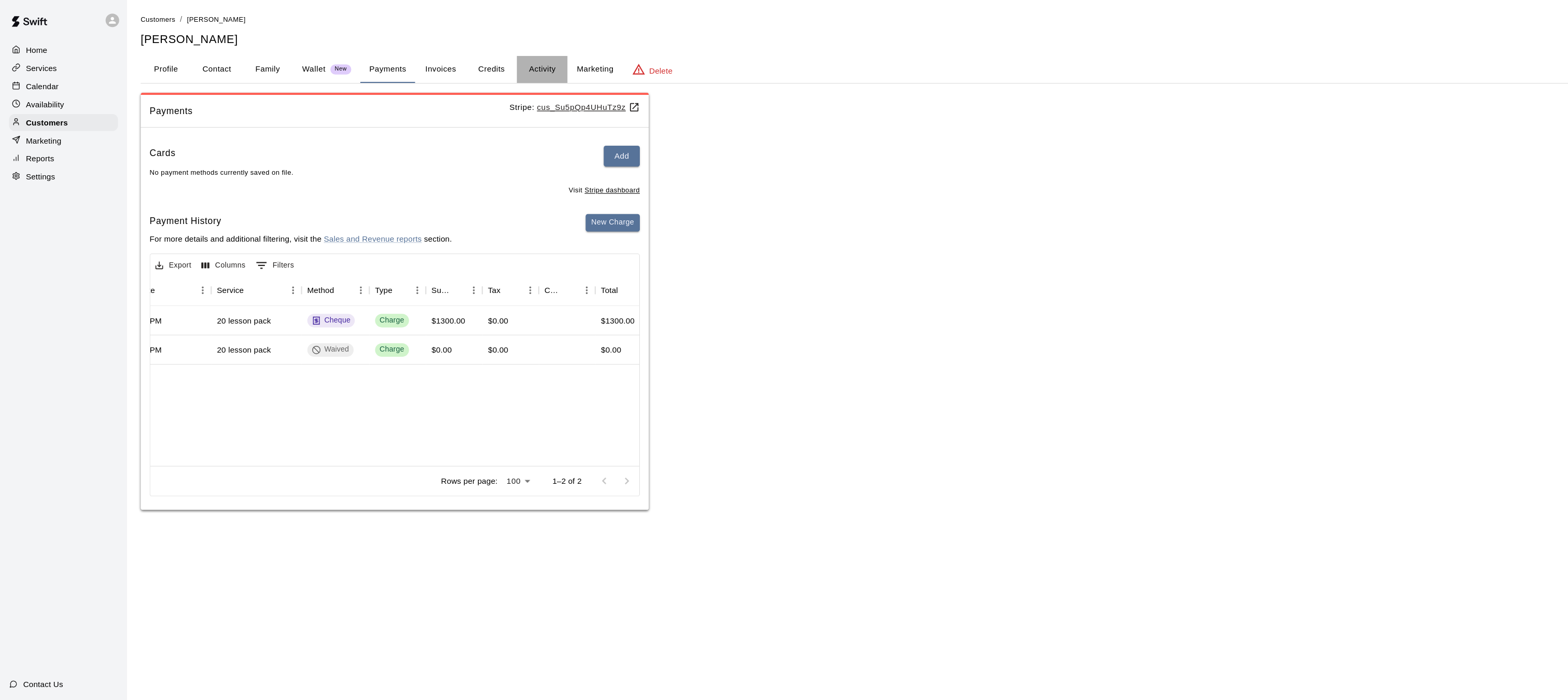
click at [494, 64] on button "Activity" at bounding box center [497, 63] width 47 height 25
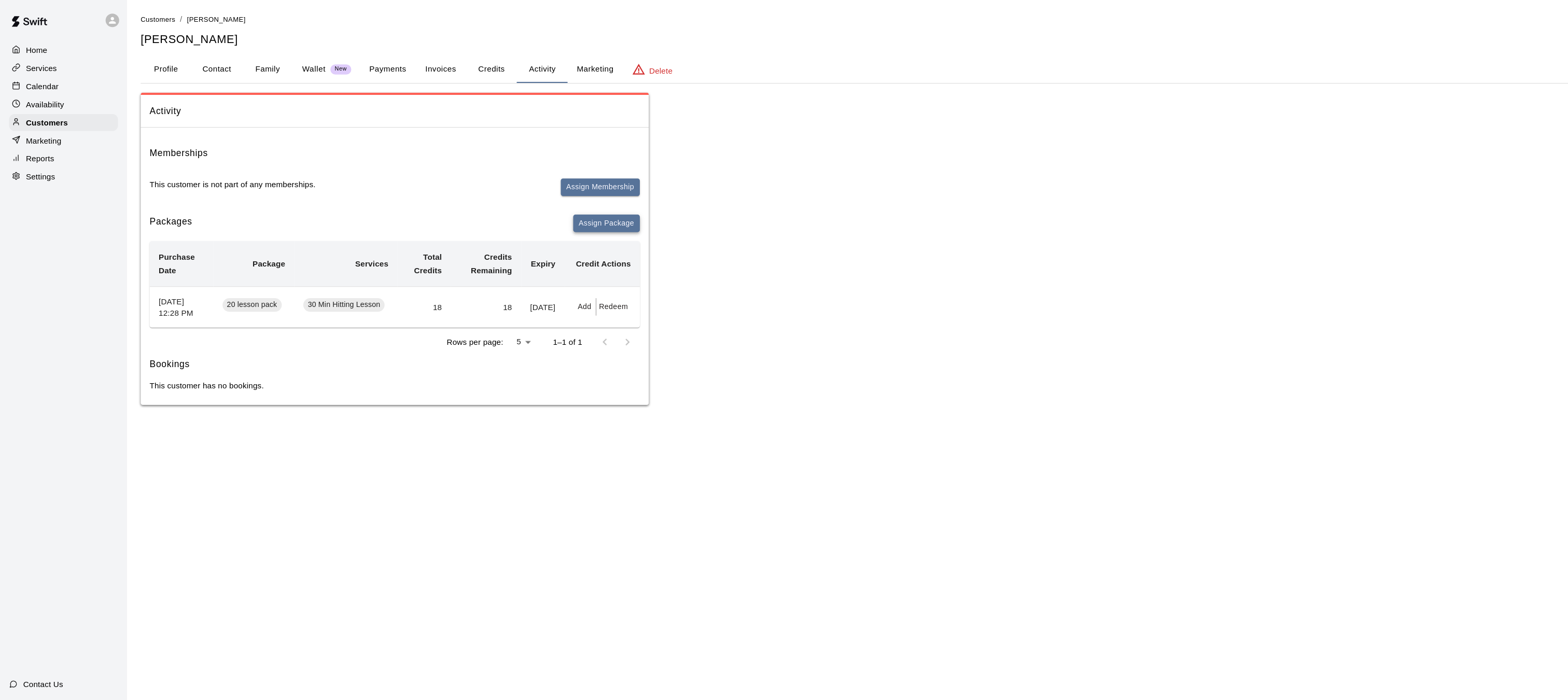
click at [562, 206] on button "Assign Package" at bounding box center [557, 205] width 61 height 16
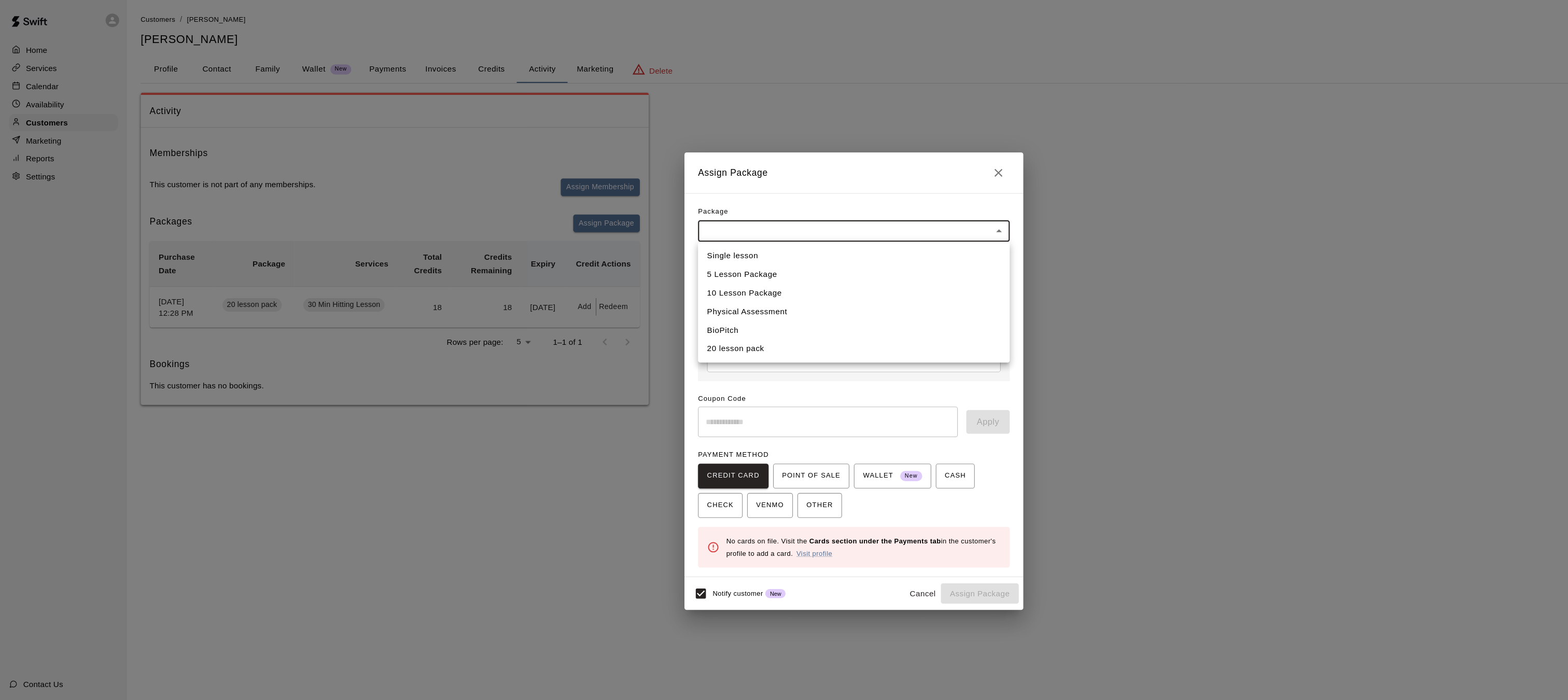
click at [701, 212] on body "Home Services Calendar Availability Customers Marketing Reports Settings Contac…" at bounding box center [784, 196] width 1568 height 393
click at [919, 161] on div at bounding box center [784, 350] width 1568 height 700
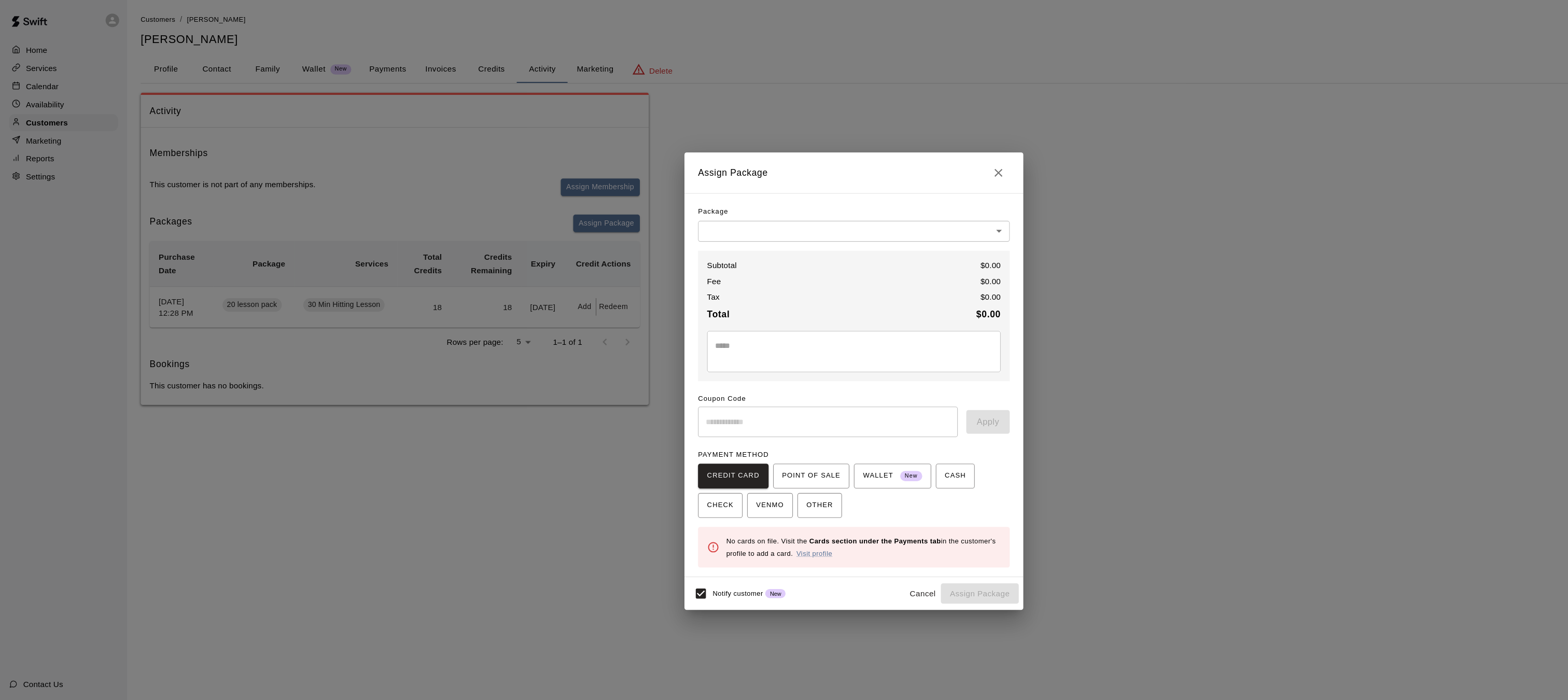
click at [919, 161] on div "Single lesson 5 Lesson Package 10 Lesson Package Physical Assessment BioPitch 2…" at bounding box center [784, 350] width 1568 height 700
click at [919, 161] on icon "Close" at bounding box center [917, 159] width 7 height 7
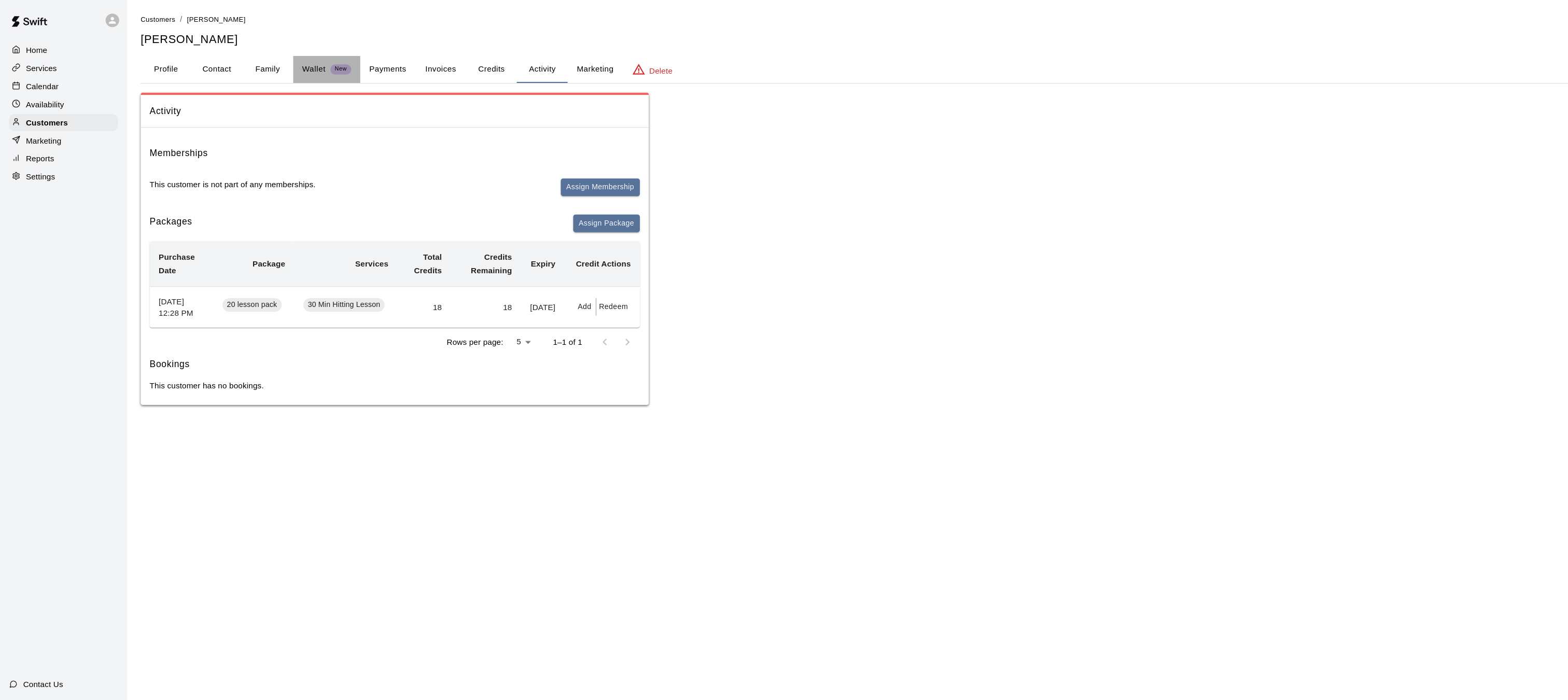
click at [284, 68] on p "Wallet" at bounding box center [289, 63] width 22 height 11
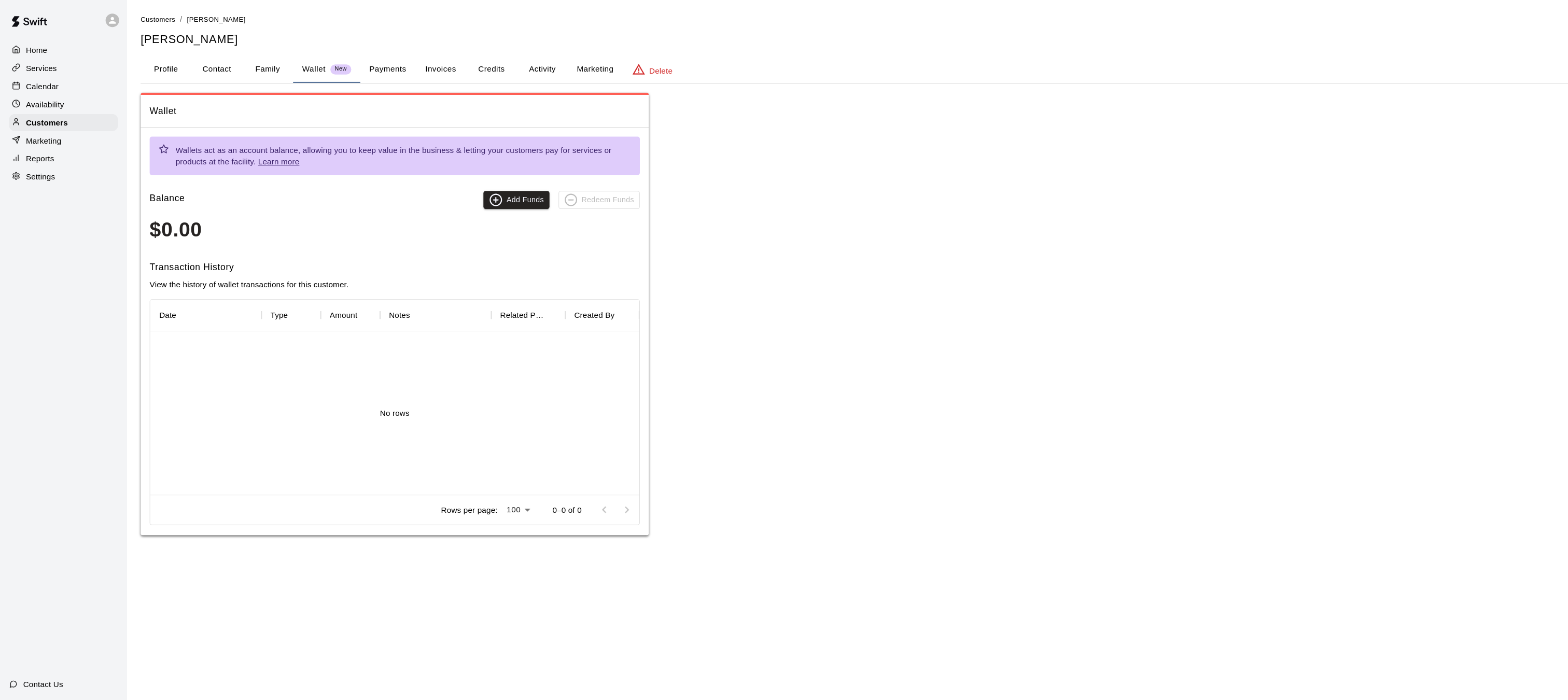
click at [354, 54] on button "Payments" at bounding box center [355, 63] width 51 height 25
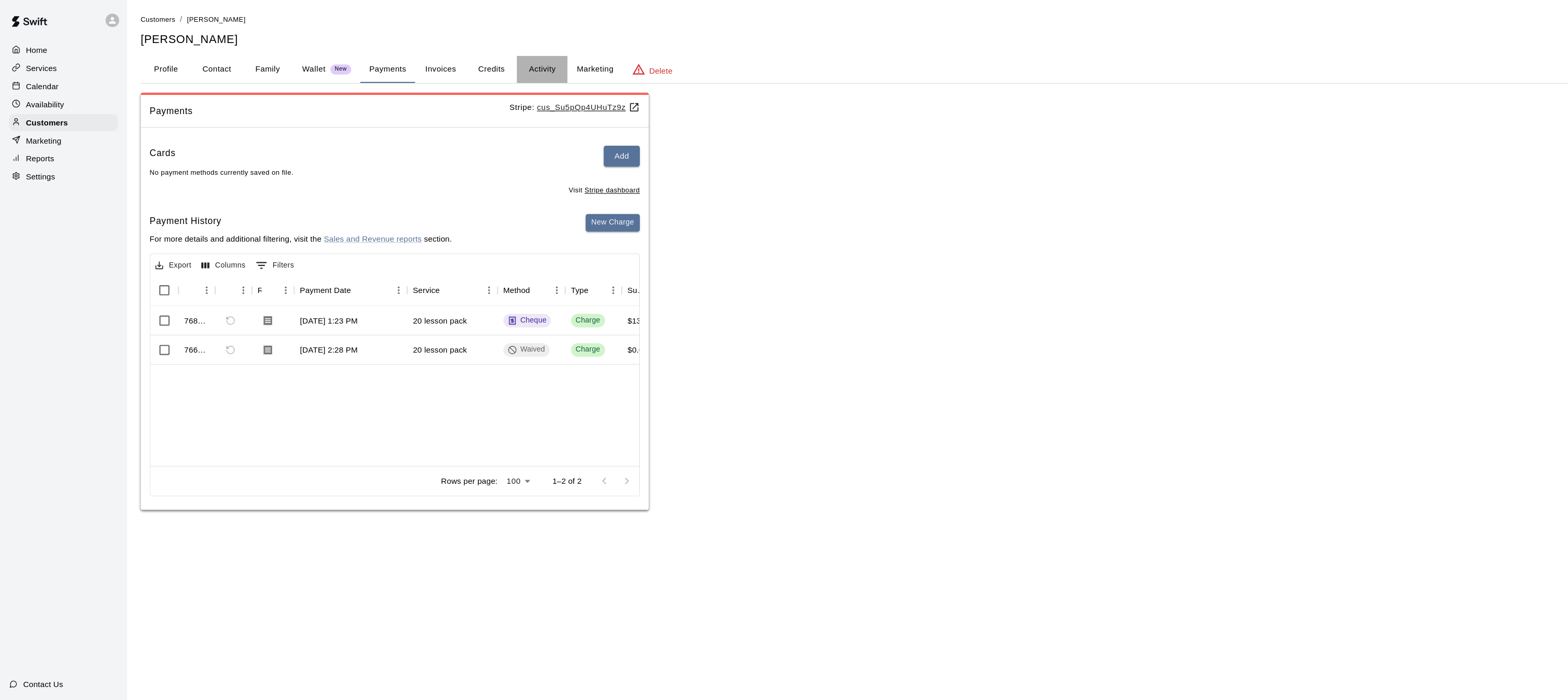
click at [505, 58] on button "Activity" at bounding box center [497, 63] width 47 height 25
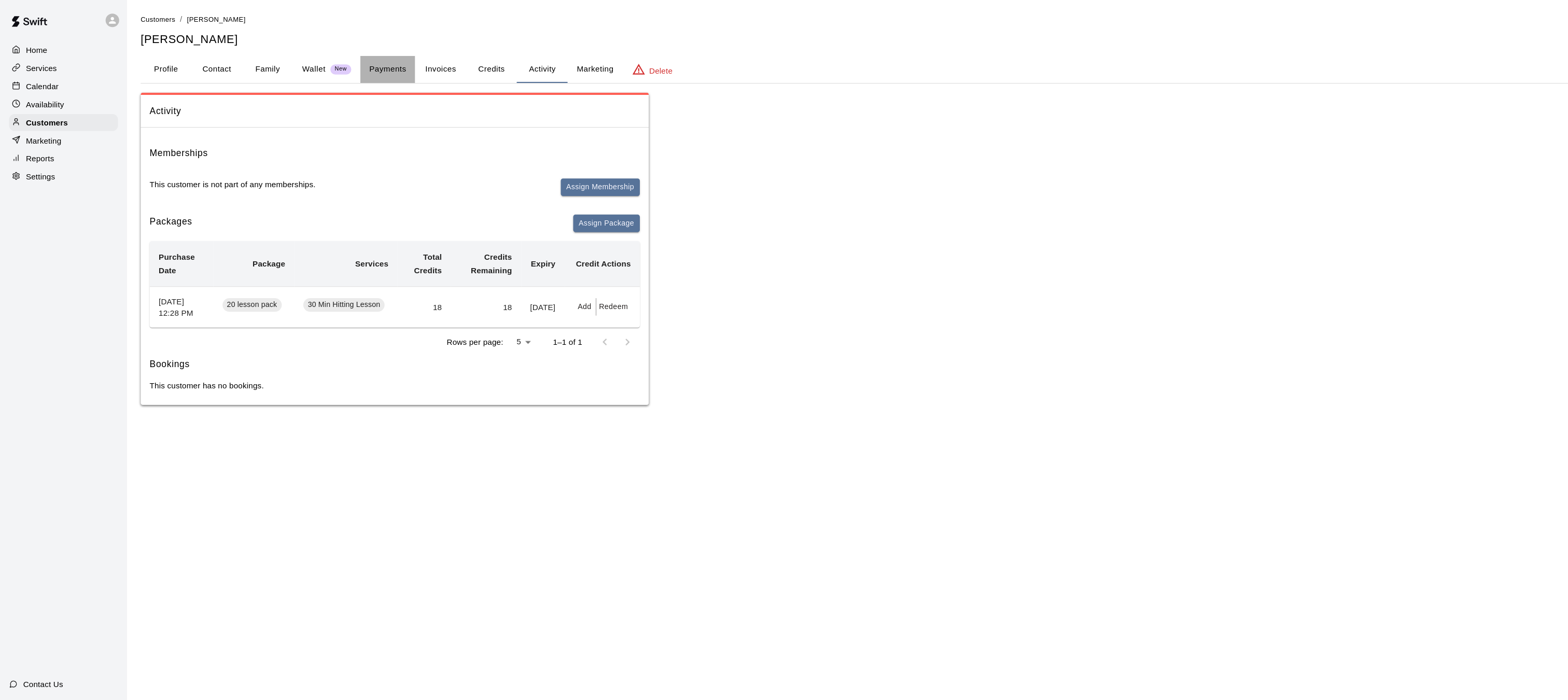
click at [359, 60] on button "Payments" at bounding box center [355, 63] width 51 height 25
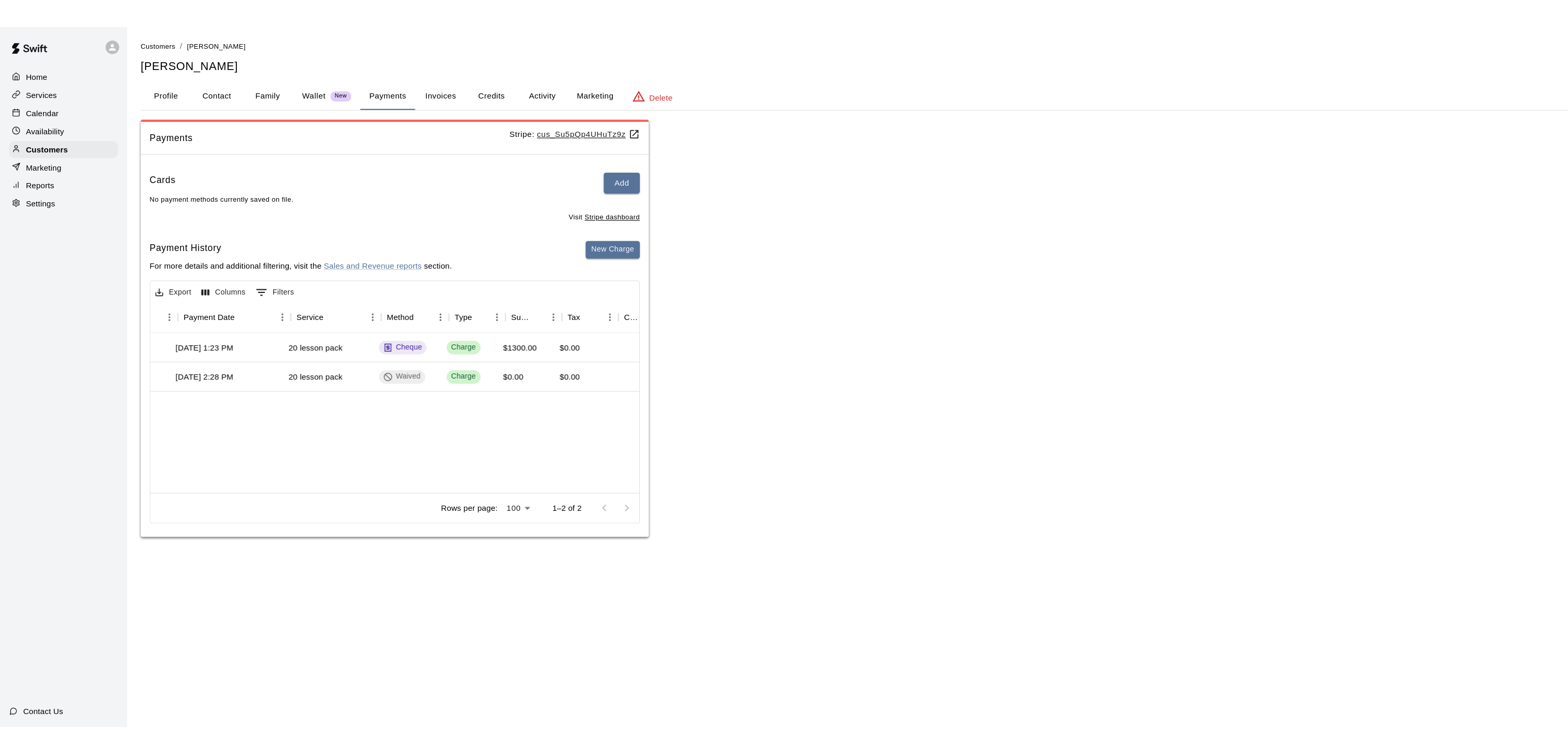
scroll to position [0, 103]
